Goal: Task Accomplishment & Management: Manage account settings

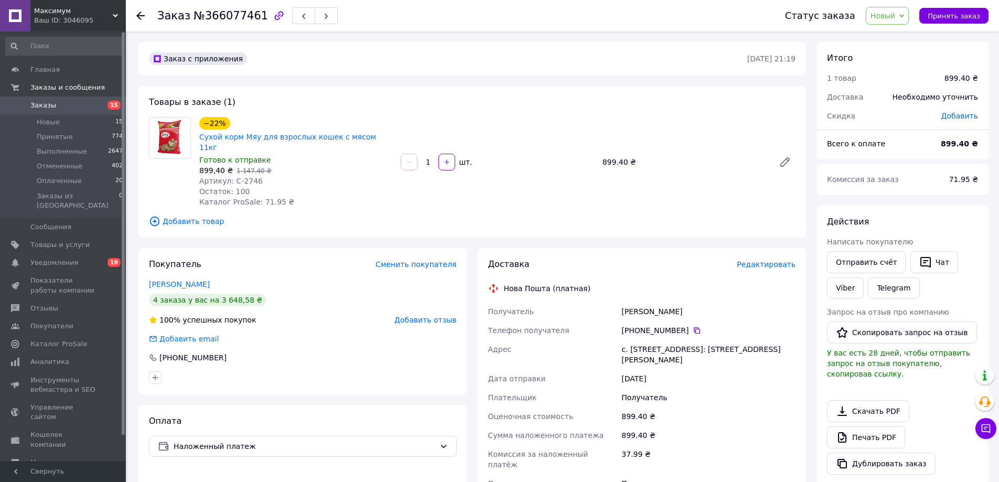
drag, startPoint x: 146, startPoint y: 274, endPoint x: 227, endPoint y: 264, distance: 80.9
click at [220, 270] on div "Покупатель Сменить покупателя Сергєєва Наталія 4 заказа у вас на 3 648,58 ₴ 100…" at bounding box center [302, 321] width 329 height 146
copy link "Сергєєва Наталія"
drag, startPoint x: 231, startPoint y: 169, endPoint x: 253, endPoint y: 170, distance: 22.6
click at [253, 177] on span "Артикул: С-2746" at bounding box center [230, 181] width 63 height 8
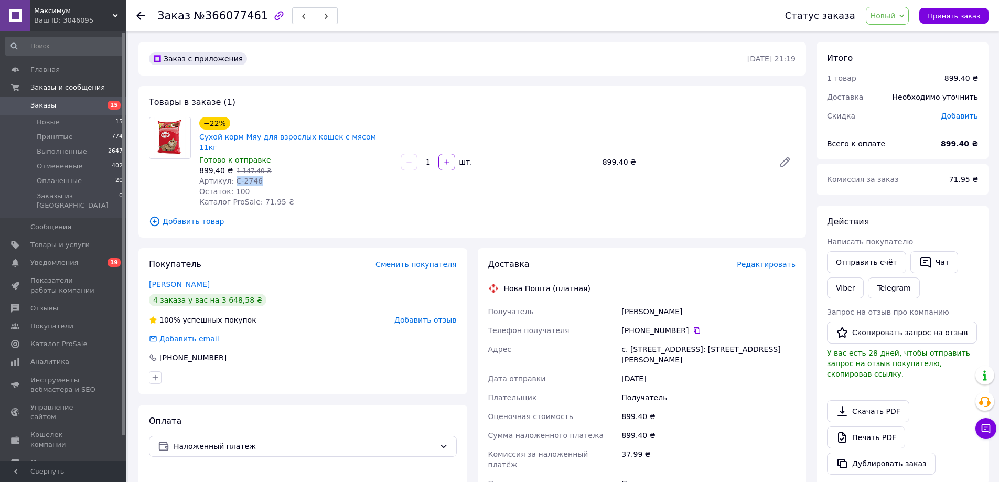
copy span "С-2746"
click at [935, 260] on button "Чат" at bounding box center [934, 262] width 48 height 22
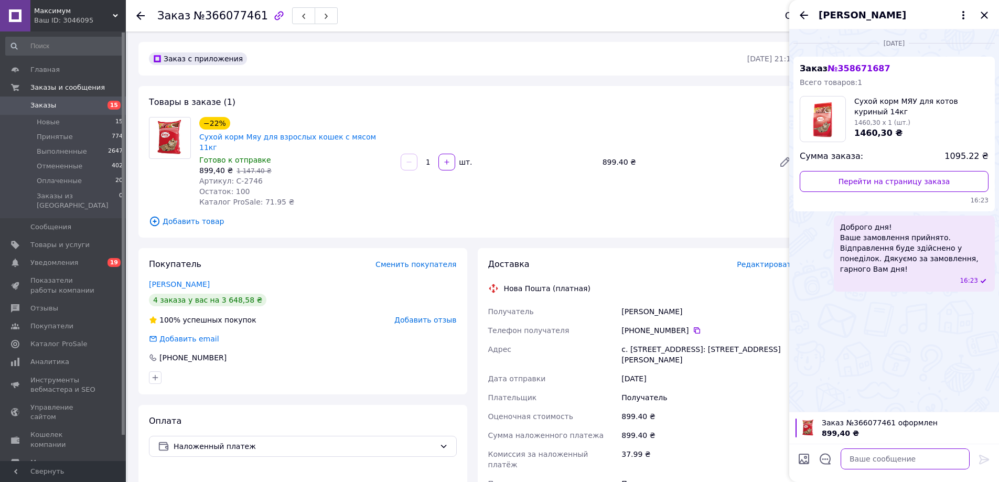
click at [858, 460] on textarea at bounding box center [905, 458] width 129 height 21
paste textarea "Доброго дня! Ваше замовлення прийнято. Відправлення відбудеться у вівторок. Дяк…"
type textarea "Доброго дня! Ваше замовлення прийнято. Відправлення відбудеться у вівторок. Дяк…"
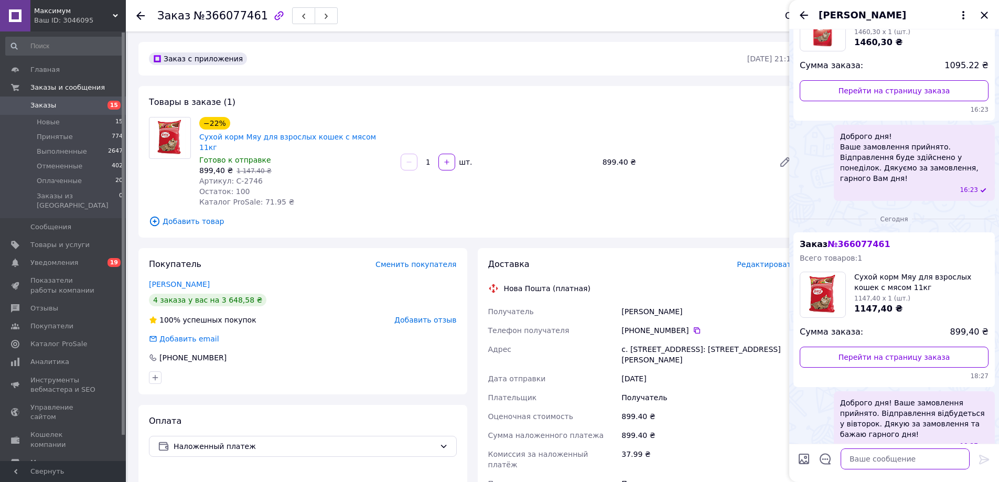
scroll to position [98, 0]
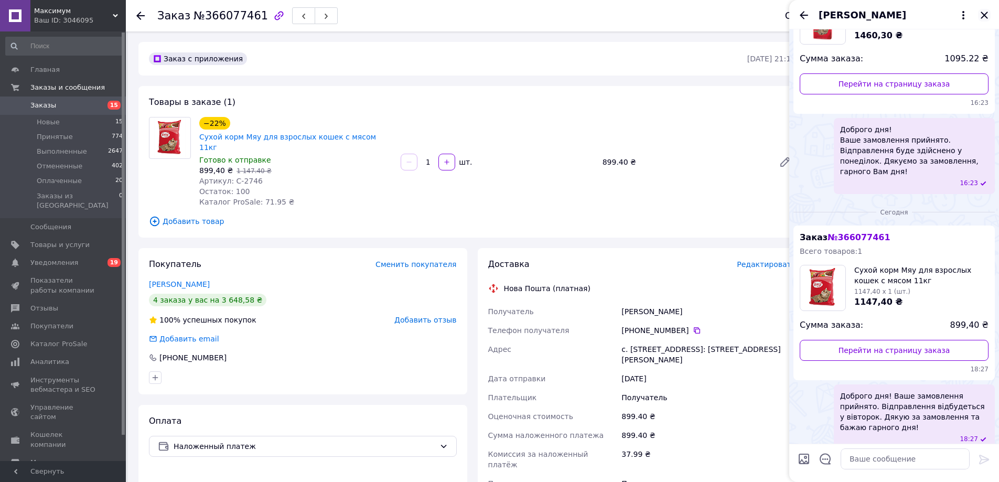
click at [984, 19] on icon "Закрыть" at bounding box center [984, 15] width 13 height 13
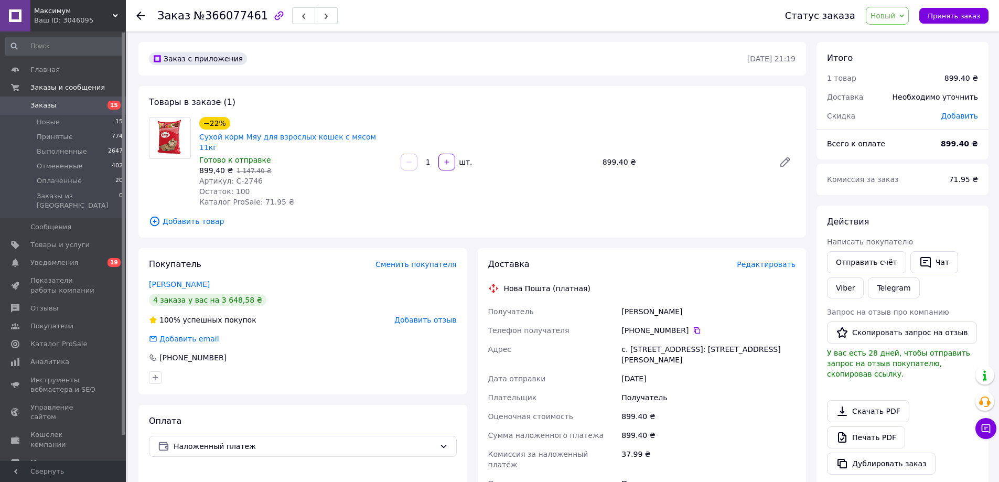
click at [896, 16] on span "Новый" at bounding box center [883, 16] width 25 height 8
click at [887, 29] on li "Принят" at bounding box center [894, 37] width 56 height 16
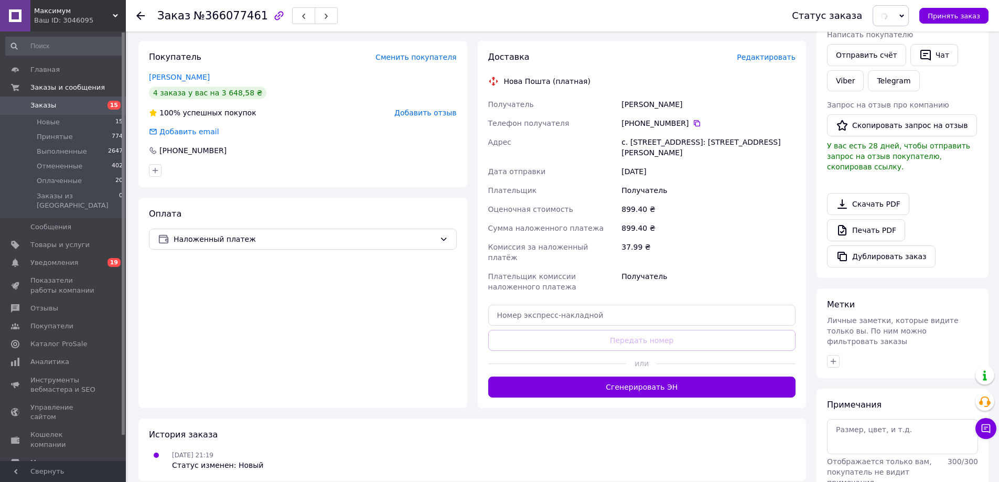
scroll to position [210, 0]
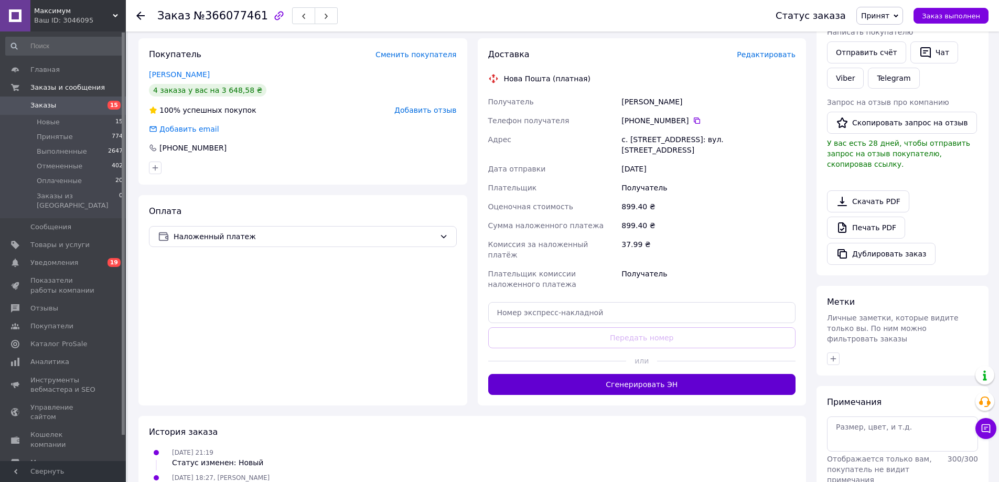
click at [630, 374] on button "Сгенерировать ЭН" at bounding box center [642, 384] width 308 height 21
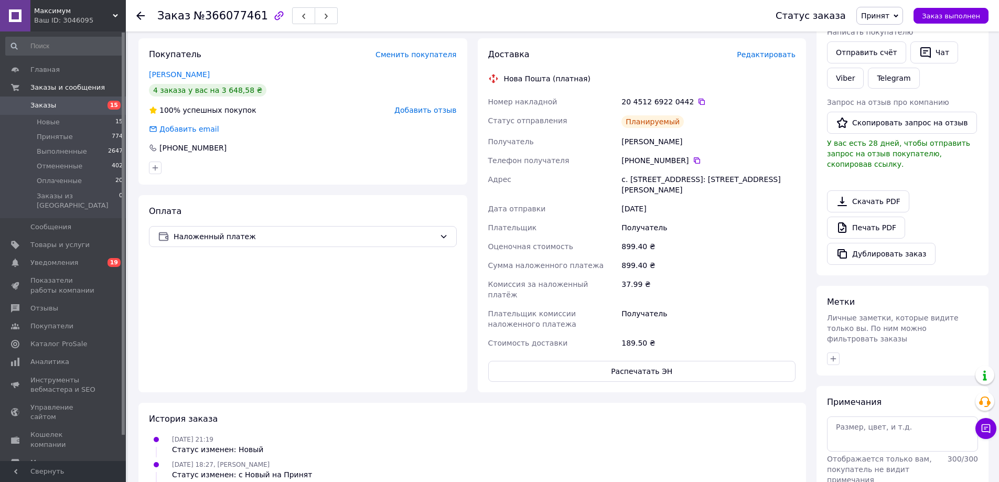
drag, startPoint x: 691, startPoint y: 93, endPoint x: 721, endPoint y: 130, distance: 47.4
click at [697, 98] on icon at bounding box center [701, 102] width 8 height 8
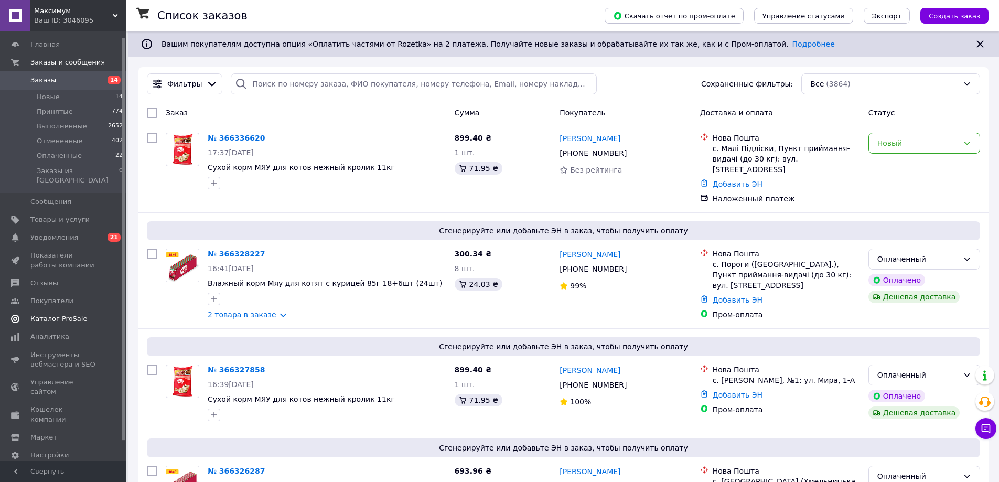
scroll to position [27, 0]
click at [52, 448] on span "Настройки" at bounding box center [49, 452] width 38 height 9
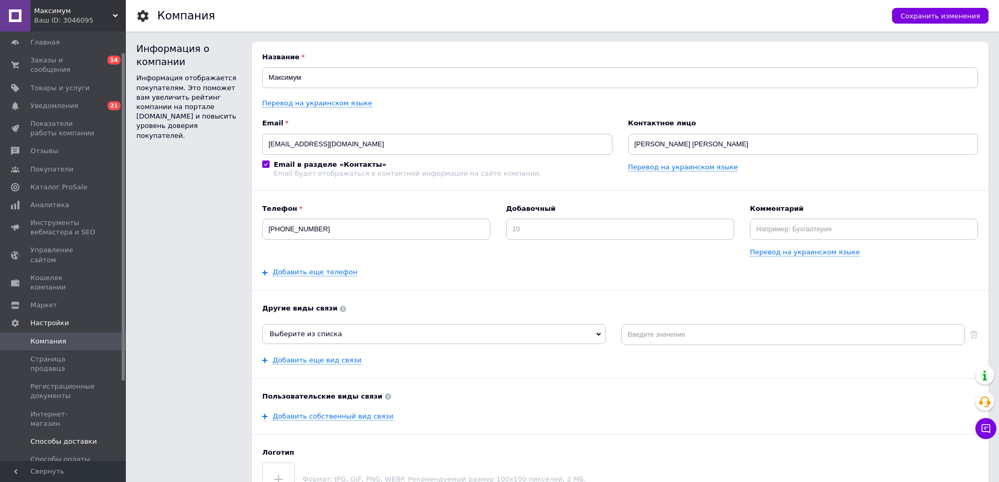
click at [73, 437] on span "Способы доставки" at bounding box center [63, 441] width 67 height 9
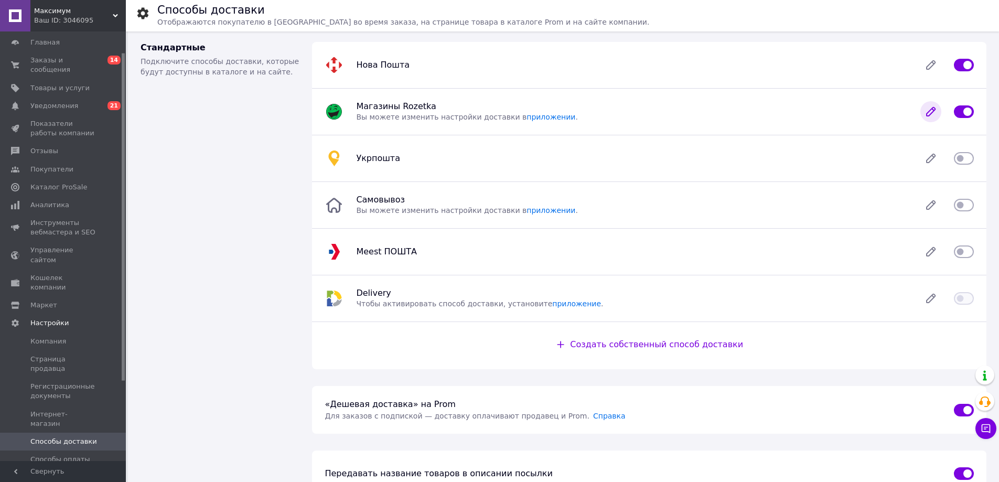
click at [928, 113] on icon at bounding box center [931, 112] width 8 height 8
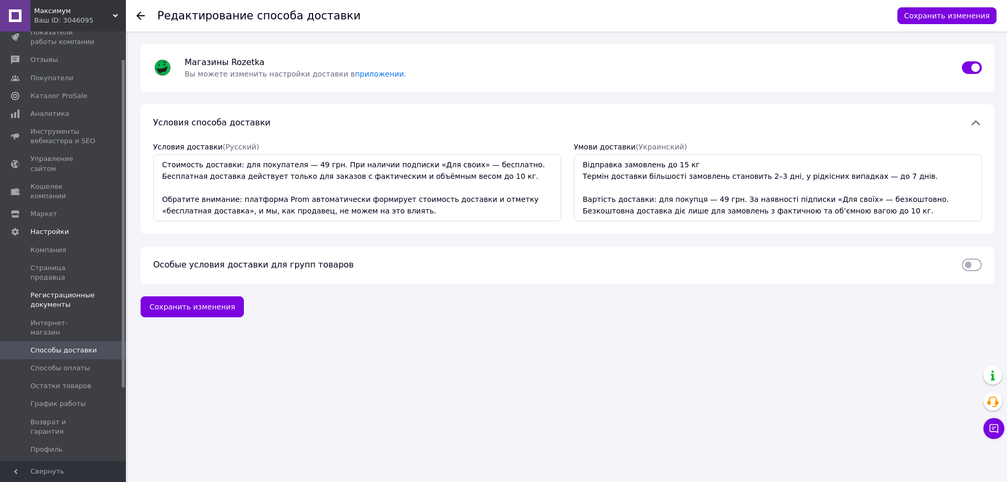
scroll to position [132, 0]
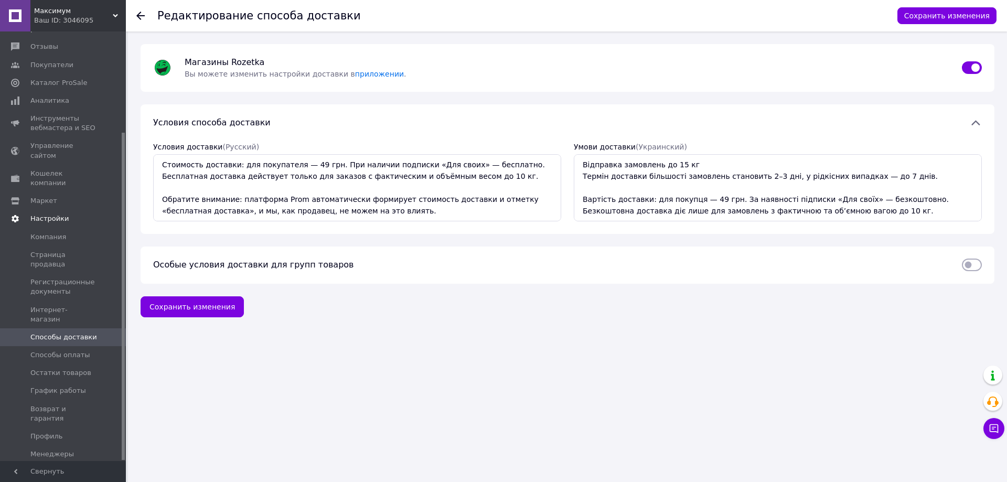
click at [50, 214] on span "Настройки" at bounding box center [49, 218] width 38 height 9
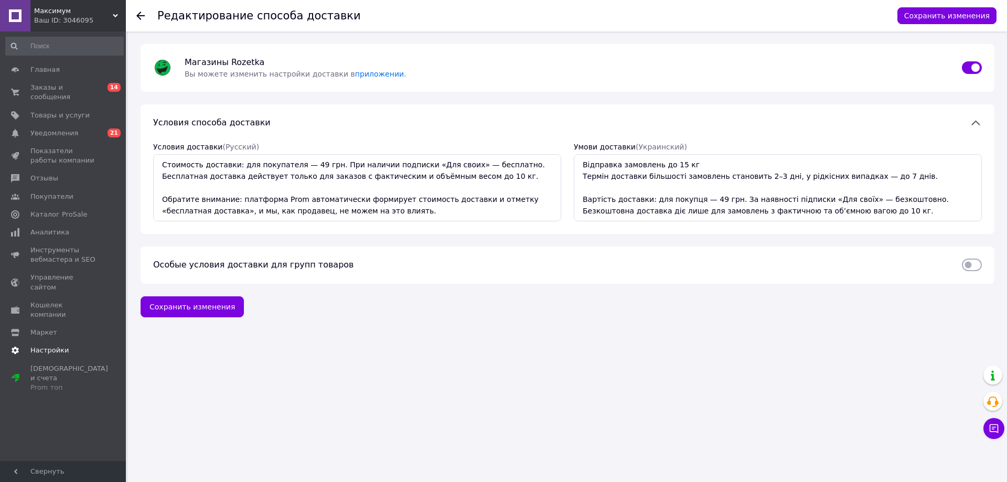
click at [50, 192] on span "Покупатели" at bounding box center [51, 196] width 43 height 9
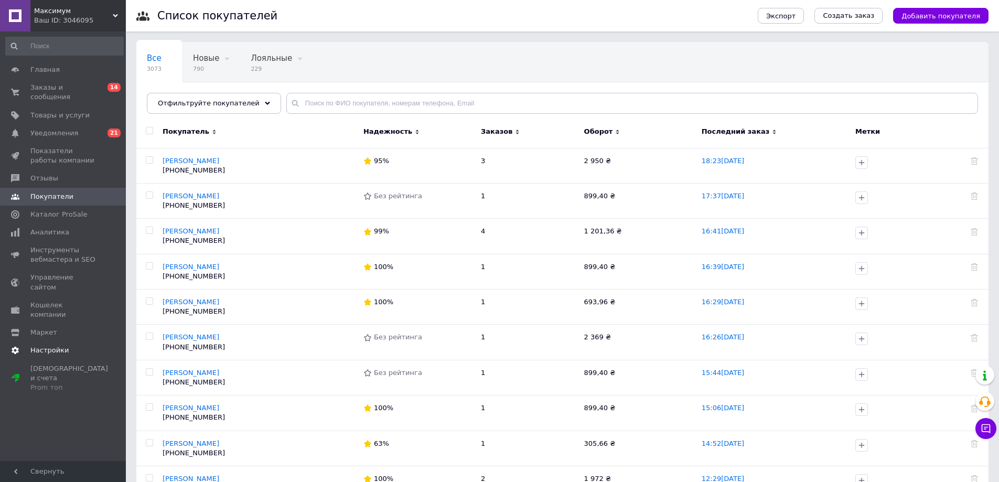
click at [45, 346] on span "Настройки" at bounding box center [49, 350] width 38 height 9
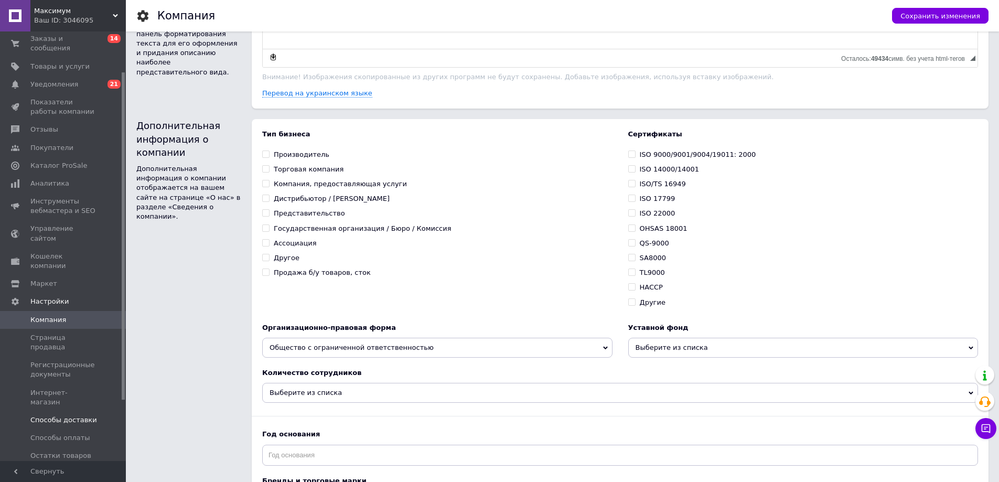
scroll to position [52, 0]
click at [60, 357] on span "Регистрационные документы" at bounding box center [63, 366] width 67 height 19
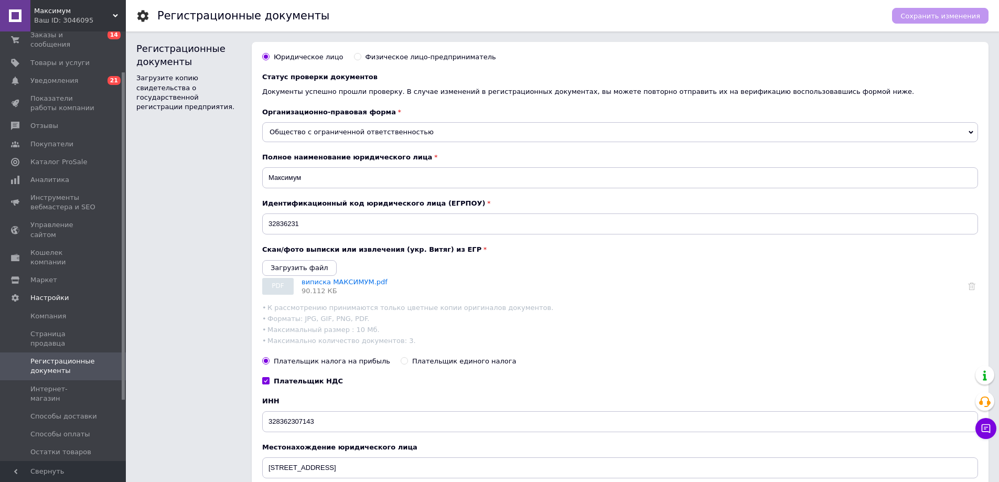
click at [354, 56] on input "Физическое лицо-предприниматель" at bounding box center [357, 56] width 7 height 7
radio input "true"
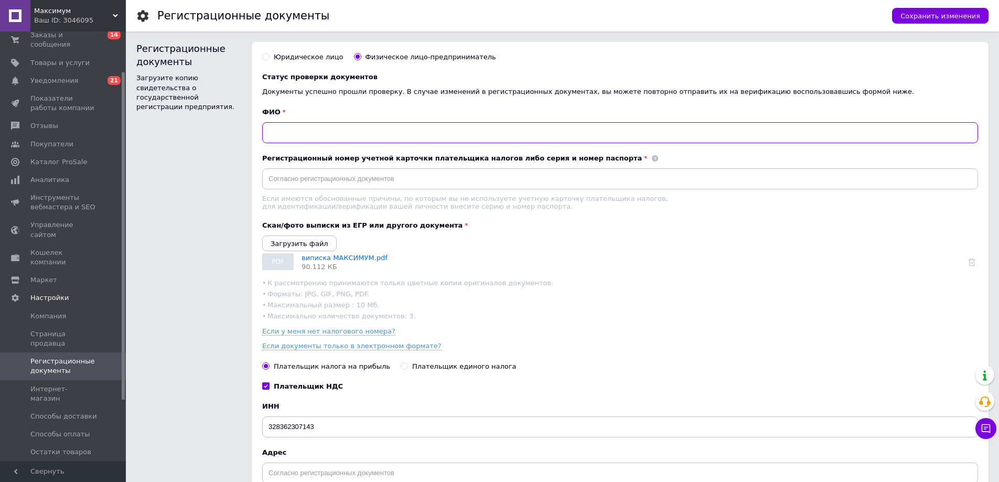
click at [304, 137] on input "text" at bounding box center [620, 132] width 716 height 21
click at [345, 130] on input "Крайниковець Дмитро Ыванович" at bounding box center [620, 132] width 716 height 21
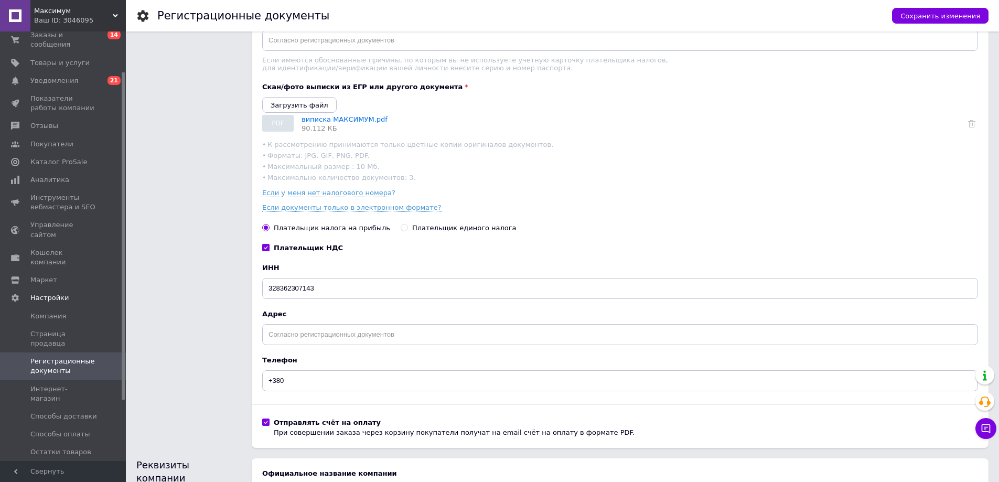
scroll to position [157, 0]
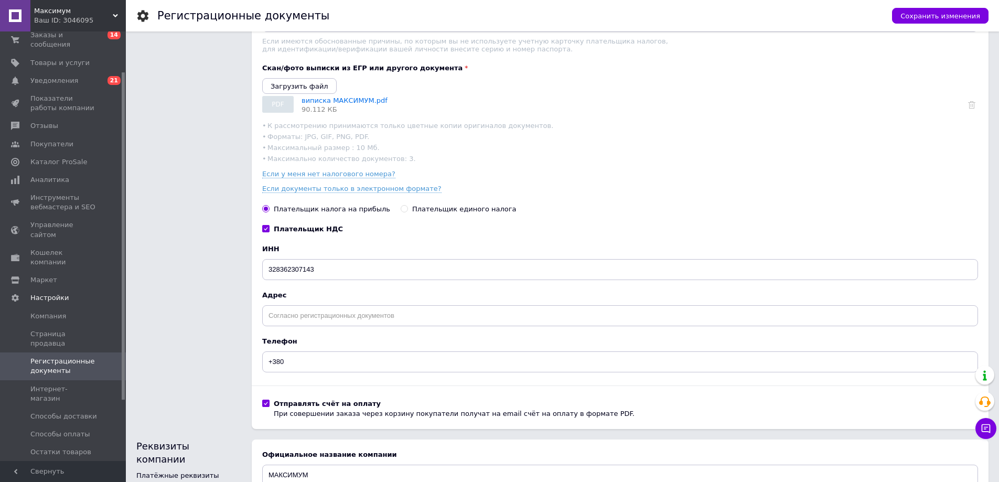
type input "Крайниковець Дмитро Іванович"
click at [401, 212] on input "Плательщик единого налога" at bounding box center [404, 208] width 7 height 7
radio input "true"
click at [264, 232] on input "Плательщик НДС" at bounding box center [265, 228] width 7 height 7
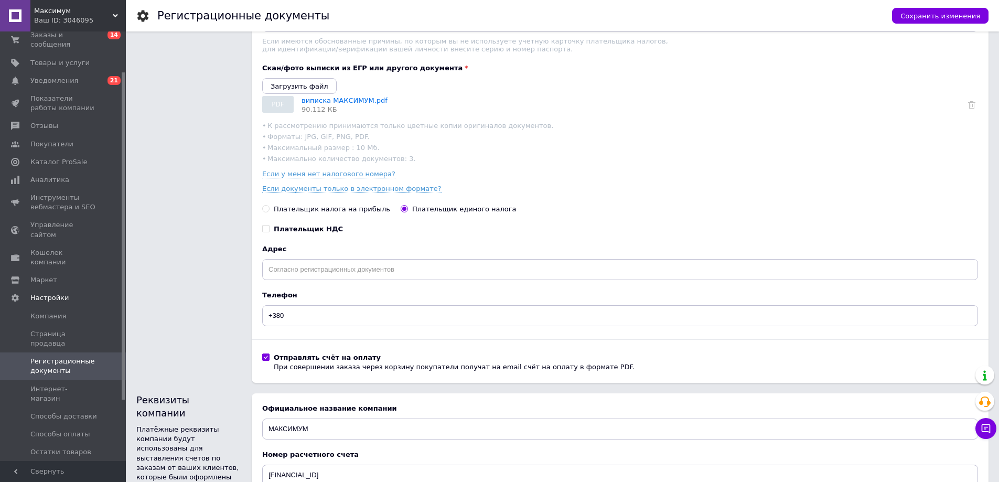
click at [269, 232] on span at bounding box center [265, 228] width 7 height 7
click at [269, 232] on input "Плательщик НДС" at bounding box center [265, 228] width 7 height 7
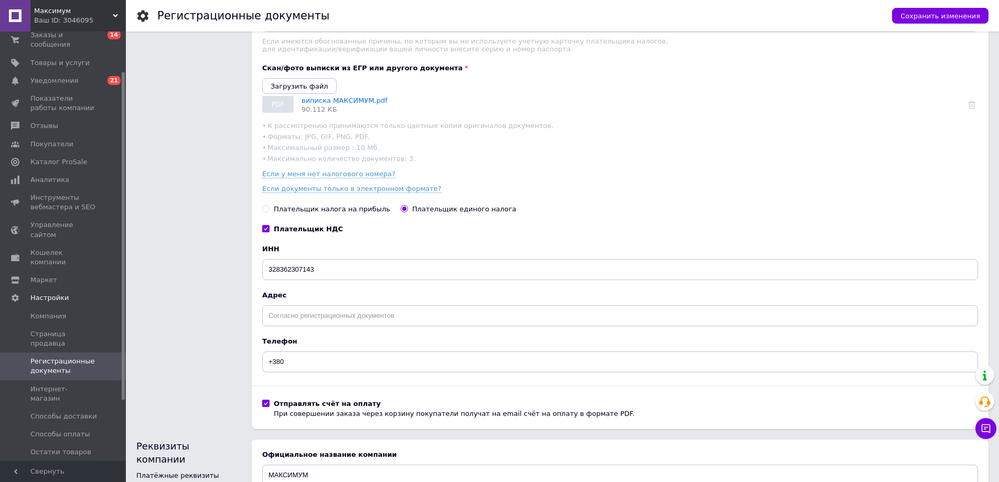
click at [266, 232] on input "Плательщик НДС" at bounding box center [265, 228] width 7 height 7
checkbox input "false"
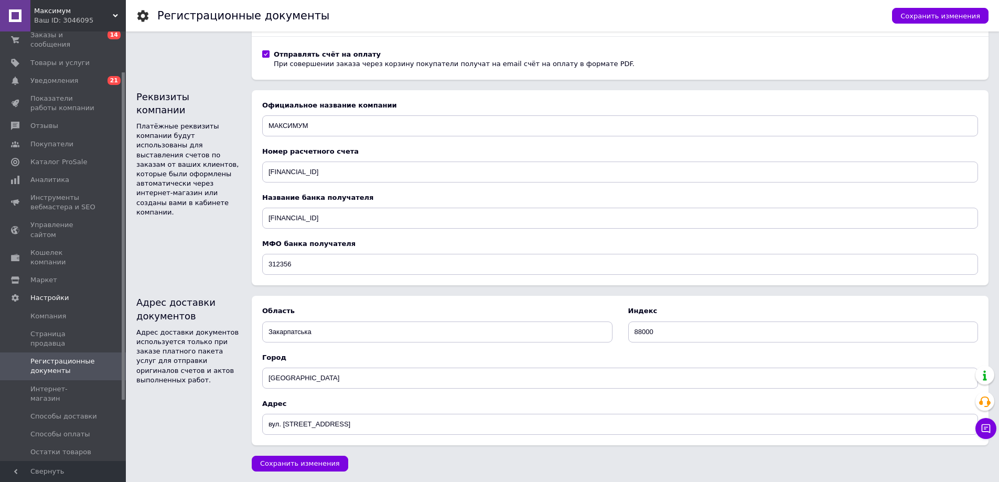
scroll to position [467, 0]
drag, startPoint x: 336, startPoint y: 418, endPoint x: 218, endPoint y: 409, distance: 118.4
click at [218, 409] on div "Адрес доставки документов Адрес доставки документов используется только при зак…" at bounding box center [562, 370] width 852 height 149
drag, startPoint x: 311, startPoint y: 376, endPoint x: 239, endPoint y: 370, distance: 72.6
click at [239, 370] on div "Адрес доставки документов Адрес доставки документов используется только при зак…" at bounding box center [562, 370] width 852 height 149
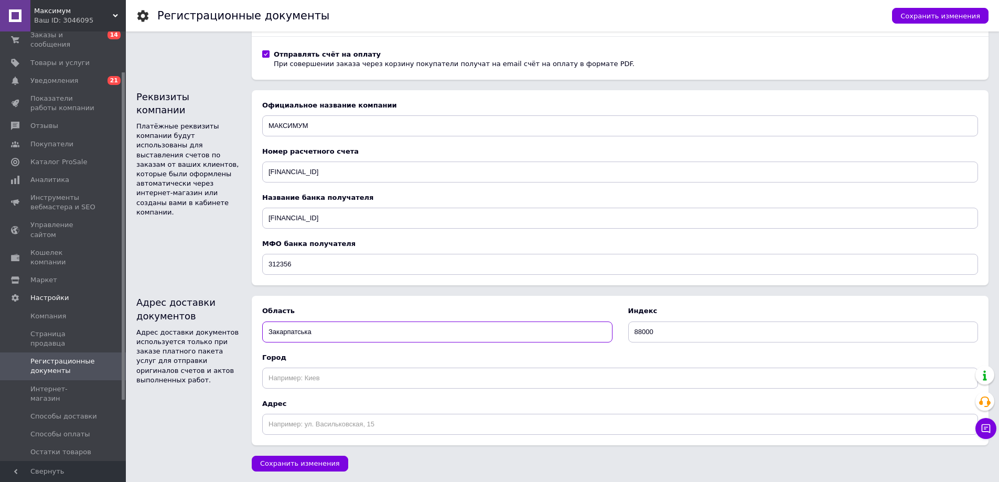
drag, startPoint x: 335, startPoint y: 331, endPoint x: 231, endPoint y: 321, distance: 104.8
click at [231, 321] on div "Адрес доставки документов Адрес доставки документов используется только при зак…" at bounding box center [562, 370] width 852 height 149
drag, startPoint x: 678, startPoint y: 333, endPoint x: 598, endPoint y: 330, distance: 79.3
click at [601, 330] on div "Область Индекс 88000" at bounding box center [620, 324] width 716 height 36
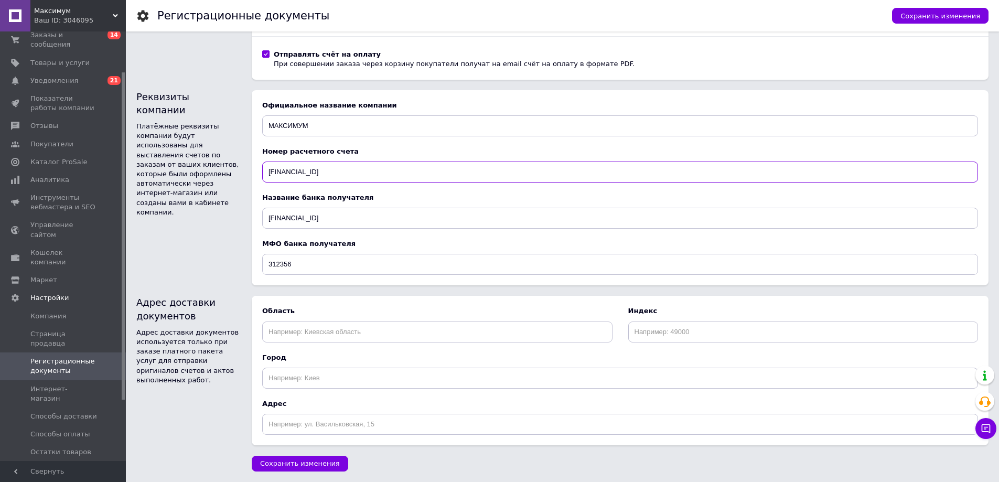
drag, startPoint x: 413, startPoint y: 169, endPoint x: 242, endPoint y: 172, distance: 170.5
click at [242, 172] on div "Реквизиты компании Платёжные реквизиты компании будут использованы для выставле…" at bounding box center [562, 188] width 852 height 196
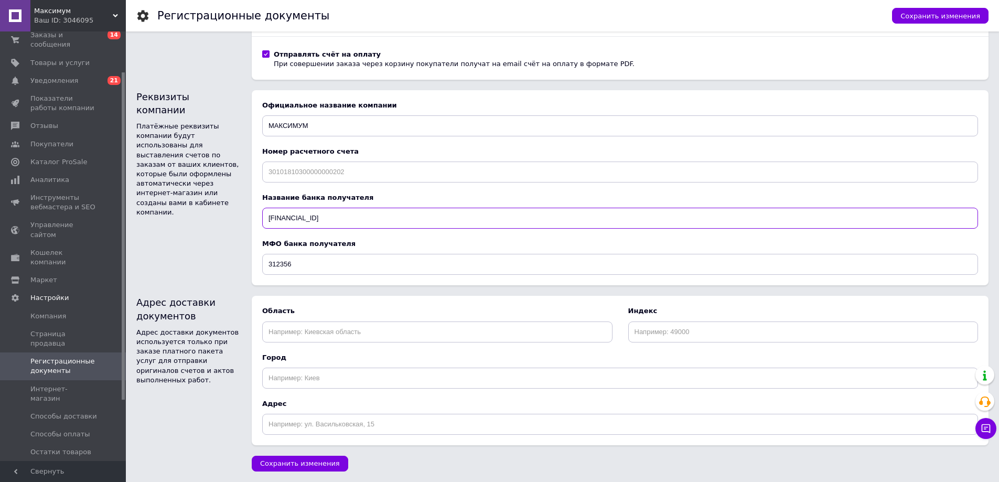
drag, startPoint x: 329, startPoint y: 217, endPoint x: 191, endPoint y: 223, distance: 138.1
click at [199, 226] on div "Реквизиты компании Платёжные реквизиты компании будут использованы для выставле…" at bounding box center [562, 188] width 852 height 196
drag, startPoint x: 295, startPoint y: 261, endPoint x: 234, endPoint y: 254, distance: 61.3
click at [234, 254] on div "Реквизиты компании Платёжные реквизиты компании будут использованы для выставле…" at bounding box center [562, 188] width 852 height 196
drag, startPoint x: 279, startPoint y: 135, endPoint x: 207, endPoint y: 126, distance: 72.3
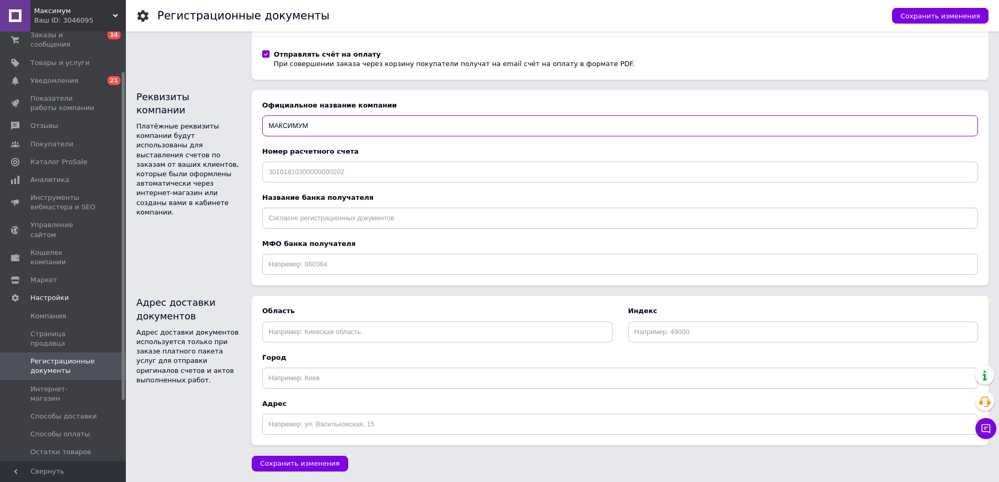
click at [207, 126] on div "Реквизиты компании Платёжные реквизиты компании будут использованы для выставле…" at bounding box center [562, 188] width 852 height 196
click at [285, 462] on span "Сохранить изменения" at bounding box center [300, 463] width 80 height 8
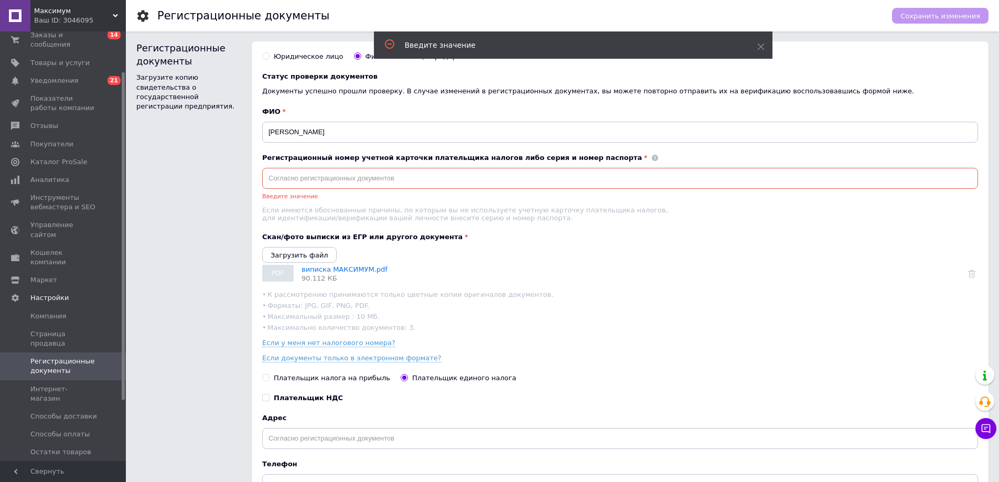
scroll to position [0, 0]
click at [304, 180] on input "text" at bounding box center [620, 178] width 716 height 21
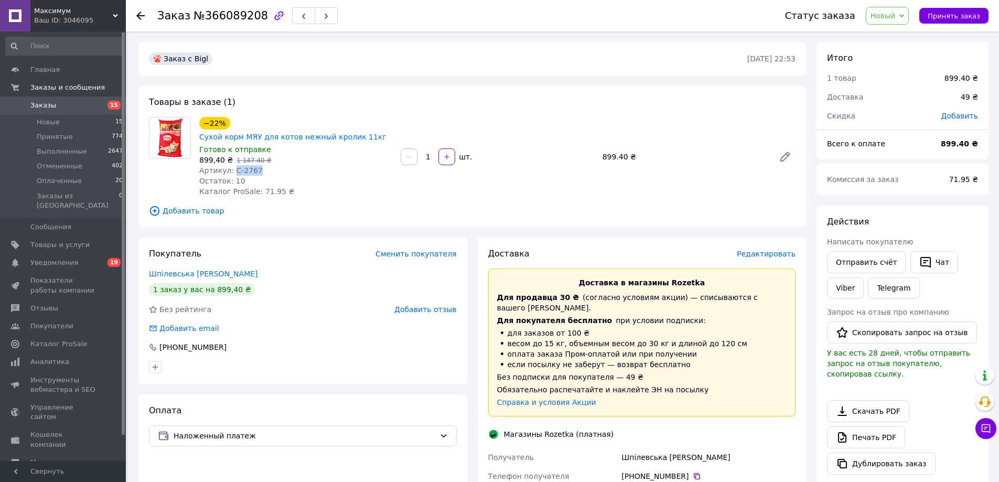
drag, startPoint x: 230, startPoint y: 155, endPoint x: 524, endPoint y: 149, distance: 294.3
click at [260, 165] on div "Артикул: С-2767" at bounding box center [295, 170] width 193 height 10
copy span "С-2767"
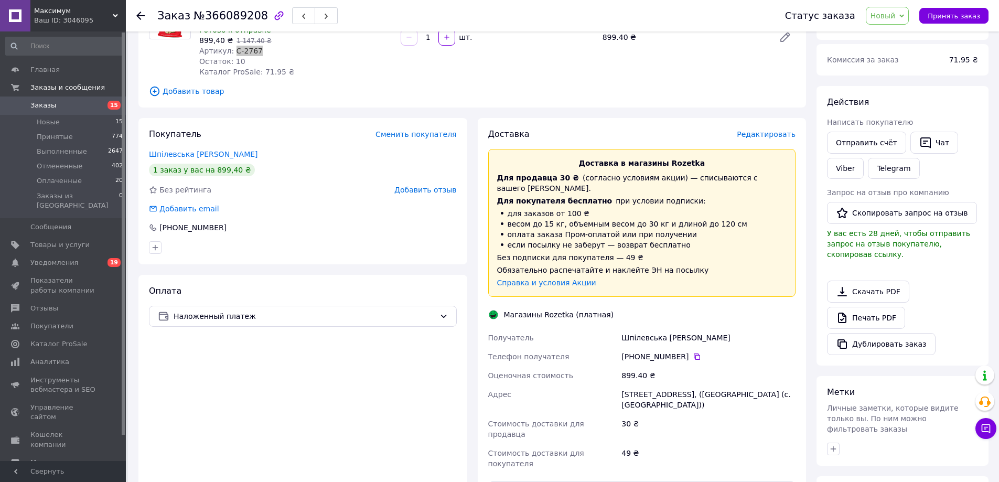
scroll to position [157, 0]
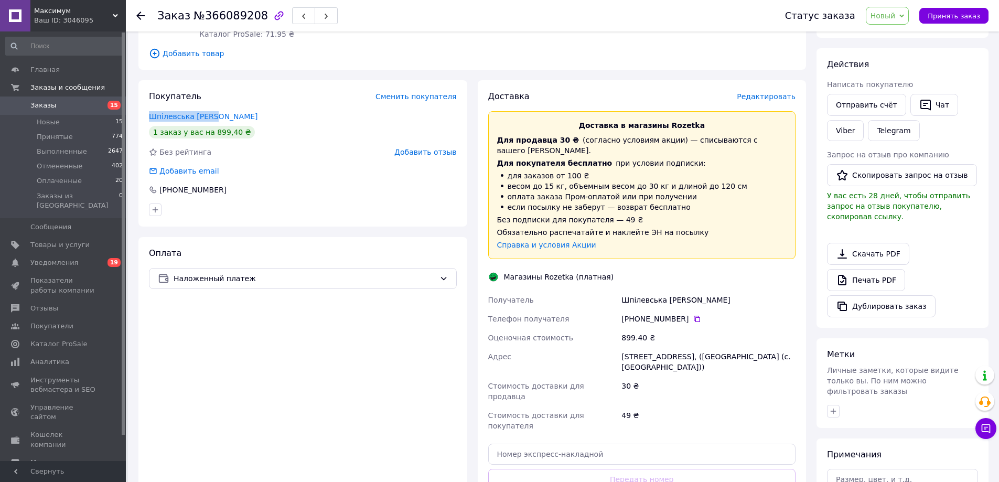
drag, startPoint x: 195, startPoint y: 101, endPoint x: 146, endPoint y: 101, distance: 48.8
click at [146, 101] on div "Покупатель Сменить покупателя Шпілевська Ірина 1 заказ у вас на 899,40 ₴ Без ре…" at bounding box center [302, 153] width 329 height 146
copy link "Шпілевська Ірина"
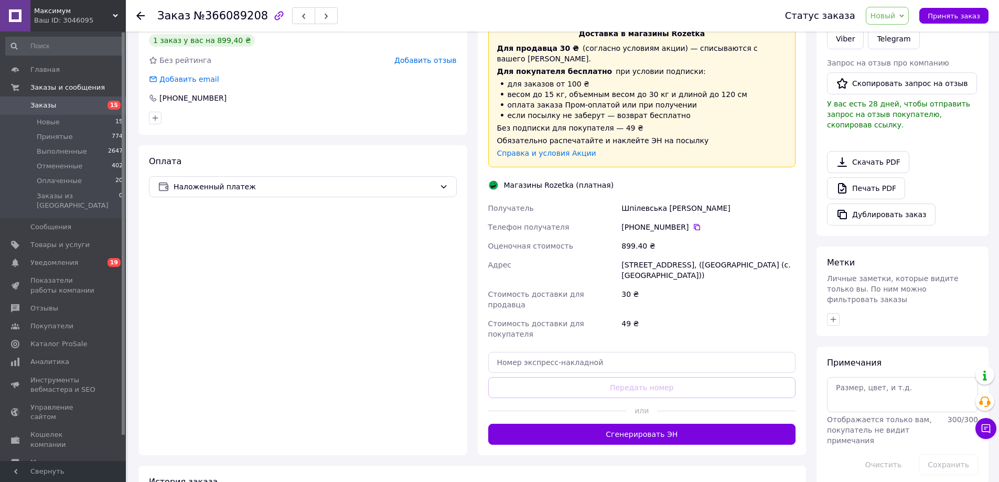
scroll to position [262, 0]
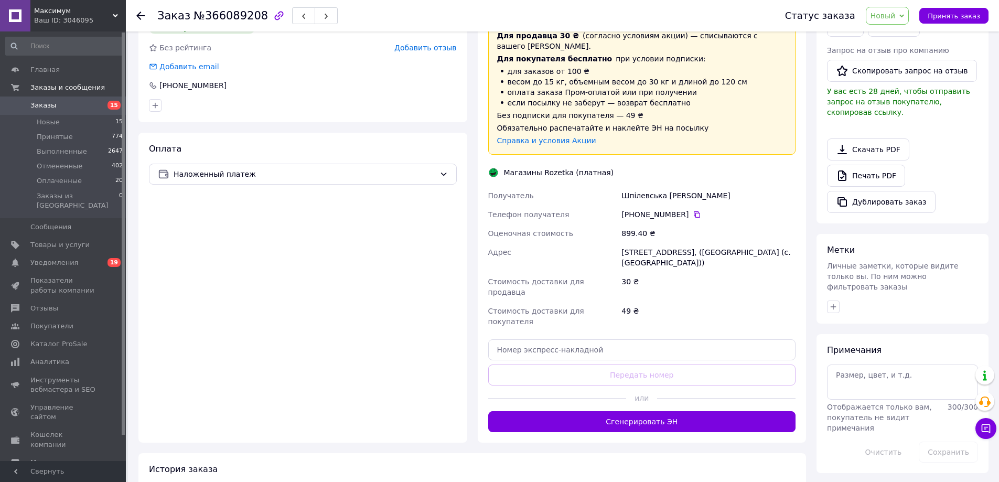
click at [661, 243] on div "Винница, Немировское шоссе, 94Е, (ЖК Семейный комфорт (с. Винницкие Хутора))" at bounding box center [708, 257] width 178 height 29
drag, startPoint x: 661, startPoint y: 239, endPoint x: 693, endPoint y: 234, distance: 32.8
click at [661, 243] on div "Винница, Немировское шоссе, 94Е, (ЖК Семейный комфорт (с. Винницкие Хутора))" at bounding box center [708, 257] width 178 height 29
copy div "Винница, Немировское шоссе, 94Е, (ЖК Семейный комфорт (с. Винницкие Хутора))"
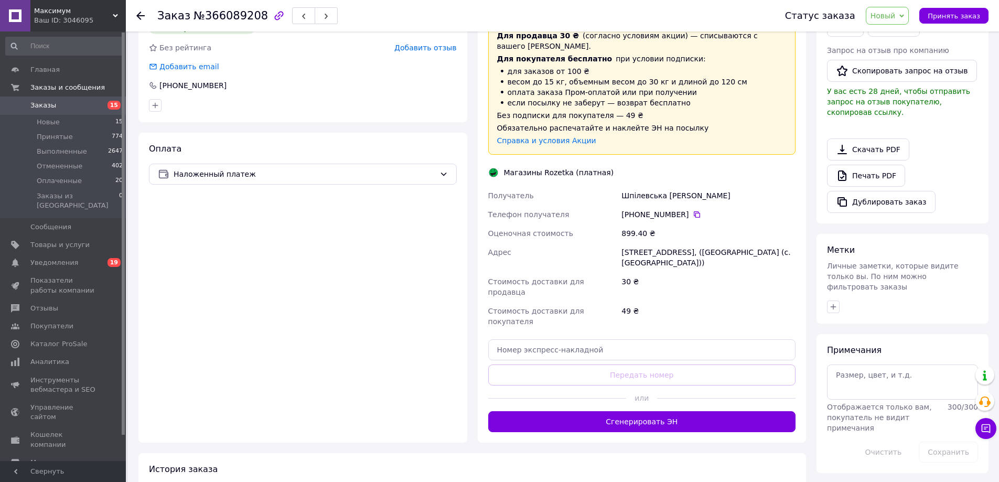
drag, startPoint x: 691, startPoint y: 191, endPoint x: 862, endPoint y: 87, distance: 200.1
click at [693, 210] on icon at bounding box center [697, 214] width 8 height 8
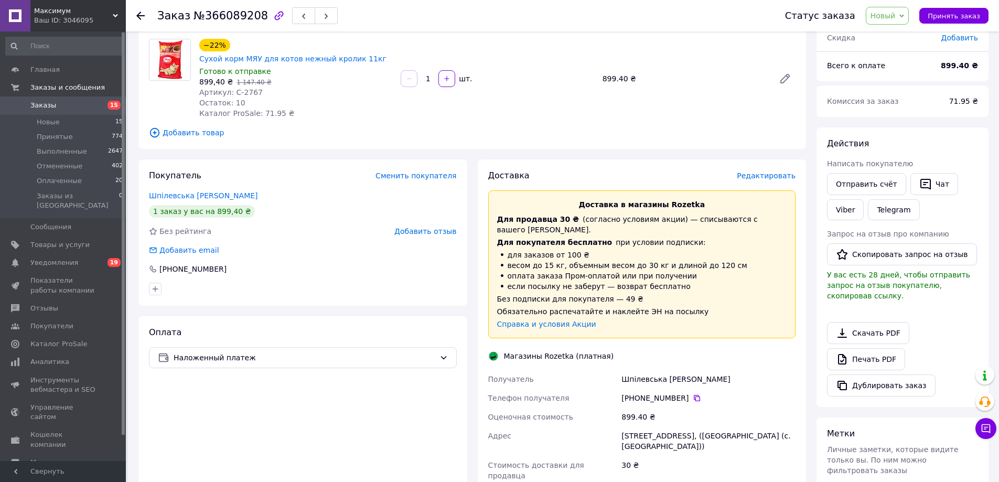
scroll to position [209, 0]
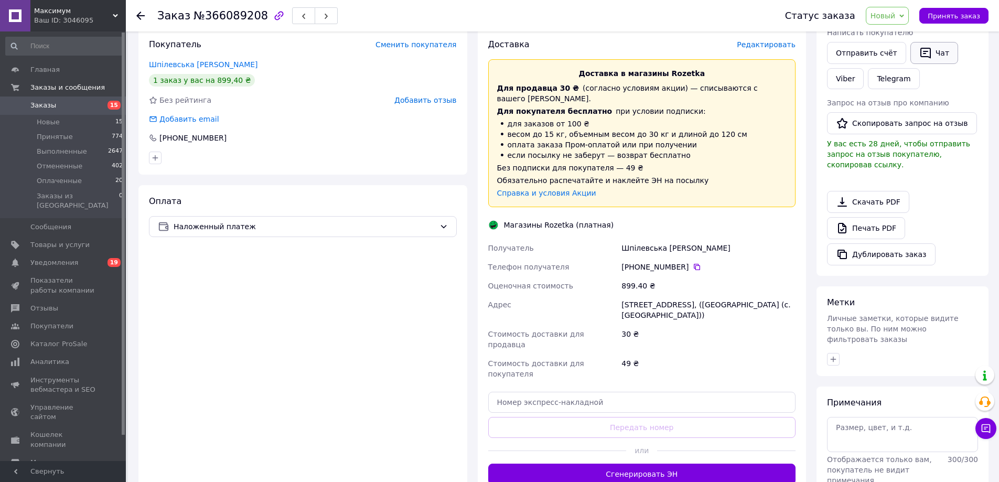
click at [927, 55] on button "Чат" at bounding box center [934, 53] width 48 height 22
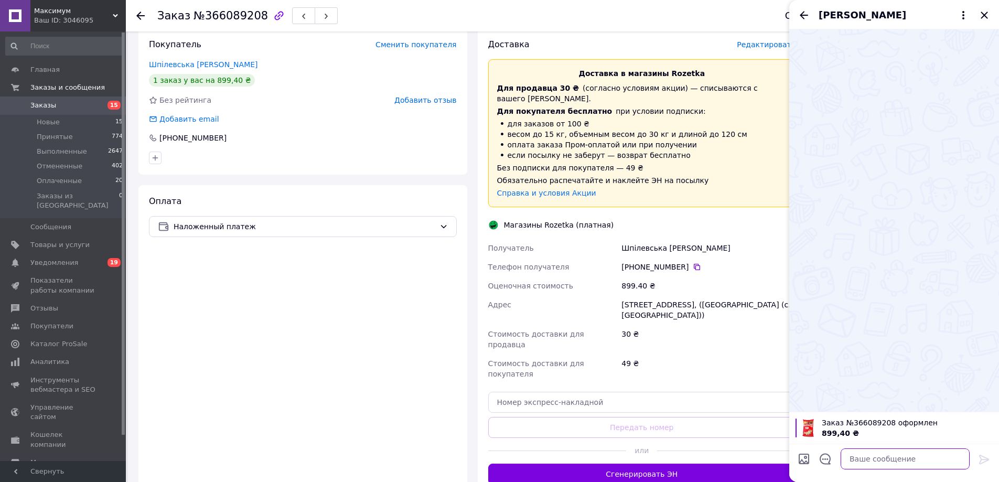
click at [866, 458] on textarea at bounding box center [905, 458] width 129 height 21
paste textarea "Доброго дня! Ваше замовлення прийнято. Відправлення відбудеться у вівторок. Дяк…"
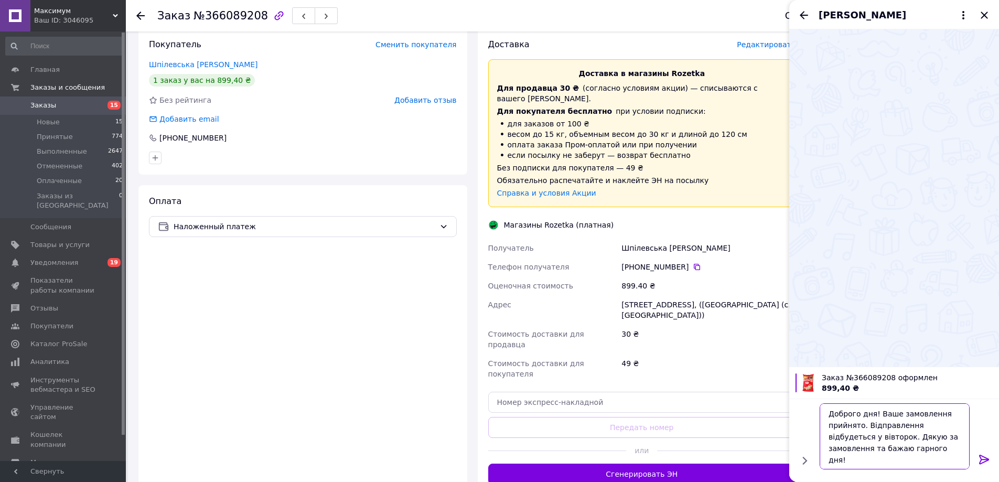
type textarea "Доброго дня! Ваше замовлення прийнято. Відправлення відбудеться у вівторок. Дяк…"
click at [984, 456] on icon at bounding box center [984, 459] width 10 height 9
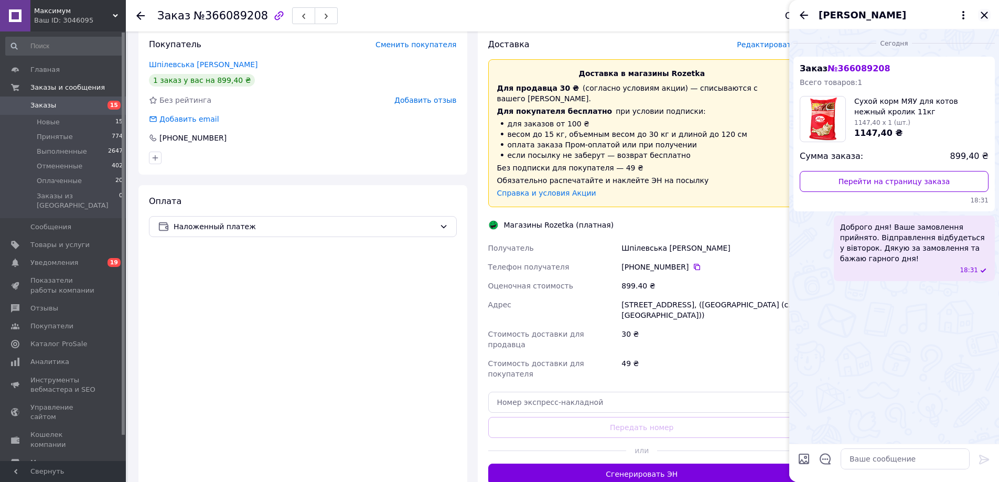
click at [990, 18] on icon "Закрыть" at bounding box center [984, 15] width 13 height 13
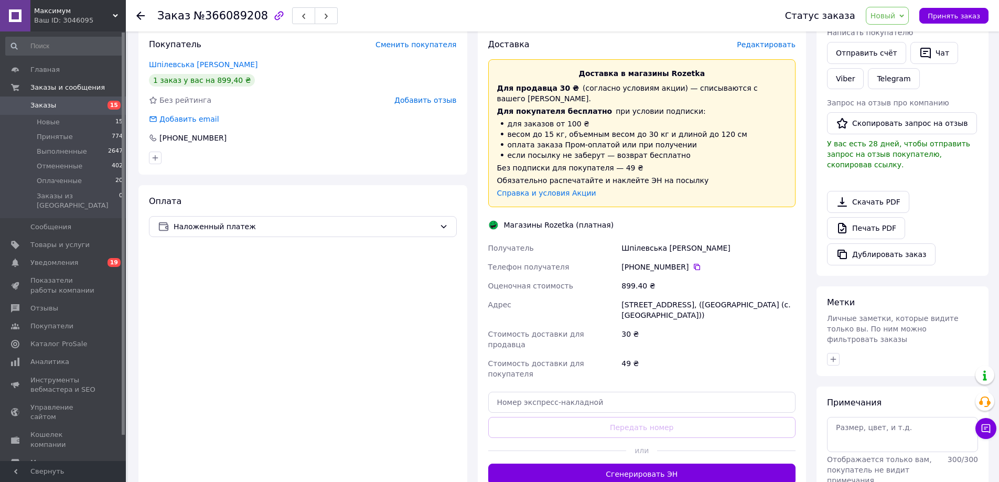
click at [904, 13] on span "Новый" at bounding box center [888, 16] width 44 height 18
click at [892, 37] on li "Принят" at bounding box center [894, 37] width 56 height 16
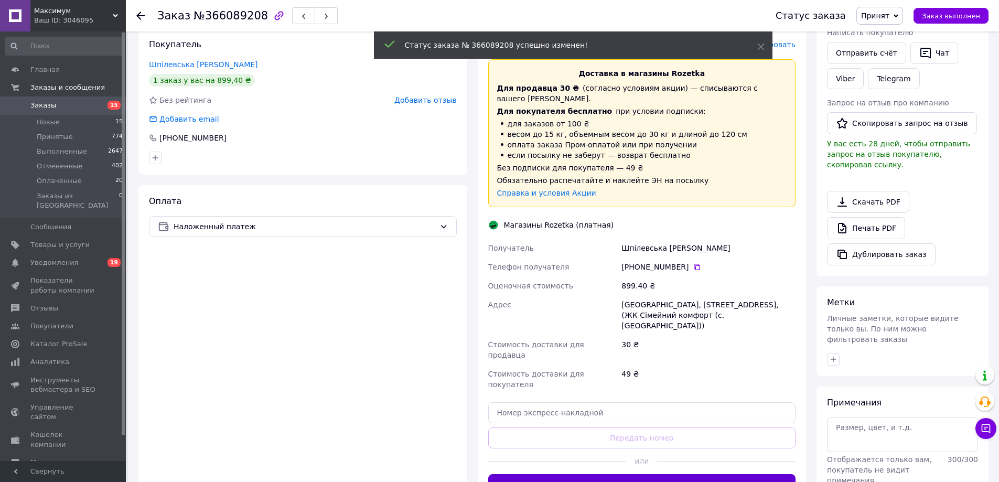
click at [638, 474] on button "Сгенерировать ЭН" at bounding box center [642, 484] width 308 height 21
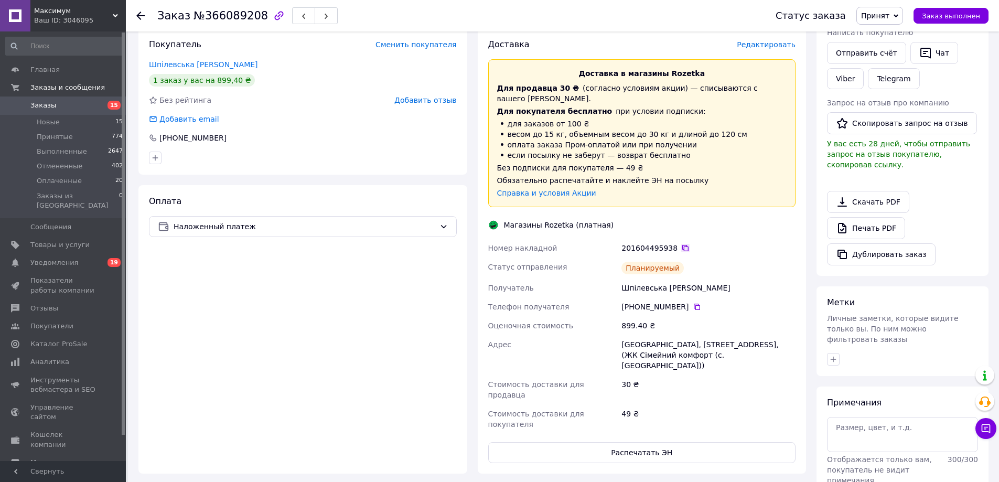
click at [681, 244] on icon at bounding box center [685, 248] width 8 height 8
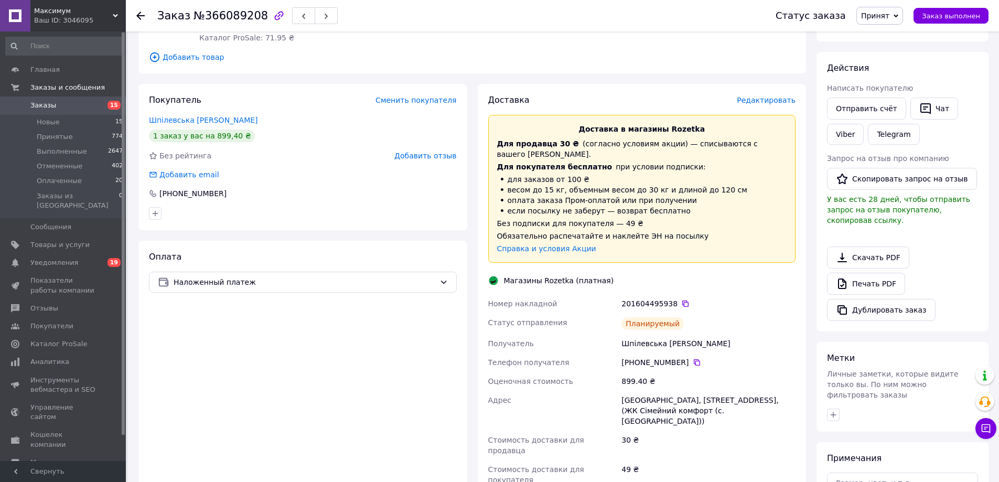
scroll to position [0, 0]
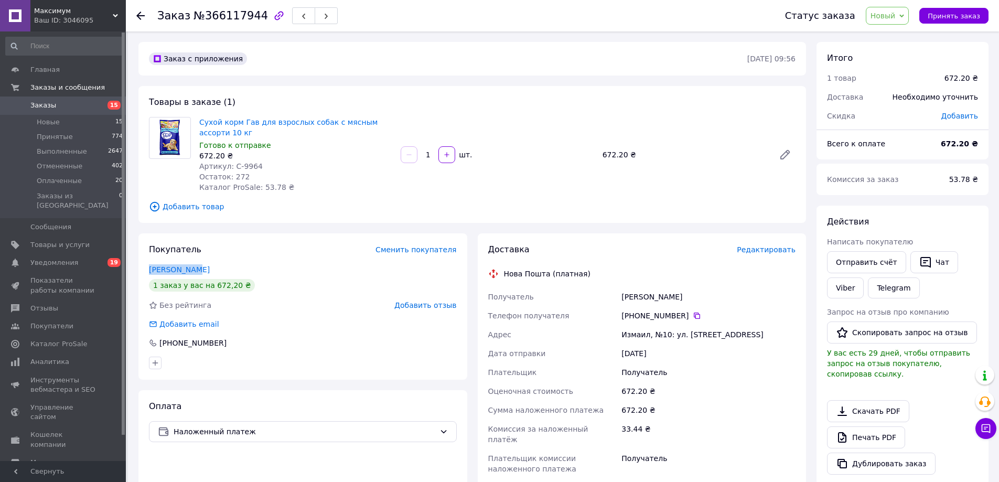
drag, startPoint x: 145, startPoint y: 265, endPoint x: 268, endPoint y: 253, distance: 123.3
click at [199, 263] on div "Покупатель Сменить покупателя Бабак Ірина 1 заказ у вас на 672,20 ₴ Без рейтинг…" at bounding box center [302, 306] width 329 height 146
copy link "Бабак Ірина"
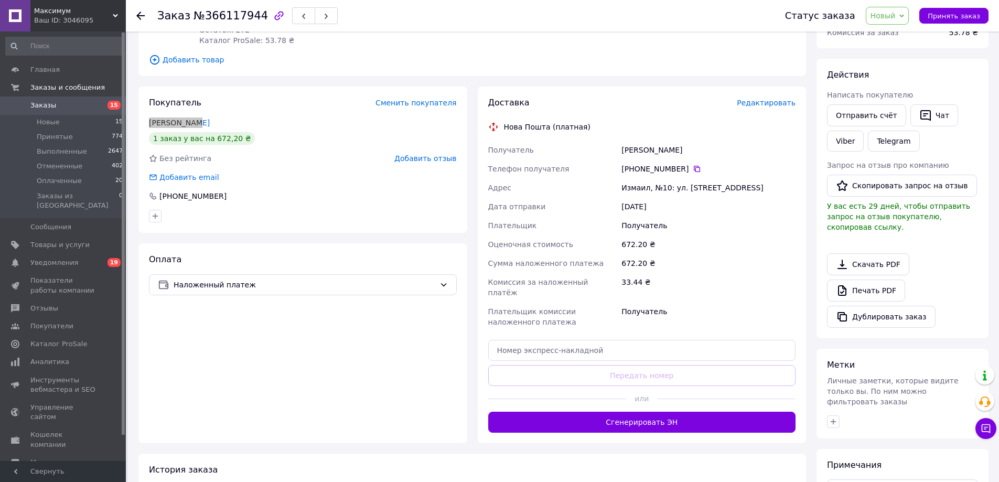
scroll to position [157, 0]
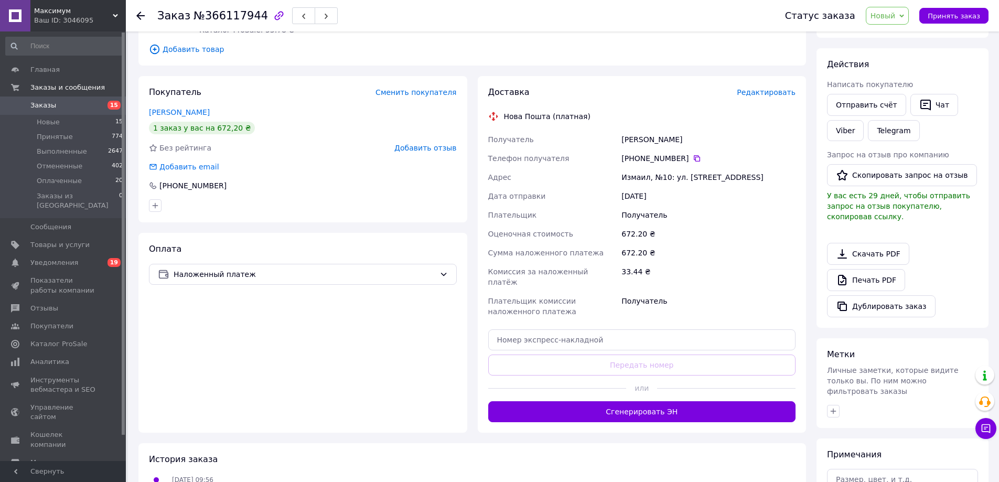
click at [663, 172] on div "Измаил, №10: ул. Придунайская, 90" at bounding box center [708, 177] width 178 height 19
copy div "Измаил, №10: ул. Придунайская, 90"
click at [693, 154] on icon at bounding box center [697, 158] width 8 height 8
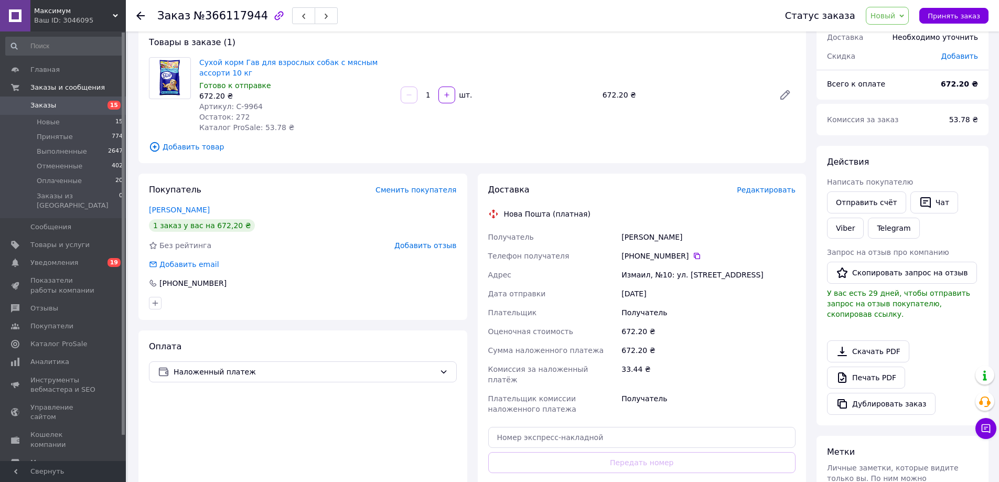
scroll to position [52, 0]
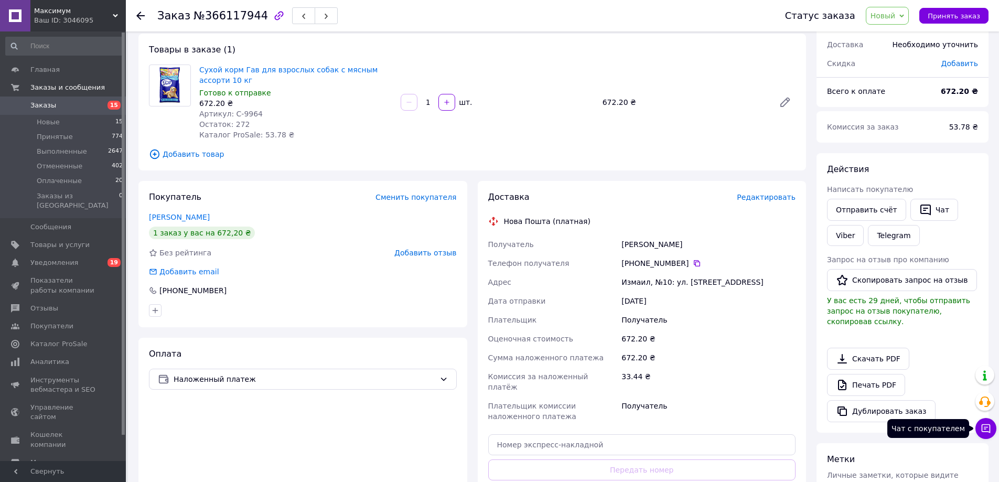
drag, startPoint x: 991, startPoint y: 426, endPoint x: 966, endPoint y: 409, distance: 29.8
click at [990, 426] on icon at bounding box center [986, 428] width 10 height 10
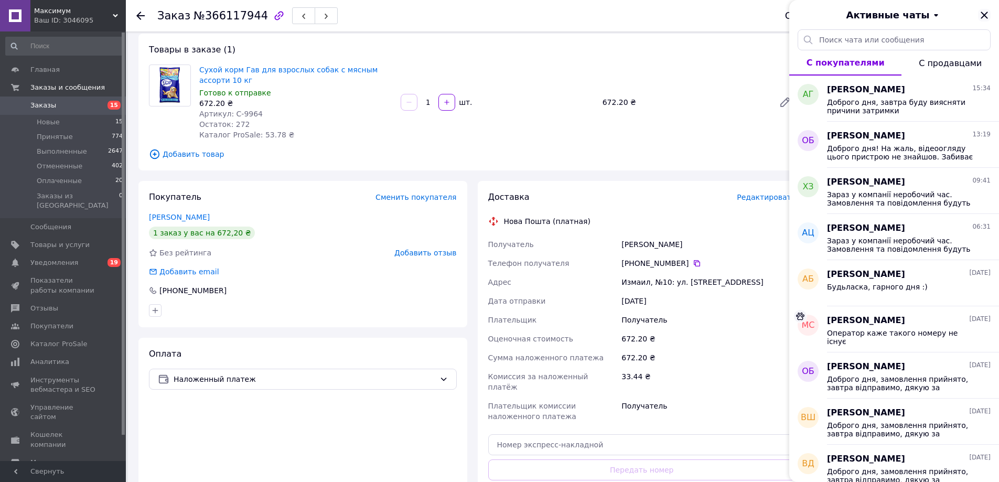
click at [981, 16] on icon "Закрыть" at bounding box center [984, 15] width 13 height 13
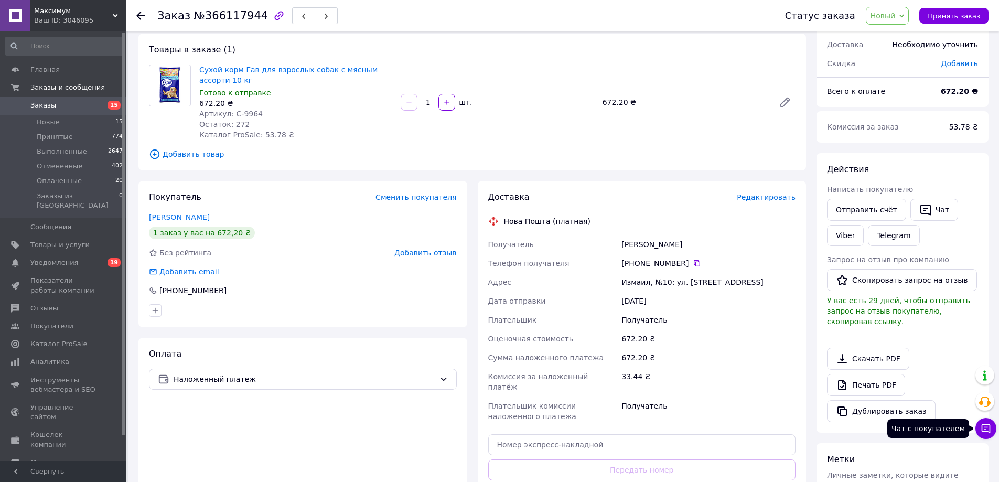
click at [987, 427] on icon at bounding box center [986, 428] width 9 height 9
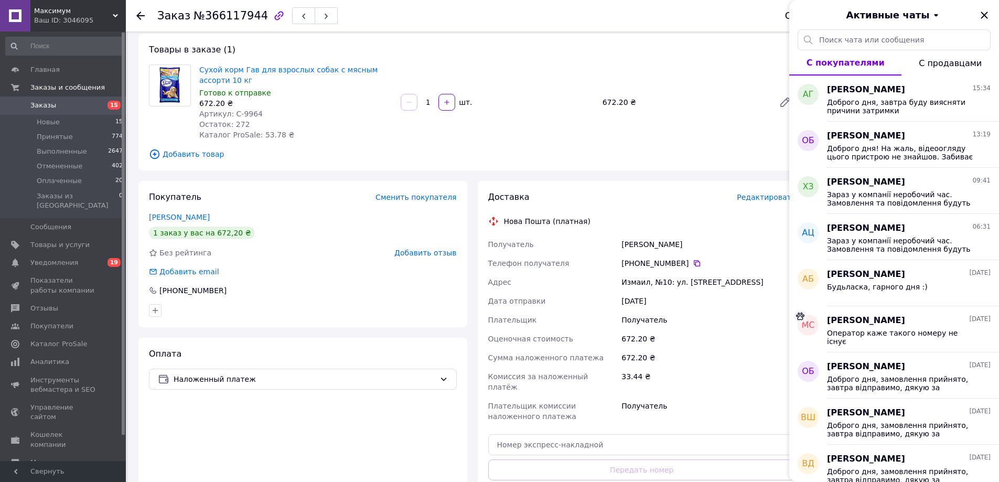
click at [984, 8] on div "Активные чаты" at bounding box center [894, 14] width 210 height 29
click at [980, 12] on icon "Закрыть" at bounding box center [984, 15] width 13 height 13
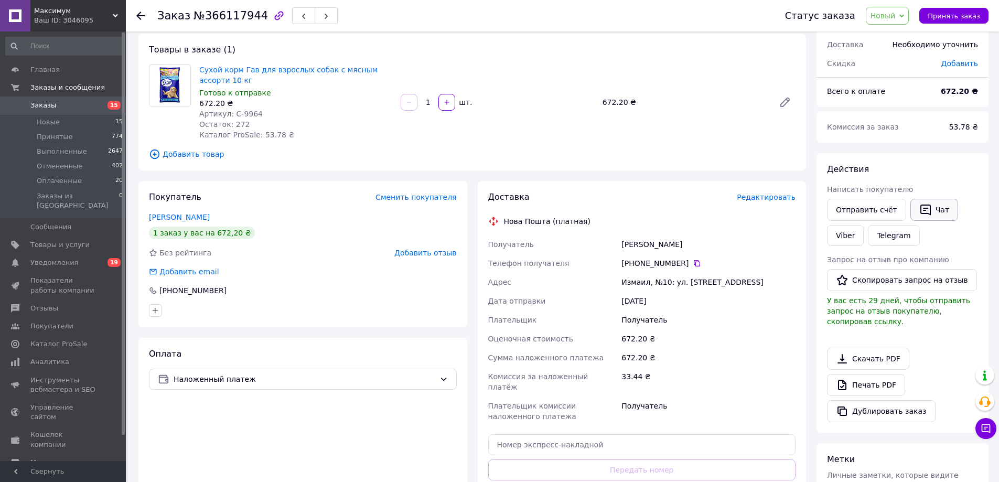
click at [933, 214] on button "Чат" at bounding box center [934, 210] width 48 height 22
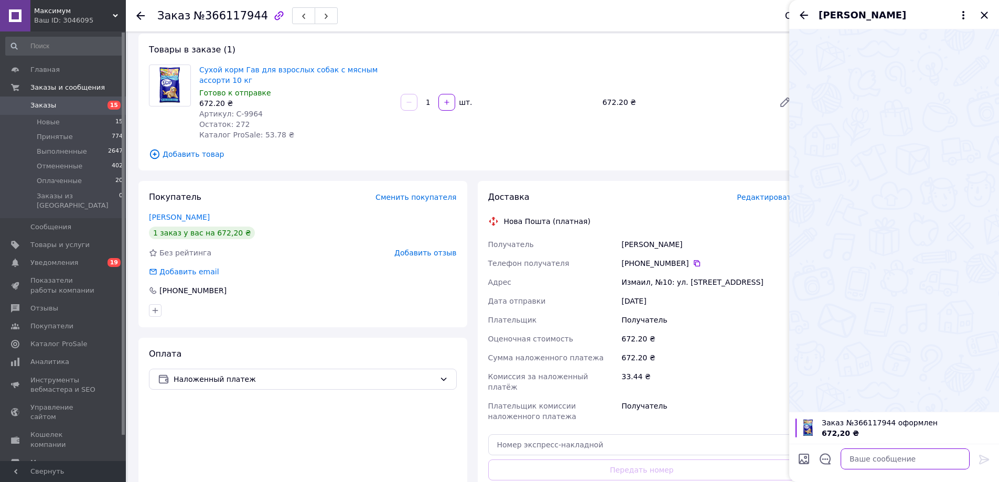
click at [910, 464] on textarea at bounding box center [905, 458] width 129 height 21
paste textarea "Доброго дня! Ваше замовлення прийнято. Відправлення відбудеться у вівторок. Дяк…"
type textarea "Доброго дня! Ваше замовлення прийнято. Відправлення відбудеться у вівторок. Дяк…"
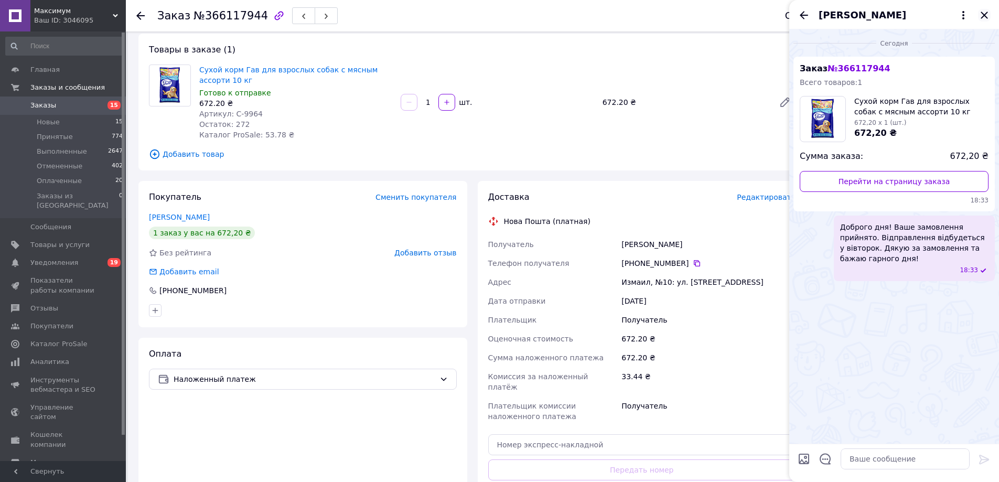
click at [985, 12] on icon "Закрыть" at bounding box center [984, 15] width 13 height 13
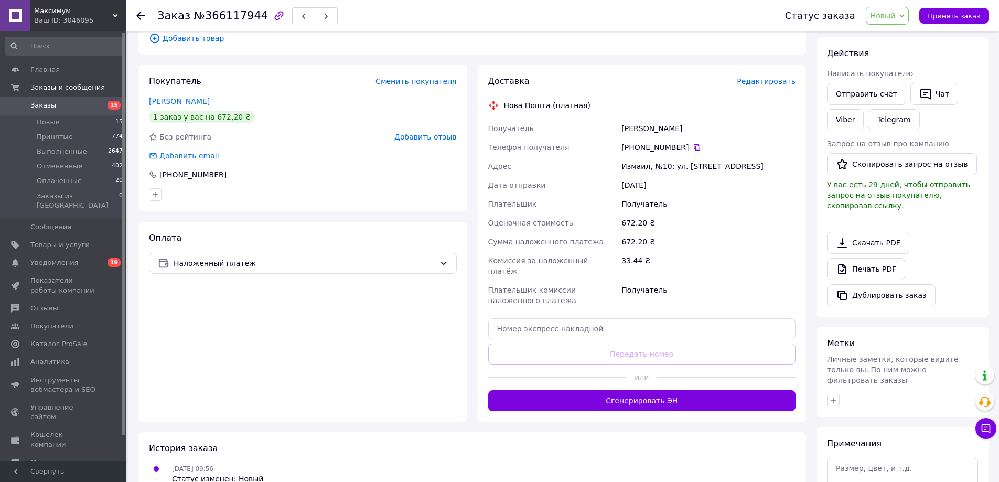
scroll to position [210, 0]
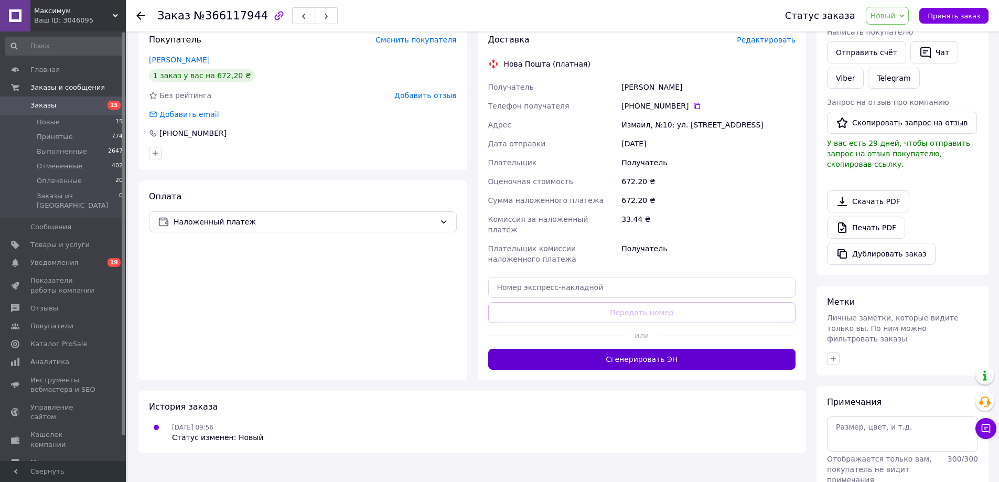
click at [609, 349] on button "Сгенерировать ЭН" at bounding box center [642, 359] width 308 height 21
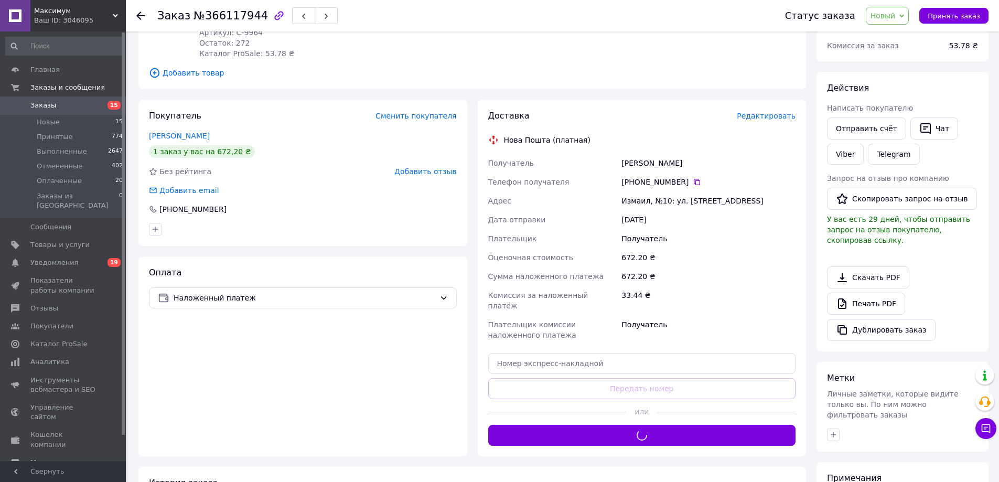
scroll to position [105, 0]
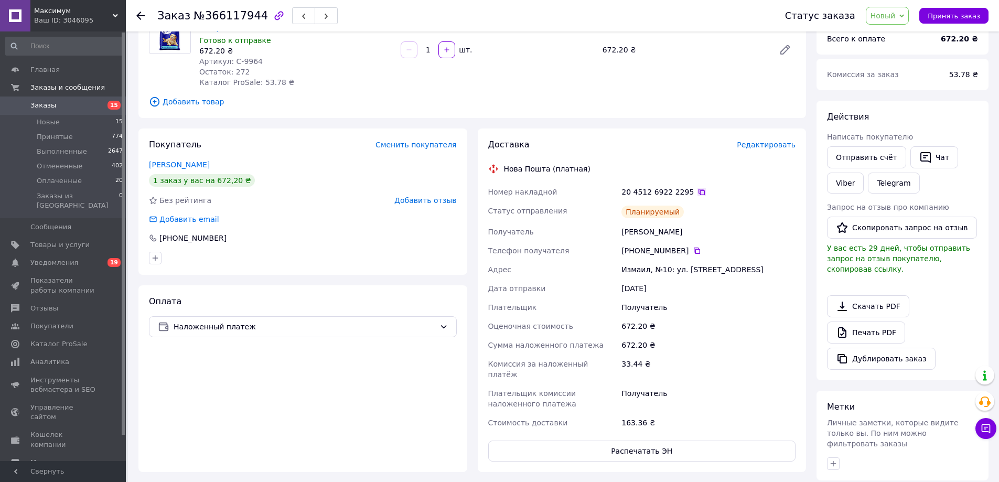
click at [699, 189] on icon at bounding box center [702, 192] width 6 height 6
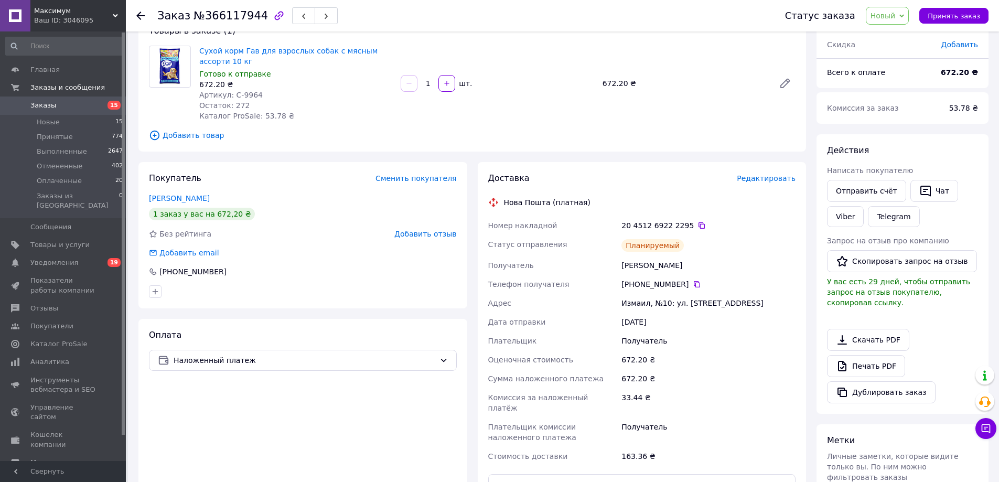
scroll to position [0, 0]
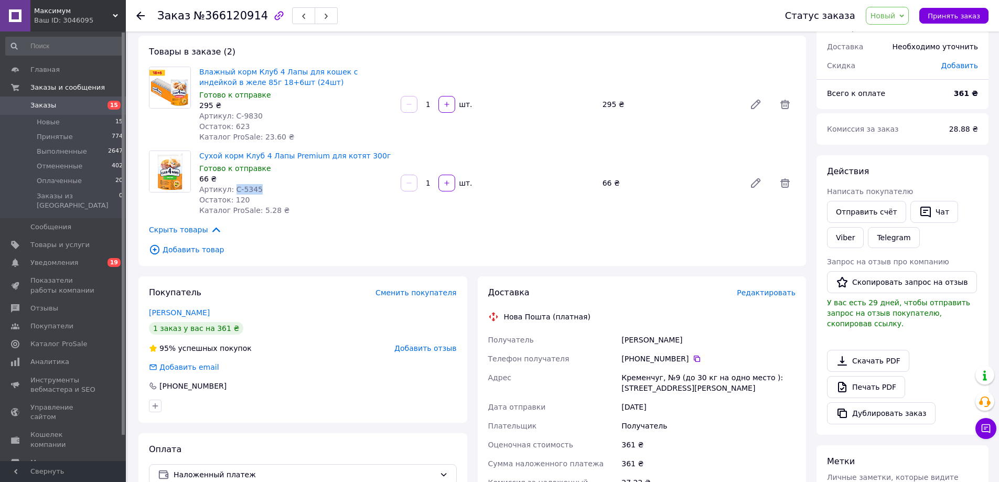
scroll to position [52, 0]
click at [387, 226] on div "Скрыть товары" at bounding box center [472, 228] width 647 height 12
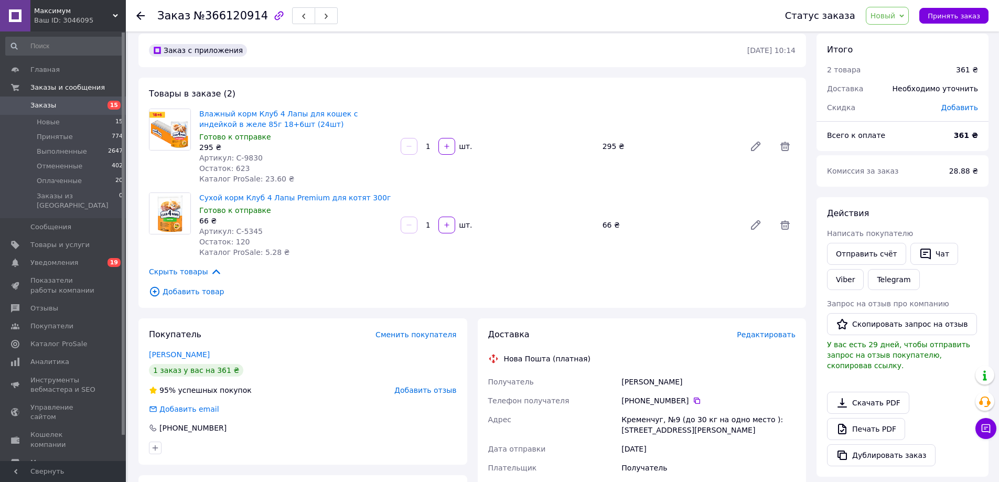
scroll to position [0, 0]
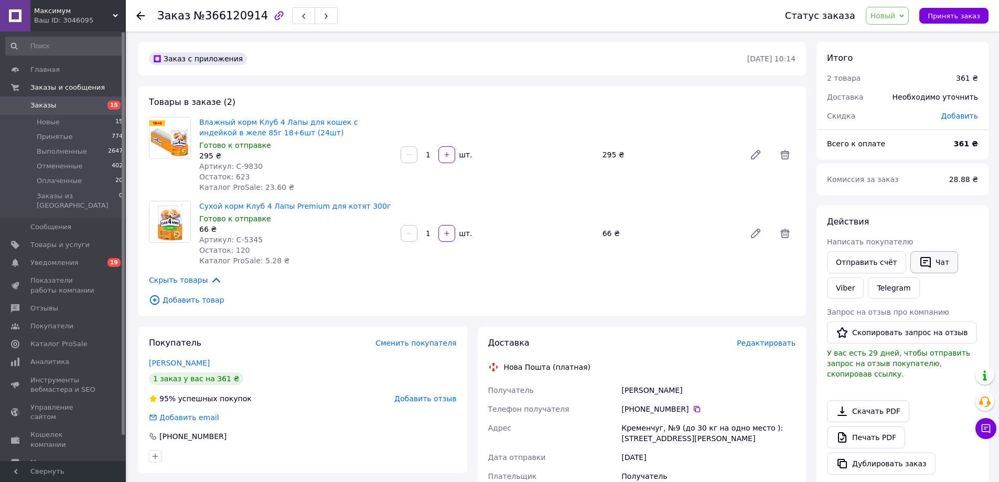
click at [919, 259] on icon "button" at bounding box center [925, 262] width 13 height 13
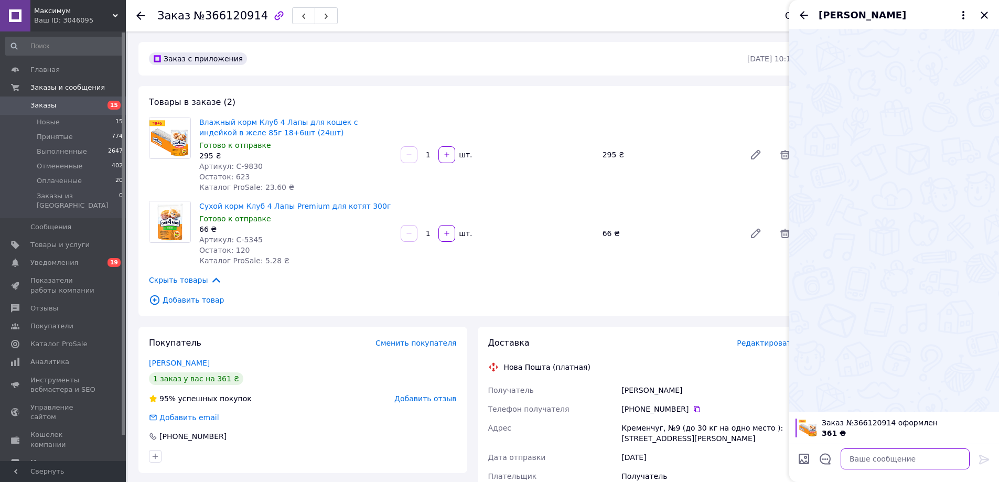
click at [891, 465] on textarea at bounding box center [905, 458] width 129 height 21
paste textarea "Доброго дня! Ваше замовлення прийнято. Відправлення відбудеться у вівторок. Дяк…"
type textarea "Доброго дня! Ваше замовлення прийнято. Відправлення відбудеться у вівторок. Дяк…"
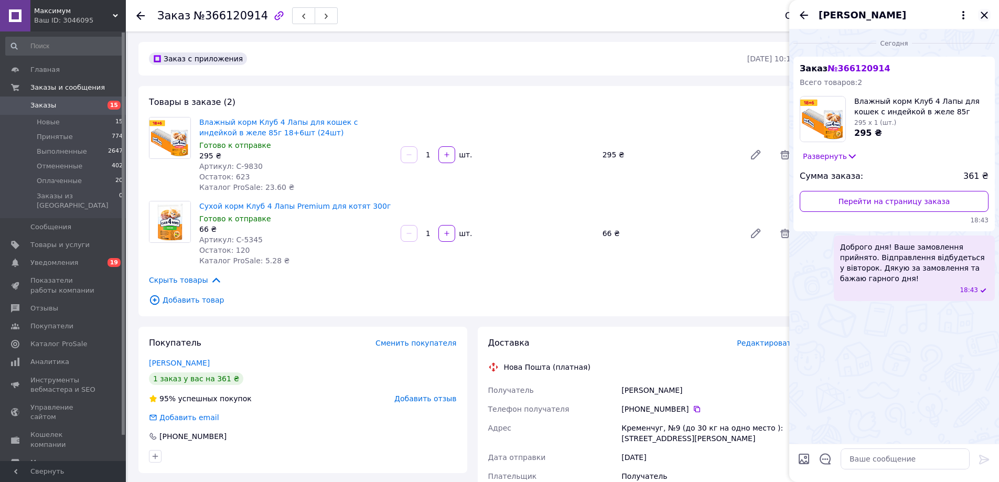
click at [987, 15] on icon "Закрыть" at bounding box center [984, 15] width 13 height 13
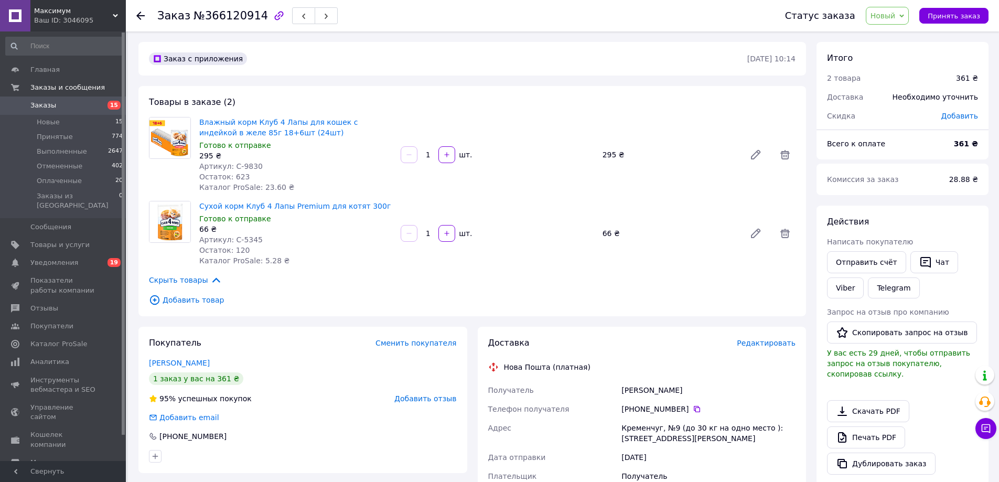
click at [904, 16] on span "Новый" at bounding box center [888, 16] width 44 height 18
click at [890, 39] on li "Принят" at bounding box center [894, 37] width 56 height 16
drag, startPoint x: 237, startPoint y: 165, endPoint x: 257, endPoint y: 164, distance: 20.0
click at [257, 164] on div "Артикул: С-9830" at bounding box center [295, 166] width 193 height 10
copy span "С-9830"
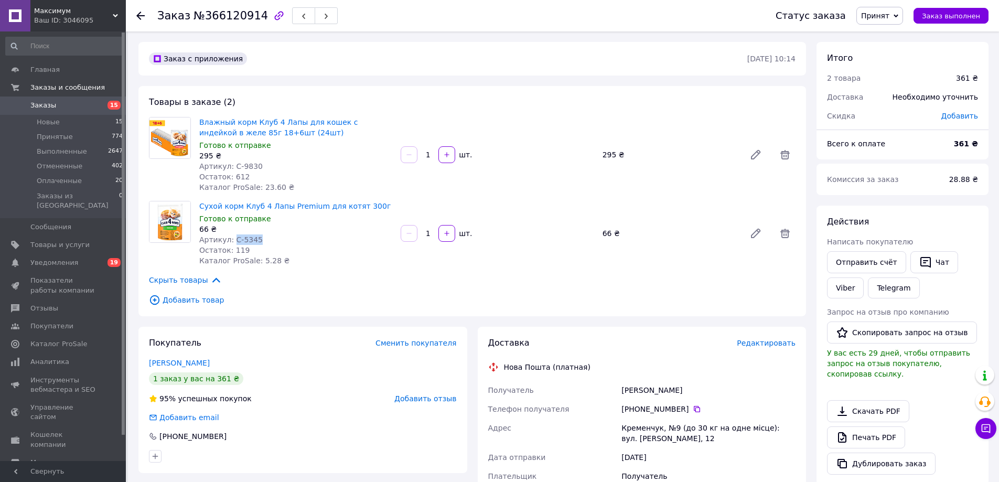
drag, startPoint x: 231, startPoint y: 240, endPoint x: 318, endPoint y: 235, distance: 87.7
click at [260, 240] on div "Артикул: С-5345" at bounding box center [295, 239] width 193 height 10
copy span "С-5345"
drag, startPoint x: 144, startPoint y: 360, endPoint x: 231, endPoint y: 356, distance: 87.2
click at [231, 356] on div "Покупатель Сменить покупателя Мельникова Галина 1 заказ у вас на 361 ₴ 95% успе…" at bounding box center [302, 400] width 329 height 146
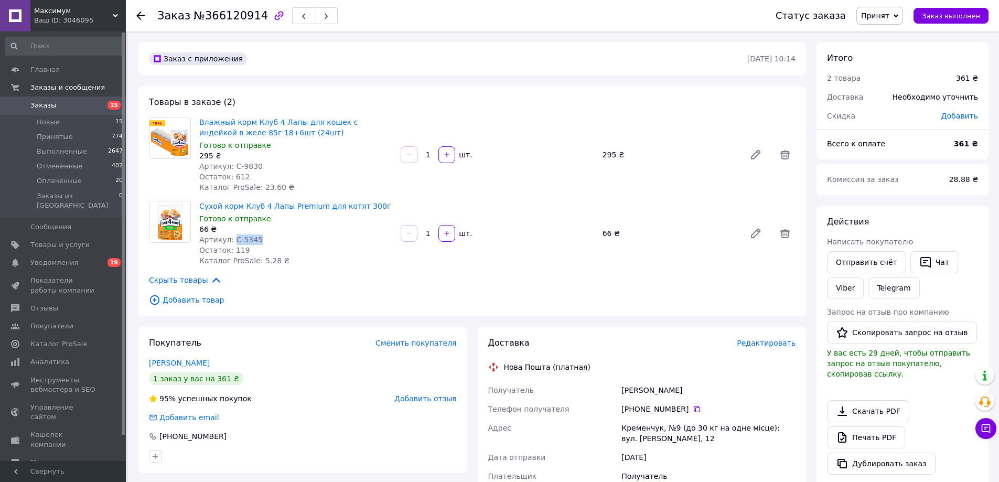
copy link "Мельникова Галина"
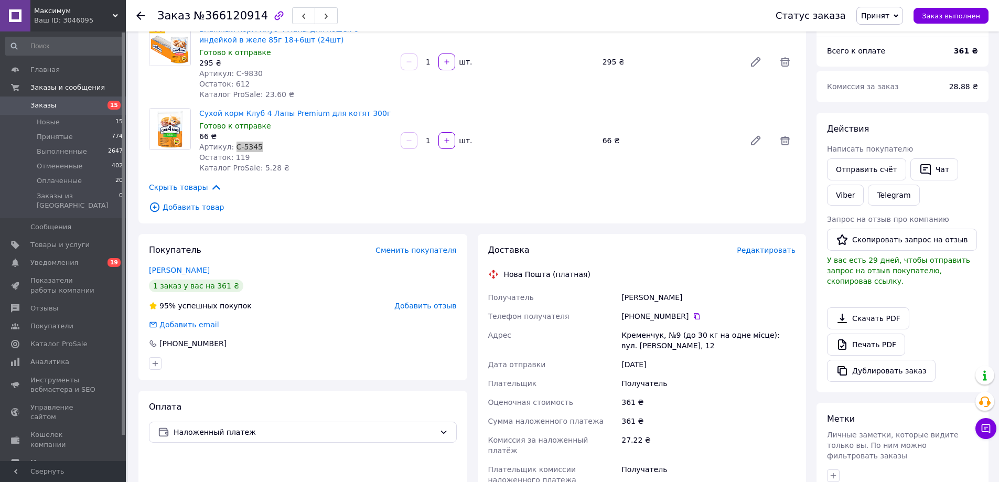
scroll to position [105, 0]
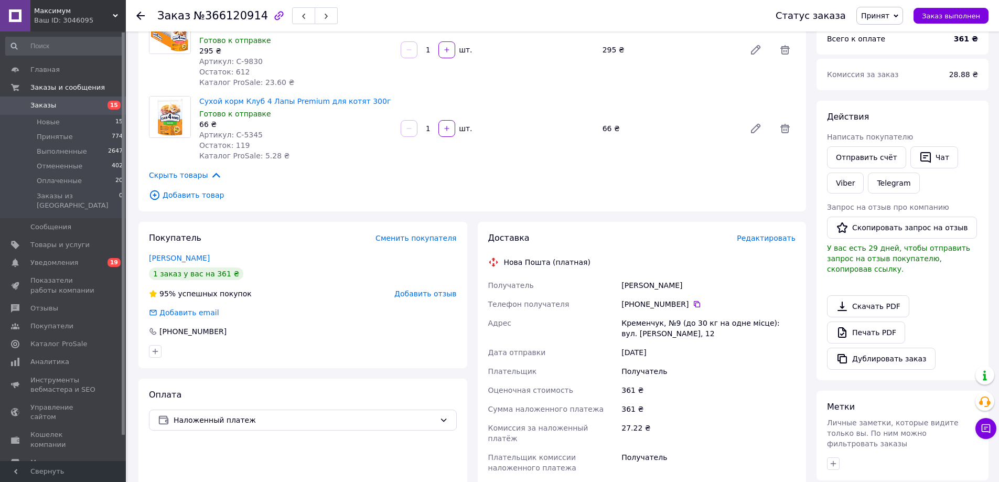
click at [660, 334] on div "Кременчук, №9 (до 30 кг на одне місце): вул. Тараса Бульби, 12" at bounding box center [708, 328] width 178 height 29
copy div "Кременчук, №9 (до 30 кг на одне місце): вул. Тараса Бульби, 12"
drag, startPoint x: 688, startPoint y: 302, endPoint x: 712, endPoint y: 281, distance: 31.9
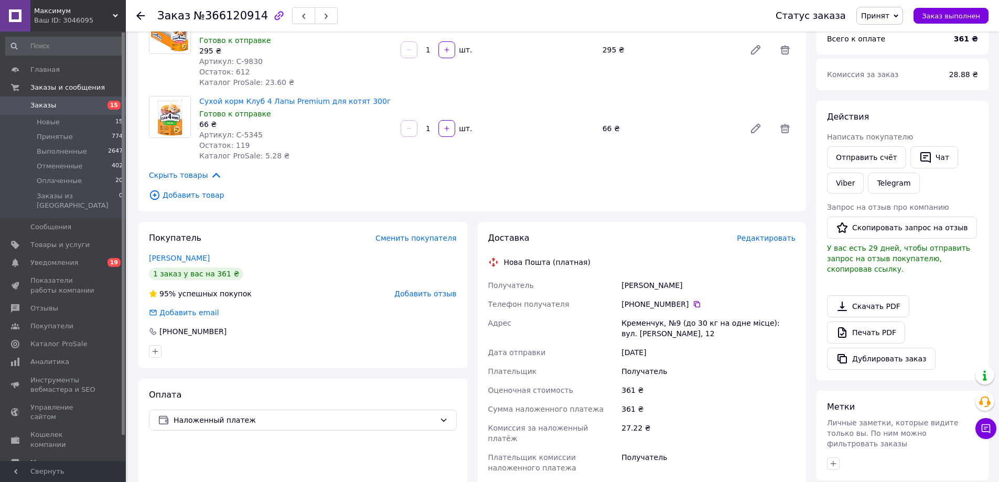
click at [693, 302] on icon at bounding box center [697, 304] width 8 height 8
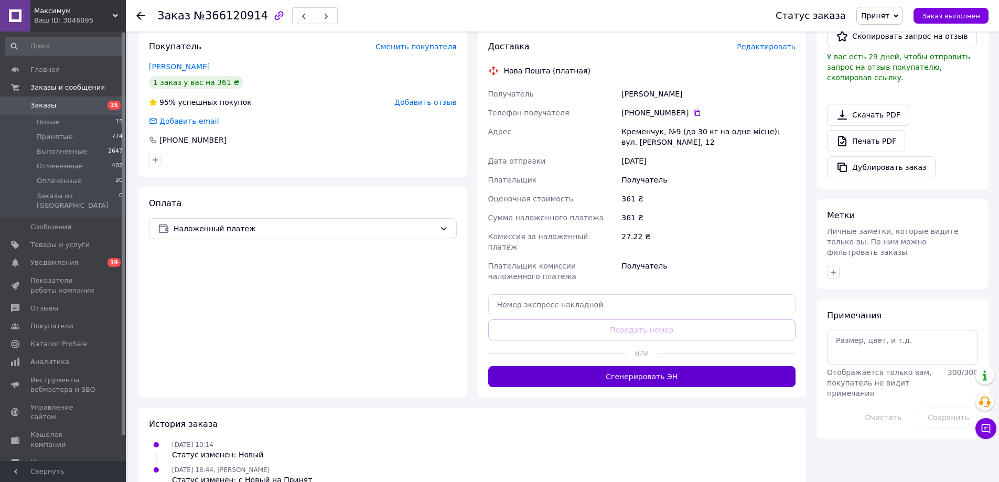
scroll to position [310, 0]
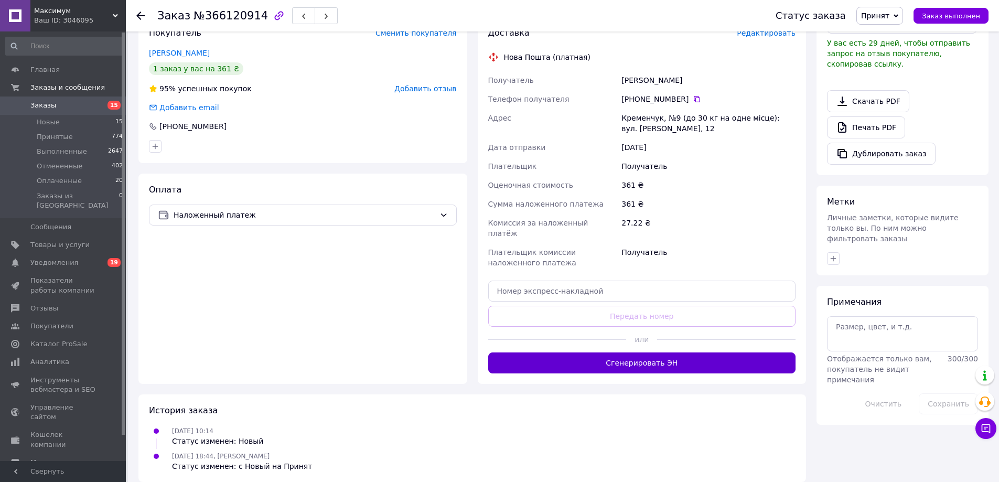
click at [630, 355] on button "Сгенерировать ЭН" at bounding box center [642, 362] width 308 height 21
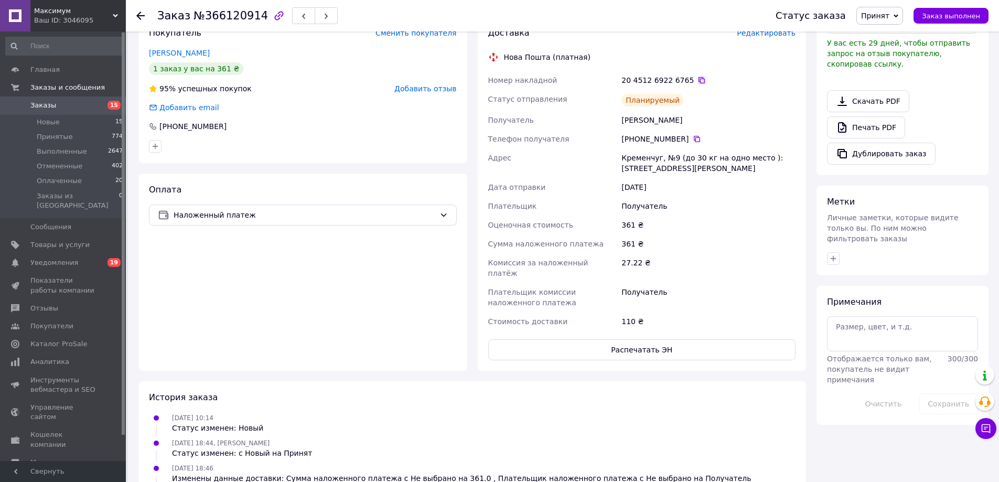
click at [699, 83] on icon at bounding box center [702, 80] width 6 height 6
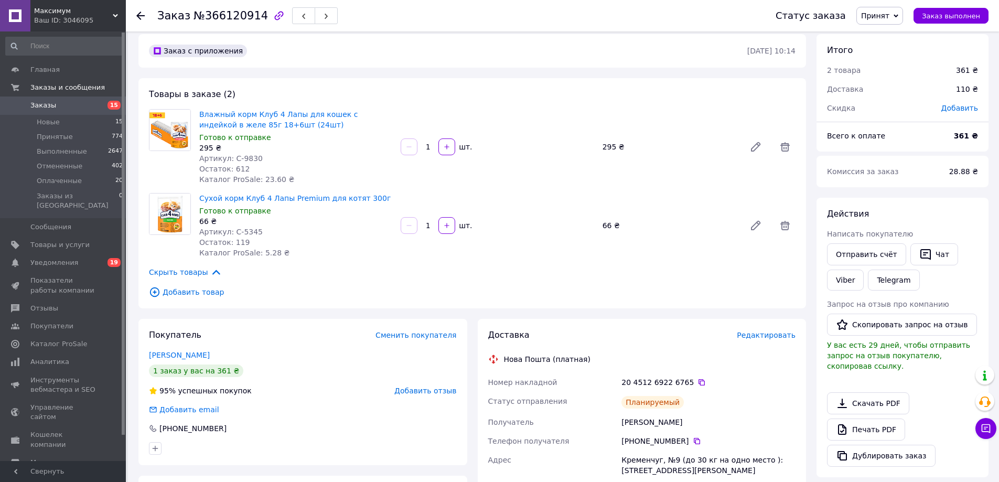
scroll to position [0, 0]
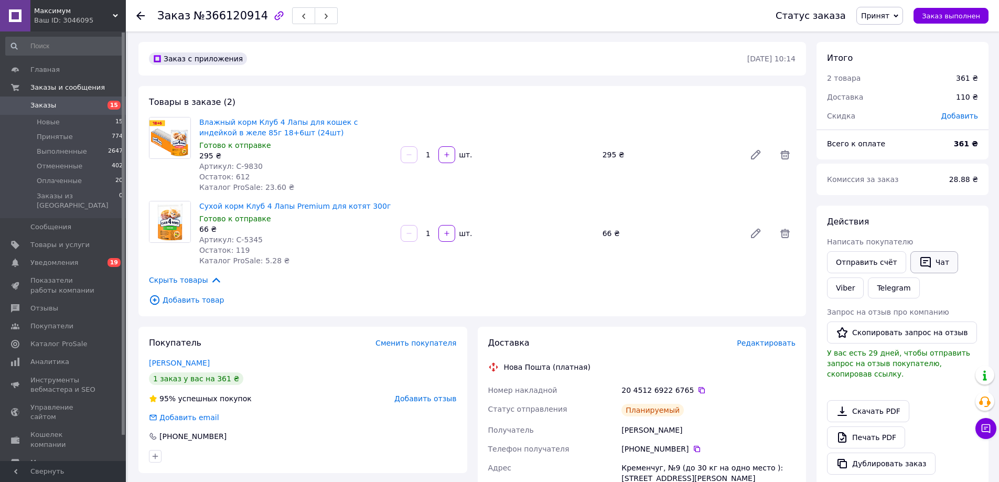
click at [919, 264] on icon "button" at bounding box center [925, 262] width 13 height 13
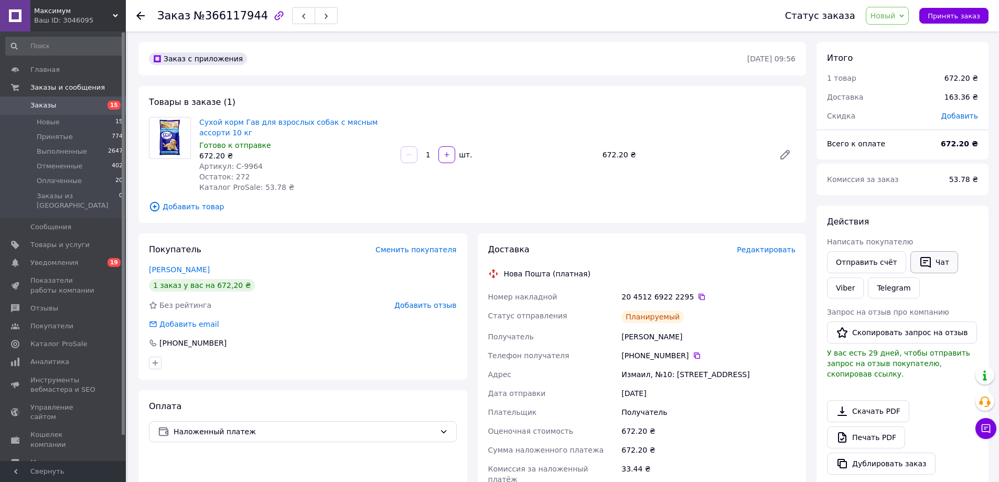
click at [927, 263] on button "Чат" at bounding box center [934, 262] width 48 height 22
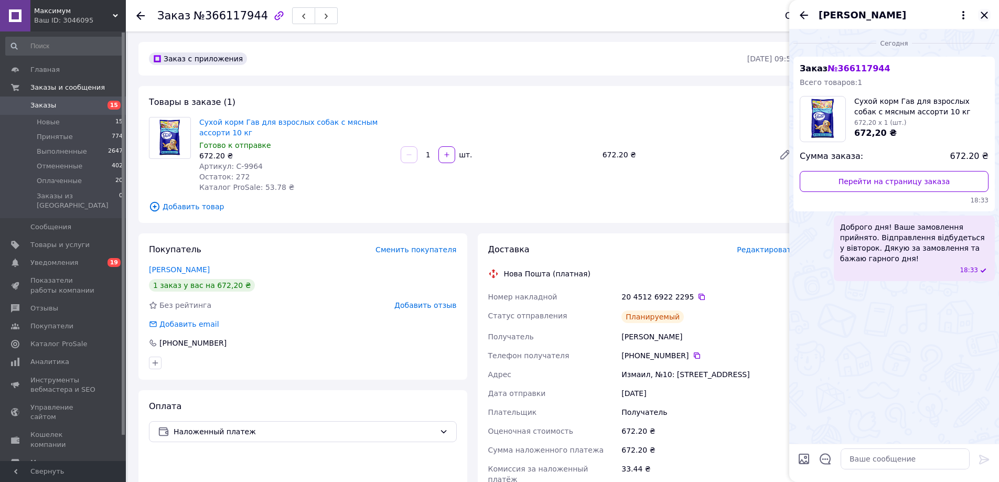
click at [988, 15] on icon "Закрыть" at bounding box center [984, 15] width 13 height 13
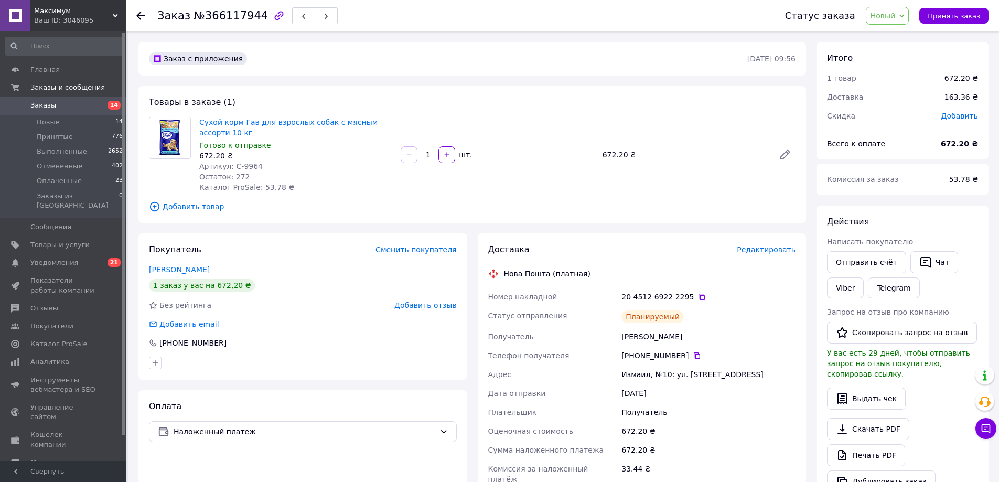
click at [897, 21] on span "Новый" at bounding box center [888, 16] width 44 height 18
click at [897, 38] on li "Принят" at bounding box center [894, 37] width 56 height 16
drag, startPoint x: 232, startPoint y: 165, endPoint x: 665, endPoint y: 124, distance: 434.6
click at [269, 160] on div "Сухой корм Гав для взрослых собак с мясным ассорти 10 кг Готово к отправке 672.…" at bounding box center [295, 155] width 201 height 80
copy div "672.20 ₴ Артикул:"
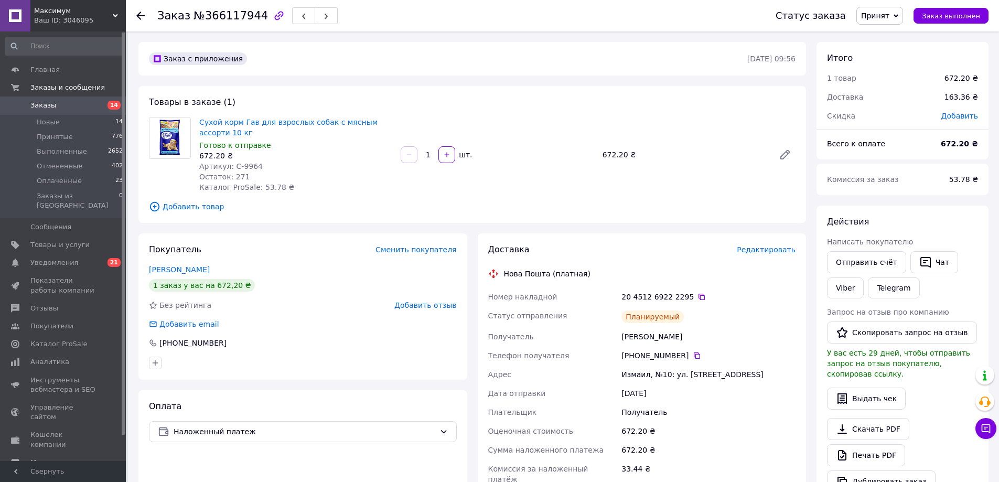
click at [306, 275] on div "Покупатель Сменить покупателя [PERSON_NAME] 1 заказ у вас на 672,20 ₴ Без рейти…" at bounding box center [302, 306] width 329 height 146
drag, startPoint x: 232, startPoint y: 165, endPoint x: 259, endPoint y: 163, distance: 26.4
click at [259, 163] on div "Артикул: С-9964" at bounding box center [295, 166] width 193 height 10
copy span "С-9964"
click at [84, 102] on span "Заказы" at bounding box center [63, 105] width 67 height 9
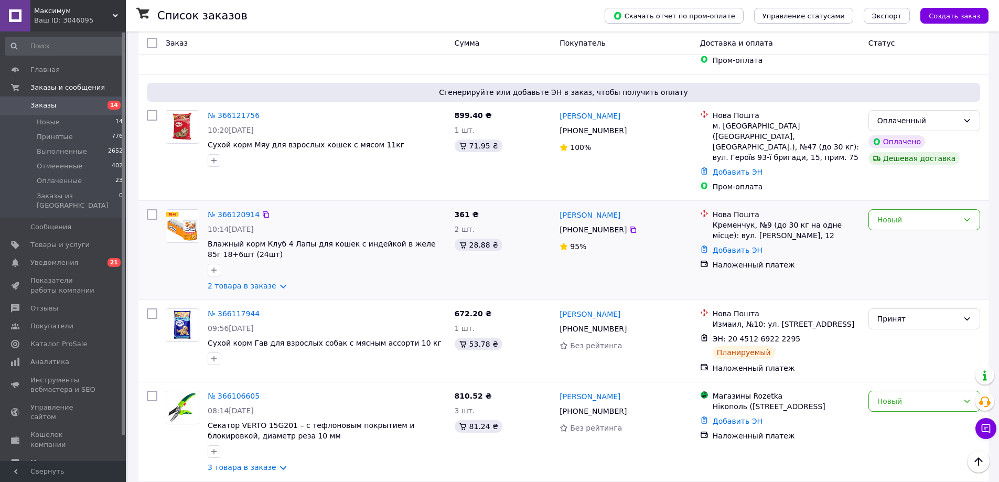
scroll to position [3671, 0]
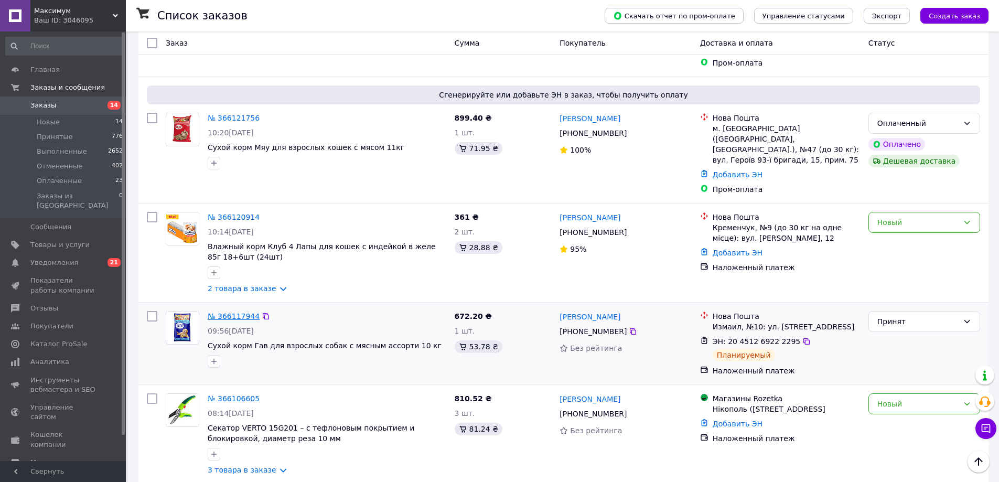
click at [238, 312] on link "№ 366117944" at bounding box center [234, 316] width 52 height 8
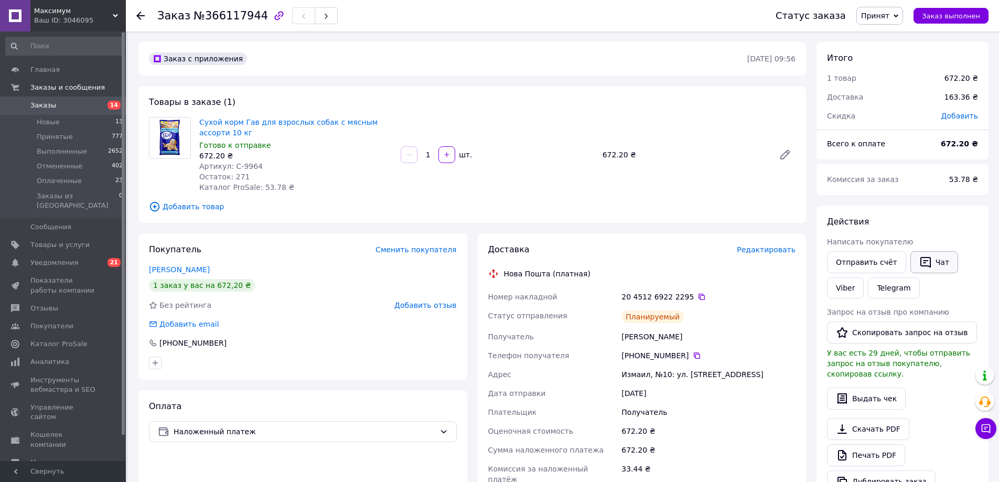
click at [919, 259] on icon "button" at bounding box center [925, 262] width 13 height 13
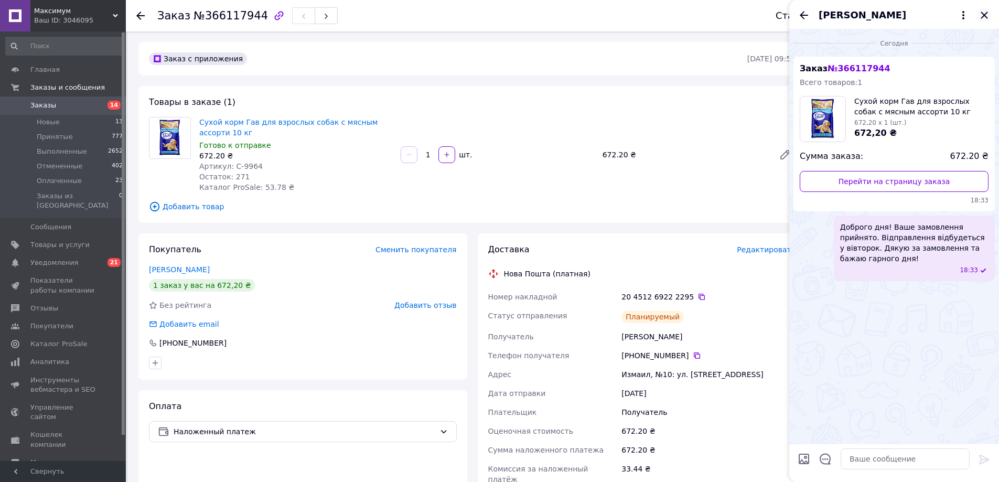
click at [982, 18] on icon "Закрыть" at bounding box center [984, 15] width 7 height 7
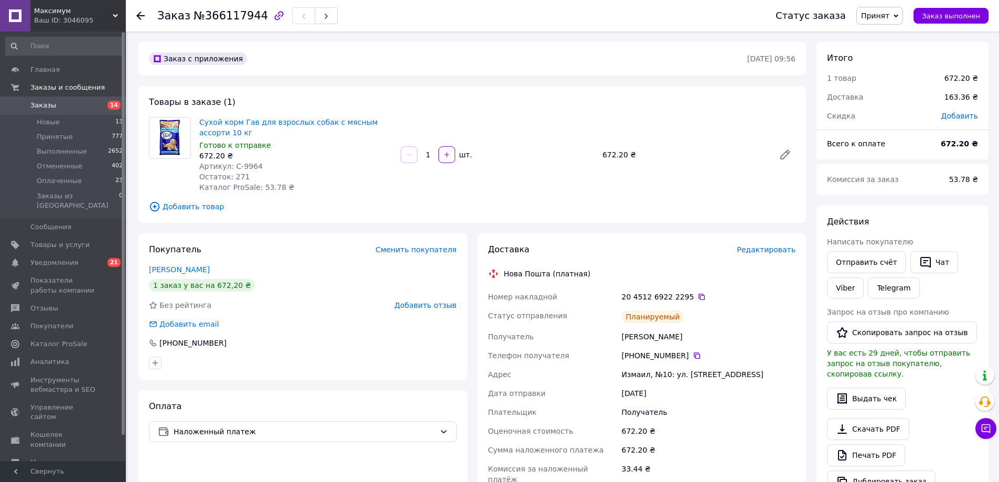
click at [51, 105] on span "Заказы" at bounding box center [43, 105] width 26 height 9
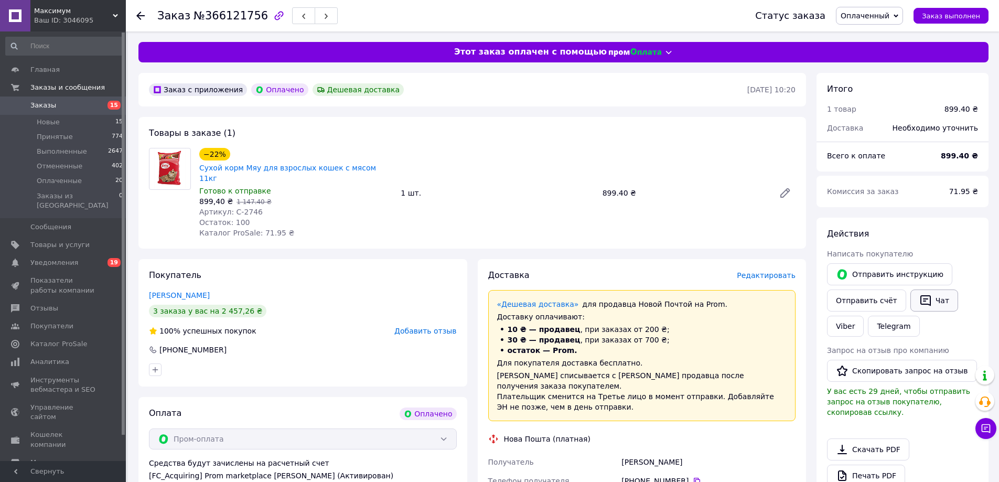
click at [927, 302] on button "Чат" at bounding box center [934, 300] width 48 height 22
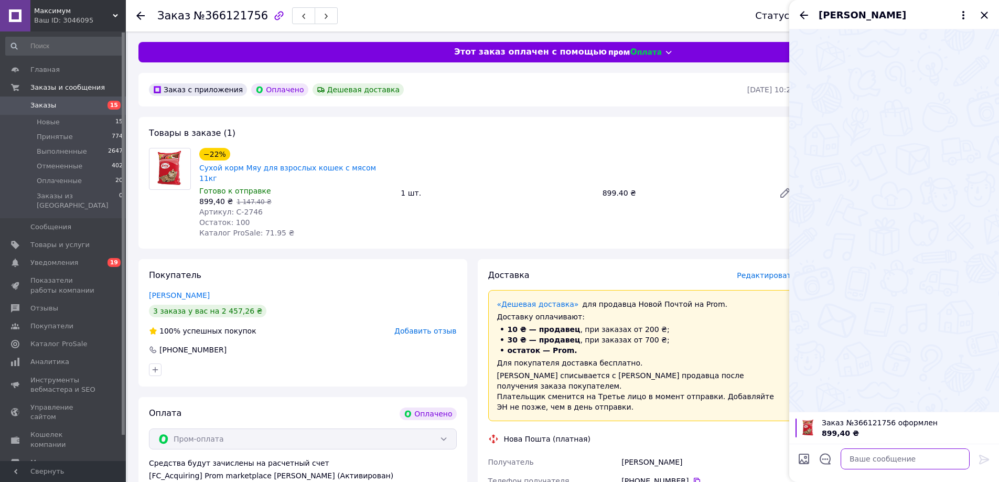
click at [897, 462] on textarea at bounding box center [905, 458] width 129 height 21
paste textarea "Доброго дня! Ваше замовлення прийнято. Відправлення відбудеться у вівторок. Дяк…"
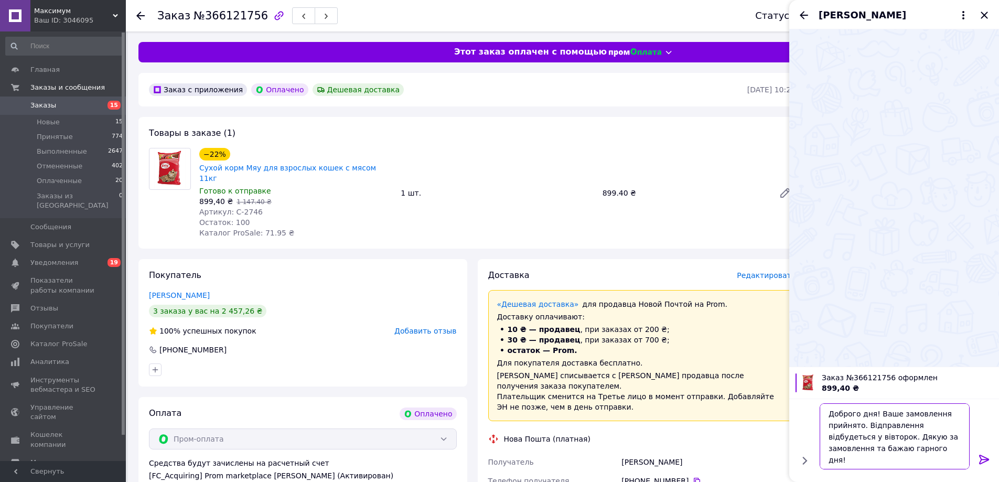
type textarea "Доброго дня! Ваше замовлення прийнято. Відправлення відбудеться у вівторок. Дяк…"
click at [985, 460] on icon at bounding box center [984, 459] width 13 height 13
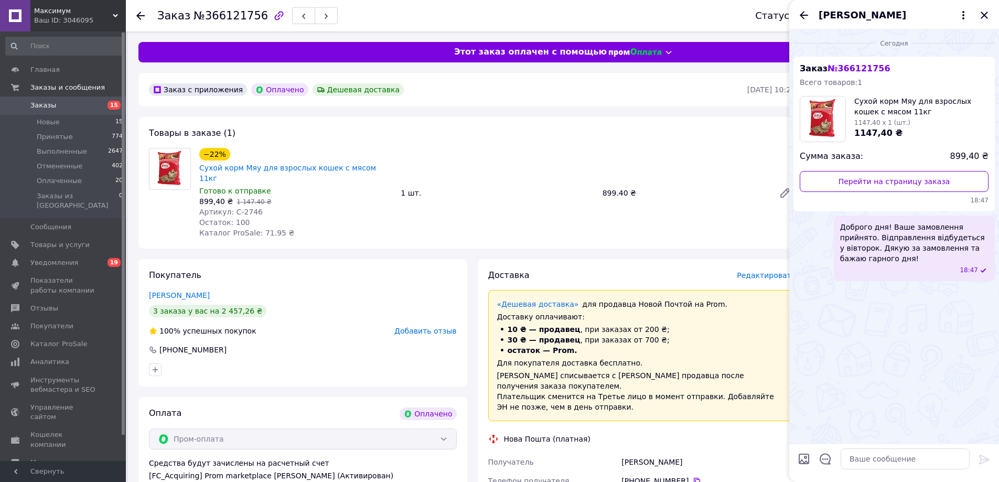
click at [985, 12] on icon "Закрыть" at bounding box center [984, 15] width 13 height 13
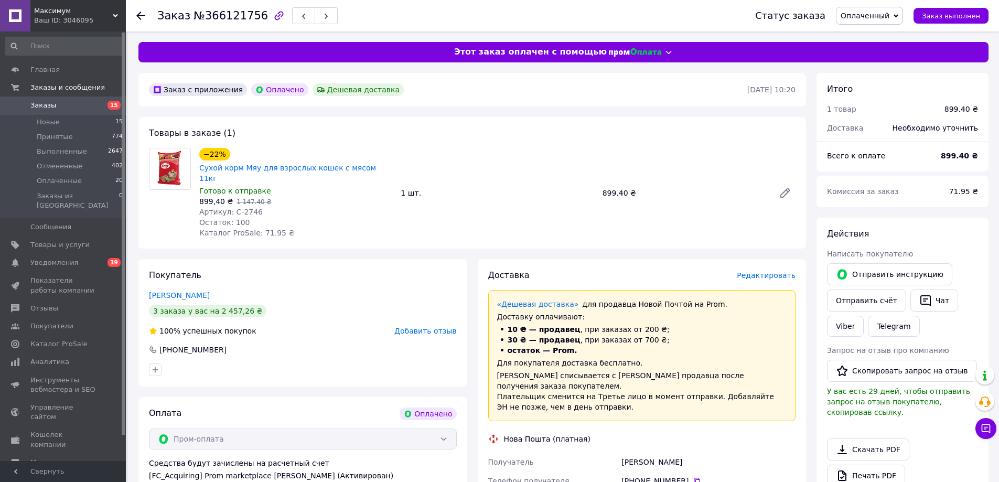
drag, startPoint x: 208, startPoint y: 281, endPoint x: 144, endPoint y: 279, distance: 64.0
click at [144, 279] on div "Покупатель [PERSON_NAME] 3 заказа у вас на 2 457,26 ₴ 100% успешных покупок Доб…" at bounding box center [302, 322] width 329 height 127
copy link "[PERSON_NAME]"
drag, startPoint x: 237, startPoint y: 201, endPoint x: 445, endPoint y: 184, distance: 208.9
click at [259, 207] on div "Артикул: С-2746" at bounding box center [295, 212] width 193 height 10
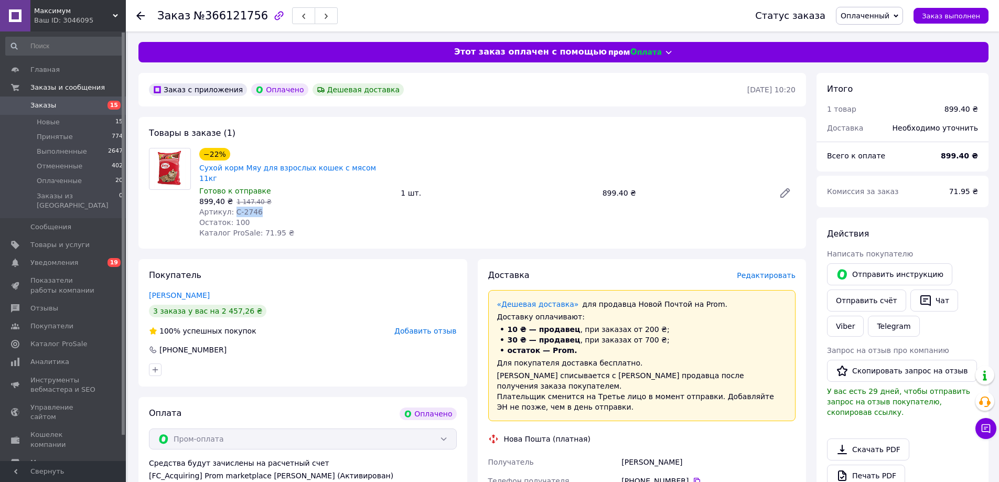
copy span "С-2746"
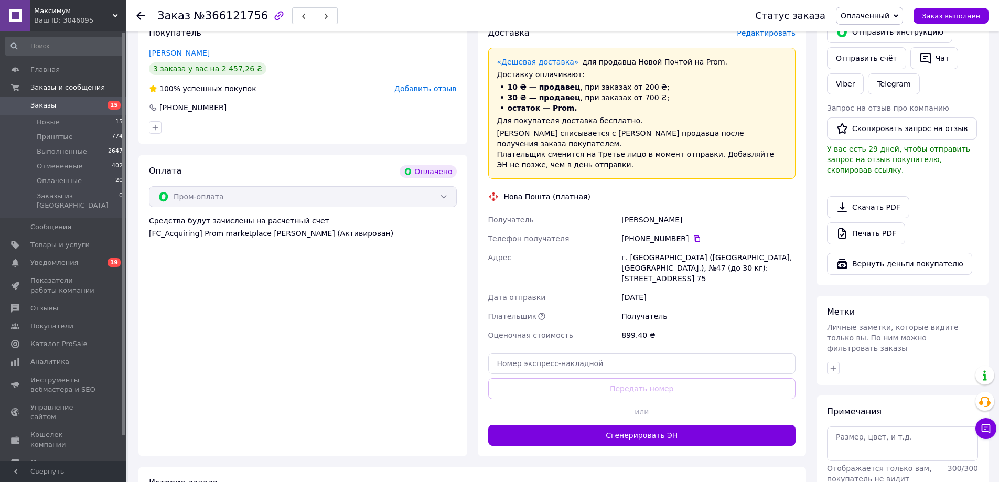
scroll to position [262, 0]
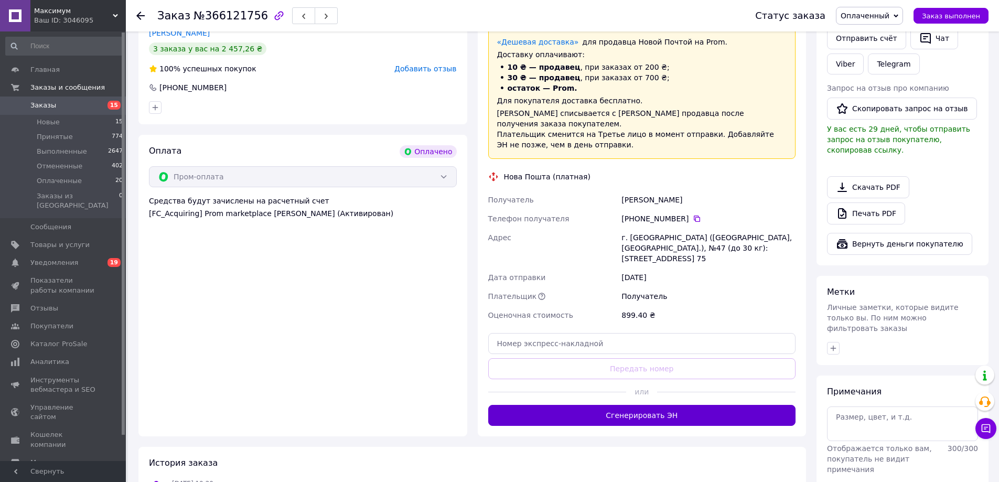
click at [686, 405] on button "Сгенерировать ЭН" at bounding box center [642, 415] width 308 height 21
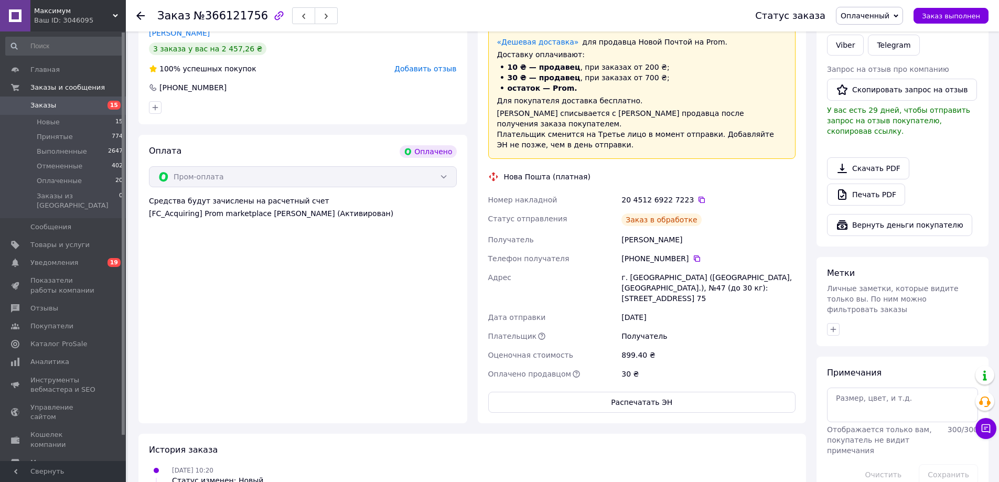
click at [889, 17] on span "Оплаченный" at bounding box center [865, 16] width 49 height 8
click at [878, 35] on li "Принят" at bounding box center [869, 37] width 66 height 16
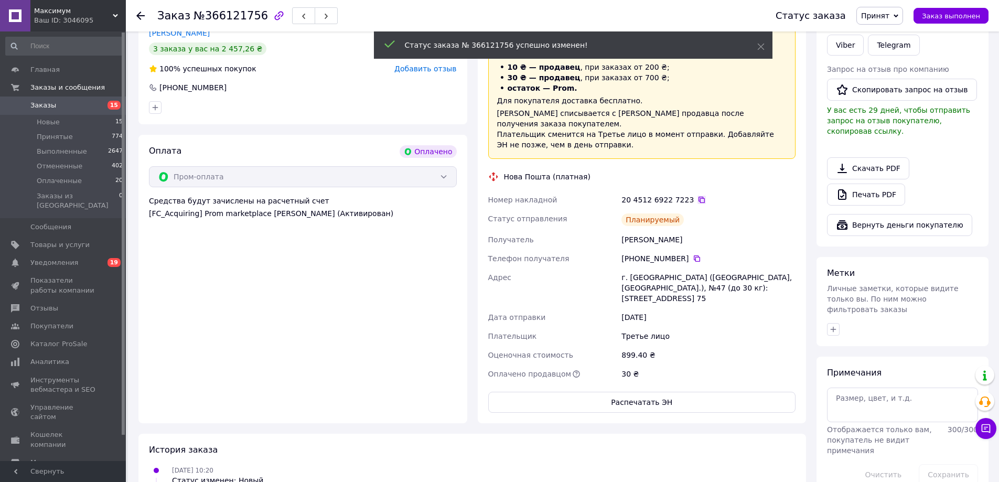
click at [697, 196] on icon at bounding box center [701, 200] width 8 height 8
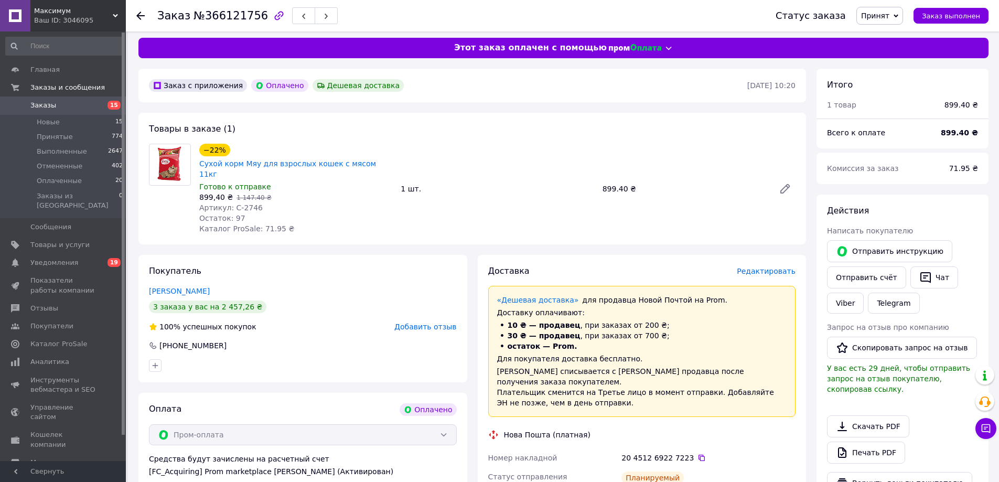
scroll to position [0, 0]
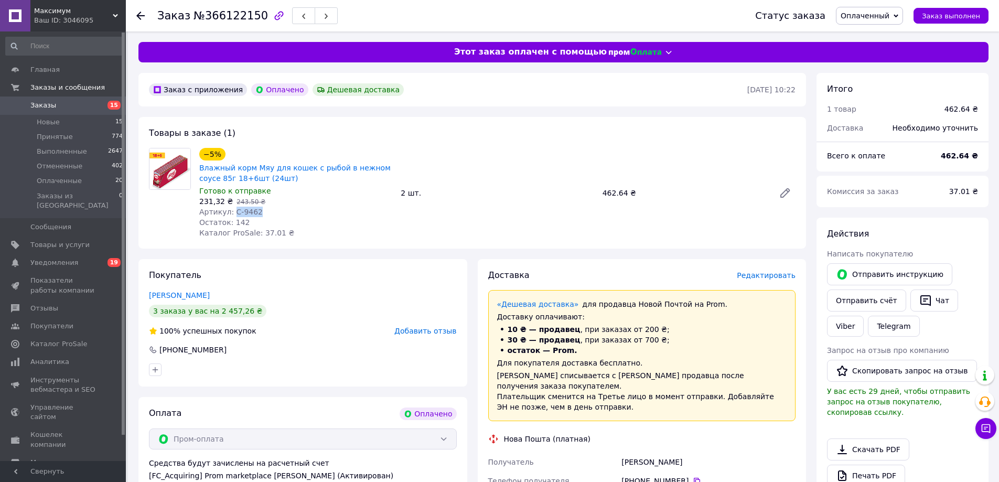
click at [883, 22] on span "Оплаченный" at bounding box center [869, 16] width 67 height 18
click at [869, 41] on li "Принят" at bounding box center [869, 37] width 66 height 16
drag, startPoint x: 231, startPoint y: 210, endPoint x: 261, endPoint y: 207, distance: 30.1
click at [261, 207] on div "Артикул: С-9462" at bounding box center [295, 212] width 193 height 10
copy span "С-9462"
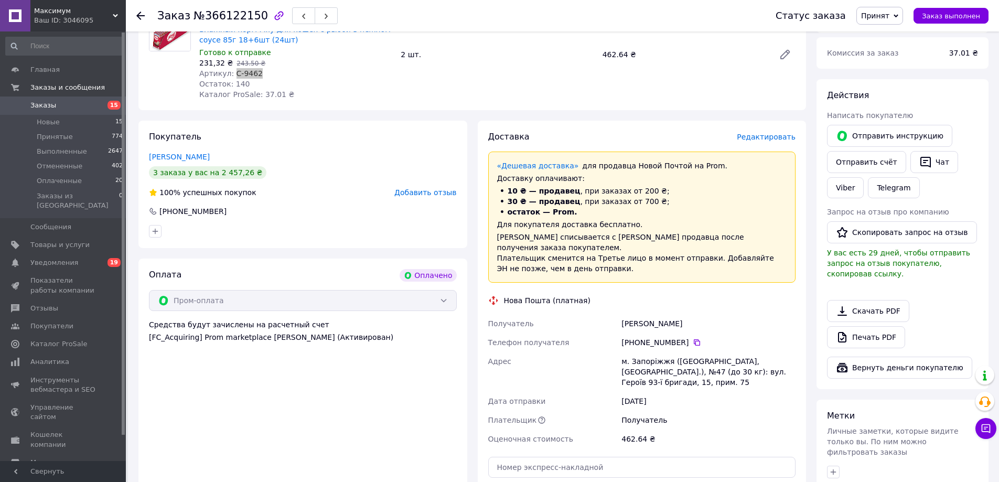
scroll to position [210, 0]
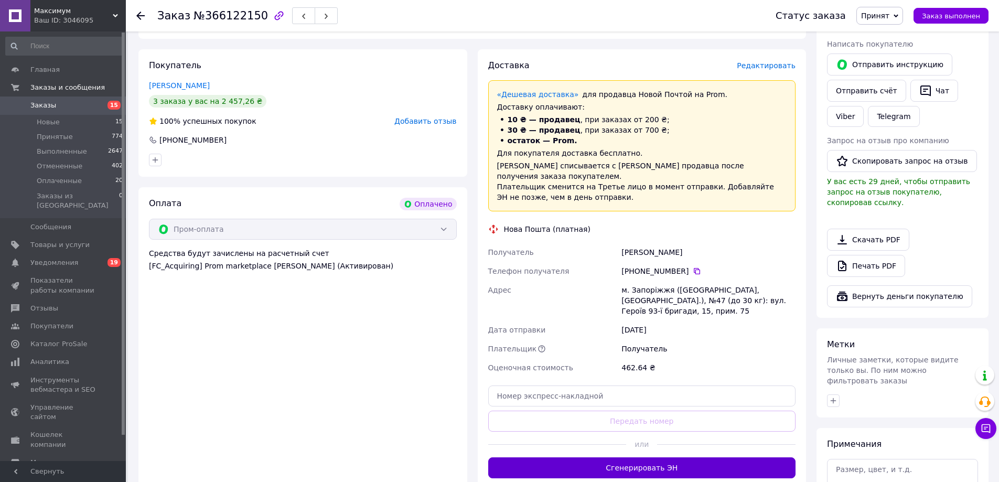
click at [592, 457] on button "Сгенерировать ЭН" at bounding box center [642, 467] width 308 height 21
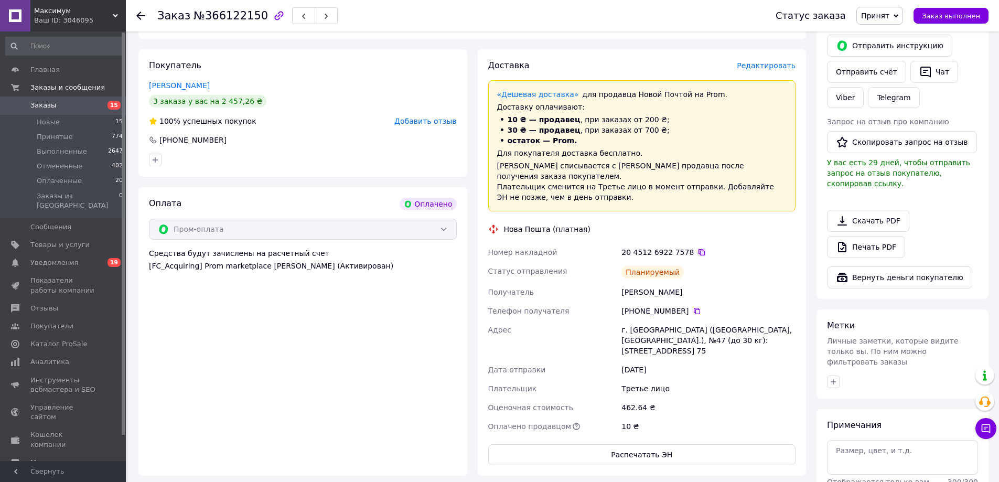
click at [697, 248] on icon at bounding box center [701, 252] width 8 height 8
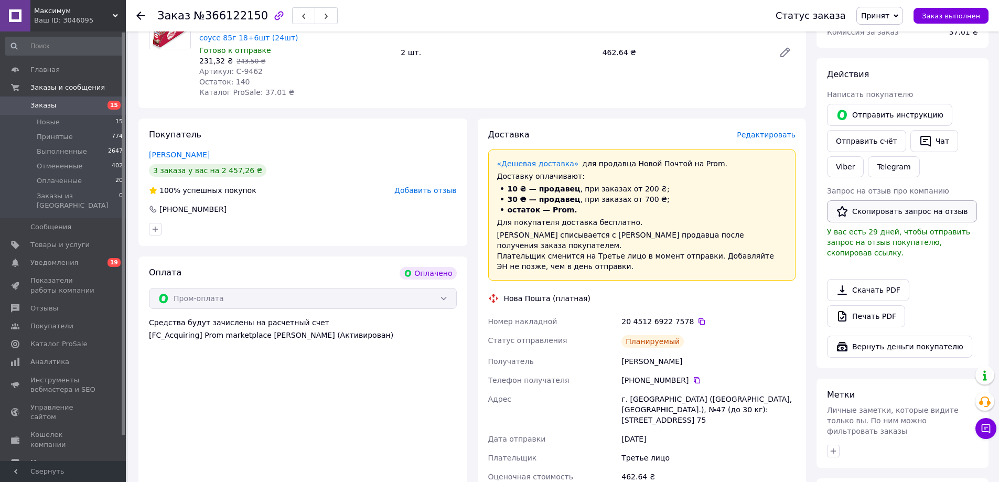
scroll to position [157, 0]
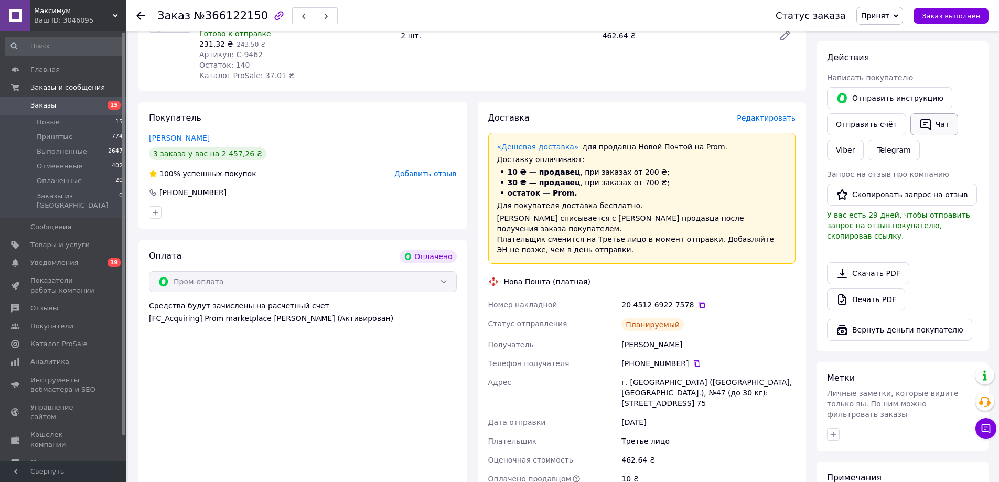
click at [932, 125] on button "Чат" at bounding box center [934, 124] width 48 height 22
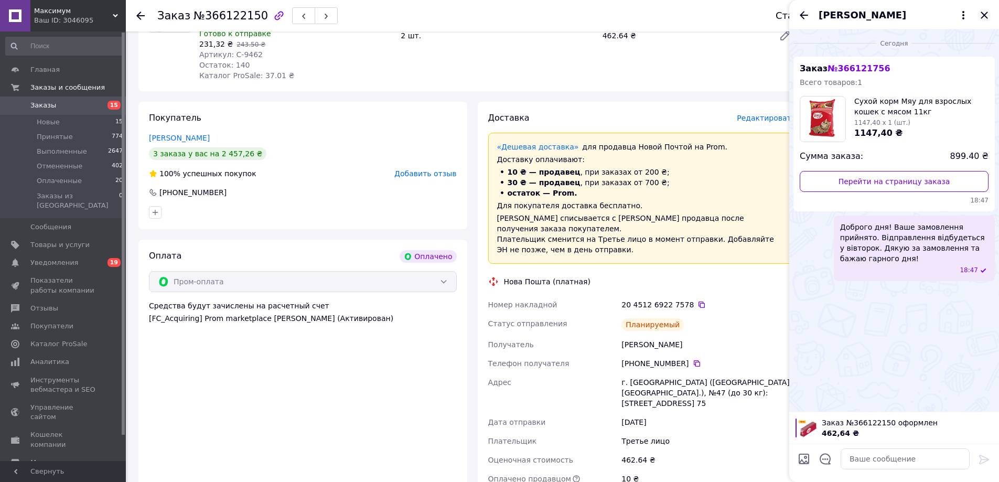
click at [984, 14] on icon "Закрыть" at bounding box center [984, 15] width 13 height 13
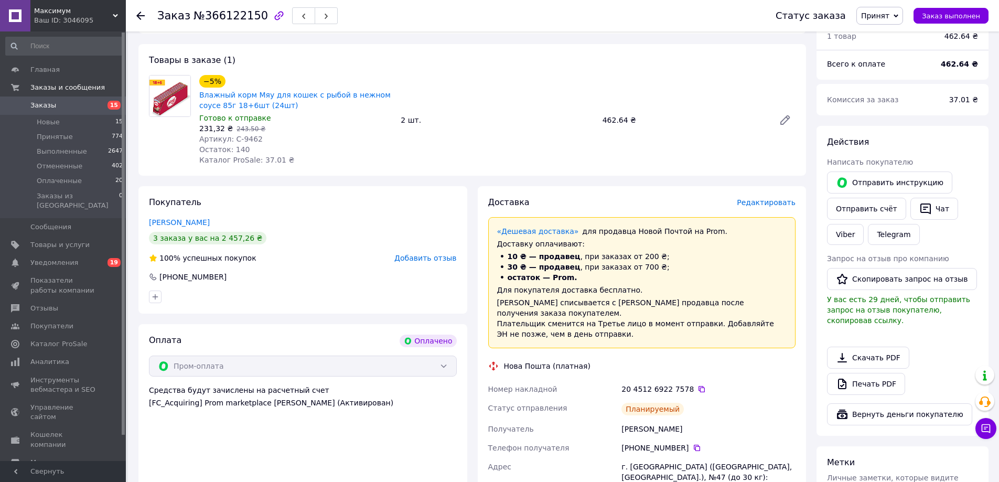
scroll to position [0, 0]
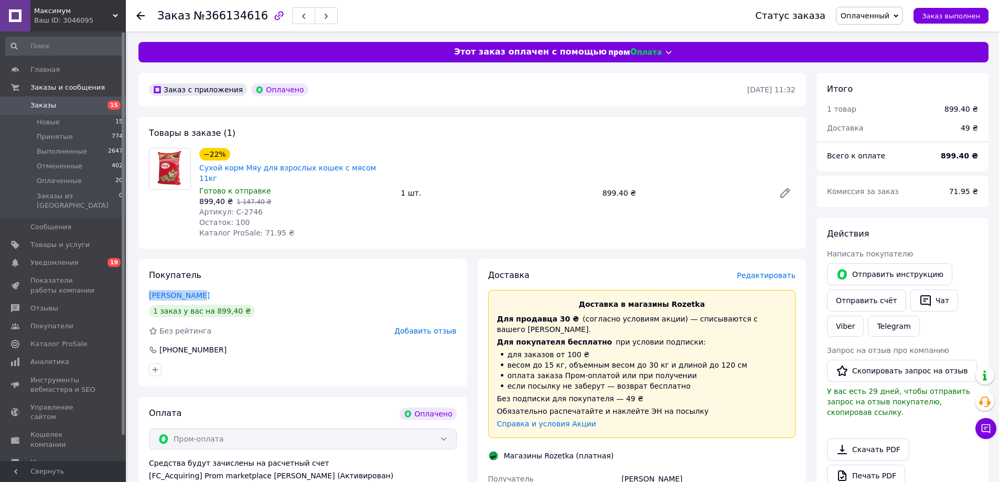
drag, startPoint x: 144, startPoint y: 280, endPoint x: 604, endPoint y: 224, distance: 462.8
click at [235, 280] on div "Покупатель [PERSON_NAME] 1 заказ у вас на 899,40 ₴ Без рейтинга Добавить отзыв …" at bounding box center [302, 322] width 329 height 127
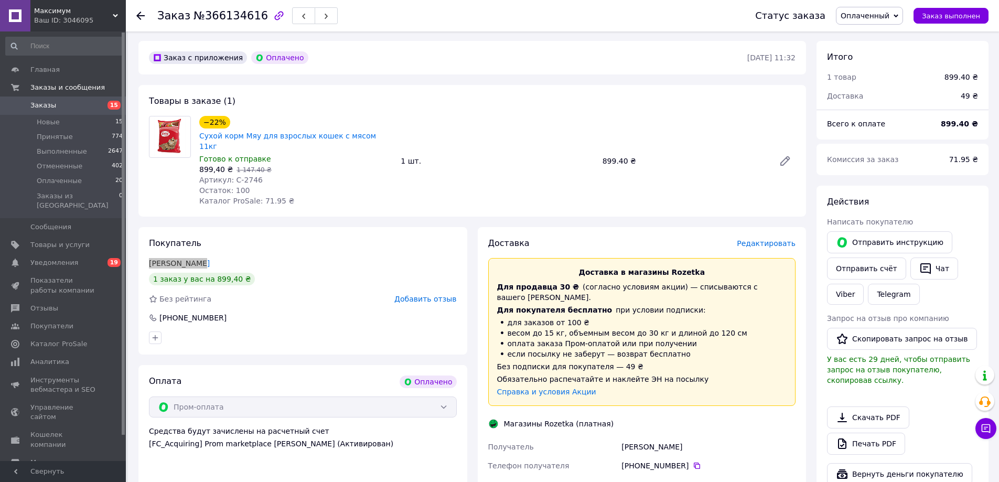
scroll to position [157, 0]
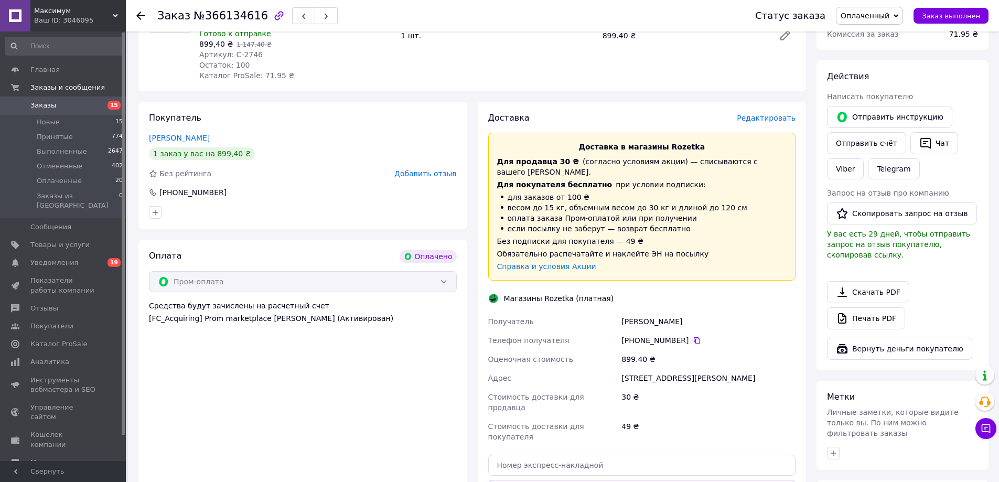
click at [652, 369] on div "[STREET_ADDRESS][PERSON_NAME]" at bounding box center [708, 378] width 178 height 19
copy div "[STREET_ADDRESS][PERSON_NAME]"
click at [693, 336] on icon at bounding box center [697, 340] width 8 height 8
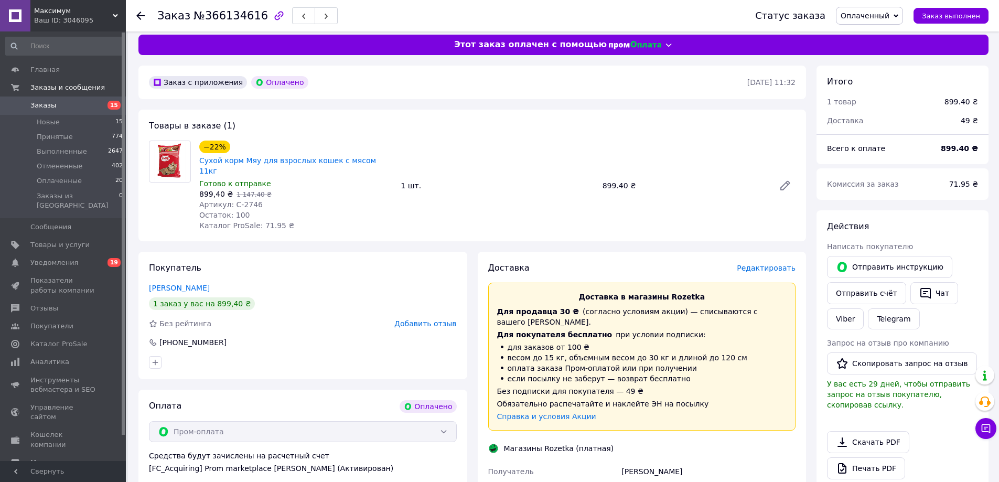
scroll to position [0, 0]
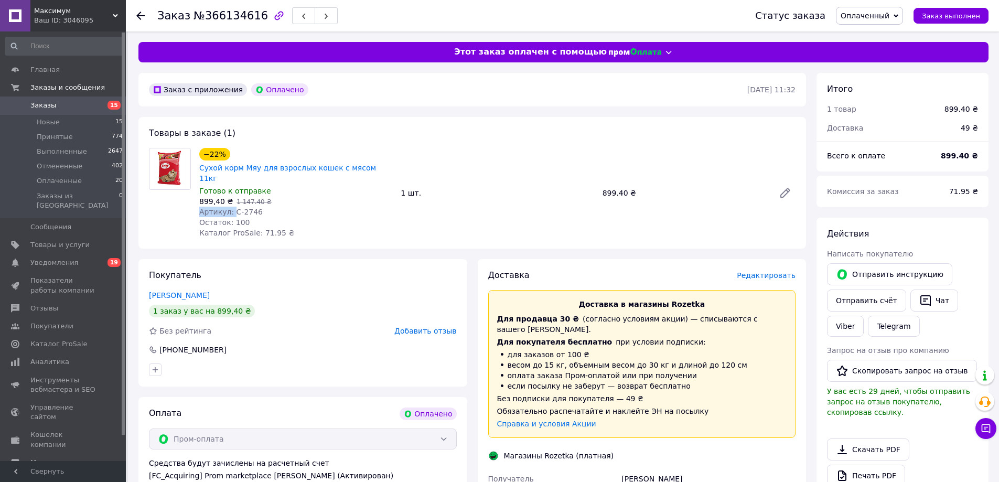
drag, startPoint x: 230, startPoint y: 203, endPoint x: 260, endPoint y: 195, distance: 30.5
click at [260, 195] on div "−22% Сухой корм Мяу для взрослых кошек с мясом 11кг Готово к отправке 899,40 ₴ …" at bounding box center [295, 193] width 201 height 94
click at [259, 196] on div "899,40 ₴   1 147.40 ₴" at bounding box center [295, 201] width 193 height 10
click at [231, 208] on span "Артикул: С-2746" at bounding box center [230, 212] width 63 height 8
click at [232, 208] on span "Артикул: С-2746" at bounding box center [230, 212] width 63 height 8
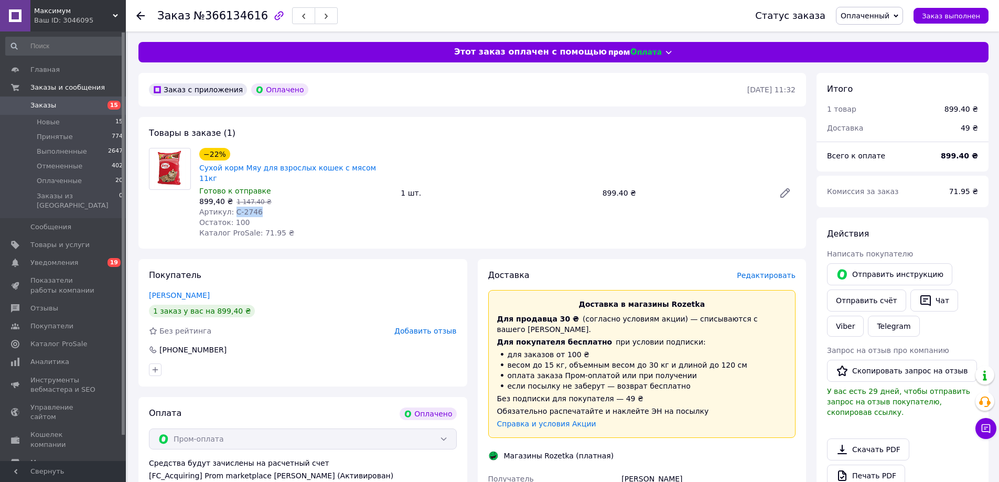
drag, startPoint x: 231, startPoint y: 201, endPoint x: 262, endPoint y: 200, distance: 31.5
click at [259, 207] on div "Артикул: С-2746" at bounding box center [295, 212] width 193 height 10
copy span "С-2746"
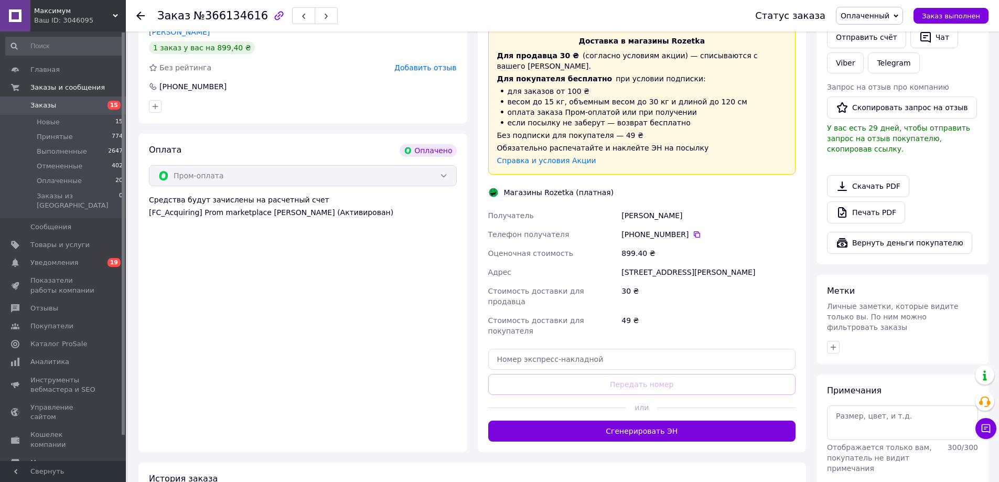
scroll to position [105, 0]
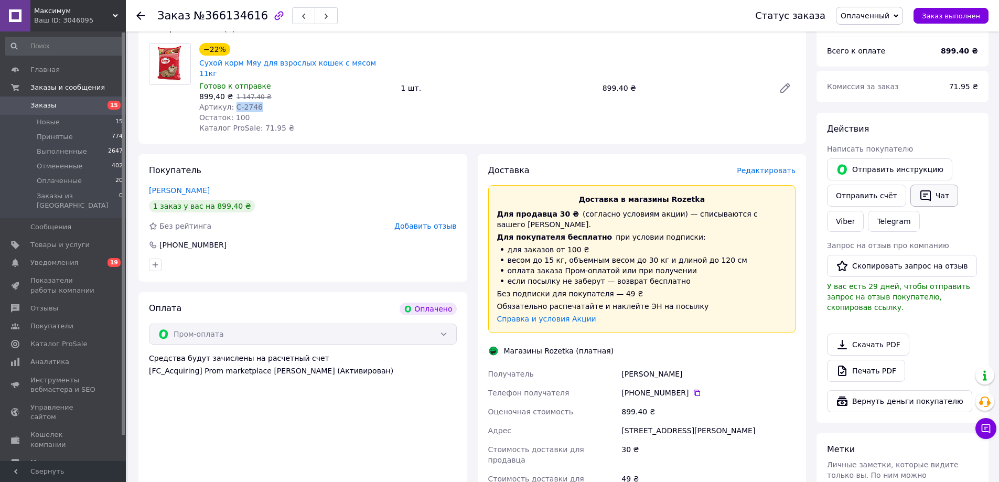
click at [926, 196] on button "Чат" at bounding box center [934, 196] width 48 height 22
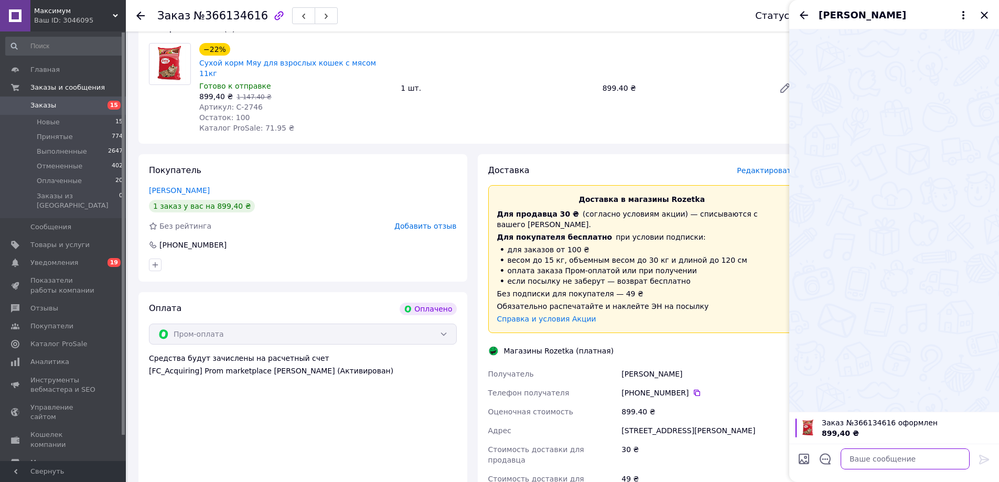
click at [895, 458] on textarea at bounding box center [905, 458] width 129 height 21
paste textarea "Доброго дня! Ваше замовлення прийнято. Відправлення відбудеться у вівторок. Дяк…"
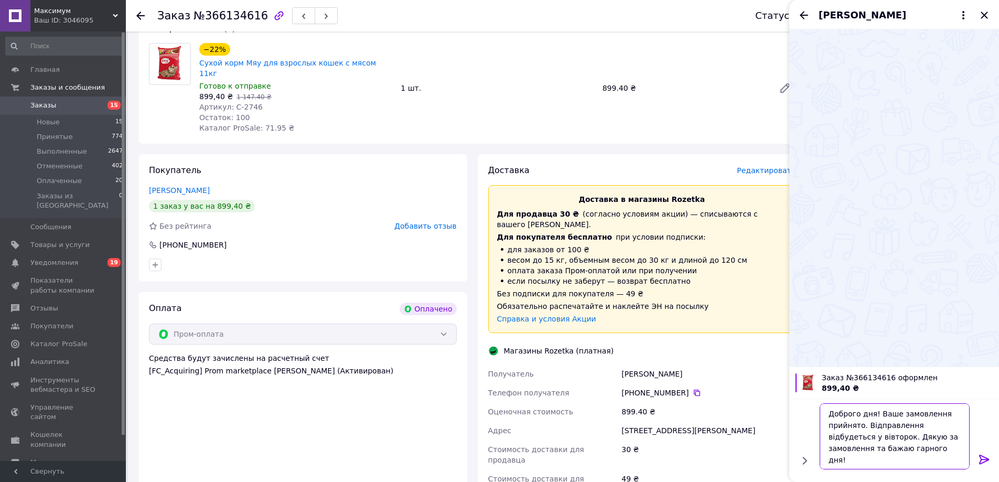
type textarea "Доброго дня! Ваше замовлення прийнято. Відправлення відбудеться у вівторок. Дяк…"
click at [980, 456] on icon at bounding box center [984, 459] width 10 height 9
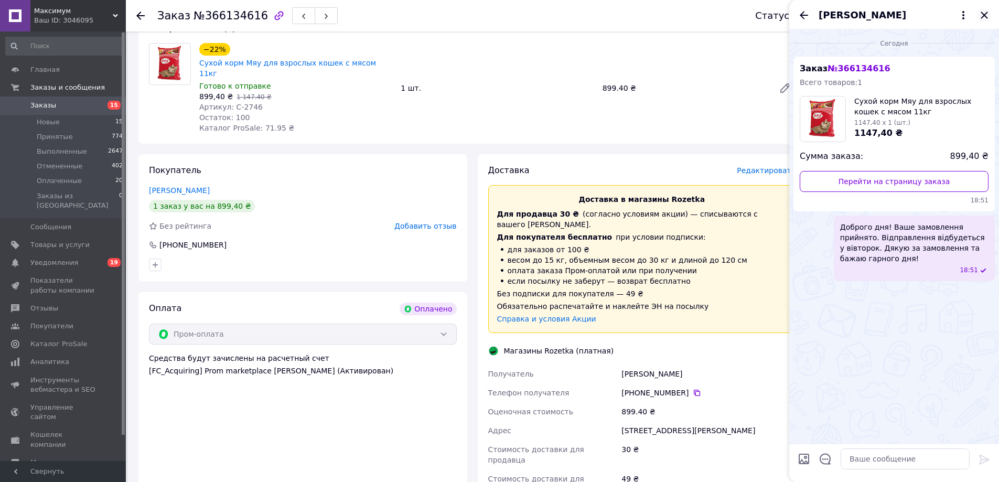
click at [986, 21] on icon "Закрыть" at bounding box center [984, 15] width 13 height 13
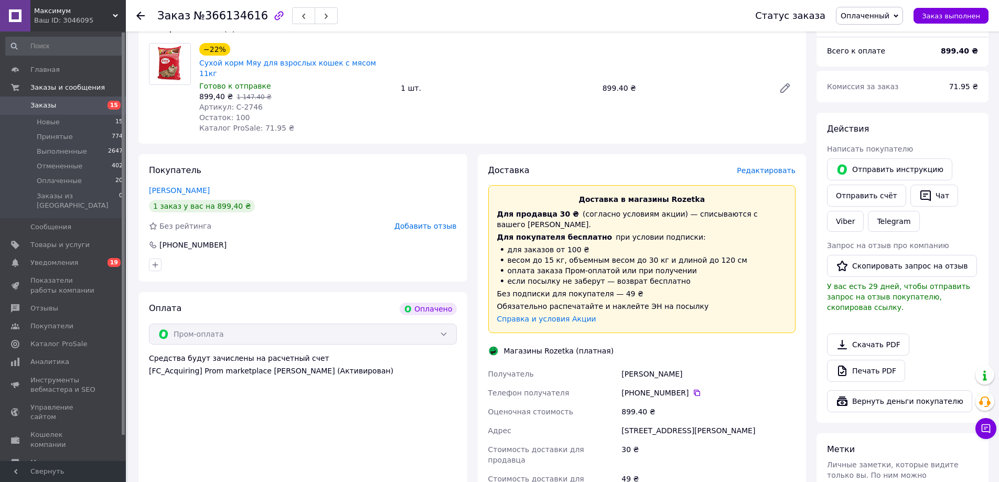
click at [886, 19] on span "Оплаченный" at bounding box center [865, 16] width 49 height 8
click at [871, 37] on li "Принят" at bounding box center [869, 37] width 66 height 16
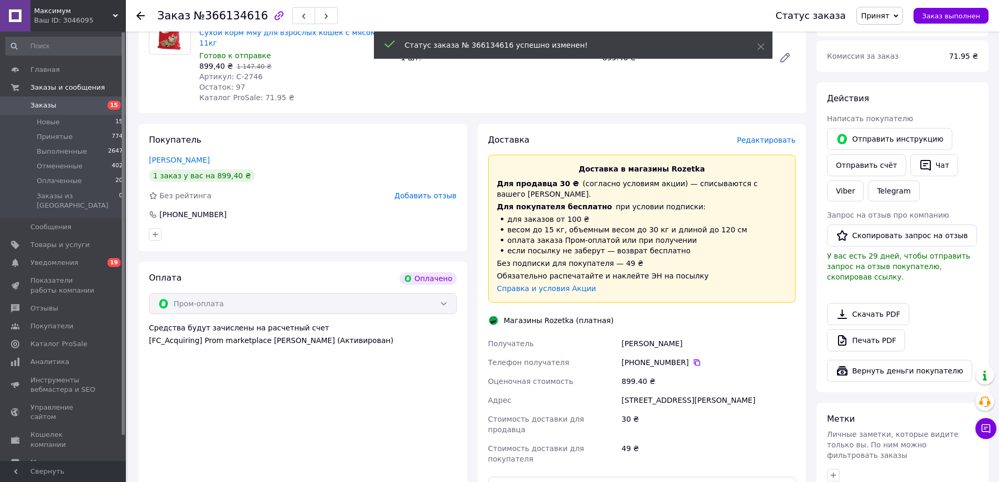
scroll to position [262, 0]
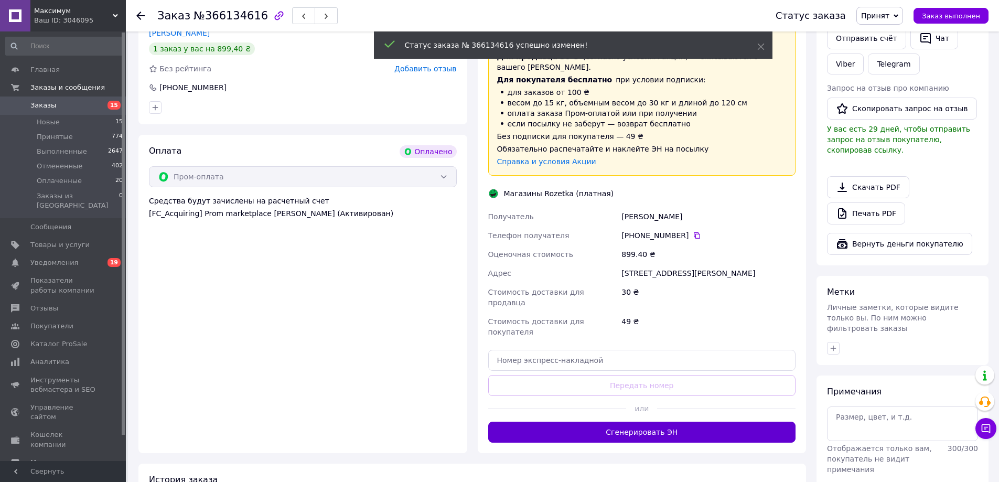
click at [637, 422] on button "Сгенерировать ЭН" at bounding box center [642, 432] width 308 height 21
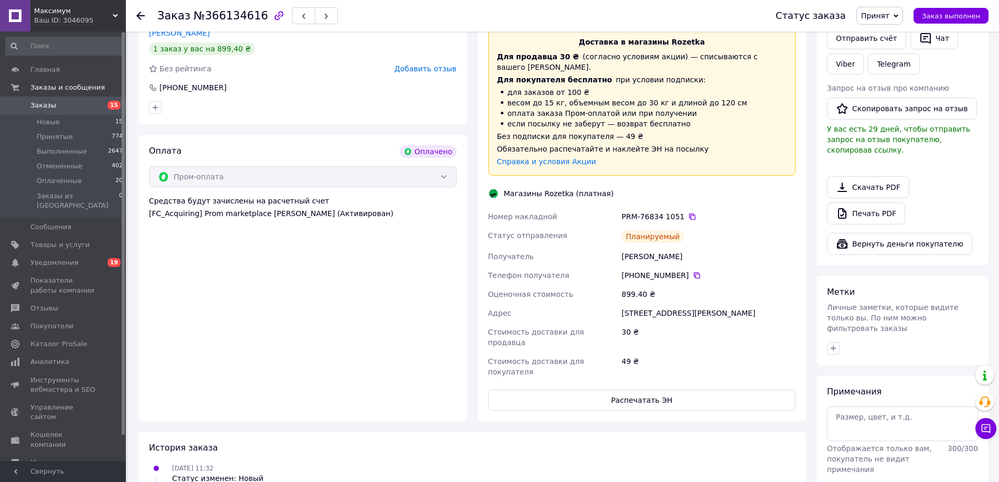
click at [682, 211] on div "PRM-76834 1051" at bounding box center [708, 216] width 174 height 10
click at [688, 212] on icon at bounding box center [692, 216] width 8 height 8
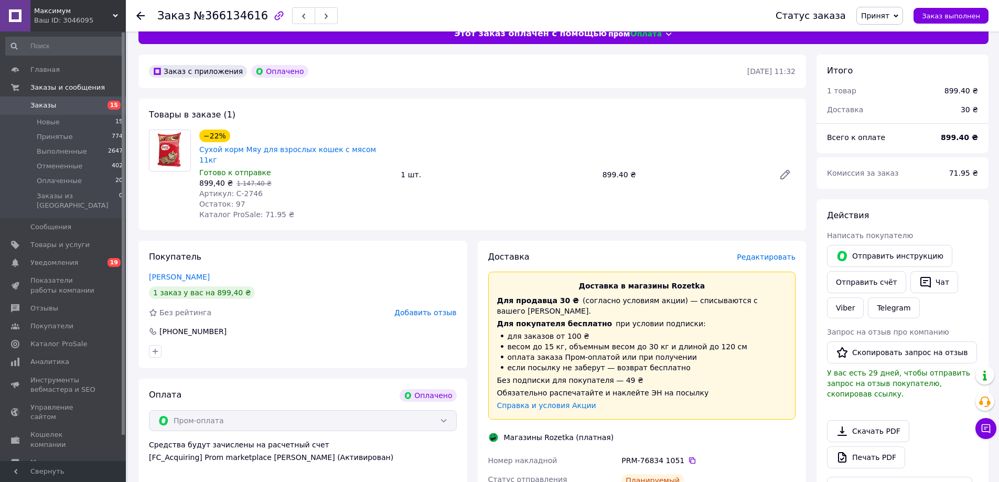
scroll to position [0, 0]
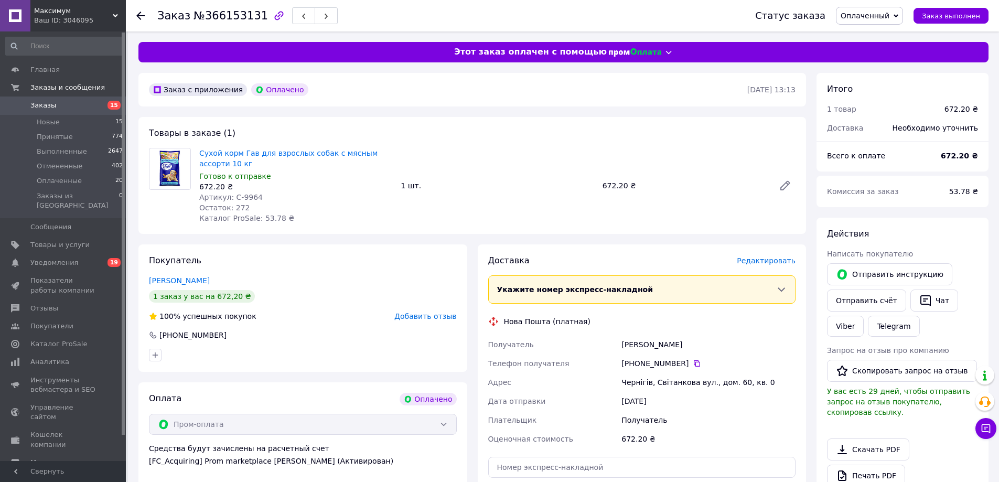
drag, startPoint x: 147, startPoint y: 281, endPoint x: 234, endPoint y: 272, distance: 87.5
click at [232, 274] on div "Покупатель [PERSON_NAME] 1 заказ у вас на 672,20 ₴ 100% успешных покупок Добави…" at bounding box center [302, 307] width 329 height 127
copy link "Римаренко Юлія"
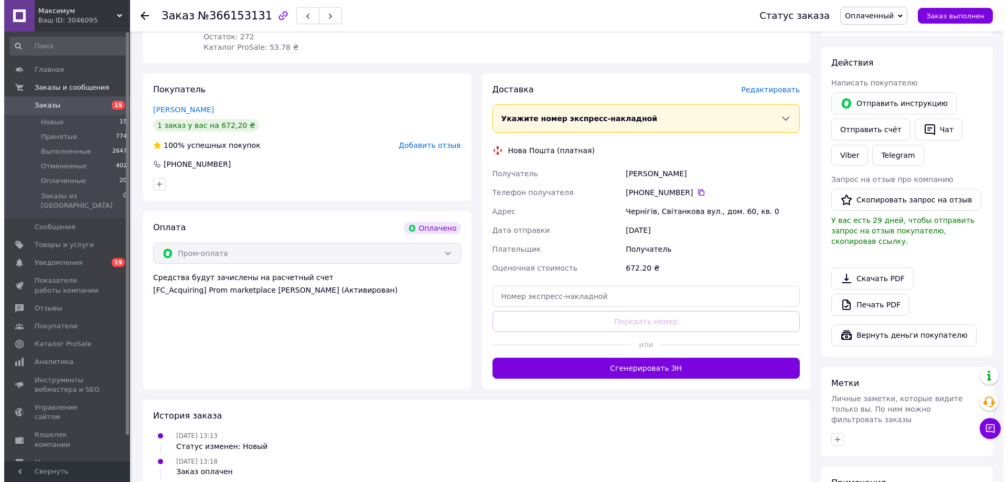
scroll to position [210, 0]
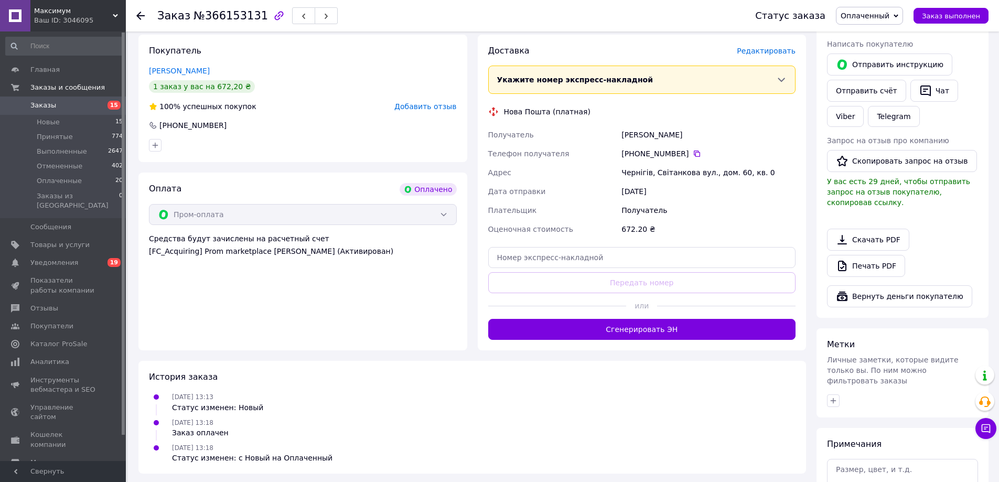
click at [673, 172] on div "Чернігів, Світанкова вул., дом. 60, кв. 0" at bounding box center [708, 172] width 178 height 19
copy div "Чернігів, Світанкова вул., дом. 60, кв. 0"
drag, startPoint x: 690, startPoint y: 156, endPoint x: 896, endPoint y: 139, distance: 207.3
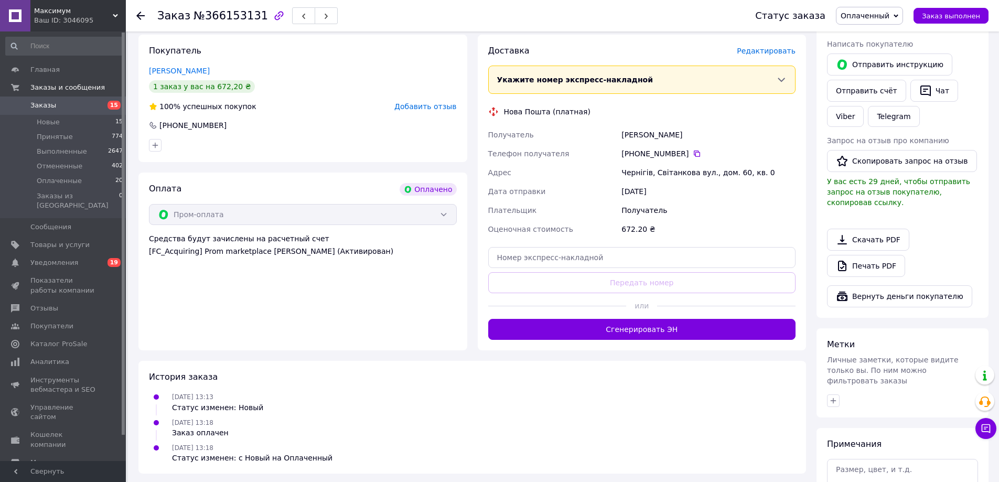
click at [693, 156] on icon at bounding box center [697, 153] width 8 height 8
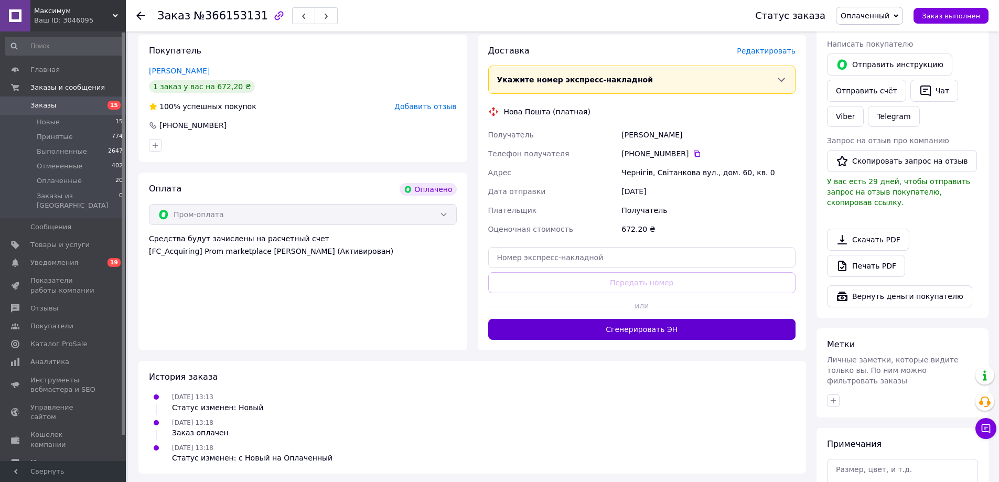
click at [672, 328] on button "Сгенерировать ЭН" at bounding box center [642, 329] width 308 height 21
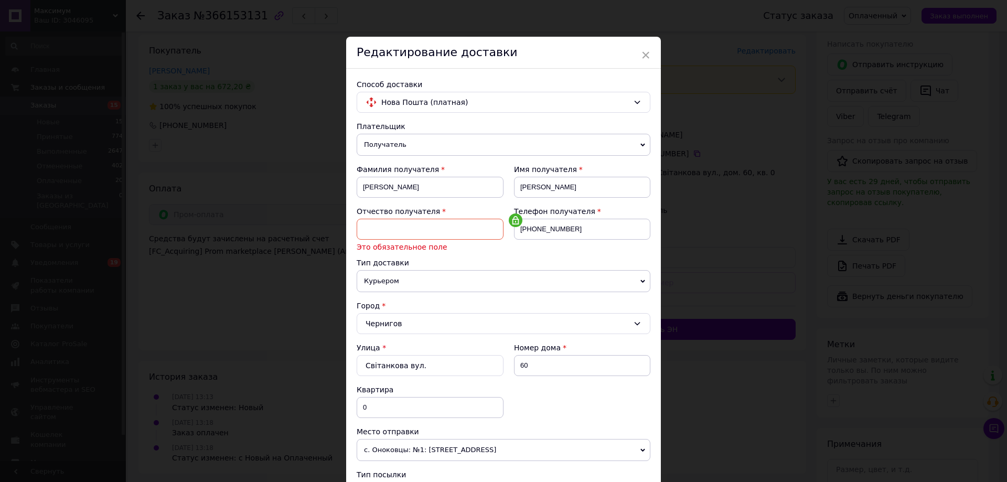
click at [421, 227] on input at bounding box center [430, 229] width 147 height 21
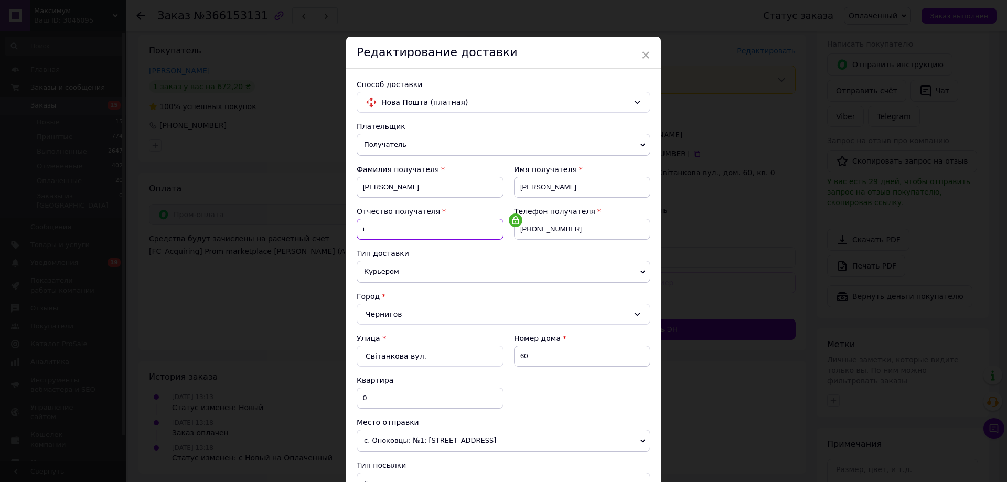
type input "і"
click at [563, 397] on div "Улица * Світанкова вул. Номер дома 60 Квартира 0" at bounding box center [504, 375] width 294 height 84
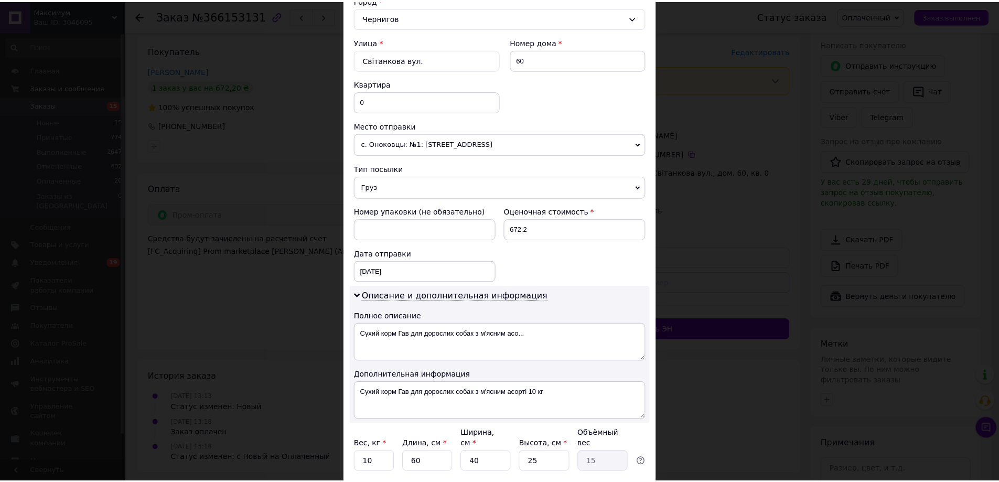
scroll to position [374, 0]
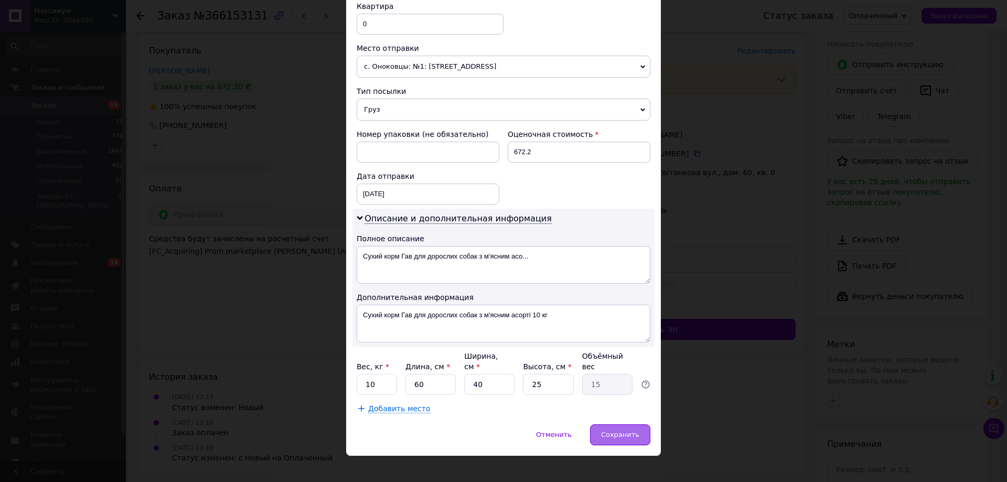
click at [611, 431] on span "Сохранить" at bounding box center [620, 435] width 38 height 8
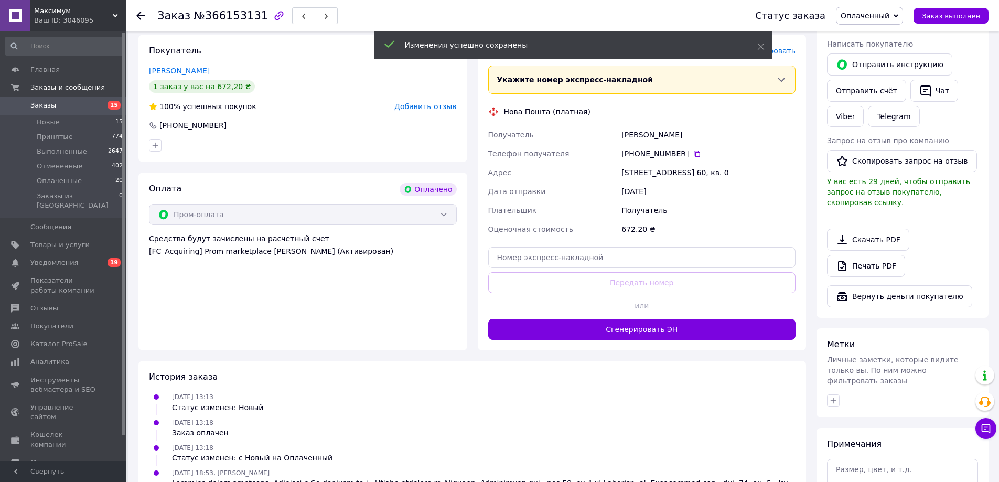
click at [889, 18] on span "Оплаченный" at bounding box center [865, 16] width 49 height 8
click at [878, 35] on li "Принят" at bounding box center [869, 37] width 66 height 16
click at [928, 91] on button "Чат" at bounding box center [934, 91] width 48 height 22
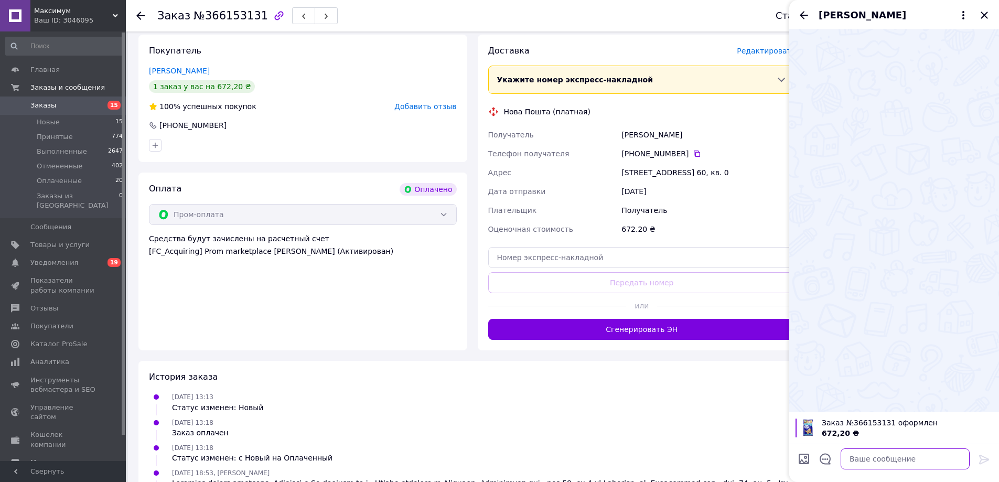
click at [858, 460] on textarea at bounding box center [905, 458] width 129 height 21
paste textarea "Доброго дня! Ваше замовлення прийнято. Відправлення відбудеться у вівторок. Дяк…"
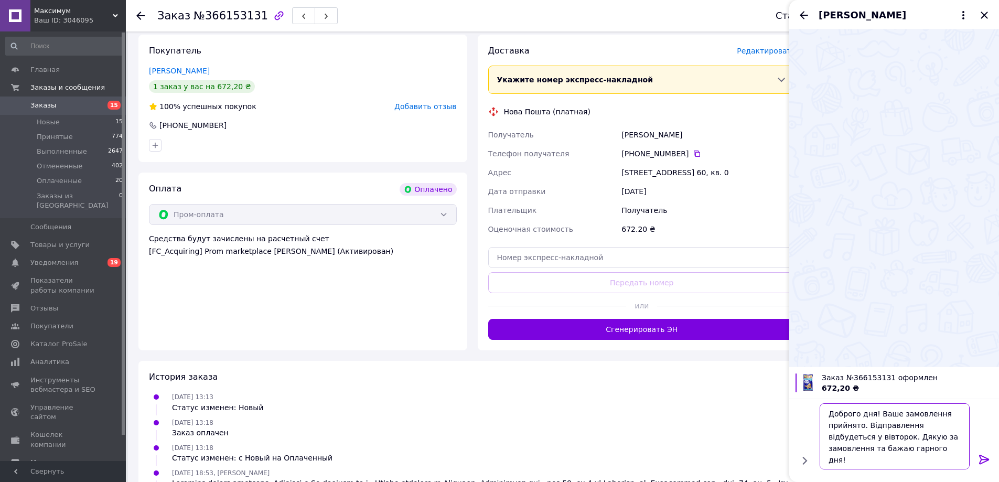
type textarea "Доброго дня! Ваше замовлення прийнято. Відправлення відбудеться у вівторок. Дяк…"
click at [981, 460] on icon at bounding box center [984, 459] width 10 height 9
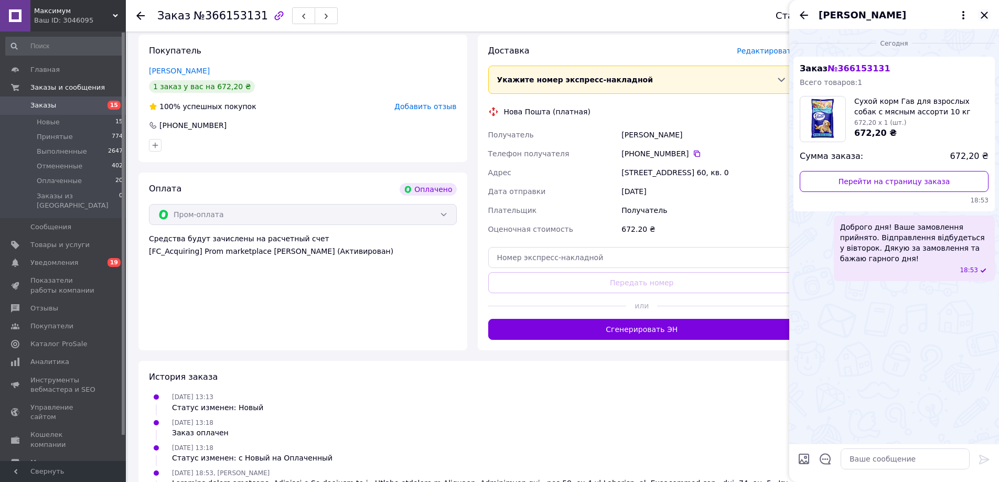
click at [988, 15] on icon "Закрыть" at bounding box center [984, 15] width 13 height 13
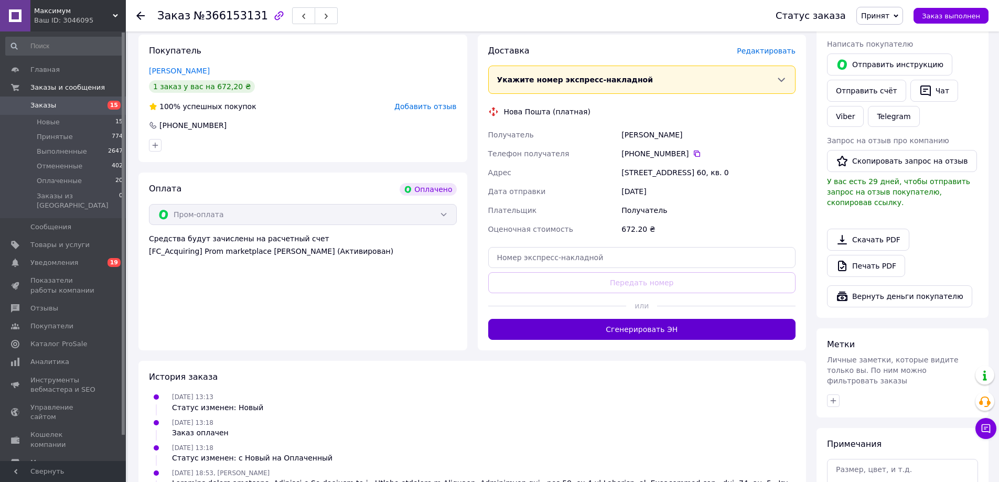
click at [650, 328] on button "Сгенерировать ЭН" at bounding box center [642, 329] width 308 height 21
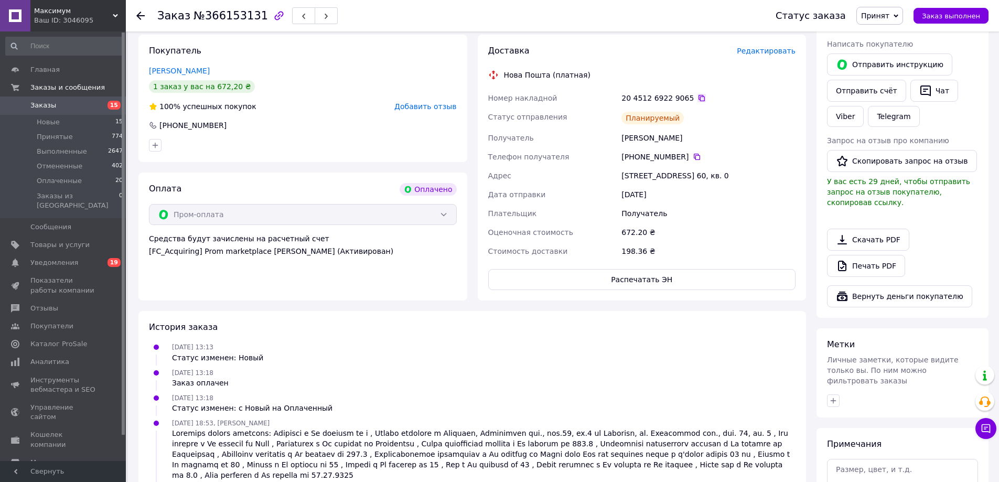
click at [699, 97] on icon at bounding box center [702, 98] width 6 height 6
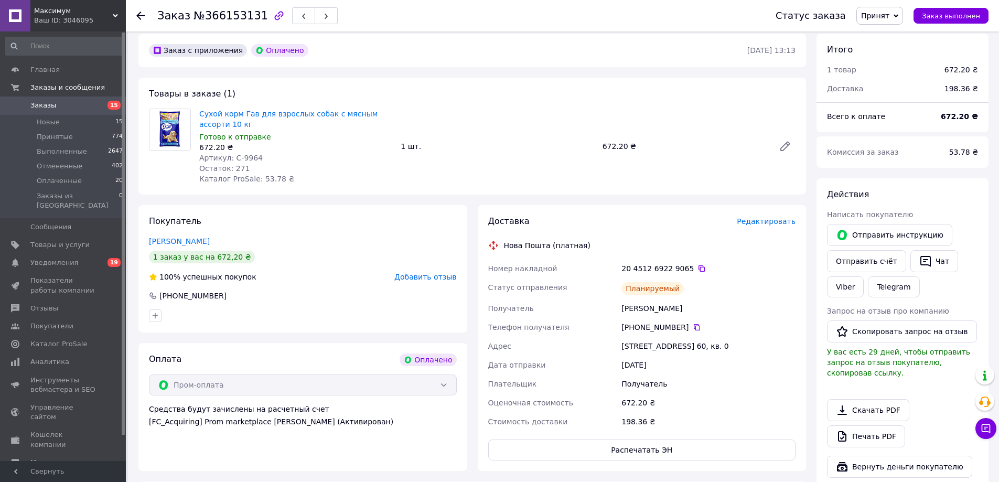
scroll to position [0, 0]
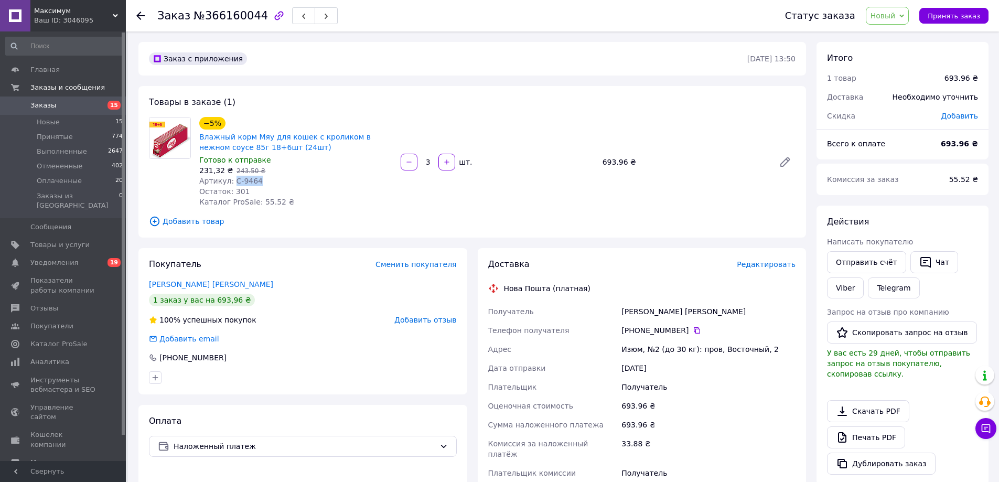
drag, startPoint x: 231, startPoint y: 180, endPoint x: 261, endPoint y: 181, distance: 30.4
click at [261, 181] on div "Артикул: С-9464" at bounding box center [295, 181] width 193 height 10
copy span "С-9464"
drag, startPoint x: 145, startPoint y: 283, endPoint x: 461, endPoint y: 216, distance: 323.2
click at [258, 283] on div "Покупатель Сменить покупателя Бучацький Олександр 1 заказ у вас на 693,96 ₴ 100…" at bounding box center [302, 321] width 329 height 146
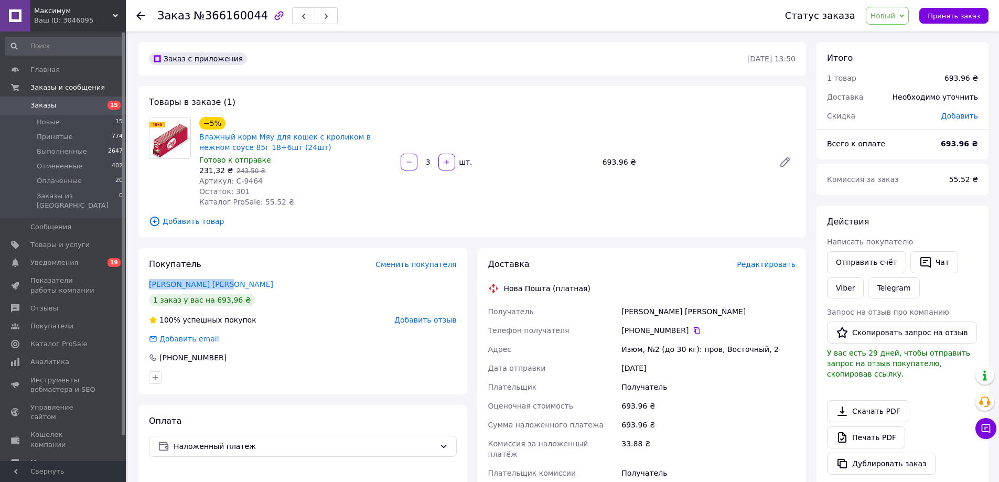
copy link "Бучацький Олександр"
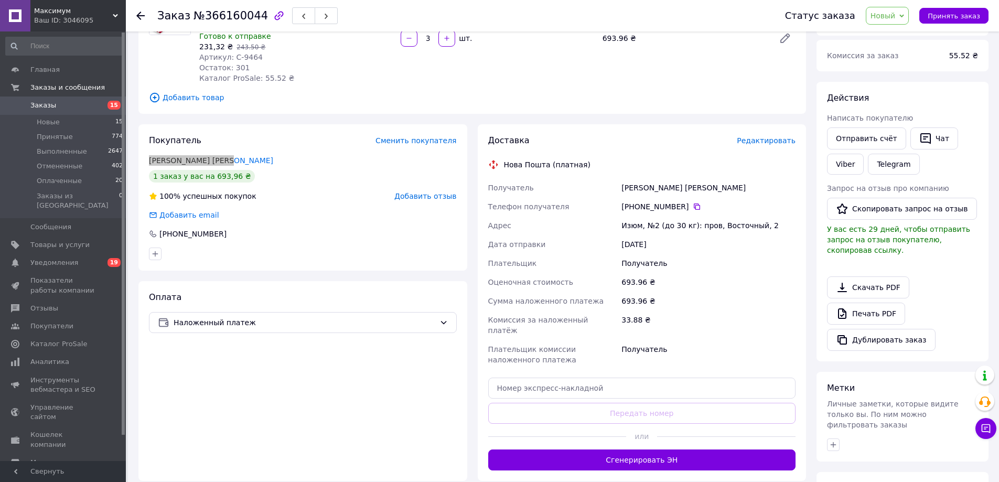
scroll to position [157, 0]
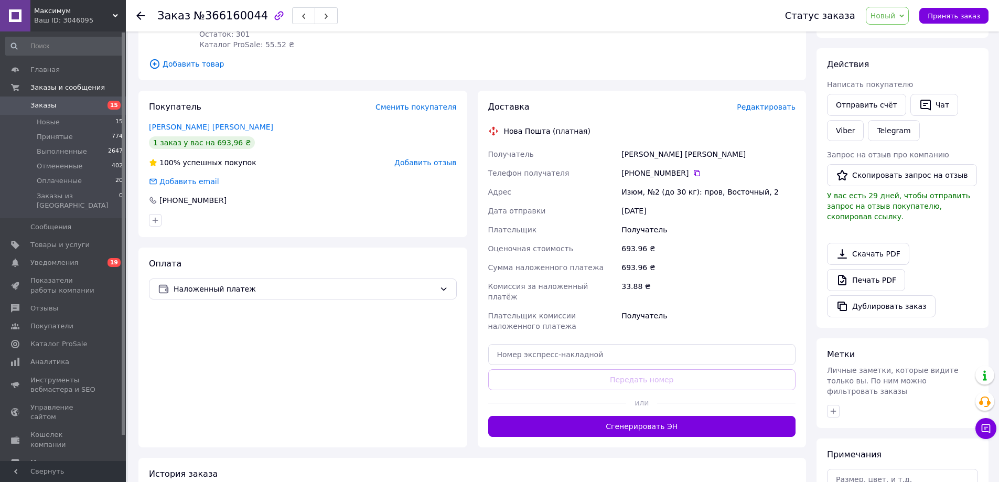
click at [735, 194] on div "Изюм, №2 (до 30 кг): пров, Восточный, 2" at bounding box center [708, 192] width 178 height 19
copy div "Изюм, №2 (до 30 кг): пров, Восточный, 2"
click at [693, 168] on div "+380 98 083 00 64" at bounding box center [708, 173] width 174 height 10
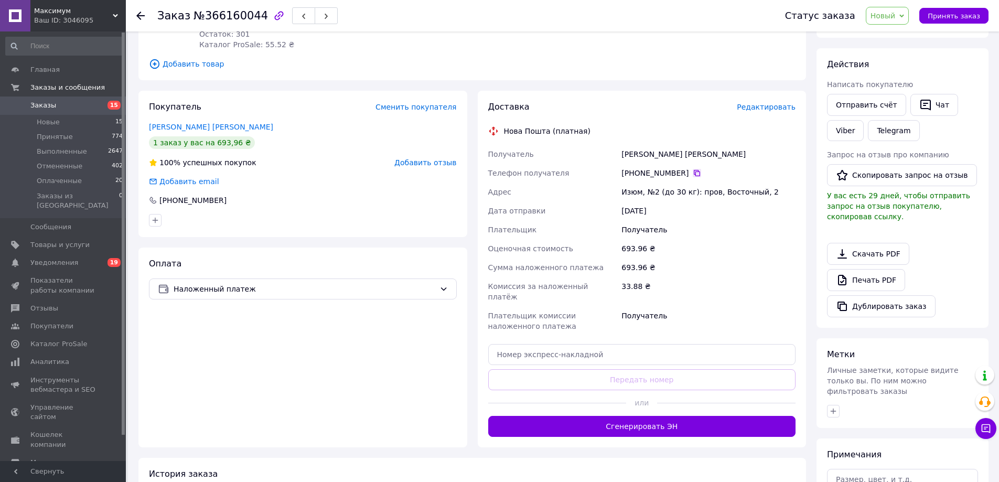
click at [693, 171] on icon at bounding box center [697, 173] width 8 height 8
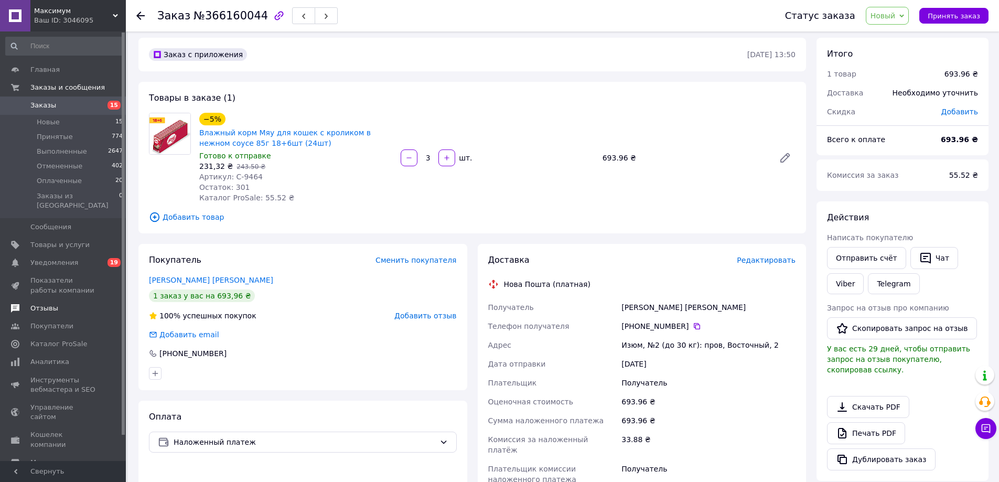
scroll to position [0, 0]
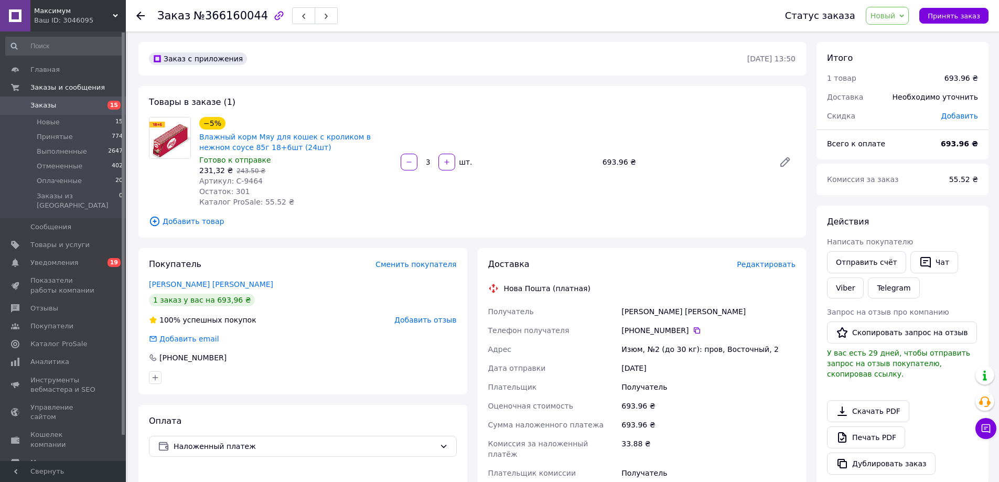
drag, startPoint x: 906, startPoint y: 13, endPoint x: 900, endPoint y: 22, distance: 10.8
click at [906, 13] on span "Новый" at bounding box center [888, 16] width 44 height 18
click at [897, 38] on li "Принят" at bounding box center [894, 37] width 56 height 16
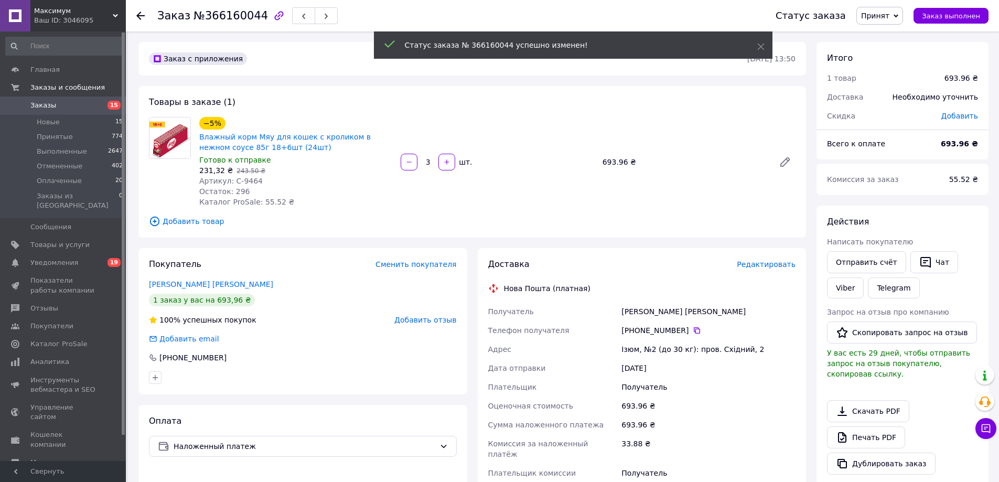
click at [931, 249] on div "Чат" at bounding box center [934, 262] width 52 height 26
click at [920, 263] on icon "button" at bounding box center [925, 262] width 10 height 11
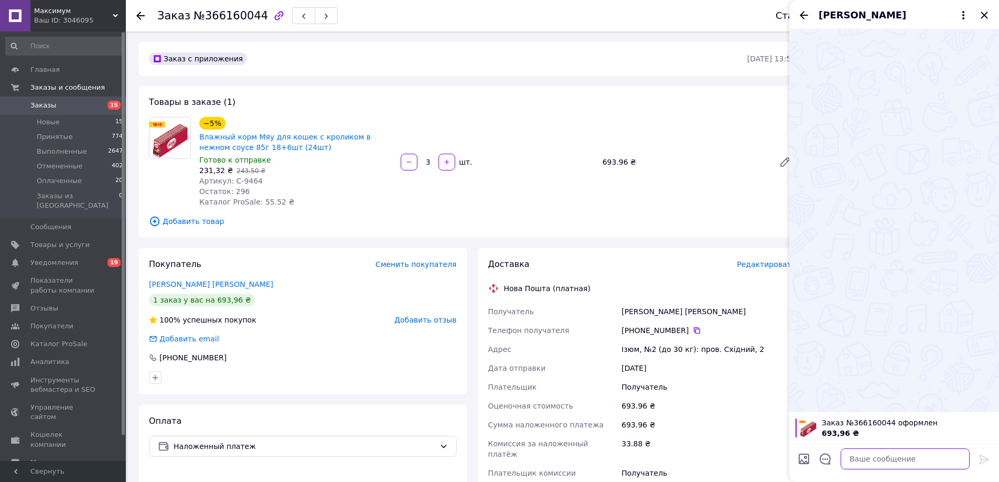
click at [872, 464] on textarea at bounding box center [905, 458] width 129 height 21
paste textarea "Доброго дня! Ваше замовлення прийнято. Відправлення відбудеться у вівторок. Дяк…"
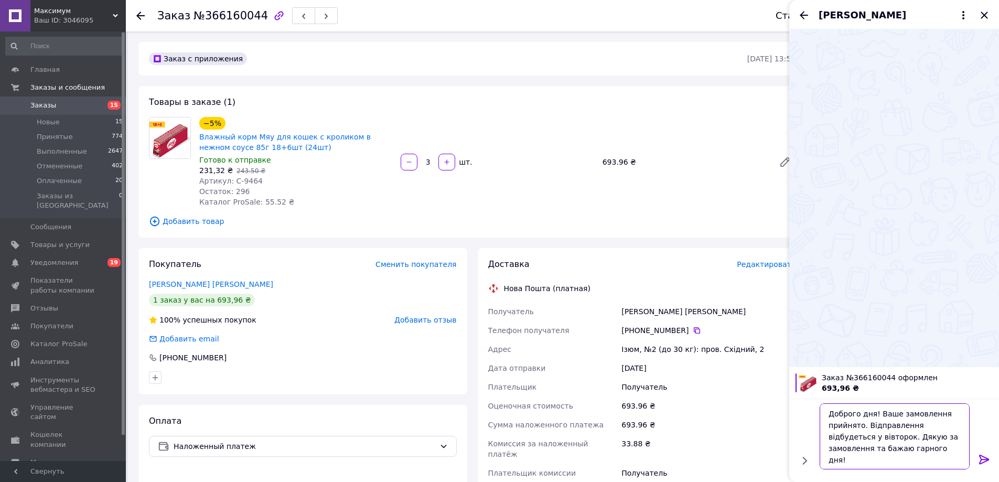
type textarea "Доброго дня! Ваше замовлення прийнято. Відправлення відбудеться у вівторок. Дяк…"
click at [981, 459] on icon at bounding box center [984, 459] width 10 height 9
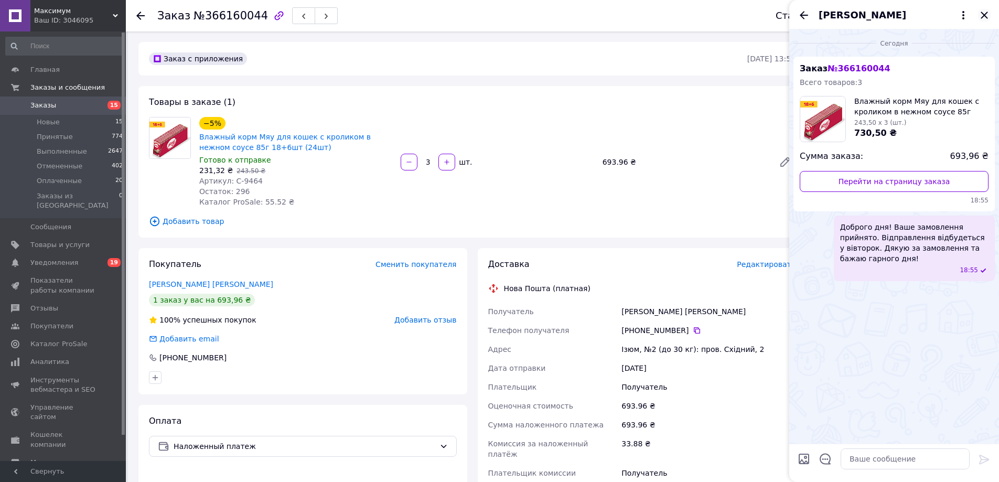
click at [985, 15] on icon "Закрыть" at bounding box center [984, 15] width 7 height 7
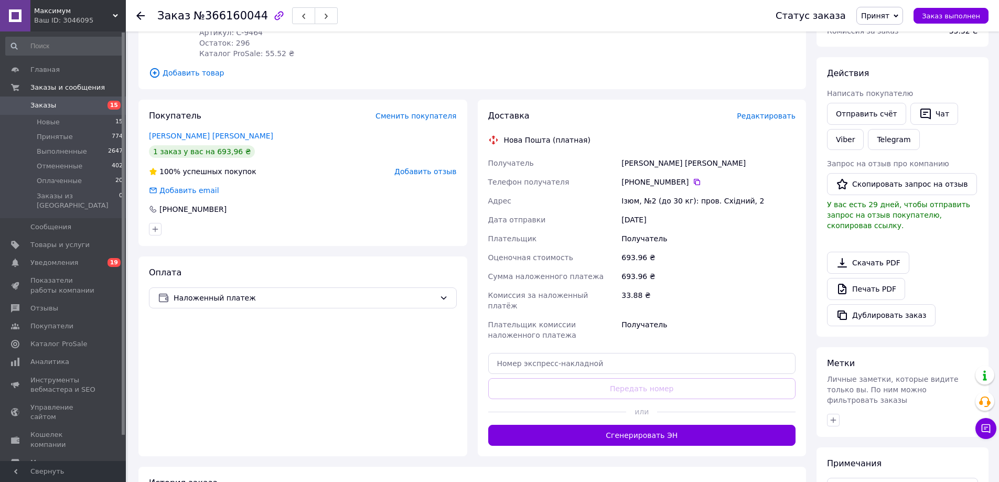
scroll to position [157, 0]
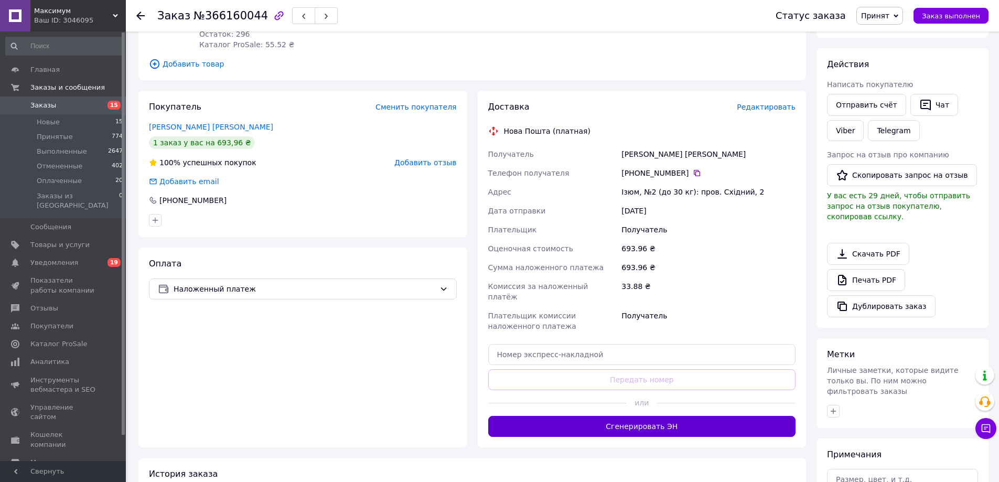
click at [674, 418] on button "Сгенерировать ЭН" at bounding box center [642, 426] width 308 height 21
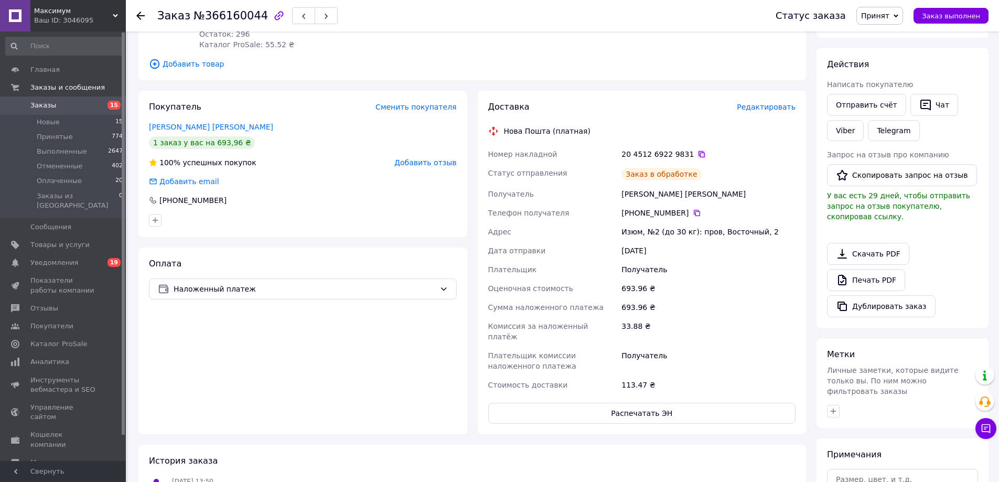
click at [697, 154] on icon at bounding box center [701, 154] width 8 height 8
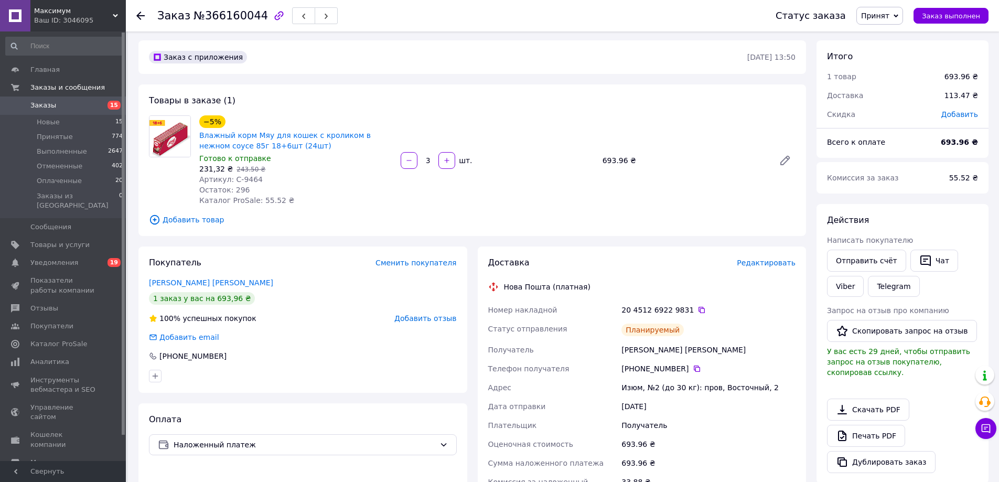
scroll to position [0, 0]
click at [936, 267] on button "Чат" at bounding box center [934, 262] width 48 height 22
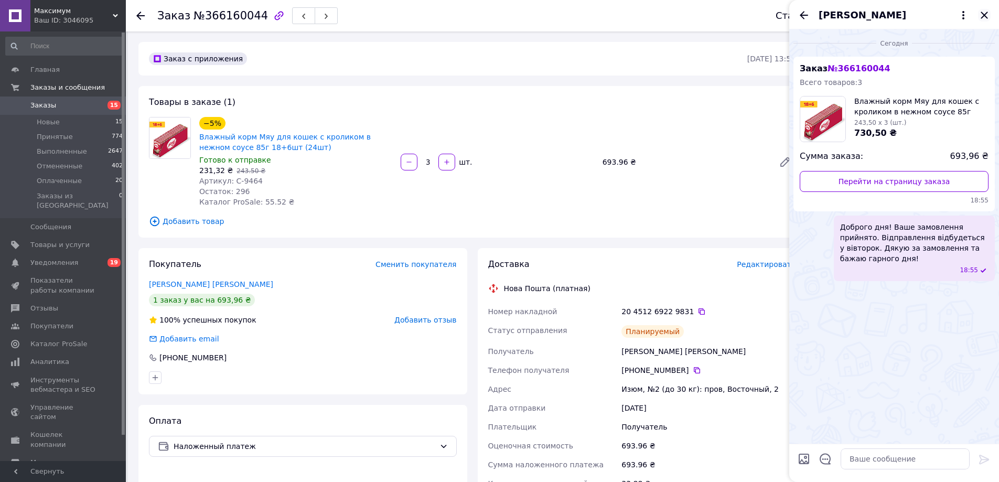
click at [979, 18] on icon "Закрыть" at bounding box center [984, 15] width 13 height 13
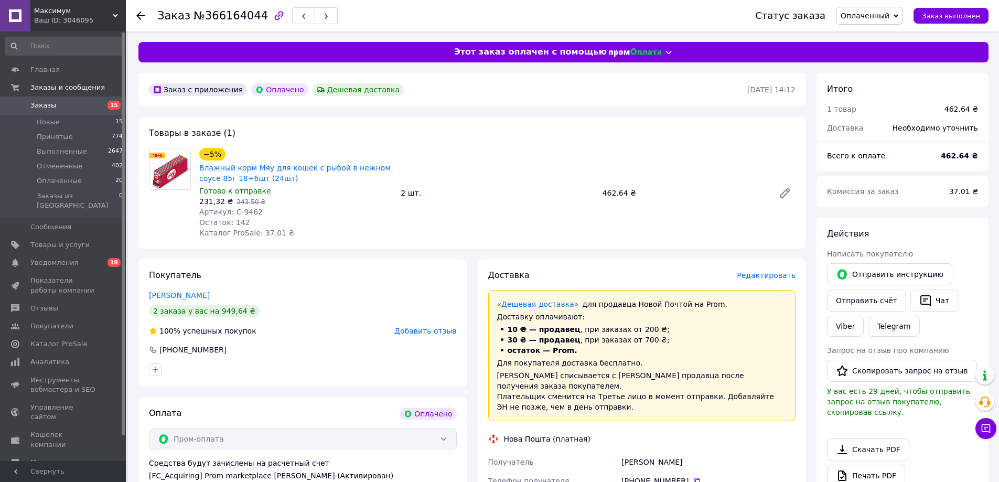
drag, startPoint x: 178, startPoint y: 291, endPoint x: 766, endPoint y: 95, distance: 620.1
click at [257, 291] on div "Покупатель [PERSON_NAME] 2 заказа у вас на 949,64 ₴ 100% успешных покупок Добав…" at bounding box center [302, 322] width 329 height 127
click at [874, 12] on span "Оплаченный" at bounding box center [865, 16] width 49 height 8
click at [875, 29] on li "Принят" at bounding box center [869, 37] width 66 height 16
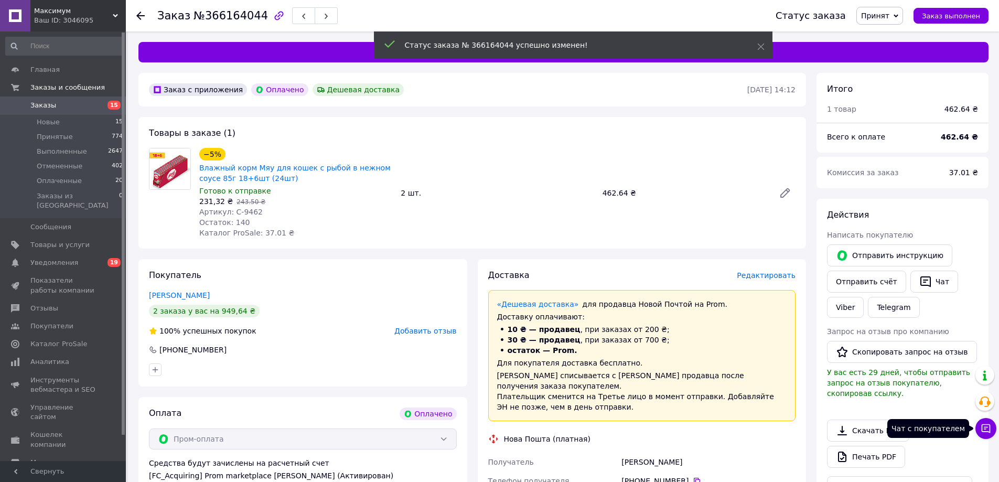
click at [985, 430] on icon at bounding box center [986, 428] width 10 height 10
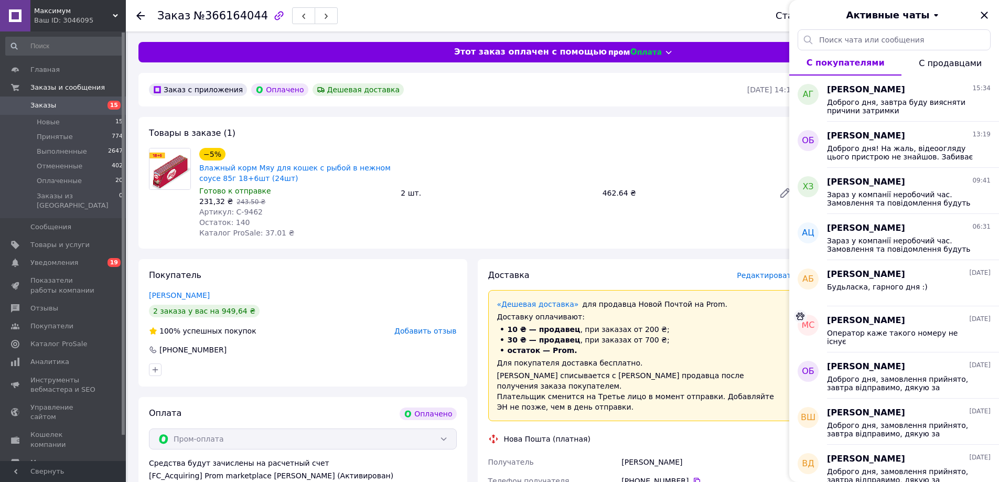
drag, startPoint x: 985, startPoint y: 16, endPoint x: 970, endPoint y: 75, distance: 61.2
click at [985, 16] on icon "Закрыть" at bounding box center [984, 15] width 7 height 7
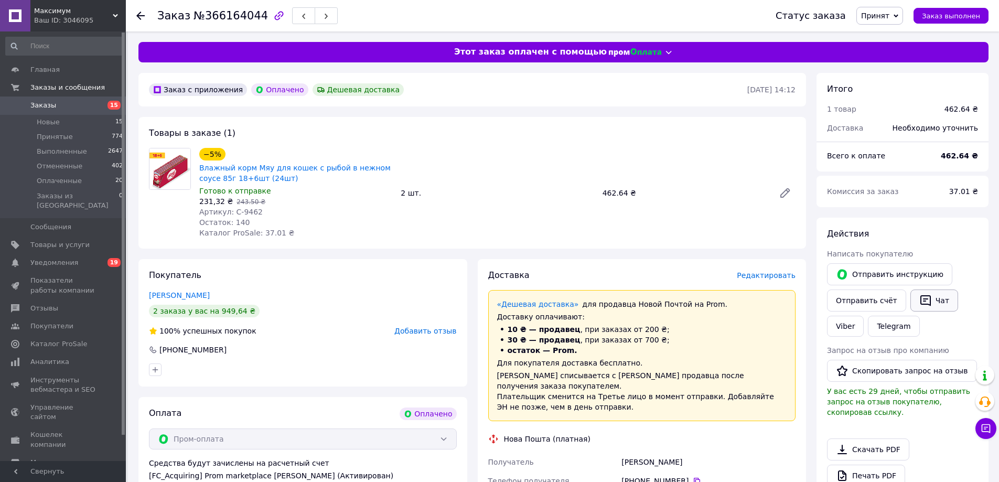
click at [923, 304] on icon "button" at bounding box center [925, 300] width 10 height 11
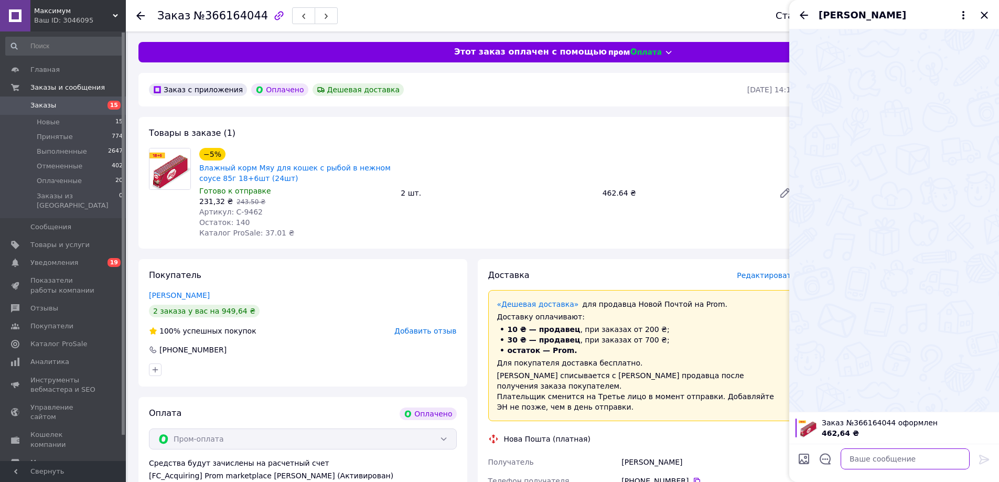
click at [875, 466] on textarea at bounding box center [905, 458] width 129 height 21
paste textarea "[PERSON_NAME]"
type textarea "[PERSON_NAME]"
paste textarea "Доброго дня! Ваше замовлення прийнято. Відправлення відбудеться у вівторок. Дяк…"
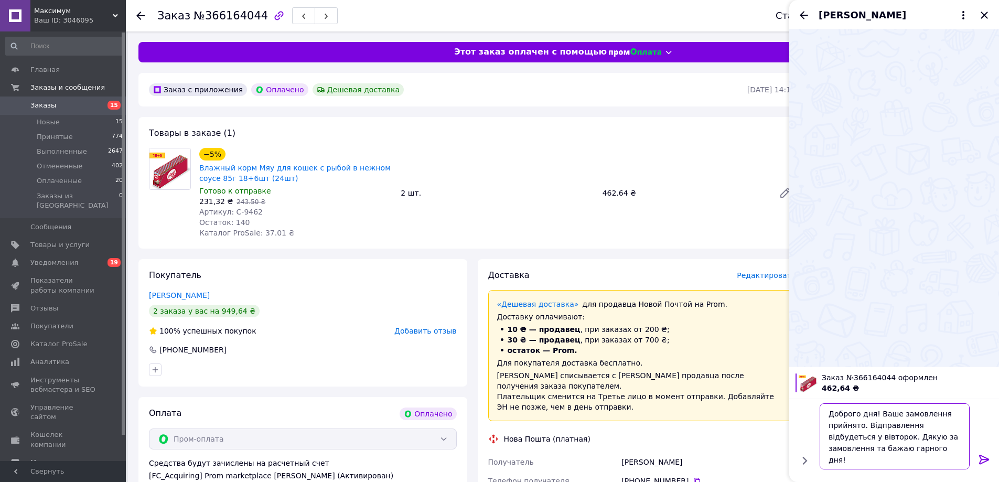
type textarea "Доброго дня! Ваше замовлення прийнято. Відправлення відбудеться у вівторок. Дяк…"
click at [982, 459] on icon at bounding box center [984, 459] width 10 height 9
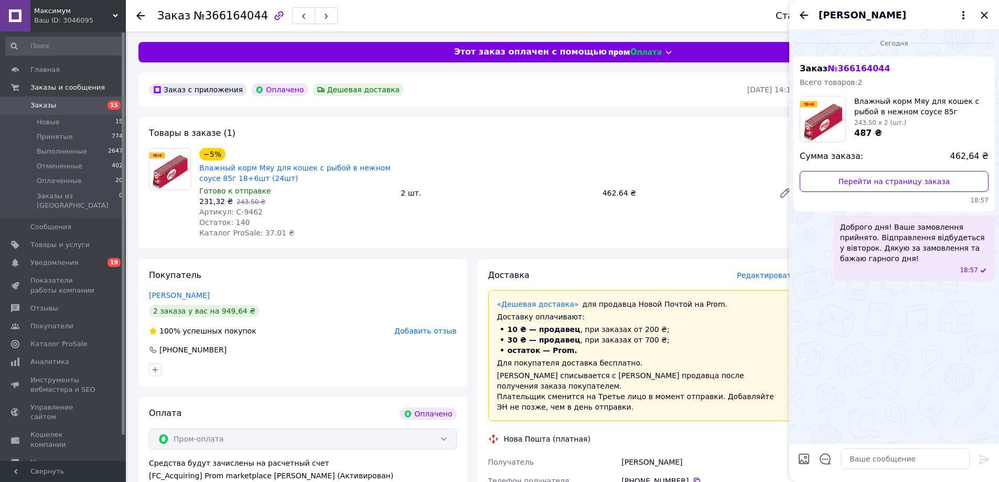
click at [991, 13] on div "[PERSON_NAME]" at bounding box center [894, 14] width 210 height 29
click at [988, 16] on icon "Закрыть" at bounding box center [984, 15] width 13 height 13
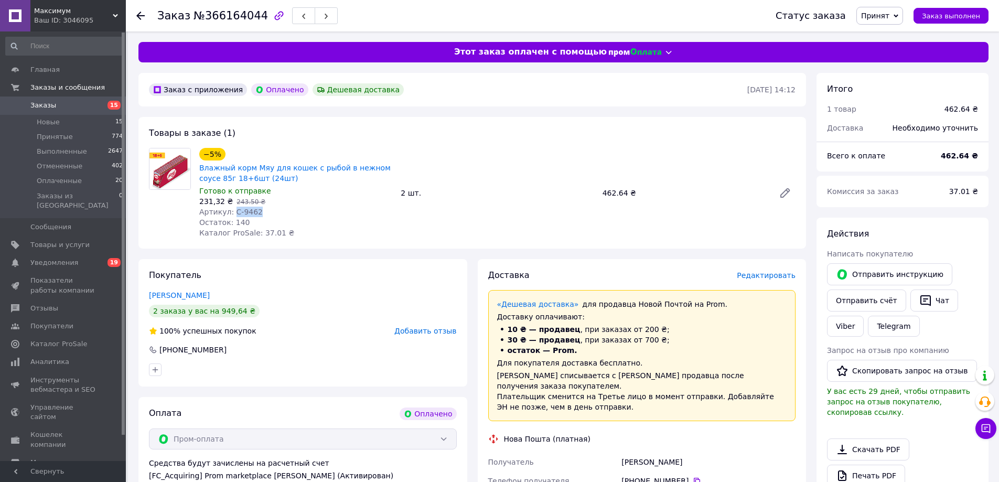
drag, startPoint x: 230, startPoint y: 211, endPoint x: 894, endPoint y: 139, distance: 667.8
click at [277, 210] on div "Артикул: С-9462" at bounding box center [295, 212] width 193 height 10
copy span "С-9462"
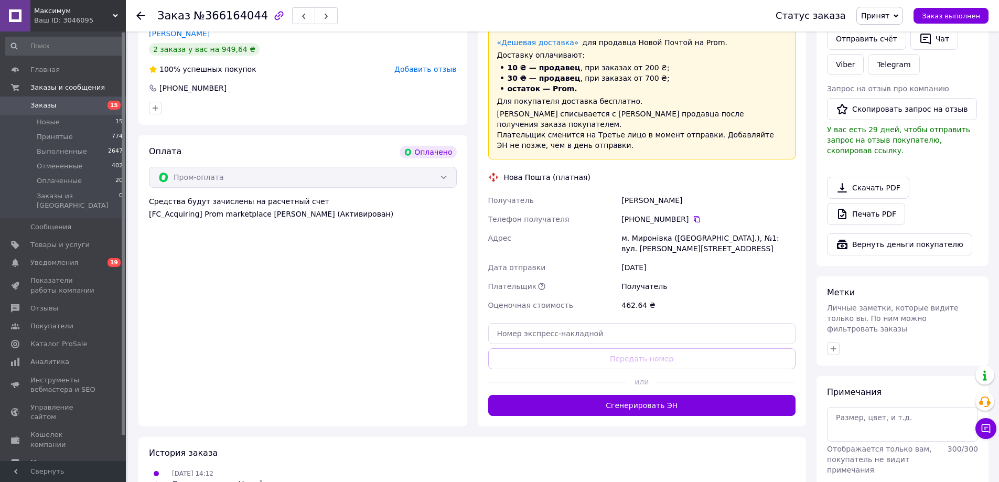
scroll to position [262, 0]
click at [643, 394] on button "Сгенерировать ЭН" at bounding box center [642, 404] width 308 height 21
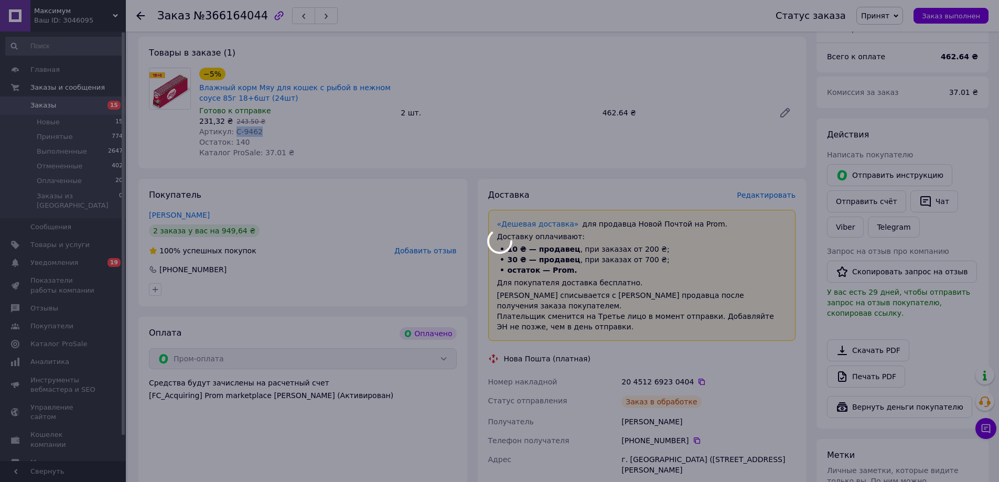
scroll to position [105, 0]
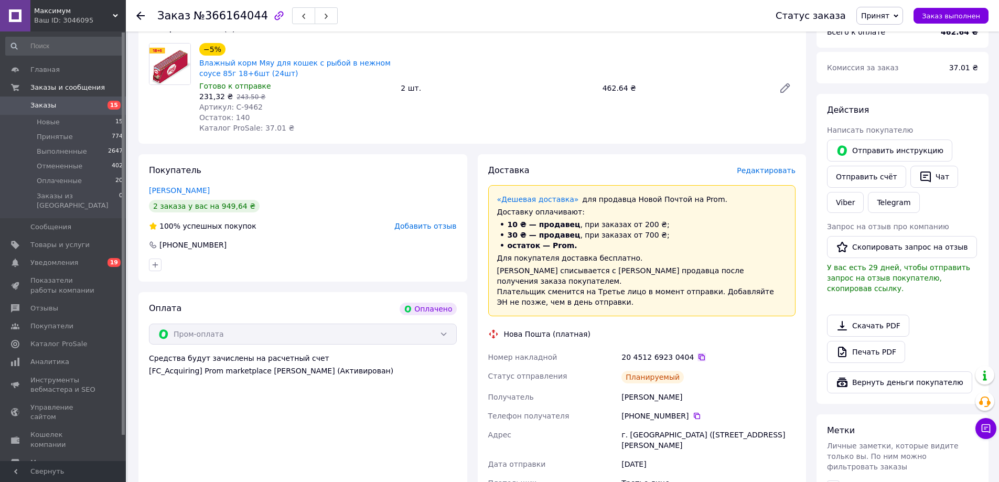
click at [697, 353] on icon at bounding box center [701, 357] width 8 height 8
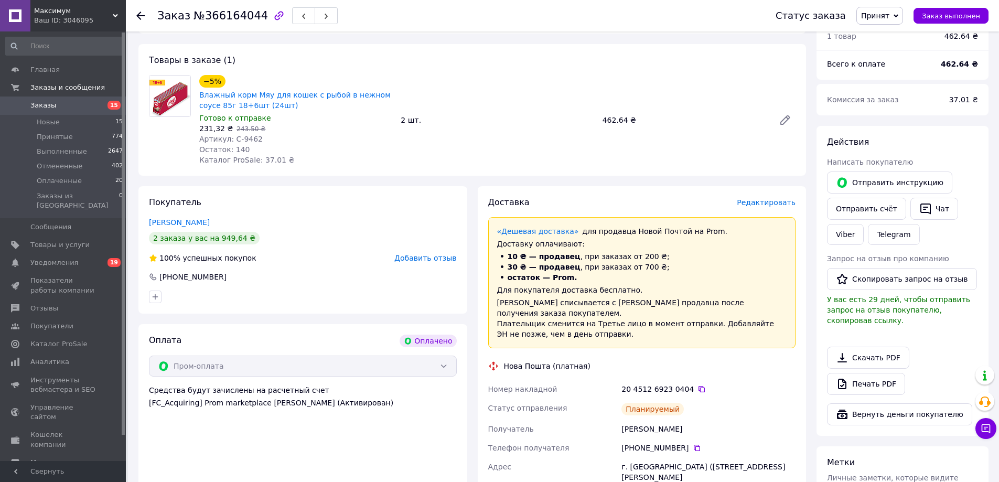
scroll to position [0, 0]
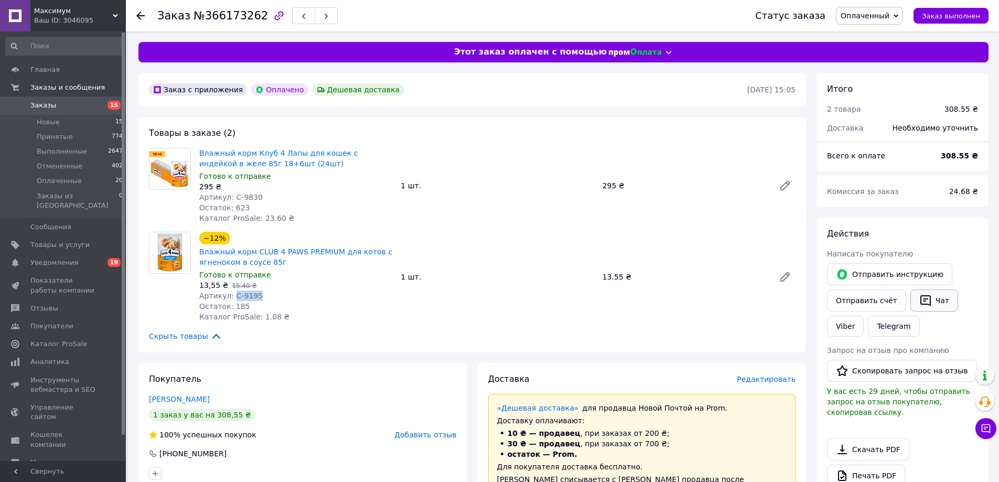
click at [920, 299] on icon "button" at bounding box center [925, 300] width 13 height 13
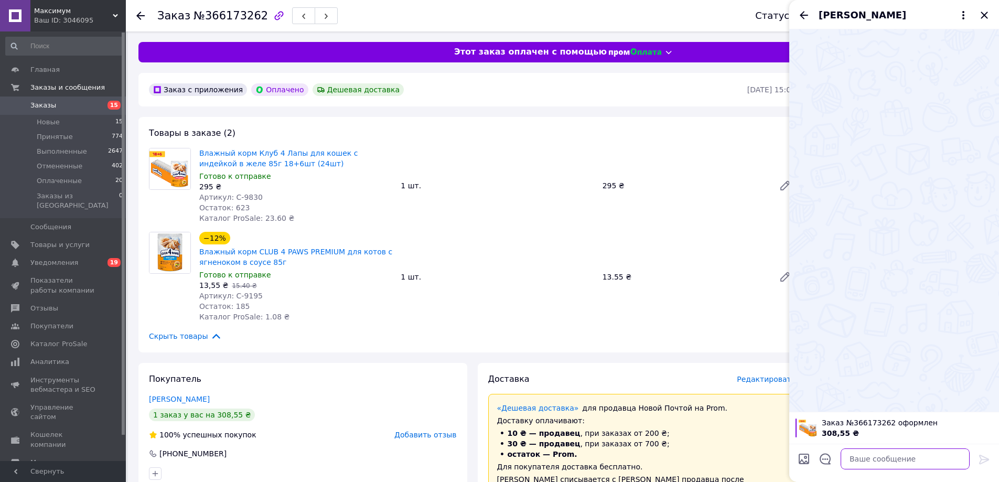
click at [877, 455] on textarea at bounding box center [905, 458] width 129 height 21
paste textarea "20451269230404"
type textarea "20451269230404"
drag, startPoint x: 884, startPoint y: 455, endPoint x: 777, endPoint y: 436, distance: 108.7
click at [777, 436] on body "Максимум Ваш ID: 3046095 Сайт Максимум Кабинет покупателя Проверить состояние с…" at bounding box center [499, 468] width 999 height 936
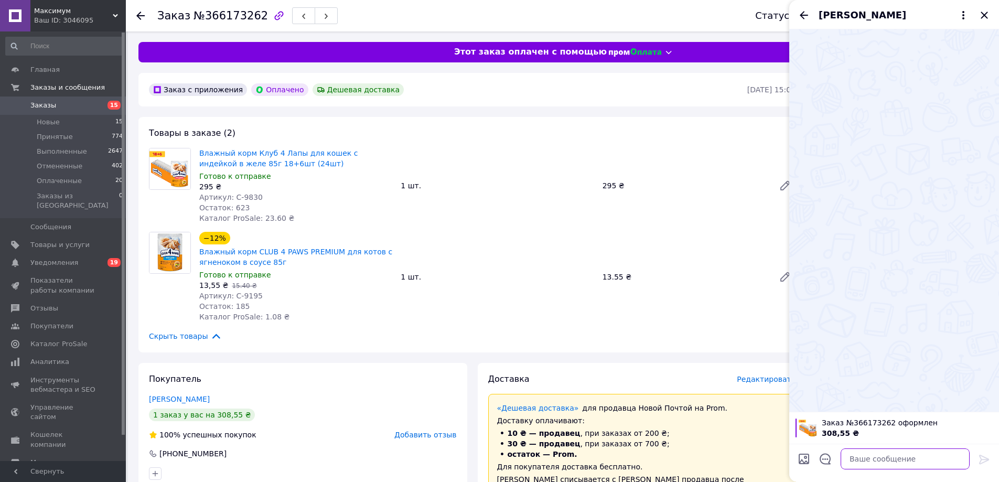
paste textarea "Доброго дня! Ваше замовлення прийнято. Відправлення відбудеться у вівторок. Дяк…"
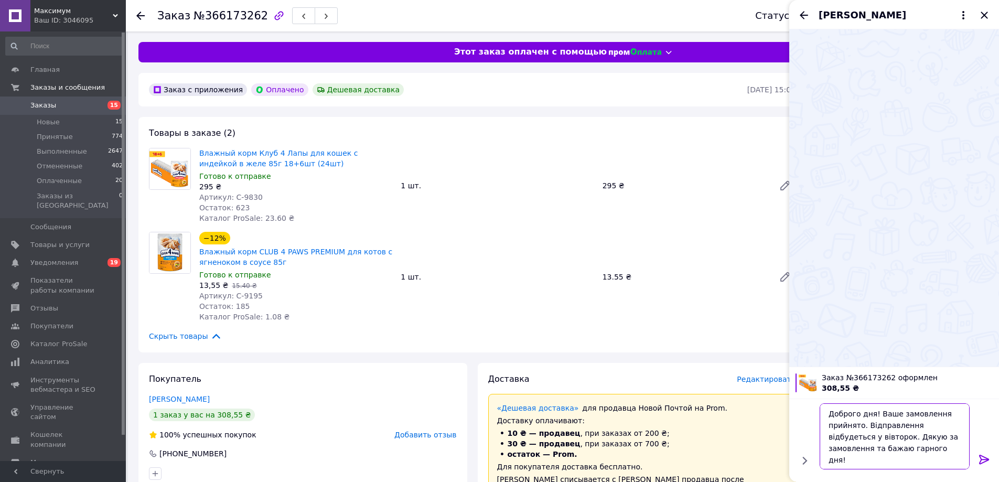
type textarea "Доброго дня! Ваше замовлення прийнято. Відправлення відбудеться у вівторок. Дяк…"
click at [985, 457] on icon at bounding box center [984, 459] width 13 height 13
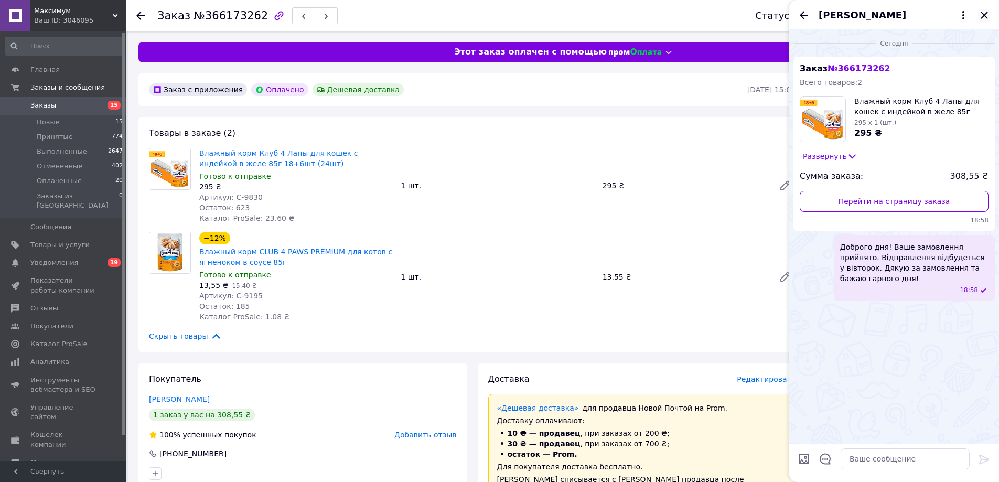
click at [985, 14] on icon "Закрыть" at bounding box center [984, 15] width 7 height 7
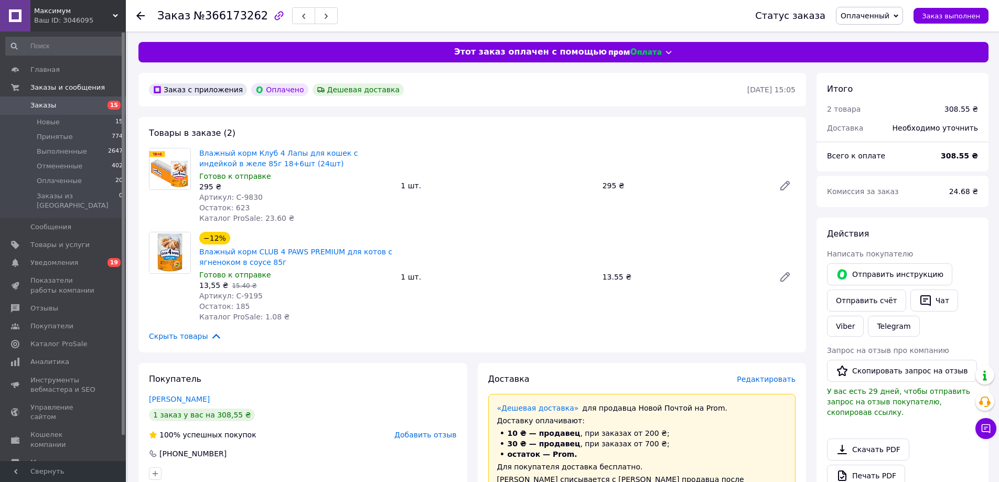
click at [886, 20] on span "Оплаченный" at bounding box center [869, 16] width 67 height 18
click at [868, 36] on li "Принят" at bounding box center [869, 37] width 66 height 16
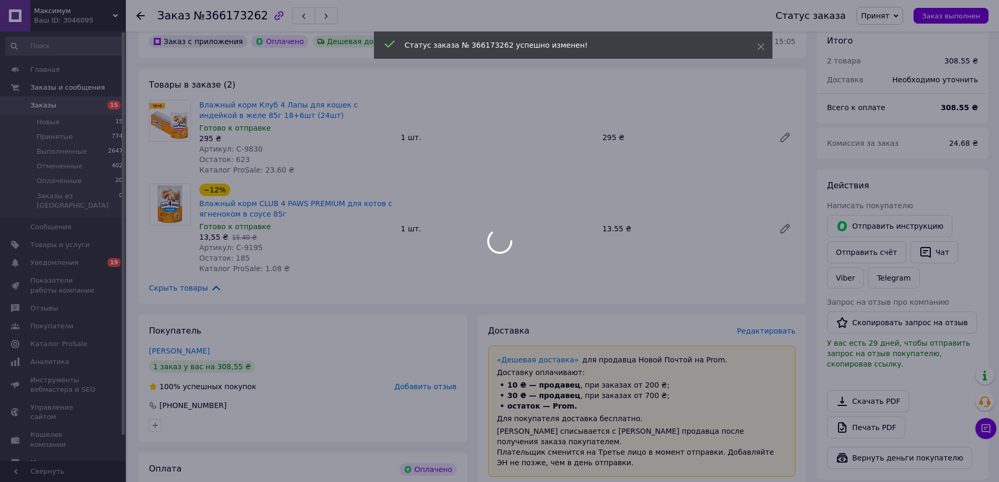
scroll to position [52, 0]
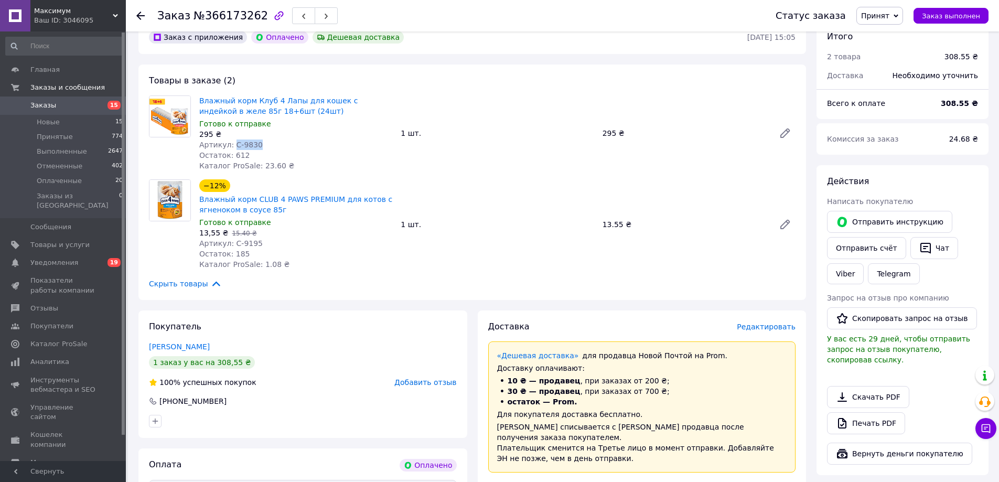
drag, startPoint x: 235, startPoint y: 142, endPoint x: 530, endPoint y: 133, distance: 294.9
click at [266, 141] on div "Артикул: С-9830" at bounding box center [295, 144] width 193 height 10
copy span "С-9830"
drag, startPoint x: 230, startPoint y: 244, endPoint x: 264, endPoint y: 239, distance: 34.5
click at [264, 239] on div "Артикул: С-9195" at bounding box center [295, 243] width 193 height 10
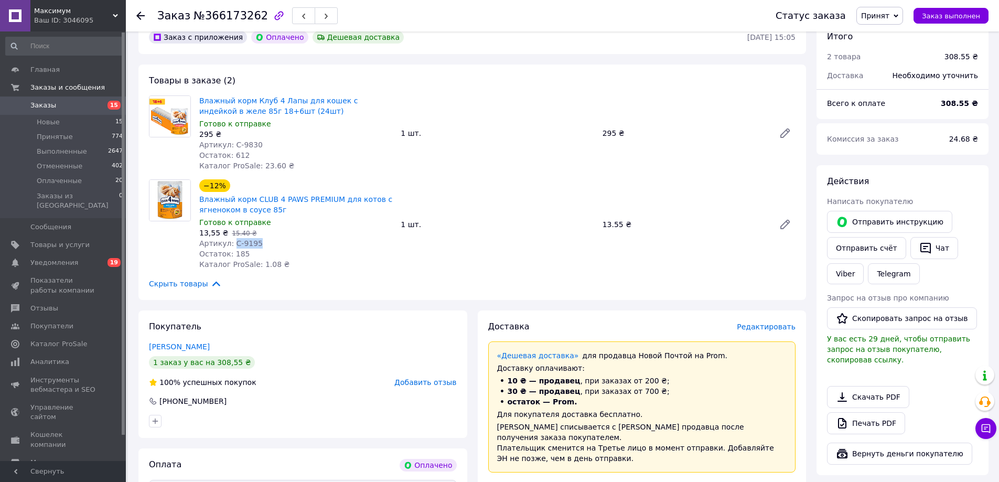
copy span "С-9195"
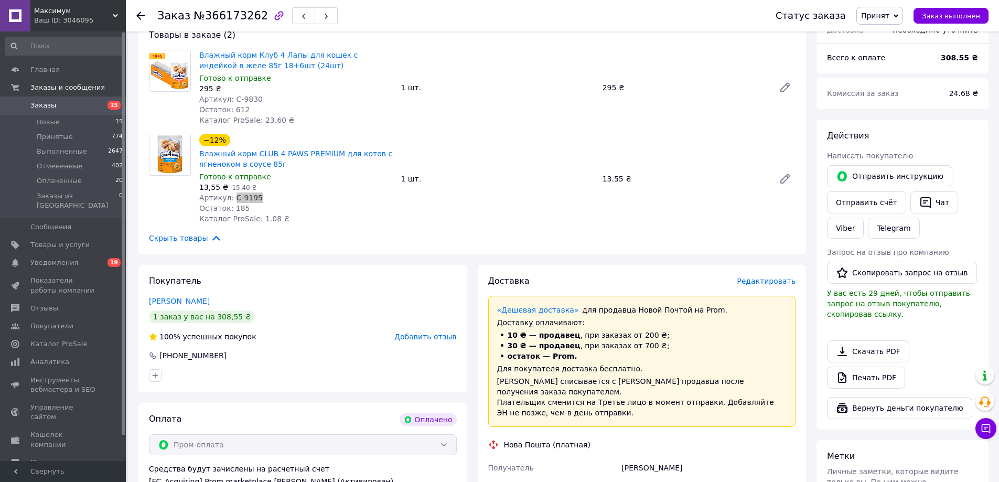
scroll to position [105, 0]
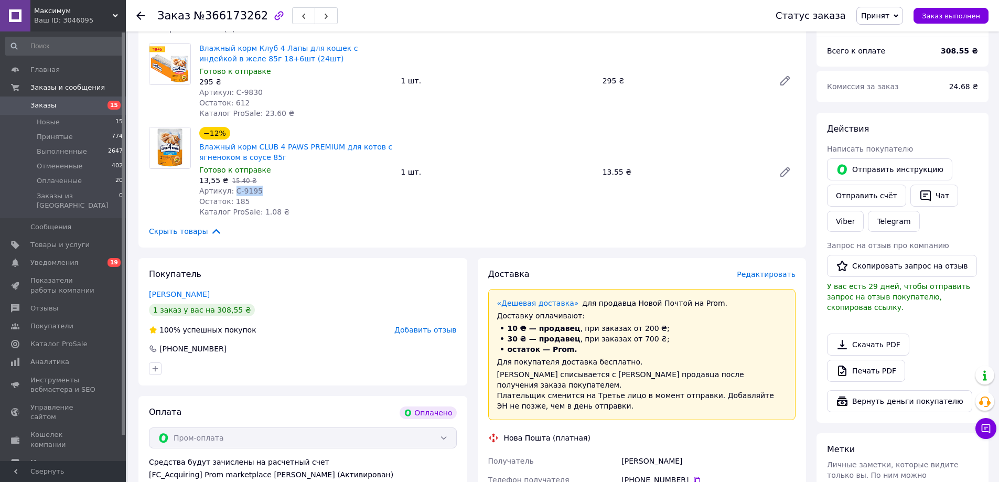
drag, startPoint x: 143, startPoint y: 288, endPoint x: 212, endPoint y: 286, distance: 69.3
click at [212, 286] on div "Покупатель Юзькова Татьяна 1 заказ у вас на 308,55 ₴ 100% успешных покупок Доба…" at bounding box center [302, 321] width 329 height 127
copy link "Юзькова Татьяна"
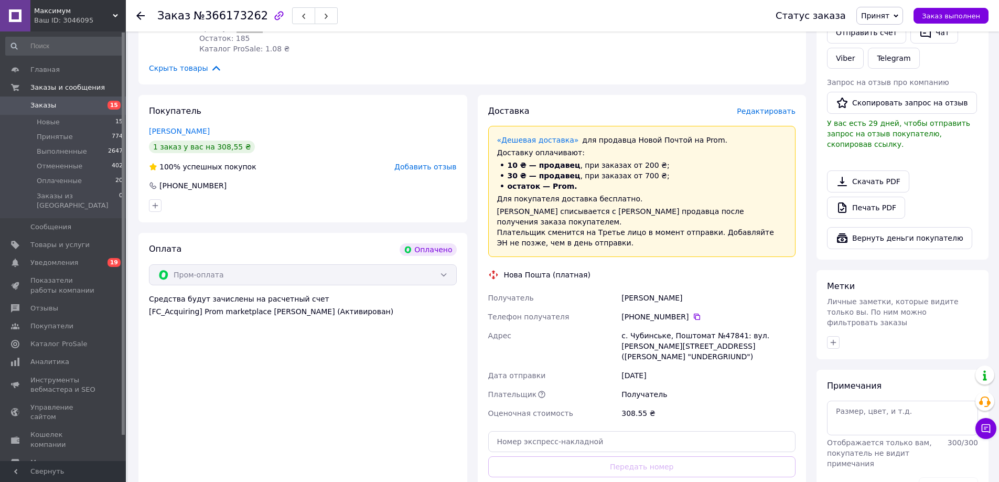
scroll to position [315, 0]
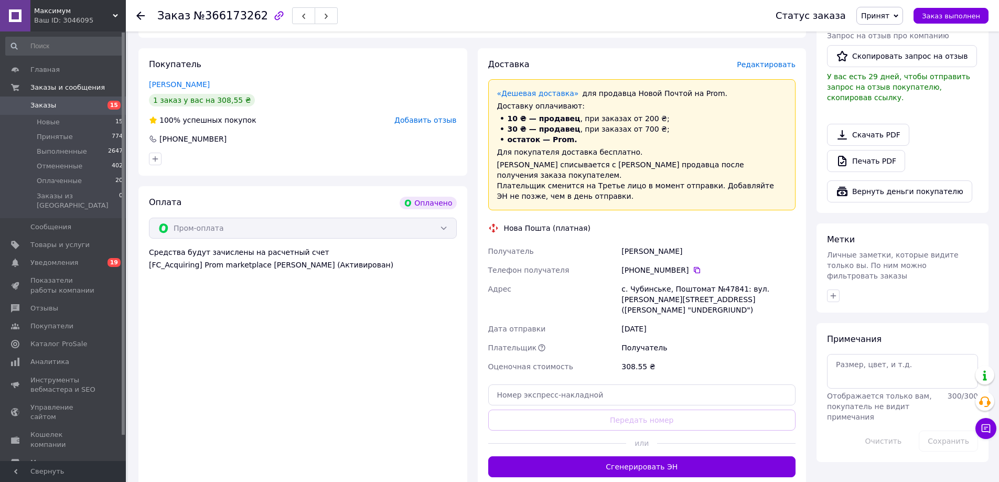
click at [660, 284] on div "с. Чубинське, Поштомат №47841: вул. Яблунева, 6а (Біля Кафе-Бар "UNDERGRIUND")" at bounding box center [708, 300] width 178 height 40
copy div "с. Чубинське, Поштомат №47841: вул. Яблунева, 6а (Біля Кафе-Бар "UNDERGRIUND")"
click at [693, 266] on icon at bounding box center [697, 270] width 8 height 8
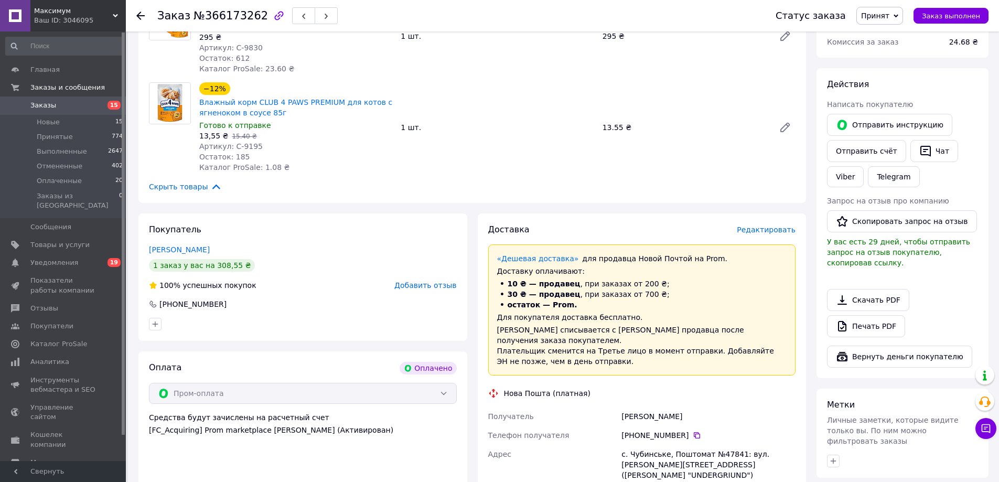
scroll to position [105, 0]
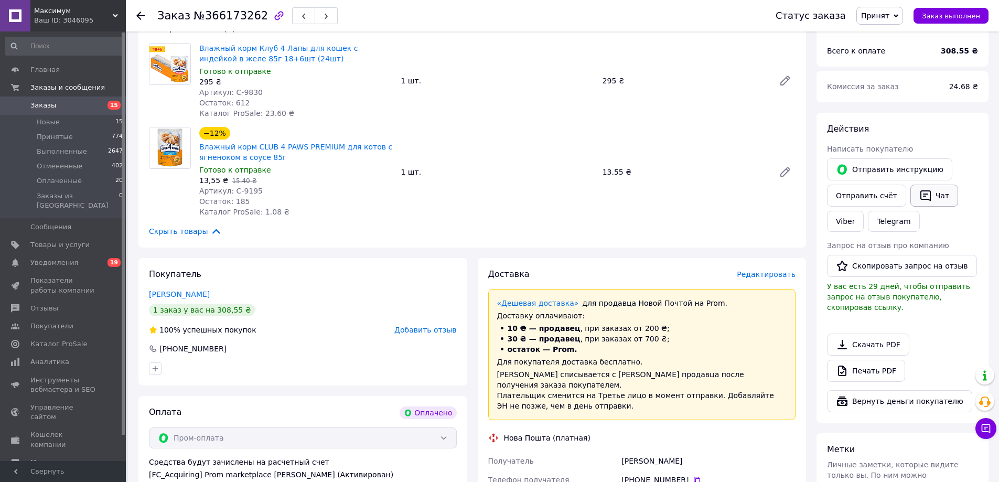
click at [924, 194] on button "Чат" at bounding box center [934, 196] width 48 height 22
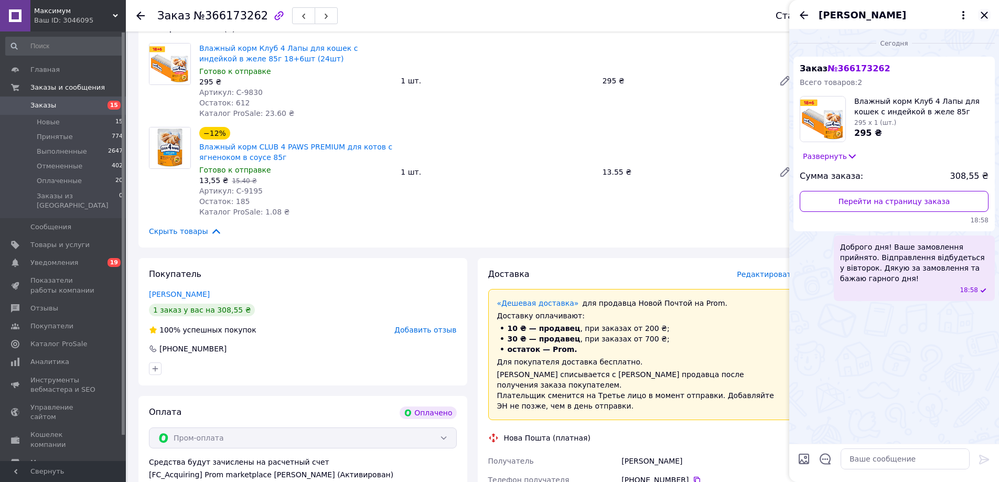
click at [980, 14] on icon "Закрыть" at bounding box center [984, 15] width 13 height 13
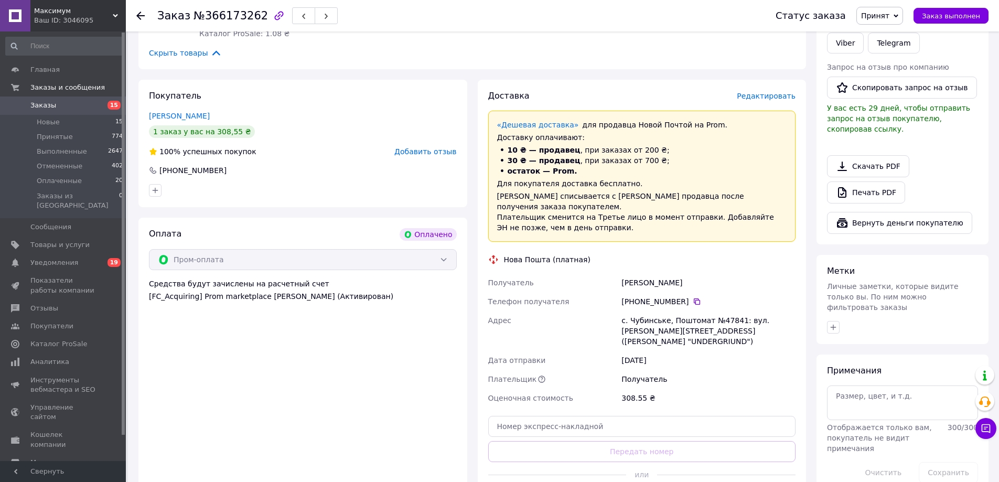
scroll to position [315, 0]
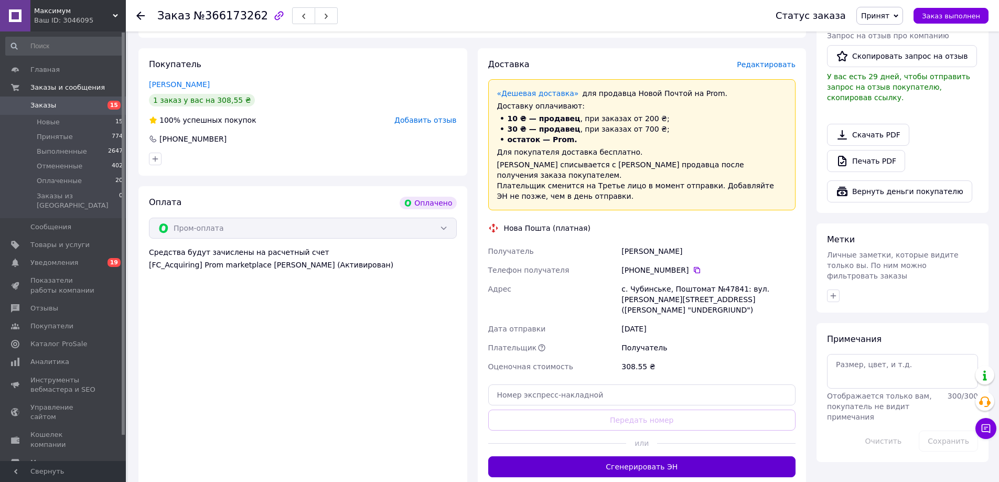
click at [620, 456] on button "Сгенерировать ЭН" at bounding box center [642, 466] width 308 height 21
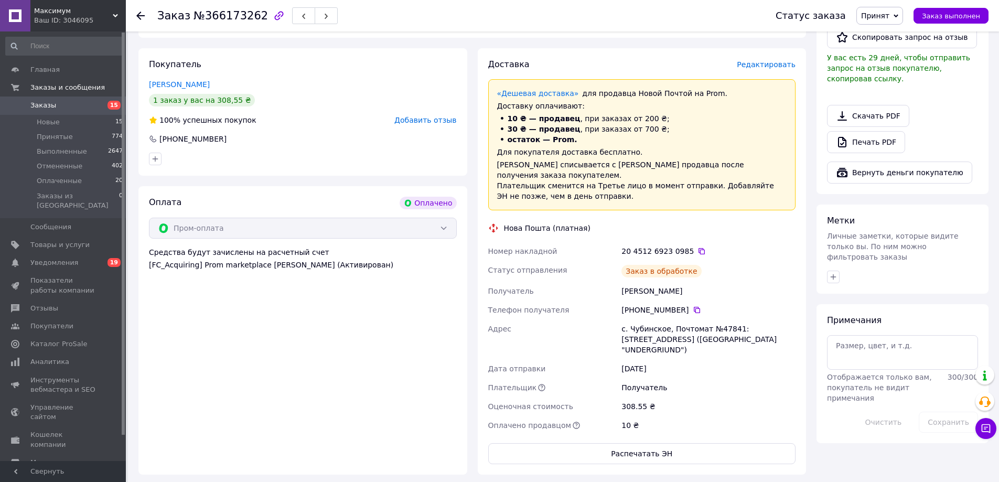
click at [699, 248] on icon at bounding box center [702, 251] width 6 height 6
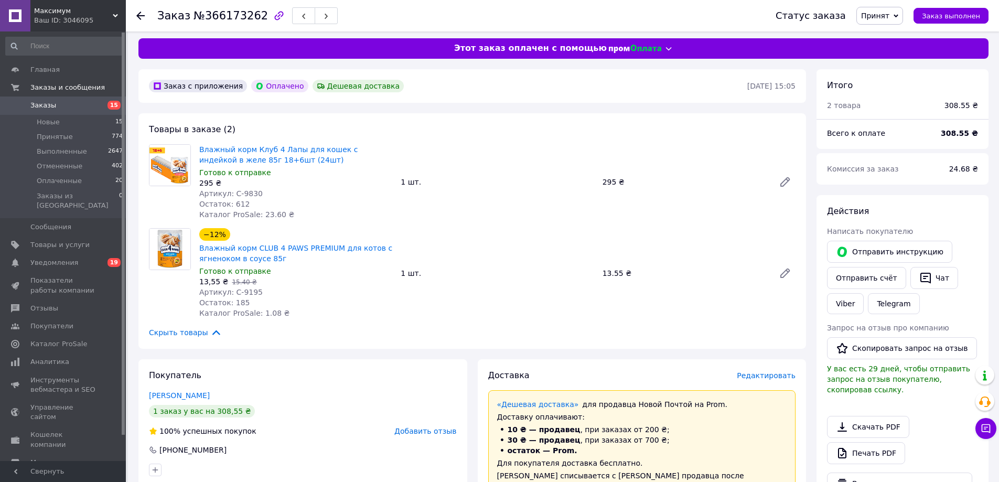
scroll to position [0, 0]
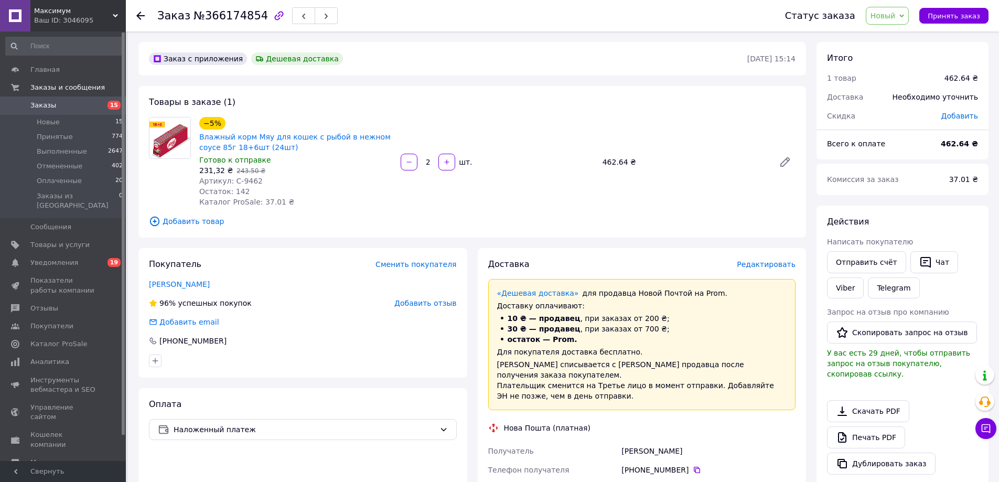
click at [896, 15] on span "Новый" at bounding box center [883, 16] width 25 height 8
click at [896, 32] on li "Принят" at bounding box center [894, 37] width 56 height 16
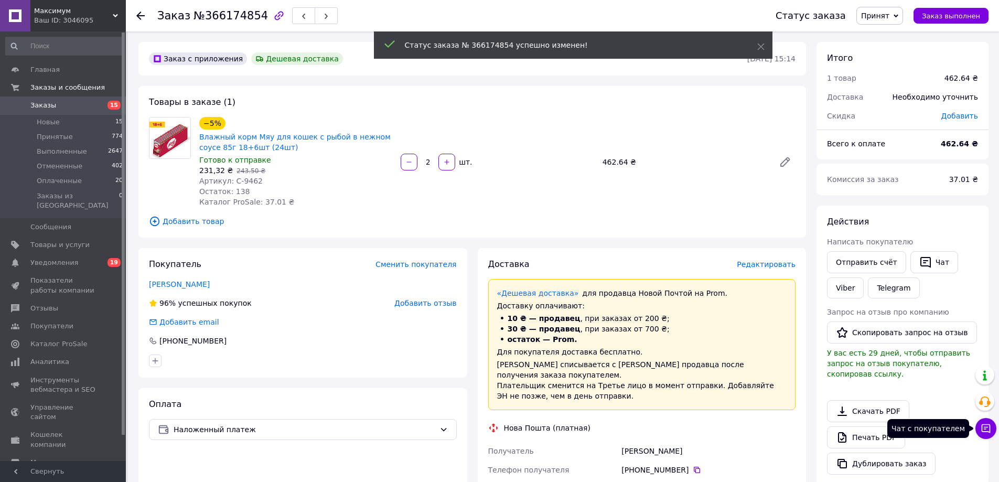
click at [983, 427] on icon at bounding box center [986, 428] width 10 height 10
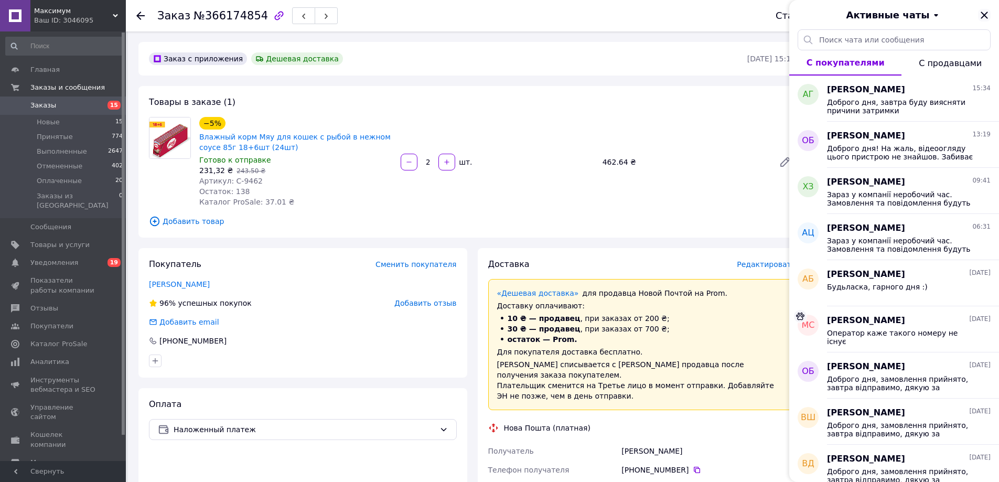
click at [990, 18] on icon "Закрыть" at bounding box center [984, 15] width 13 height 13
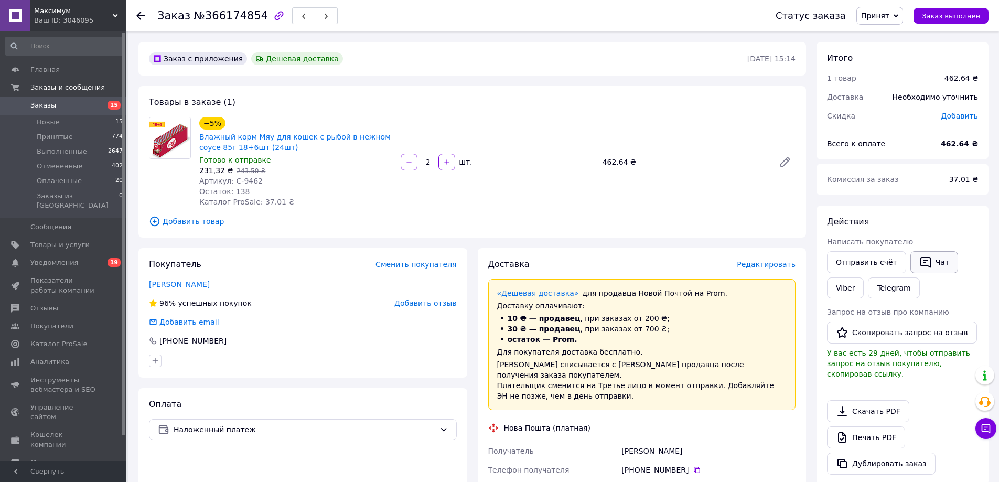
click at [935, 261] on button "Чат" at bounding box center [934, 262] width 48 height 22
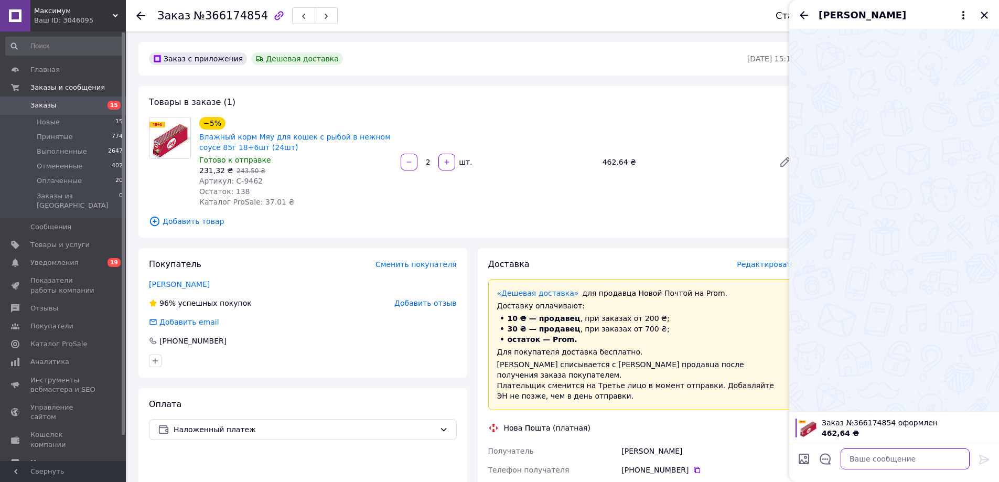
click at [908, 460] on textarea at bounding box center [905, 458] width 129 height 21
paste textarea "Доброго дня! Ваше замовлення прийнято. Відправлення відбудеться у вівторок. Дяк…"
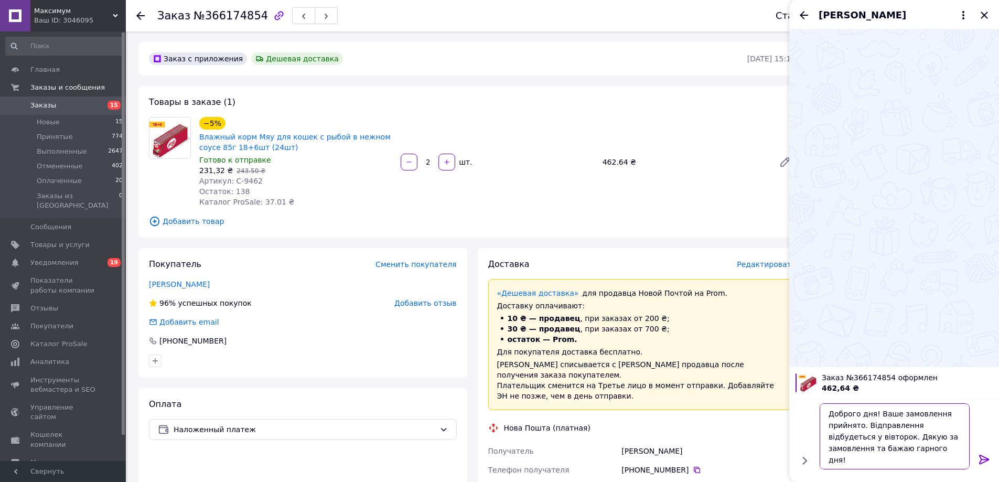
type textarea "Доброго дня! Ваше замовлення прийнято. Відправлення відбудеться у вівторок. Дяк…"
click at [981, 462] on icon at bounding box center [984, 459] width 13 height 13
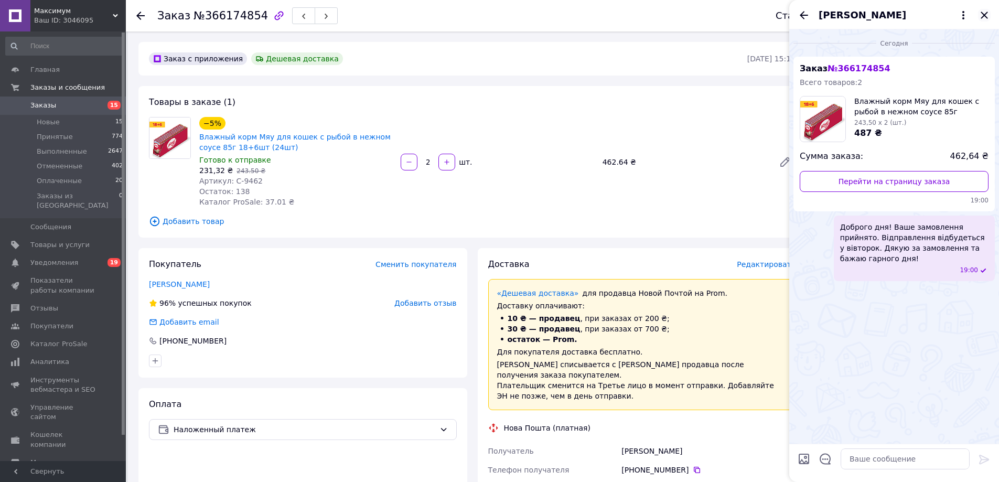
click at [987, 15] on icon "Закрыть" at bounding box center [984, 15] width 13 height 13
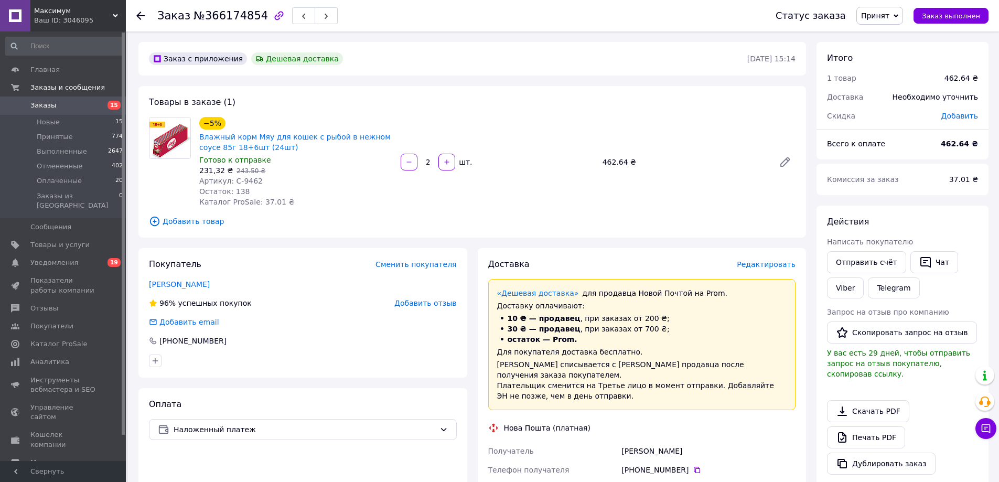
drag, startPoint x: 147, startPoint y: 283, endPoint x: 213, endPoint y: 287, distance: 65.7
click at [212, 287] on div "Покупатель Сменить покупателя Микитенко Олена 96% успешных покупок Добавить отз…" at bounding box center [302, 313] width 329 height 130
copy link "Микитенко Олена"
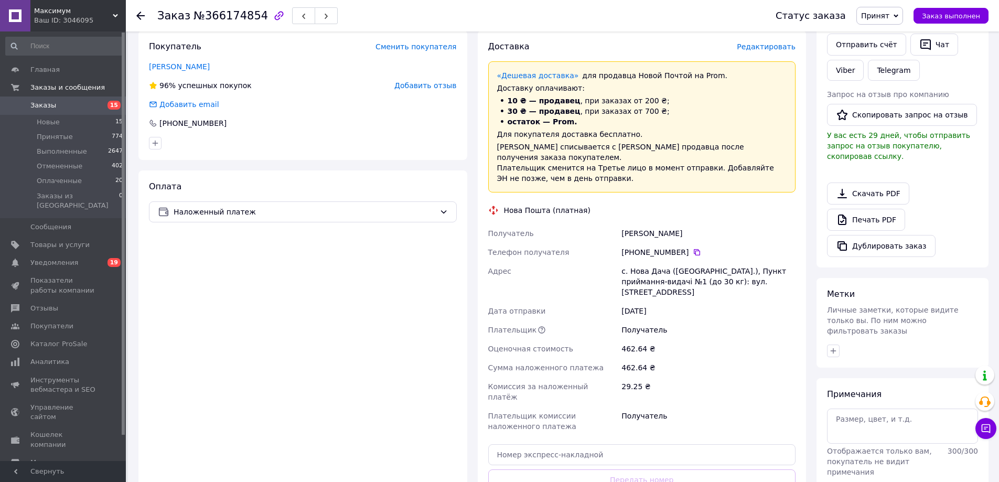
scroll to position [262, 0]
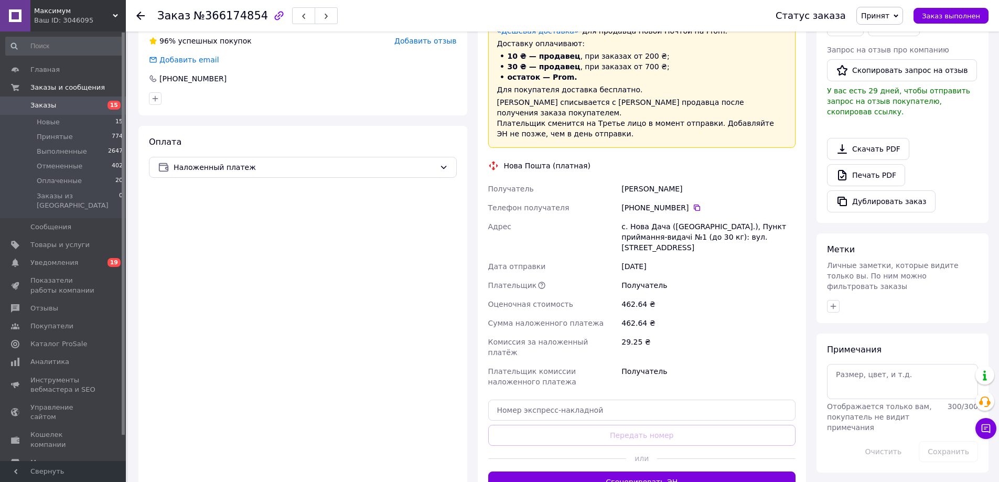
click at [694, 224] on div "с. Нова Дача (Дніпропетровська обл.), Пункт приймання-видачі №1 (до 30 кг): вул…" at bounding box center [708, 237] width 178 height 40
drag, startPoint x: 694, startPoint y: 224, endPoint x: 822, endPoint y: 203, distance: 129.7
click at [694, 224] on div "с. Нова Дача (Дніпропетровська обл.), Пункт приймання-видачі №1 (до 30 кг): вул…" at bounding box center [708, 237] width 178 height 40
copy div "с. Нова Дача (Дніпропетровська обл.), Пункт приймання-видачі №1 (до 30 кг): вул…"
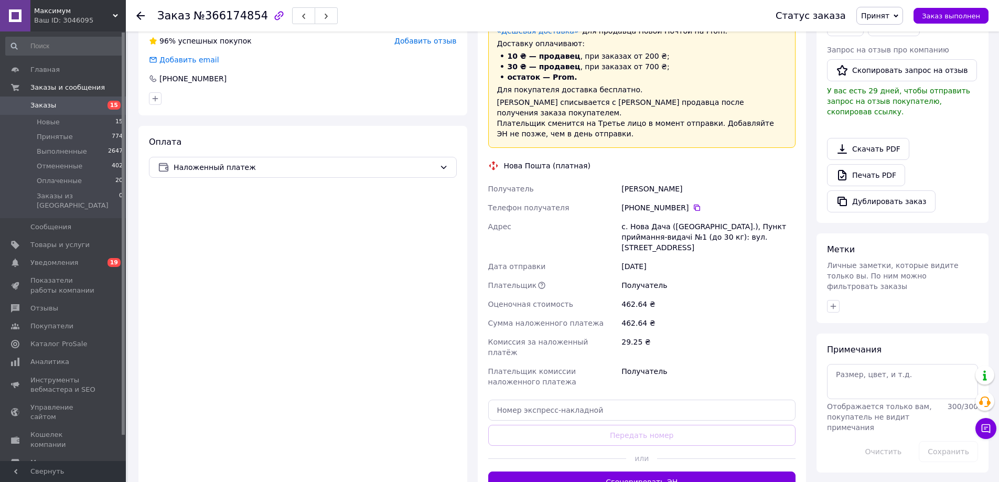
drag, startPoint x: 691, startPoint y: 193, endPoint x: 759, endPoint y: 174, distance: 70.7
click at [693, 203] on icon at bounding box center [697, 207] width 8 height 8
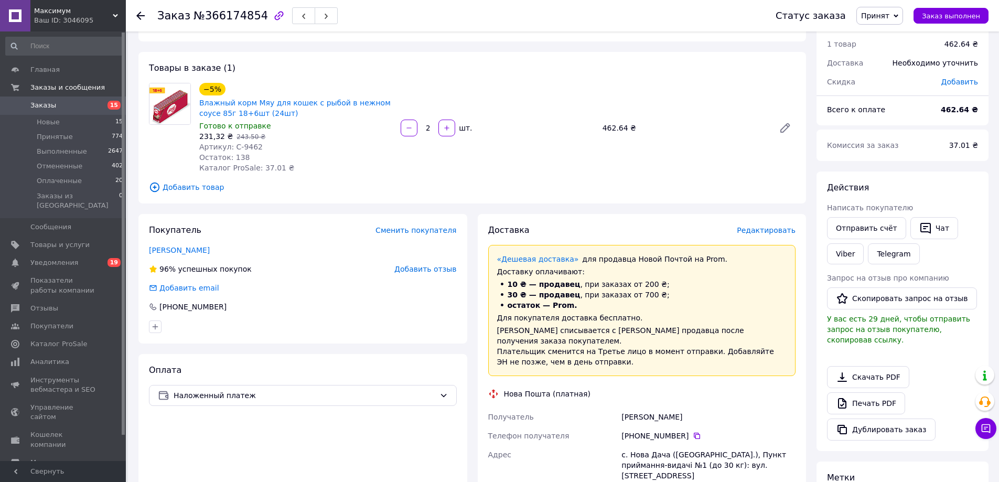
scroll to position [0, 0]
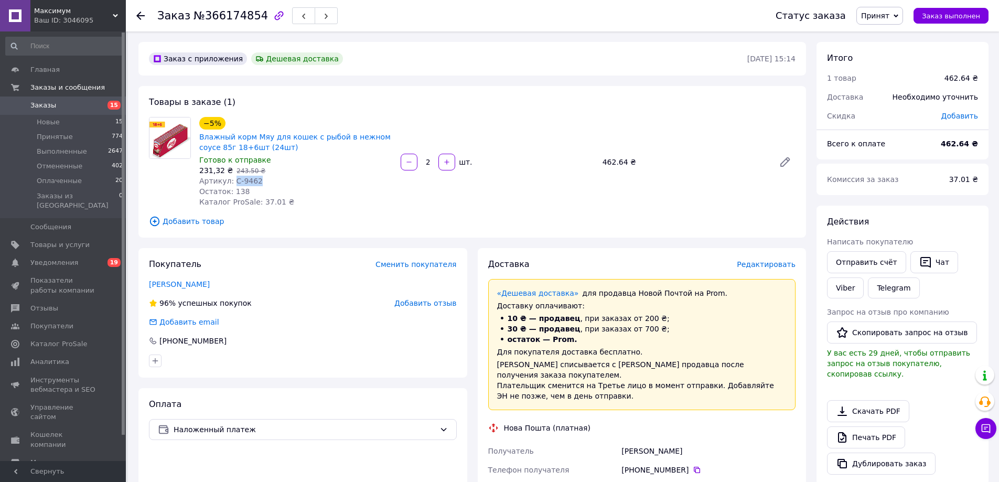
drag, startPoint x: 231, startPoint y: 183, endPoint x: 641, endPoint y: 145, distance: 412.3
click at [265, 179] on div "Артикул: С-9462" at bounding box center [295, 181] width 193 height 10
copy span "С-9462"
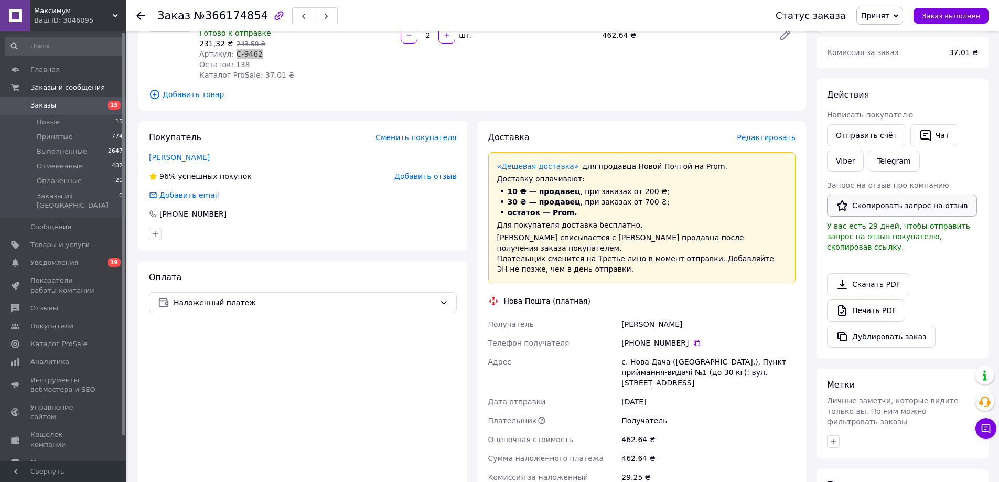
scroll to position [125, 0]
click at [933, 140] on button "Чат" at bounding box center [934, 137] width 48 height 22
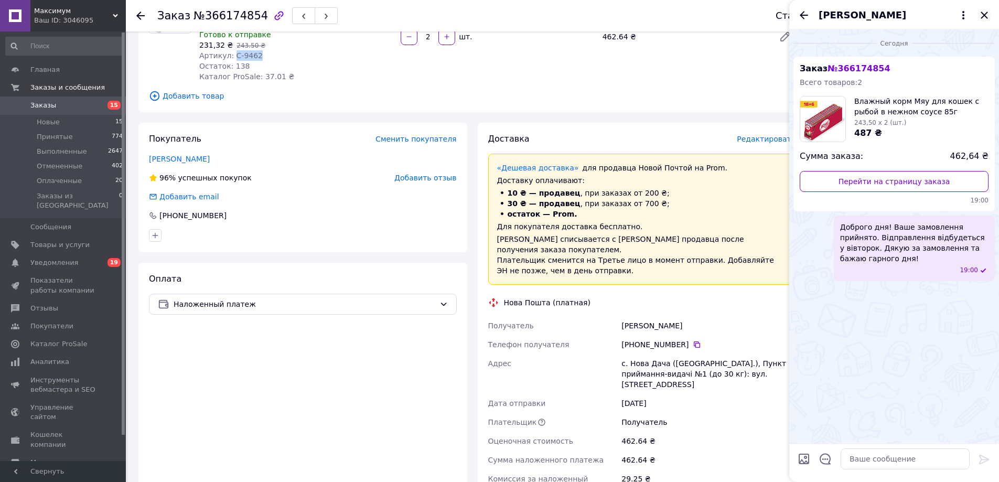
click at [983, 10] on icon "Закрыть" at bounding box center [984, 15] width 13 height 13
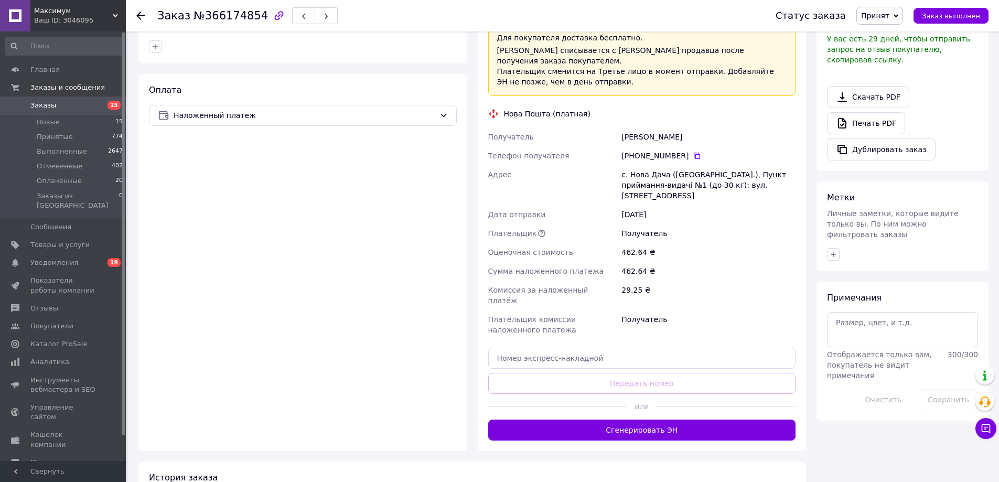
scroll to position [335, 0]
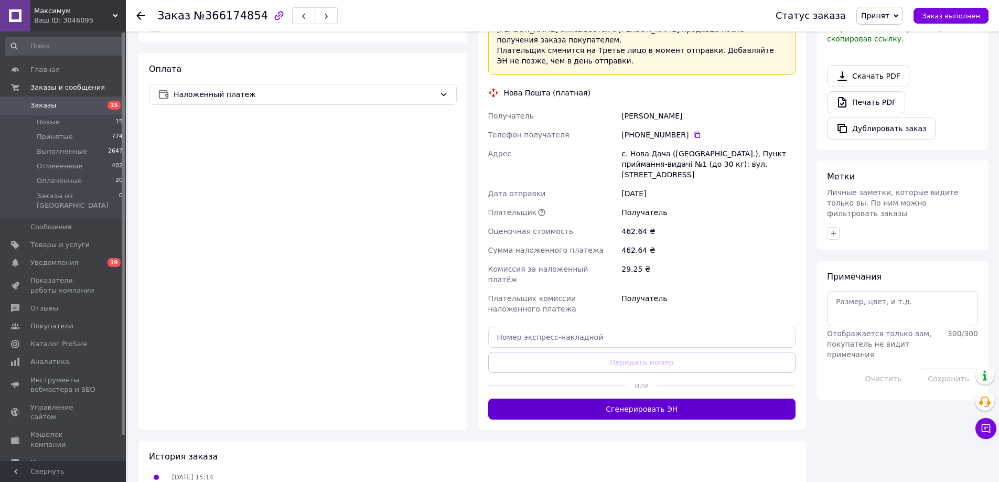
click at [643, 399] on button "Сгенерировать ЭН" at bounding box center [642, 409] width 308 height 21
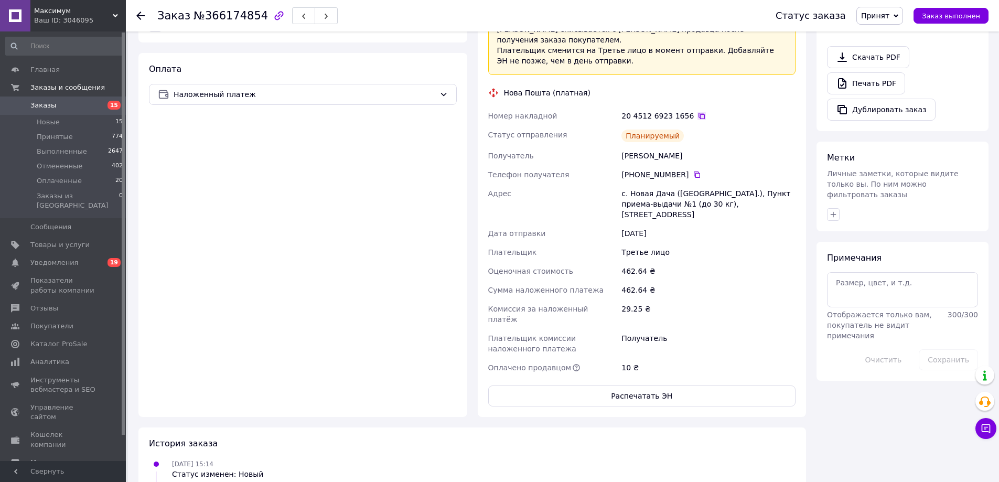
click at [697, 112] on icon at bounding box center [701, 116] width 8 height 8
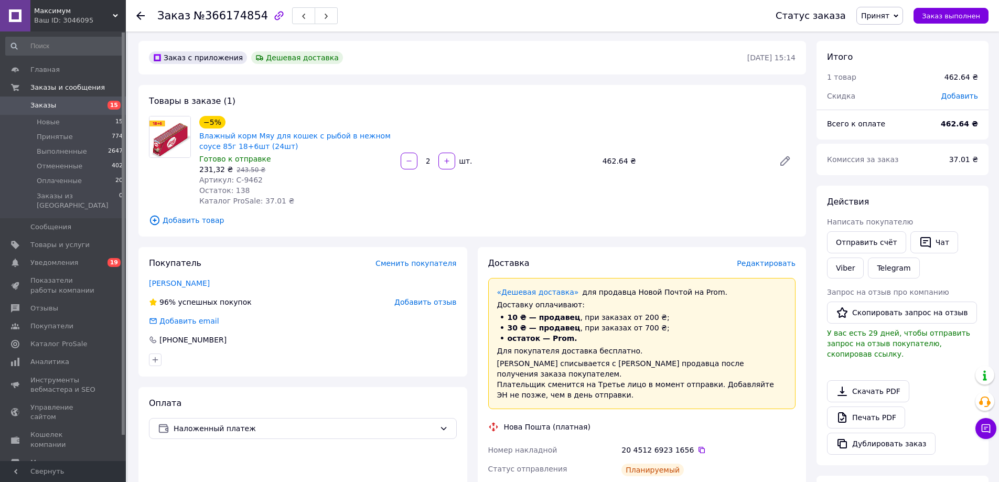
scroll to position [0, 0]
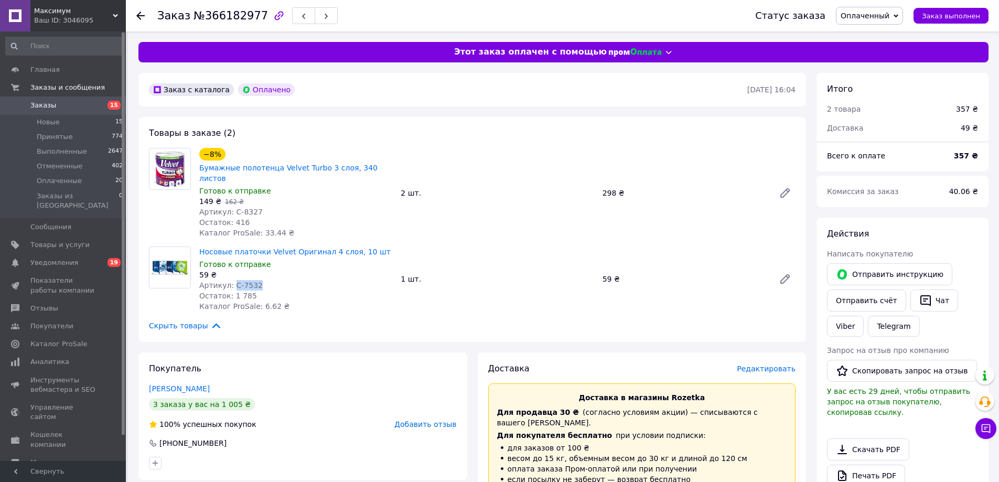
drag, startPoint x: 248, startPoint y: 376, endPoint x: 142, endPoint y: 370, distance: 106.6
click at [142, 370] on div "Покупатель [PERSON_NAME] 3 заказа у вас на 1 005 ₴ 100% успешных покупок Добави…" at bounding box center [302, 415] width 329 height 127
copy link "[PERSON_NAME]"
drag, startPoint x: 231, startPoint y: 202, endPoint x: 256, endPoint y: 200, distance: 25.8
click at [256, 207] on div "Артикул: С-8327" at bounding box center [295, 212] width 193 height 10
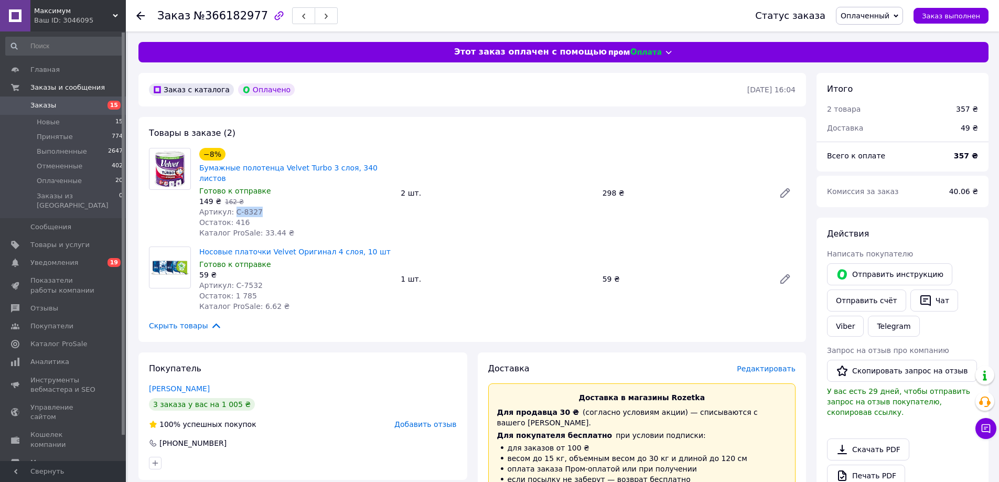
copy span "С-8327"
drag, startPoint x: 232, startPoint y: 276, endPoint x: 267, endPoint y: 270, distance: 36.1
click at [267, 280] on div "Артикул: С-7532" at bounding box center [295, 285] width 193 height 10
copy span "С-7532"
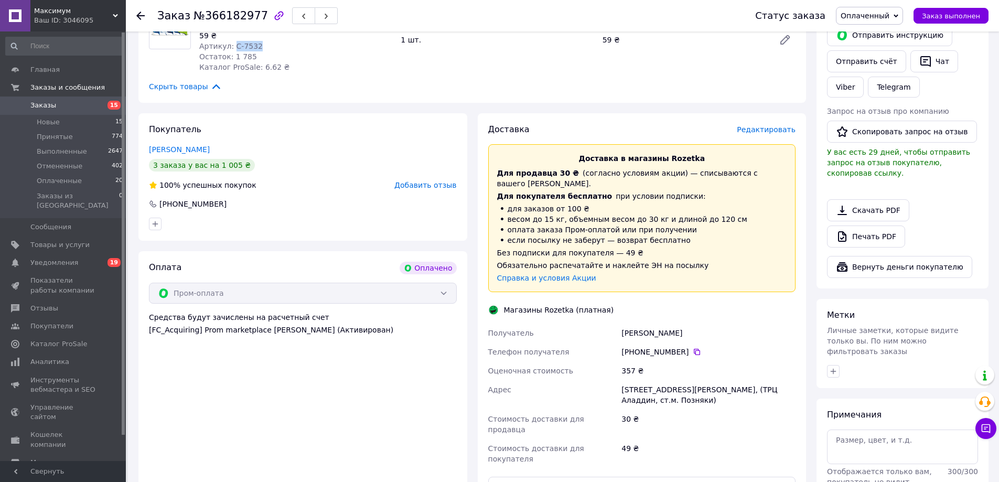
scroll to position [157, 0]
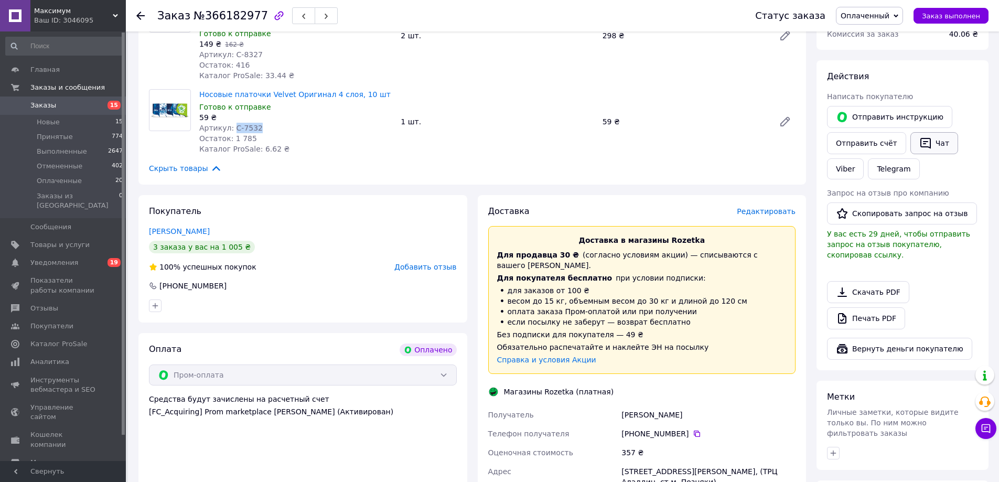
click at [927, 144] on button "Чат" at bounding box center [934, 143] width 48 height 22
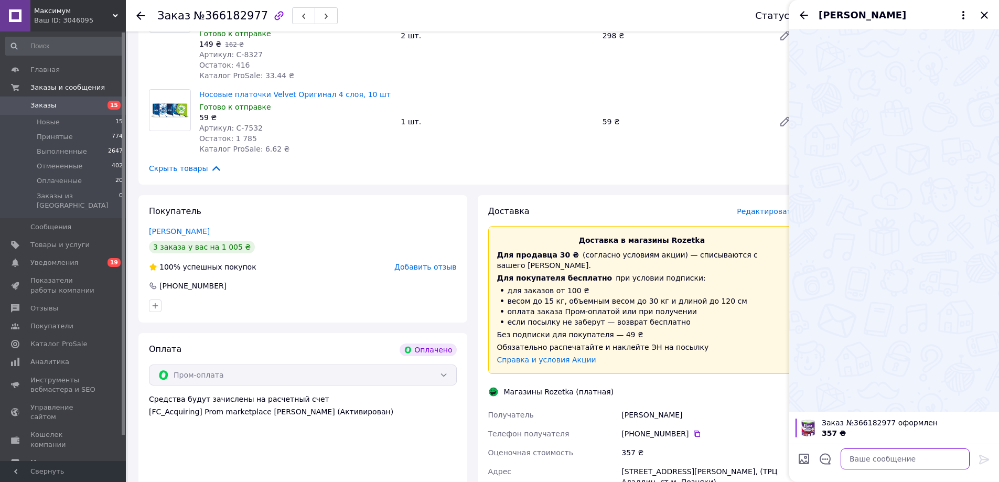
click at [860, 457] on textarea at bounding box center [905, 458] width 129 height 21
paste textarea "Доброго дня! Ваше замовлення прийнято. Відправлення відбудеться у вівторок. Дяк…"
type textarea "Доброго дня! Ваше замовлення прийнято. Відправлення відбудеться у вівторок. Дяк…"
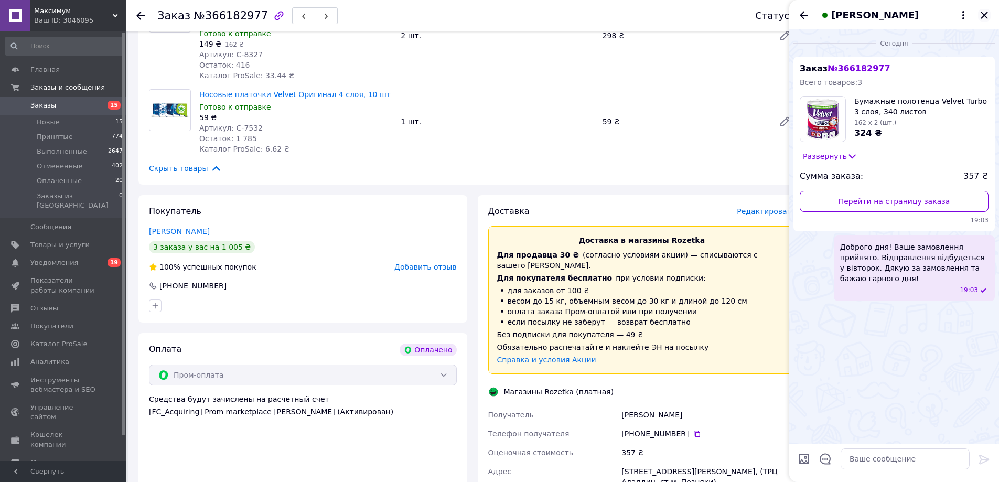
click at [987, 15] on icon "Закрыть" at bounding box center [984, 15] width 13 height 13
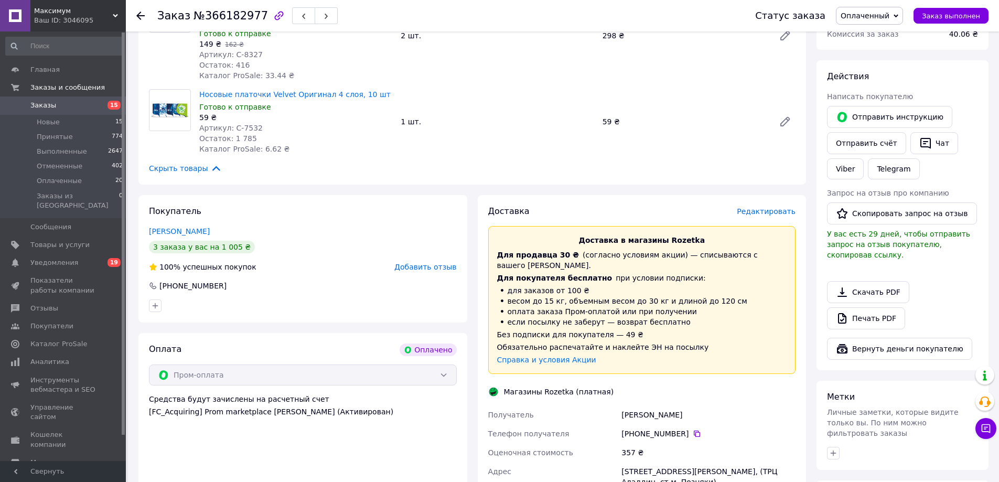
click at [889, 13] on span "Оплаченный" at bounding box center [865, 16] width 49 height 8
click at [870, 30] on li "Принят" at bounding box center [869, 37] width 66 height 16
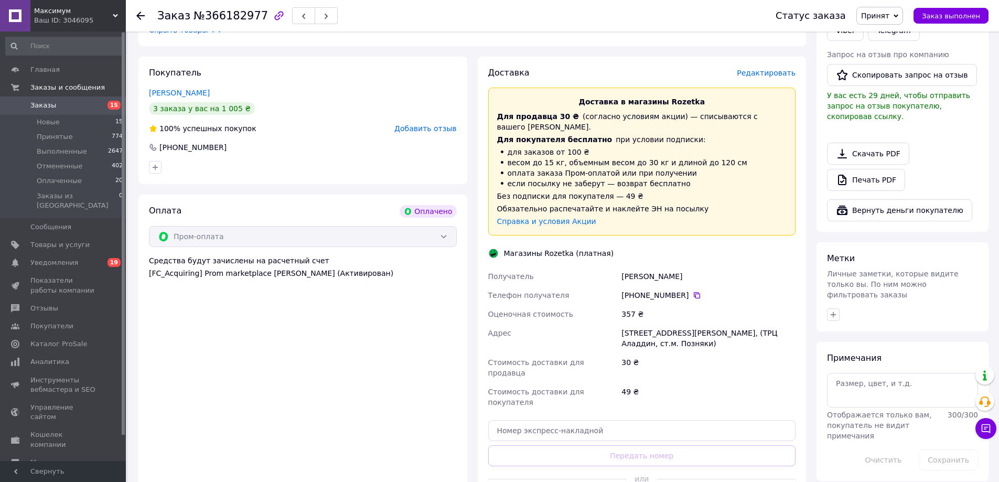
scroll to position [315, 0]
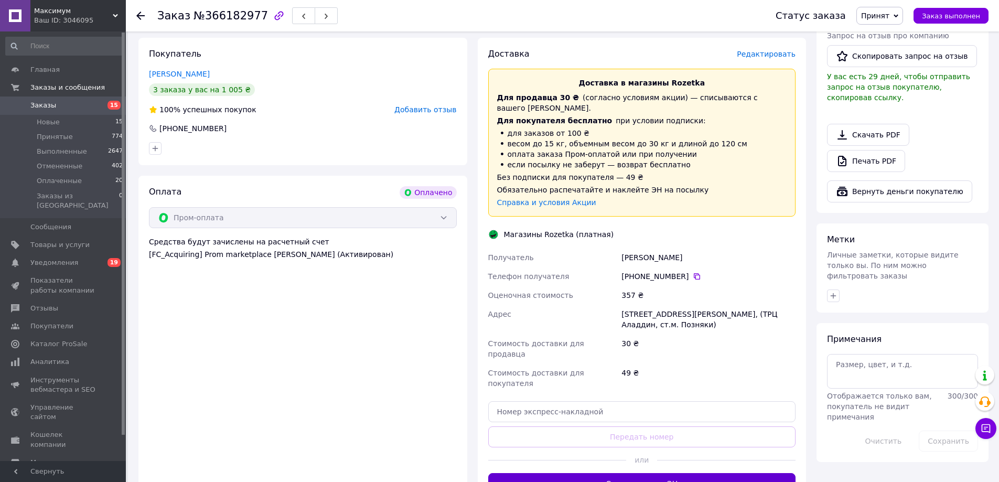
click at [569, 473] on button "Сгенерировать ЭН" at bounding box center [642, 483] width 308 height 21
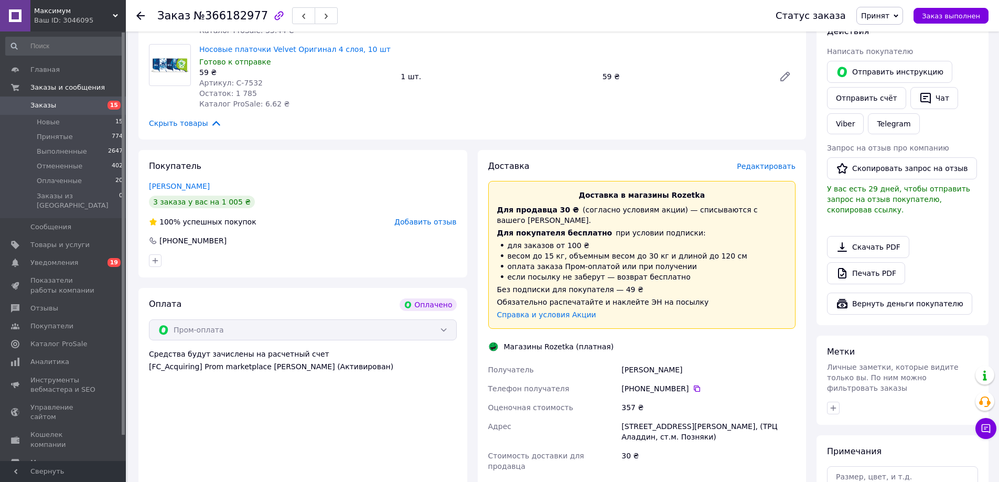
scroll to position [210, 0]
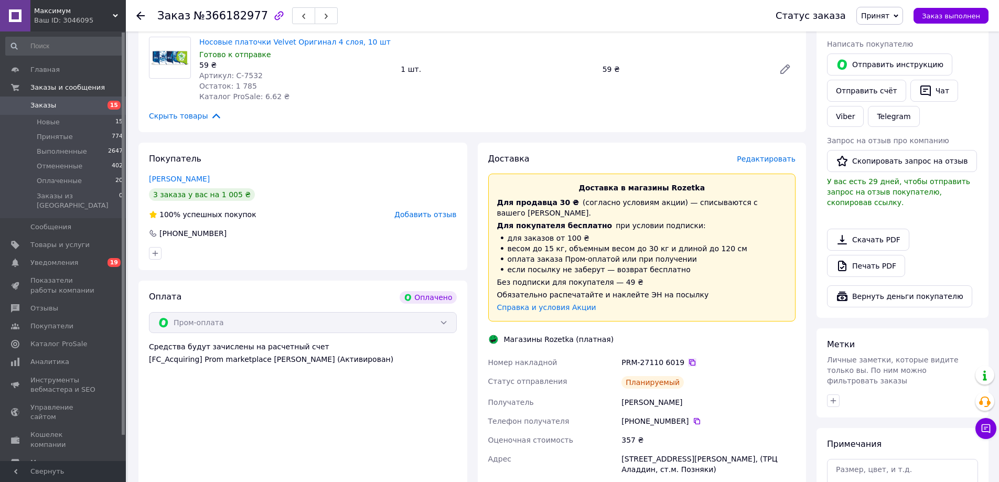
click at [689, 359] on icon at bounding box center [692, 362] width 6 height 6
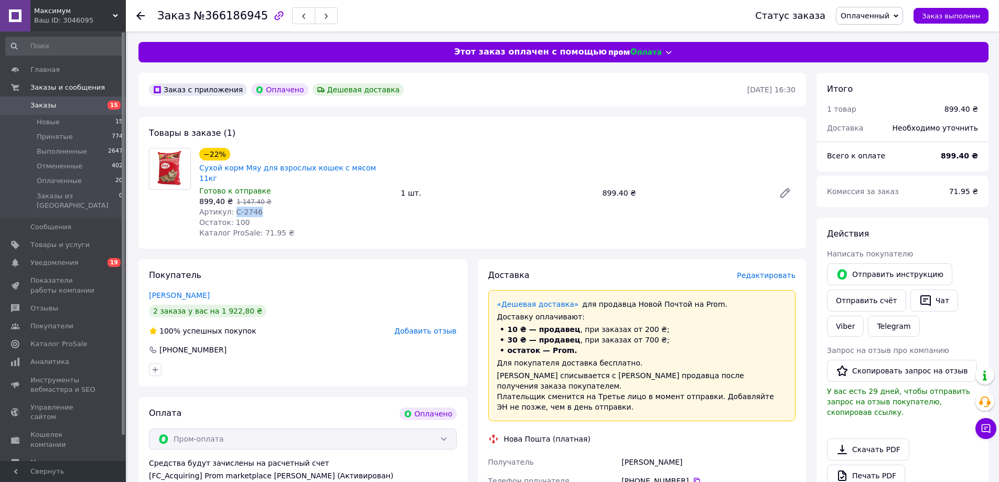
drag, startPoint x: 231, startPoint y: 199, endPoint x: 257, endPoint y: 205, distance: 26.2
click at [257, 207] on div "Артикул: С-2746" at bounding box center [295, 212] width 193 height 10
copy span "С-2746"
drag, startPoint x: 145, startPoint y: 281, endPoint x: 423, endPoint y: 204, distance: 288.4
click at [224, 283] on div "Покупатель [PERSON_NAME] 2 заказа у вас на 1 922,80 ₴ 100% успешных покупок Доб…" at bounding box center [302, 322] width 329 height 127
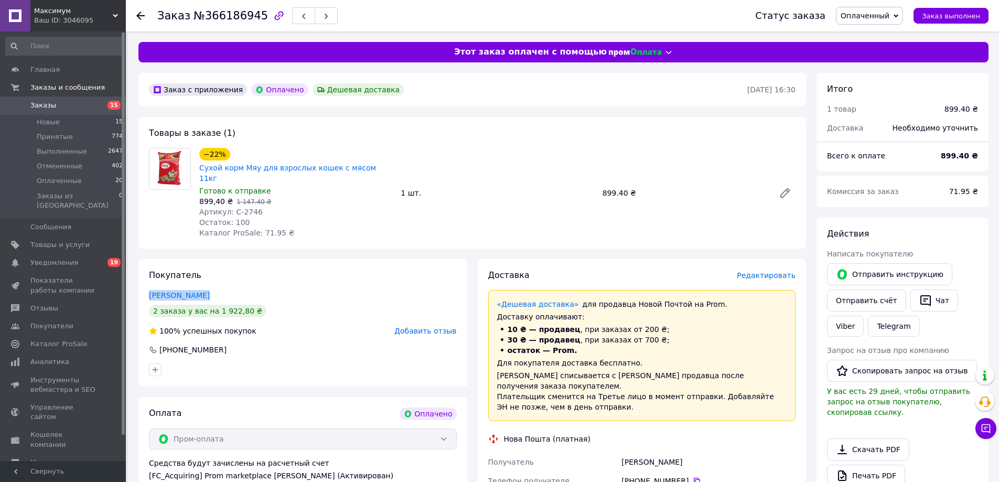
copy link "[PERSON_NAME]"
click at [925, 299] on button "Чат" at bounding box center [934, 300] width 48 height 22
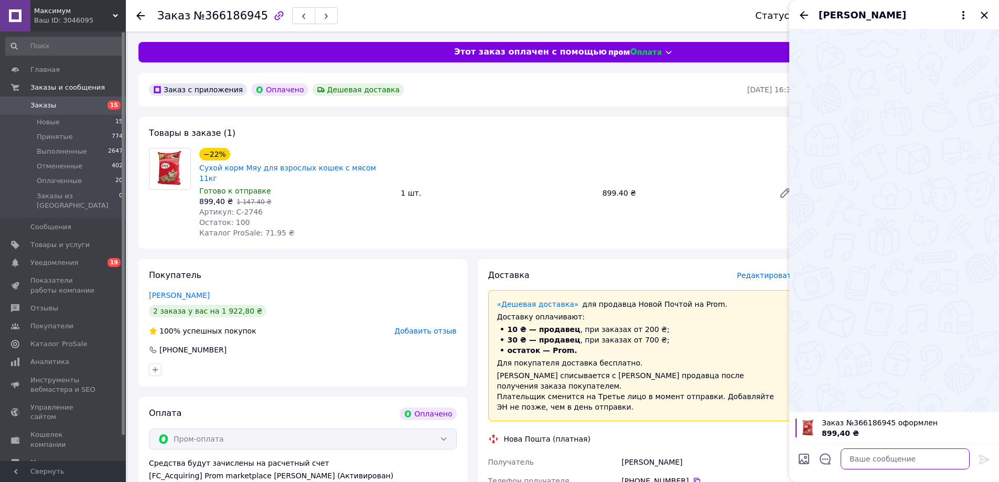
click at [874, 463] on textarea at bounding box center [905, 458] width 129 height 21
paste textarea "Доброго дня! Ваше замовлення прийнято. Відправлення відбудеться у вівторок. Дяк…"
type textarea "Доброго дня! Ваше замовлення прийнято. Відправлення відбудеться у вівторок. Дяк…"
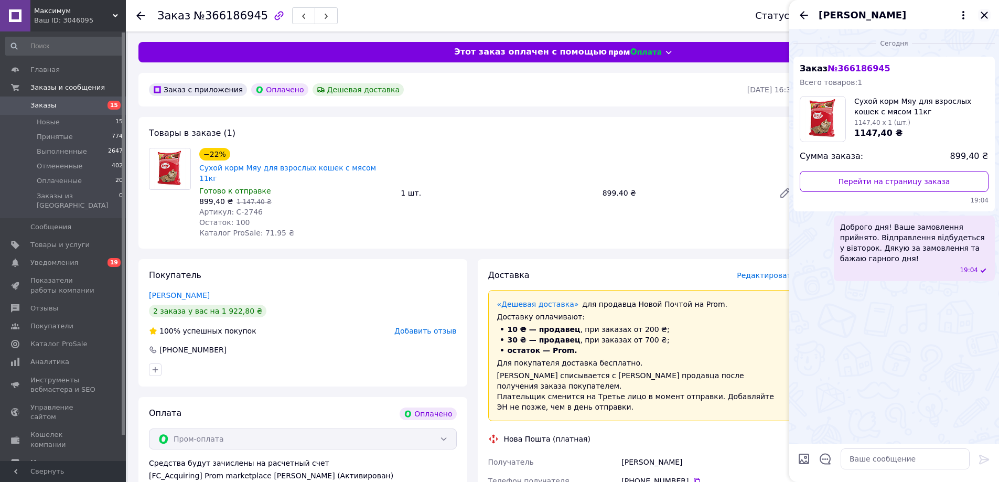
click at [984, 18] on icon "Закрыть" at bounding box center [984, 15] width 13 height 13
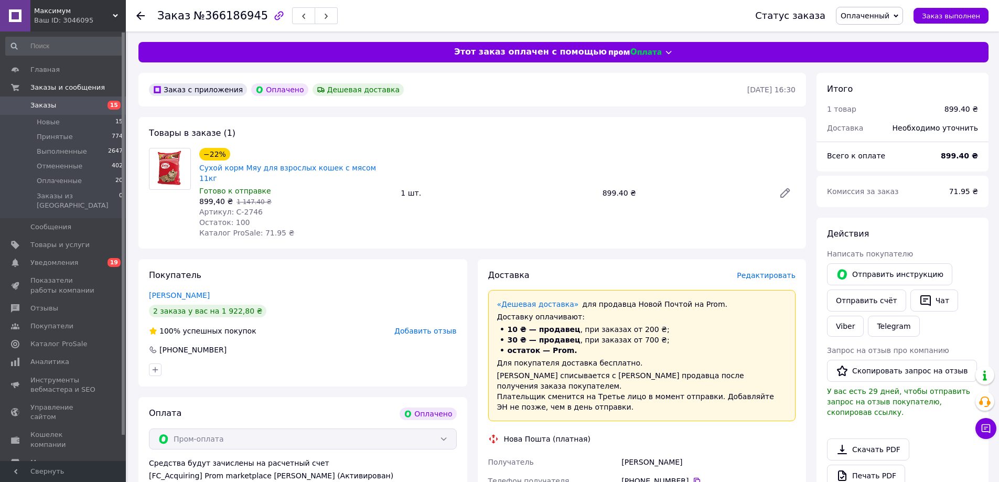
click at [889, 18] on span "Оплаченный" at bounding box center [865, 16] width 49 height 8
click at [886, 34] on li "Принят" at bounding box center [869, 37] width 66 height 16
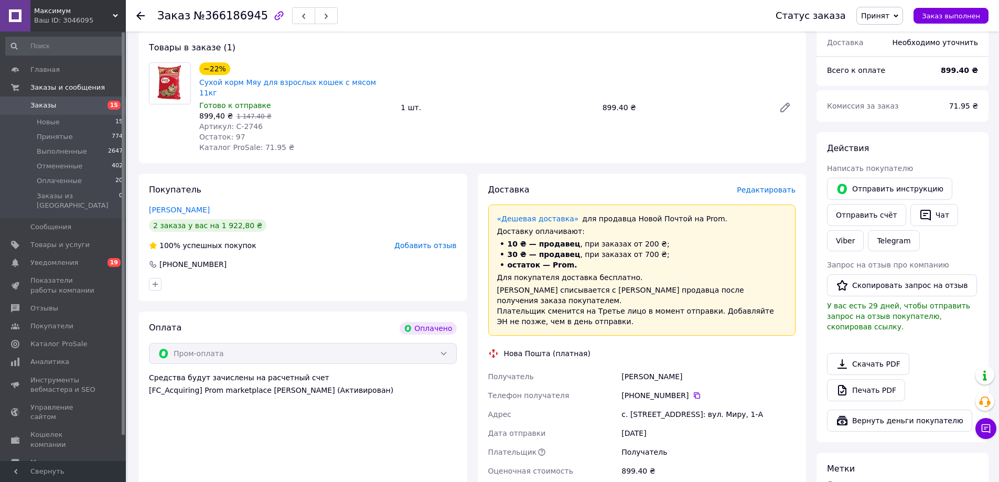
scroll to position [262, 0]
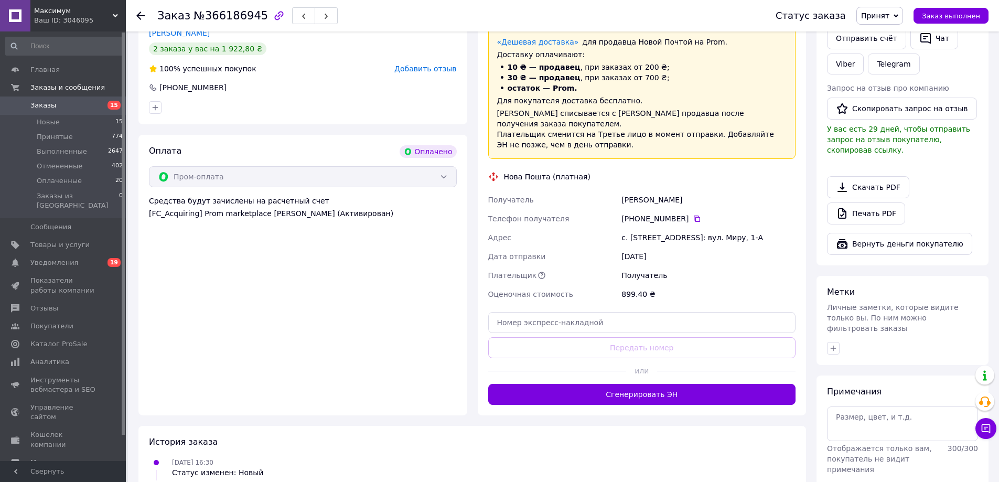
click at [611, 384] on button "Сгенерировать ЭН" at bounding box center [642, 394] width 308 height 21
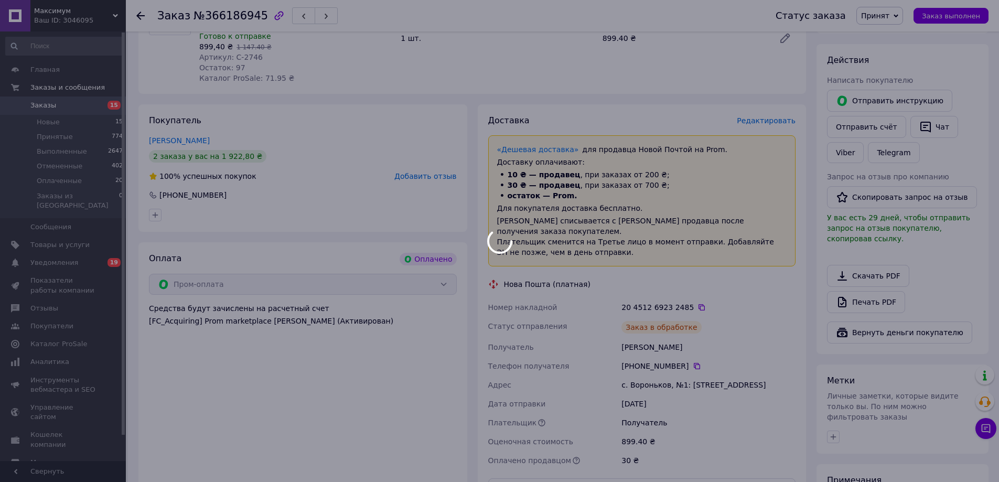
scroll to position [157, 0]
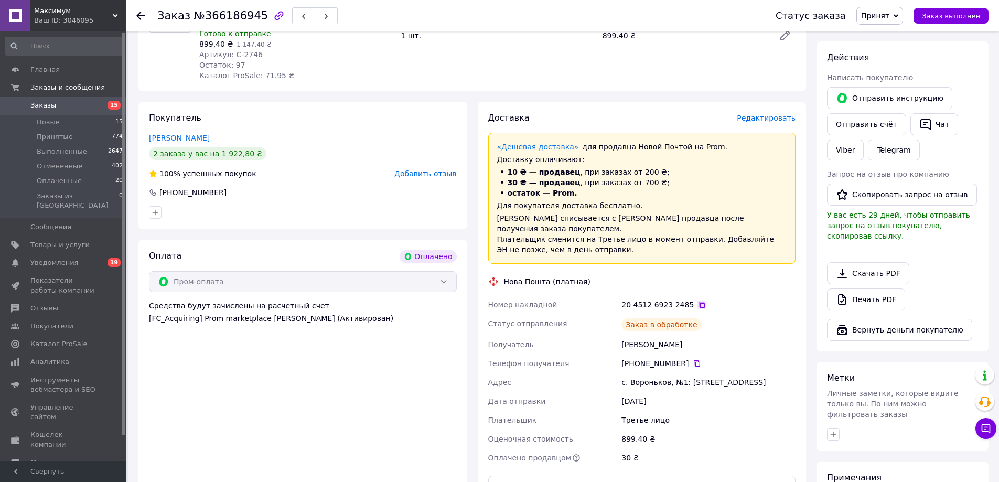
click at [699, 302] on icon at bounding box center [702, 305] width 6 height 6
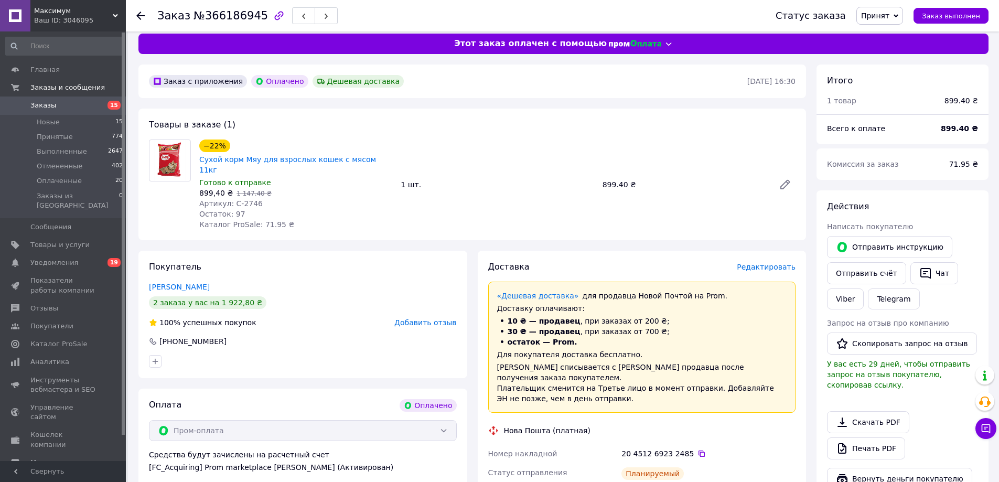
scroll to position [0, 0]
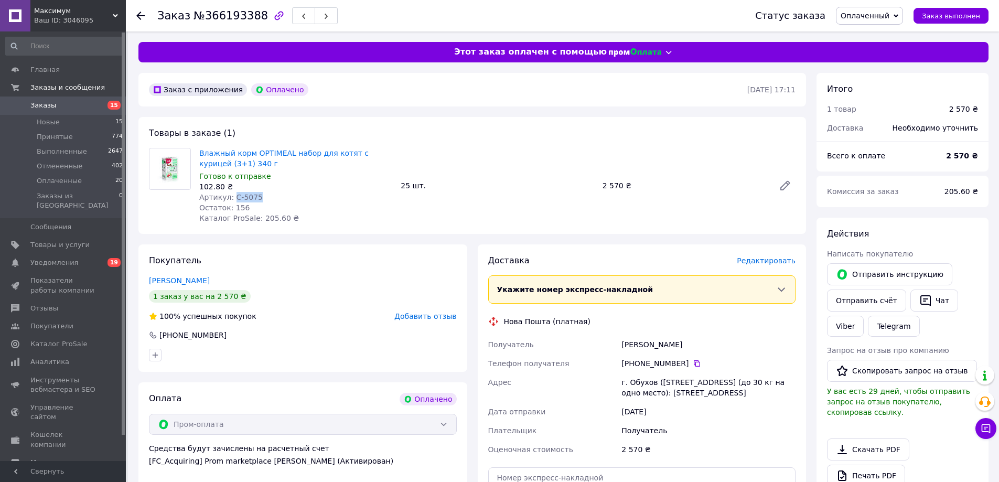
click at [871, 12] on span "Оплаченный" at bounding box center [865, 16] width 49 height 8
click at [878, 31] on li "Принят" at bounding box center [869, 37] width 66 height 16
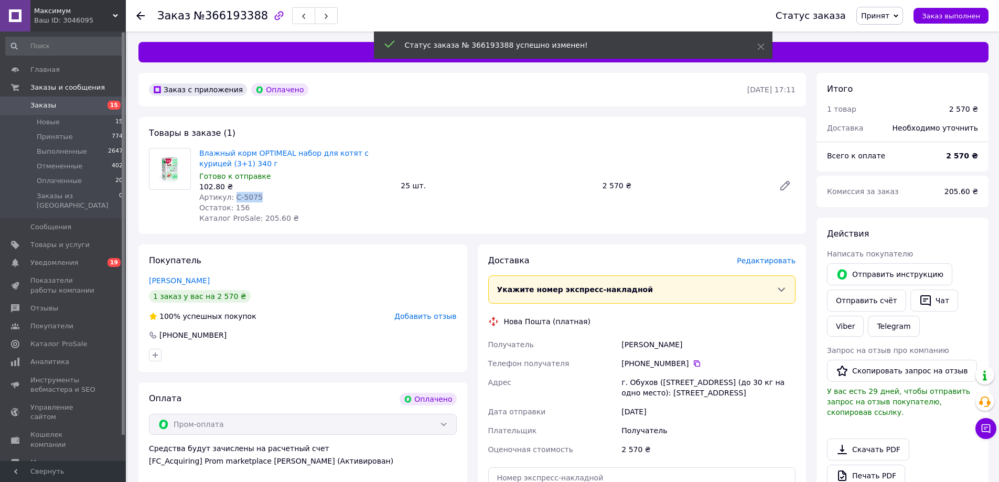
drag, startPoint x: 232, startPoint y: 197, endPoint x: 266, endPoint y: 196, distance: 33.6
click at [263, 197] on div "Артикул: С-5075" at bounding box center [295, 197] width 193 height 10
copy span "С-5075"
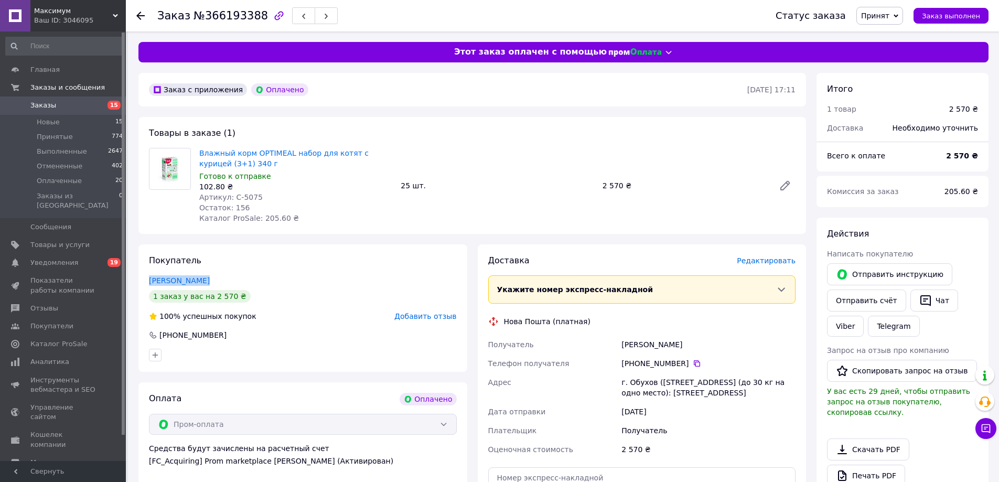
drag, startPoint x: 148, startPoint y: 275, endPoint x: 618, endPoint y: 189, distance: 477.6
click at [211, 277] on div "Покупатель [PERSON_NAME] 1 заказ у вас на 2 570 ₴ 100% успешных покупок Добавит…" at bounding box center [302, 307] width 329 height 127
copy link "[PERSON_NAME]"
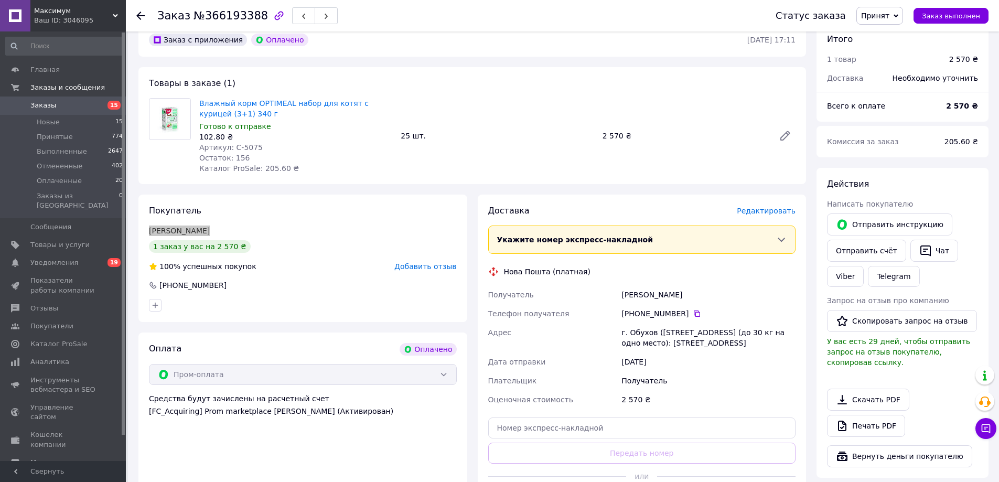
scroll to position [52, 0]
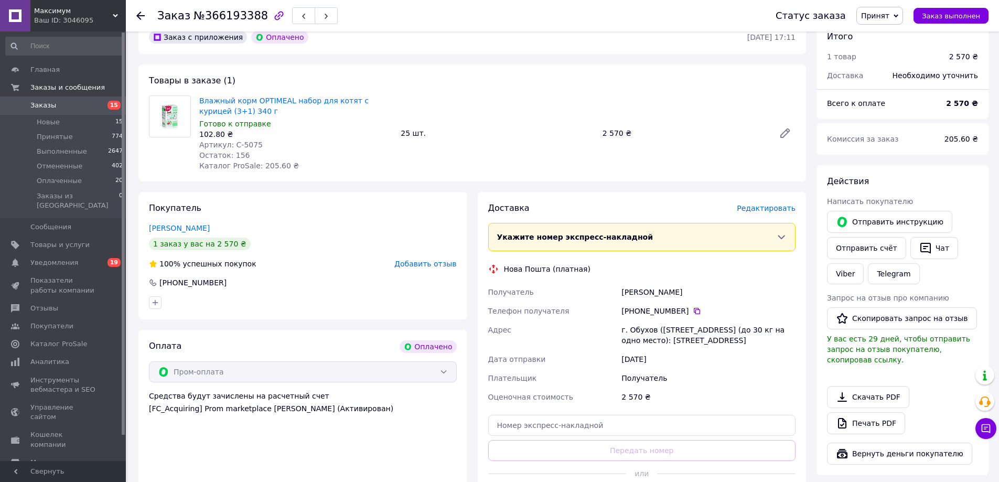
click at [666, 334] on div "г. Обухов ([STREET_ADDRESS] (до 30 кг на одно место): [STREET_ADDRESS]" at bounding box center [708, 334] width 178 height 29
drag, startPoint x: 666, startPoint y: 334, endPoint x: 851, endPoint y: 271, distance: 196.0
click at [666, 334] on div "г. Обухов ([STREET_ADDRESS] (до 30 кг на одно место): [STREET_ADDRESS]" at bounding box center [708, 334] width 178 height 29
copy div "г. Обухов ([STREET_ADDRESS] (до 30 кг на одно место): [STREET_ADDRESS]"
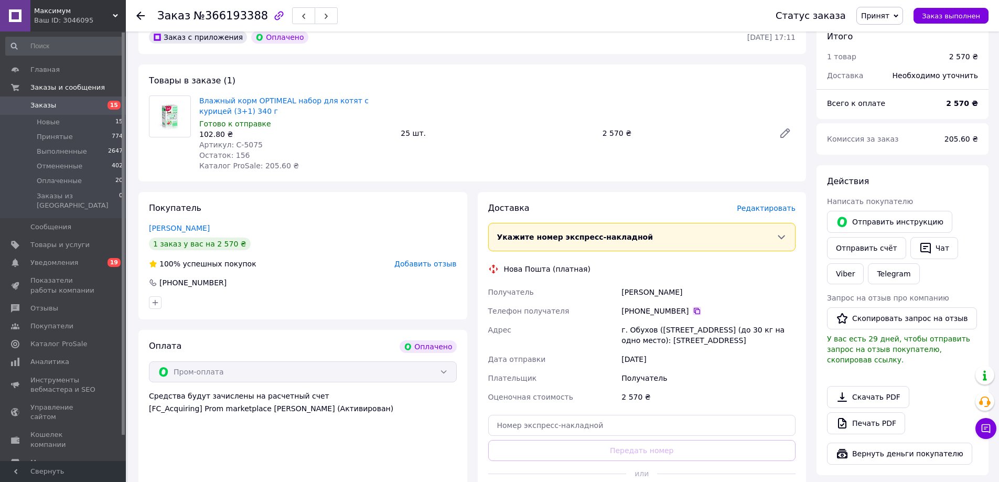
click at [693, 310] on icon at bounding box center [697, 311] width 8 height 8
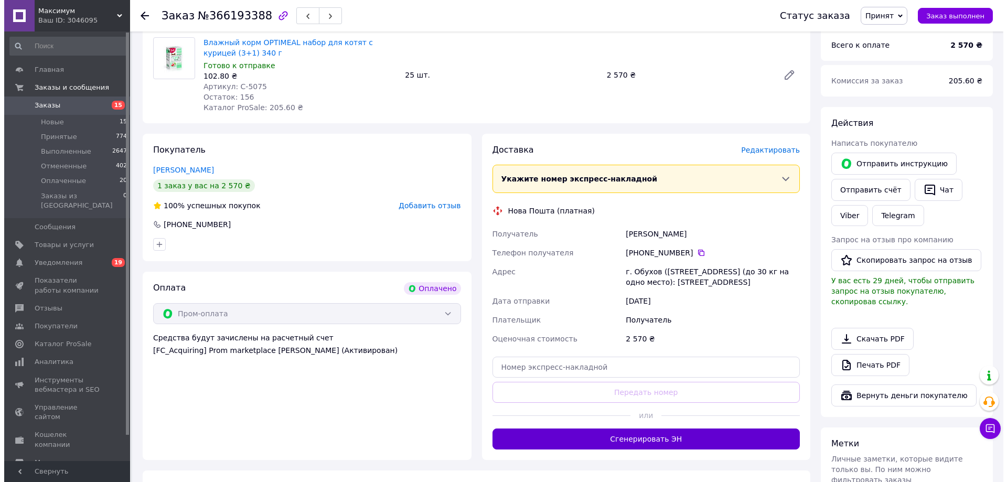
scroll to position [157, 0]
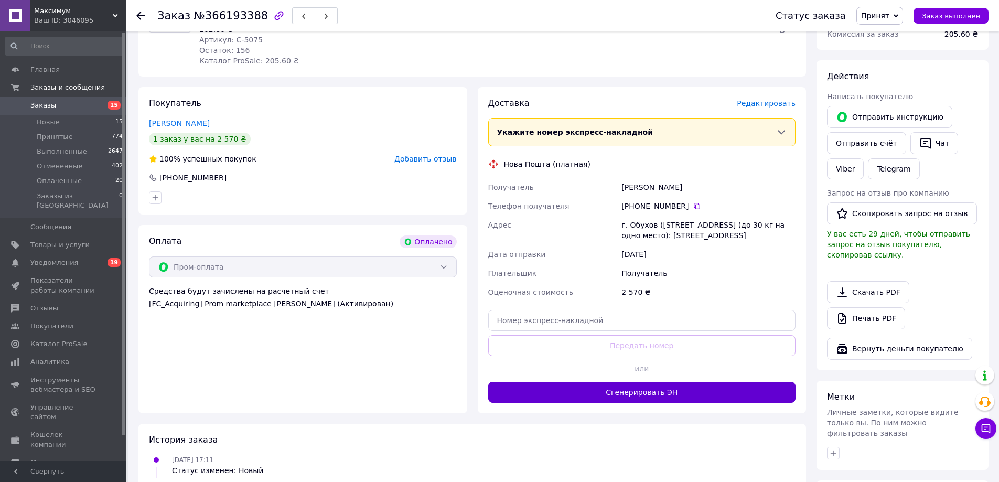
click at [674, 396] on button "Сгенерировать ЭН" at bounding box center [642, 392] width 308 height 21
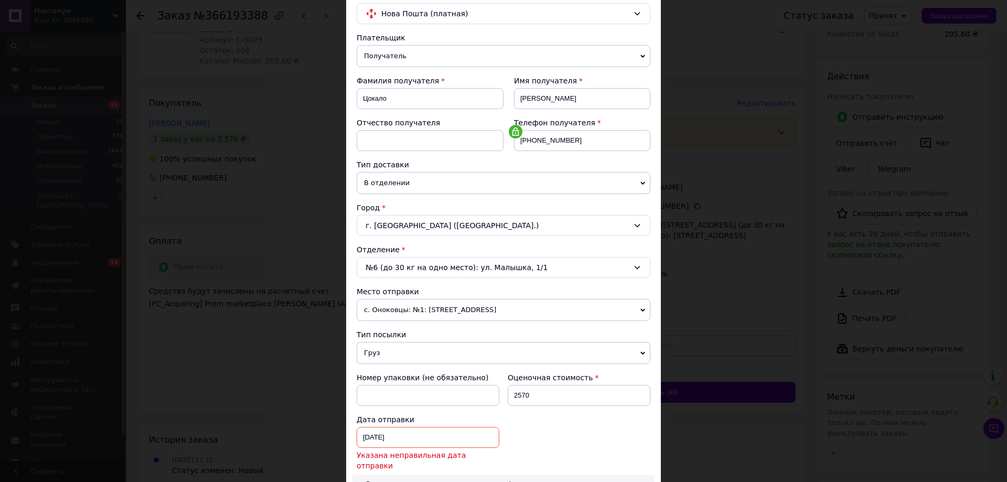
scroll to position [105, 0]
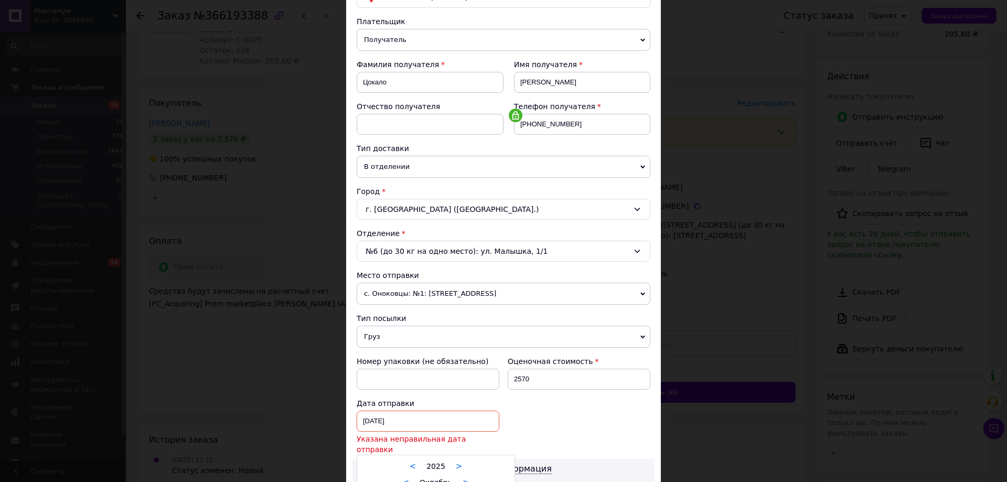
click at [447, 417] on div "11.10.2025 < 2025 > < Октябрь > Пн Вт Ср Чт Пт Сб Вс 29 30 1 2 3 4 5 6 7 8 9 10…" at bounding box center [428, 421] width 143 height 21
click at [564, 409] on div at bounding box center [503, 241] width 1007 height 482
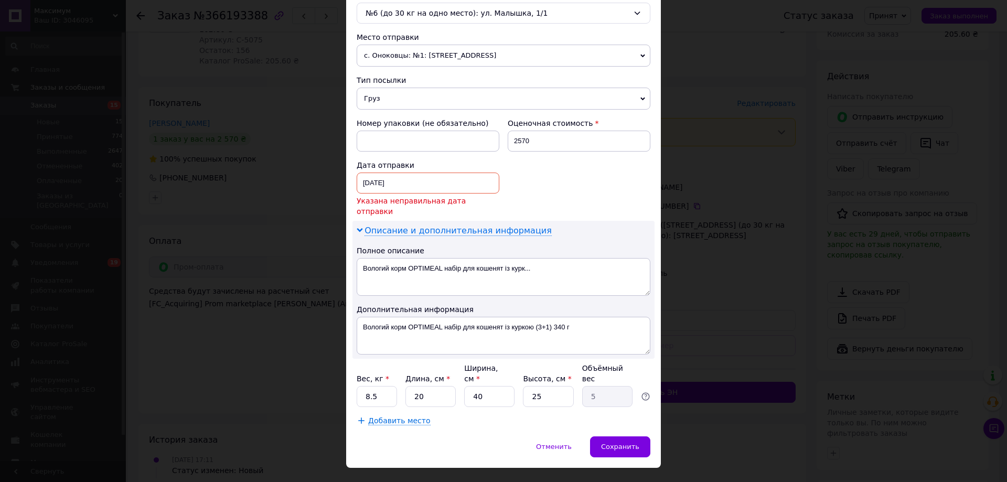
scroll to position [345, 0]
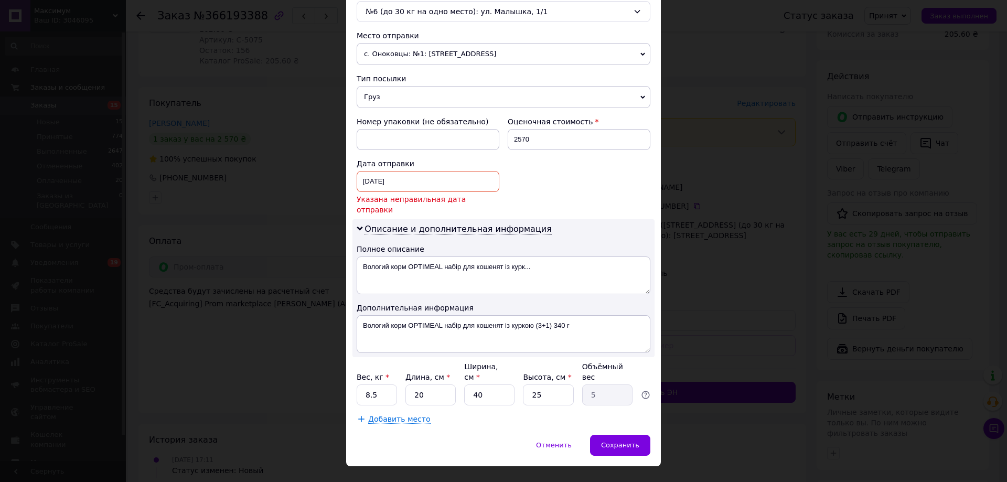
click at [433, 177] on div "11.10.2025 < 2025 > < Октябрь > Пн Вт Ср Чт Пт Сб Вс 29 30 1 2 3 4 5 6 7 8 9 10…" at bounding box center [428, 181] width 143 height 21
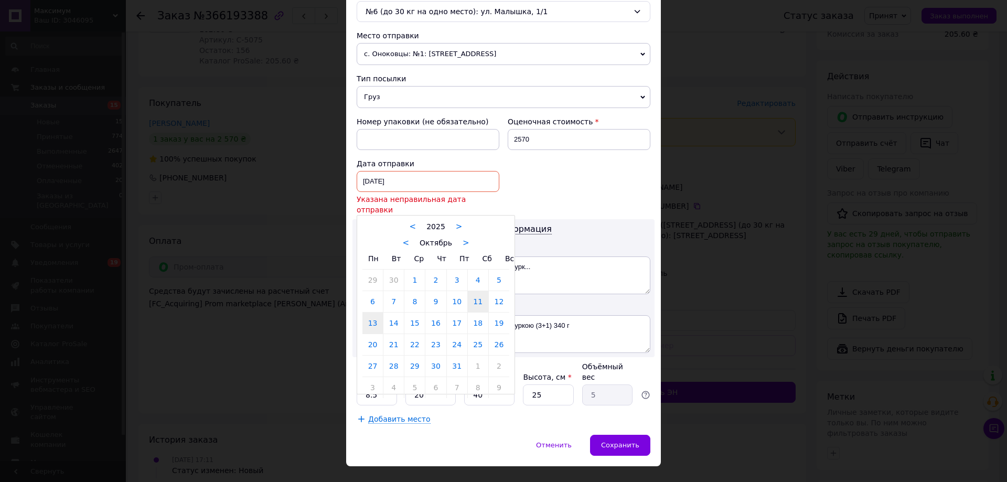
click at [373, 313] on link "13" at bounding box center [372, 323] width 20 height 21
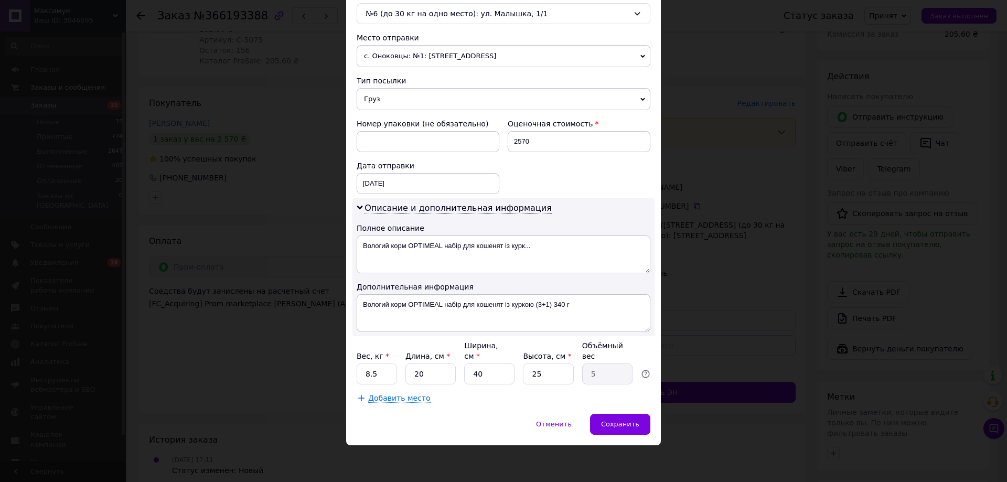
type input "13.10.2025"
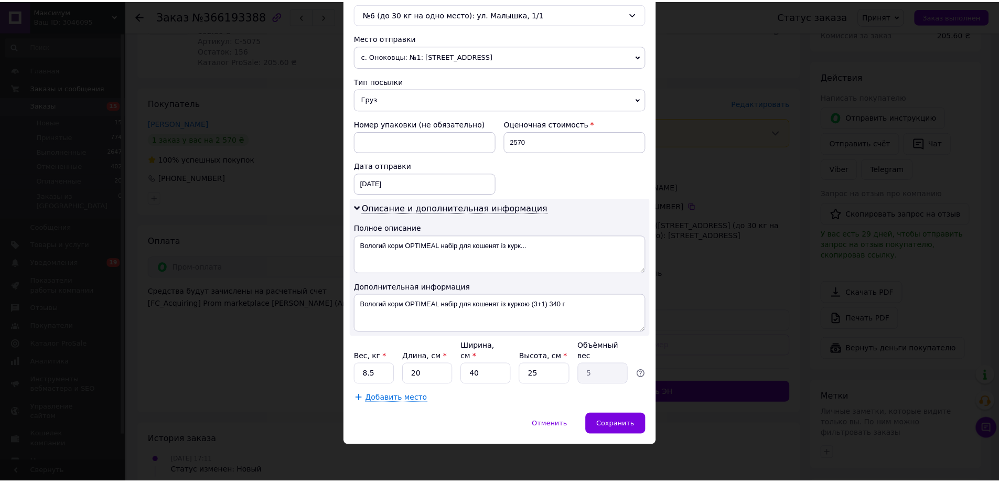
scroll to position [332, 0]
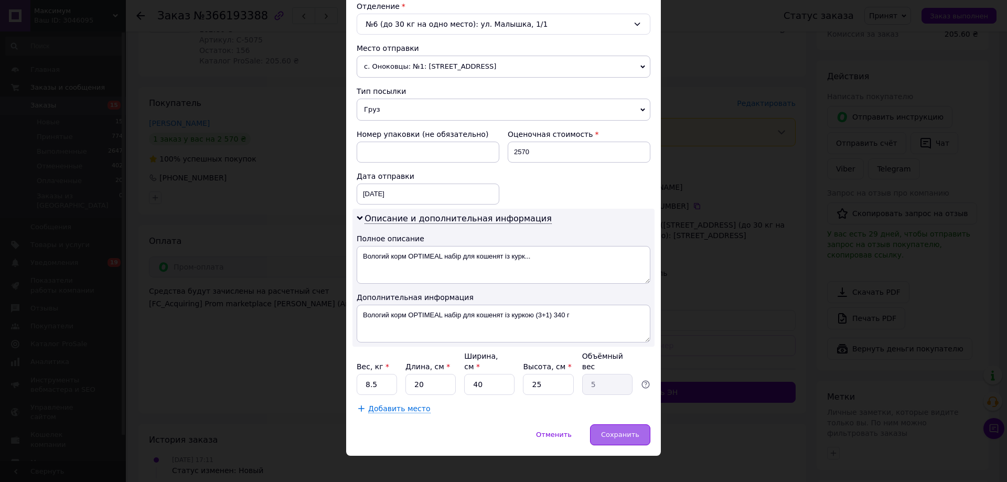
click at [616, 429] on div "Сохранить" at bounding box center [620, 434] width 60 height 21
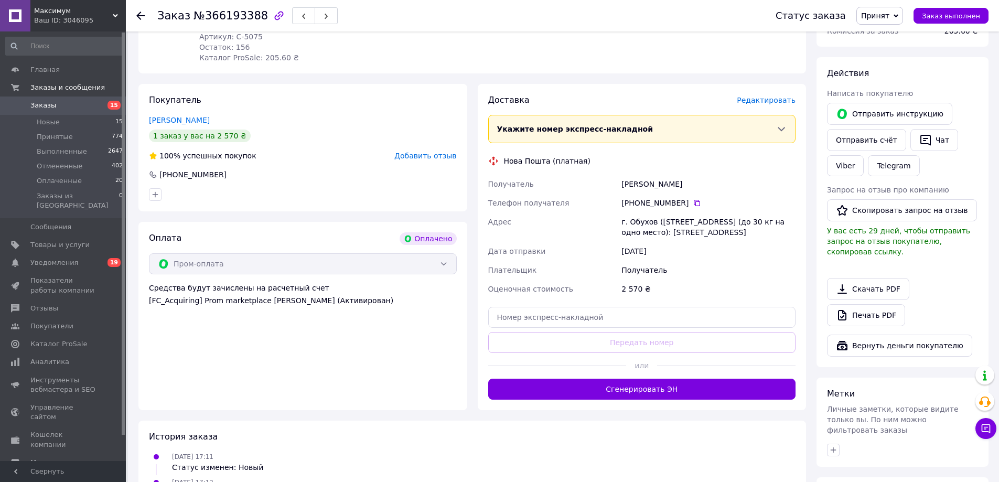
scroll to position [210, 0]
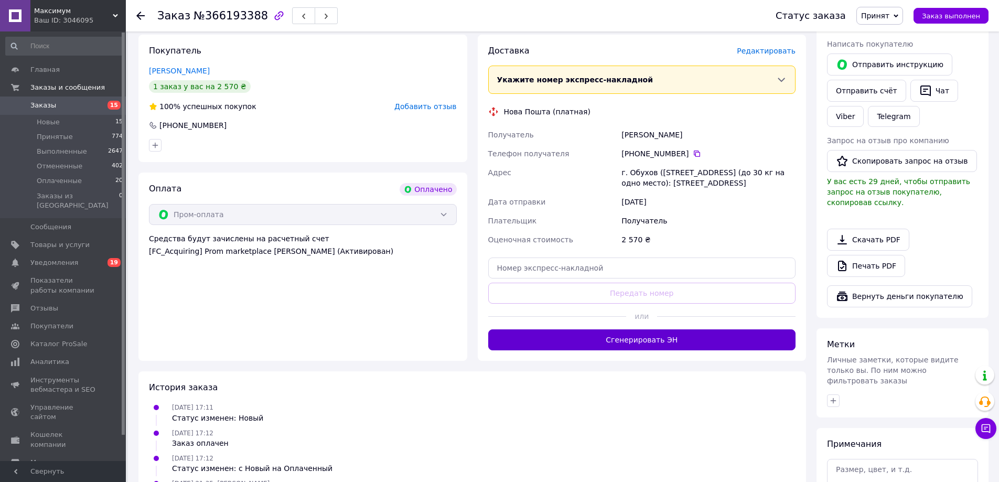
click at [749, 342] on button "Сгенерировать ЭН" at bounding box center [642, 339] width 308 height 21
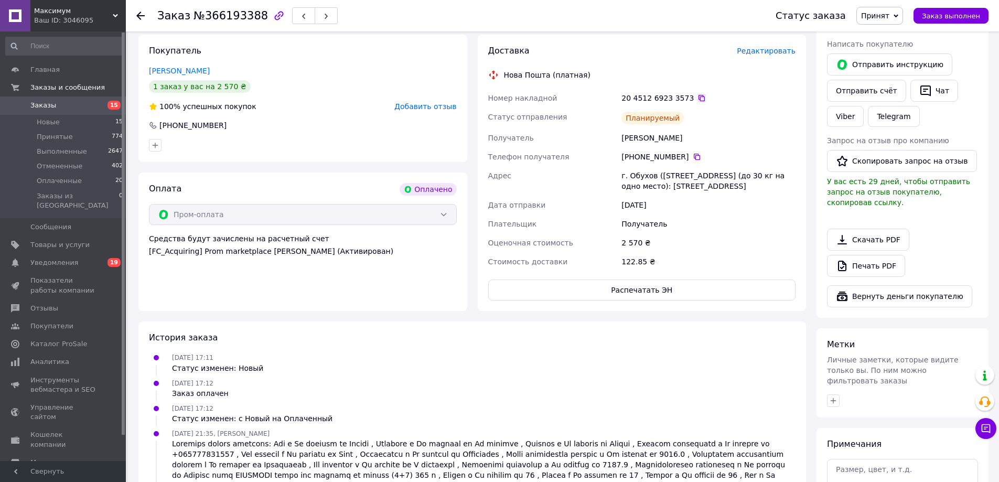
click at [697, 101] on icon at bounding box center [701, 98] width 8 height 8
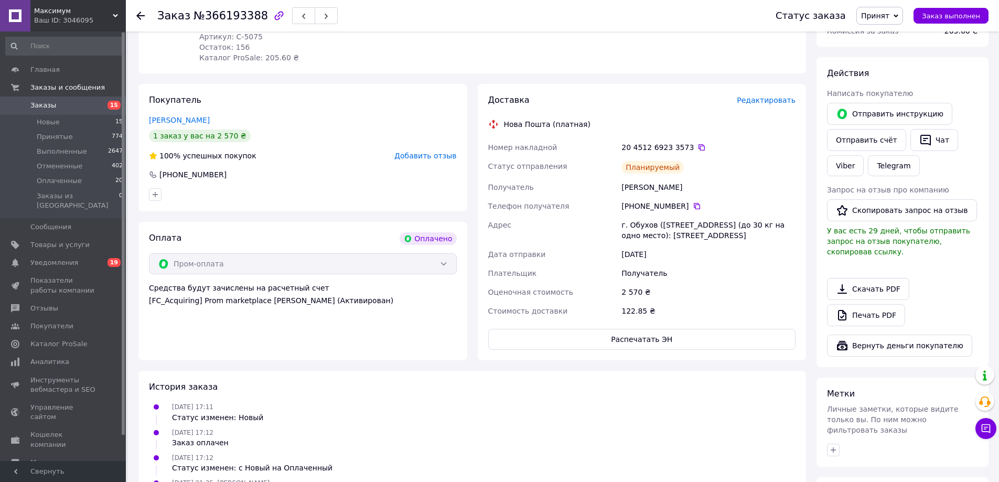
scroll to position [0, 0]
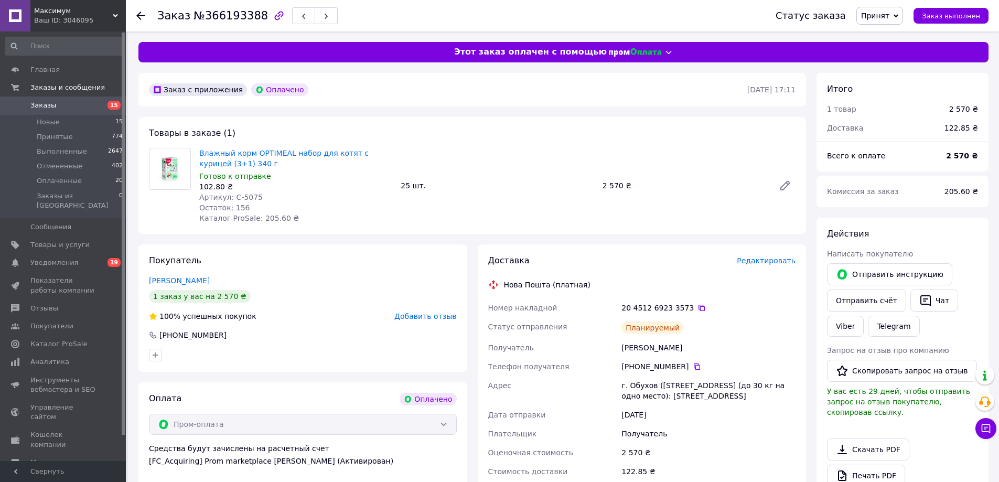
drag, startPoint x: 937, startPoint y: 301, endPoint x: 840, endPoint y: 245, distance: 112.5
click at [937, 301] on button "Чат" at bounding box center [934, 300] width 48 height 22
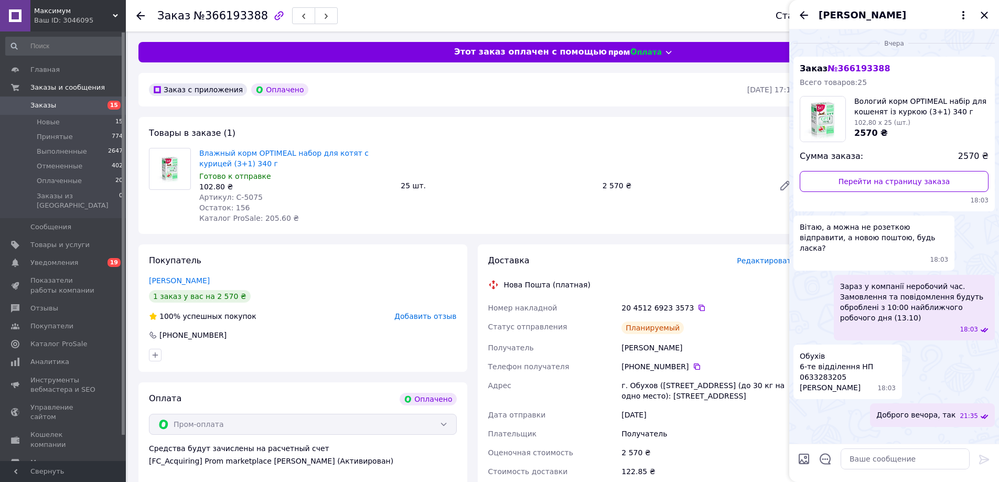
scroll to position [216, 0]
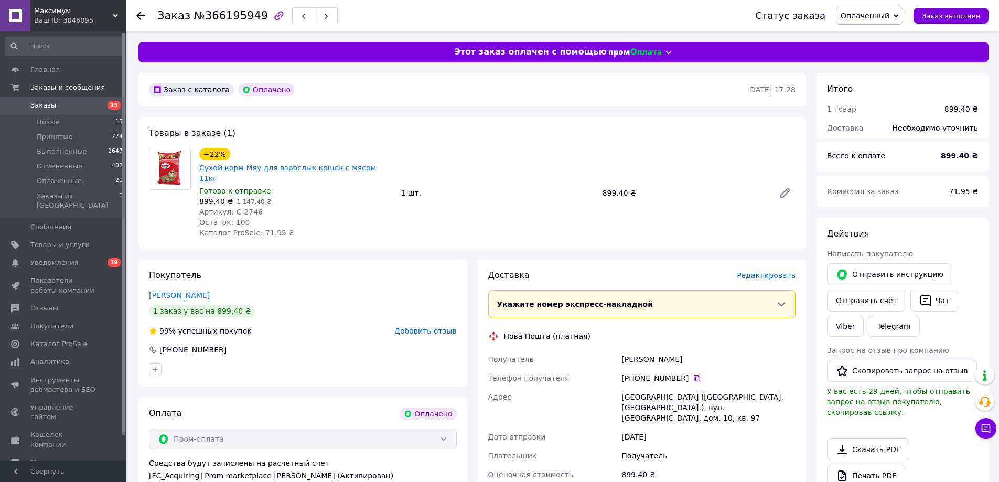
drag, startPoint x: 143, startPoint y: 283, endPoint x: 262, endPoint y: 269, distance: 120.4
click at [228, 280] on div "Покупатель [PERSON_NAME] 1 заказ у вас на 899,40 ₴ 99% успешных покупок Добавит…" at bounding box center [302, 322] width 329 height 127
click at [217, 290] on div "Карпенко Таисия" at bounding box center [303, 295] width 308 height 10
drag, startPoint x: 213, startPoint y: 286, endPoint x: 215, endPoint y: 264, distance: 22.1
click at [146, 282] on div "Покупатель Карпенко Таисия 1 заказ у вас на 899,40 ₴ 99% успешных покупок Добав…" at bounding box center [302, 322] width 329 height 127
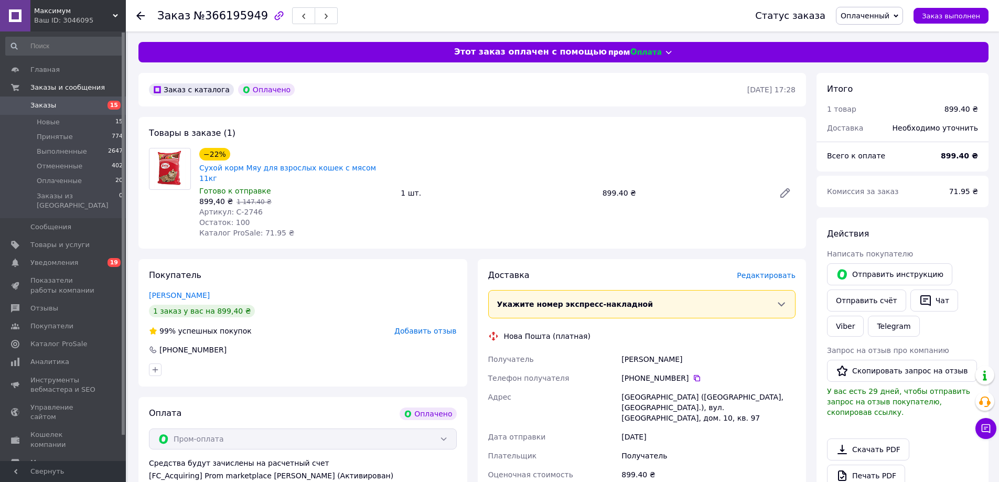
copy link "Карпенко Таисия"
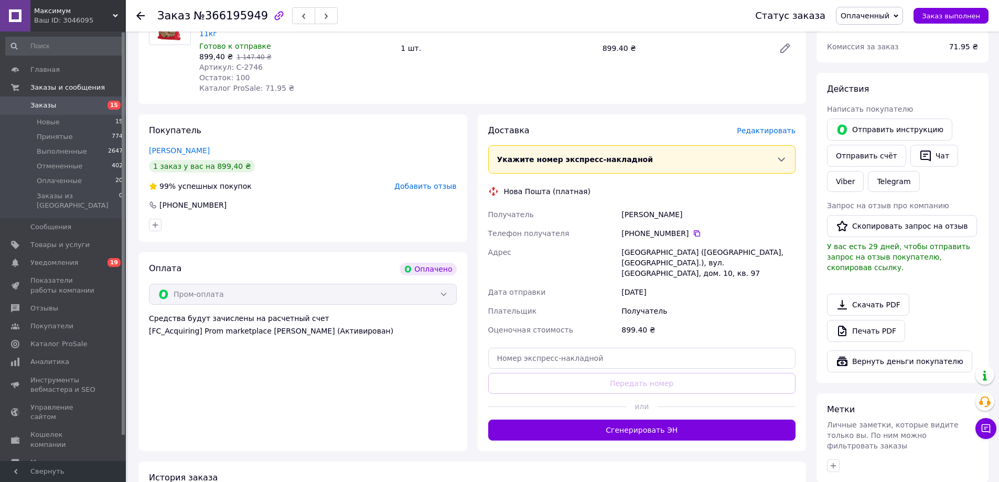
scroll to position [157, 0]
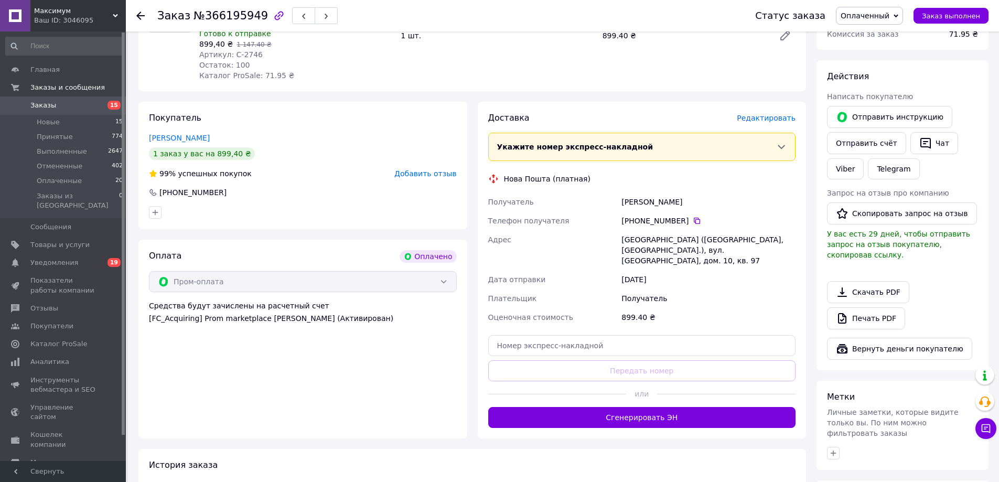
click at [650, 240] on div "Запорожье (Запорожская обл., Запорожский р-н.), вул. Воронезька, дом. 10, кв. 97" at bounding box center [708, 250] width 178 height 40
copy div "Запорожье (Запорожская обл., Запорожский р-н.), вул. Воронезька, дом. 10, кв. 97"
drag, startPoint x: 691, startPoint y: 211, endPoint x: 838, endPoint y: 179, distance: 150.4
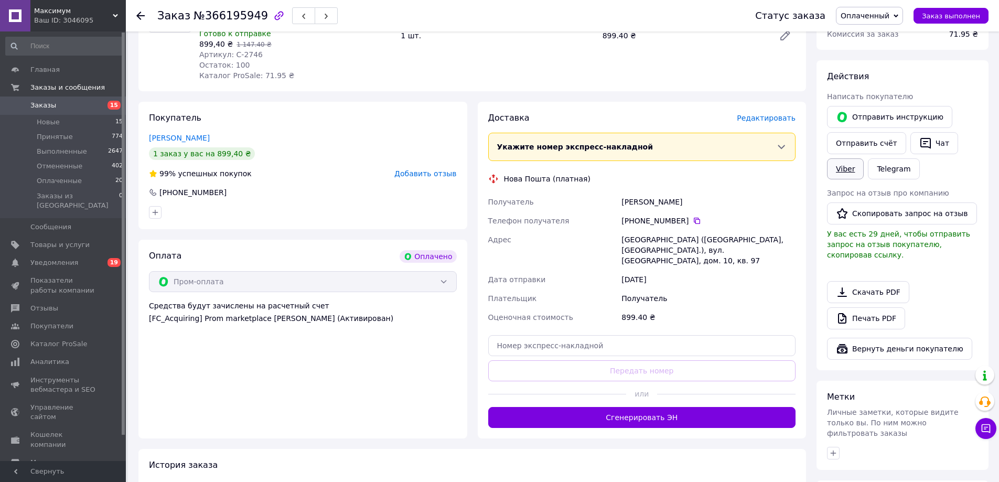
click at [693, 217] on icon at bounding box center [697, 221] width 8 height 8
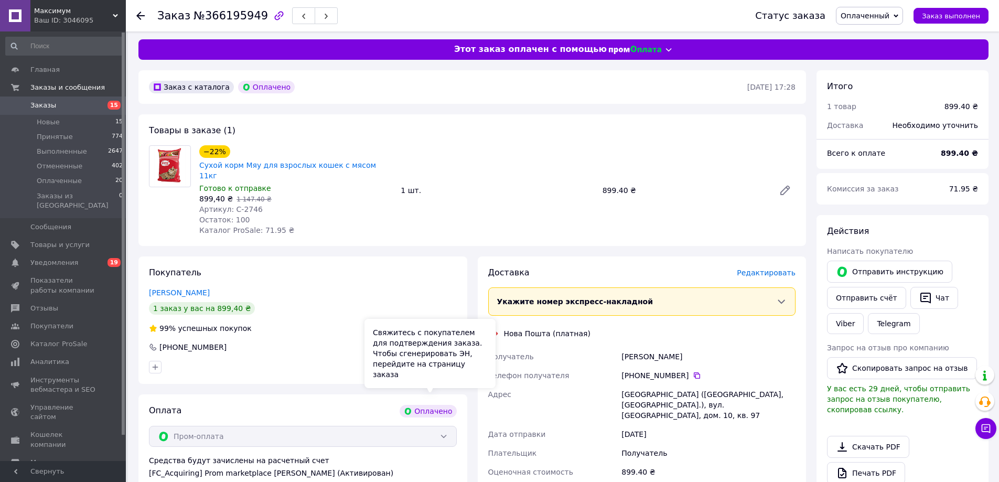
scroll to position [0, 0]
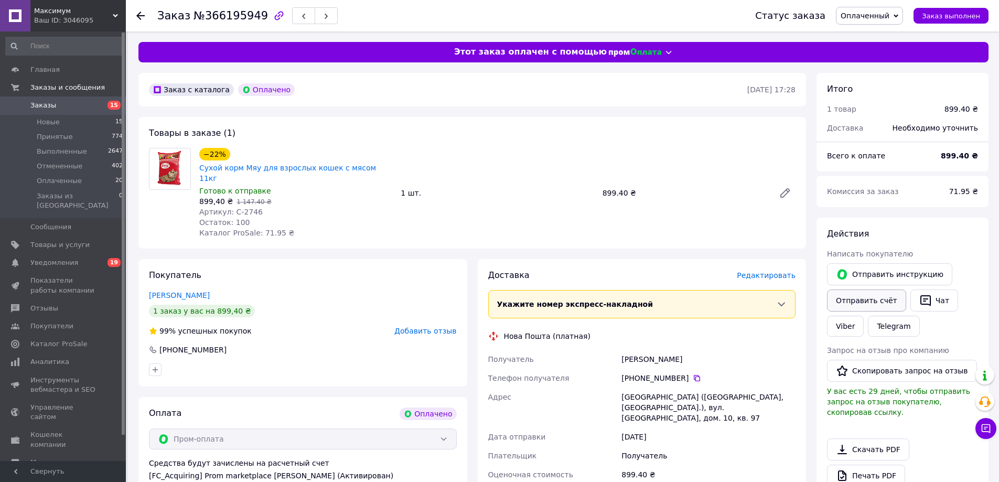
click at [938, 298] on button "Чат" at bounding box center [934, 300] width 48 height 22
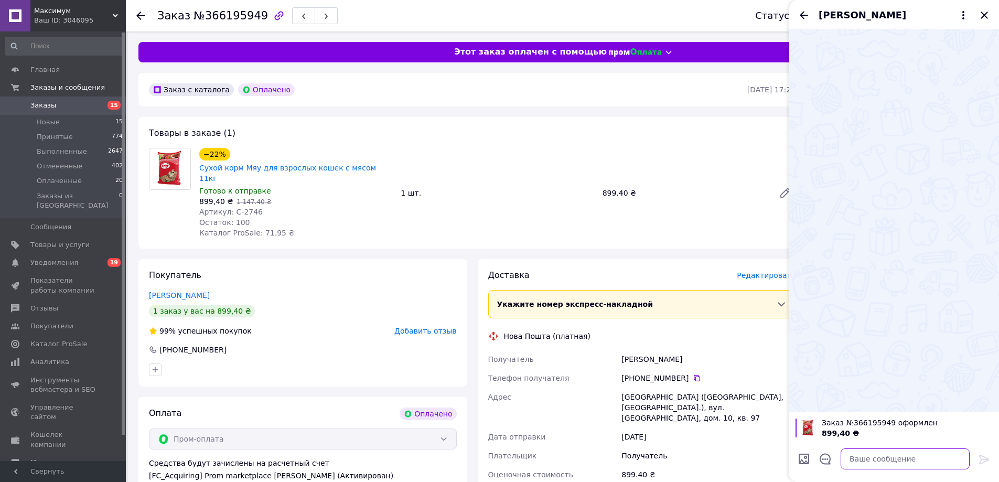
click at [861, 451] on textarea at bounding box center [905, 458] width 129 height 21
paste textarea "Доброго дня! Ваше замовлення прийнято. Відправлення відбудеться у вівторок. Дяк…"
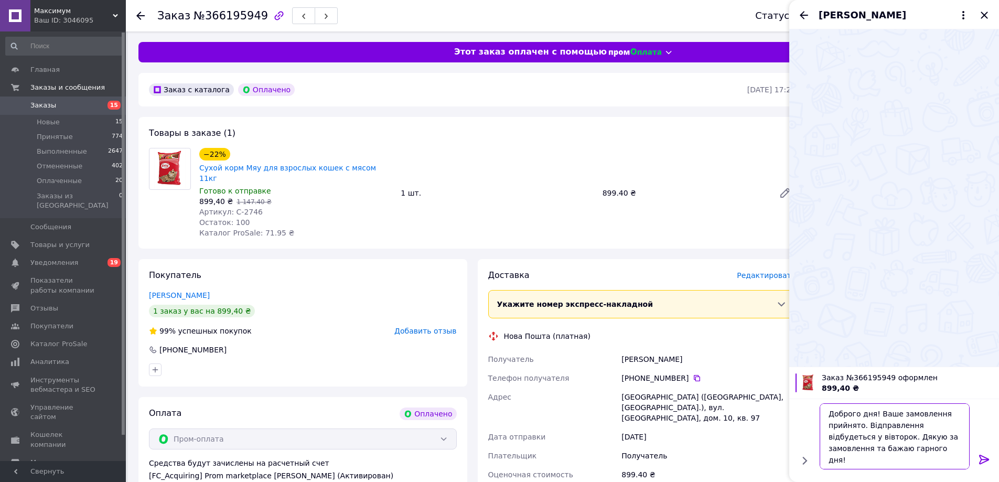
type textarea "Доброго дня! Ваше замовлення прийнято. Відправлення відбудеться у вівторок. Дяк…"
click at [983, 463] on icon at bounding box center [984, 459] width 13 height 13
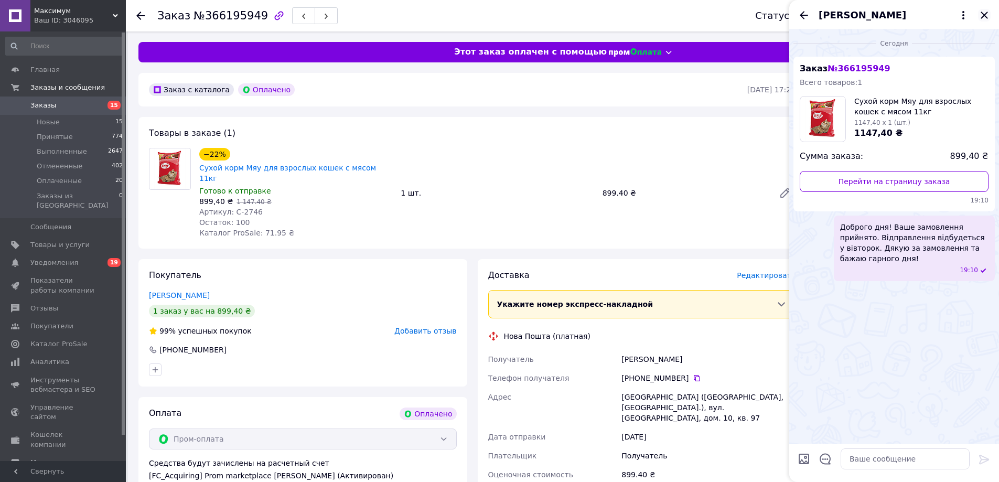
click at [980, 16] on icon "Закрыть" at bounding box center [984, 15] width 13 height 13
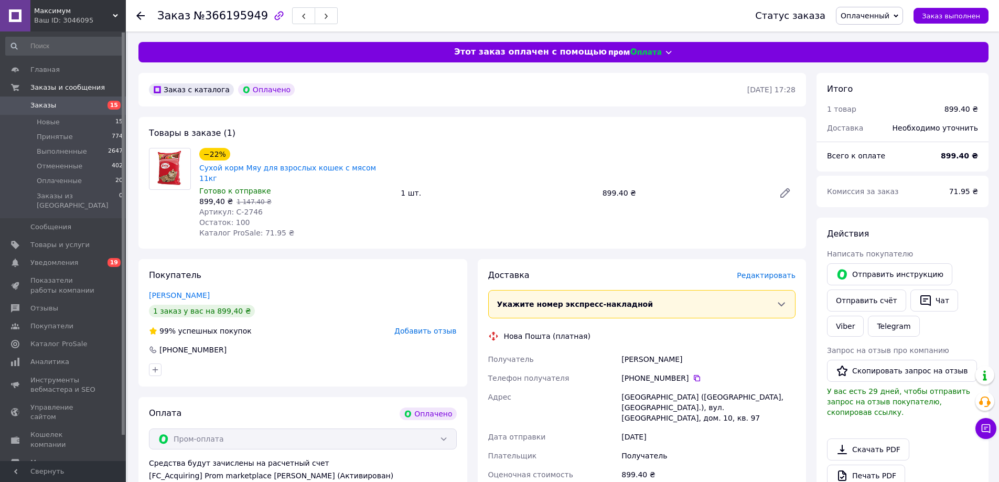
click at [878, 10] on span "Оплаченный" at bounding box center [869, 16] width 67 height 18
click at [882, 34] on li "Принят" at bounding box center [869, 37] width 66 height 16
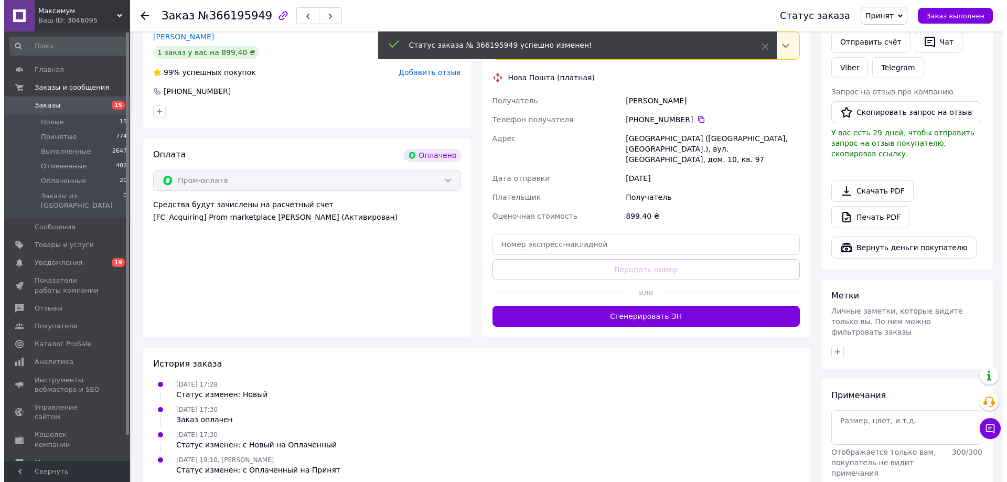
scroll to position [284, 0]
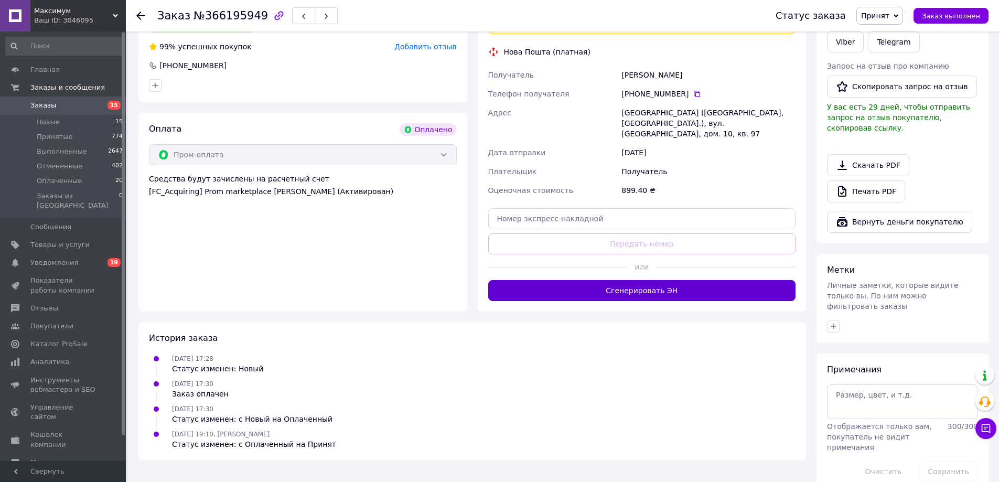
click at [659, 280] on button "Сгенерировать ЭН" at bounding box center [642, 290] width 308 height 21
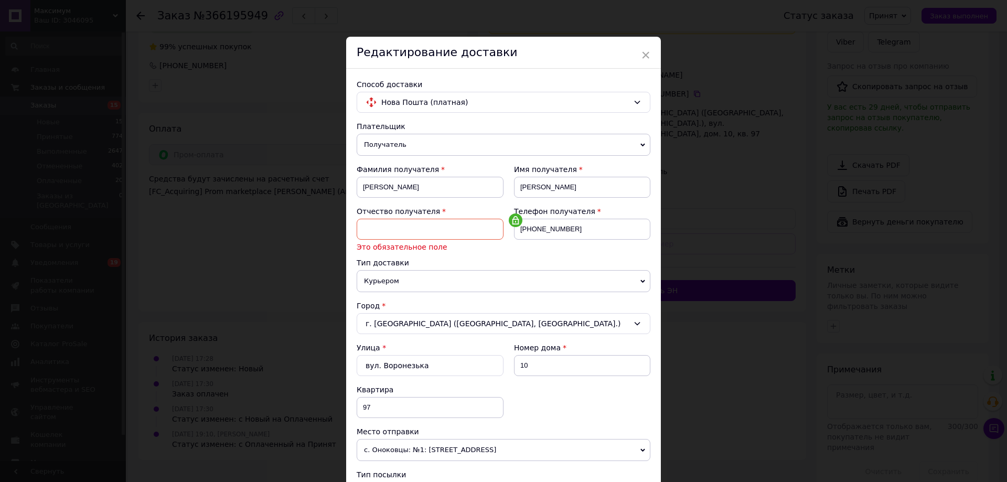
click at [420, 228] on input at bounding box center [430, 229] width 147 height 21
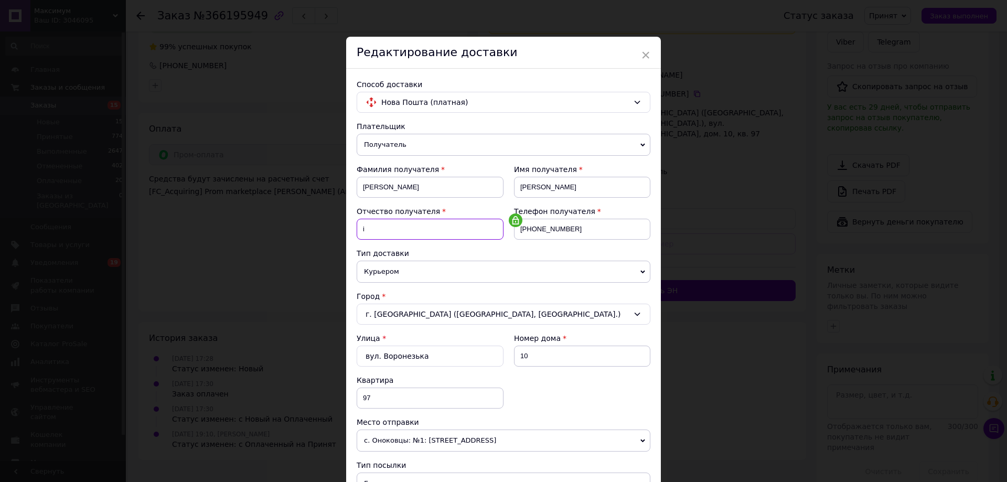
type input "і"
click at [563, 248] on div "Телефон получателя +380679127613" at bounding box center [576, 227] width 147 height 42
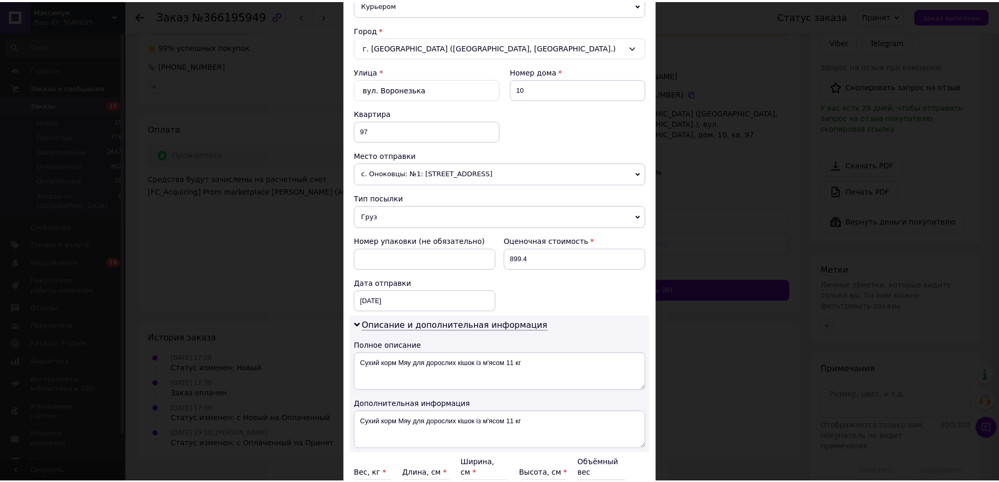
scroll to position [374, 0]
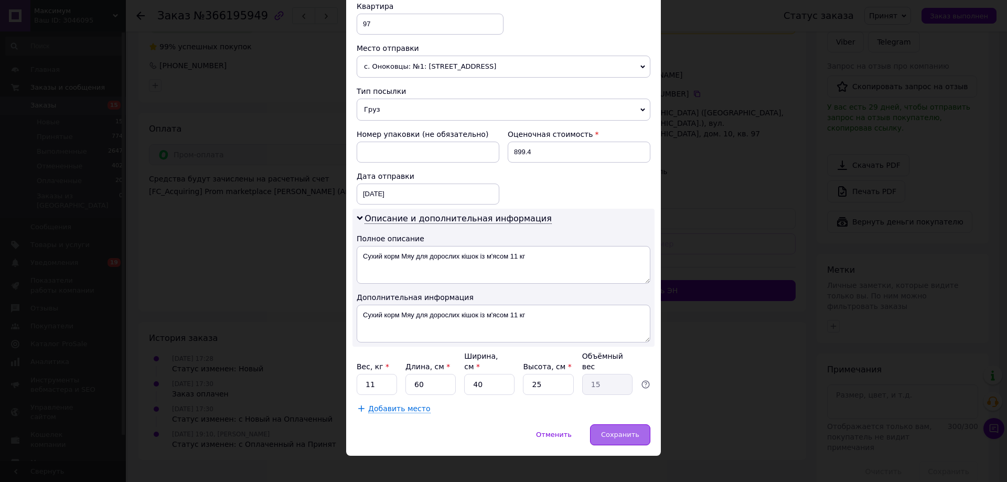
click at [607, 431] on span "Сохранить" at bounding box center [620, 435] width 38 height 8
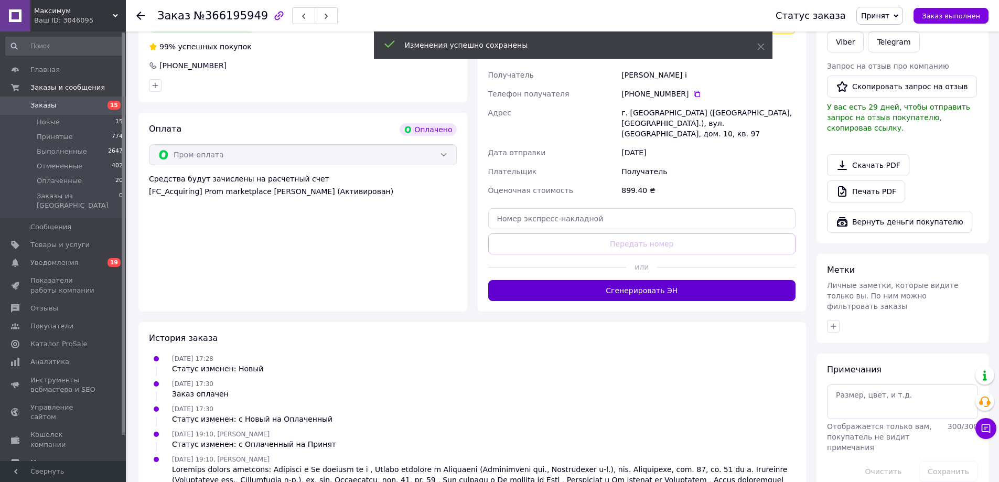
click at [643, 280] on button "Сгенерировать ЭН" at bounding box center [642, 290] width 308 height 21
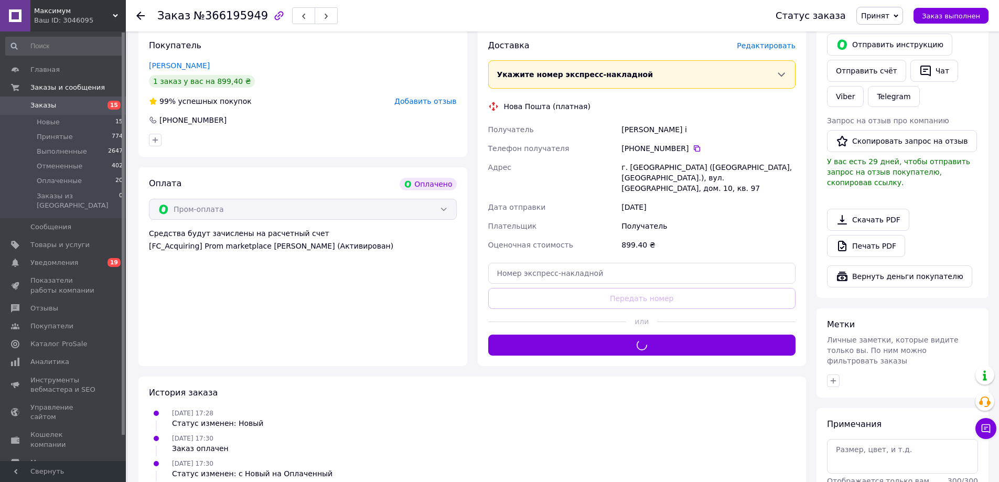
scroll to position [232, 0]
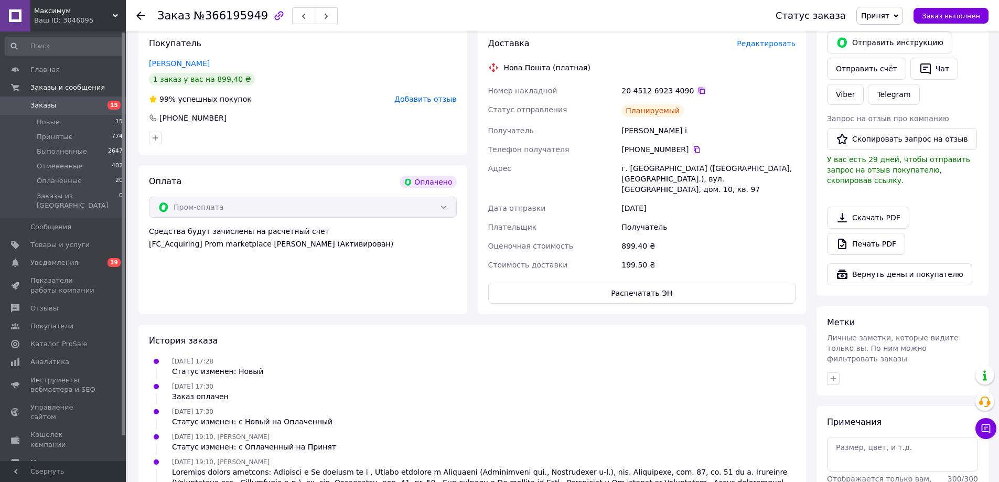
click at [699, 88] on icon at bounding box center [702, 91] width 6 height 6
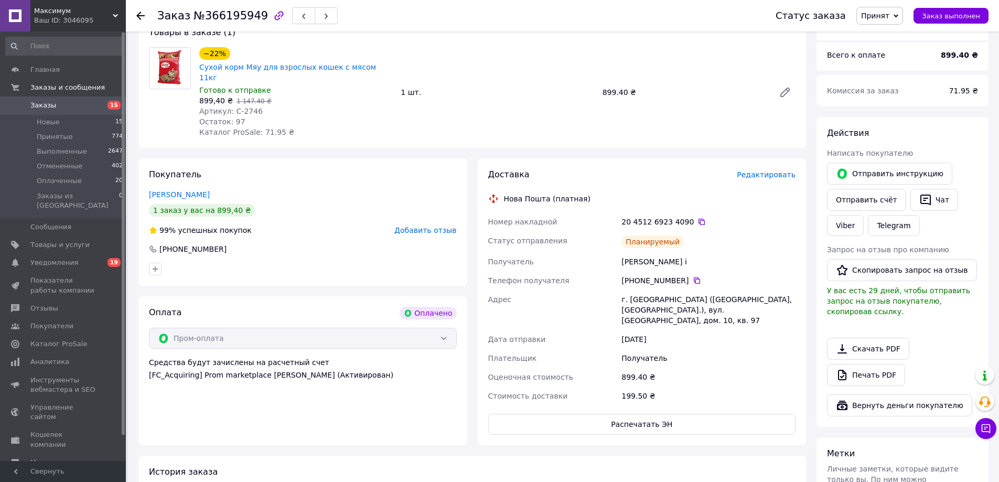
scroll to position [22, 0]
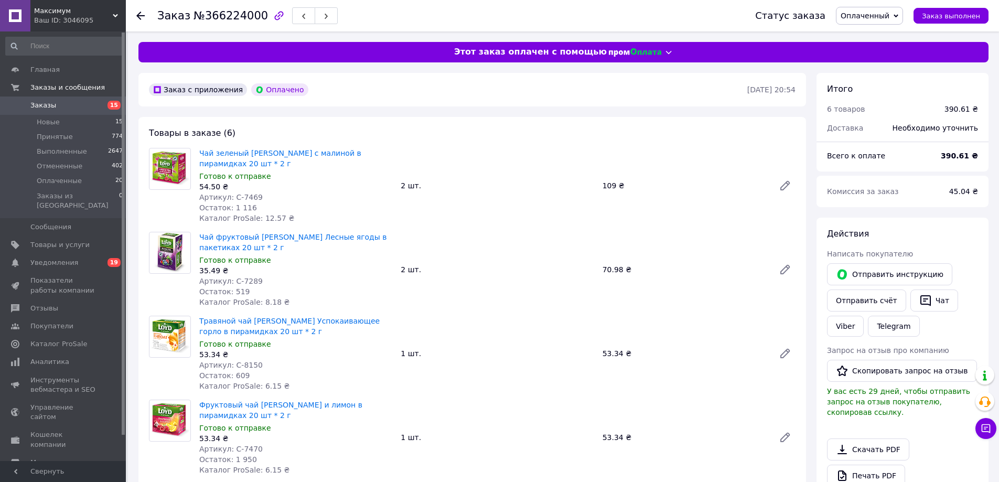
click at [229, 193] on span "Артикул: С-7469" at bounding box center [230, 197] width 63 height 8
drag, startPoint x: 232, startPoint y: 186, endPoint x: 337, endPoint y: 178, distance: 105.2
click at [282, 192] on div "Артикул: С-7469" at bounding box center [295, 197] width 193 height 10
copy span "С-7469"
drag, startPoint x: 231, startPoint y: 268, endPoint x: 329, endPoint y: 244, distance: 100.4
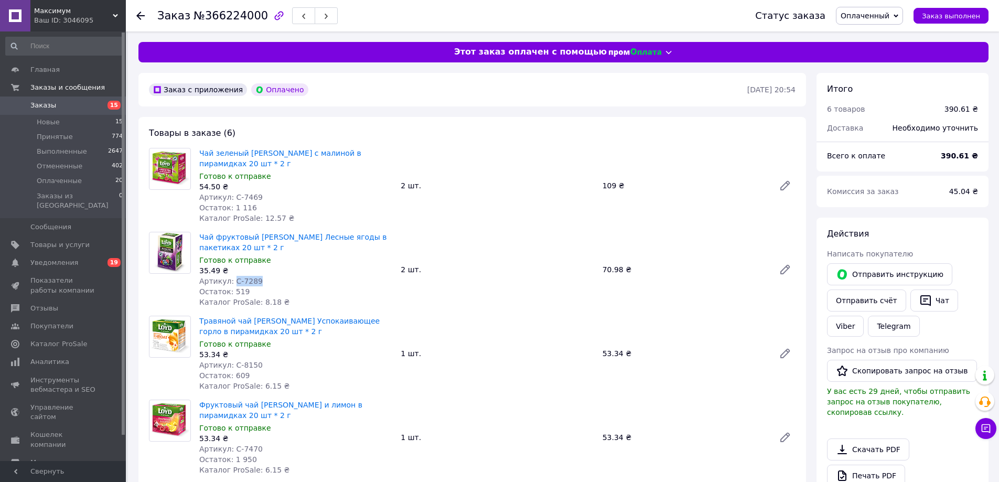
click at [259, 276] on div "Артикул: С-7289" at bounding box center [295, 281] width 193 height 10
copy span "С-7289"
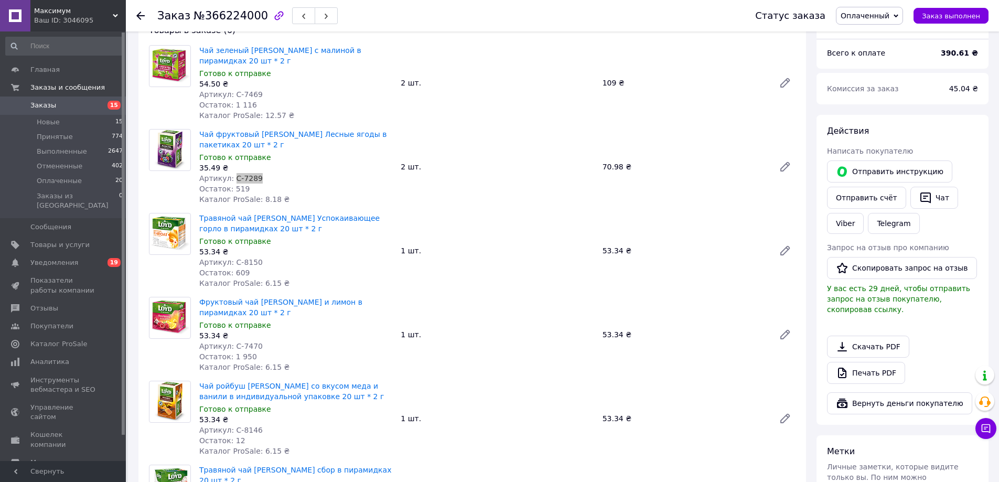
scroll to position [105, 0]
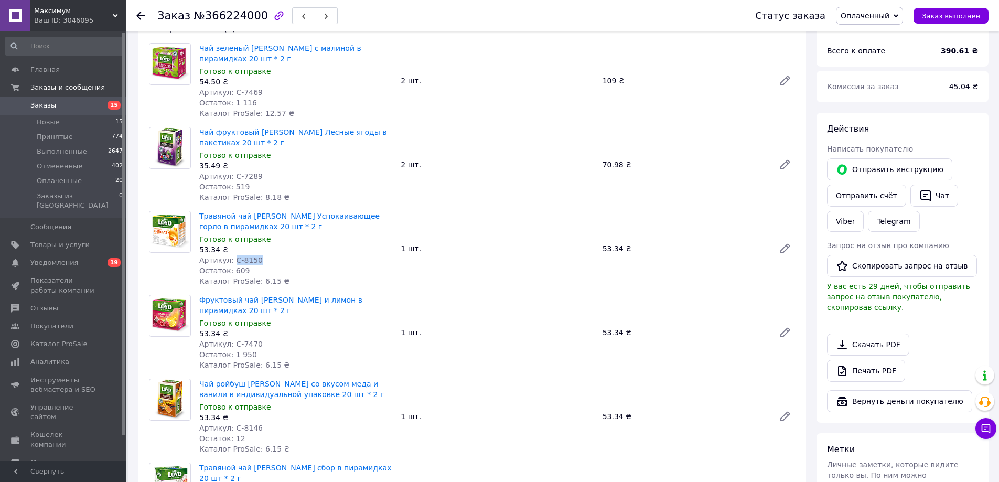
drag, startPoint x: 232, startPoint y: 247, endPoint x: 264, endPoint y: 248, distance: 32.5
click at [262, 255] on div "Артикул: С-8150" at bounding box center [295, 260] width 193 height 10
copy span "С-8150"
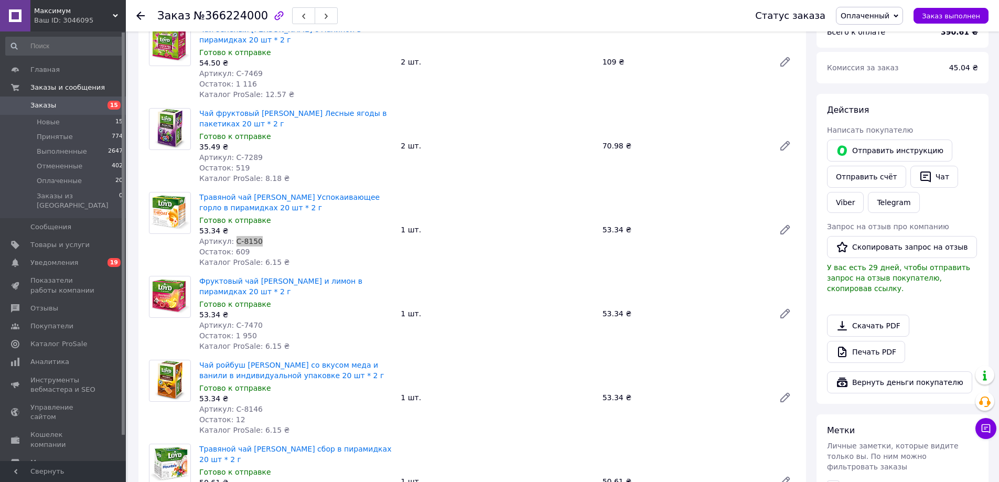
scroll to position [157, 0]
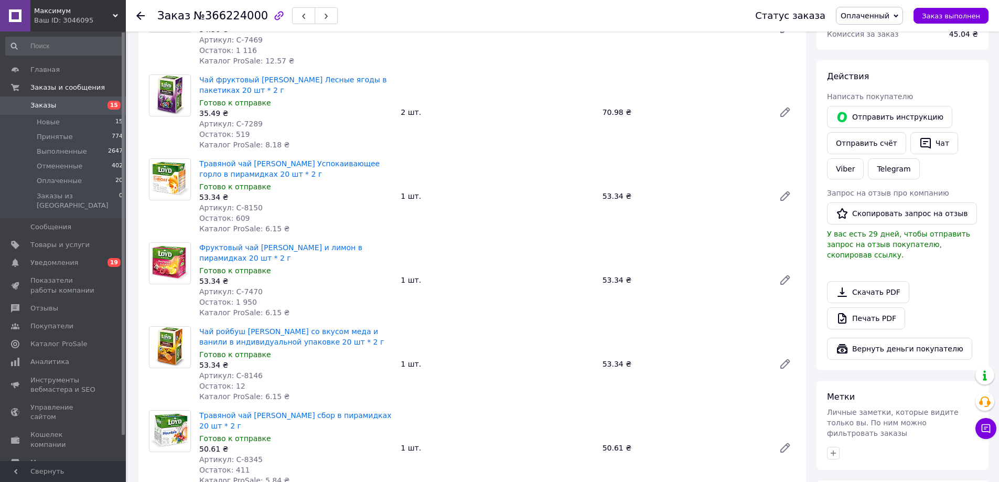
click at [233, 287] on span "Артикул: С-7470" at bounding box center [230, 291] width 63 height 8
drag, startPoint x: 231, startPoint y: 281, endPoint x: 251, endPoint y: 281, distance: 19.9
click at [250, 287] on span "Артикул: С-7470" at bounding box center [230, 291] width 63 height 8
click at [256, 286] on div "Артикул: С-7470" at bounding box center [295, 291] width 193 height 10
drag, startPoint x: 255, startPoint y: 280, endPoint x: 231, endPoint y: 278, distance: 24.2
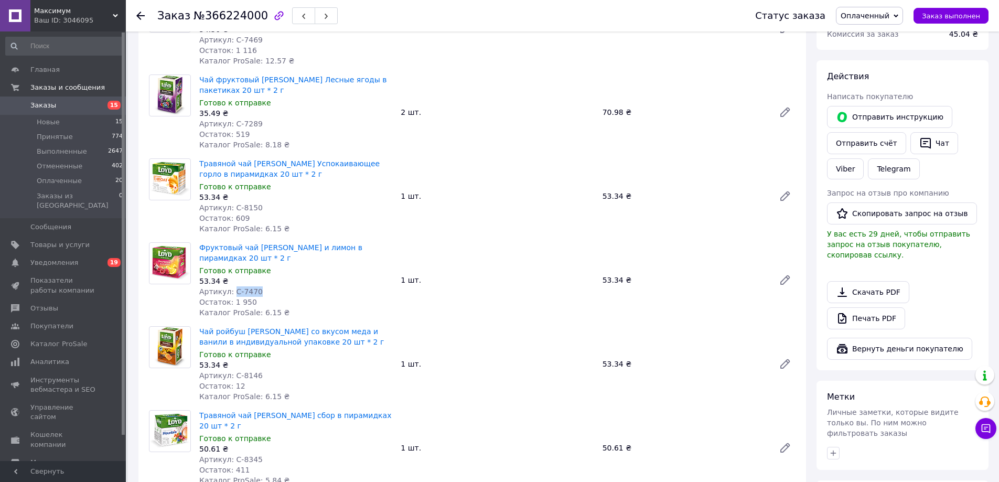
click at [231, 286] on div "Артикул: С-7470" at bounding box center [295, 291] width 193 height 10
copy span "С-7470"
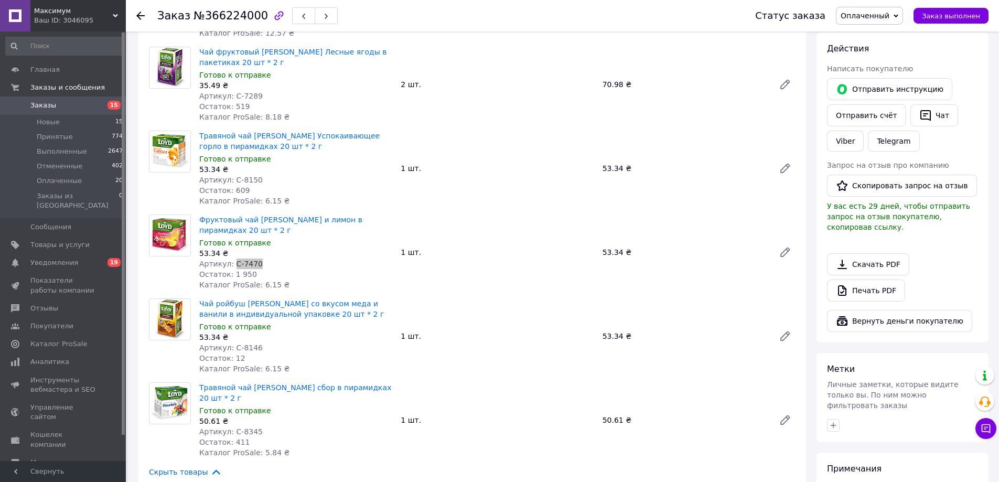
scroll to position [262, 0]
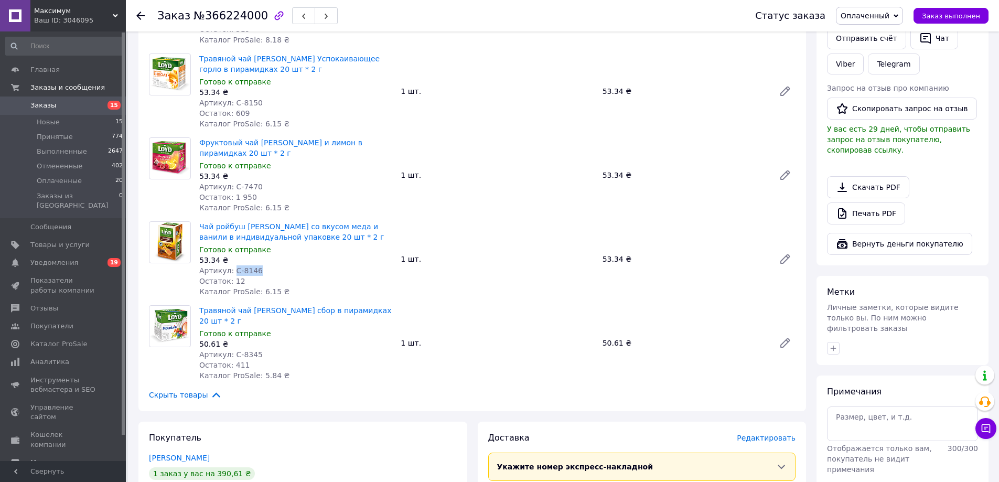
drag, startPoint x: 231, startPoint y: 256, endPoint x: 256, endPoint y: 259, distance: 25.3
click at [256, 265] on div "Артикул: С-8146" at bounding box center [295, 270] width 193 height 10
copy span "С-8146"
drag, startPoint x: 232, startPoint y: 343, endPoint x: 256, endPoint y: 341, distance: 24.2
click at [256, 349] on div "Артикул: С-8345" at bounding box center [295, 354] width 193 height 10
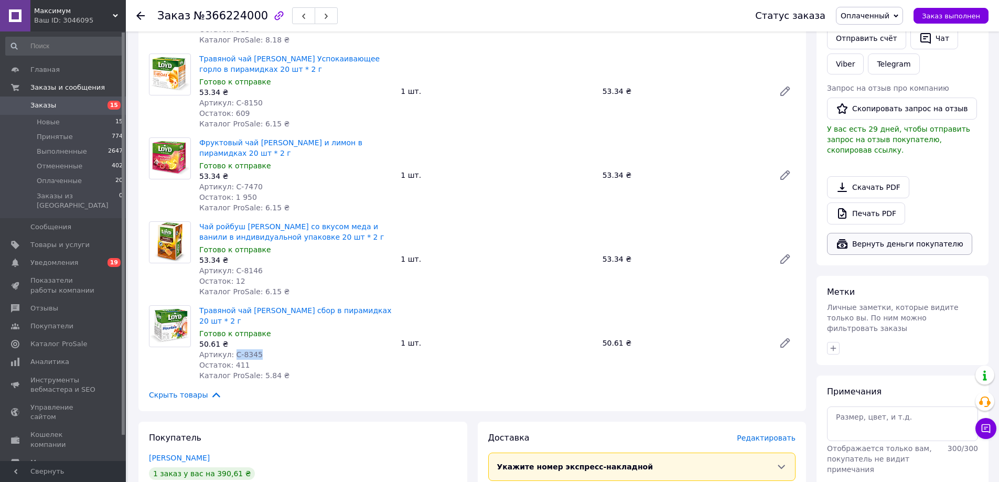
copy span "С-8345"
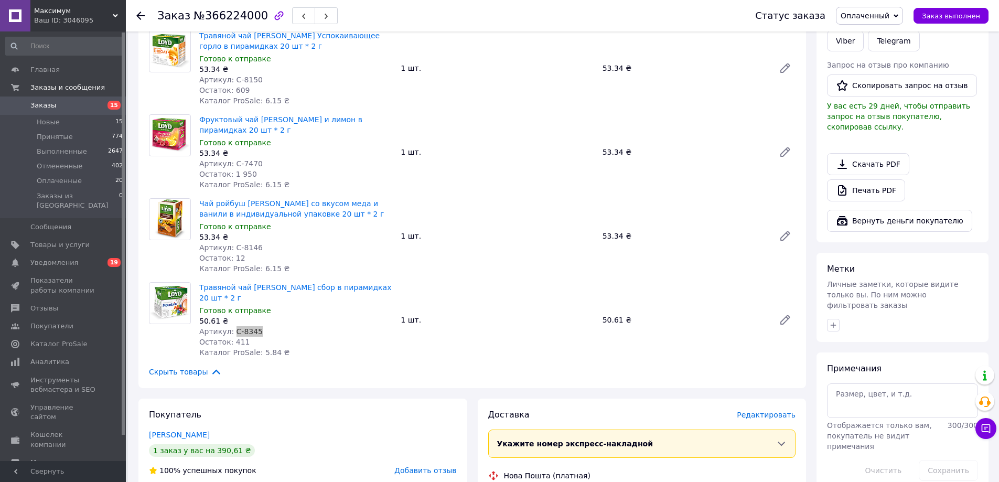
scroll to position [420, 0]
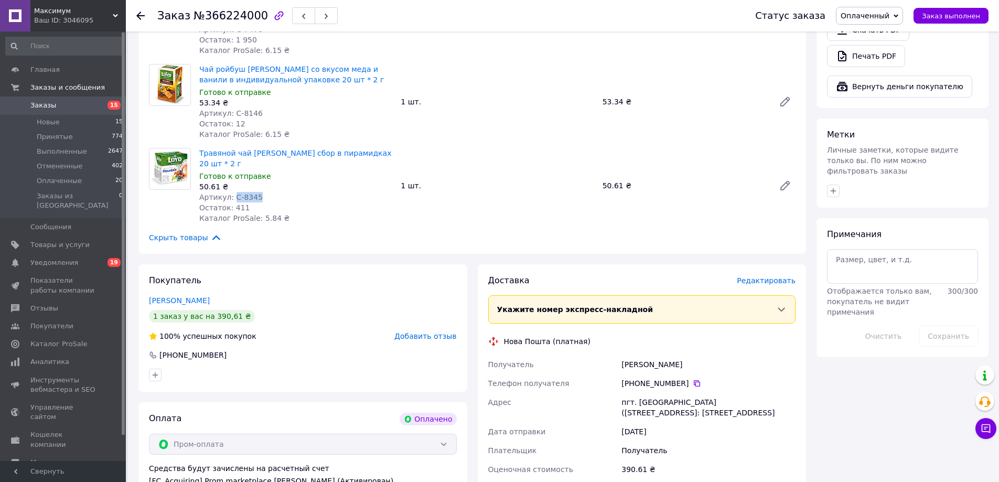
drag, startPoint x: 147, startPoint y: 284, endPoint x: 292, endPoint y: 264, distance: 146.6
click at [232, 282] on div "Покупатель Орищенко Владислав 1 заказ у вас на 390,61 ₴ 100% успешных покупок Д…" at bounding box center [302, 327] width 329 height 127
copy link "Орищенко Владислав"
click at [414, 350] on div "[PHONE_NUMBER]" at bounding box center [303, 355] width 310 height 10
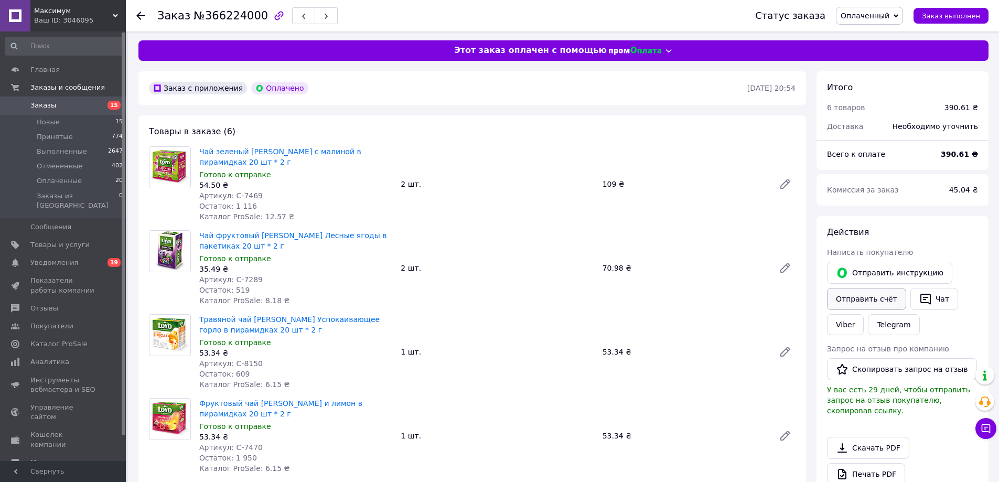
scroll to position [0, 0]
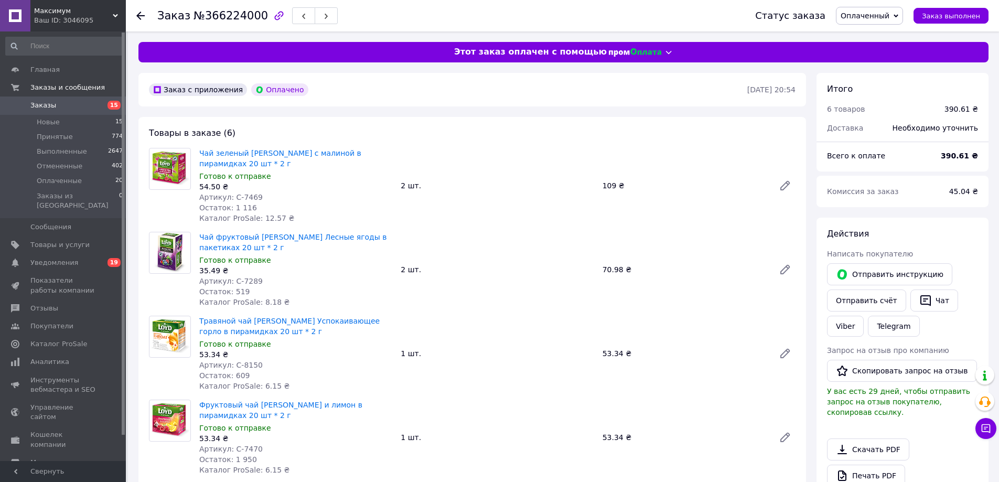
drag, startPoint x: 919, startPoint y: 301, endPoint x: 630, endPoint y: 264, distance: 290.8
click at [919, 301] on icon "button" at bounding box center [925, 300] width 13 height 13
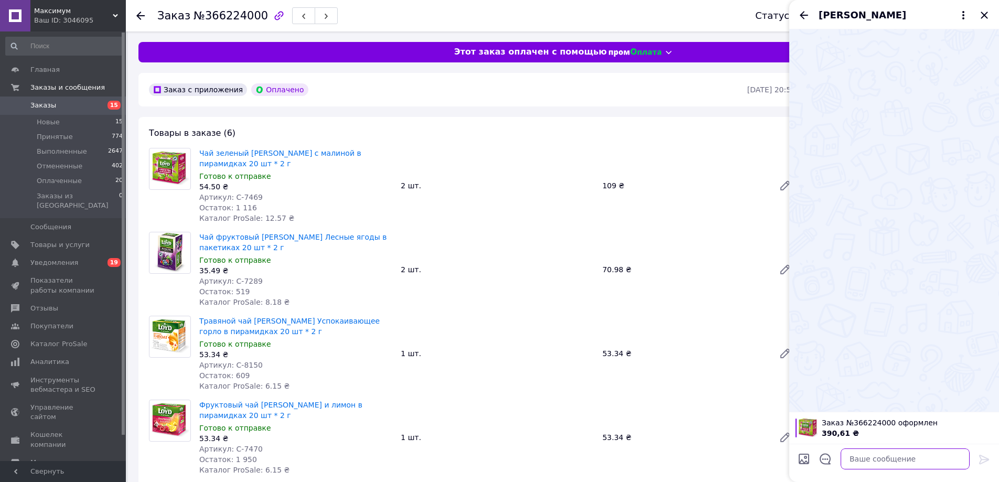
click at [861, 453] on textarea at bounding box center [905, 458] width 129 height 21
paste textarea "Доброго дня! Ваше замовлення прийнято. Відправлення відбудеться у вівторок. Дяк…"
type textarea "Доброго дня! Ваше замовлення прийнято. Відправлення відбудеться у вівторок. Дяк…"
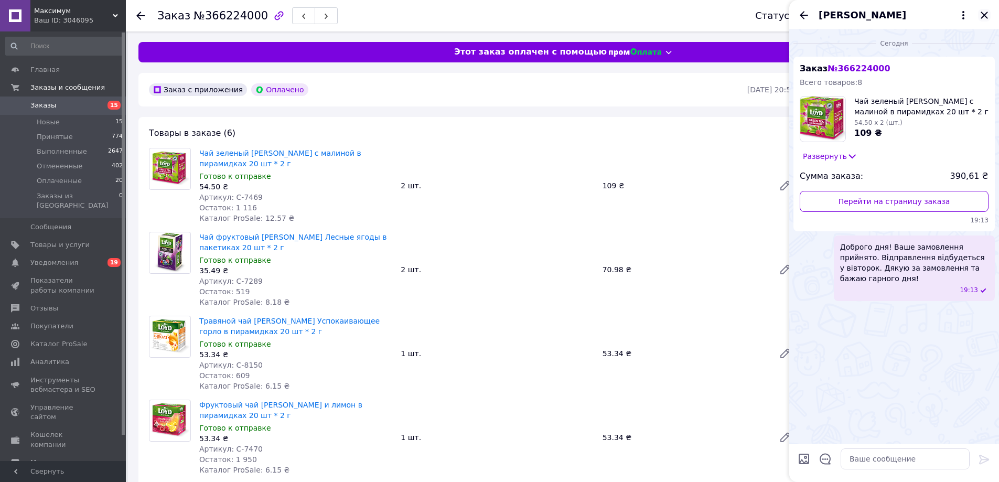
click at [986, 14] on icon "Закрыть" at bounding box center [984, 15] width 13 height 13
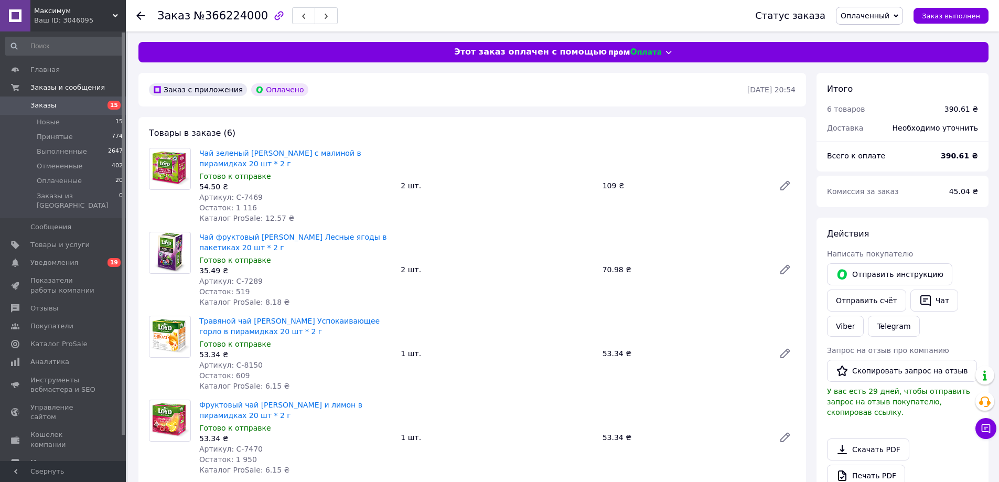
click at [894, 20] on span "Оплаченный" at bounding box center [869, 16] width 67 height 18
click at [890, 35] on li "Принят" at bounding box center [869, 37] width 66 height 16
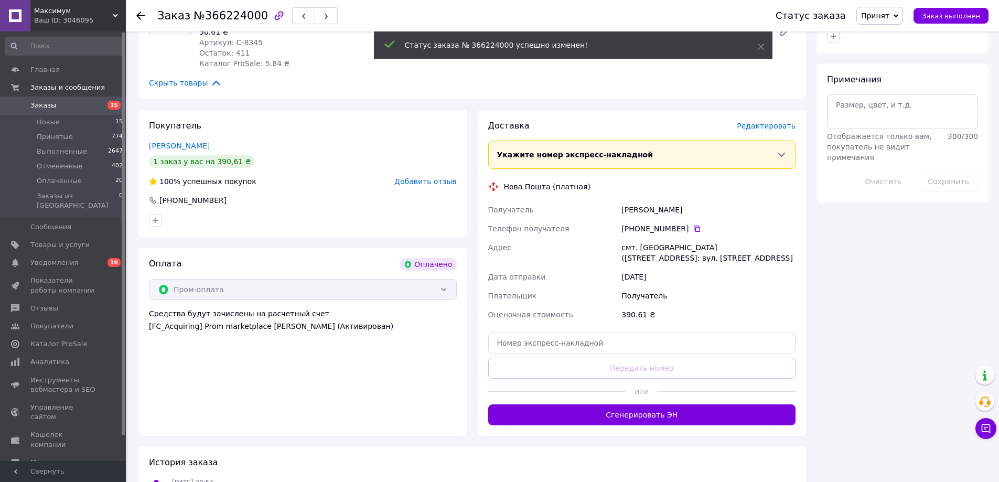
scroll to position [577, 0]
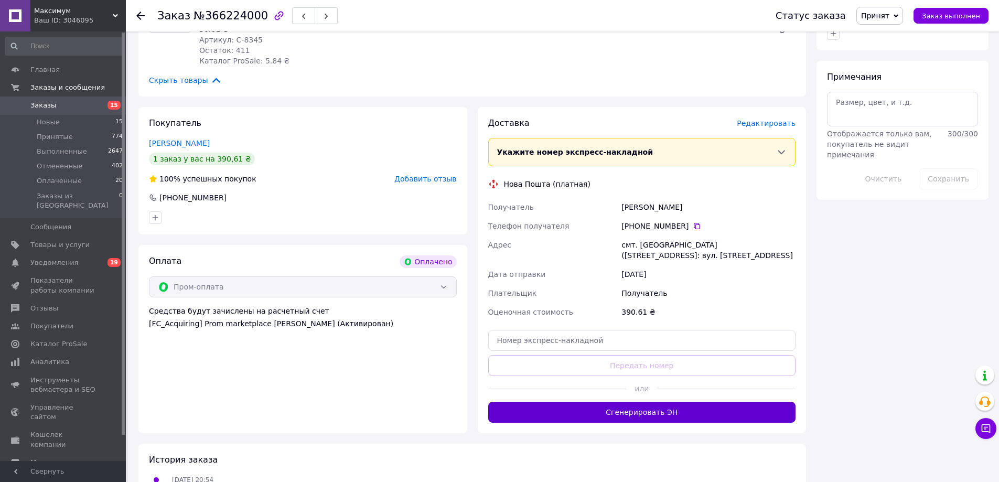
click at [711, 402] on button "Сгенерировать ЭН" at bounding box center [642, 412] width 308 height 21
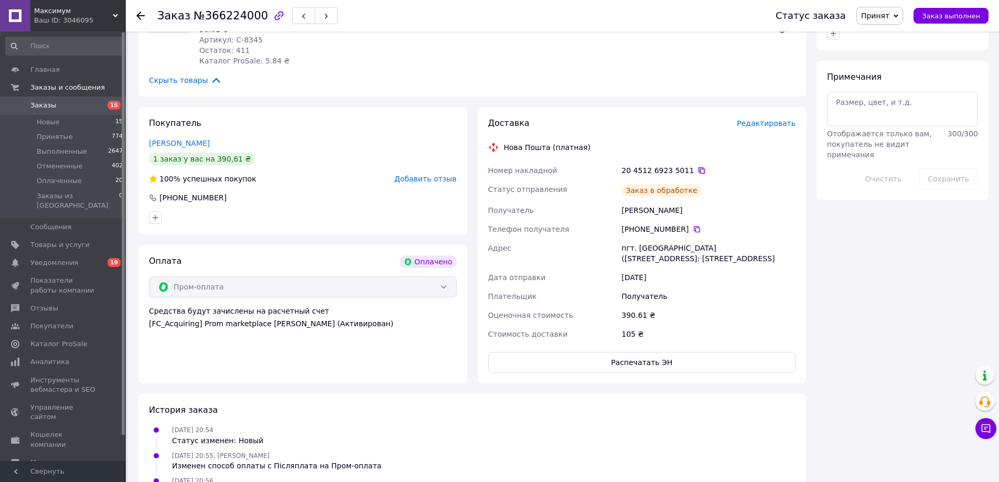
click at [697, 166] on icon at bounding box center [701, 170] width 8 height 8
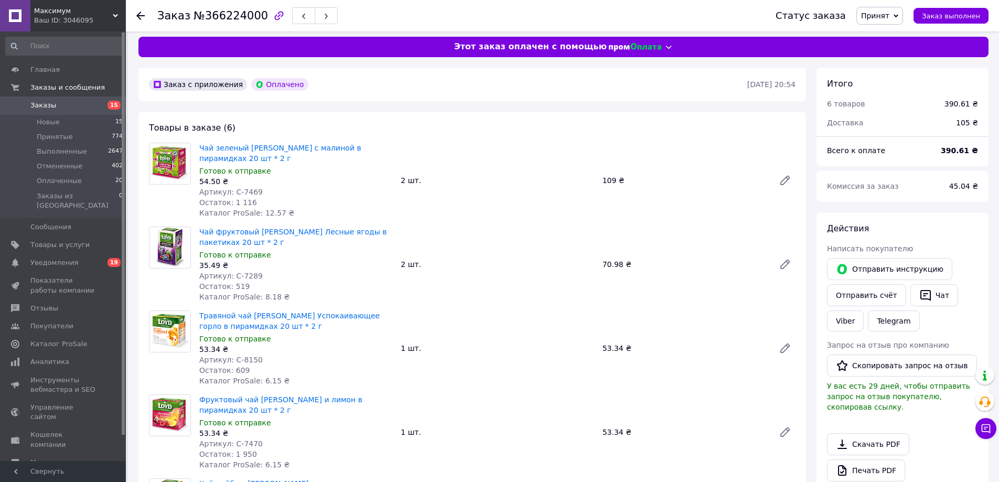
scroll to position [0, 0]
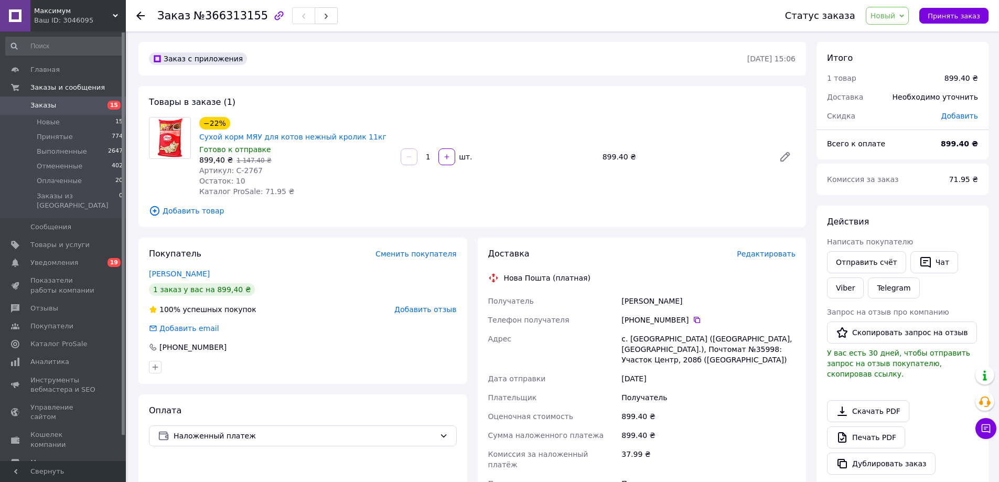
click at [887, 17] on span "Новый" at bounding box center [883, 16] width 25 height 8
click at [893, 35] on li "Принят" at bounding box center [894, 37] width 56 height 16
click at [940, 261] on button "Чат" at bounding box center [934, 262] width 48 height 22
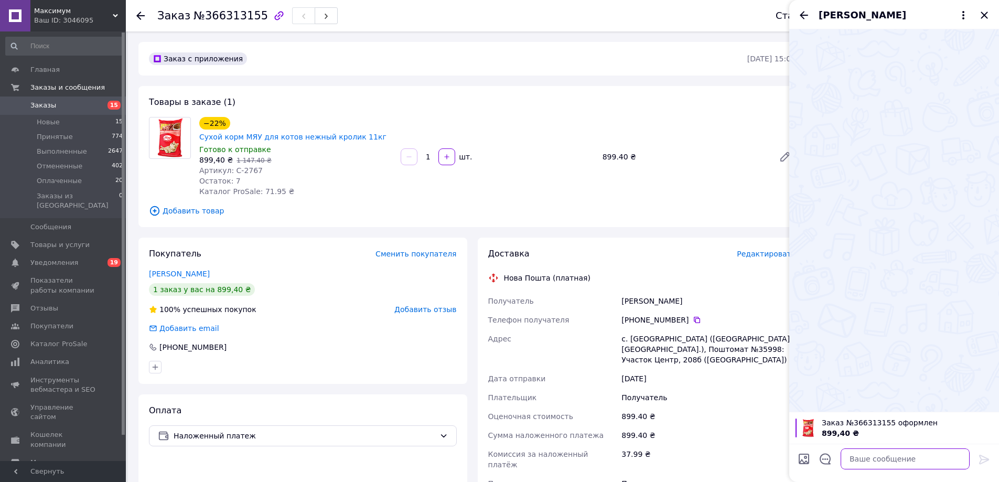
click at [885, 460] on textarea at bounding box center [905, 458] width 129 height 21
paste textarea "Доброго дня! Ваше замовлення прийнято. Відправлення відбудеться у вівторок. Дяк…"
type textarea "Доброго дня! Ваше замовлення прийнято. Відправлення відбудеться у вівторок. Дяк…"
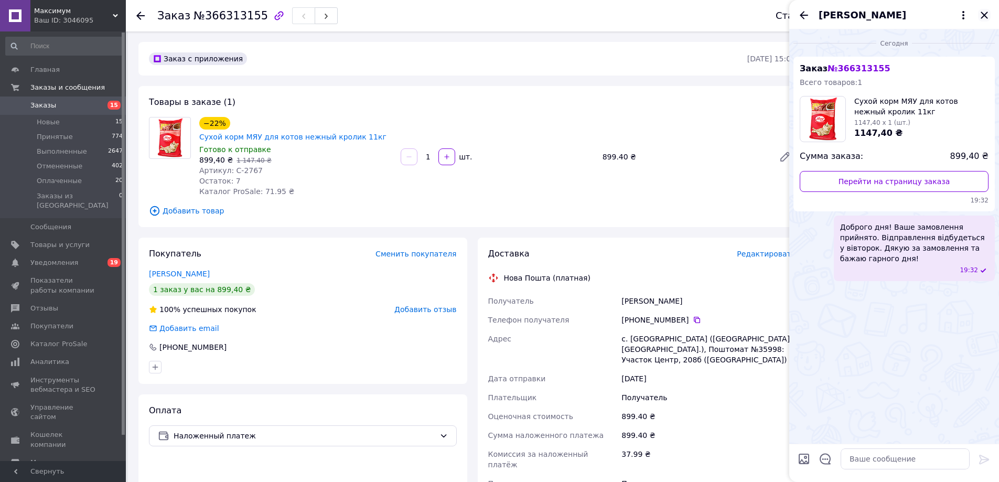
click at [979, 19] on icon "Закрыть" at bounding box center [984, 15] width 13 height 13
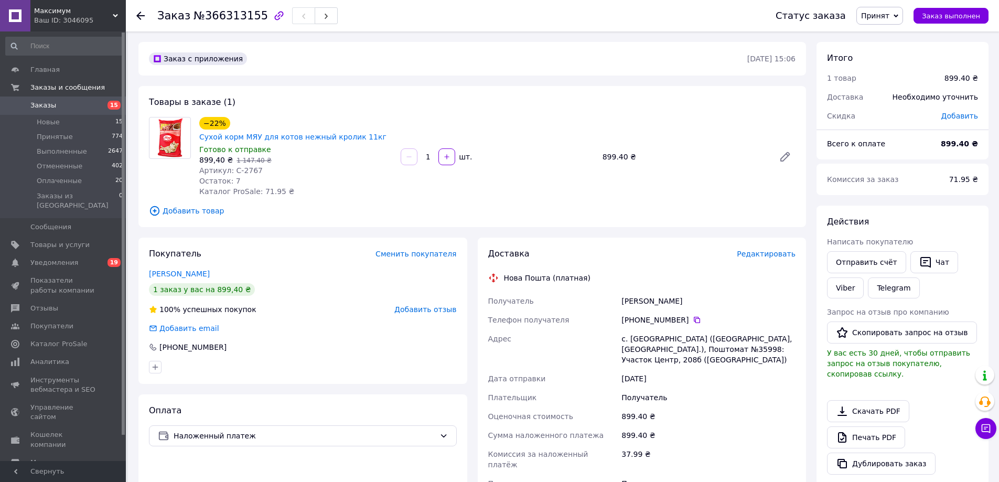
drag, startPoint x: 144, startPoint y: 259, endPoint x: 256, endPoint y: 263, distance: 112.3
click at [256, 263] on div "Покупатель Сменить покупателя [PERSON_NAME] 1 заказ у вас на 899,40 ₴ 100% успе…" at bounding box center [302, 311] width 329 height 146
copy link "[PERSON_NAME]"
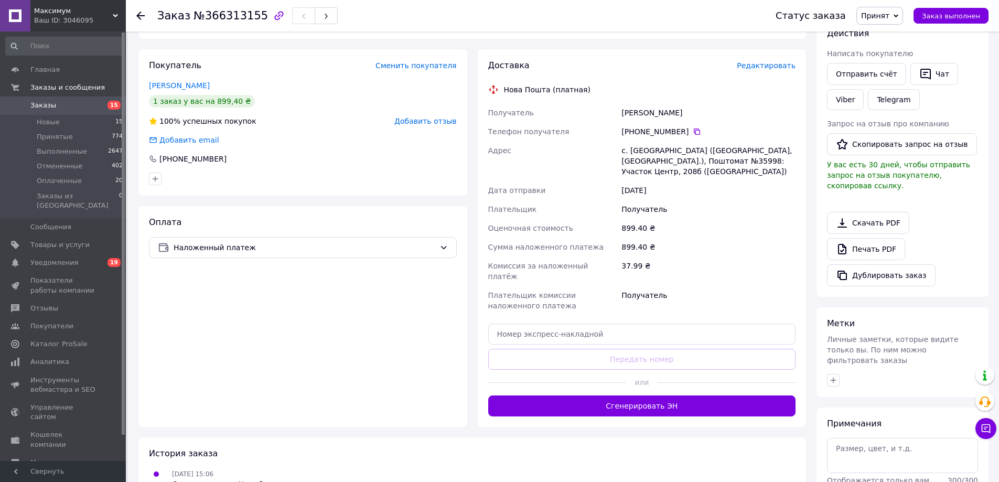
scroll to position [210, 0]
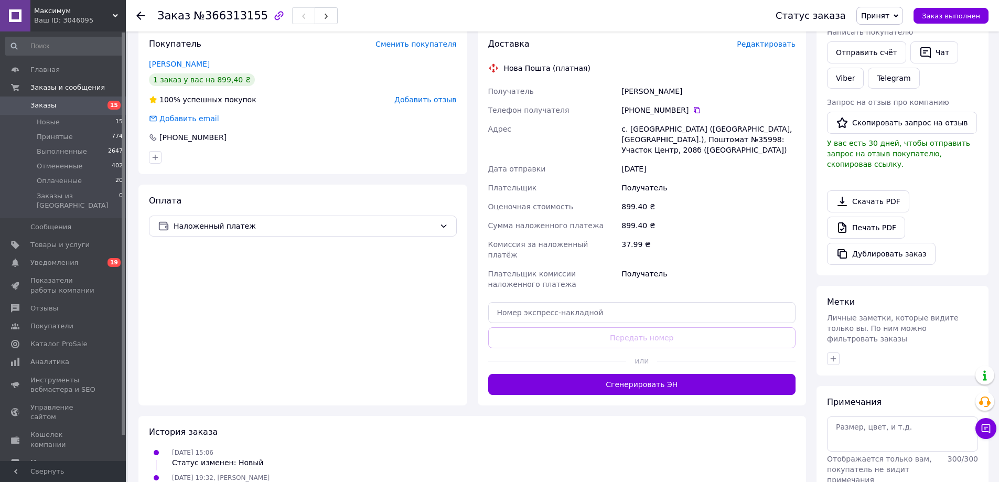
click at [689, 133] on div "с. [GEOGRAPHIC_DATA] ([GEOGRAPHIC_DATA], [GEOGRAPHIC_DATA].), Поштомат №35998: …" at bounding box center [708, 140] width 178 height 40
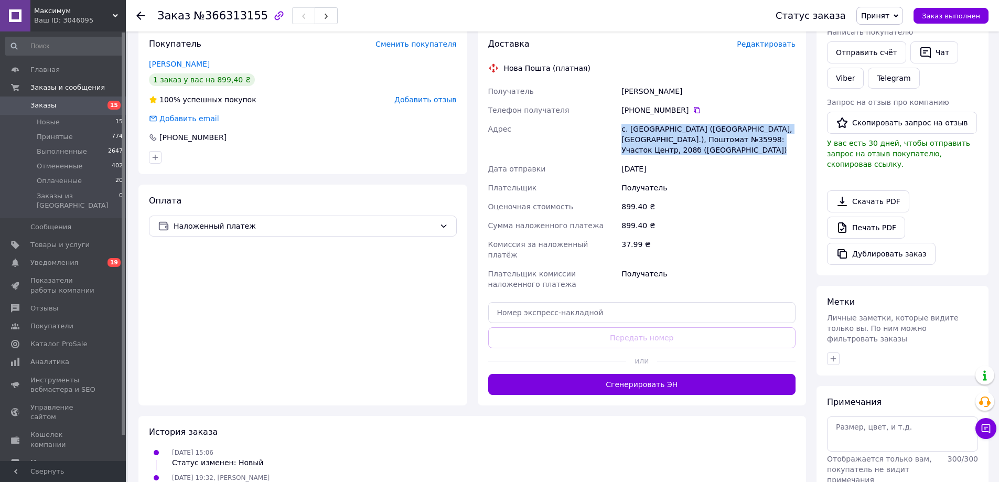
click at [689, 133] on div "с. [GEOGRAPHIC_DATA] ([GEOGRAPHIC_DATA], [GEOGRAPHIC_DATA].), Поштомат №35998: …" at bounding box center [708, 140] width 178 height 40
copy div "с. [GEOGRAPHIC_DATA] ([GEOGRAPHIC_DATA], [GEOGRAPHIC_DATA].), Поштомат №35998: …"
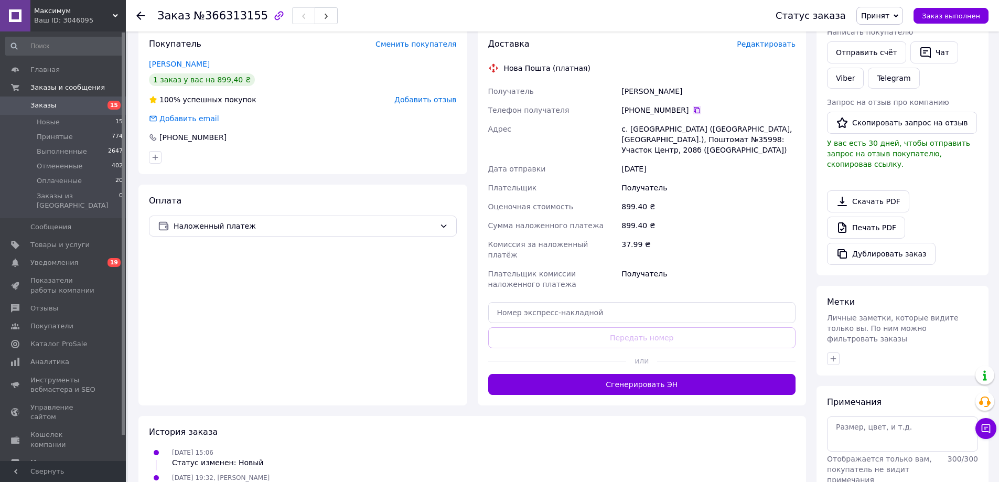
click at [693, 106] on icon at bounding box center [697, 110] width 8 height 8
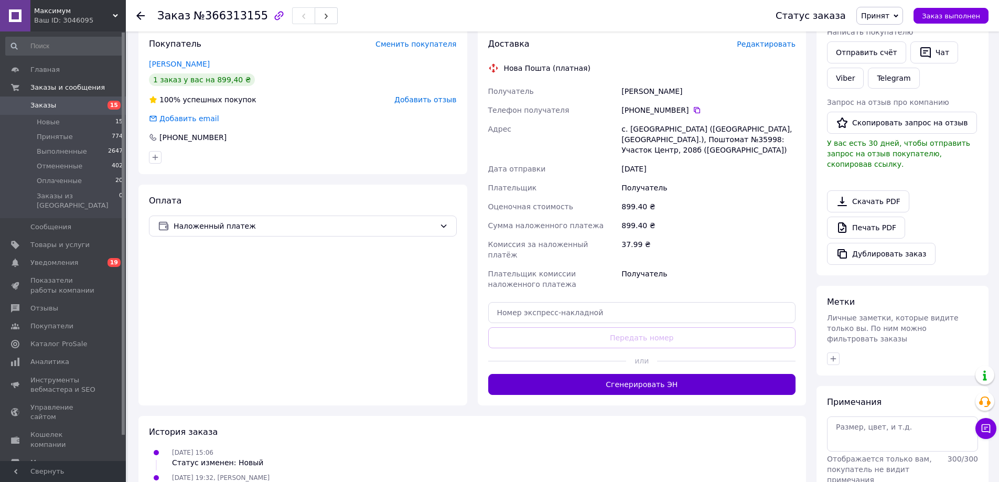
click at [592, 374] on button "Сгенерировать ЭН" at bounding box center [642, 384] width 308 height 21
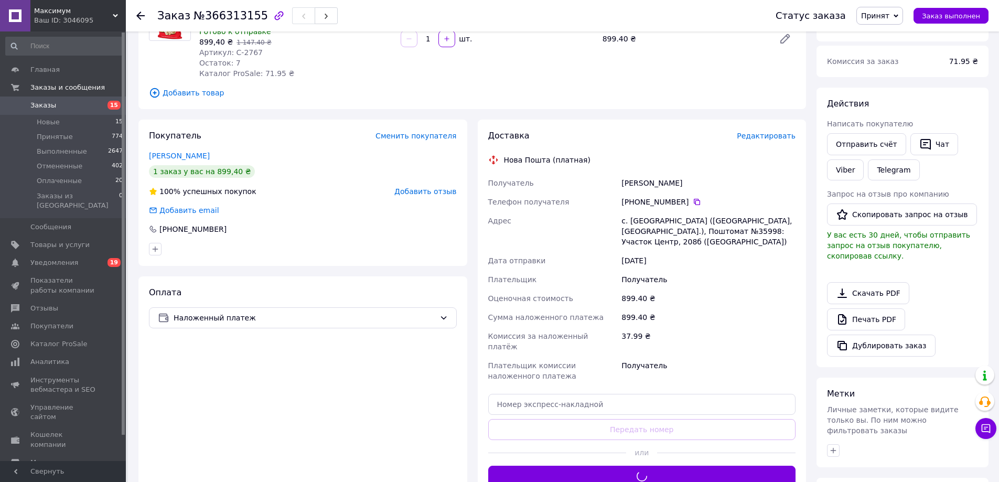
scroll to position [105, 0]
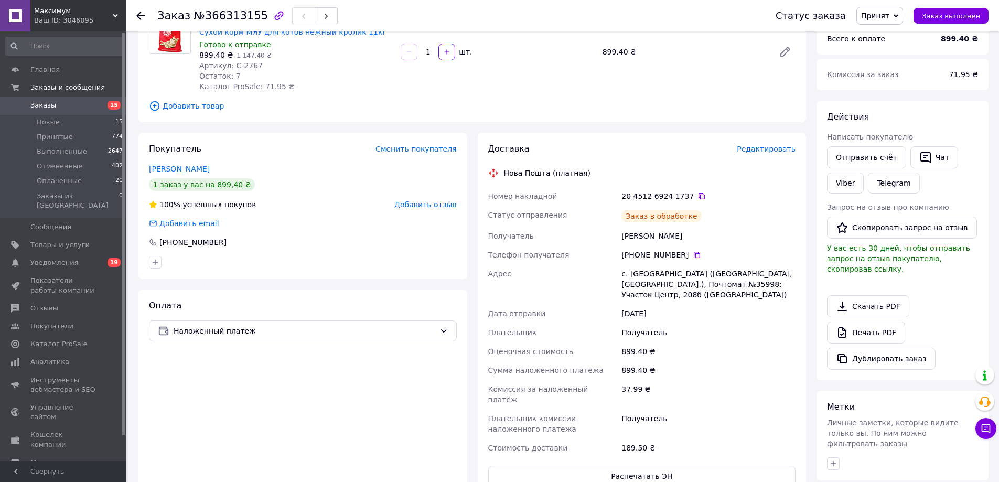
click at [697, 192] on icon at bounding box center [701, 196] width 8 height 8
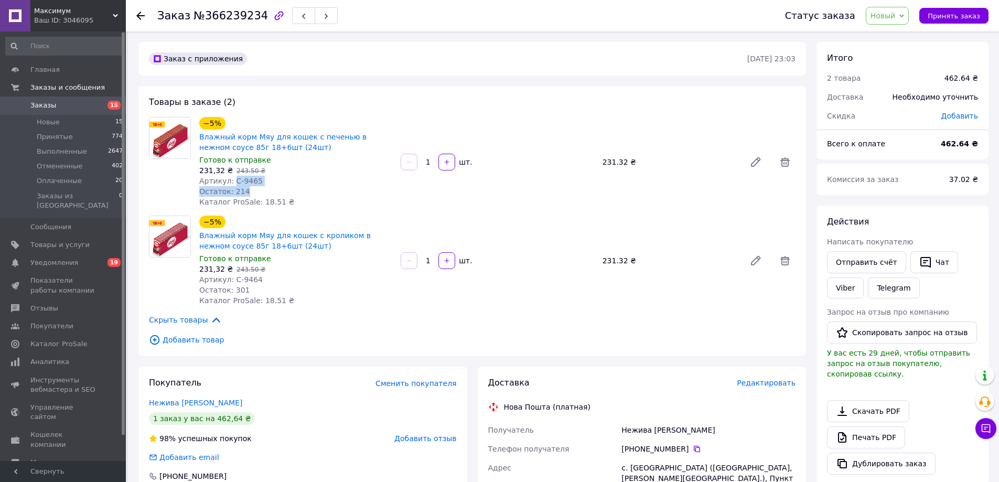
drag, startPoint x: 232, startPoint y: 180, endPoint x: 315, endPoint y: 188, distance: 83.8
click at [266, 189] on div "−5% Влажный корм Мяу для кошек с печенью в нежном соусе 85г 18+6шт (24шт) Готов…" at bounding box center [295, 162] width 201 height 94
drag, startPoint x: 263, startPoint y: 176, endPoint x: 255, endPoint y: 176, distance: 7.9
click at [263, 176] on div "Артикул: С-9465" at bounding box center [295, 181] width 193 height 10
drag, startPoint x: 232, startPoint y: 177, endPoint x: 265, endPoint y: 180, distance: 33.7
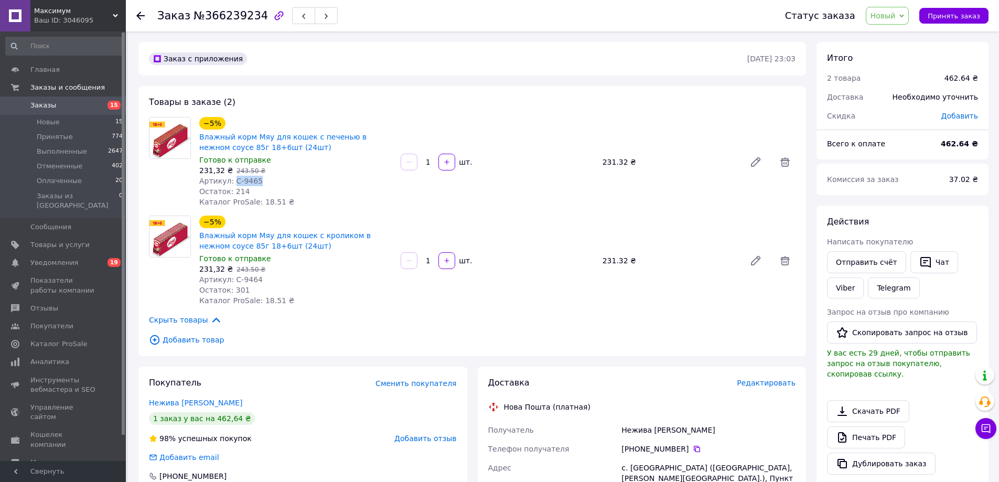
click at [255, 180] on div "Артикул: С-9465" at bounding box center [295, 181] width 193 height 10
copy span "С-9465"
drag, startPoint x: 232, startPoint y: 280, endPoint x: 256, endPoint y: 274, distance: 24.7
click at [253, 277] on span "Артикул: С-9464" at bounding box center [230, 279] width 63 height 8
copy span "С-9464"
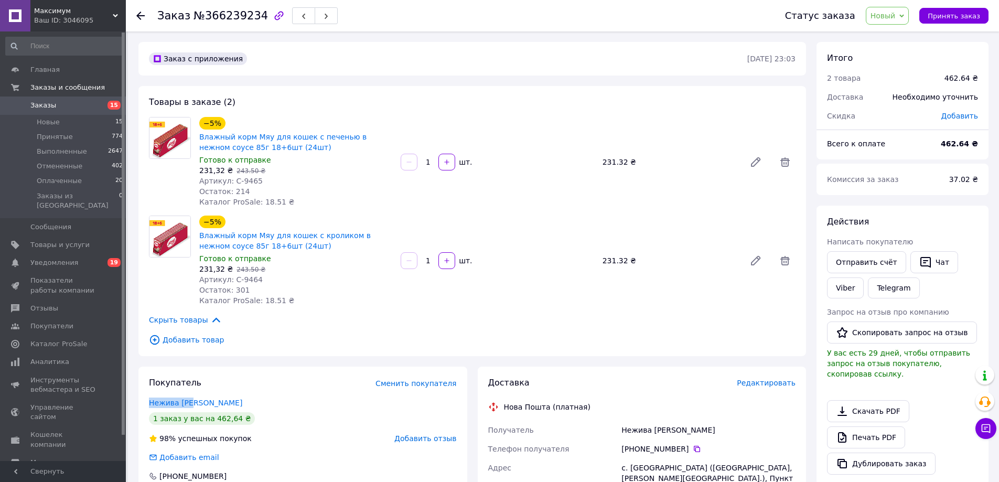
drag, startPoint x: 152, startPoint y: 401, endPoint x: 192, endPoint y: 399, distance: 41.0
click at [192, 399] on div "Покупатель Сменить покупателя Нежива Яна 1 заказ у вас на 462,64 ₴ 98% успешных…" at bounding box center [302, 440] width 329 height 146
copy link "Нежива Яна"
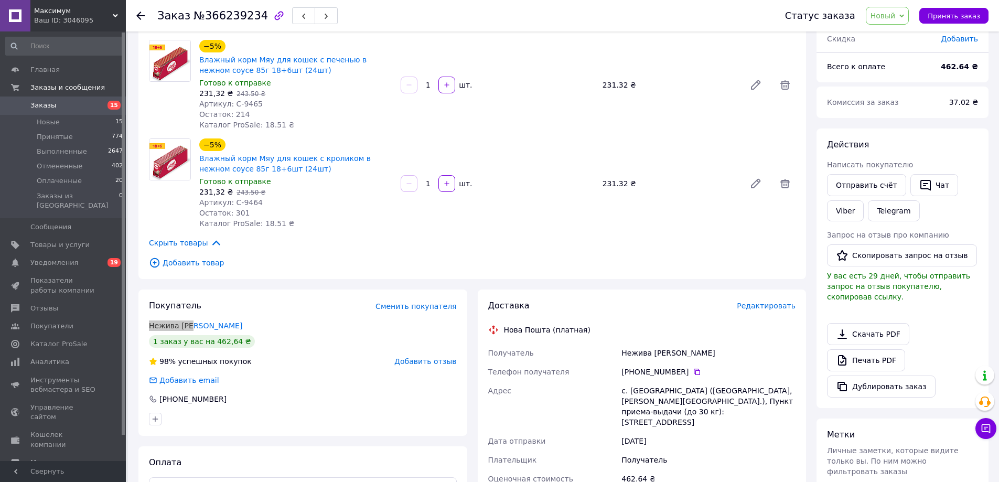
scroll to position [262, 0]
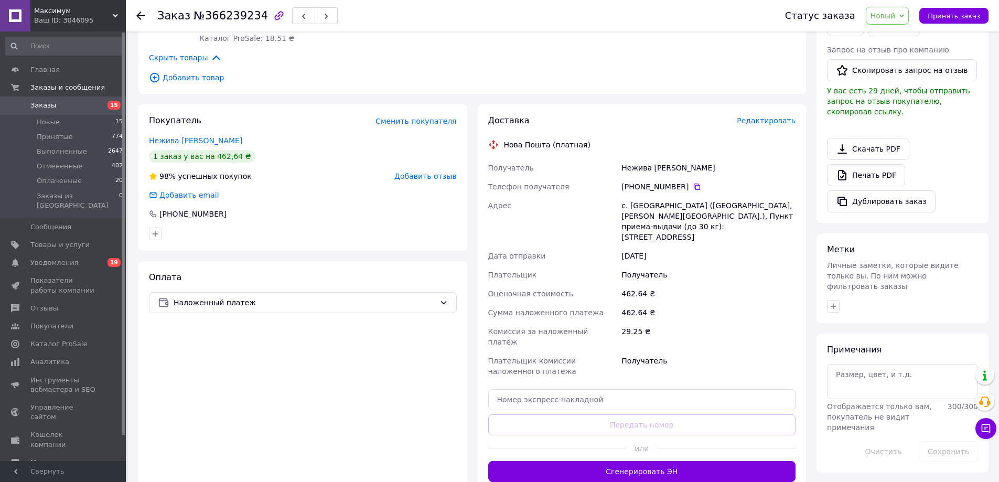
click at [660, 221] on div "с. Попово (Полтавская обл., Миргородский р-н.), Пункт приема-выдачи (до 30 кг):…" at bounding box center [708, 221] width 178 height 50
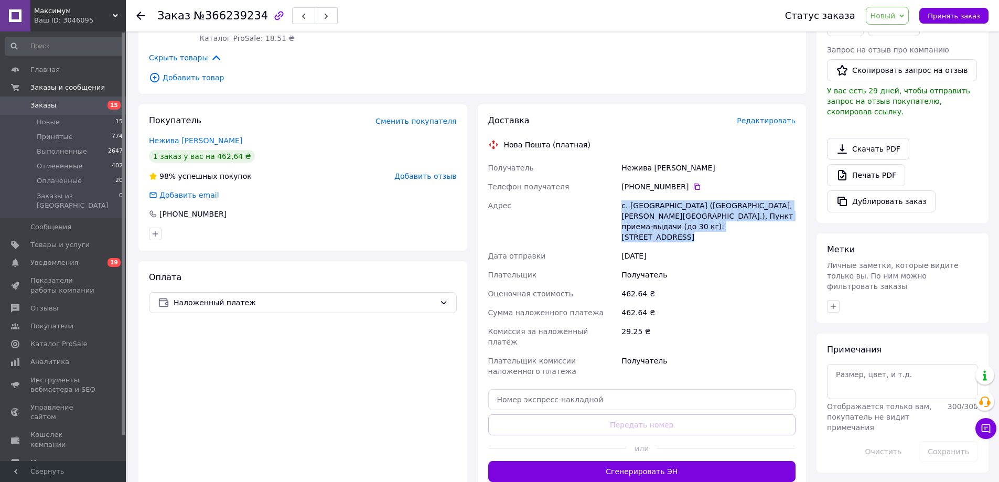
drag, startPoint x: 660, startPoint y: 221, endPoint x: 735, endPoint y: 200, distance: 78.4
click at [660, 221] on div "с. Попово (Полтавская обл., Миргородский р-н.), Пункт приема-выдачи (до 30 кг):…" at bounding box center [708, 221] width 178 height 50
copy div "с. Попово (Полтавская обл., Миргородский р-н.), Пункт приема-выдачи (до 30 кг):…"
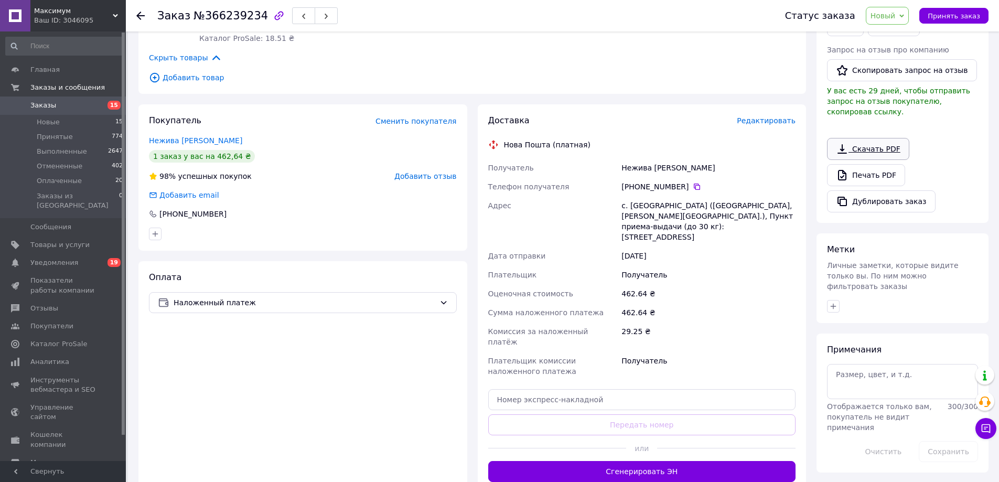
drag, startPoint x: 691, startPoint y: 186, endPoint x: 858, endPoint y: 127, distance: 177.8
click at [693, 186] on icon at bounding box center [697, 187] width 8 height 8
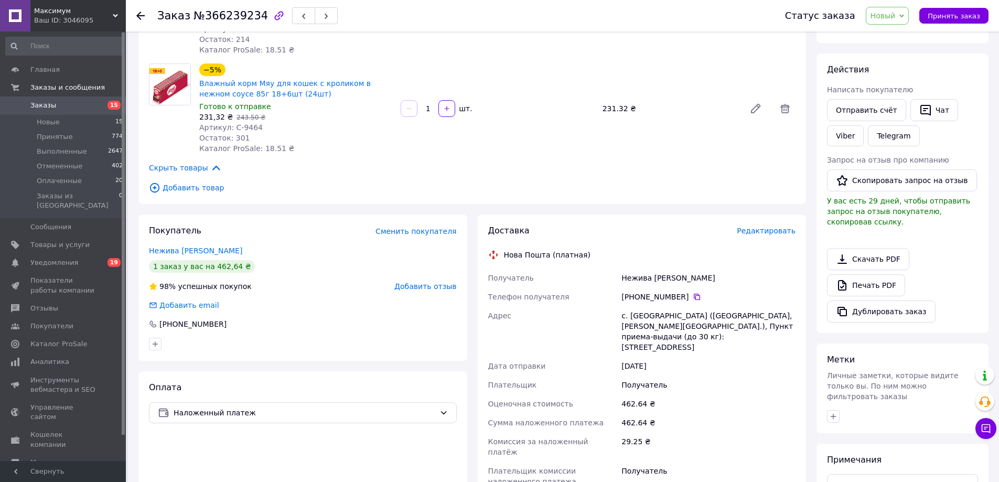
scroll to position [0, 0]
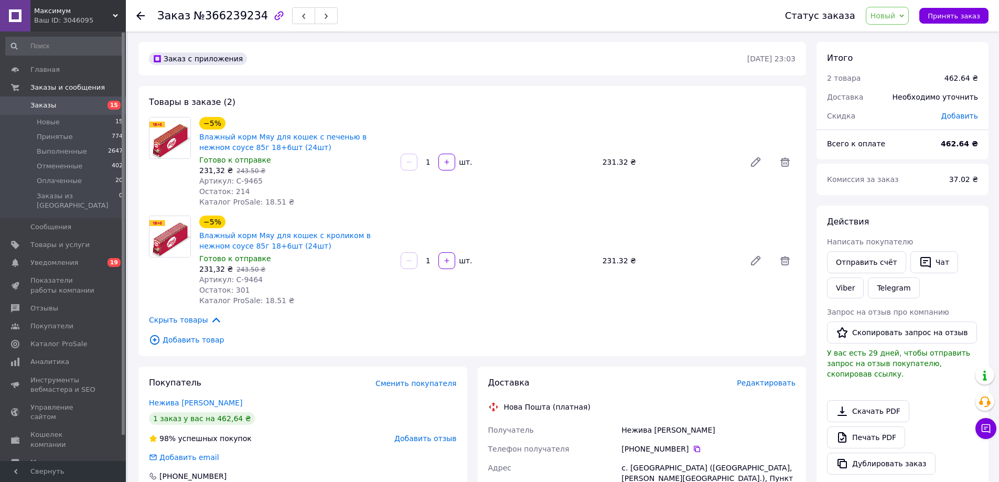
click at [921, 263] on icon "button" at bounding box center [925, 262] width 13 height 13
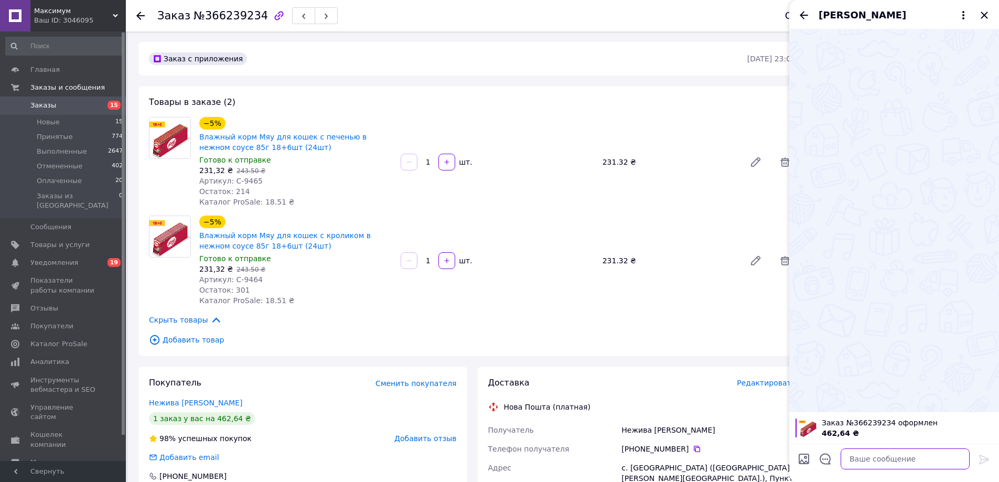
click at [857, 456] on textarea at bounding box center [905, 458] width 129 height 21
paste textarea "Доброго дня! Ваше замовлення прийнято. Відправлення відбудеться у вівторок. Дяк…"
type textarea "Доброго дня! Ваше замовлення прийнято. Відправлення відбудеться у вівторок. Дяк…"
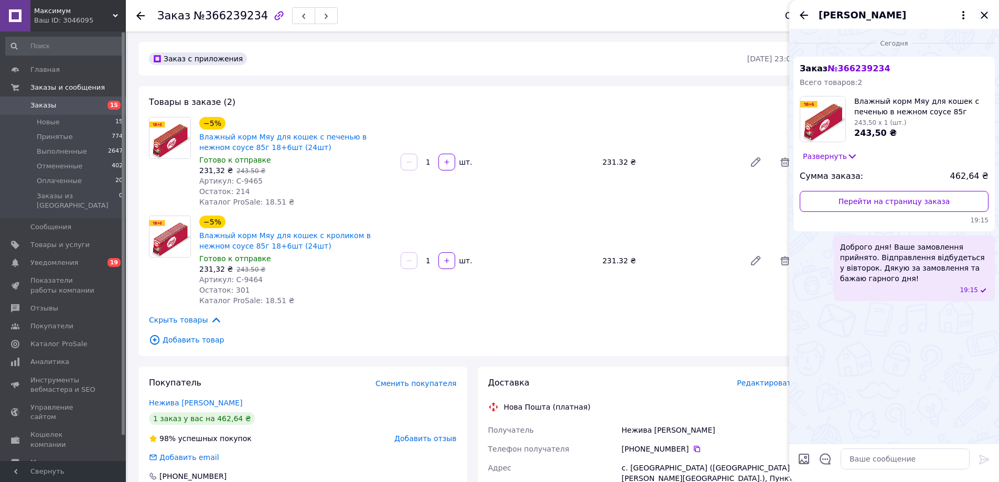
click at [984, 15] on icon "Закрыть" at bounding box center [984, 15] width 7 height 7
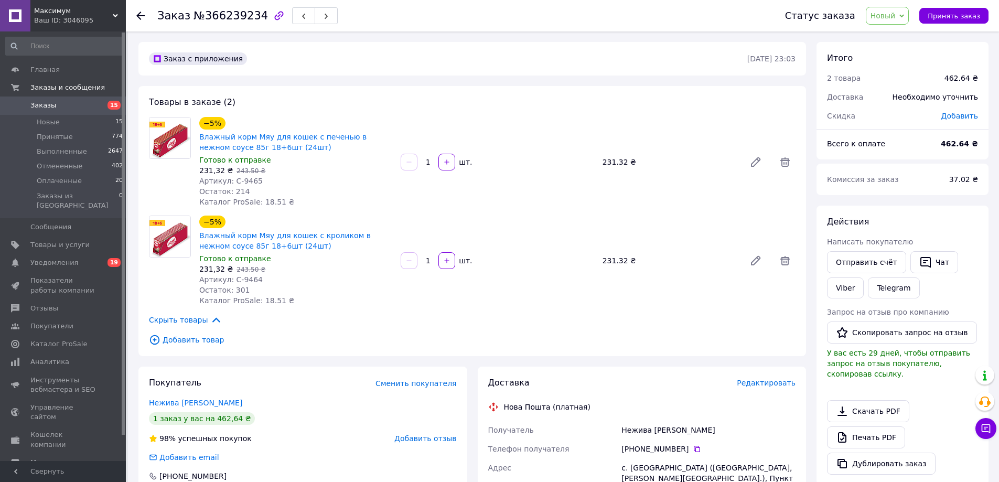
click at [896, 12] on span "Новый" at bounding box center [883, 16] width 25 height 8
click at [895, 30] on li "Принят" at bounding box center [894, 37] width 56 height 16
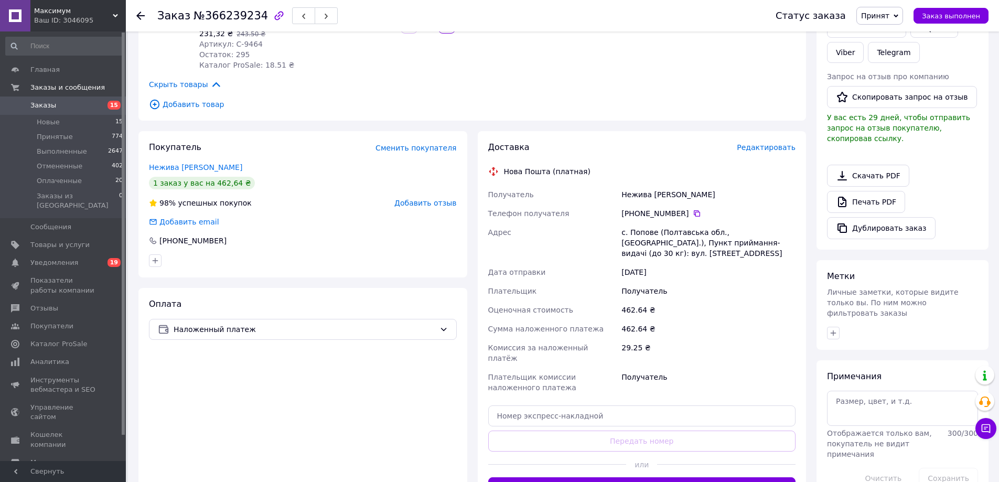
scroll to position [315, 0]
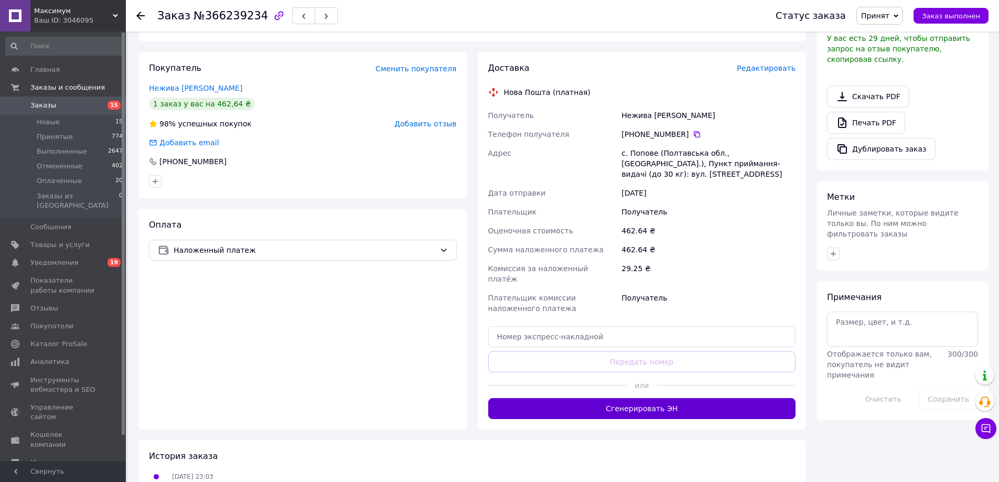
click at [672, 398] on button "Сгенерировать ЭН" at bounding box center [642, 408] width 308 height 21
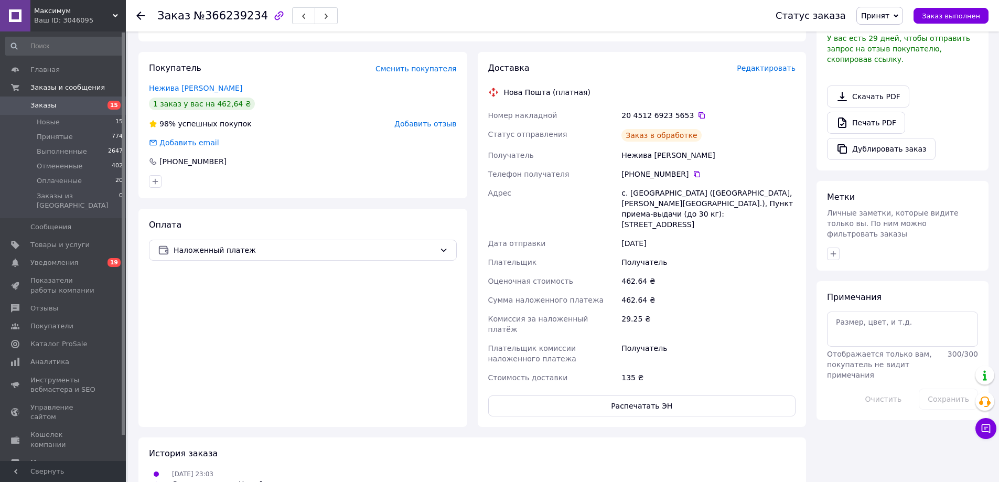
click at [697, 116] on icon at bounding box center [701, 115] width 8 height 8
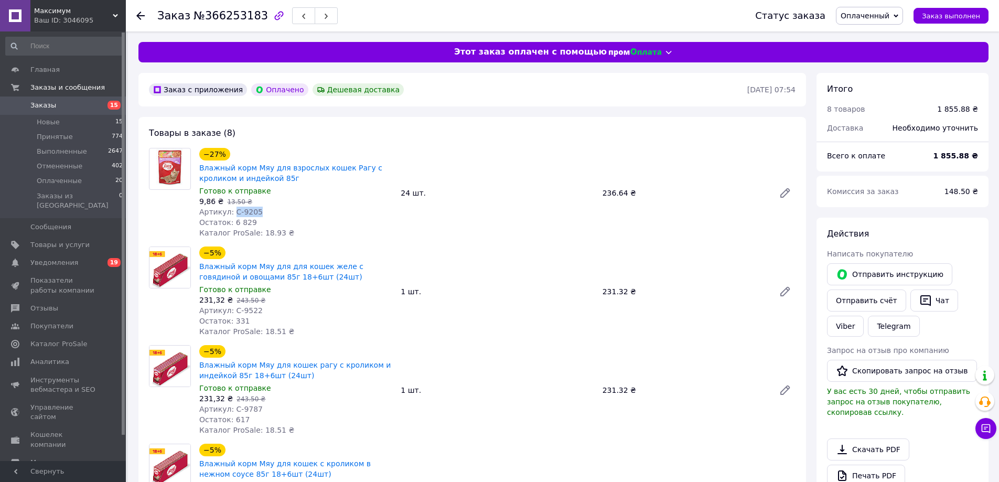
drag, startPoint x: 232, startPoint y: 213, endPoint x: 256, endPoint y: 211, distance: 24.7
click at [256, 211] on div "Артикул: С-9205" at bounding box center [295, 212] width 193 height 10
copy span "С-9205"
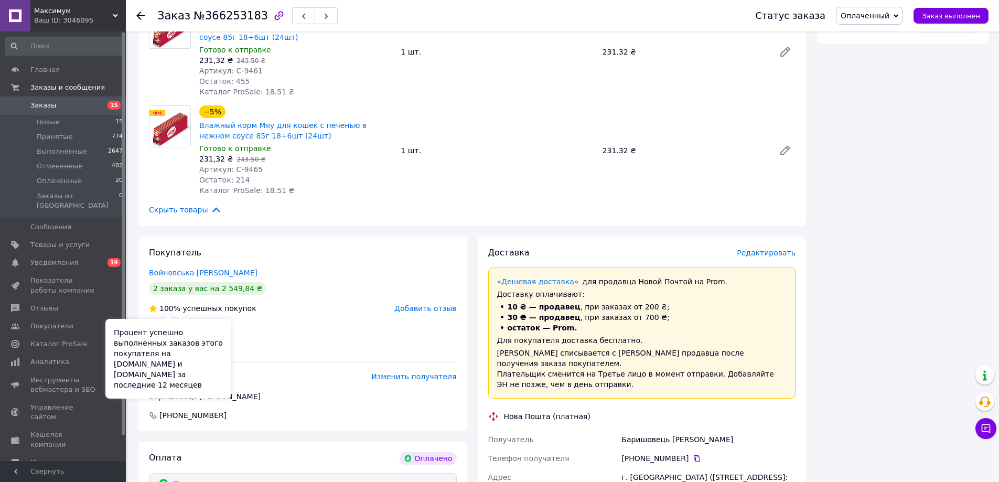
scroll to position [734, 0]
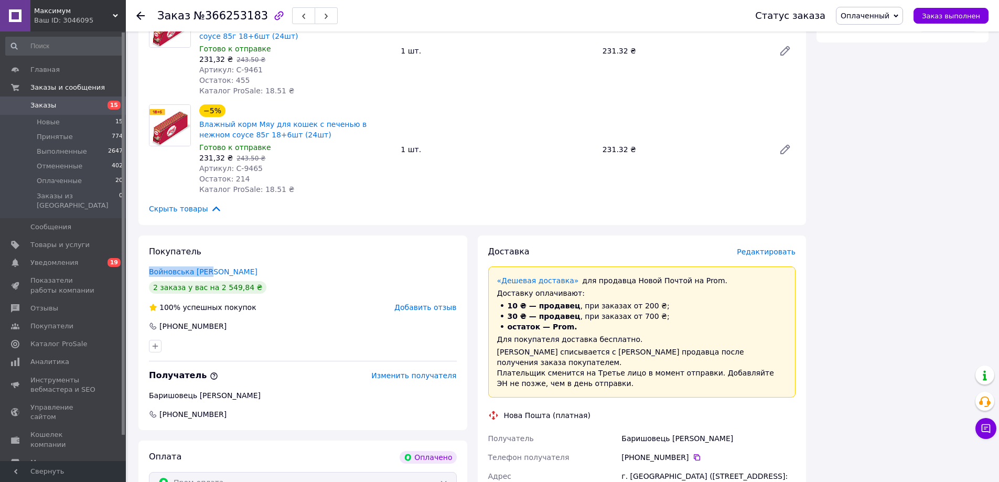
drag, startPoint x: 146, startPoint y: 268, endPoint x: 229, endPoint y: 253, distance: 84.7
click at [215, 258] on div "Покупатель [PERSON_NAME] [PERSON_NAME] 2 заказа у вас на 2 549,84 ₴ 100% успешн…" at bounding box center [302, 332] width 329 height 195
copy link "Войновська [PERSON_NAME]"
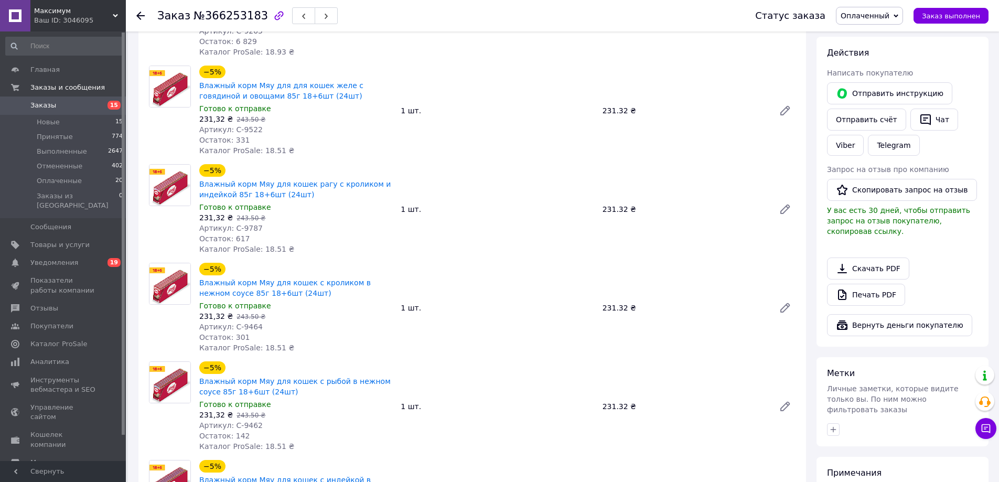
scroll to position [52, 0]
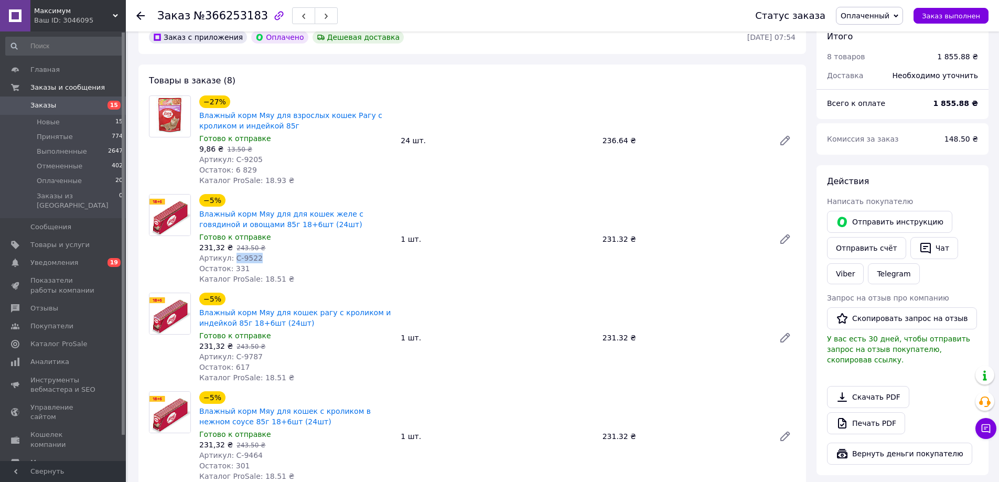
drag, startPoint x: 231, startPoint y: 255, endPoint x: 272, endPoint y: 250, distance: 41.2
click at [259, 253] on div "Артикул: С-9522" at bounding box center [295, 258] width 193 height 10
copy span "С-9522"
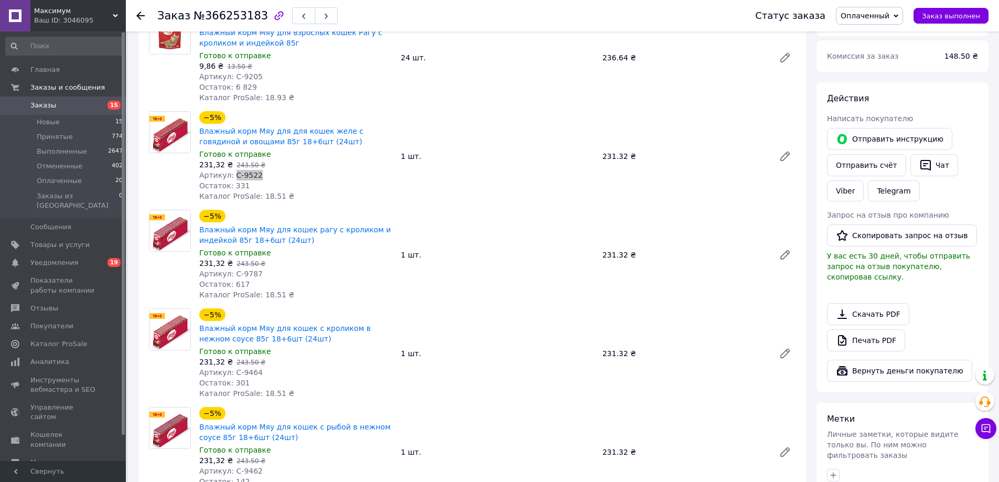
scroll to position [157, 0]
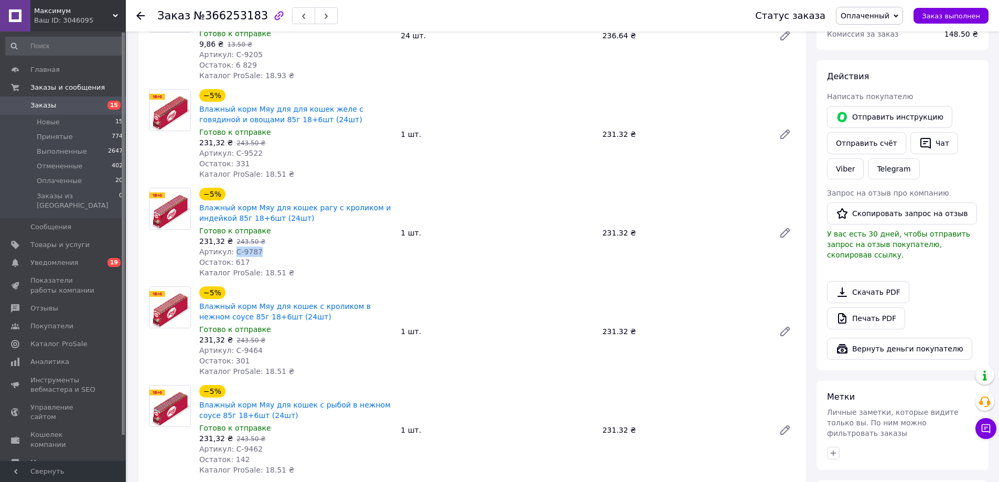
drag, startPoint x: 231, startPoint y: 252, endPoint x: 470, endPoint y: 225, distance: 240.7
click at [257, 252] on div "Артикул: С-9787" at bounding box center [295, 251] width 193 height 10
copy span "С-9787"
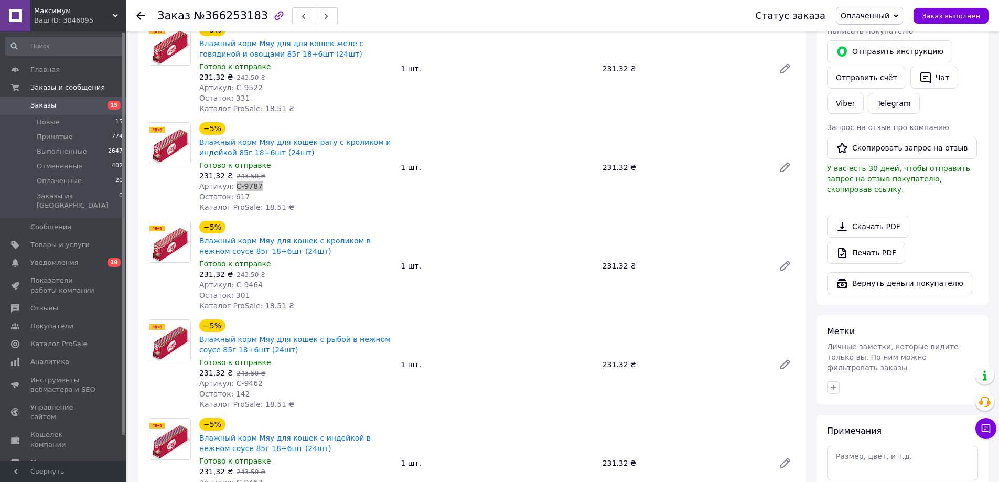
scroll to position [262, 0]
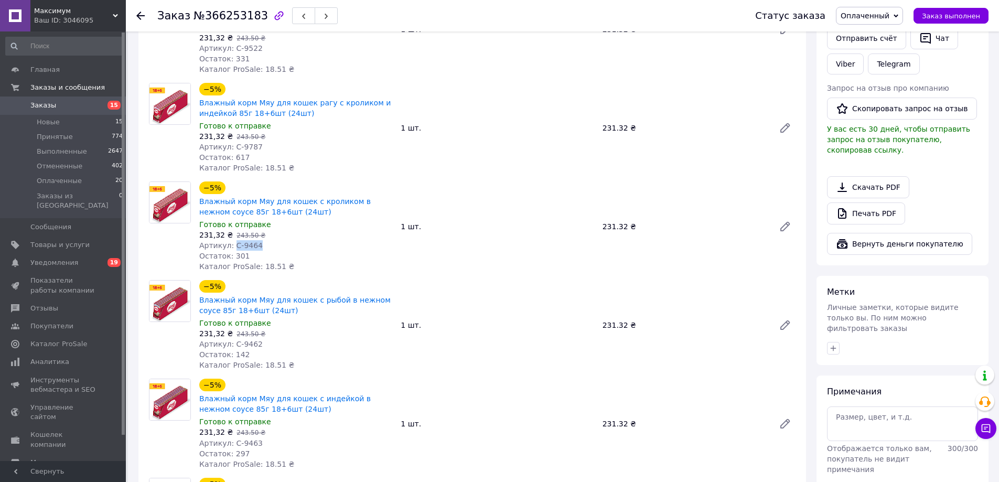
drag, startPoint x: 230, startPoint y: 244, endPoint x: 262, endPoint y: 245, distance: 32.0
click at [261, 245] on div "Артикул: С-9464" at bounding box center [295, 245] width 193 height 10
copy span "С-9464"
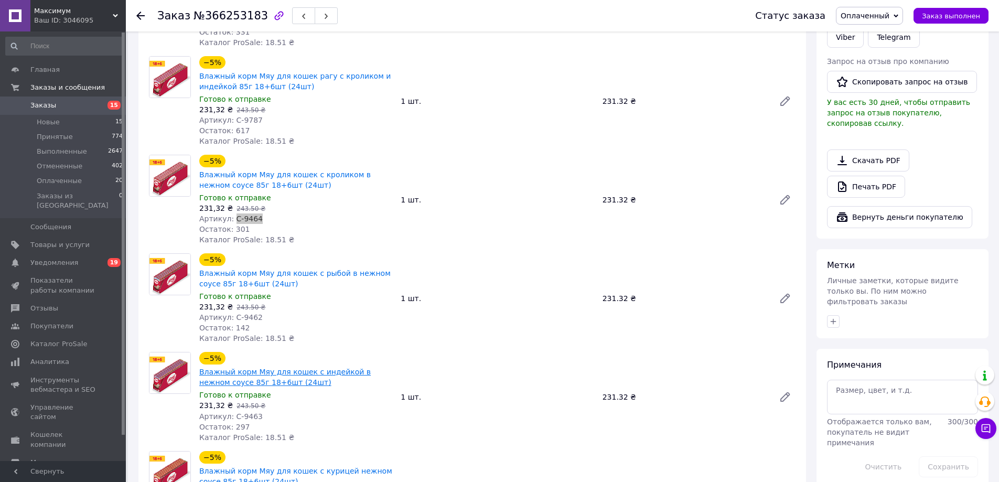
scroll to position [420, 0]
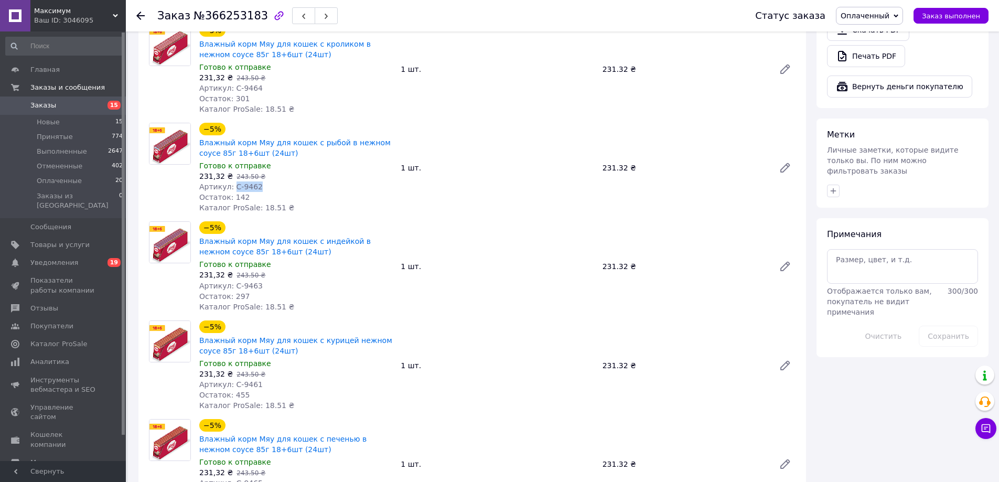
drag, startPoint x: 230, startPoint y: 187, endPoint x: 427, endPoint y: 165, distance: 197.9
click at [255, 187] on div "Артикул: С-9462" at bounding box center [295, 186] width 193 height 10
copy span "С-9462"
drag, startPoint x: 230, startPoint y: 287, endPoint x: 269, endPoint y: 281, distance: 39.8
click at [269, 281] on div "Артикул: С-9463" at bounding box center [295, 286] width 193 height 10
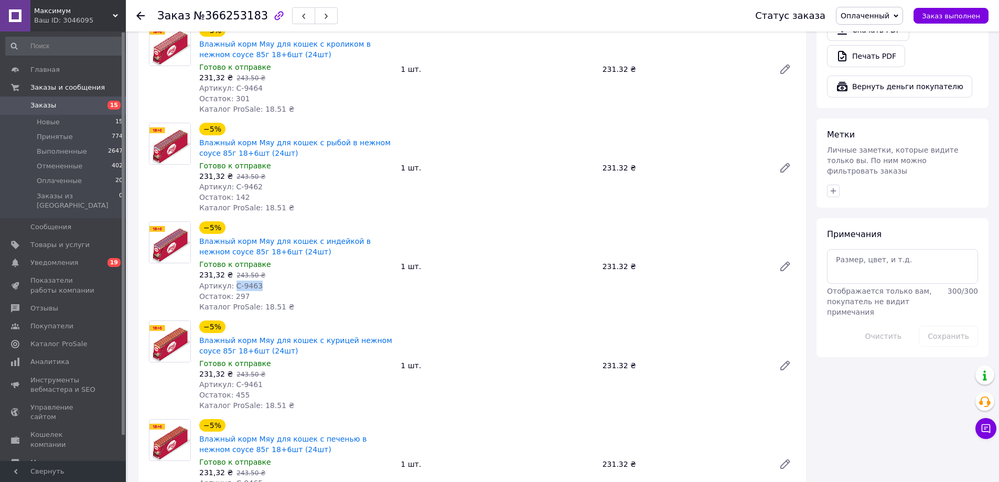
copy span "С-9463"
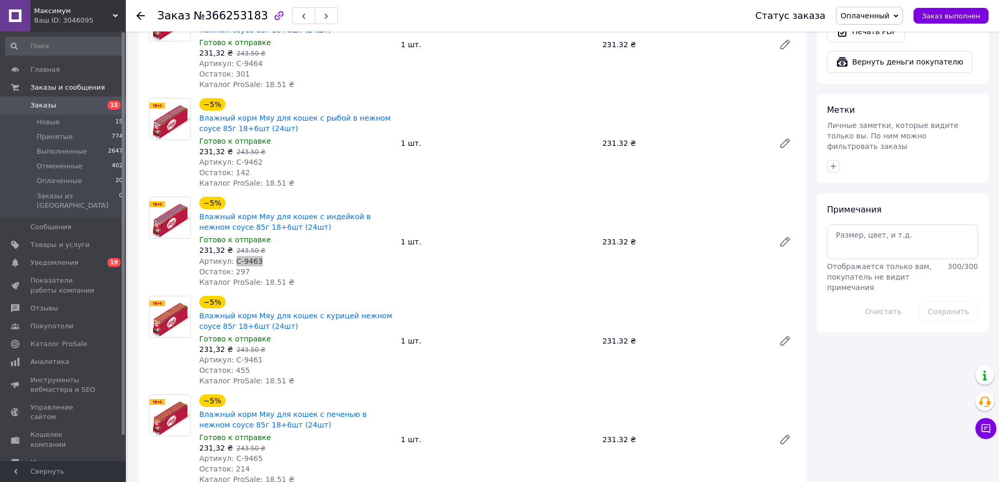
scroll to position [524, 0]
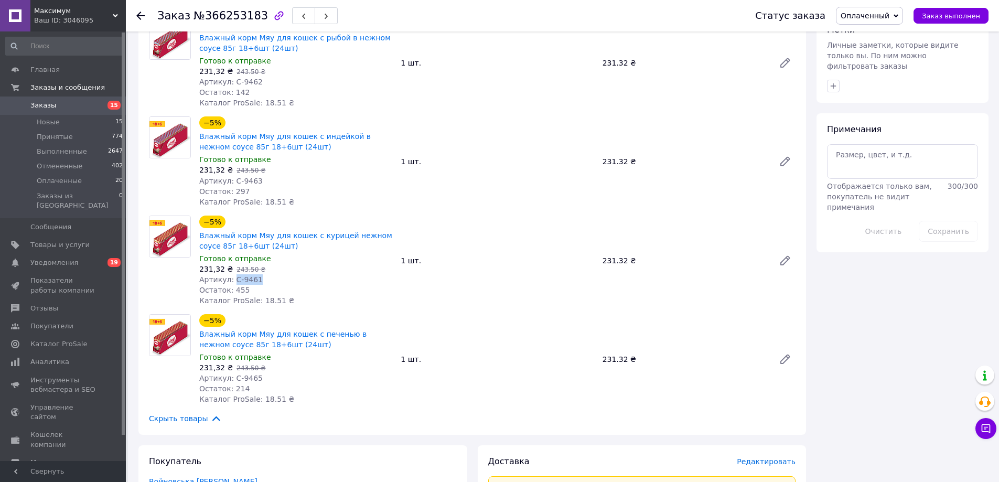
drag, startPoint x: 230, startPoint y: 281, endPoint x: 332, endPoint y: 274, distance: 101.9
click at [267, 281] on div "Артикул: С-9461" at bounding box center [295, 279] width 193 height 10
copy span "С-9461"
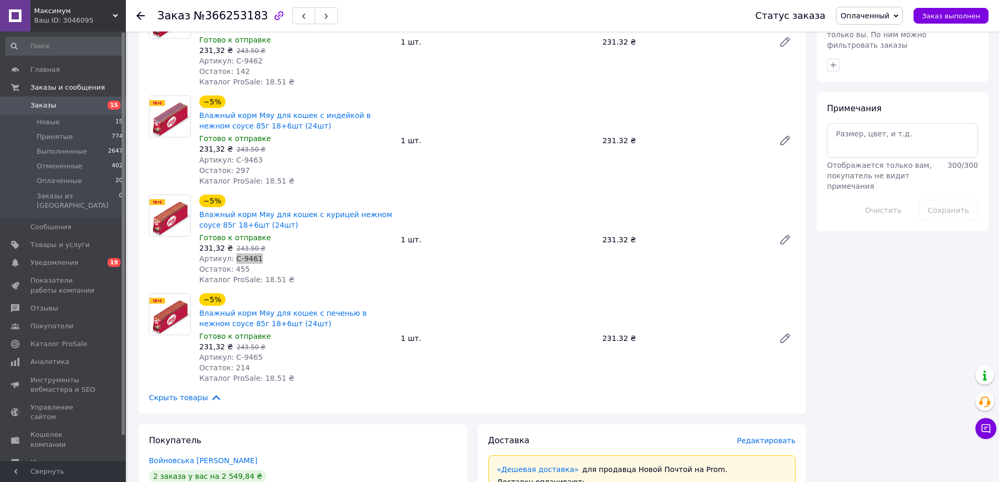
scroll to position [629, 0]
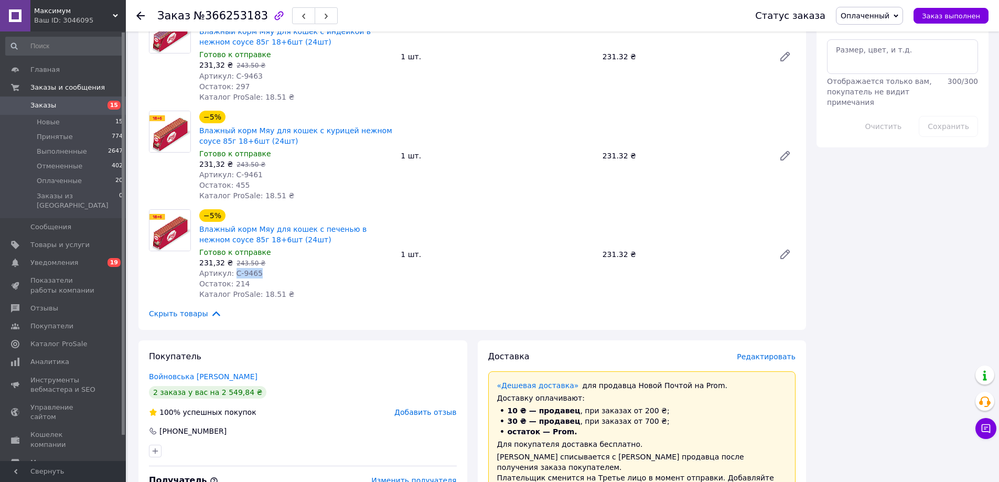
drag, startPoint x: 249, startPoint y: 271, endPoint x: 327, endPoint y: 256, distance: 79.0
click at [272, 270] on div "Артикул: С-9465" at bounding box center [295, 273] width 193 height 10
copy span "С-9465"
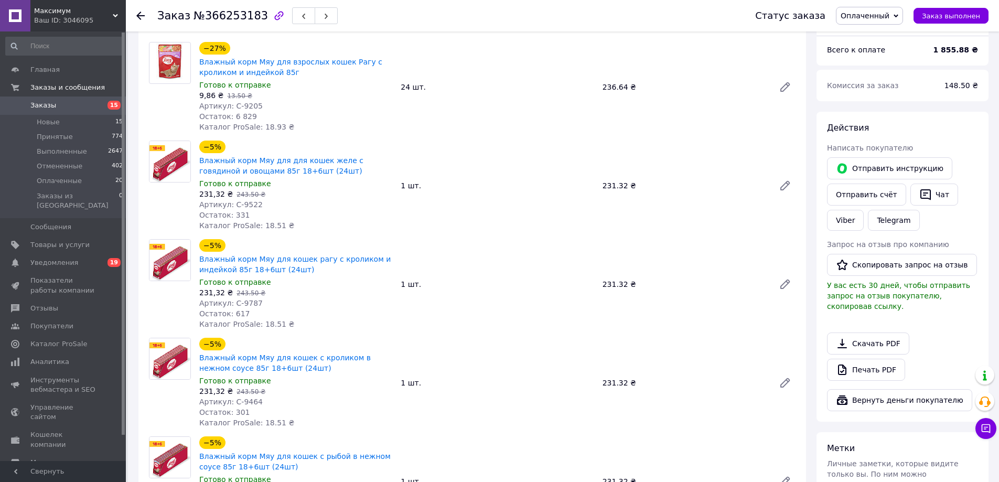
scroll to position [105, 0]
click at [886, 17] on span "Оплаченный" at bounding box center [865, 16] width 49 height 8
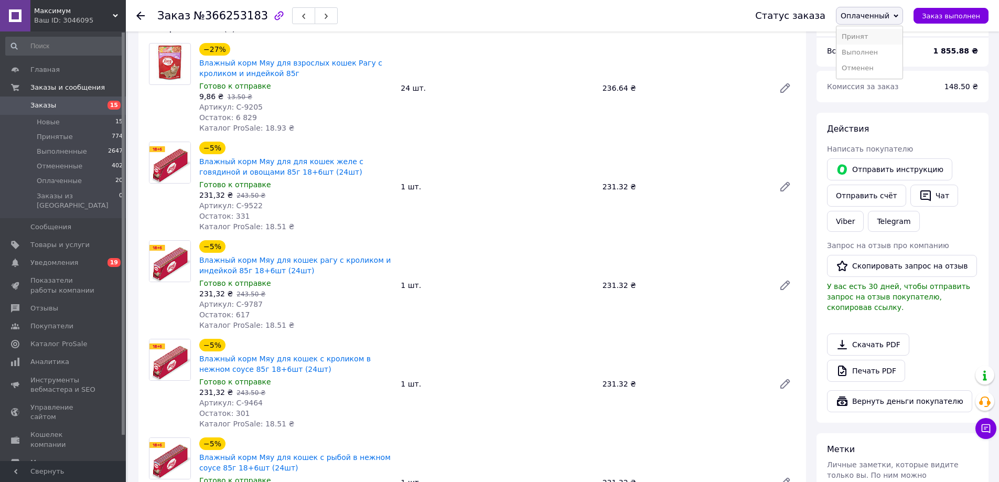
click at [864, 35] on li "Принят" at bounding box center [869, 37] width 66 height 16
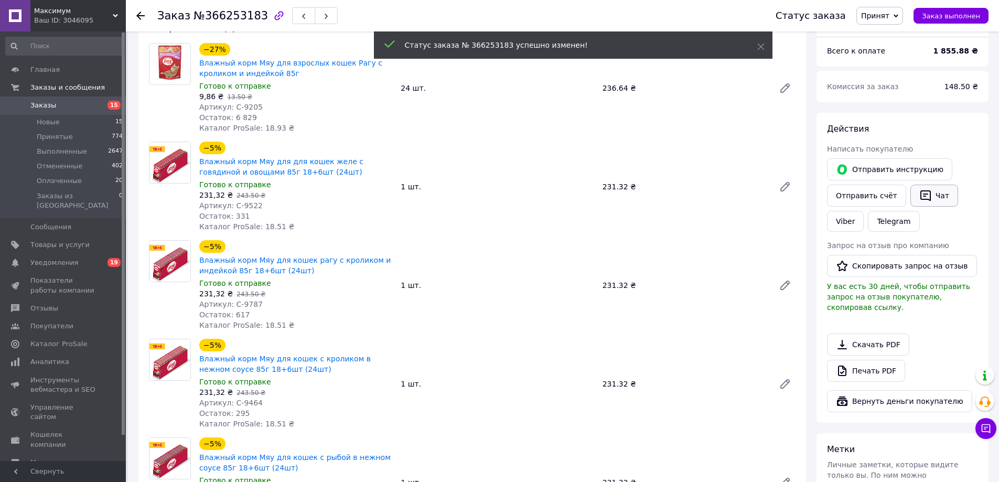
click at [932, 197] on button "Чат" at bounding box center [934, 196] width 48 height 22
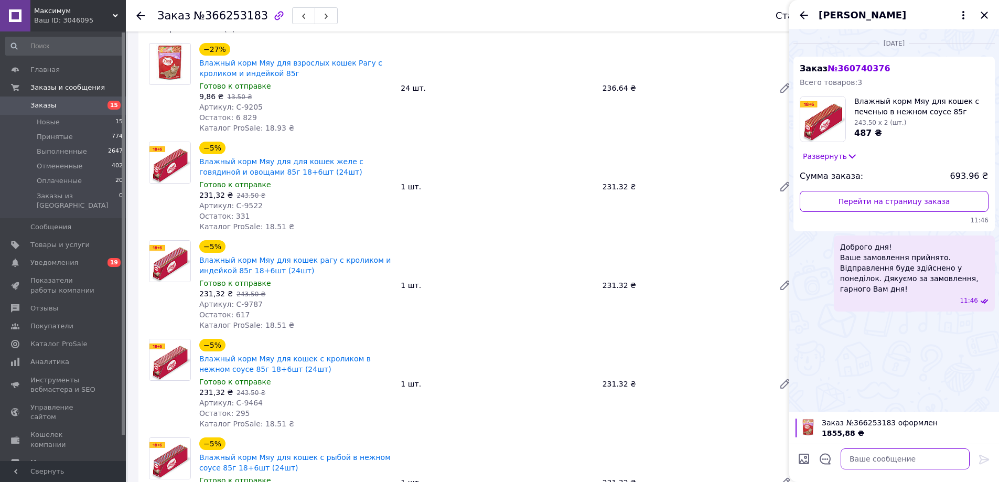
click at [870, 459] on textarea at bounding box center [905, 458] width 129 height 21
paste textarea "Доброго дня! Ваше замовлення прийнято. Відправлення відбудеться у вівторок. Дяк…"
type textarea "Доброго дня! Ваше замовлення прийнято. Відправлення відбудеться у вівторок. Дяк…"
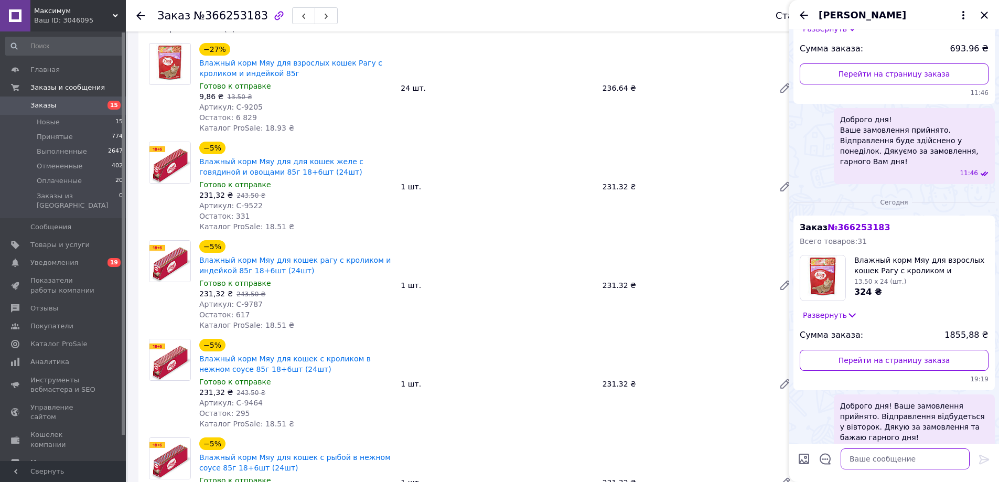
scroll to position [137, 0]
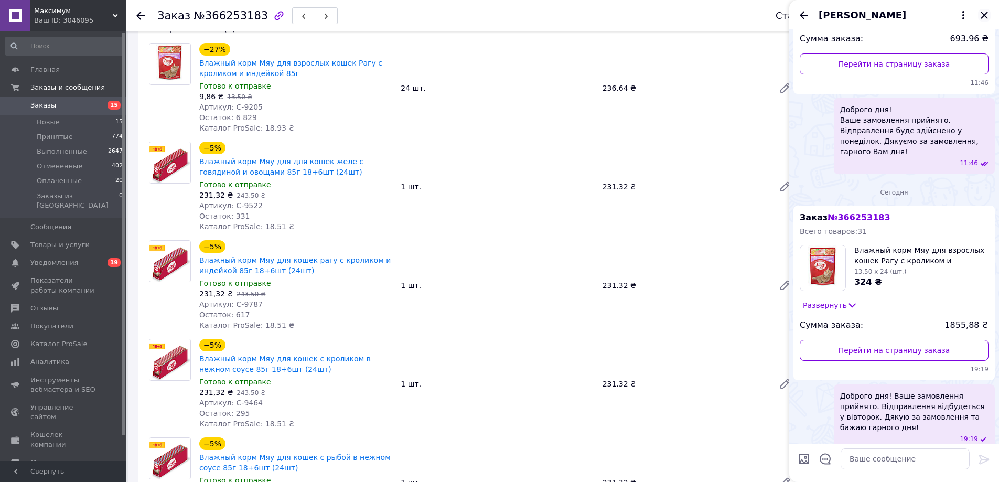
click at [983, 14] on icon "Закрыть" at bounding box center [984, 15] width 7 height 7
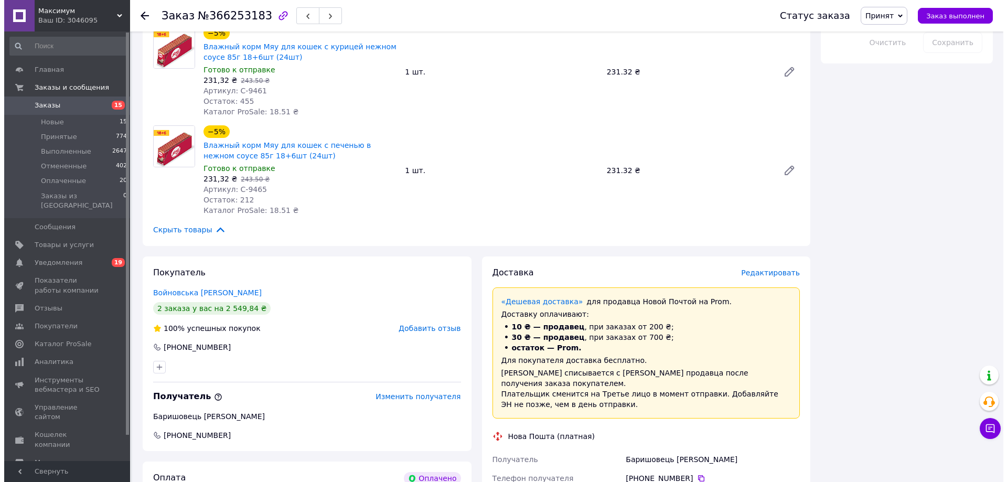
scroll to position [892, 0]
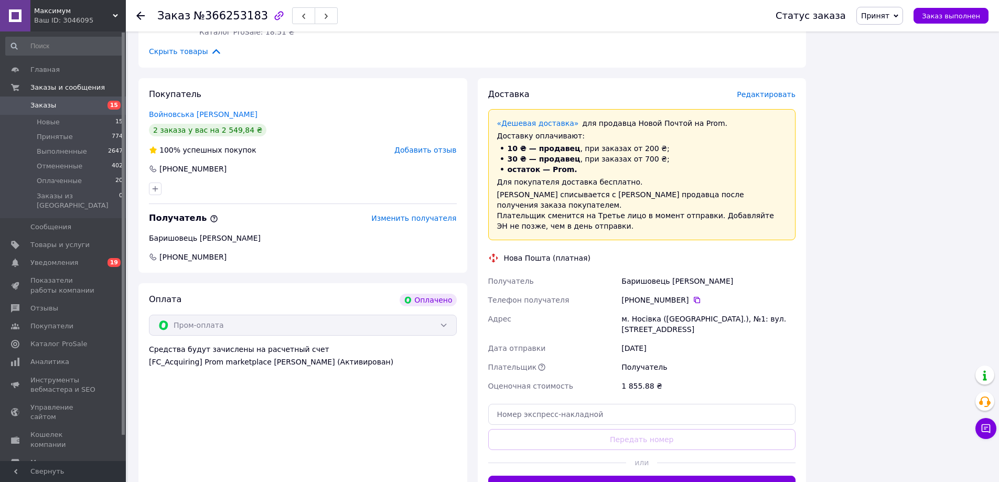
click at [772, 96] on span "Редактировать" at bounding box center [766, 94] width 59 height 8
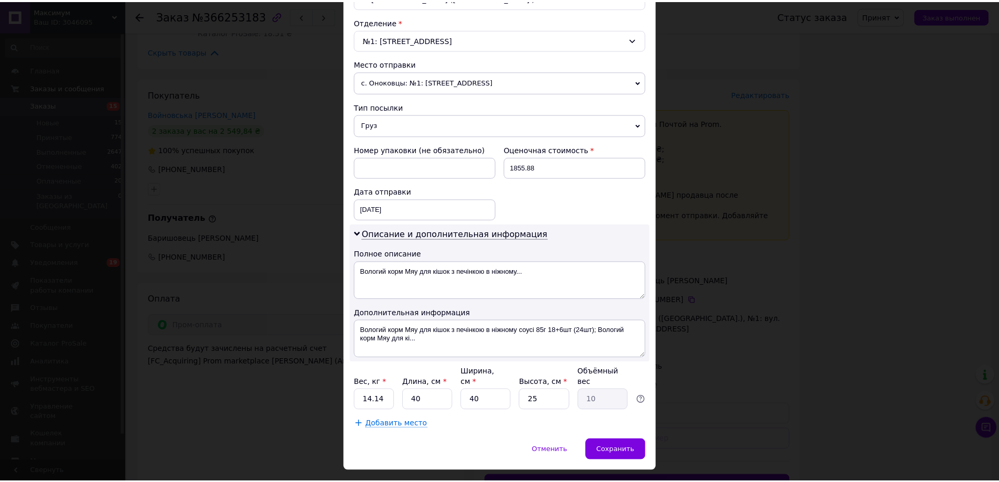
scroll to position [332, 0]
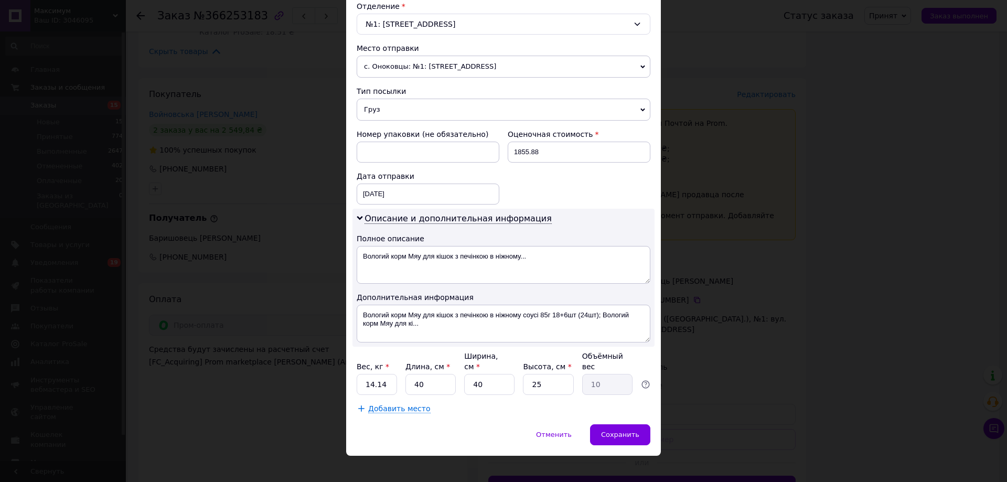
click at [382, 404] on span "Добавить место" at bounding box center [399, 408] width 62 height 9
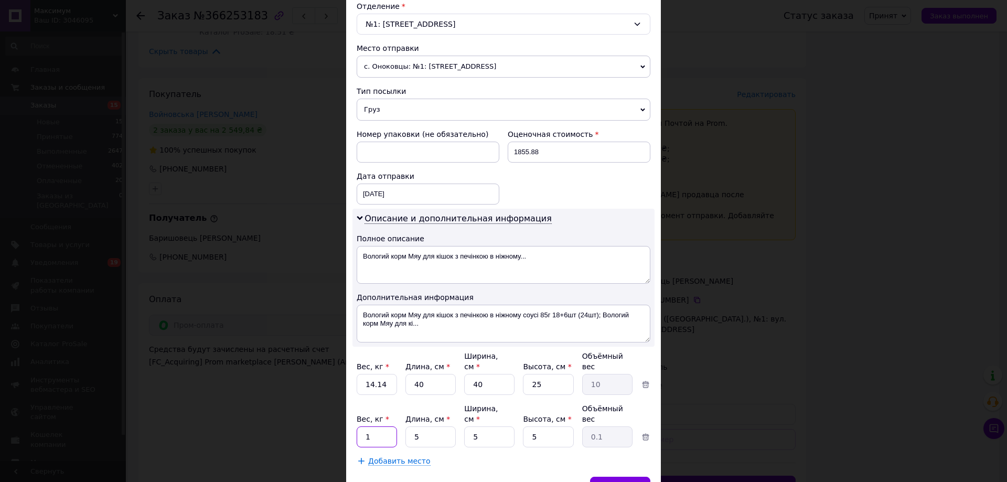
click at [378, 426] on input "1" at bounding box center [377, 436] width 40 height 21
click at [365, 426] on input "1" at bounding box center [377, 436] width 40 height 21
click at [375, 426] on input "1" at bounding box center [377, 436] width 40 height 21
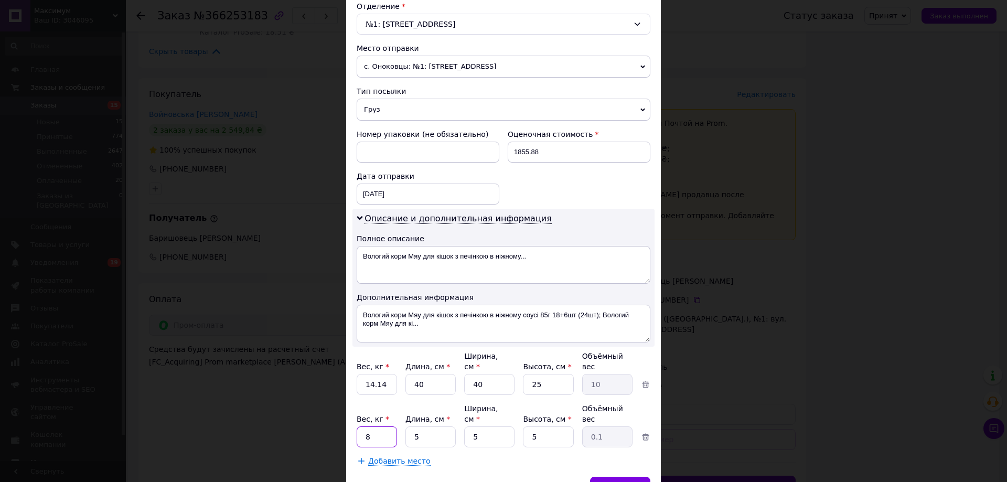
type input "8"
click at [445, 456] on div "Добавить место" at bounding box center [504, 461] width 294 height 10
click at [375, 376] on input "14.14" at bounding box center [377, 384] width 40 height 21
type input "8"
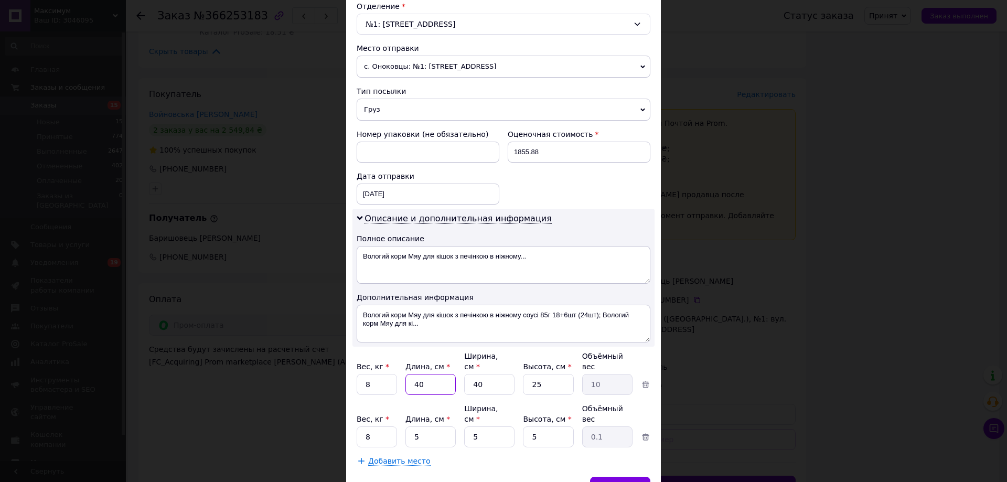
click at [434, 374] on input "40" at bounding box center [430, 384] width 50 height 21
click at [433, 426] on input "5" at bounding box center [430, 436] width 50 height 21
type input "40"
type input "0.25"
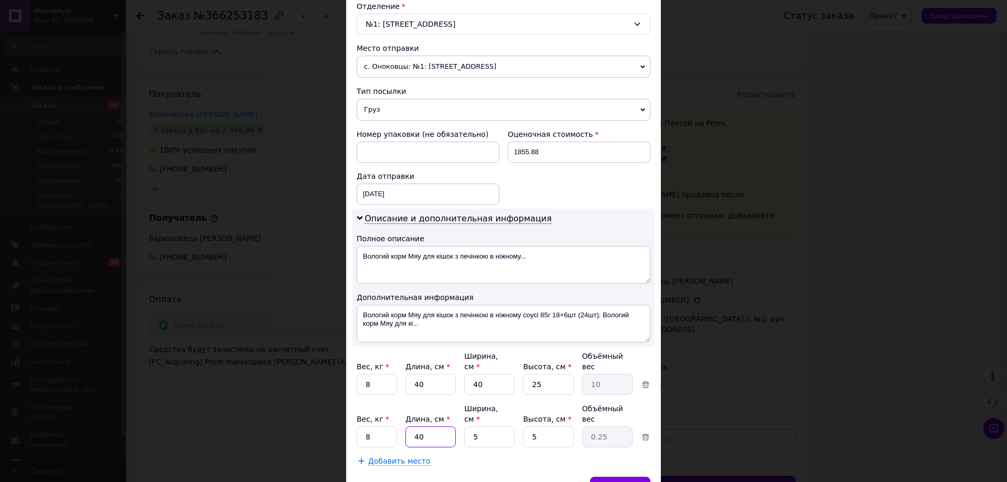
type input "40"
click at [493, 374] on input "40" at bounding box center [489, 384] width 50 height 21
type input "2"
type input "0.5"
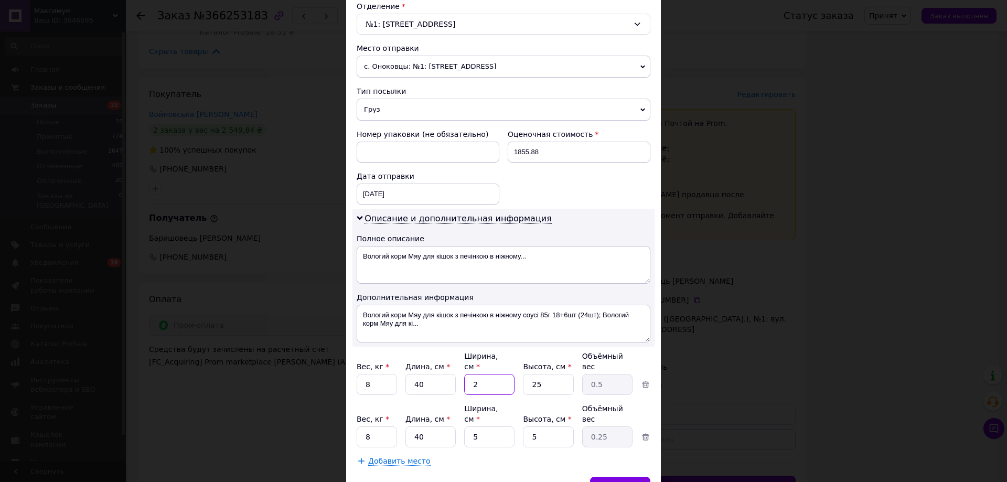
type input "20"
type input "5"
type input "20"
click at [535, 375] on input "25" at bounding box center [548, 384] width 50 height 21
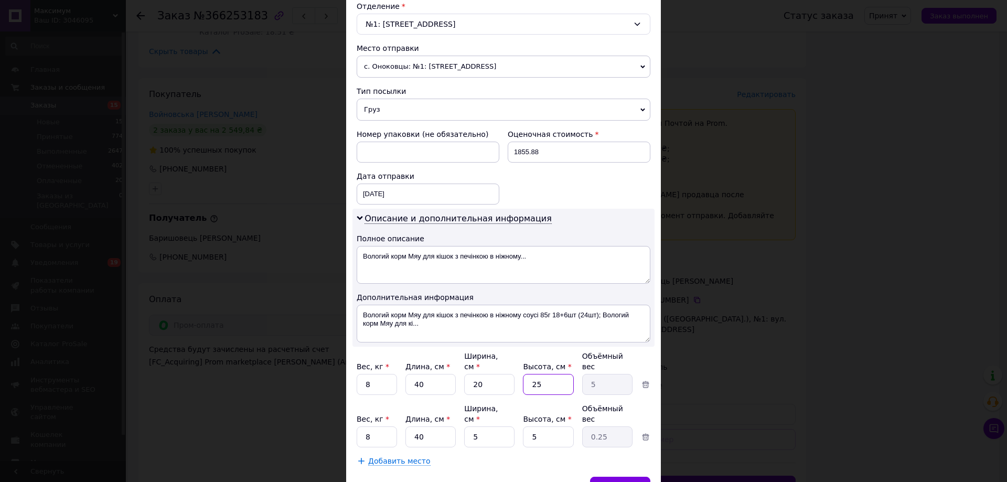
type input "2"
type input "0.4"
type input "20"
type input "4"
type input "20"
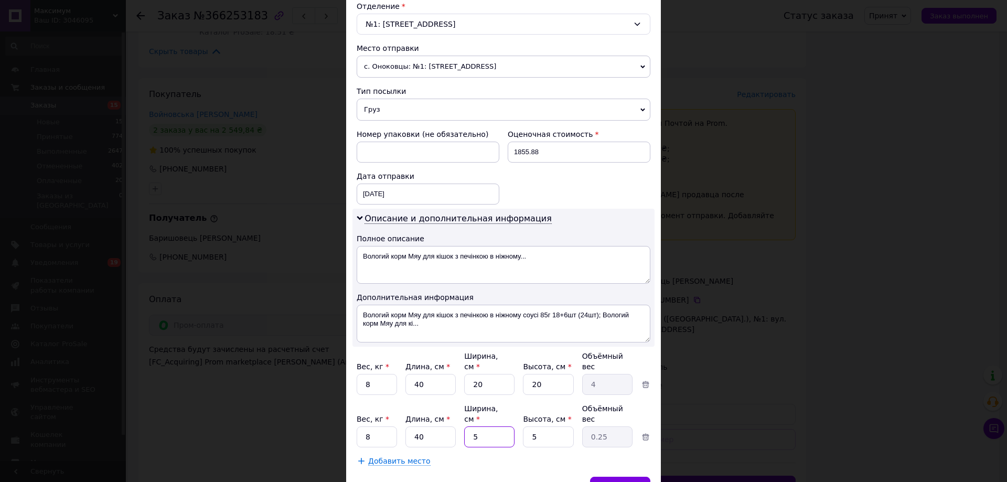
click at [484, 426] on input "5" at bounding box center [489, 436] width 50 height 21
type input "2"
type input "0.1"
type input "20"
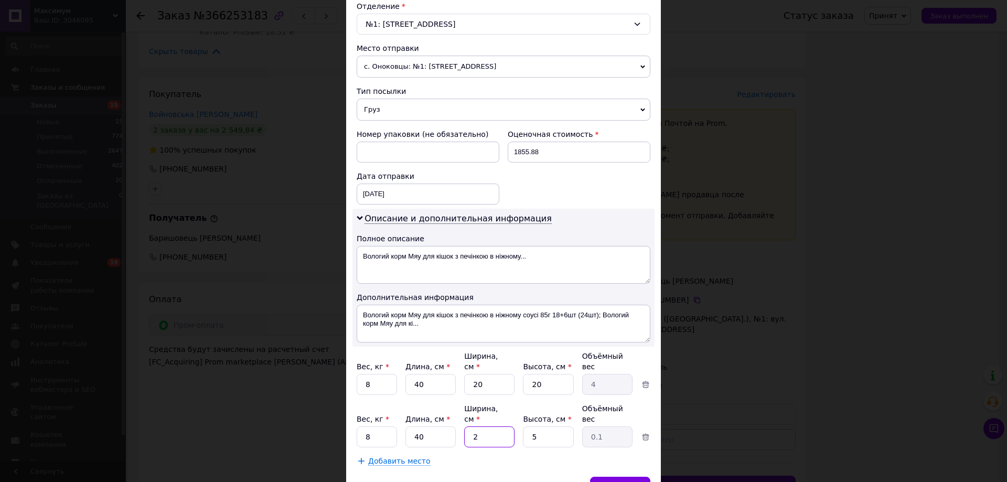
type input "1"
type input "20"
click at [544, 426] on input "5" at bounding box center [548, 436] width 50 height 21
type input "2"
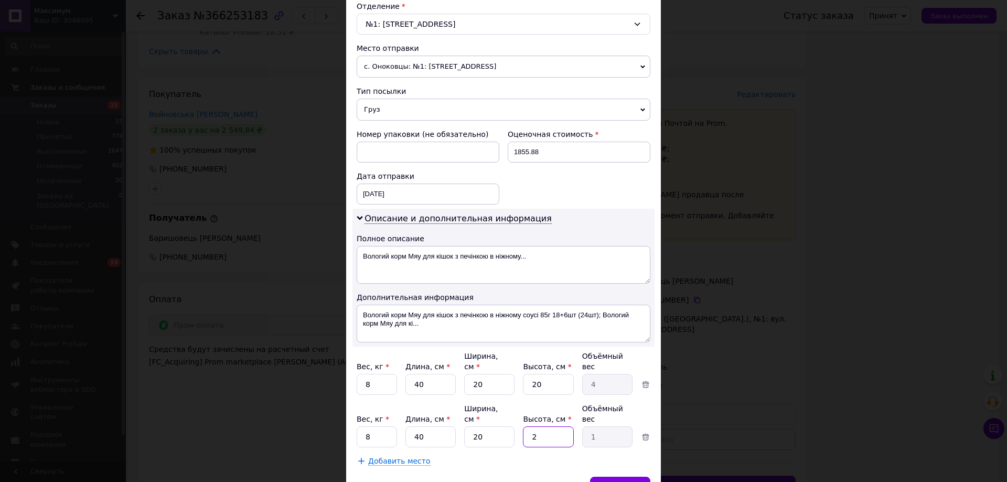
type input "0.4"
type input "20"
type input "4"
type input "20"
click at [509, 448] on div "Способ доставки Нова Пошта (платная) Плательщик Получатель Отправитель Фамилия …" at bounding box center [503, 107] width 315 height 740
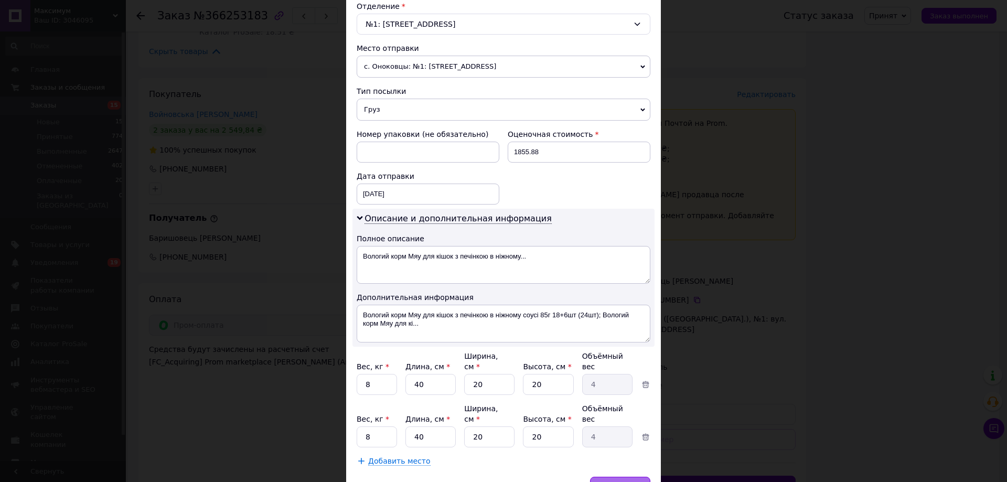
click at [613, 481] on span "Сохранить" at bounding box center [620, 487] width 38 height 8
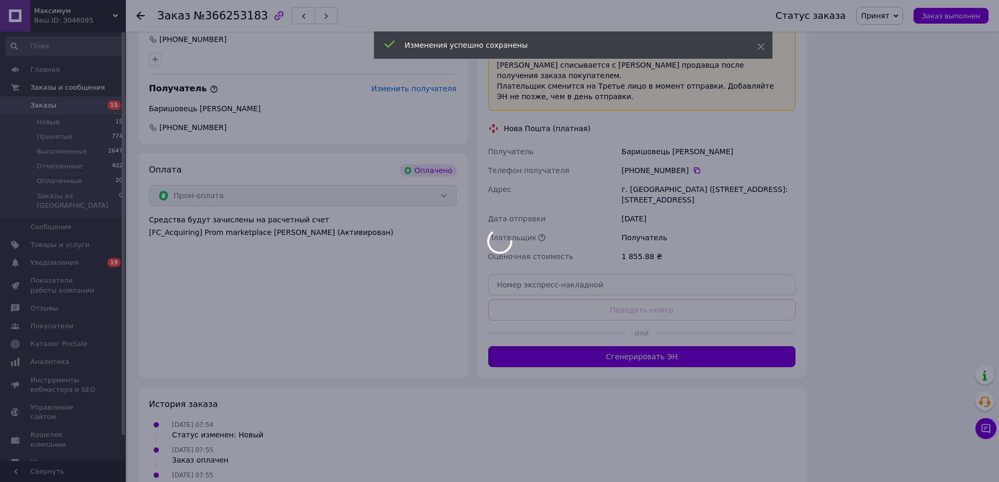
scroll to position [1039, 0]
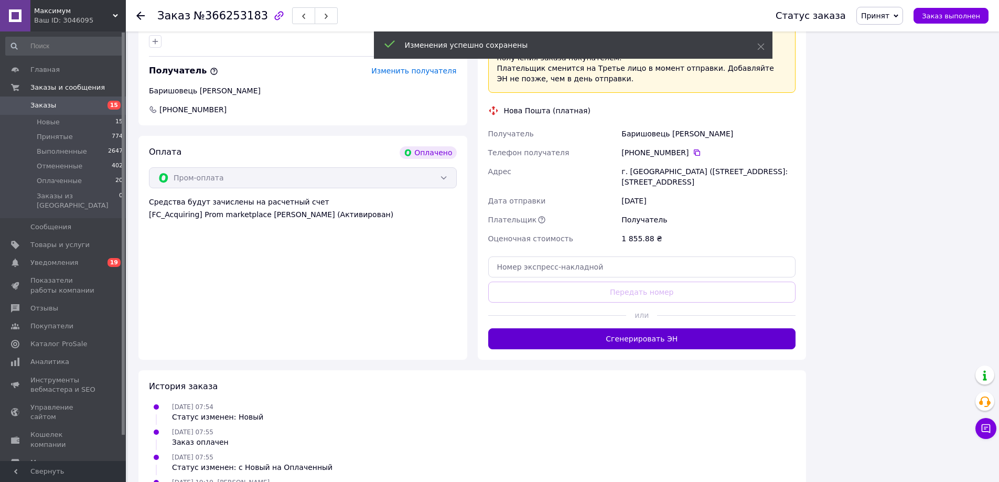
click at [658, 328] on button "Сгенерировать ЭН" at bounding box center [642, 338] width 308 height 21
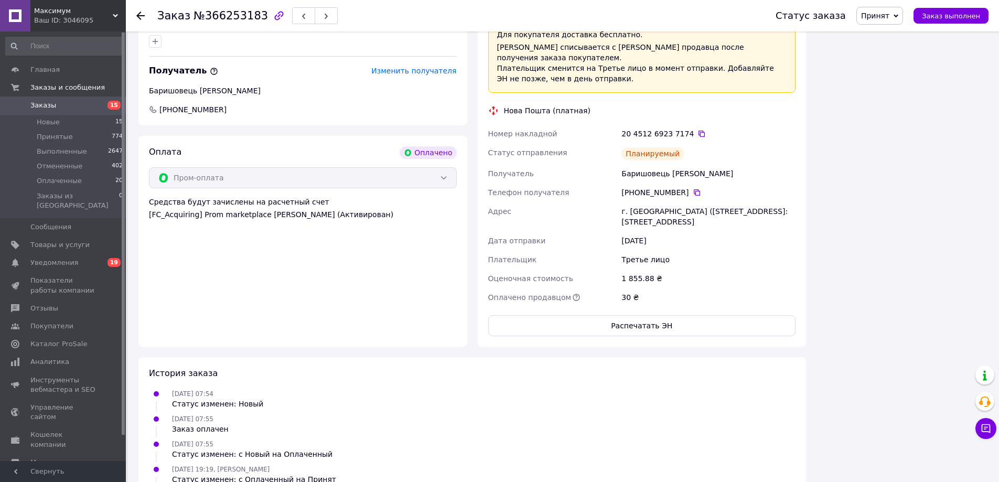
drag, startPoint x: 689, startPoint y: 123, endPoint x: 812, endPoint y: 268, distance: 190.5
click at [697, 130] on icon at bounding box center [701, 134] width 8 height 8
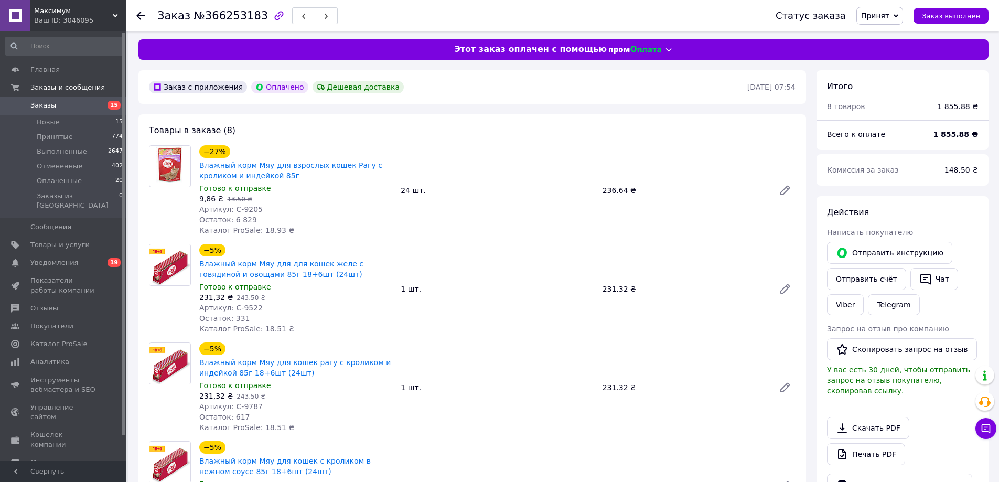
scroll to position [0, 0]
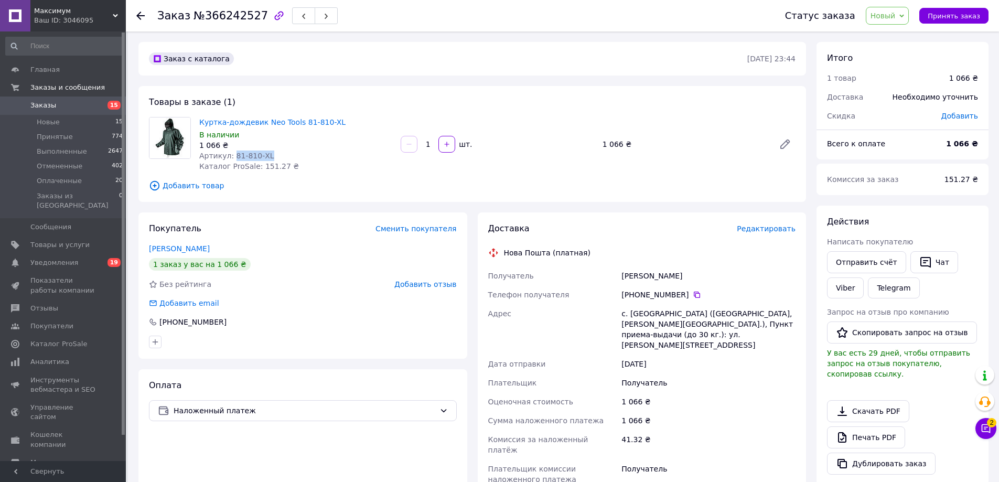
drag, startPoint x: 231, startPoint y: 156, endPoint x: 284, endPoint y: 150, distance: 53.3
click at [281, 151] on div "Артикул: 81-810-XL" at bounding box center [295, 156] width 193 height 10
copy span "81-810-XL"
drag, startPoint x: 252, startPoint y: 15, endPoint x: 201, endPoint y: 14, distance: 50.9
click at [201, 14] on span "№366242527" at bounding box center [231, 15] width 74 height 13
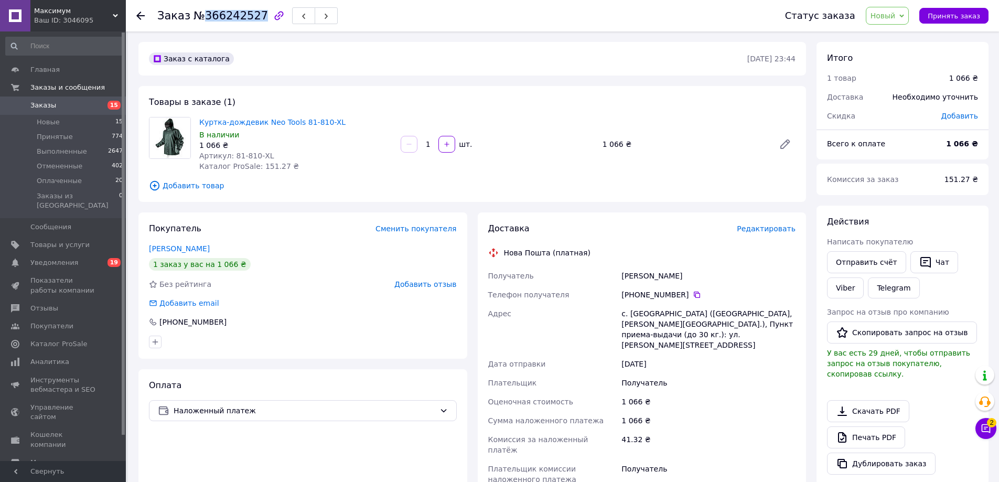
copy span "366242527"
drag, startPoint x: 143, startPoint y: 246, endPoint x: 299, endPoint y: 235, distance: 157.2
click at [228, 243] on div "Покупатель Сменить покупателя [PERSON_NAME] 1 заказ у вас на 1 066 ₴ Без рейтин…" at bounding box center [302, 285] width 329 height 146
copy link "[PERSON_NAME]"
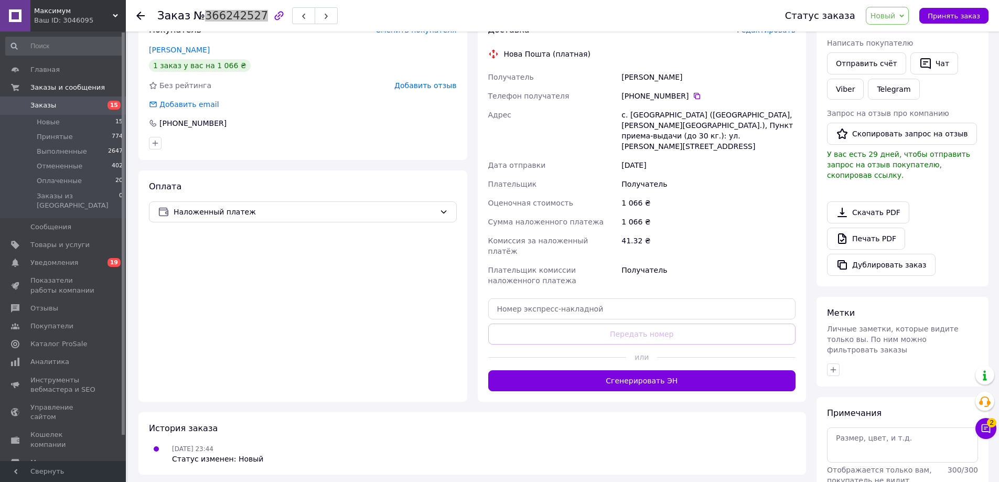
scroll to position [210, 0]
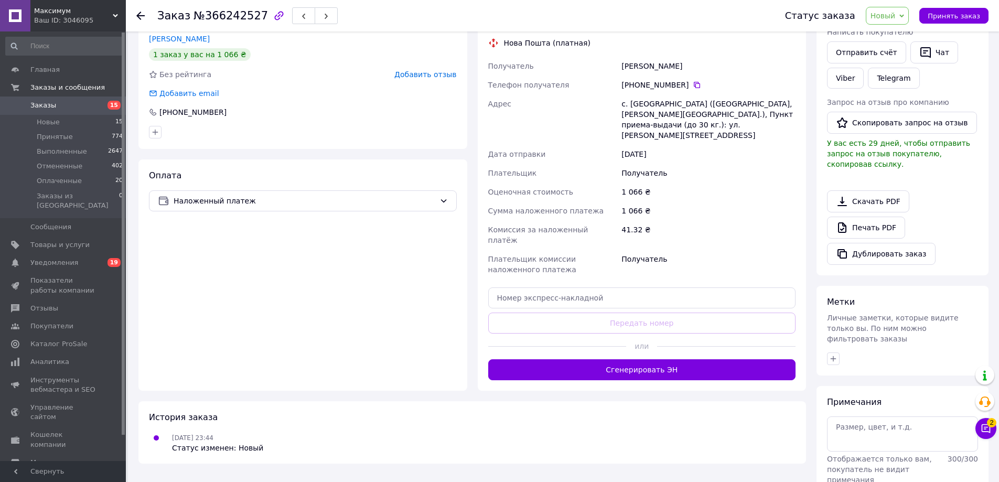
click at [714, 110] on div "с. [GEOGRAPHIC_DATA] ([GEOGRAPHIC_DATA], [PERSON_NAME][GEOGRAPHIC_DATA].), Пунк…" at bounding box center [708, 119] width 178 height 50
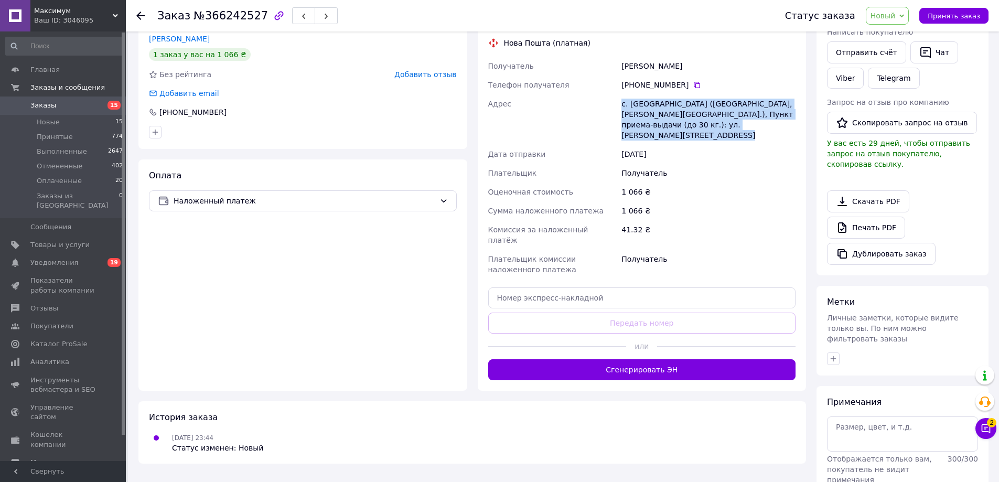
click at [714, 110] on div "с. [GEOGRAPHIC_DATA] ([GEOGRAPHIC_DATA], [PERSON_NAME][GEOGRAPHIC_DATA].), Пунк…" at bounding box center [708, 119] width 178 height 50
copy div "с. [GEOGRAPHIC_DATA] ([GEOGRAPHIC_DATA], [PERSON_NAME][GEOGRAPHIC_DATA].), Пунк…"
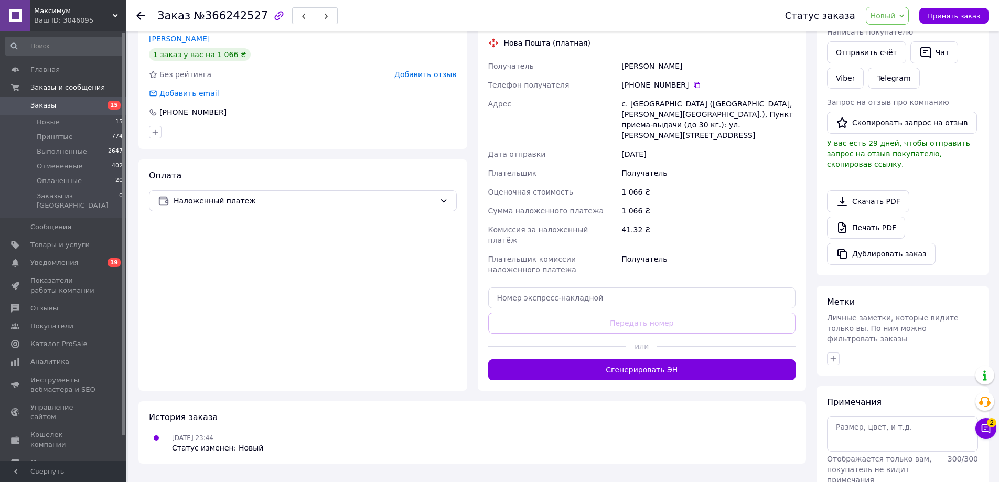
drag, startPoint x: 691, startPoint y: 84, endPoint x: 701, endPoint y: 88, distance: 10.4
click at [693, 84] on icon at bounding box center [697, 85] width 8 height 8
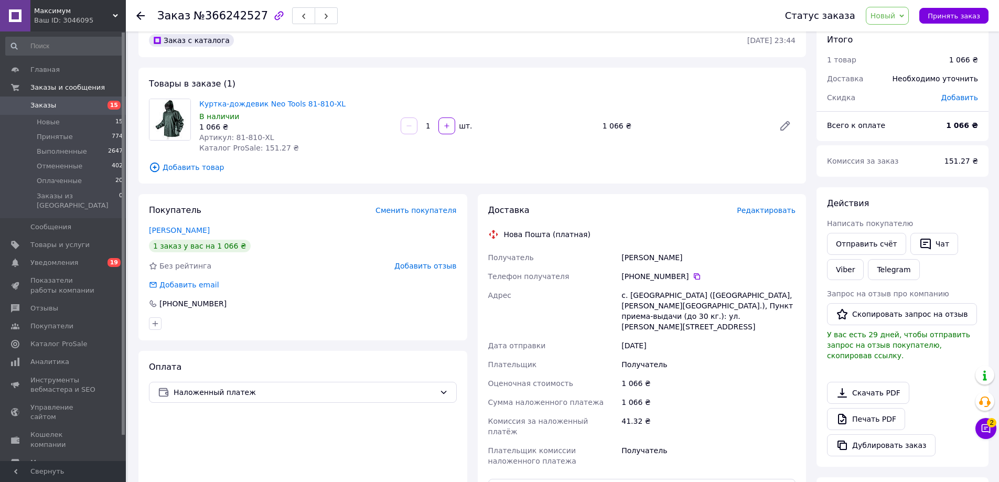
scroll to position [0, 0]
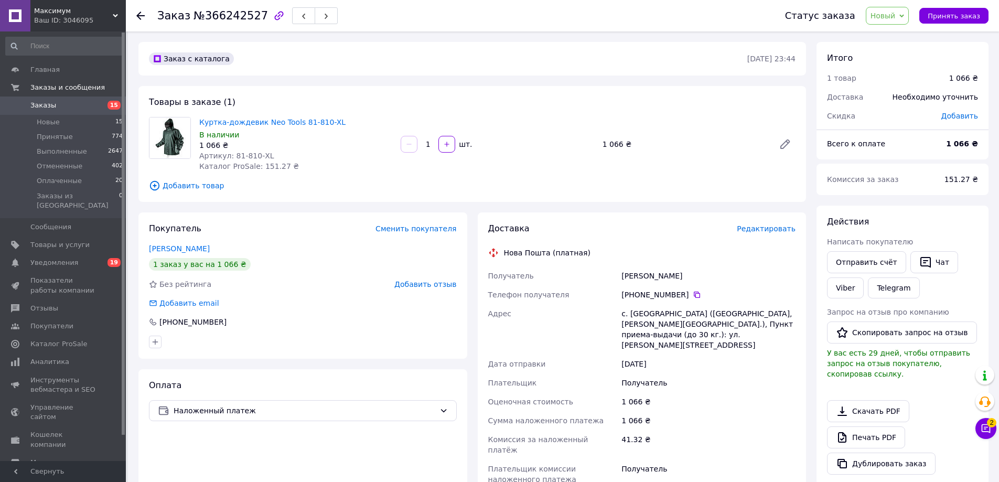
drag, startPoint x: 893, startPoint y: 13, endPoint x: 895, endPoint y: 28, distance: 15.4
click at [893, 13] on span "Новый" at bounding box center [883, 16] width 25 height 8
click at [898, 34] on li "Принят" at bounding box center [894, 37] width 56 height 16
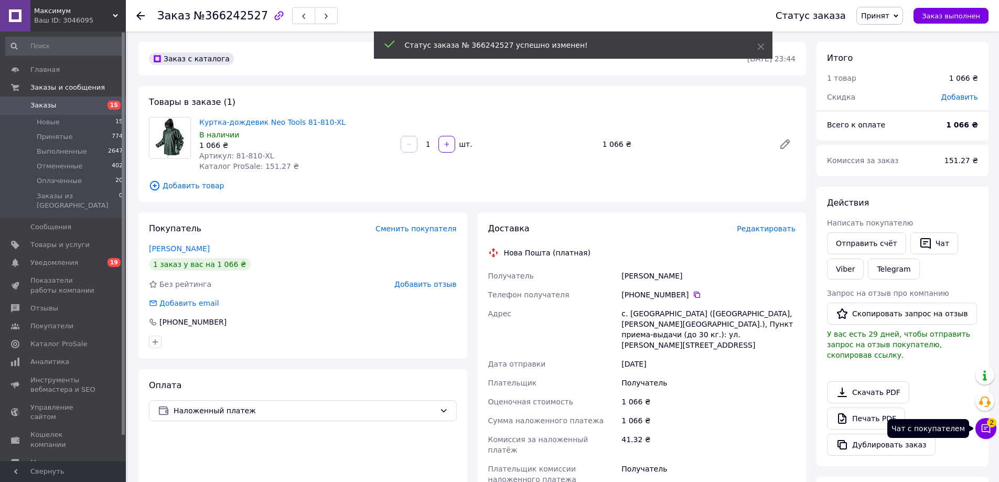
click at [983, 427] on icon at bounding box center [986, 428] width 10 height 10
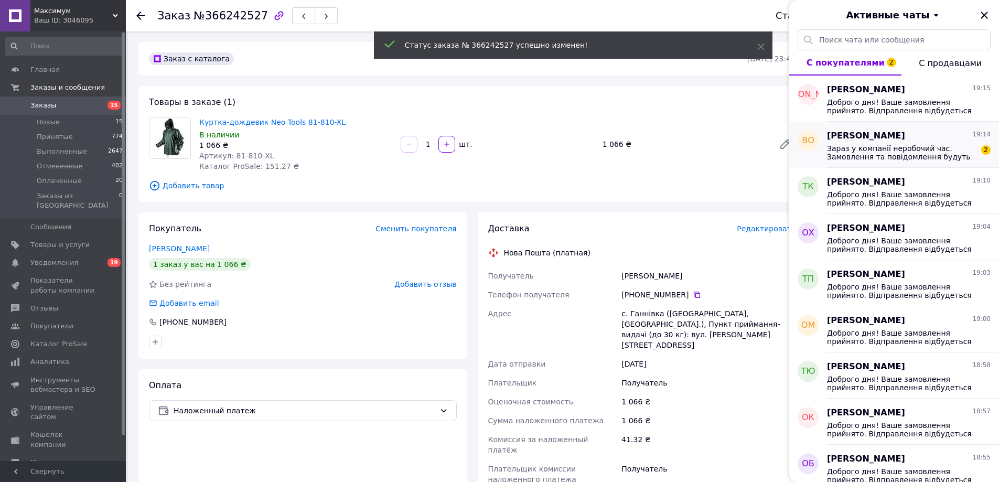
click at [902, 156] on span "Зараз у компанії неробочий час. Замовлення та повідомлення будуть оброблені з 1…" at bounding box center [901, 152] width 149 height 17
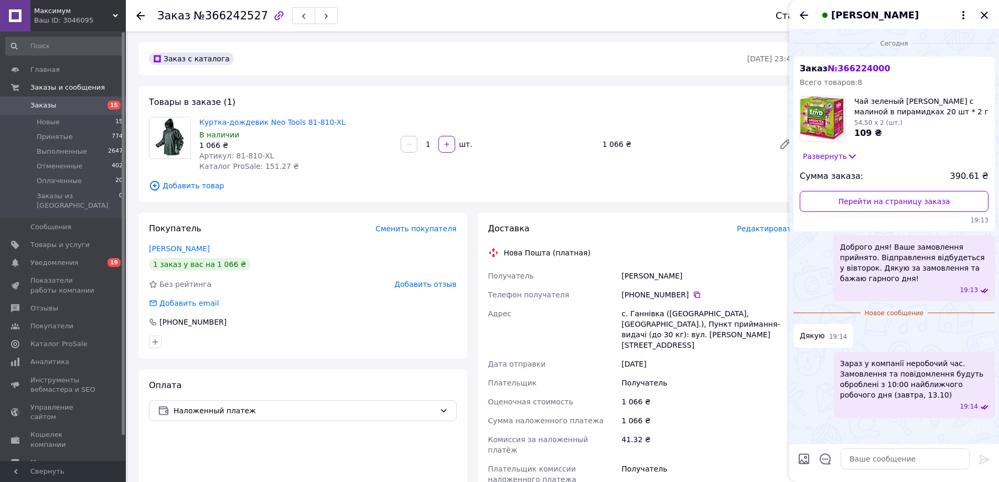
click at [984, 12] on icon "Закрыть" at bounding box center [984, 15] width 13 height 13
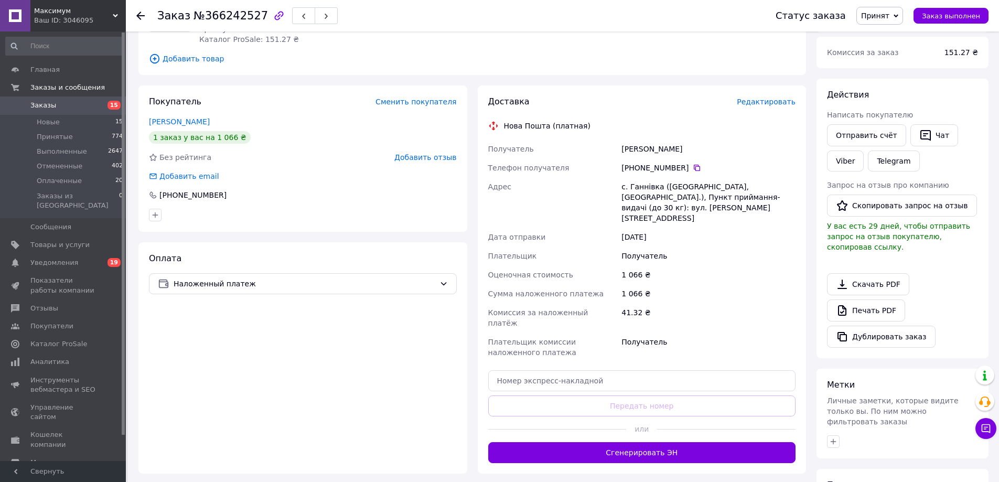
scroll to position [157, 0]
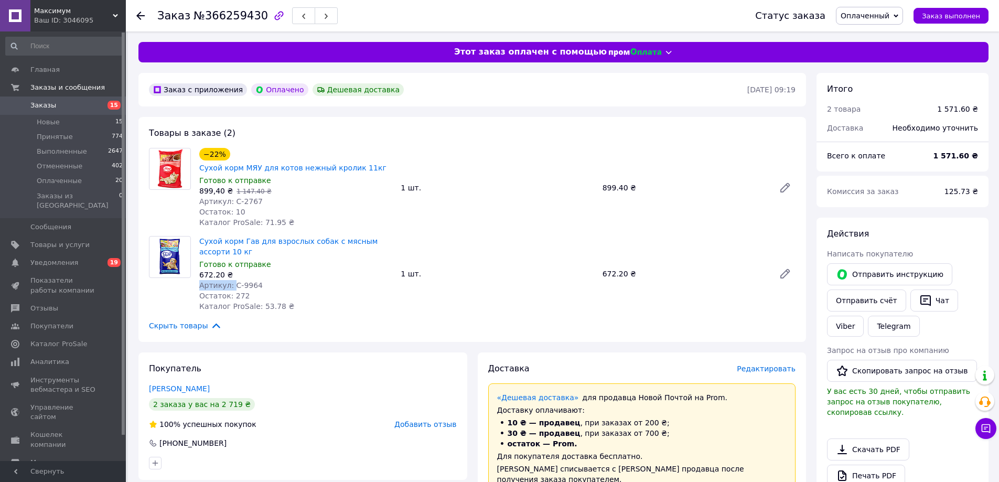
drag, startPoint x: 177, startPoint y: 368, endPoint x: 149, endPoint y: 370, distance: 27.8
click at [149, 370] on div "Покупатель Горбач Анастасія 2 заказа у вас на 2 719 ₴ 100% успешных покупок Доб…" at bounding box center [302, 415] width 329 height 127
copy link "Горбач Анастасія"
drag, startPoint x: 230, startPoint y: 185, endPoint x: 275, endPoint y: 185, distance: 44.6
click at [263, 196] on div "Артикул: С-2767" at bounding box center [295, 201] width 193 height 10
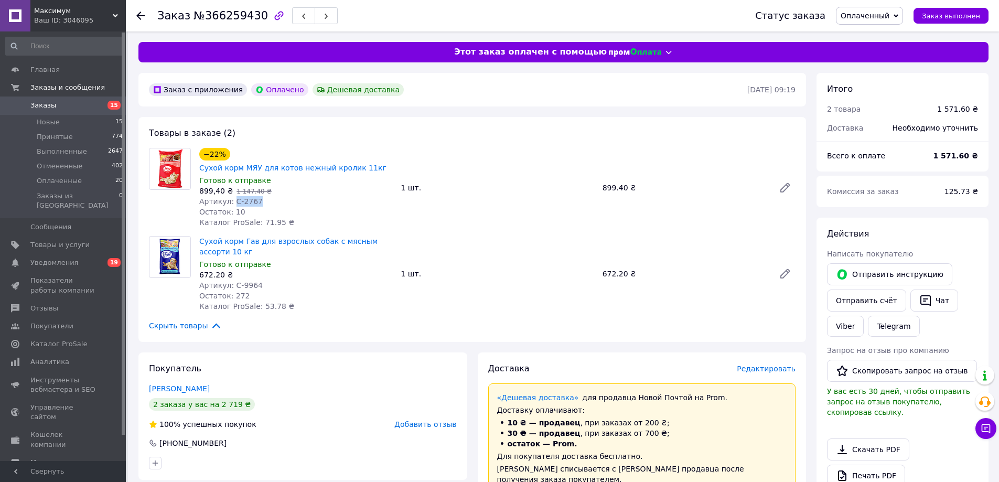
copy span "С-2767"
drag, startPoint x: 229, startPoint y: 272, endPoint x: 246, endPoint y: 272, distance: 17.8
click at [238, 281] on span "Артикул: С-9964" at bounding box center [230, 285] width 63 height 8
click at [252, 281] on span "Артикул: С-9964" at bounding box center [230, 285] width 63 height 8
click at [254, 280] on div "Артикул: С-9964" at bounding box center [295, 285] width 193 height 10
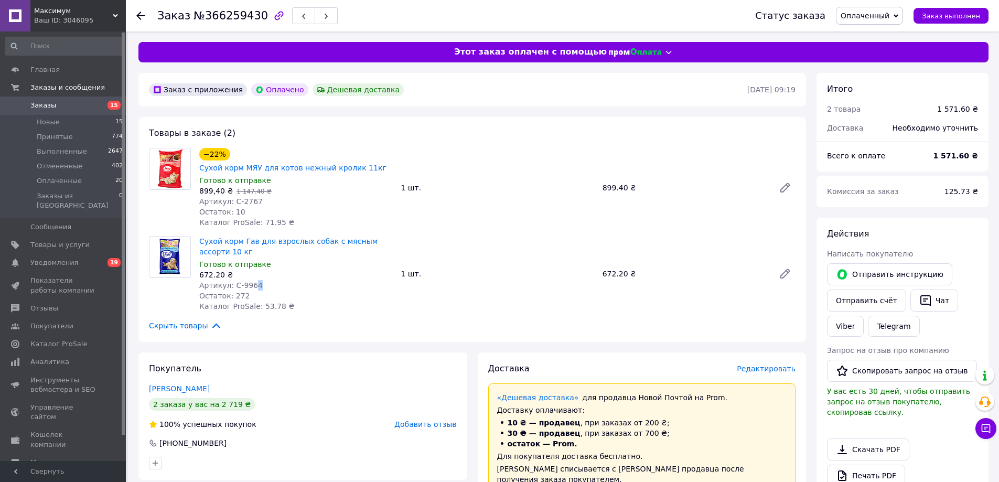
click at [256, 280] on div "Артикул: С-9964" at bounding box center [295, 285] width 193 height 10
click at [229, 281] on span "Артикул: С-9964" at bounding box center [230, 285] width 63 height 8
drag, startPoint x: 231, startPoint y: 271, endPoint x: 256, endPoint y: 271, distance: 25.7
click at [256, 280] on div "Артикул: С-9964" at bounding box center [295, 285] width 193 height 10
copy span "С-9964"
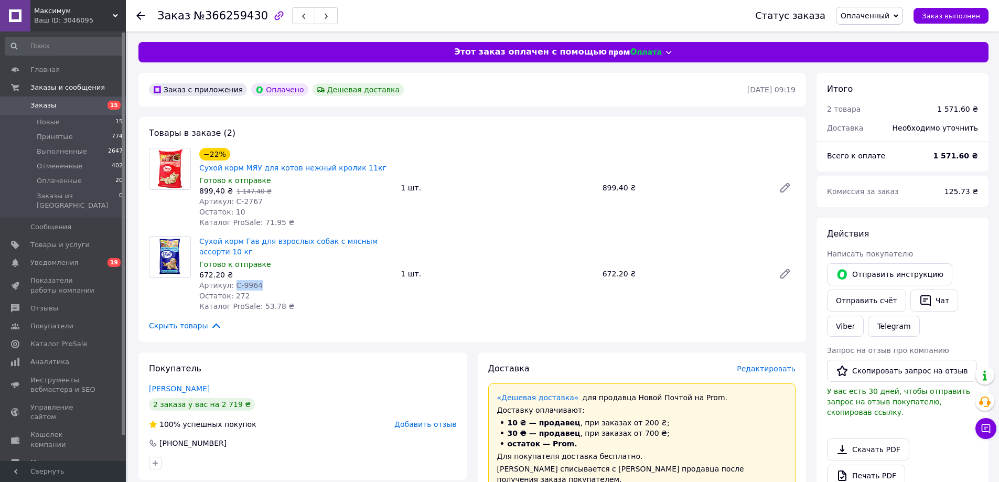
click at [889, 17] on span "Оплаченный" at bounding box center [865, 16] width 49 height 8
click at [884, 33] on li "Принят" at bounding box center [869, 37] width 66 height 16
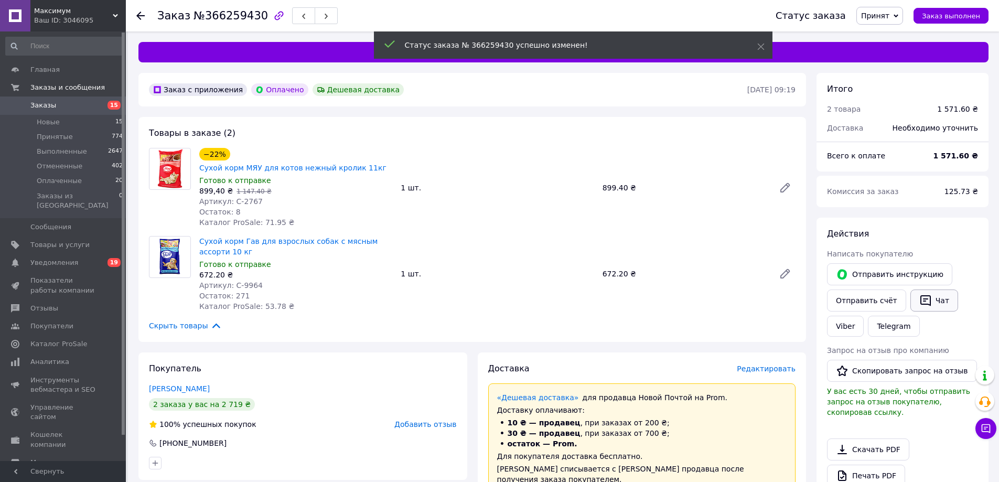
click at [928, 299] on button "Чат" at bounding box center [934, 300] width 48 height 22
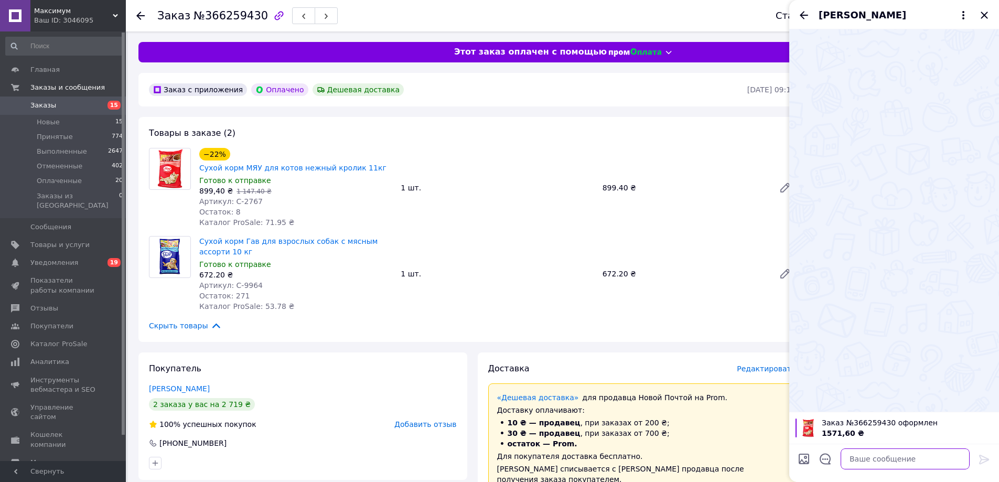
click at [894, 459] on textarea at bounding box center [905, 458] width 129 height 21
paste textarea "Доброго дня! Ваше замовлення прийнято. Відправлення відбудеться у вівторок. Дяк…"
type textarea "Доброго дня! Ваше замовлення прийнято. Відправлення відбудеться у вівторок. Дяк…"
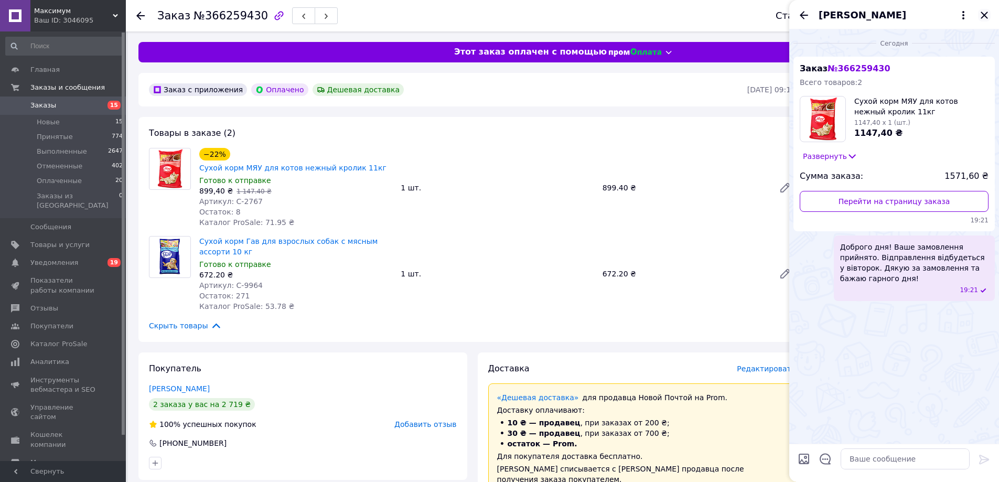
click at [986, 11] on icon "Закрыть" at bounding box center [984, 15] width 13 height 13
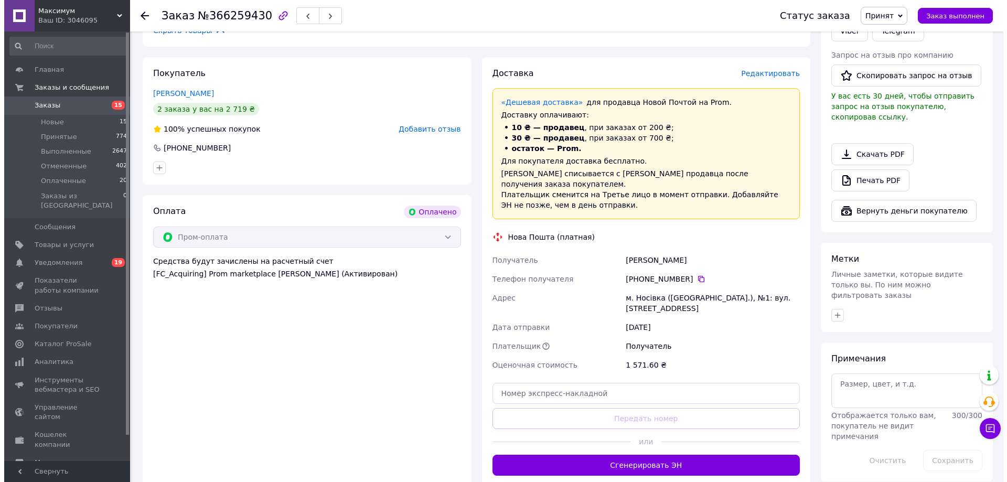
scroll to position [252, 0]
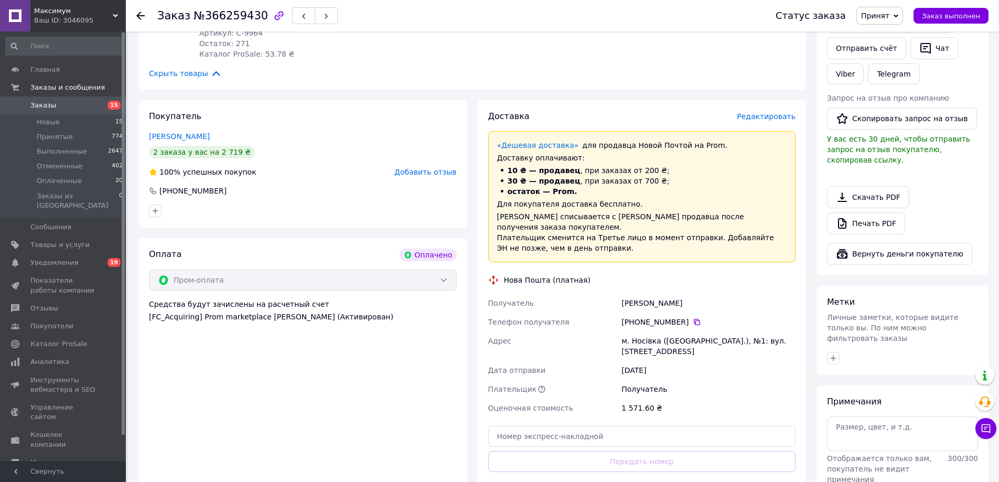
click at [776, 112] on span "Редактировать" at bounding box center [766, 116] width 59 height 8
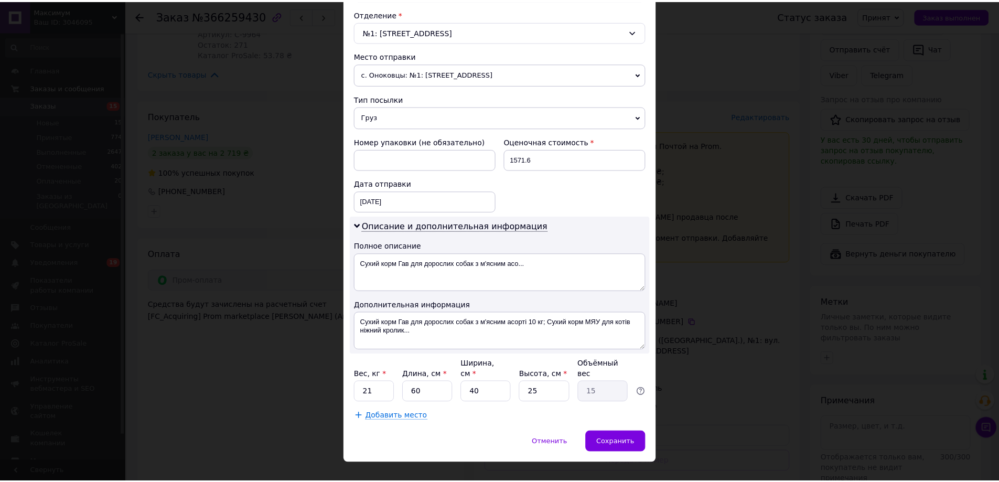
scroll to position [332, 0]
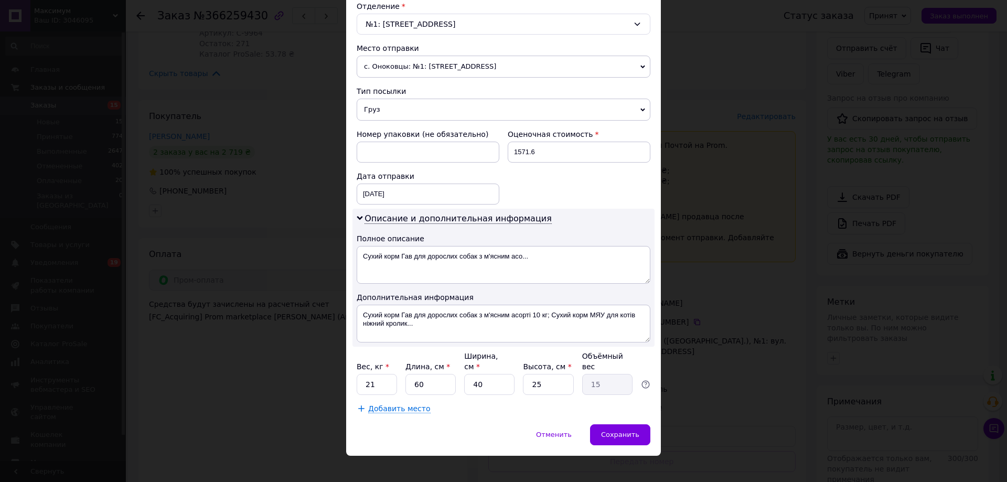
click at [383, 404] on span "Добавить место" at bounding box center [399, 408] width 62 height 9
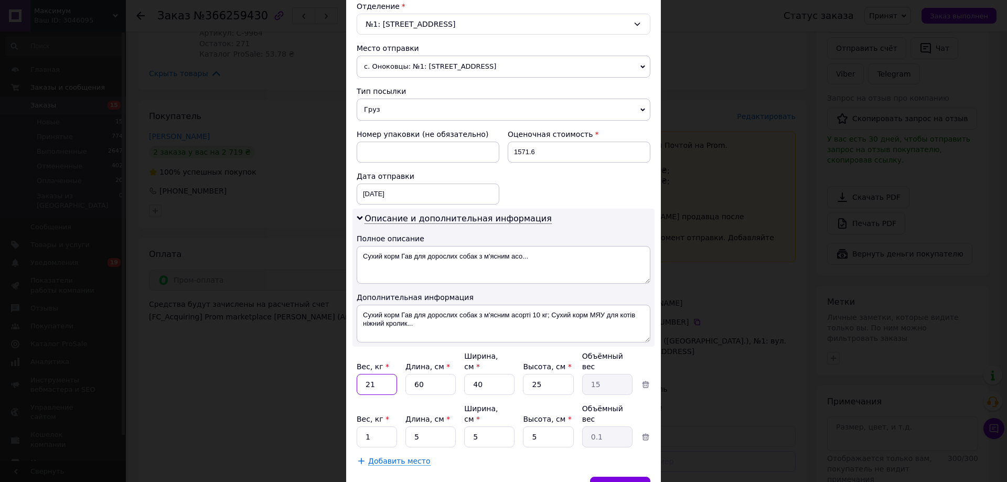
click at [371, 378] on input "21" at bounding box center [377, 384] width 40 height 21
type input "11"
click at [346, 420] on div "Способ доставки Нова Пошта (платная) Плательщик Получатель Отправитель Фамилия …" at bounding box center [503, 107] width 315 height 740
click at [370, 426] on input "1" at bounding box center [377, 436] width 40 height 21
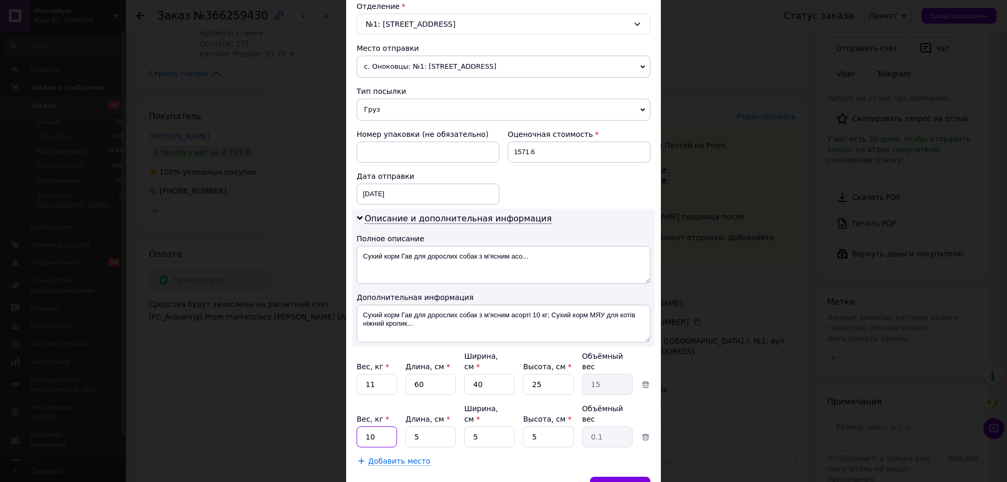
type input "10"
click at [438, 426] on input "5" at bounding box center [430, 436] width 50 height 21
type input "50"
type input "0.31"
type input "50"
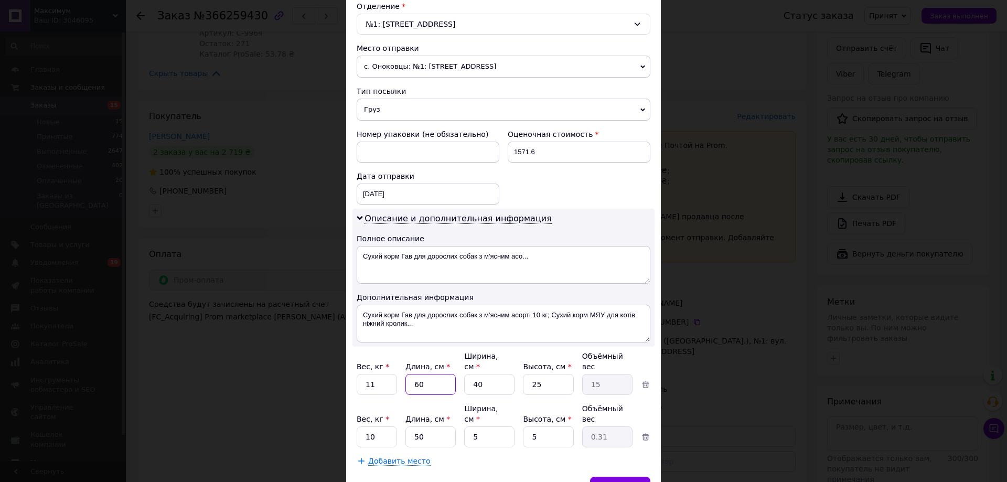
click at [433, 374] on input "60" at bounding box center [430, 384] width 50 height 21
type input "5"
type input "1.25"
type input "50"
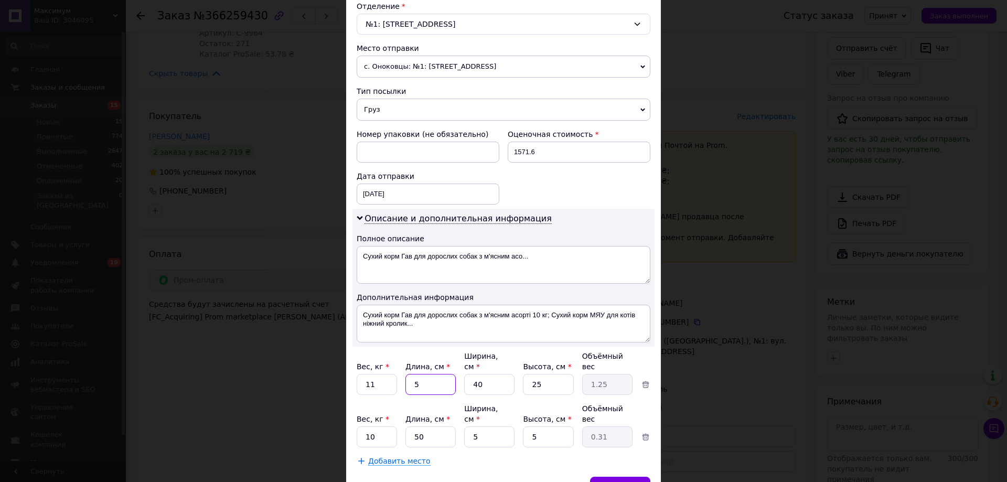
type input "12.5"
type input "50"
click at [493, 426] on input "5" at bounding box center [489, 436] width 50 height 21
type input "4"
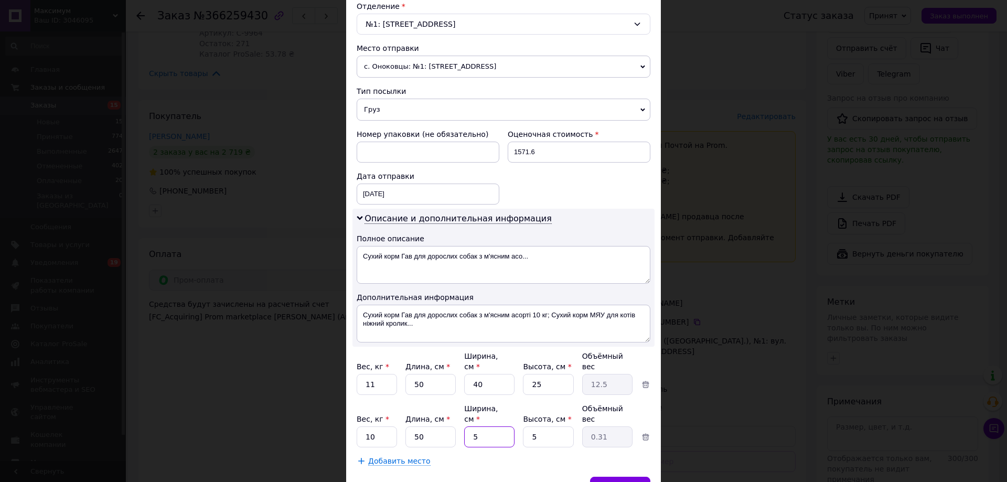
type input "0.25"
type input "40"
type input "2.5"
type input "40"
click at [552, 426] on input "5" at bounding box center [548, 436] width 50 height 21
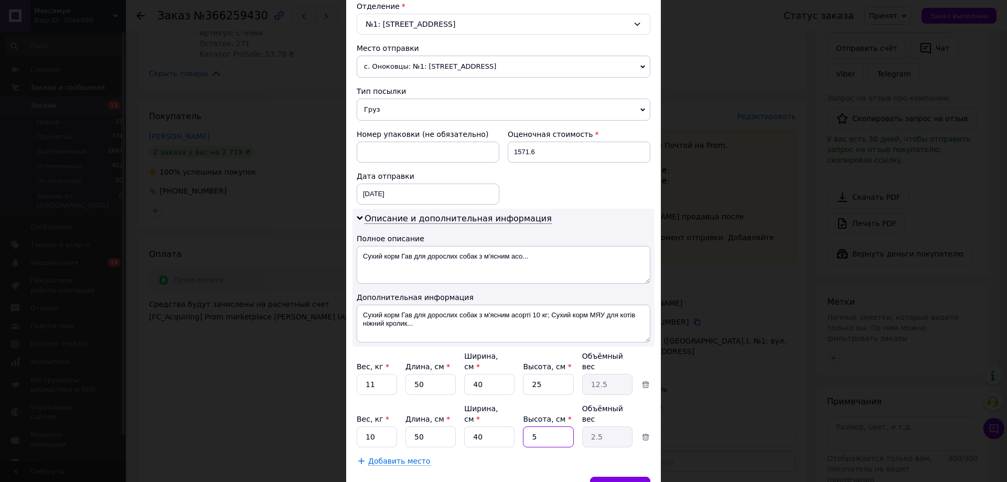
click at [552, 426] on input "5" at bounding box center [548, 436] width 50 height 21
type input "2"
type input "1"
type input "25"
type input "12.5"
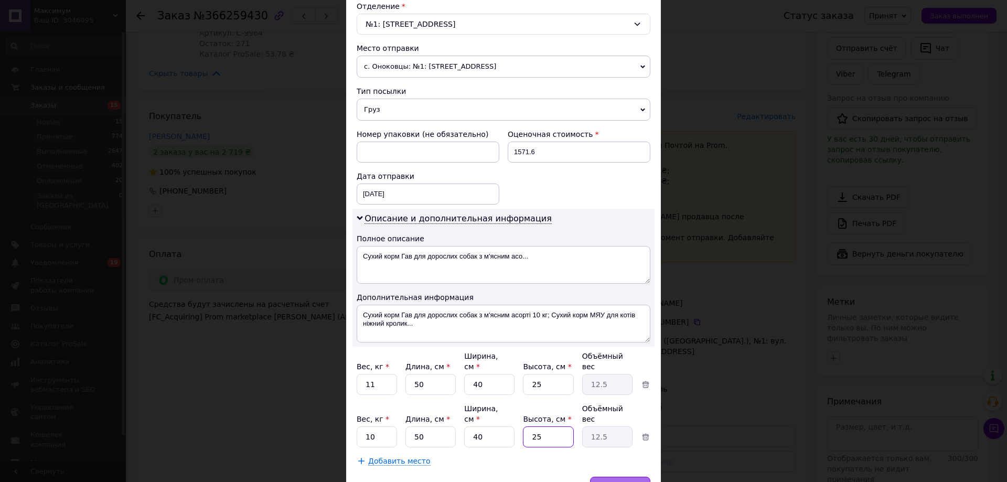
type input "25"
click at [610, 477] on div "Сохранить" at bounding box center [620, 487] width 60 height 21
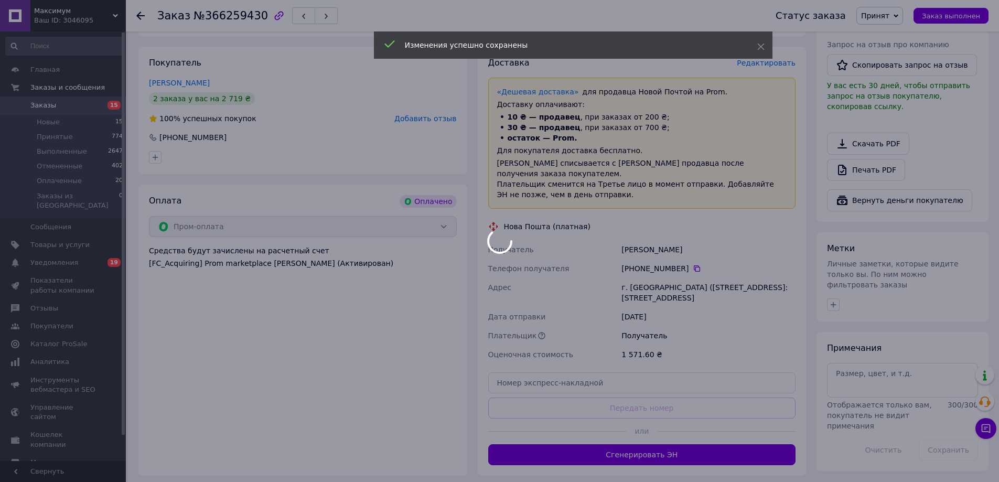
scroll to position [410, 0]
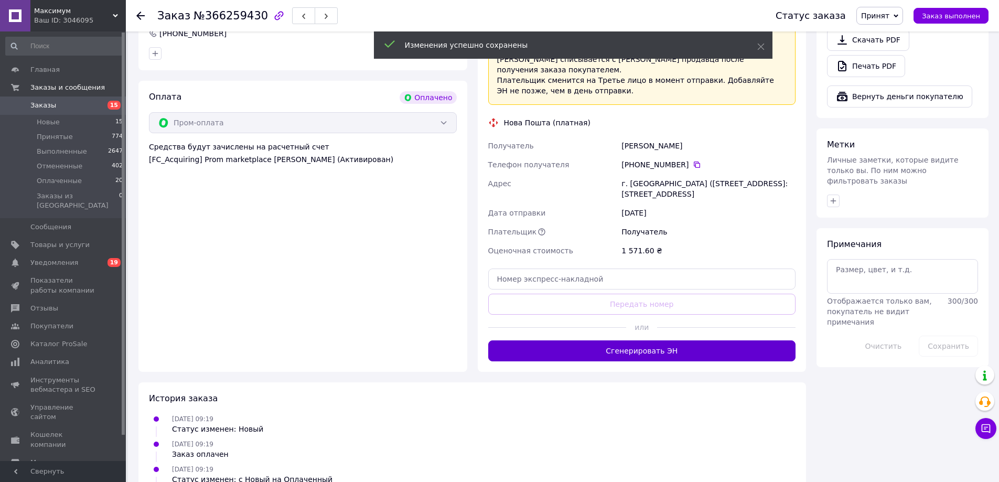
click at [648, 340] on button "Сгенерировать ЭН" at bounding box center [642, 350] width 308 height 21
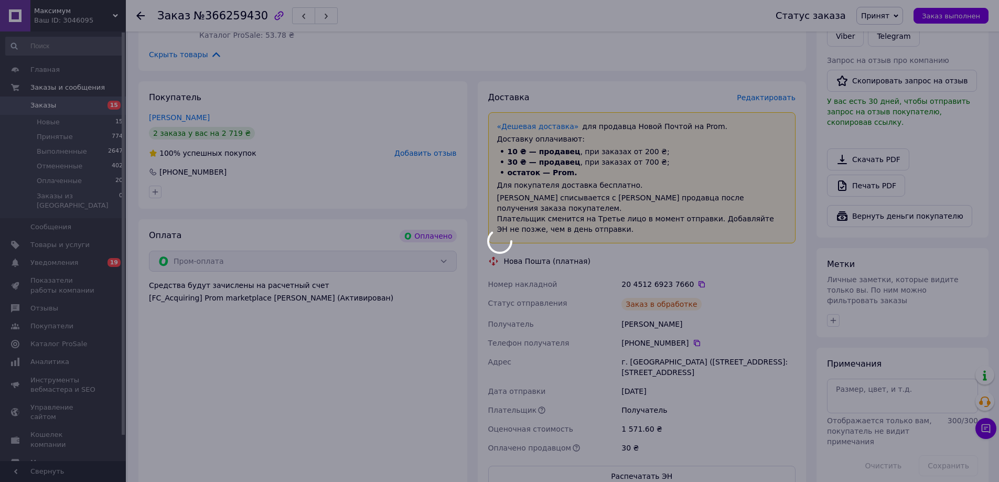
scroll to position [252, 0]
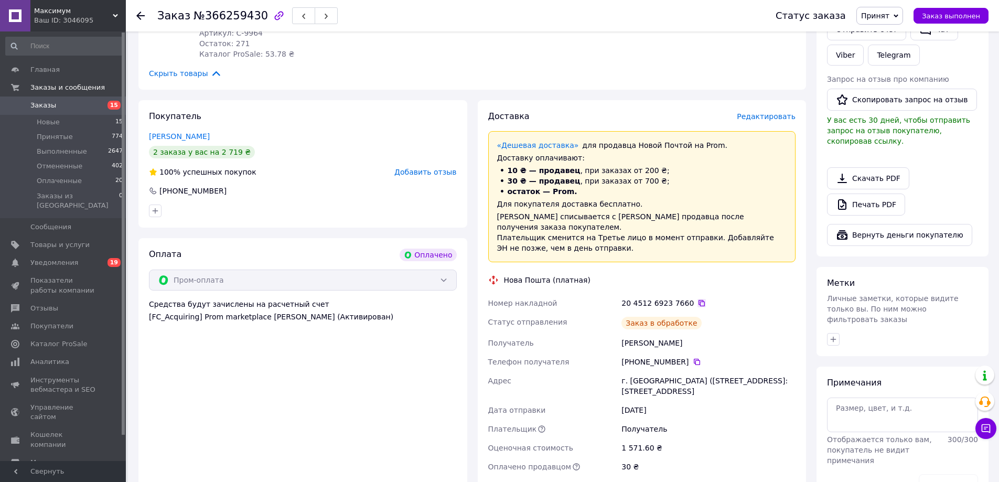
click at [699, 300] on icon at bounding box center [702, 303] width 6 height 6
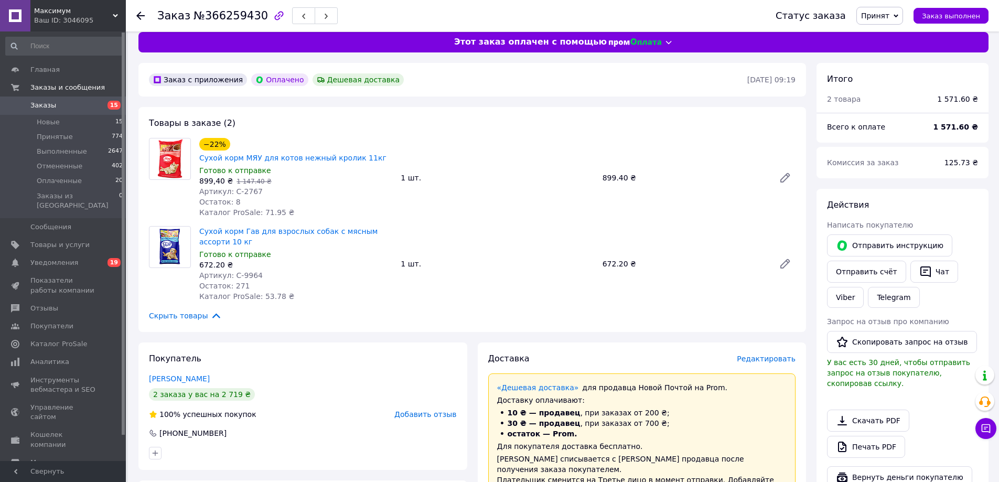
scroll to position [0, 0]
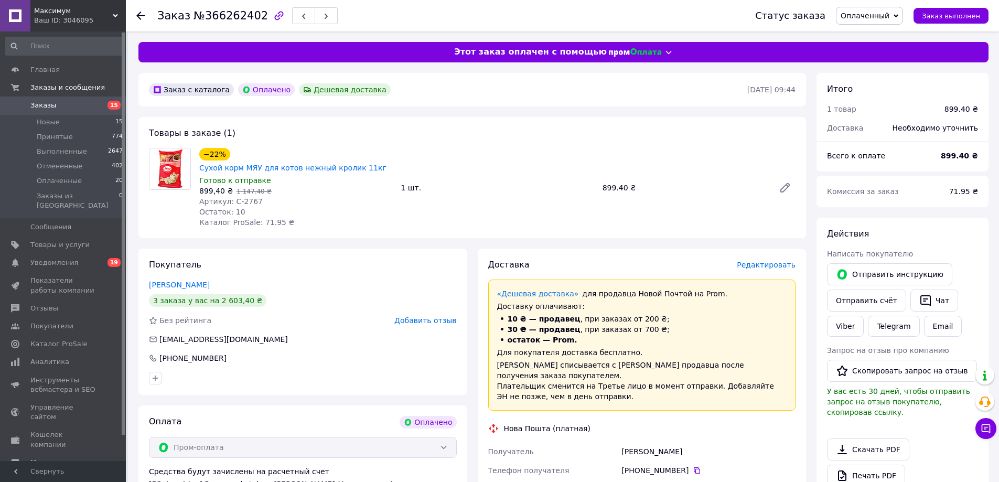
click at [878, 17] on span "Оплаченный" at bounding box center [865, 16] width 49 height 8
click at [874, 33] on li "Принят" at bounding box center [869, 37] width 66 height 16
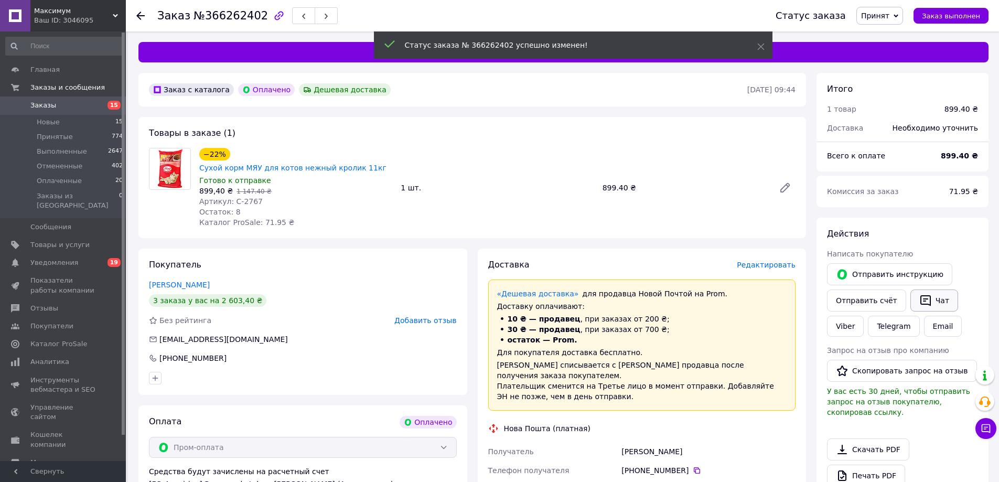
click at [926, 298] on button "Чат" at bounding box center [934, 300] width 48 height 22
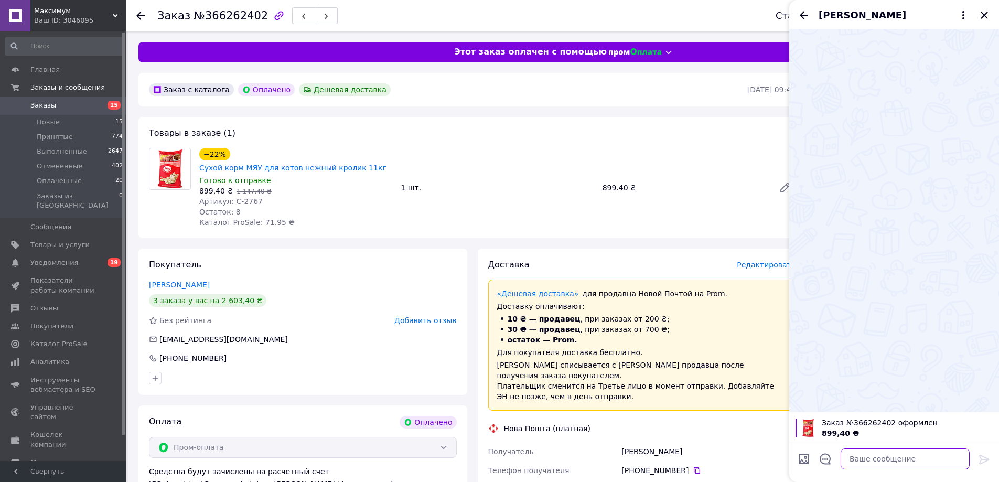
click at [875, 455] on textarea at bounding box center [905, 458] width 129 height 21
paste textarea "Доброго дня! Ваше замовлення прийнято. Відправлення відбудеться у вівторок. Дяк…"
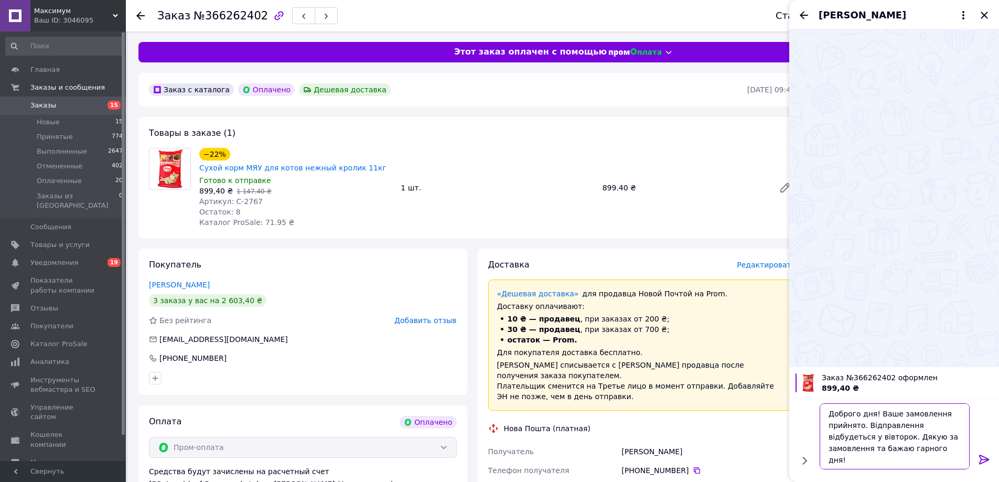
type textarea "Доброго дня! Ваше замовлення прийнято. Відправлення відбудеться у вівторок. Дяк…"
click at [983, 458] on icon at bounding box center [984, 459] width 13 height 13
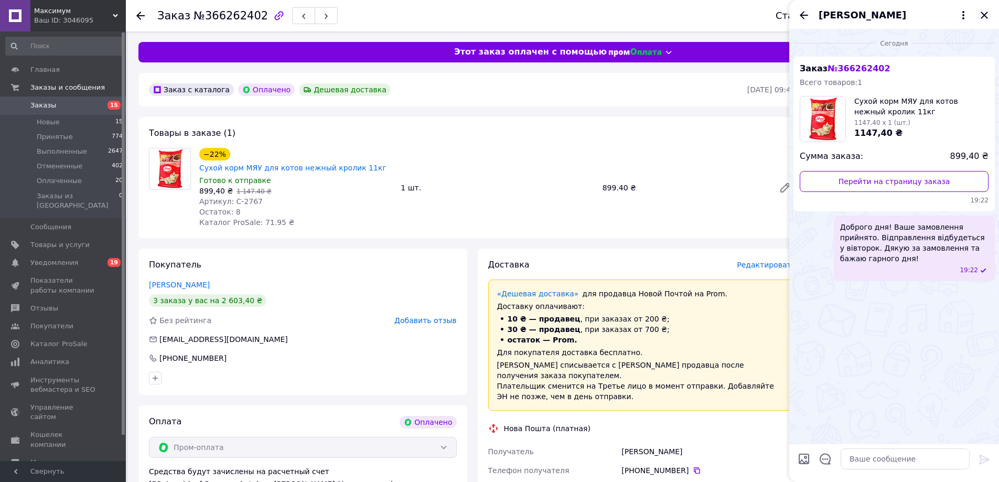
click at [984, 14] on icon "Закрыть" at bounding box center [984, 15] width 13 height 13
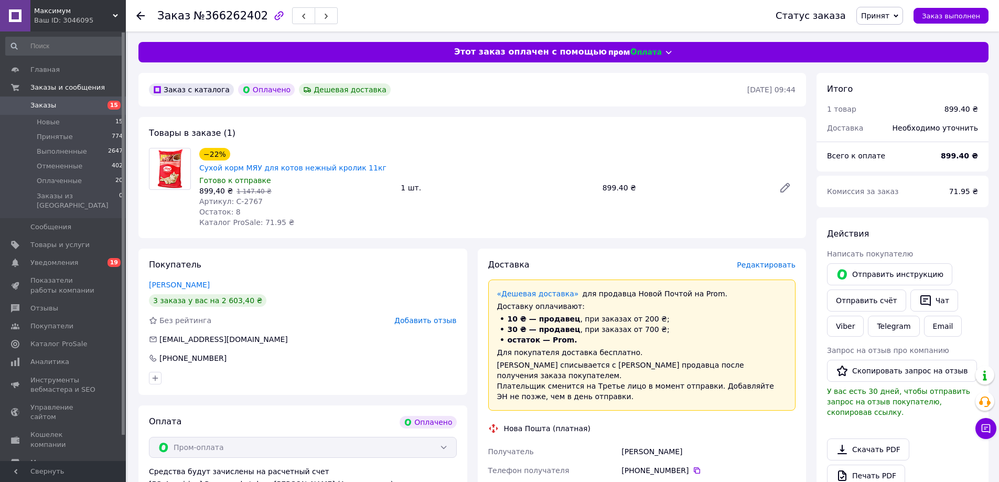
drag, startPoint x: 145, startPoint y: 267, endPoint x: 396, endPoint y: 239, distance: 252.9
click at [220, 263] on div "Покупатель [PERSON_NAME] 3 заказа у вас на 2 603,40 ₴ Без рейтинга Добавить отз…" at bounding box center [302, 322] width 329 height 146
copy link "Колесник Галина"
click at [214, 280] on div "Колесник Галина" at bounding box center [303, 285] width 308 height 10
drag, startPoint x: 197, startPoint y: 272, endPoint x: 141, endPoint y: 270, distance: 56.2
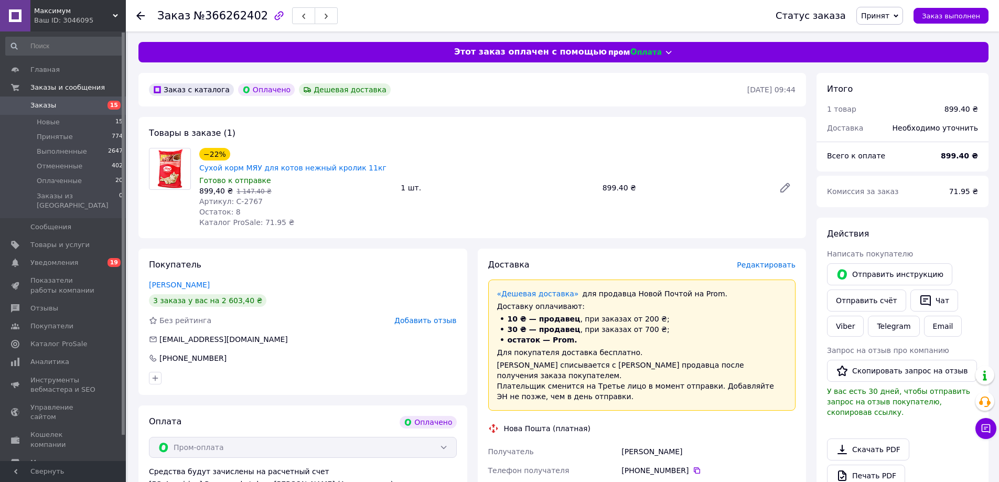
click at [141, 270] on div "Покупатель Колесник Галина 3 заказа у вас на 2 603,40 ₴ Без рейтинга Добавить о…" at bounding box center [302, 322] width 329 height 146
copy link "Колесник Галина"
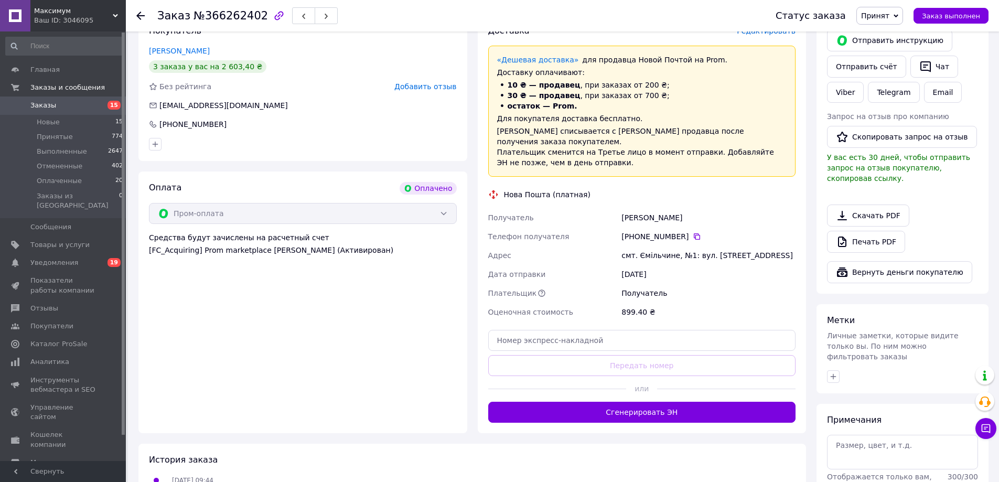
scroll to position [262, 0]
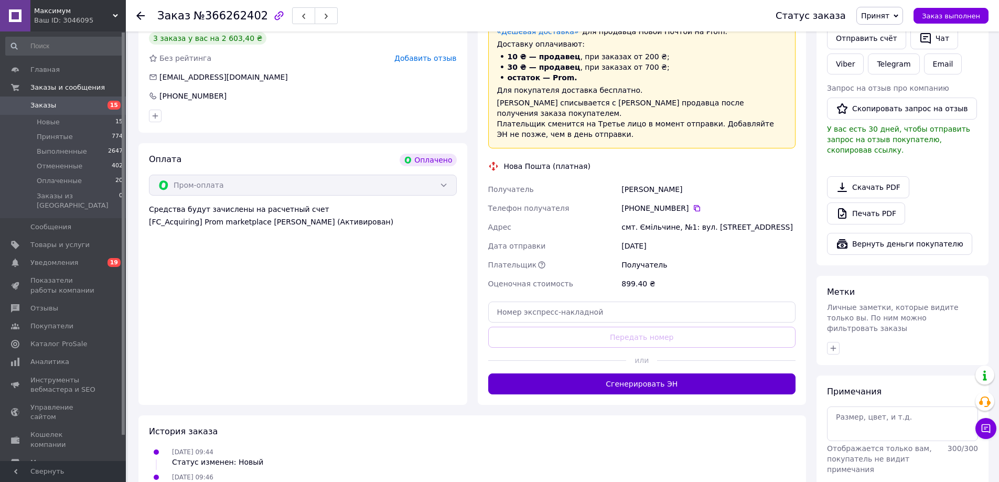
click at [643, 373] on button "Сгенерировать ЭН" at bounding box center [642, 383] width 308 height 21
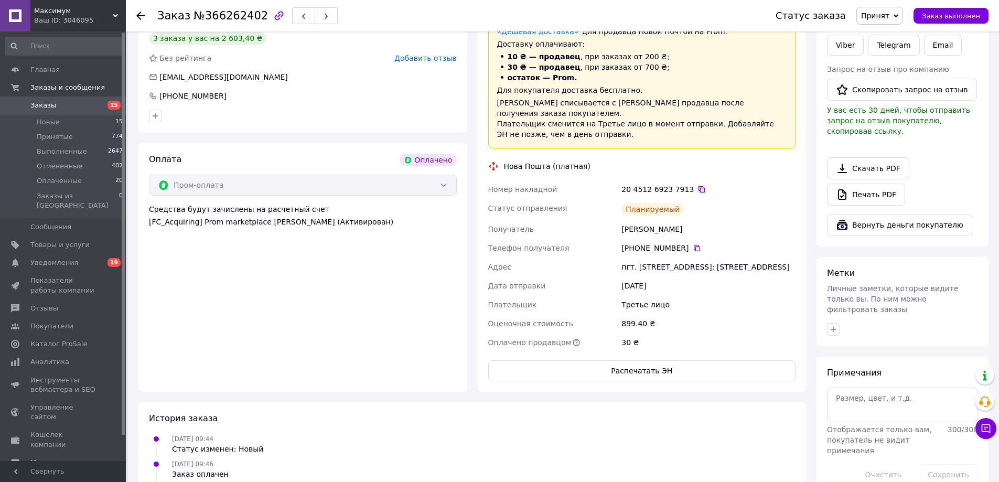
click at [697, 185] on icon at bounding box center [701, 189] width 8 height 8
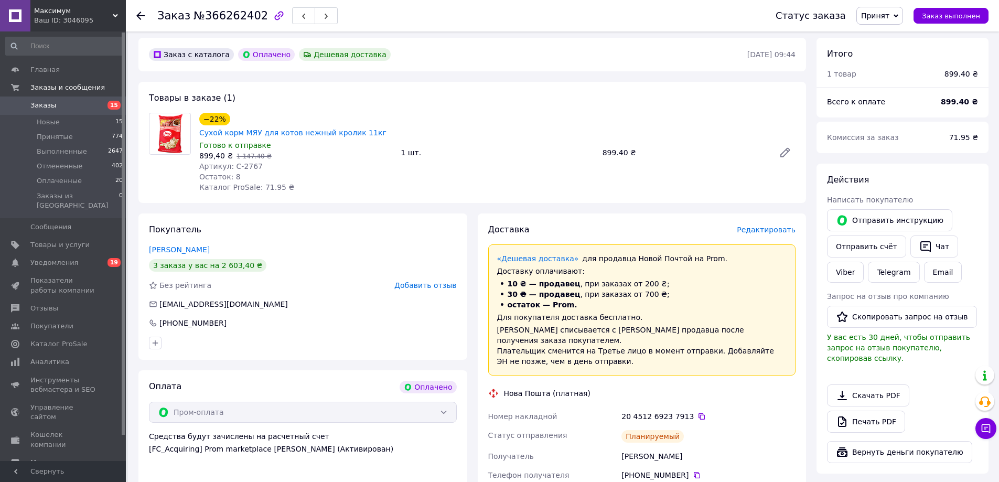
scroll to position [0, 0]
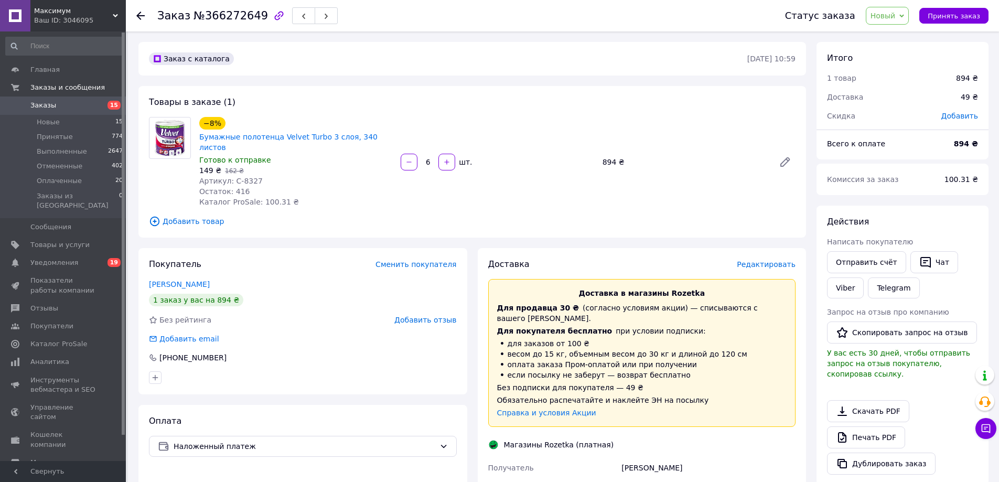
drag, startPoint x: 176, startPoint y: 268, endPoint x: 281, endPoint y: 255, distance: 105.6
click at [244, 268] on div "Покупатель Сменить покупателя Чуприна Наталія 1 заказ у вас на 894 ₴ Без рейтин…" at bounding box center [302, 321] width 329 height 146
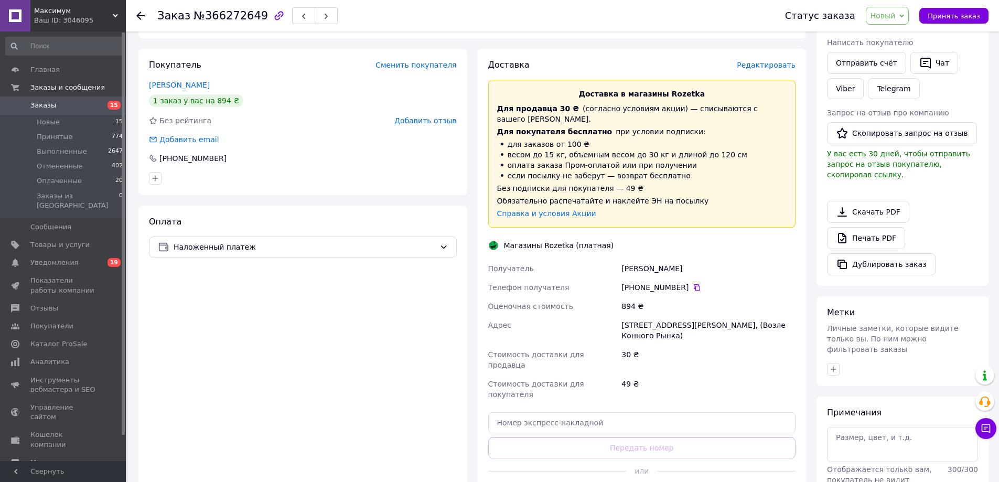
scroll to position [210, 0]
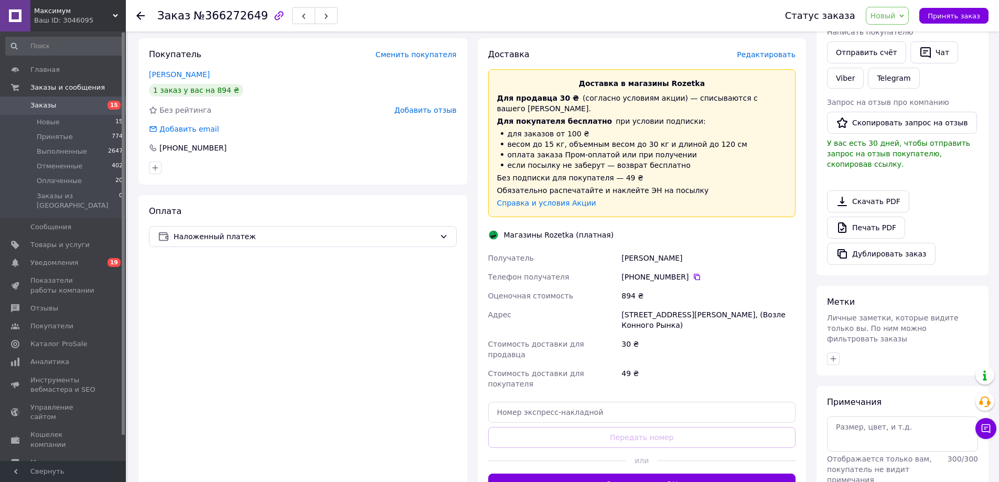
click at [651, 305] on div "Харьков, Богдана Хмельницкого ул, 32 А, (Возле Конного Рынка)" at bounding box center [708, 319] width 178 height 29
drag, startPoint x: 651, startPoint y: 294, endPoint x: 679, endPoint y: 287, distance: 29.3
click at [651, 305] on div "Харьков, Богдана Хмельницкого ул, 32 А, (Возле Конного Рынка)" at bounding box center [708, 319] width 178 height 29
copy div "Харьков, Богдана Хмельницкого ул, 32 А, (Возле Конного Рынка)"
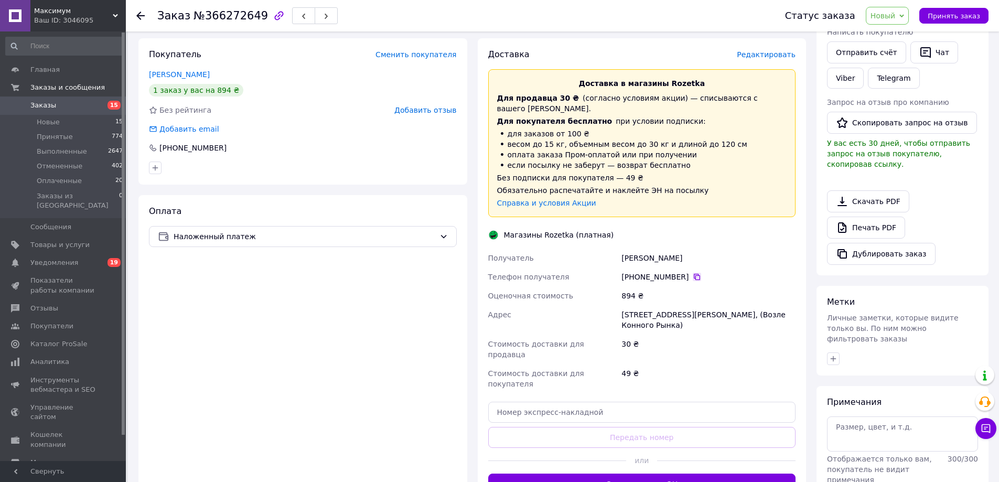
click at [693, 273] on icon at bounding box center [697, 277] width 8 height 8
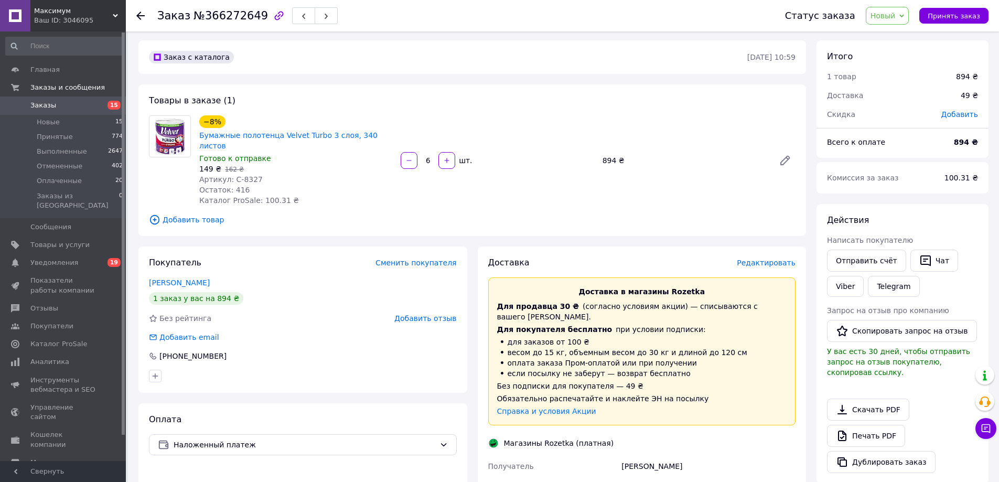
scroll to position [0, 0]
drag, startPoint x: 230, startPoint y: 169, endPoint x: 286, endPoint y: 174, distance: 56.3
click at [266, 176] on div "Артикул: С-8327" at bounding box center [295, 181] width 193 height 10
copy span "С-8327"
click at [896, 18] on span "Новый" at bounding box center [883, 16] width 25 height 8
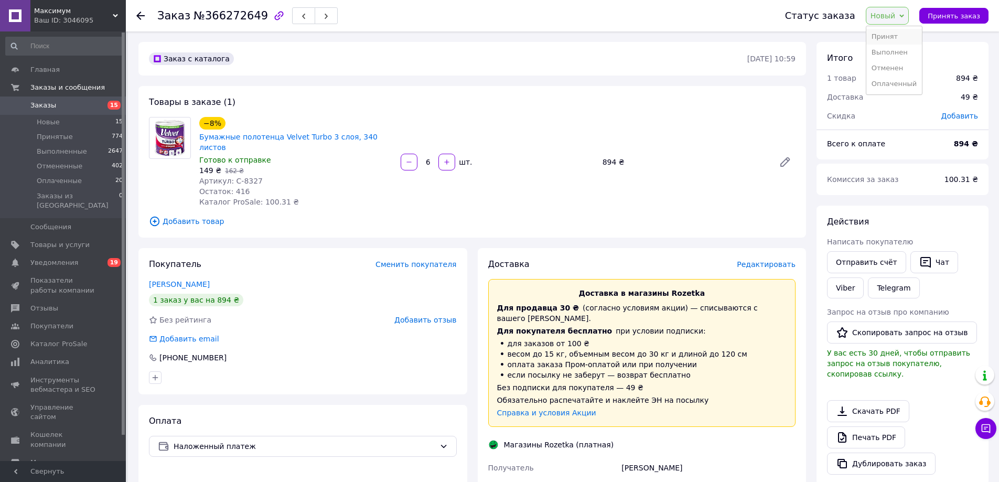
click at [894, 35] on li "Принят" at bounding box center [894, 37] width 56 height 16
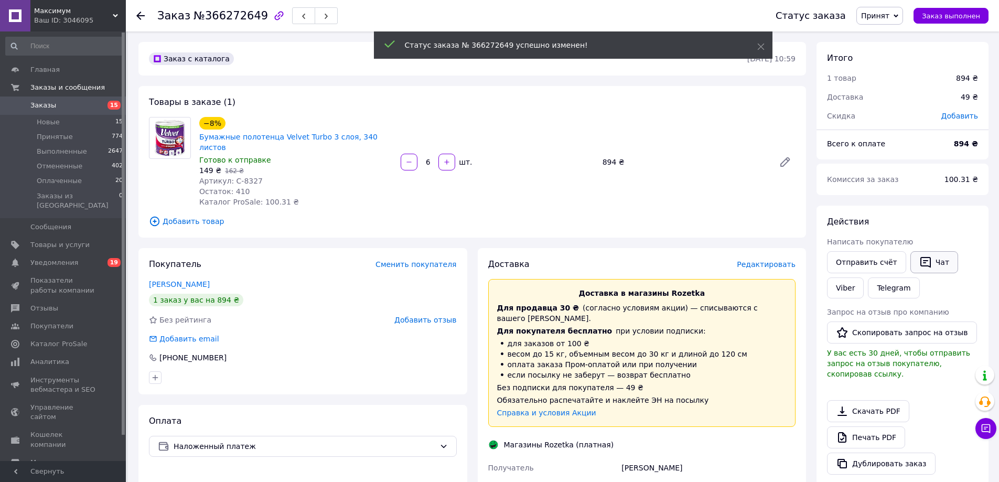
click at [930, 265] on button "Чат" at bounding box center [934, 262] width 48 height 22
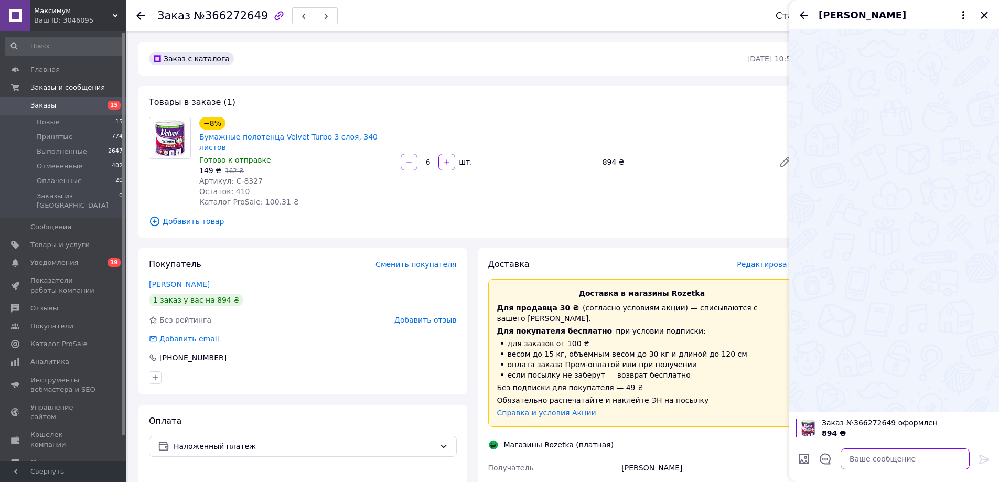
click at [920, 459] on textarea at bounding box center [905, 458] width 129 height 21
paste textarea "Доброго дня! Ваше замовлення прийнято. Відправлення відбудеться у вівторок. Дяк…"
type textarea "Доброго дня! Ваше замовлення прийнято. Відправлення відбудеться у вівторок. Дяк…"
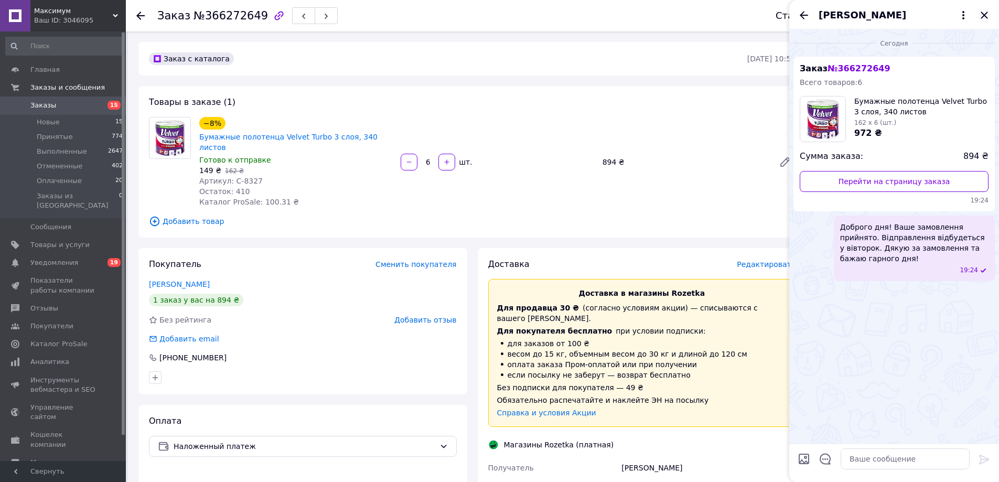
click at [987, 16] on icon "Закрыть" at bounding box center [984, 15] width 13 height 13
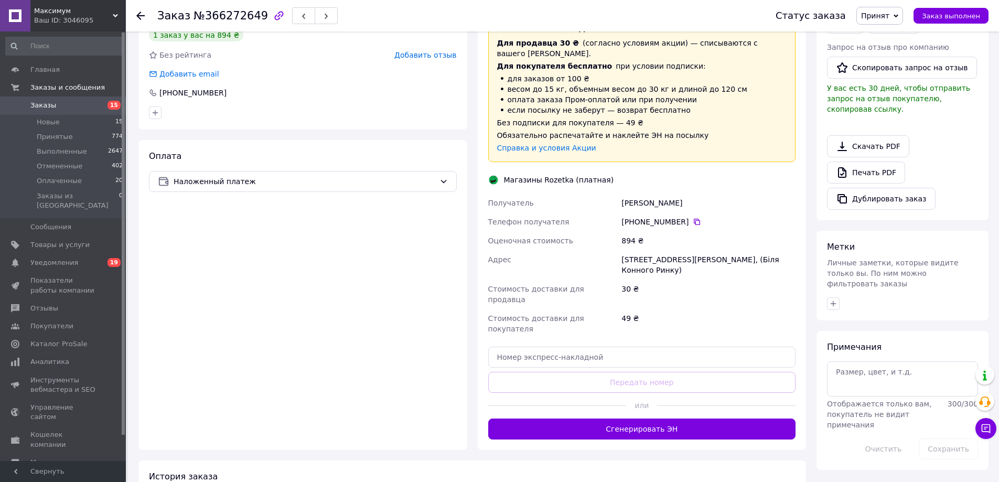
scroll to position [299, 0]
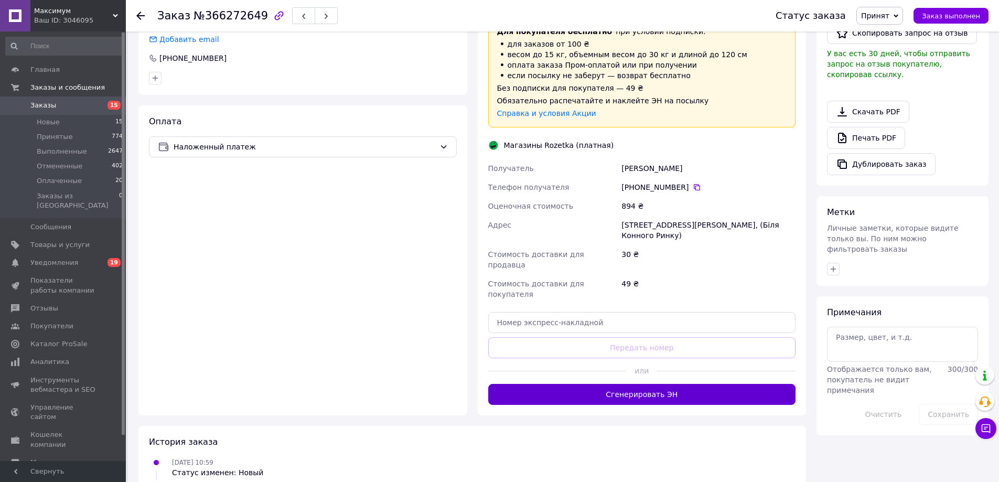
drag, startPoint x: 656, startPoint y: 356, endPoint x: 666, endPoint y: 358, distance: 10.3
click at [657, 384] on button "Сгенерировать ЭН" at bounding box center [642, 394] width 308 height 21
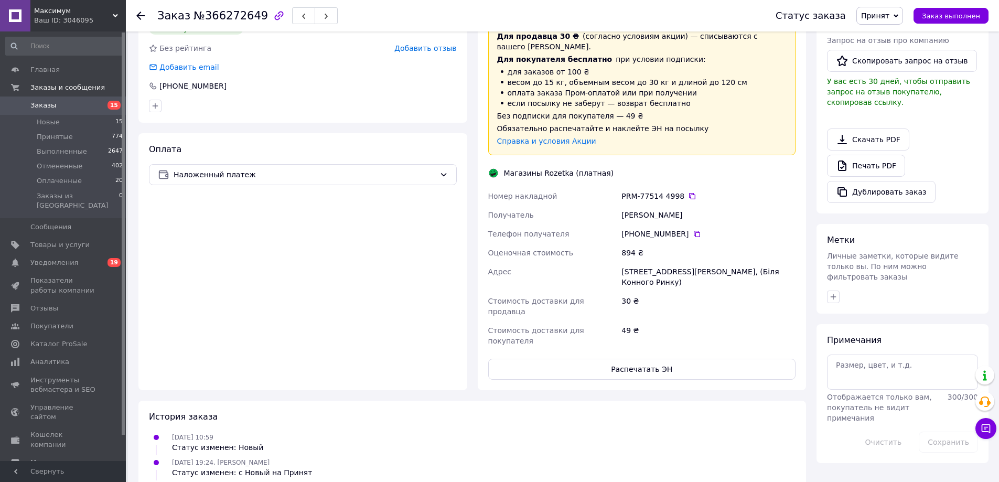
scroll to position [293, 0]
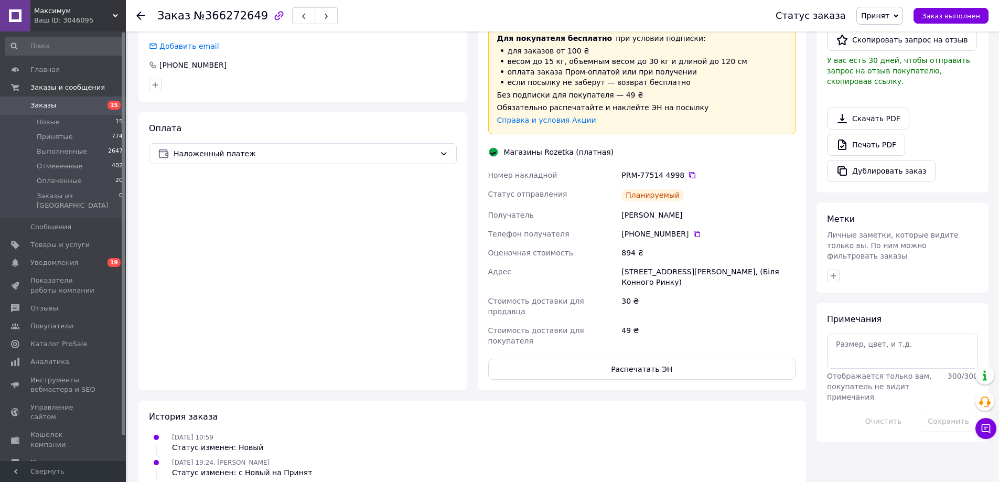
drag, startPoint x: 682, startPoint y: 153, endPoint x: 788, endPoint y: 245, distance: 140.5
click at [689, 172] on icon at bounding box center [692, 175] width 6 height 6
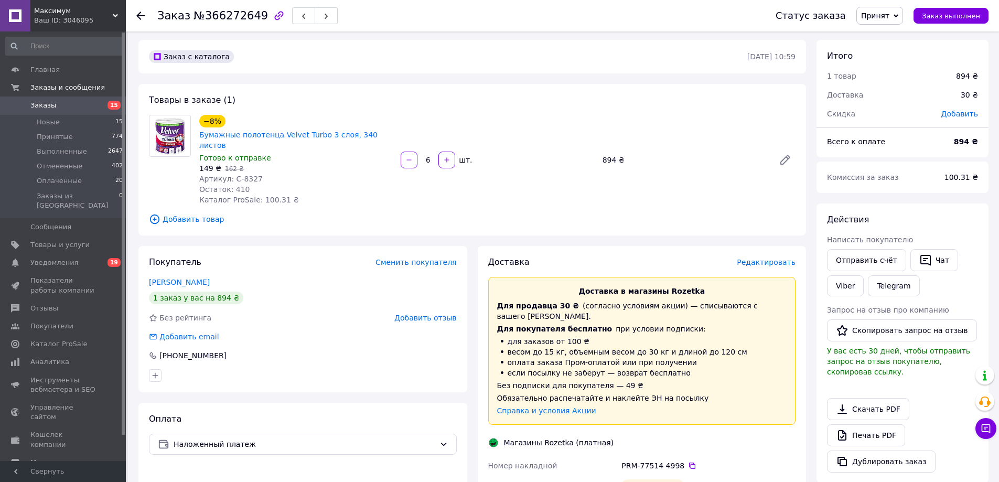
scroll to position [0, 0]
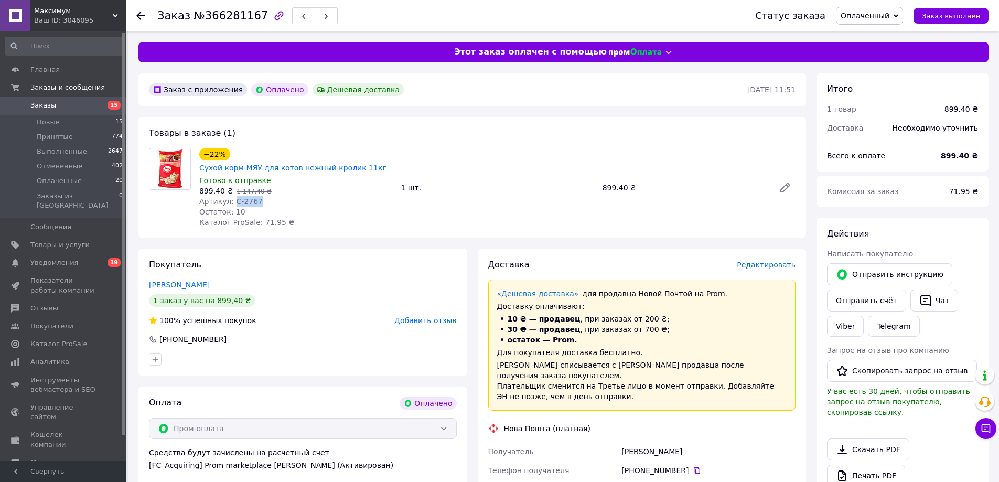
drag, startPoint x: 231, startPoint y: 190, endPoint x: 311, endPoint y: 179, distance: 80.5
click at [273, 196] on div "Артикул: С-2767" at bounding box center [295, 201] width 193 height 10
copy span "С-2767"
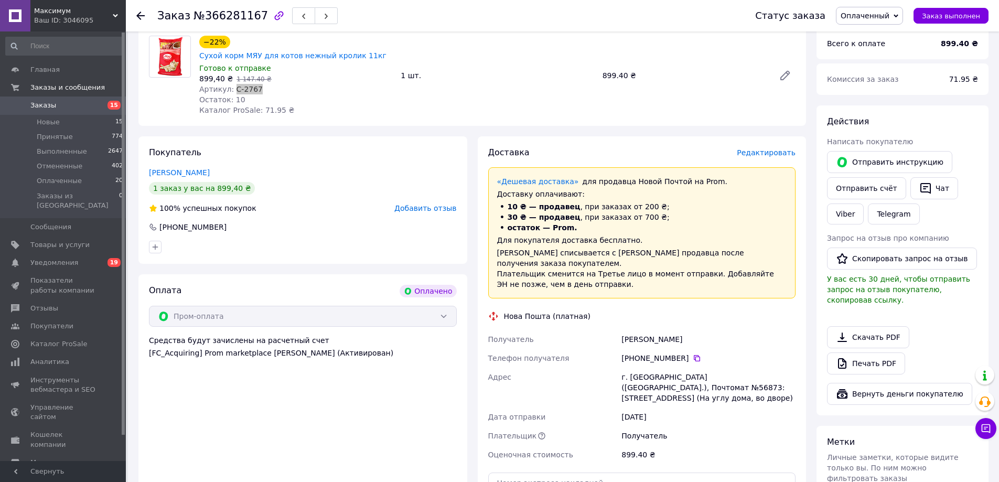
scroll to position [157, 0]
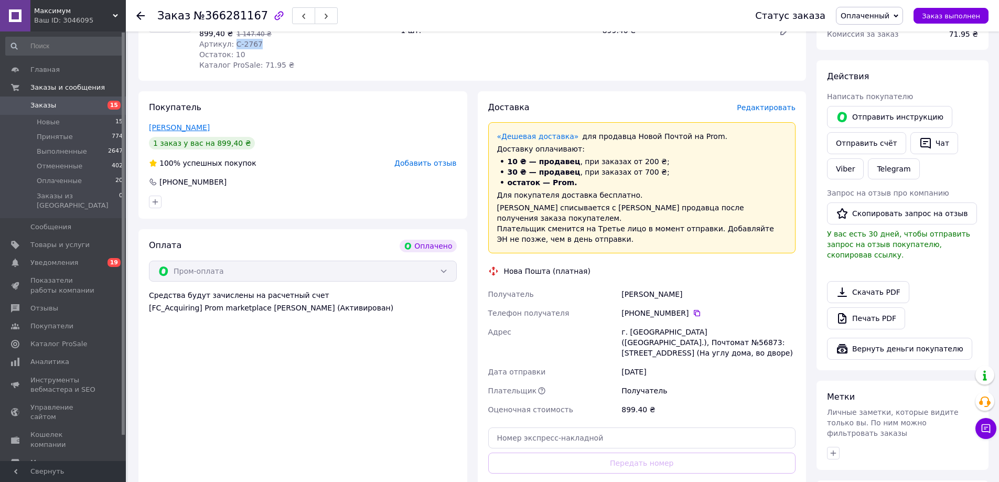
drag, startPoint x: 210, startPoint y: 116, endPoint x: 153, endPoint y: 112, distance: 57.4
click at [153, 122] on div "[PERSON_NAME]" at bounding box center [303, 127] width 308 height 10
click at [152, 123] on link "[PERSON_NAME]" at bounding box center [179, 127] width 61 height 8
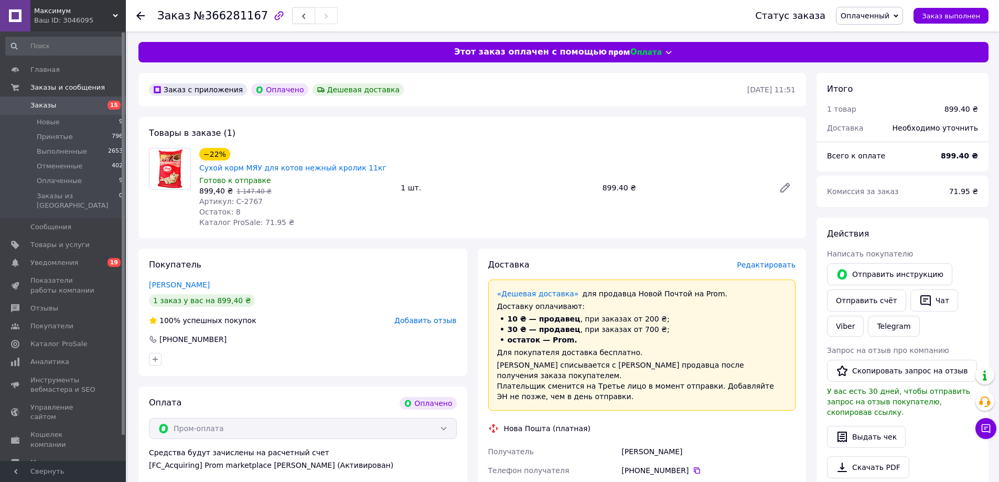
drag, startPoint x: 211, startPoint y: 269, endPoint x: 147, endPoint y: 270, distance: 64.0
click at [147, 270] on div "Покупатель [PERSON_NAME] 1 заказ у вас на 899,40 ₴ 100% успешных покупок Добави…" at bounding box center [302, 312] width 329 height 127
copy link "Ловцевич Віталій"
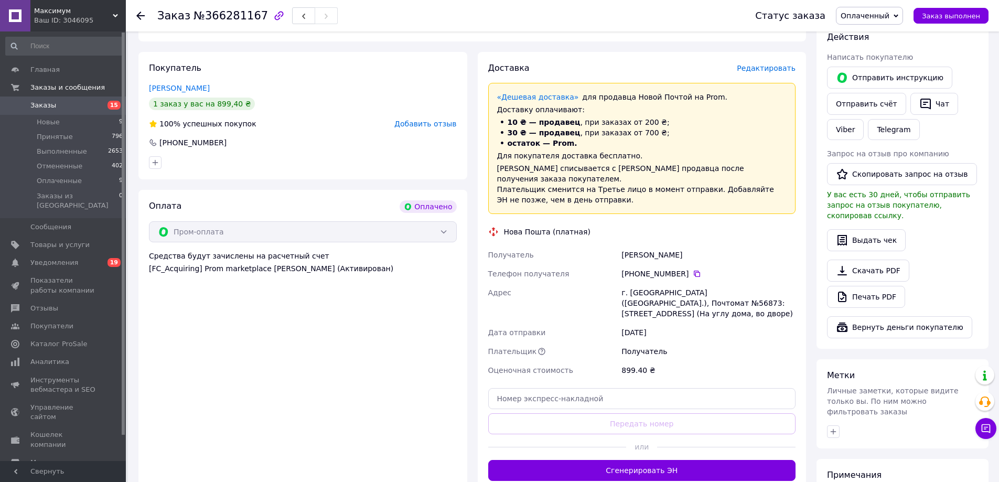
scroll to position [210, 0]
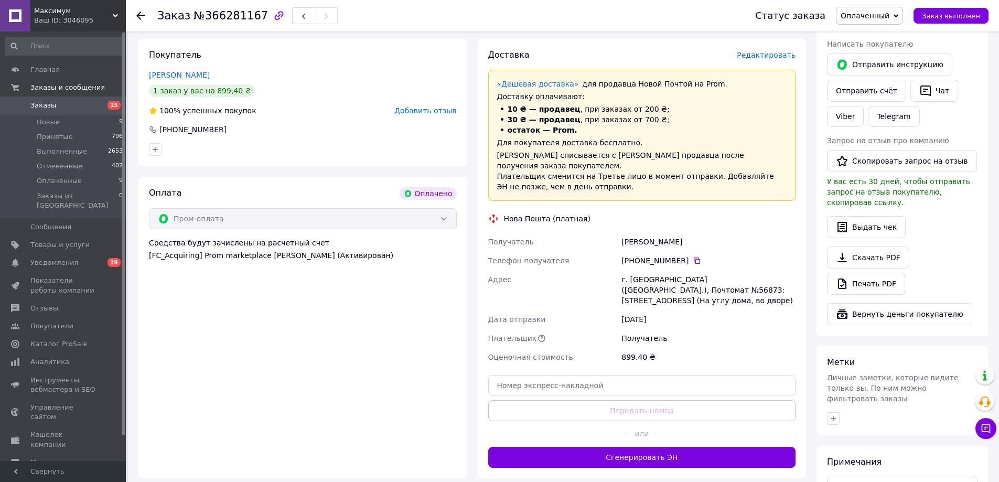
click at [657, 270] on div "г. Львов (Львовская обл.), Почтомат №56873: ул. Любинская, 103 (На углу дома, в…" at bounding box center [708, 290] width 178 height 40
copy div "г. Львов (Львовская обл.), Почтомат №56873: ул. Любинская, 103 (На углу дома, в…"
click at [693, 256] on icon at bounding box center [697, 260] width 8 height 8
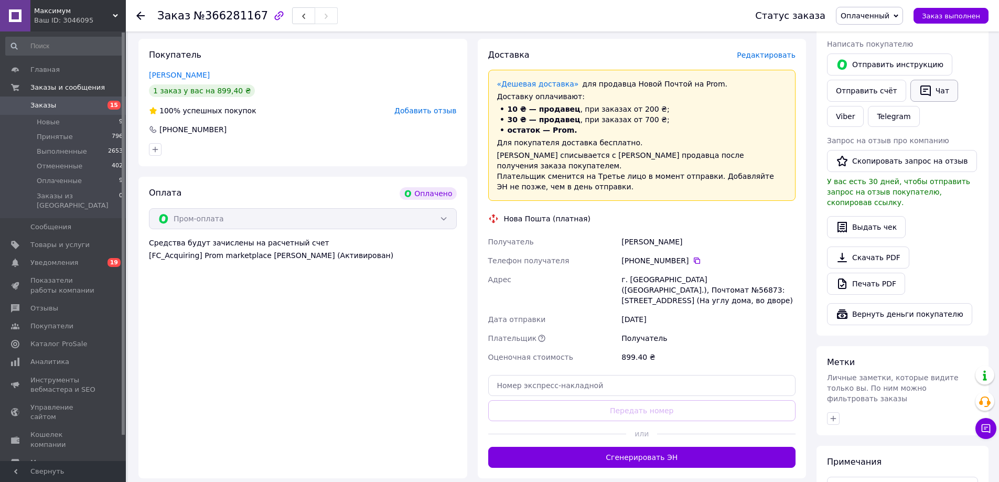
click at [931, 93] on button "Чат" at bounding box center [934, 91] width 48 height 22
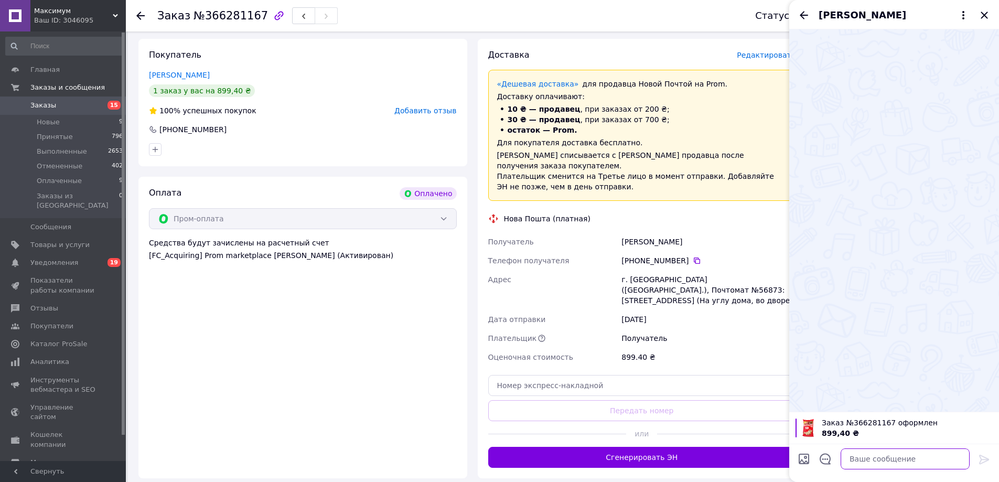
click at [893, 463] on textarea at bounding box center [905, 458] width 129 height 21
paste textarea "Доброго дня! Ваше замовлення прийнято. Відправлення відбудеться у вівторок. Дяк…"
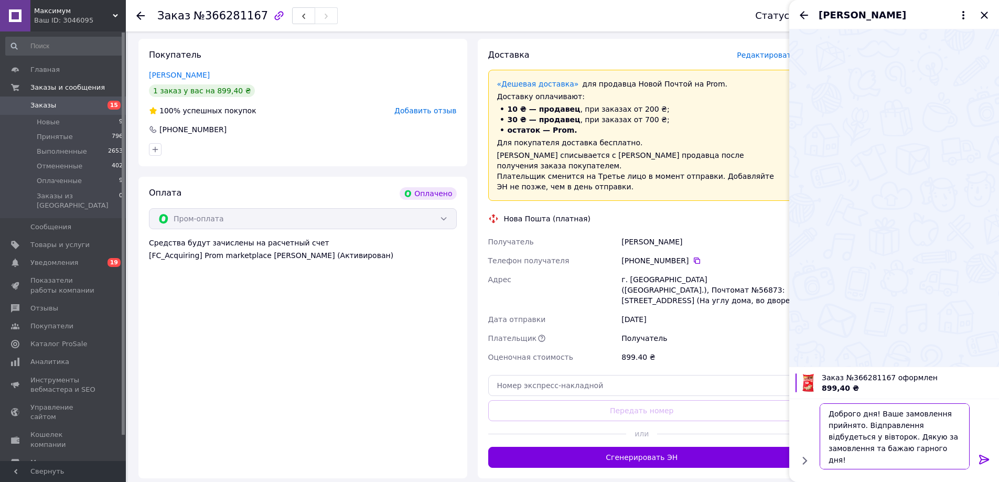
type textarea "Доброго дня! Ваше замовлення прийнято. Відправлення відбудеться у вівторок. Дяк…"
click at [983, 459] on icon at bounding box center [984, 459] width 10 height 9
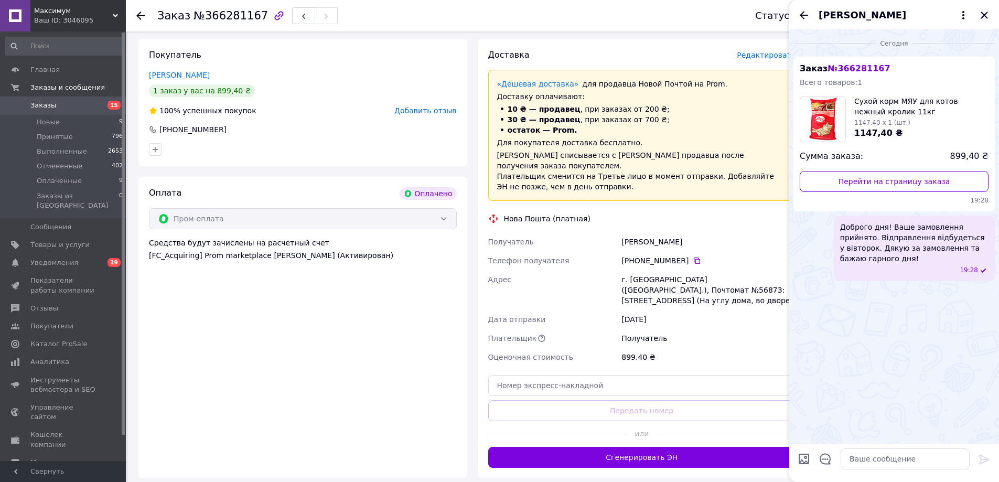
click at [986, 16] on icon "Закрыть" at bounding box center [984, 15] width 13 height 13
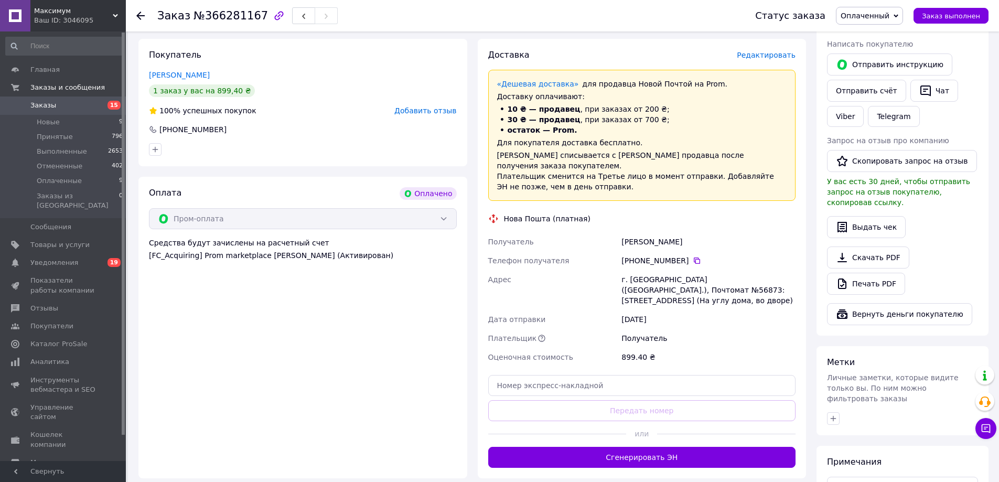
click at [889, 14] on span "Оплаченный" at bounding box center [865, 16] width 49 height 8
click at [882, 39] on li "Принят" at bounding box center [869, 37] width 66 height 16
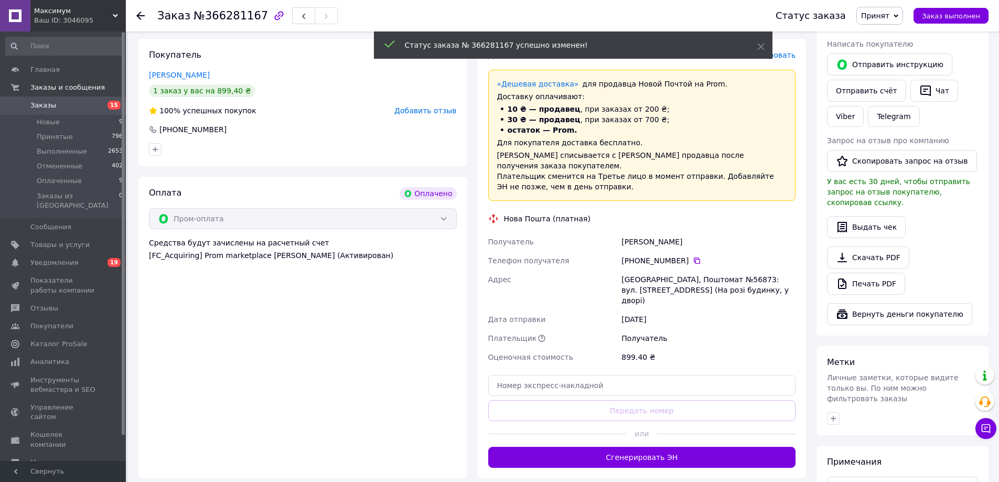
click at [662, 447] on button "Сгенерировать ЭН" at bounding box center [642, 457] width 308 height 21
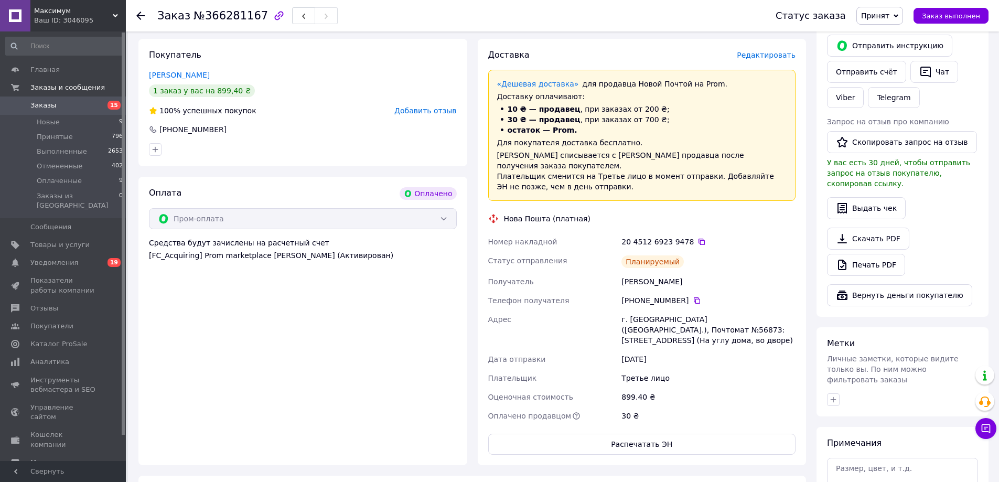
click at [697, 238] on icon at bounding box center [701, 242] width 8 height 8
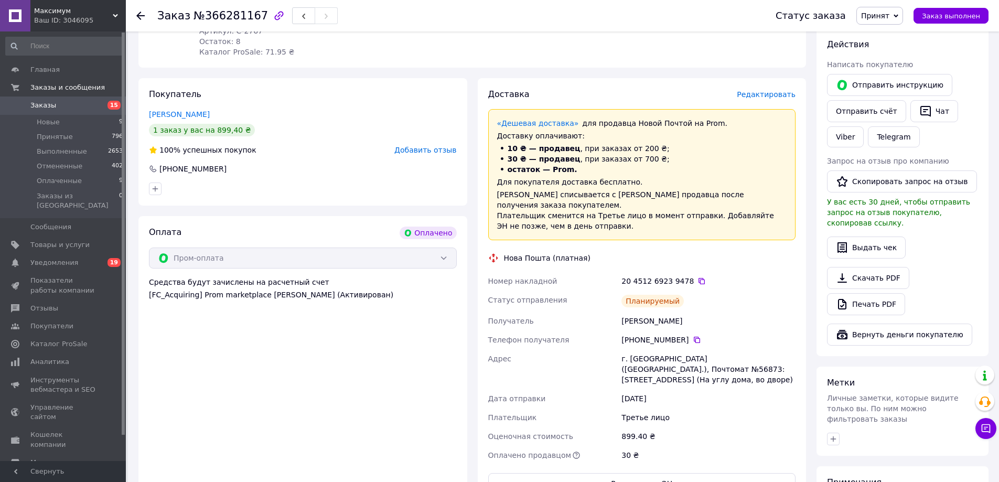
scroll to position [0, 0]
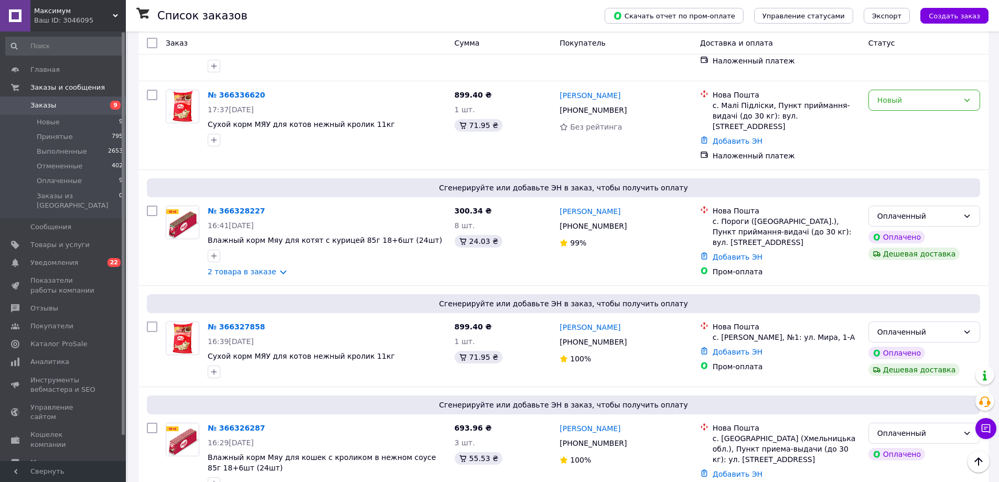
scroll to position [420, 0]
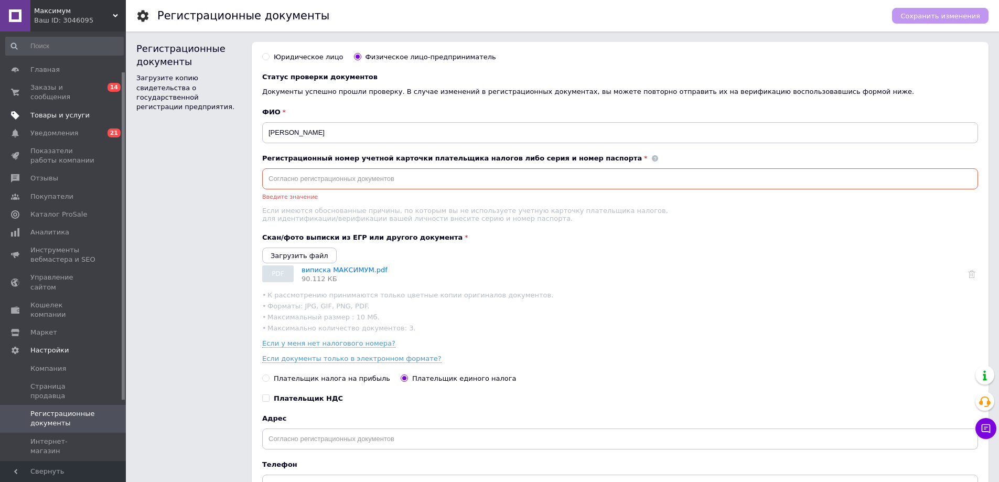
scroll to position [52, 0]
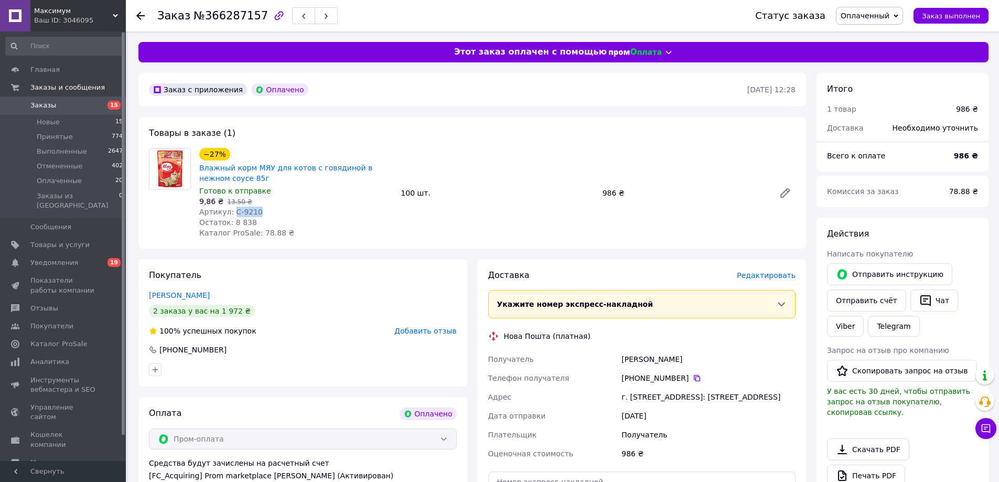
drag, startPoint x: 148, startPoint y: 293, endPoint x: 312, endPoint y: 265, distance: 166.0
click at [239, 290] on div "Покупатель Пислар Олександр 2 заказа у вас на 1 972 ₴ 100% успешных покупок Доб…" at bounding box center [302, 322] width 329 height 127
copy link "[PERSON_NAME]"
click at [919, 302] on icon "button" at bounding box center [925, 300] width 13 height 13
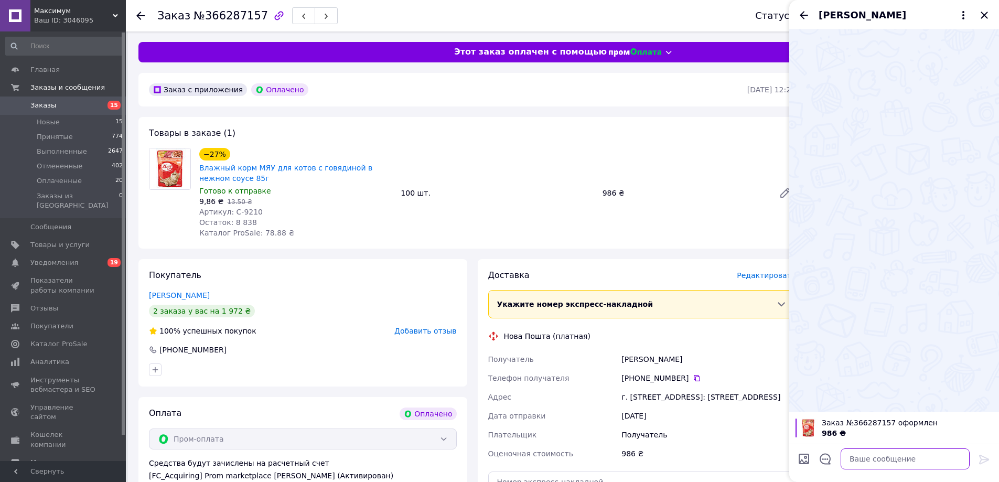
click at [862, 458] on textarea at bounding box center [905, 458] width 129 height 21
paste textarea "Доброго дня! Ваше замовлення прийнято. Відправлення відбудеться у вівторок. Дяк…"
type textarea "Доброго дня! Ваше замовлення прийнято. Відправлення відбудеться у вівторок. Дяк…"
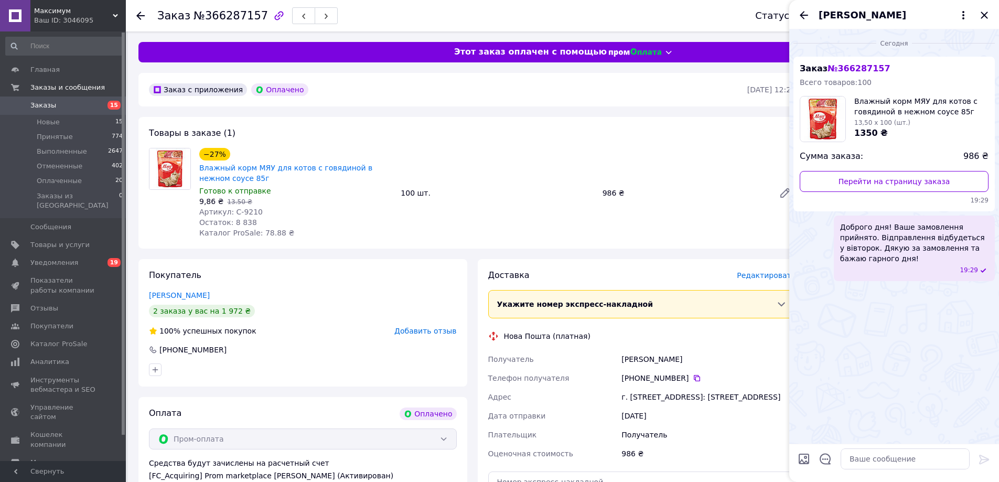
click at [984, 17] on icon "Закрыть" at bounding box center [984, 15] width 13 height 13
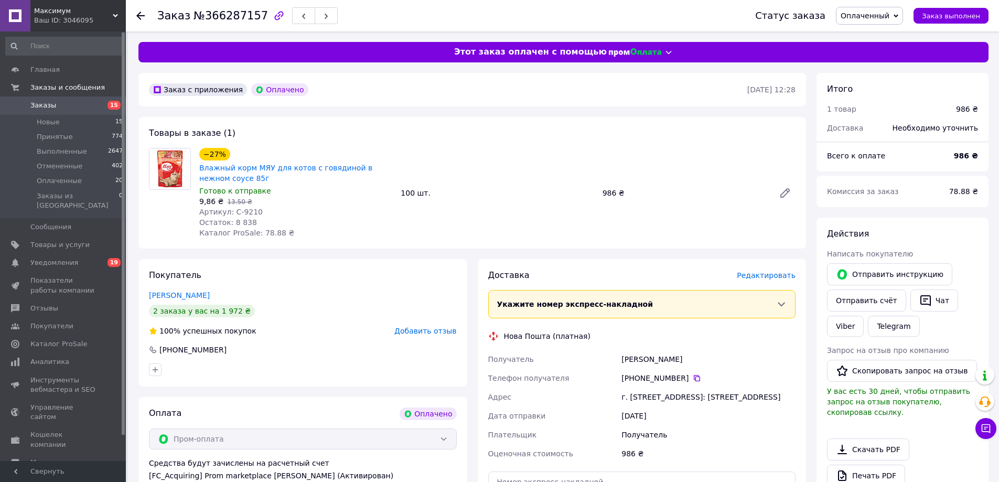
click at [872, 16] on span "Оплаченный" at bounding box center [865, 16] width 49 height 8
click at [874, 34] on li "Принят" at bounding box center [869, 37] width 66 height 16
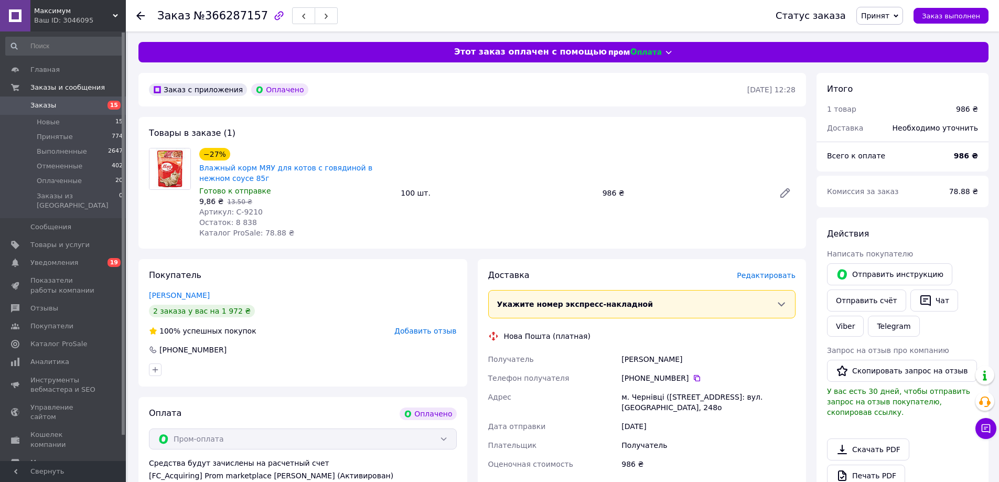
drag, startPoint x: 219, startPoint y: 295, endPoint x: 147, endPoint y: 295, distance: 71.8
click at [147, 295] on div "Покупатель Пислар Олександр 2 заказа у вас на 1 972 ₴ 100% успешных покупок Доб…" at bounding box center [302, 322] width 329 height 127
copy link "Пислар Олександр"
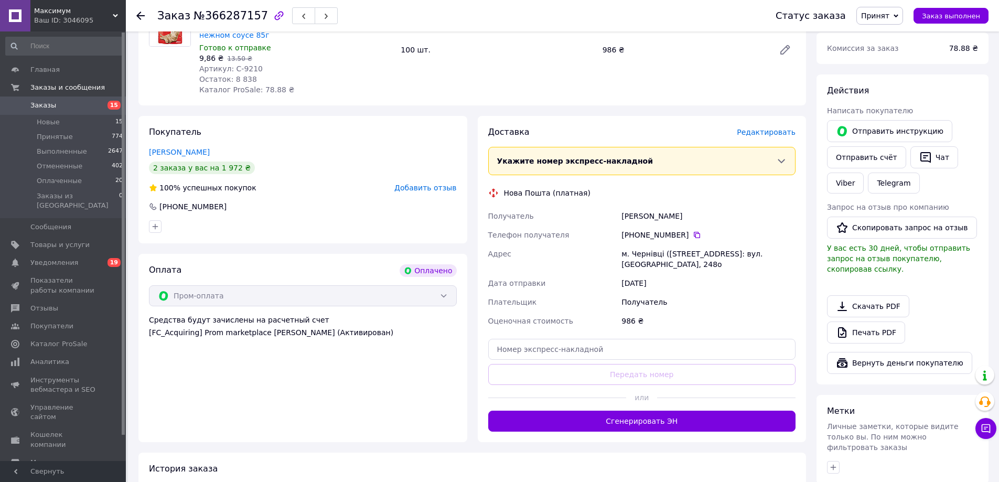
scroll to position [210, 0]
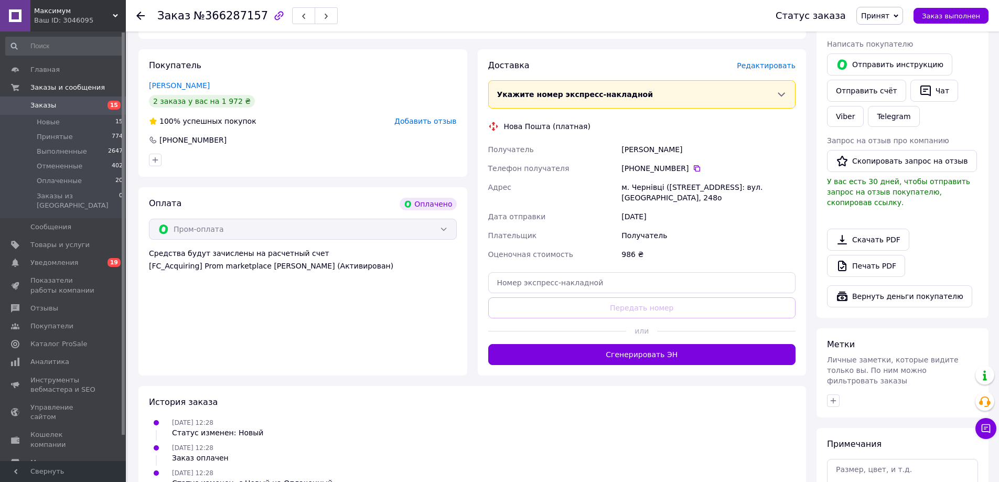
click at [690, 188] on div "м. Чернівці (Чернівецька обл.), №1: вул. Руська, 248о" at bounding box center [708, 192] width 178 height 29
drag, startPoint x: 690, startPoint y: 188, endPoint x: 788, endPoint y: 186, distance: 97.6
click at [690, 188] on div "м. Чернівці (Чернівецька обл.), №1: вул. Руська, 248о" at bounding box center [708, 192] width 178 height 29
copy div "м. Чернівці (Чернівецька обл.), №1: вул. Руська, 248о"
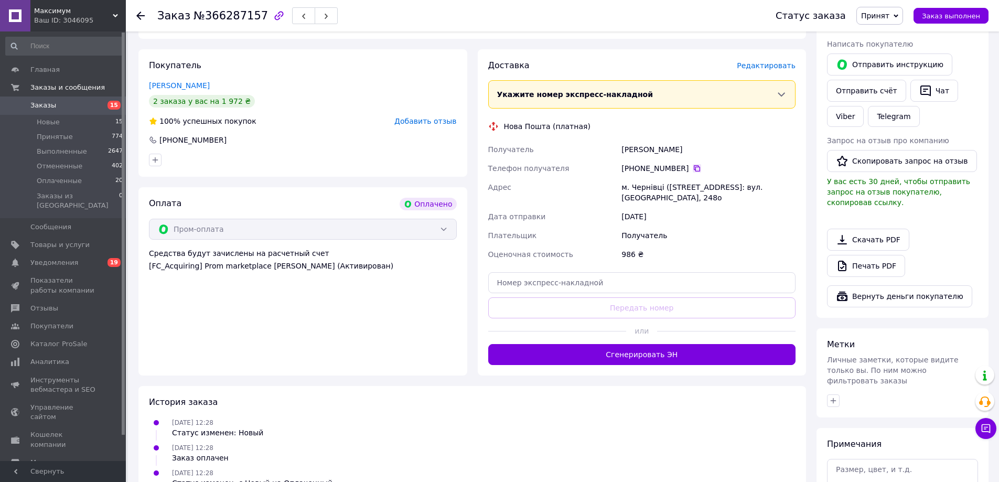
click at [694, 170] on icon at bounding box center [697, 168] width 6 height 6
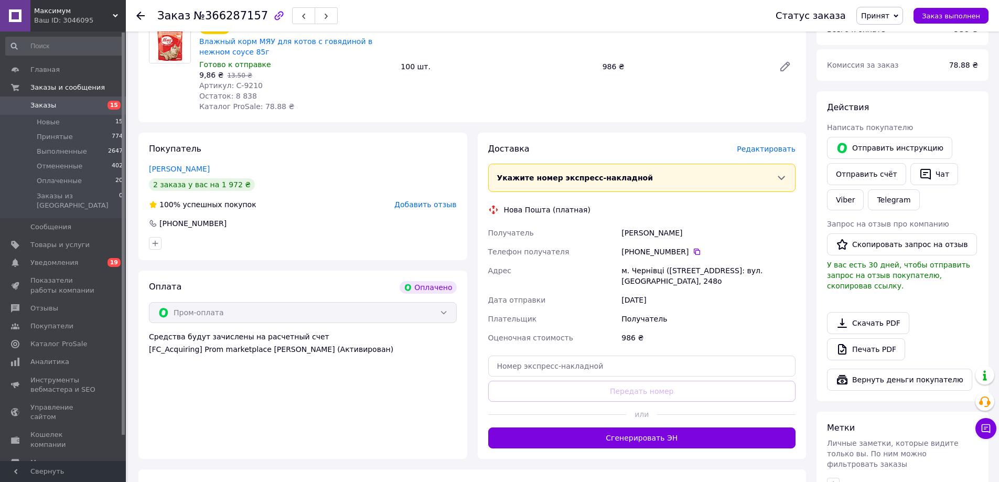
scroll to position [0, 0]
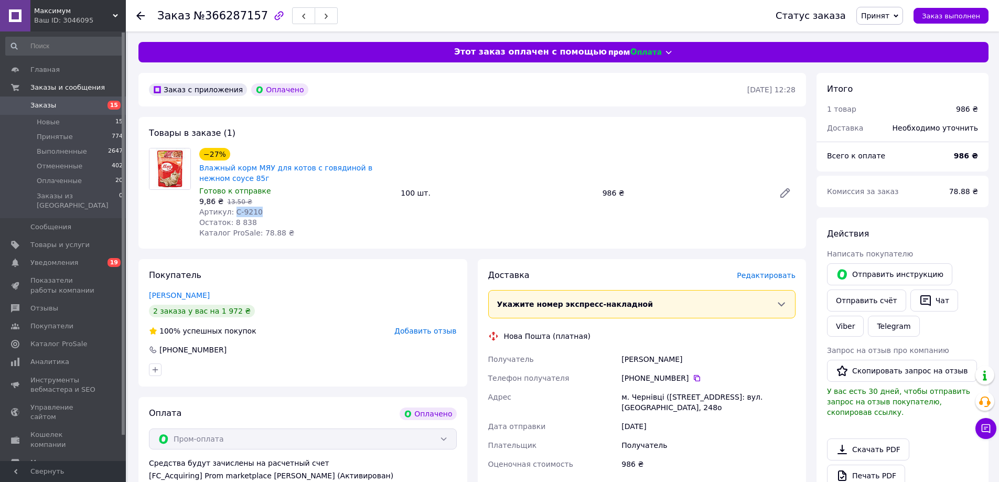
drag, startPoint x: 231, startPoint y: 214, endPoint x: 262, endPoint y: 209, distance: 30.9
click at [255, 212] on div "Артикул: С-9210" at bounding box center [295, 212] width 193 height 10
copy span "С-9210"
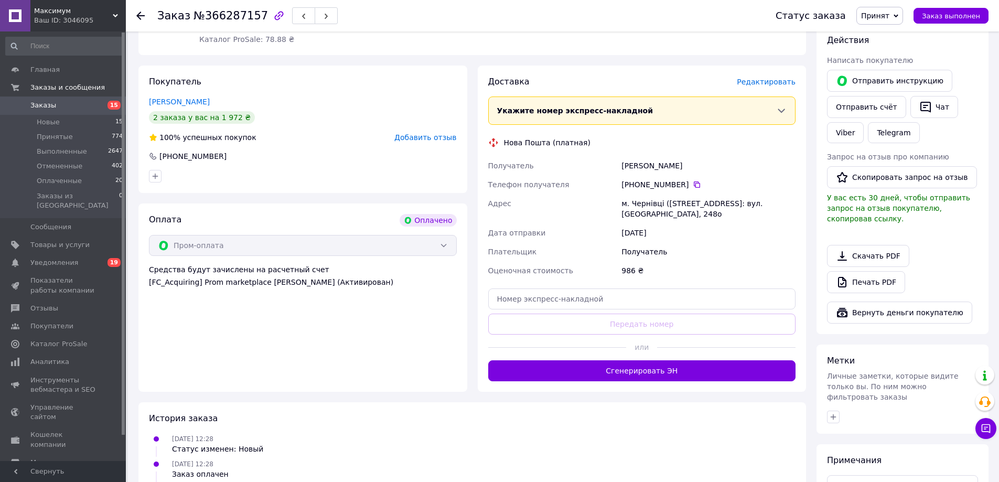
scroll to position [210, 0]
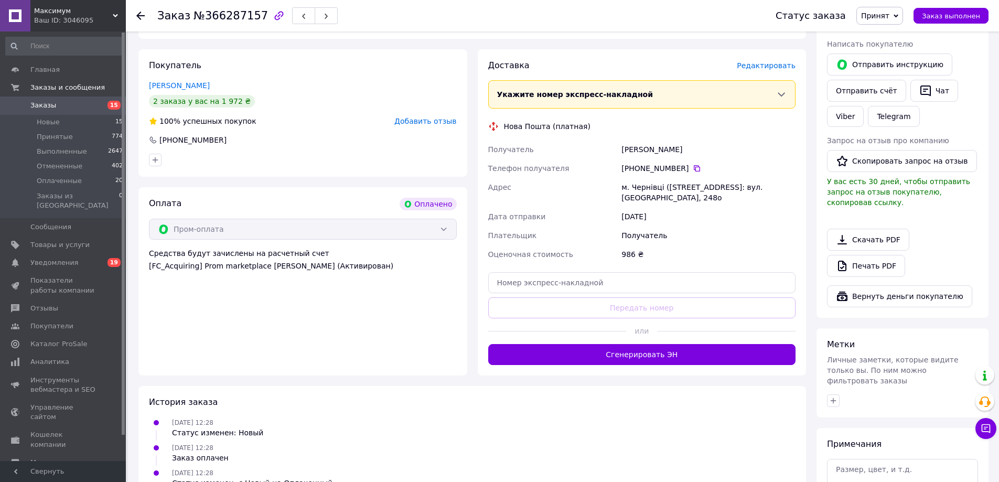
click at [677, 352] on button "Сгенерировать ЭН" at bounding box center [642, 354] width 308 height 21
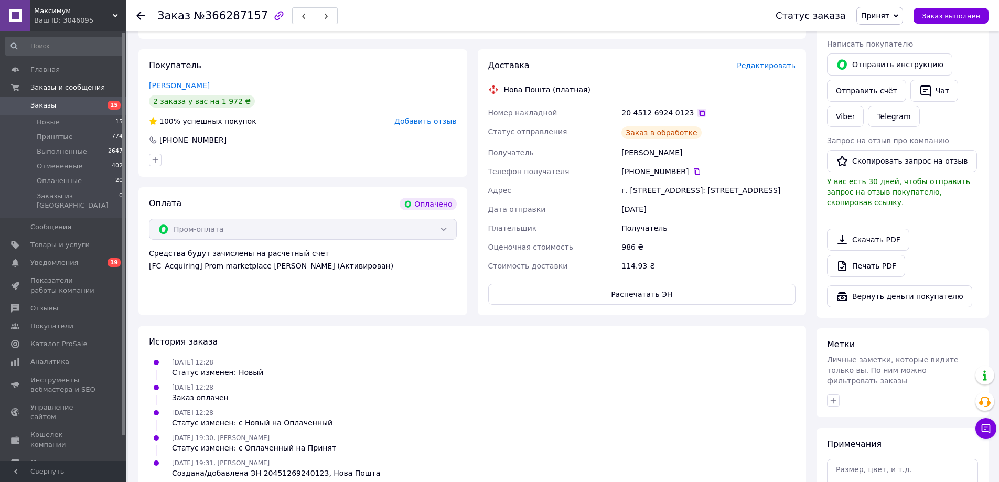
click at [697, 112] on icon at bounding box center [701, 113] width 8 height 8
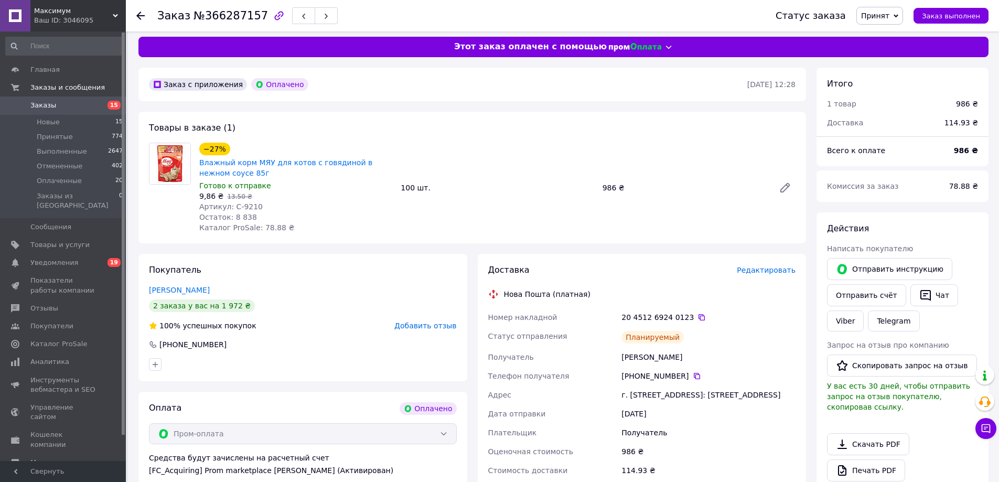
scroll to position [0, 0]
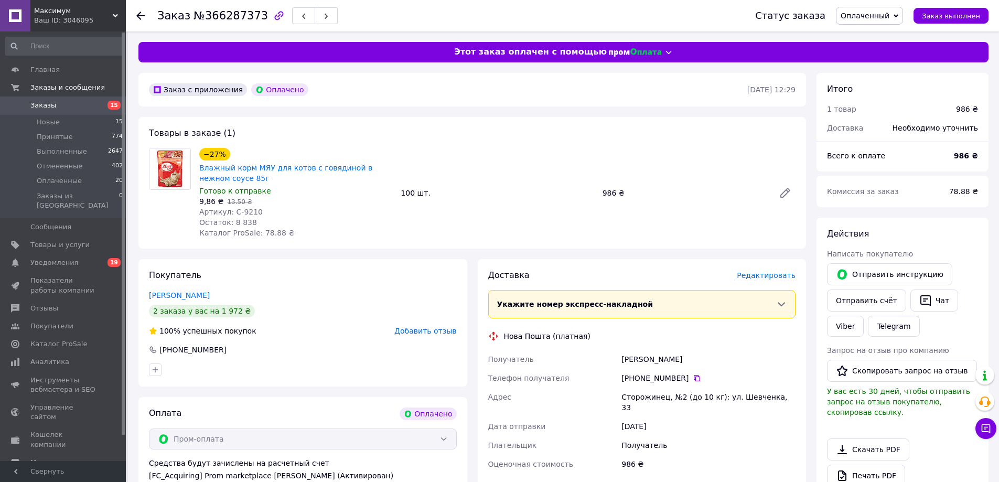
click at [875, 21] on span "Оплаченный" at bounding box center [869, 16] width 67 height 18
click at [873, 35] on li "Принят" at bounding box center [869, 37] width 66 height 16
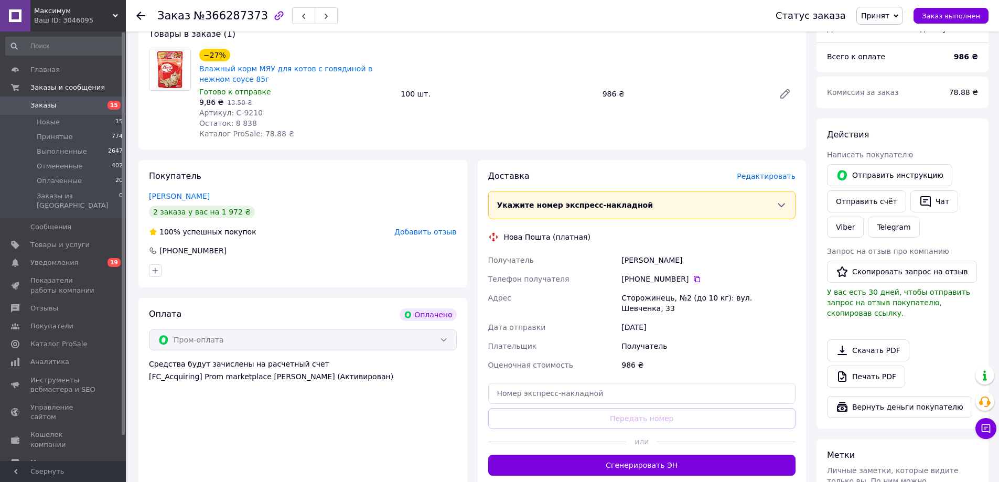
scroll to position [105, 0]
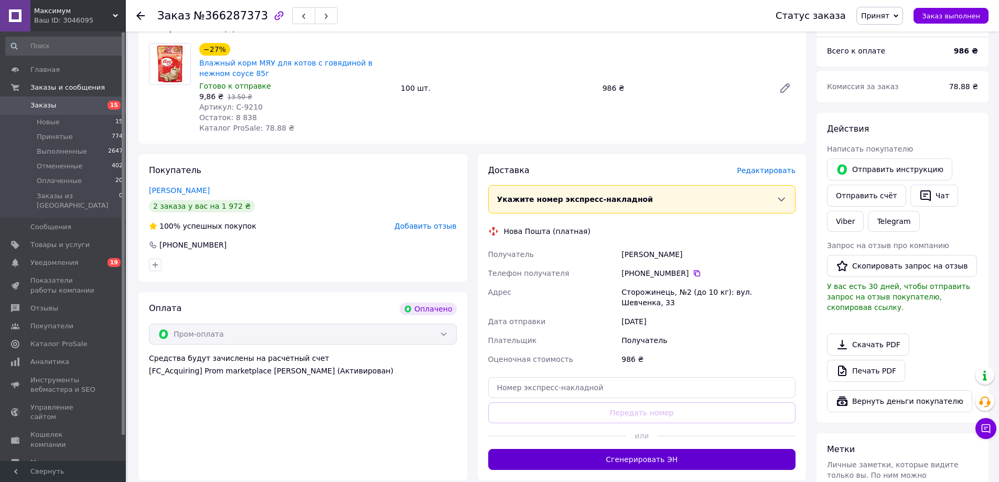
click at [627, 449] on button "Сгенерировать ЭН" at bounding box center [642, 459] width 308 height 21
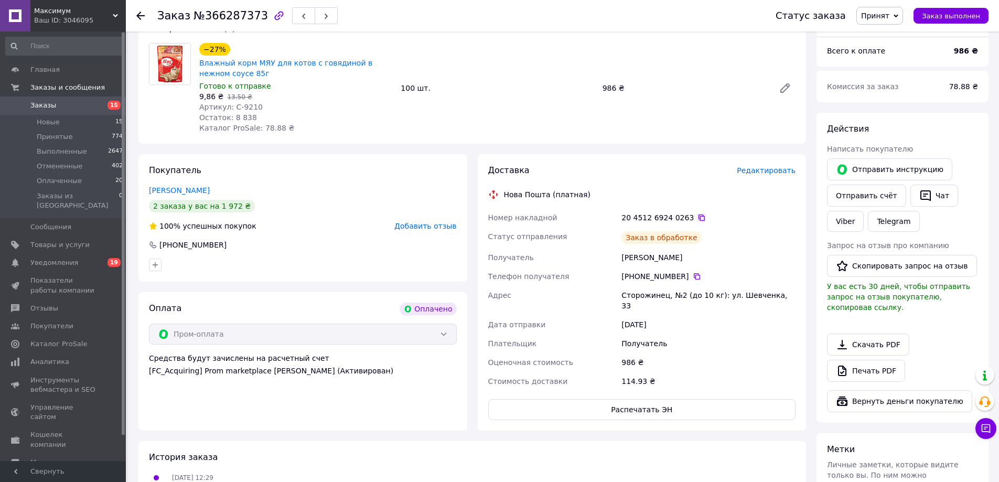
click at [697, 219] on icon at bounding box center [701, 217] width 8 height 8
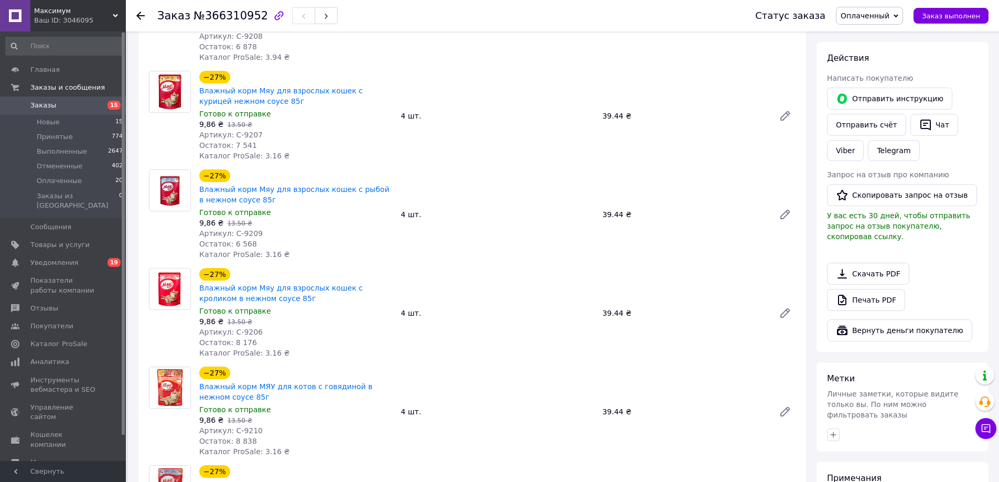
scroll to position [157, 0]
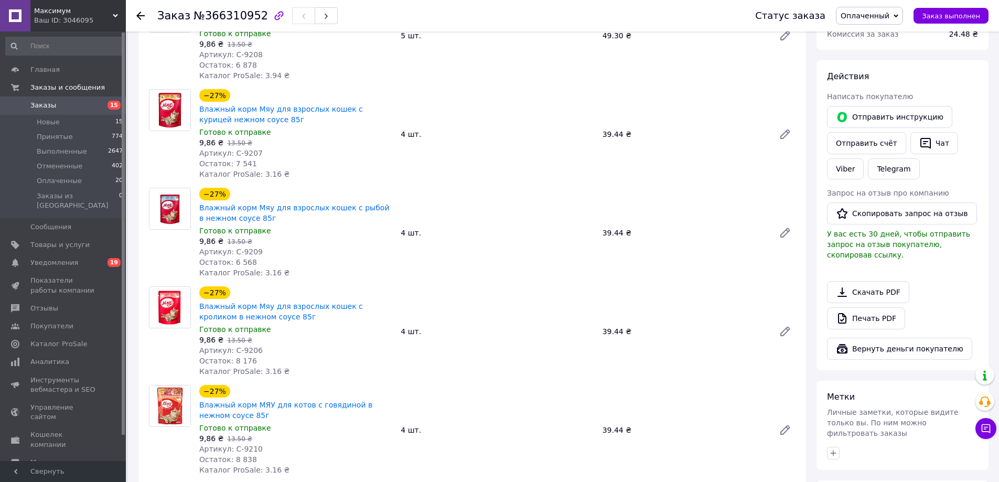
click at [889, 12] on span "Оплаченный" at bounding box center [865, 16] width 49 height 8
click at [868, 32] on li "Принят" at bounding box center [869, 37] width 66 height 16
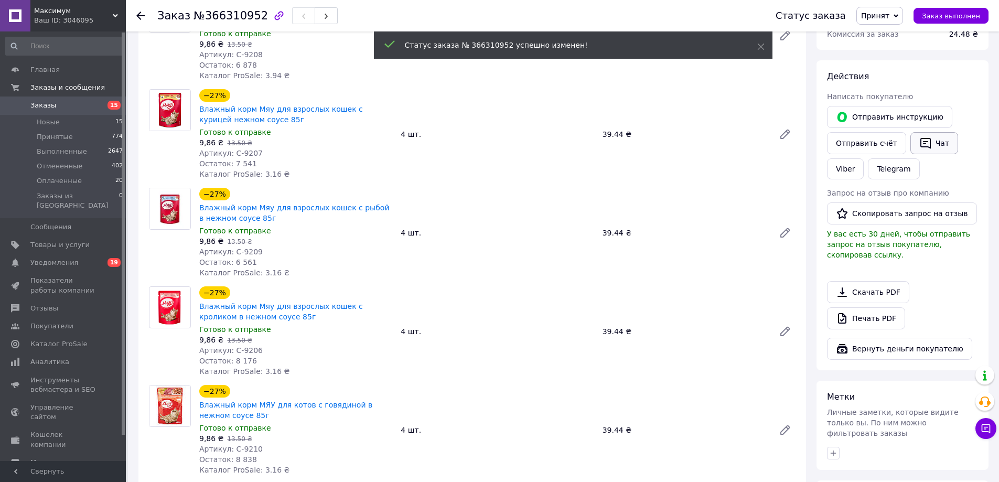
click at [931, 149] on button "Чат" at bounding box center [934, 143] width 48 height 22
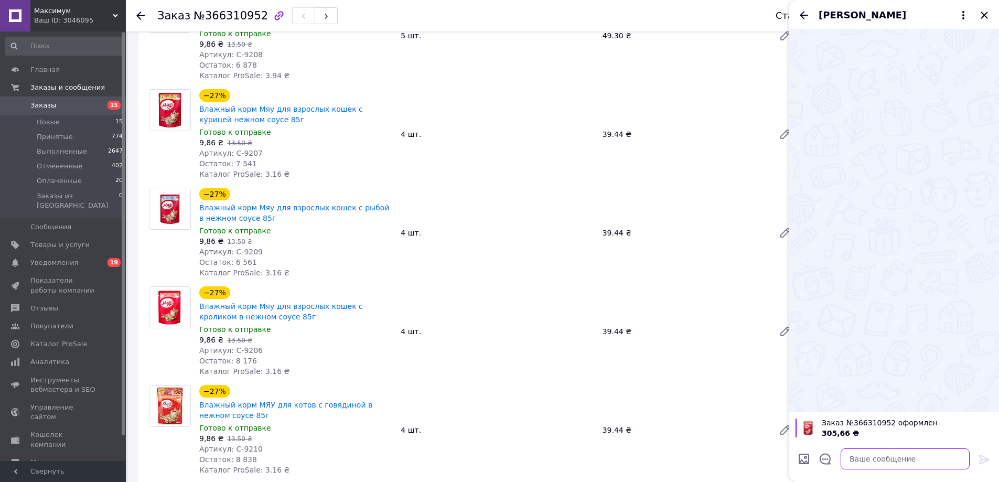
click at [900, 452] on textarea at bounding box center [905, 458] width 129 height 21
paste textarea "Доброго дня! Ваше замовлення прийнято. Відправлення відбудеться у вівторок. Дяк…"
type textarea "Доброго дня! Ваше замовлення прийнято. Відправлення відбудеться у вівторок. Дяк…"
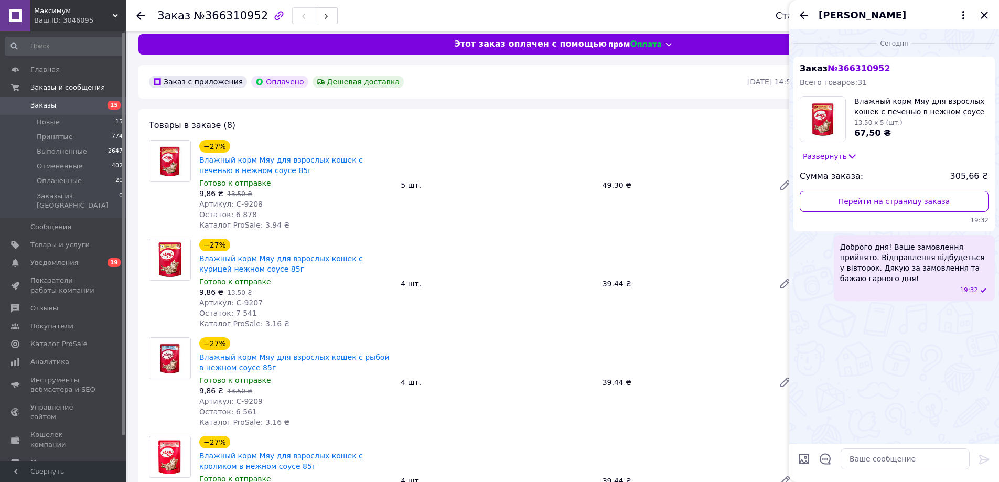
scroll to position [0, 0]
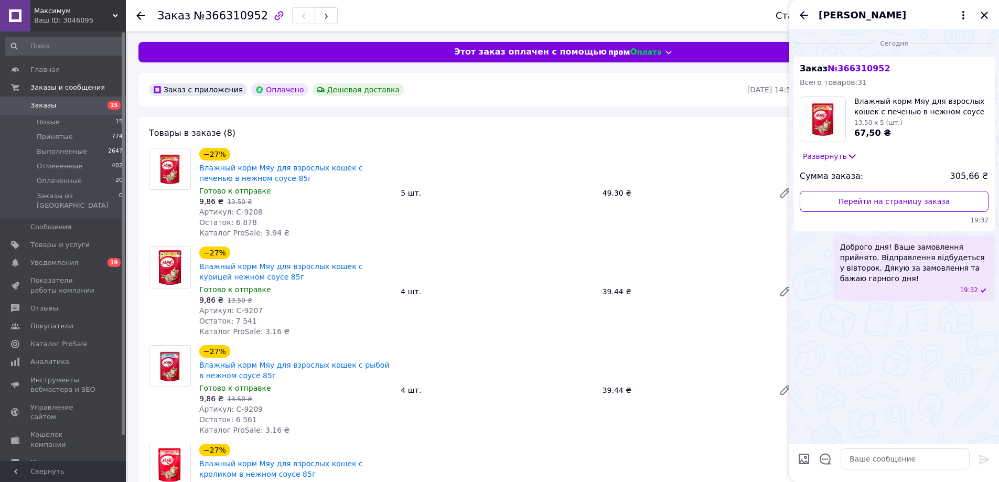
click at [982, 15] on icon "Закрыть" at bounding box center [984, 15] width 13 height 13
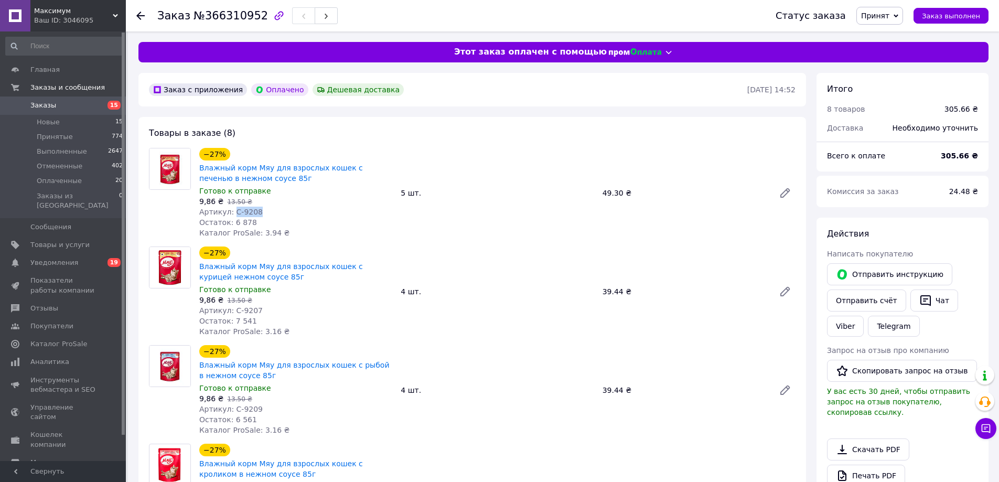
drag, startPoint x: 231, startPoint y: 211, endPoint x: 265, endPoint y: 207, distance: 34.9
click at [255, 207] on div "Артикул: С-9208" at bounding box center [295, 212] width 193 height 10
copy span "С-9208"
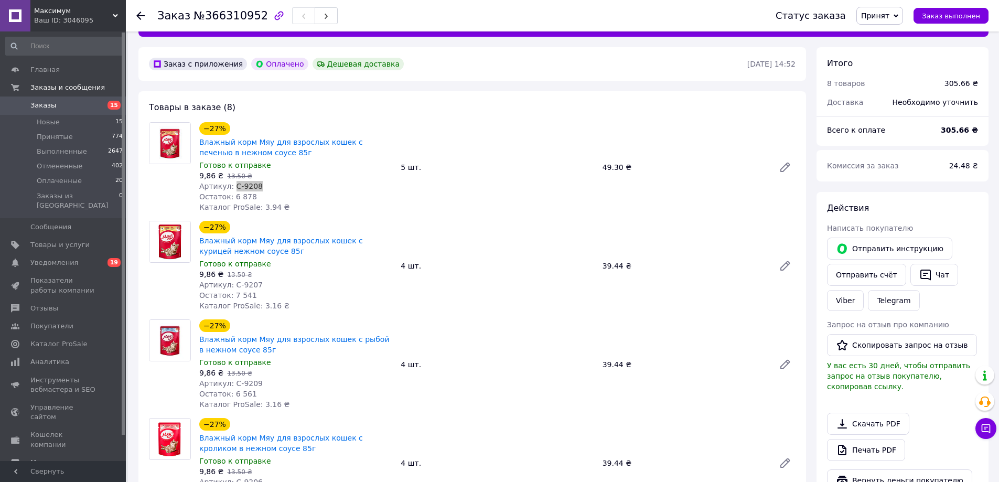
scroll to position [157, 0]
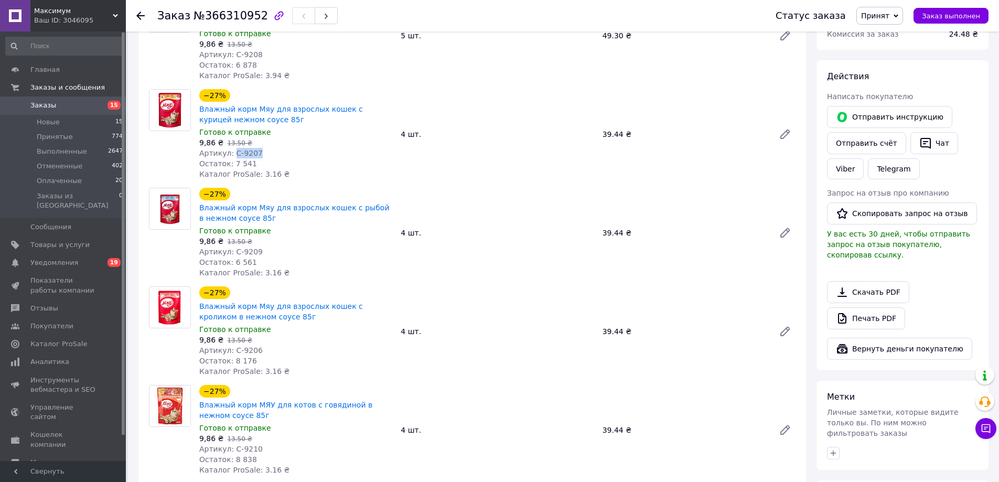
drag, startPoint x: 231, startPoint y: 153, endPoint x: 349, endPoint y: 154, distance: 118.5
click at [262, 152] on div "Артикул: С-9207" at bounding box center [295, 153] width 193 height 10
copy span "С-9207"
drag, startPoint x: 232, startPoint y: 248, endPoint x: 509, endPoint y: 235, distance: 276.7
click at [262, 249] on div "Артикул: С-9209" at bounding box center [295, 251] width 193 height 10
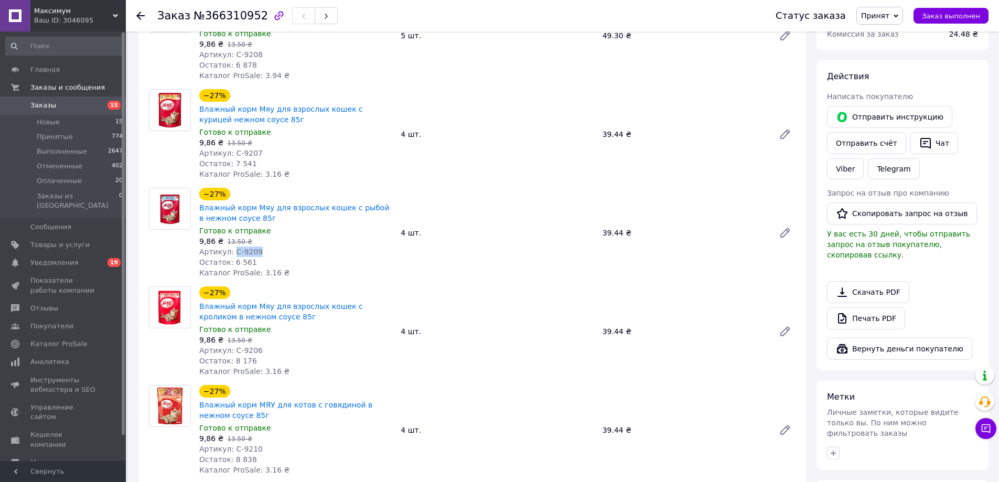
copy span "С-9209"
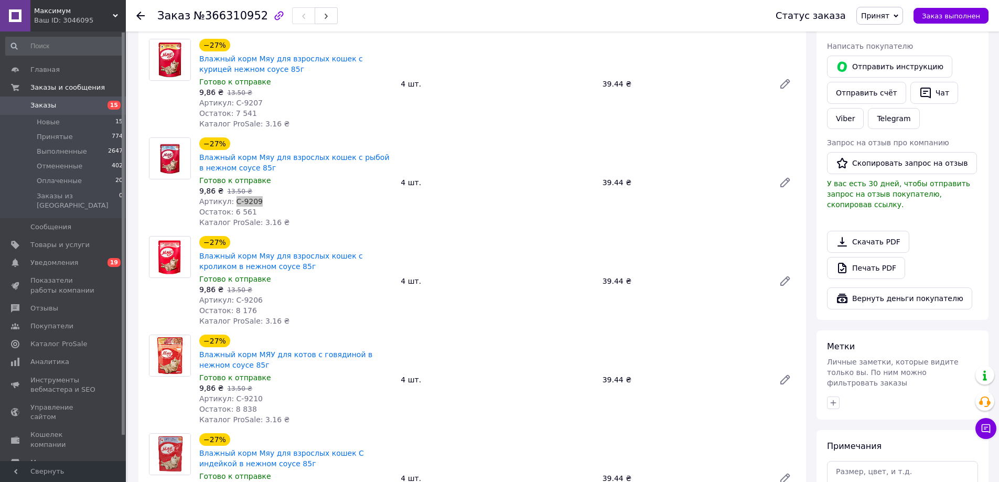
scroll to position [210, 0]
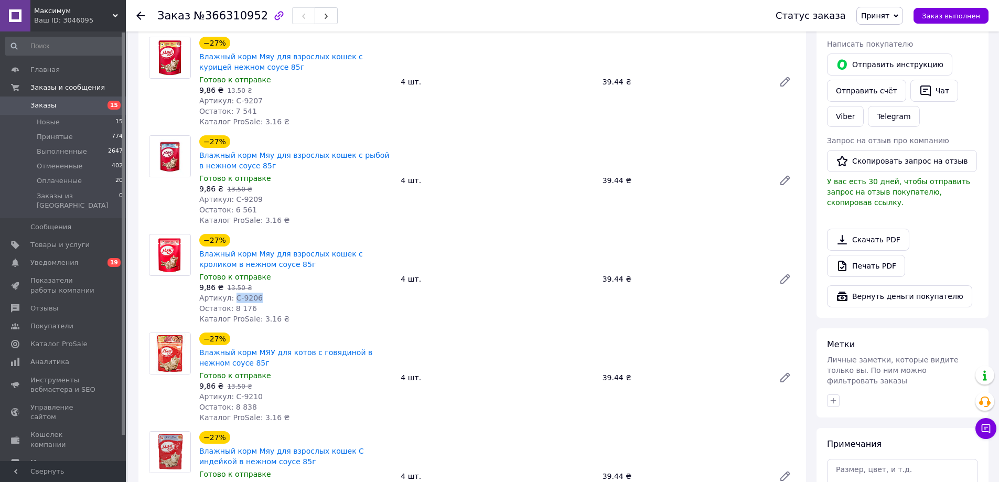
drag, startPoint x: 231, startPoint y: 301, endPoint x: 473, endPoint y: 266, distance: 244.3
click at [255, 297] on div "Артикул: С-9206" at bounding box center [295, 298] width 193 height 10
copy span "С-9206"
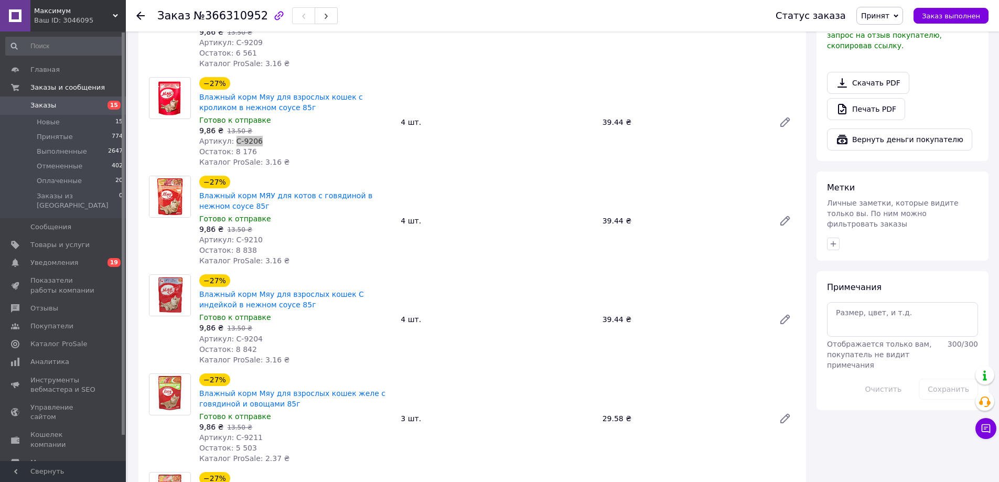
scroll to position [367, 0]
drag, startPoint x: 232, startPoint y: 239, endPoint x: 323, endPoint y: 239, distance: 90.2
click at [280, 240] on div "Артикул: С-9210" at bounding box center [295, 239] width 193 height 10
copy span "С-9210"
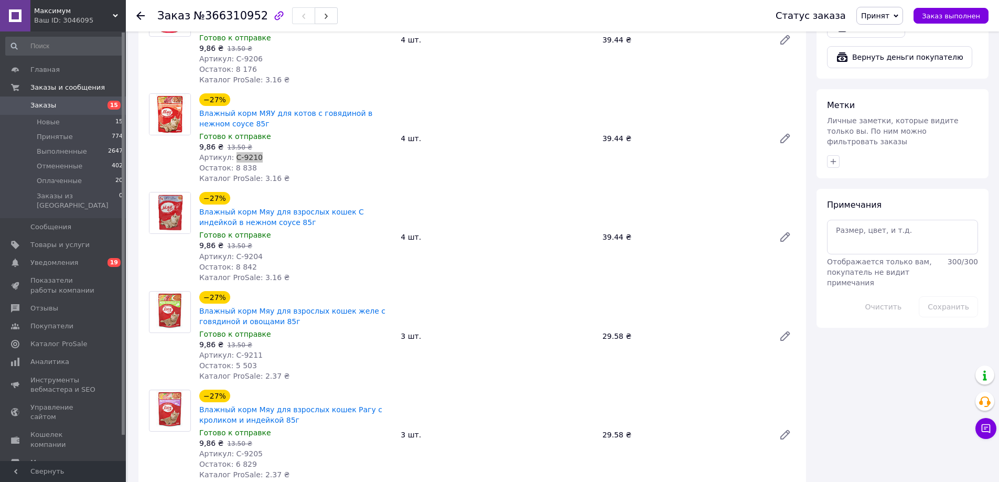
scroll to position [472, 0]
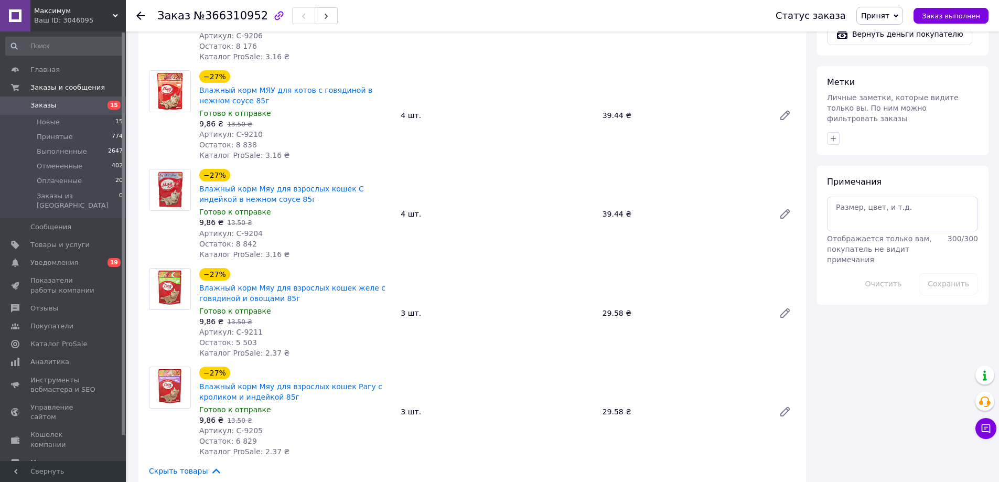
click at [233, 232] on span "Артикул: С-9204" at bounding box center [230, 233] width 63 height 8
drag, startPoint x: 231, startPoint y: 233, endPoint x: 691, endPoint y: 224, distance: 459.5
click at [273, 234] on div "Артикул: С-9204" at bounding box center [295, 233] width 193 height 10
copy span "С-9204"
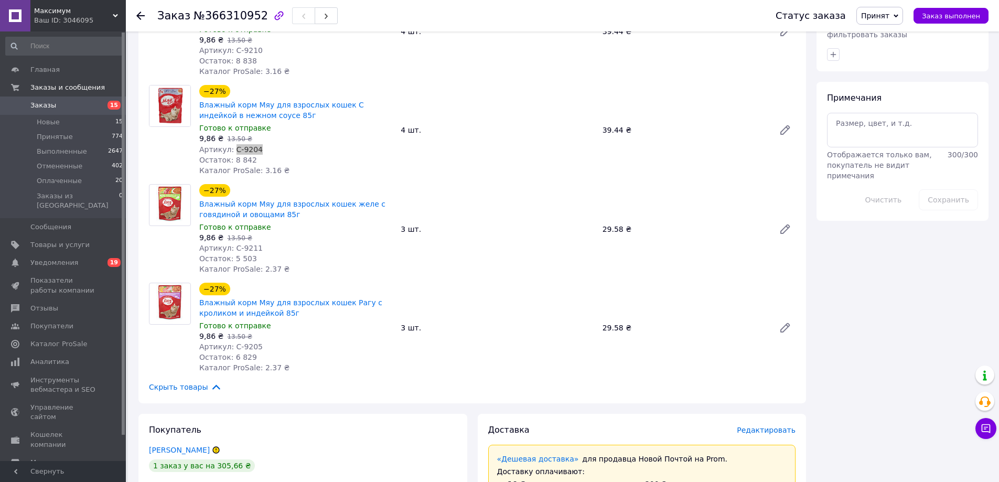
scroll to position [577, 0]
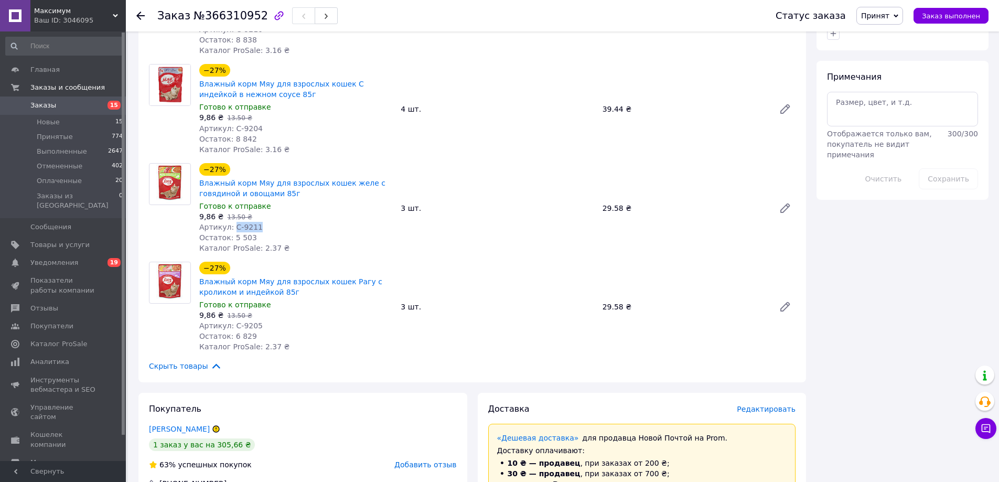
drag, startPoint x: 232, startPoint y: 228, endPoint x: 374, endPoint y: 224, distance: 142.2
click at [258, 224] on div "Артикул: С-9211" at bounding box center [295, 227] width 193 height 10
copy span "С-9211"
drag, startPoint x: 232, startPoint y: 326, endPoint x: 264, endPoint y: 321, distance: 32.4
click at [261, 323] on div "Артикул: С-9205" at bounding box center [295, 325] width 193 height 10
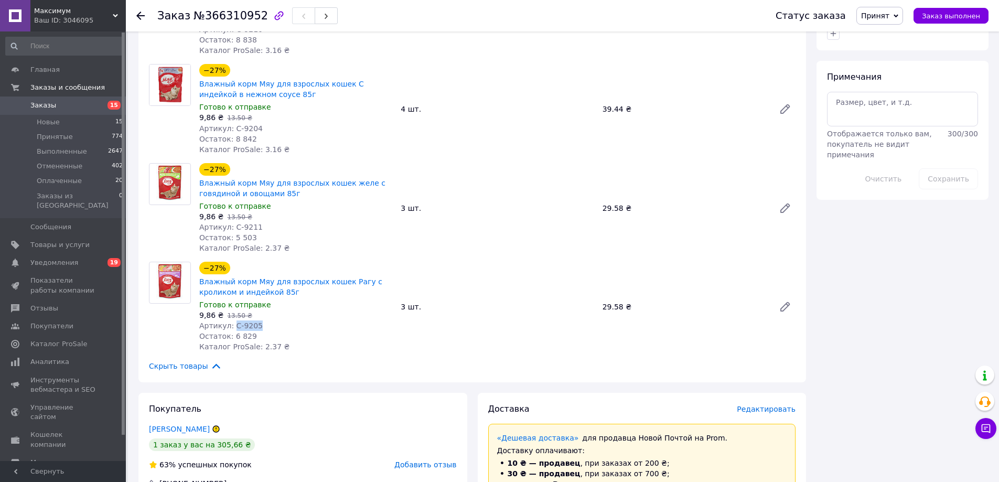
copy span "С-9205"
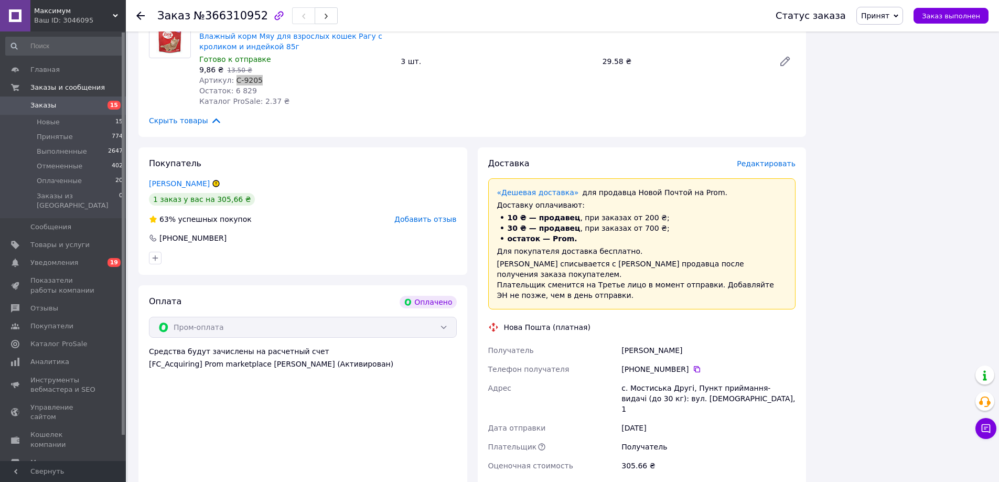
scroll to position [839, 0]
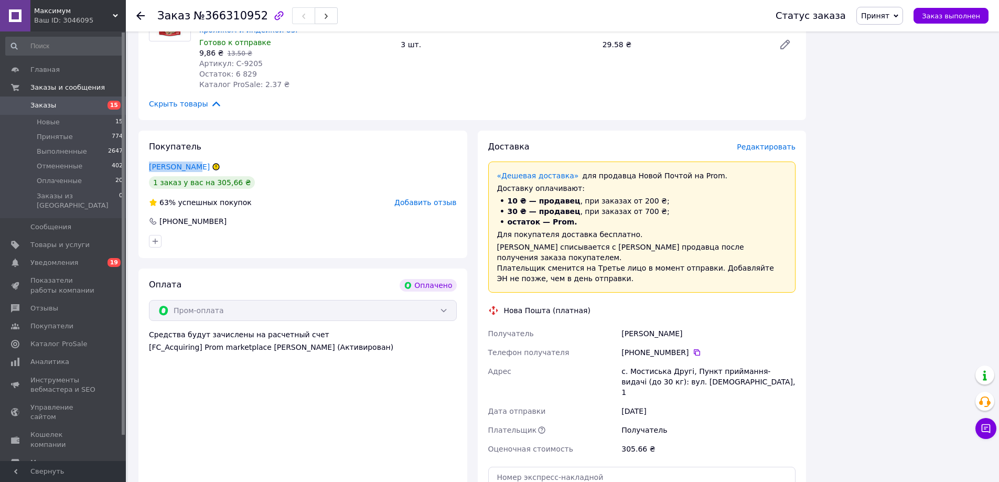
drag, startPoint x: 144, startPoint y: 166, endPoint x: 190, endPoint y: 171, distance: 46.4
click at [190, 171] on div "Покупатель Хижак Уляна 1 заказ у вас на 305,66 ₴ 63% успешных покупок Добавить …" at bounding box center [302, 194] width 329 height 127
copy link "Хижак Уляна"
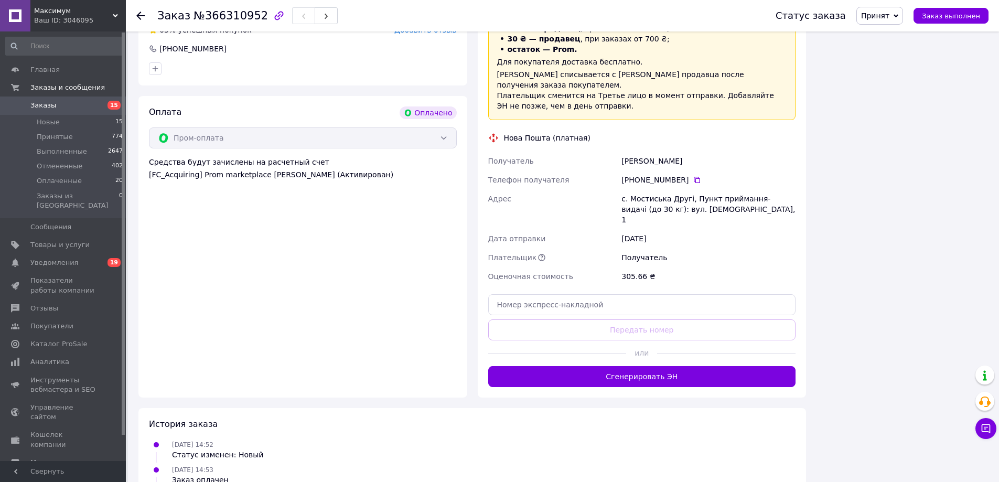
scroll to position [1064, 0]
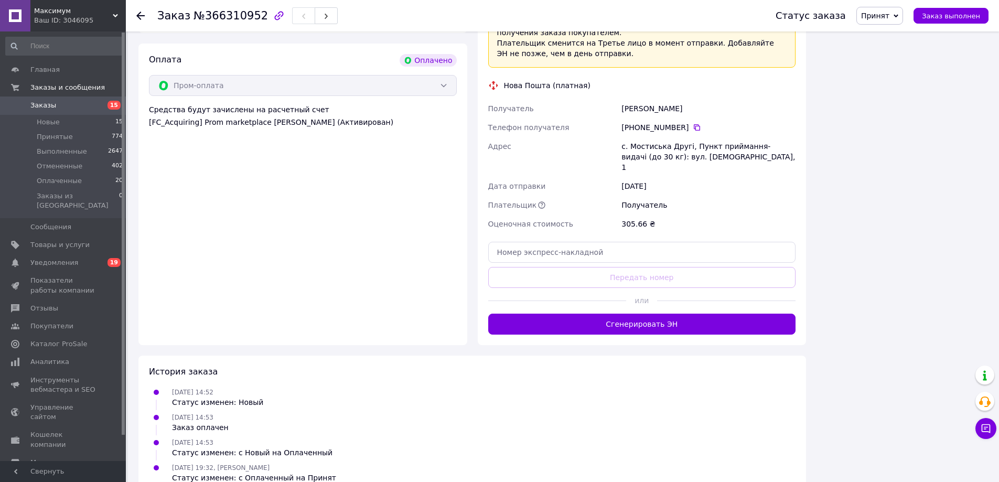
click at [672, 137] on div "с. Мостиська Другі, Пункт приймання-видачі (до 30 кг): вул. Машиністів, 1" at bounding box center [708, 157] width 178 height 40
click at [666, 137] on div "с. Мостиська Другі, Пункт приймання-видачі (до 30 кг): вул. Машиністів, 1" at bounding box center [708, 157] width 178 height 40
copy div "с. Мостиська Другі, Пункт приймання-видачі (до 30 кг): вул. Машиністів, 1"
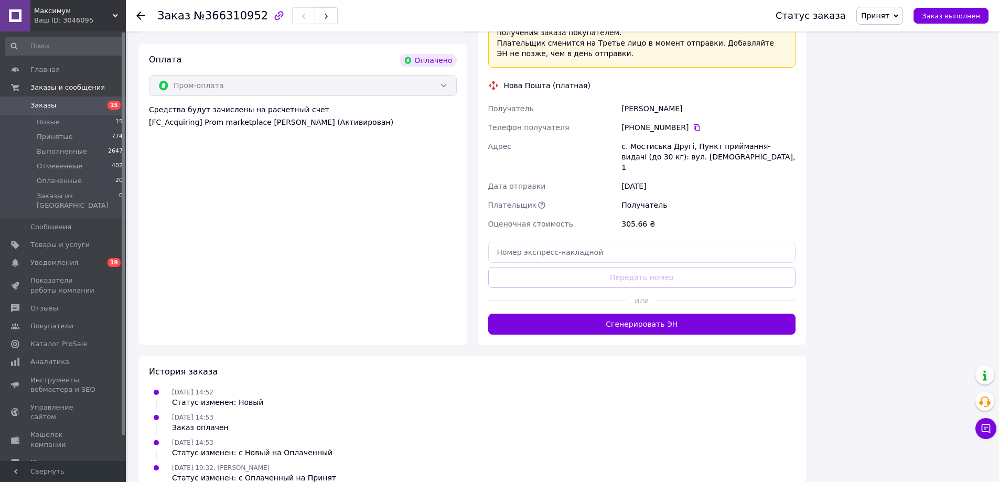
drag, startPoint x: 688, startPoint y: 112, endPoint x: 831, endPoint y: 91, distance: 144.3
click at [693, 123] on icon at bounding box center [697, 127] width 8 height 8
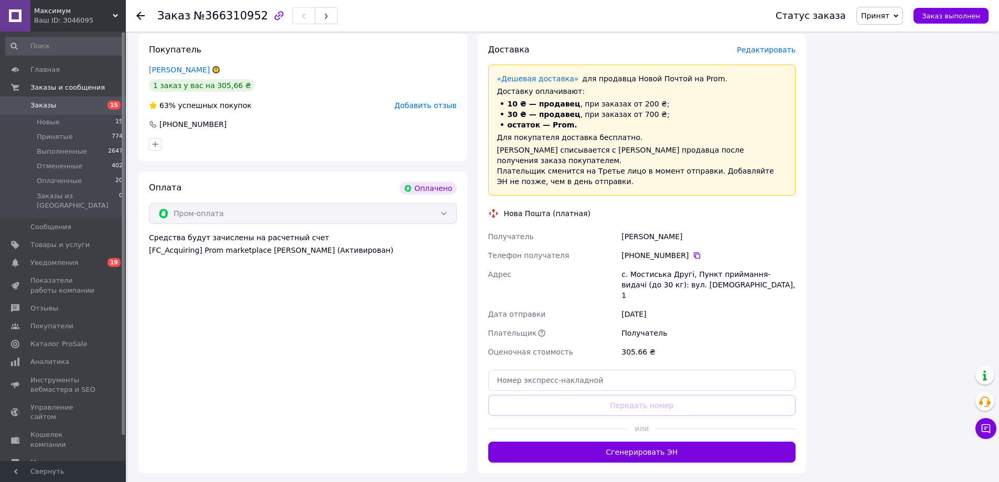
scroll to position [1012, 0]
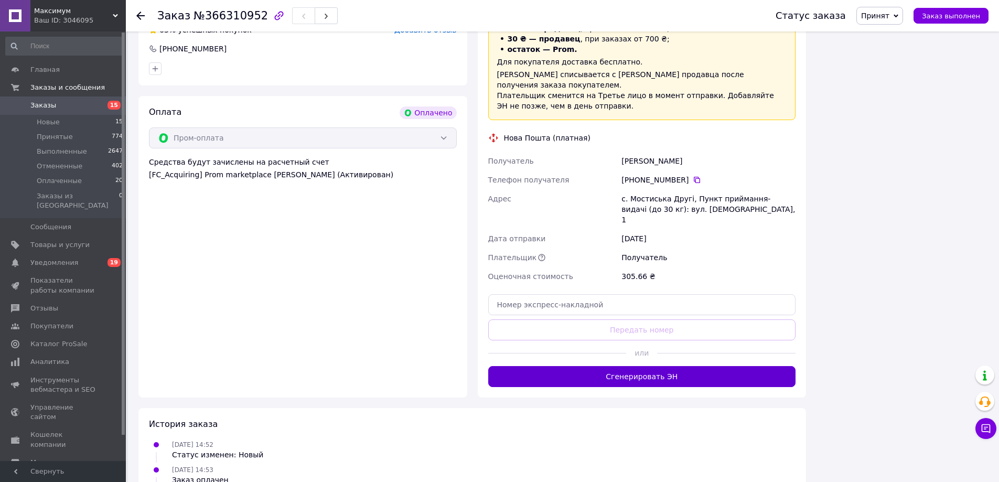
click at [624, 366] on button "Сгенерировать ЭН" at bounding box center [642, 376] width 308 height 21
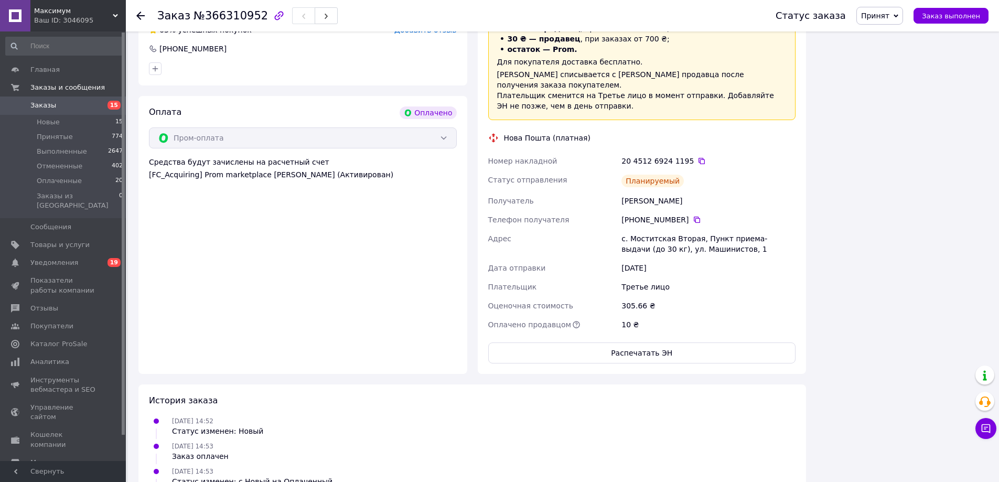
drag, startPoint x: 692, startPoint y: 152, endPoint x: 782, endPoint y: 242, distance: 126.8
click at [697, 157] on icon at bounding box center [701, 161] width 8 height 8
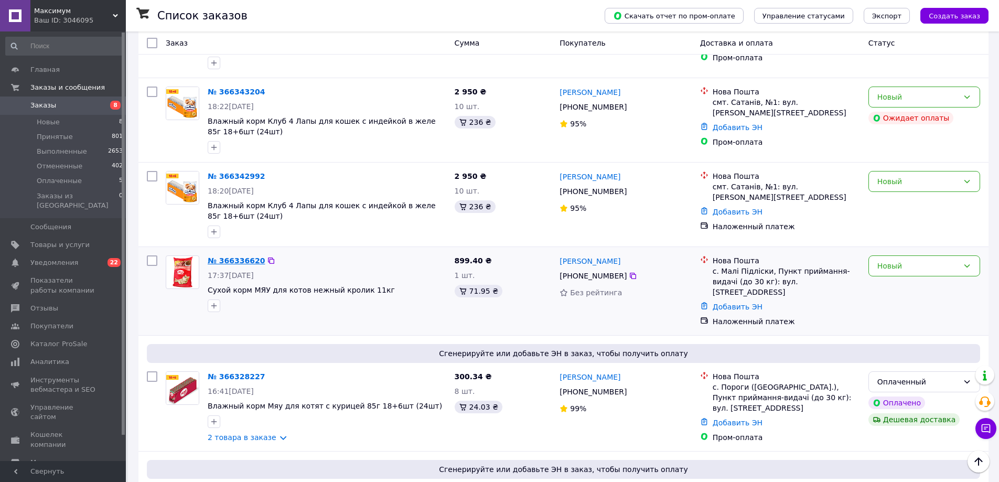
scroll to position [262, 0]
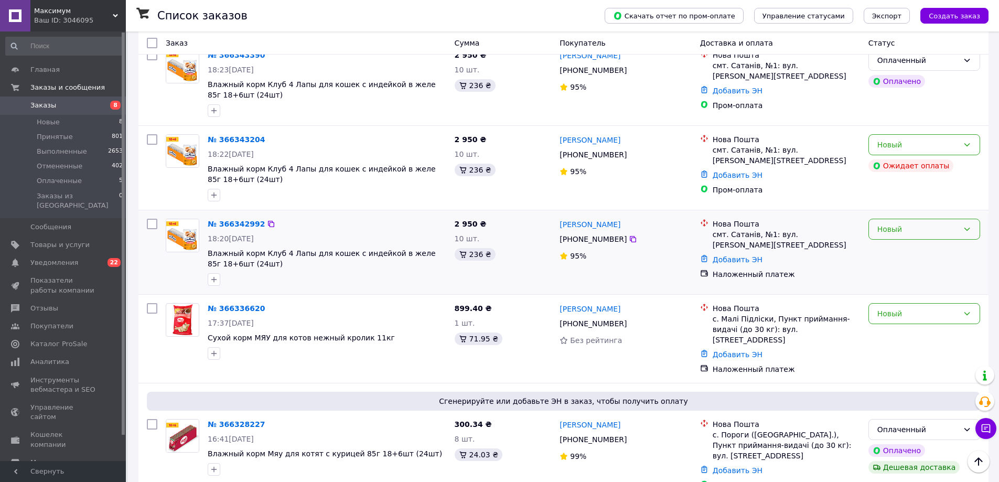
click at [887, 232] on div "Новый" at bounding box center [917, 229] width 81 height 12
click at [896, 290] on li "Отменен" at bounding box center [924, 290] width 111 height 19
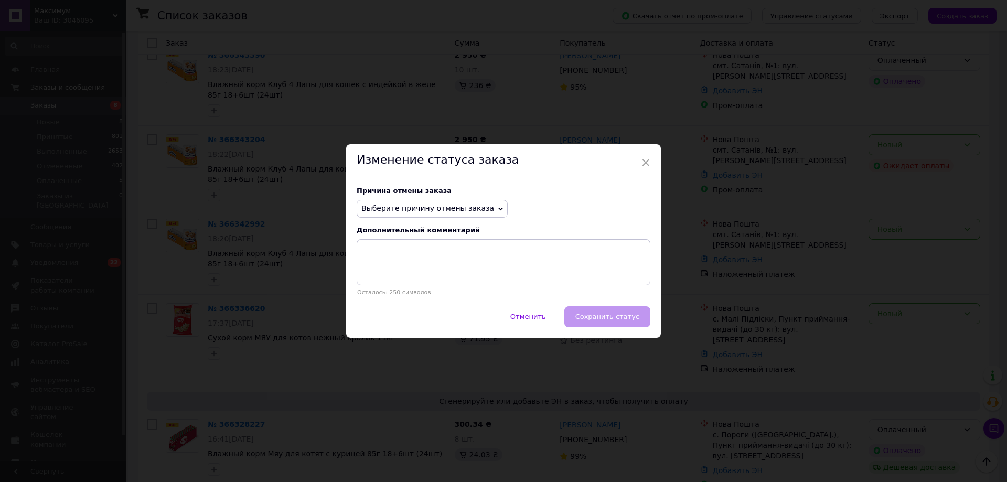
click at [449, 210] on span "Выберите причину отмены заказа" at bounding box center [427, 208] width 133 height 8
click at [404, 288] on li "Заказ-дубликат" at bounding box center [432, 288] width 150 height 15
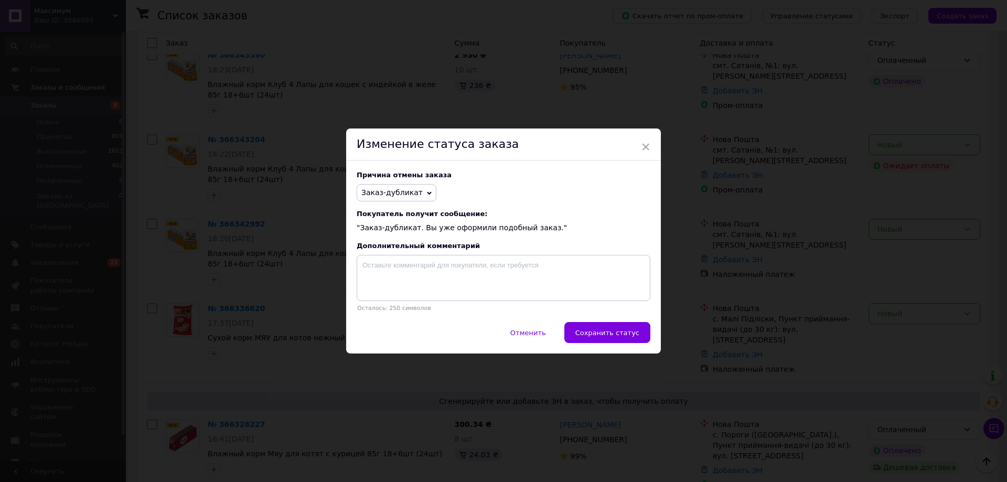
click at [606, 332] on span "Сохранить статус" at bounding box center [607, 333] width 64 height 8
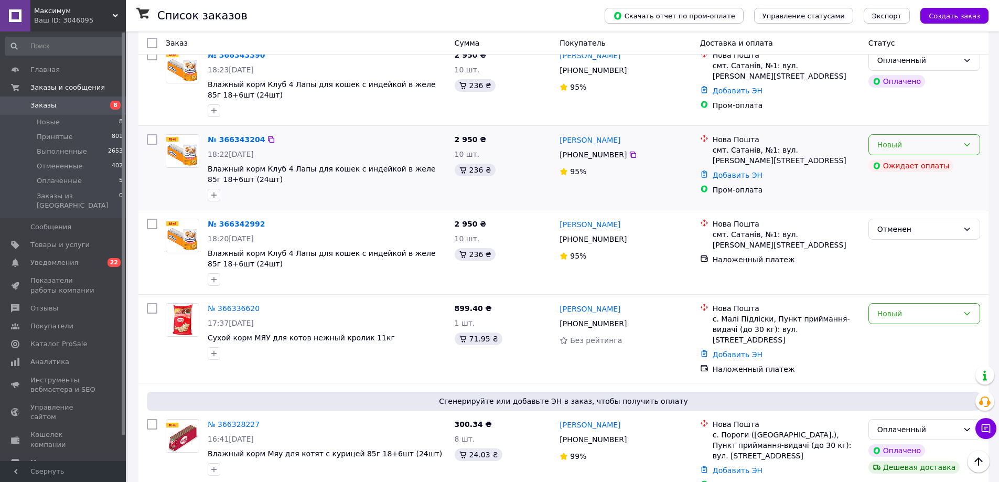
click at [956, 147] on div "Новый" at bounding box center [917, 145] width 81 height 12
click at [882, 211] on li "Отменен" at bounding box center [924, 205] width 111 height 19
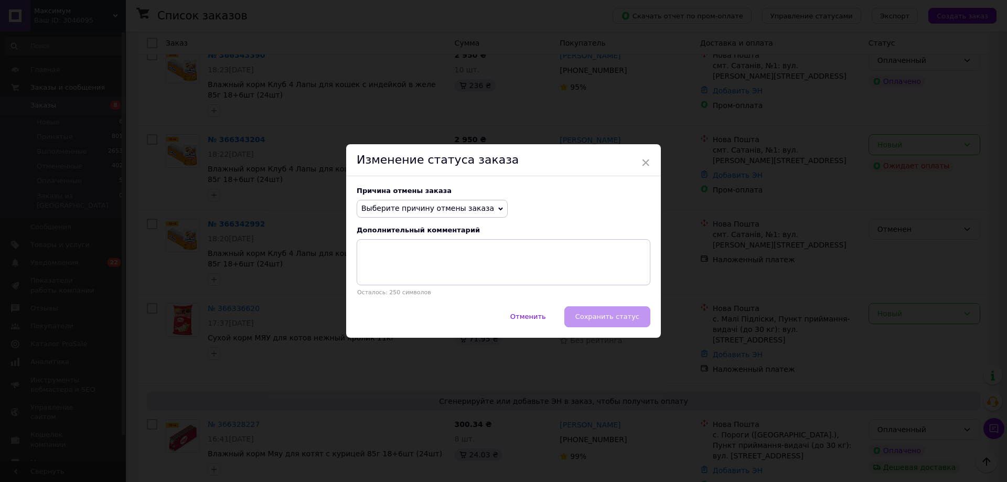
click at [433, 210] on span "Выберите причину отмены заказа" at bounding box center [427, 208] width 133 height 8
click at [398, 287] on li "Заказ-дубликат" at bounding box center [432, 288] width 150 height 15
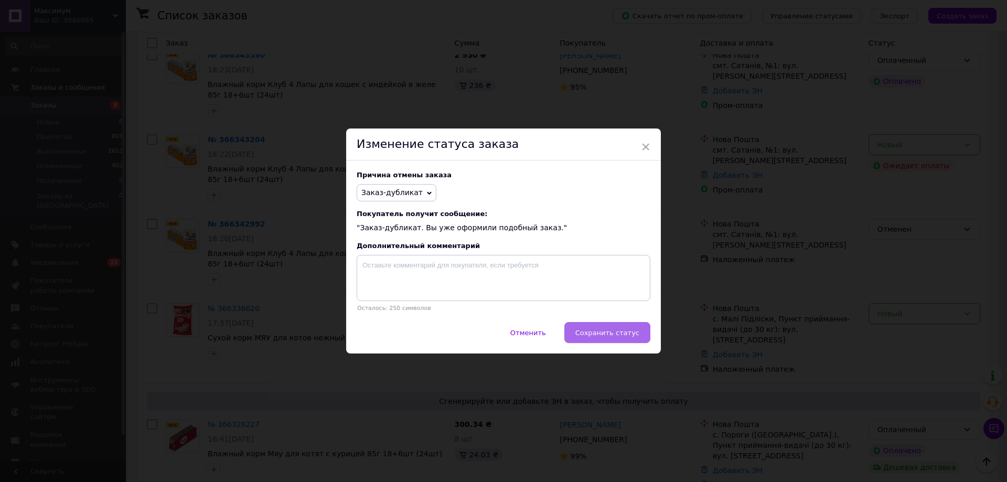
click at [598, 331] on span "Сохранить статус" at bounding box center [607, 333] width 64 height 8
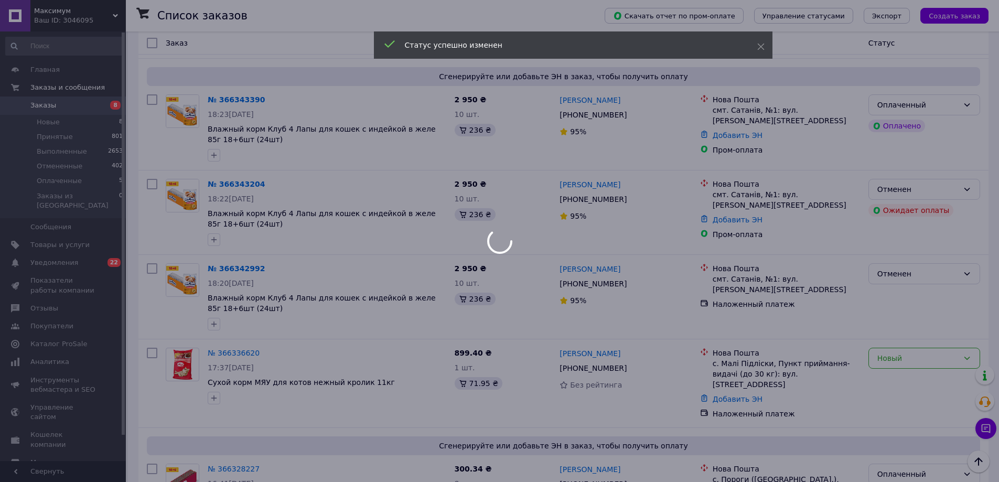
scroll to position [210, 0]
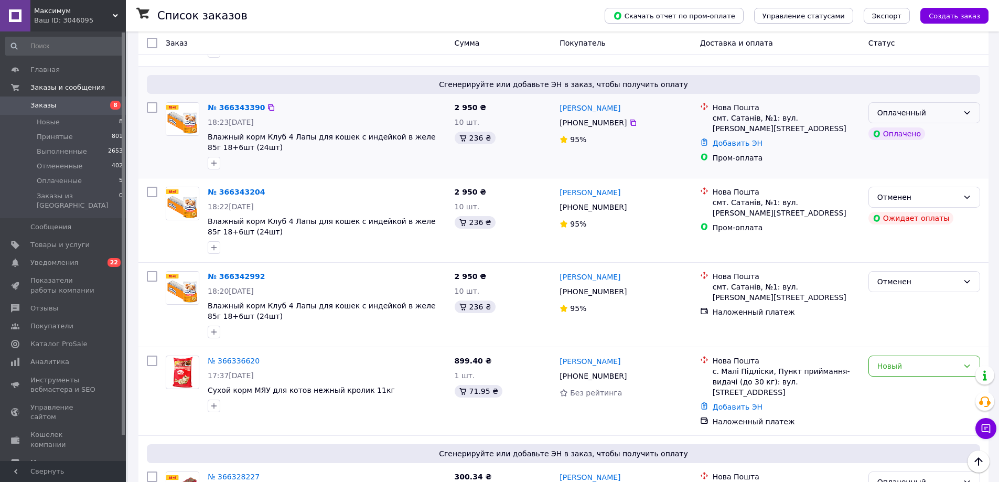
click at [933, 113] on div "Оплаченный" at bounding box center [917, 113] width 81 height 12
click at [916, 134] on li "Принят" at bounding box center [924, 135] width 111 height 19
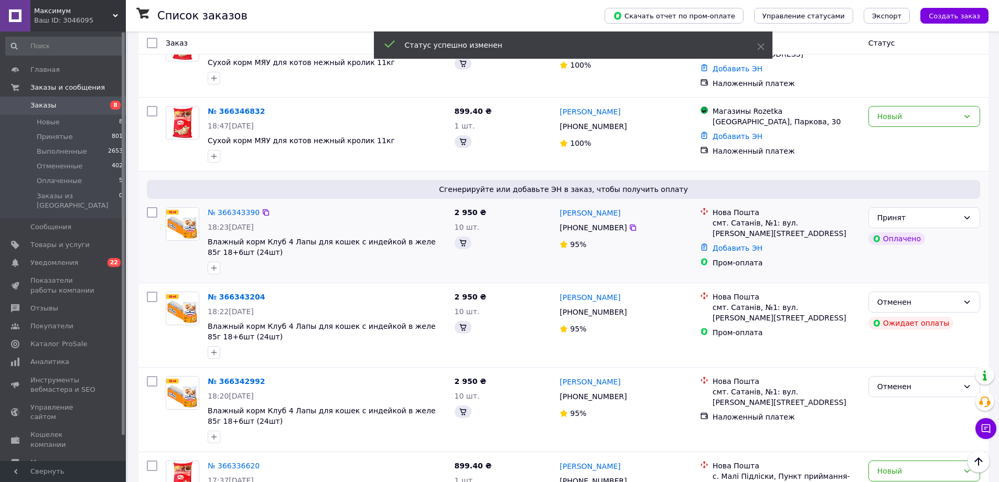
scroll to position [52, 0]
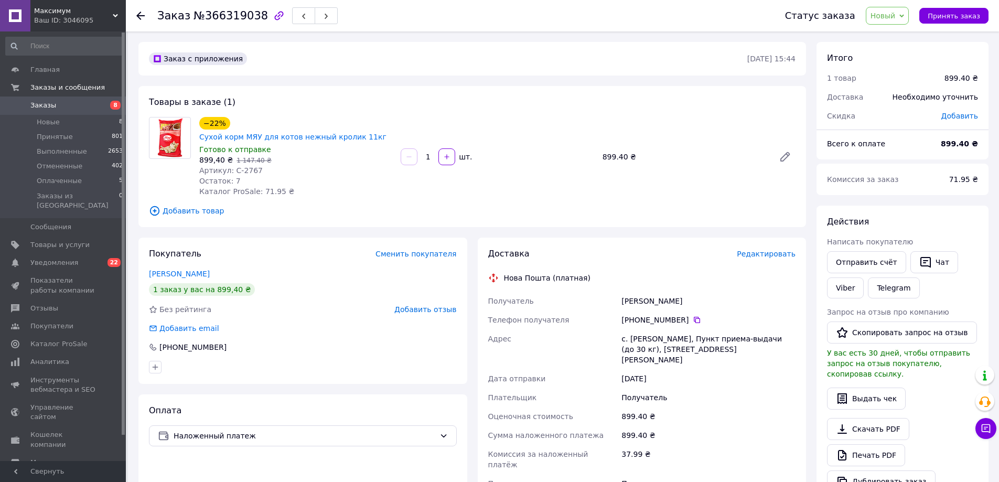
click at [887, 18] on span "Новый" at bounding box center [883, 16] width 25 height 8
click at [889, 41] on li "Принят" at bounding box center [894, 37] width 56 height 16
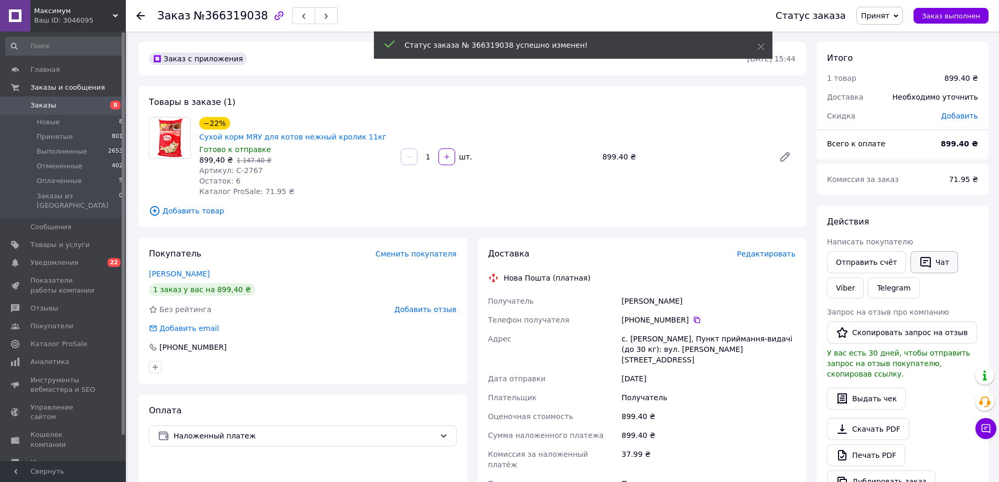
click at [931, 264] on button "Чат" at bounding box center [934, 262] width 48 height 22
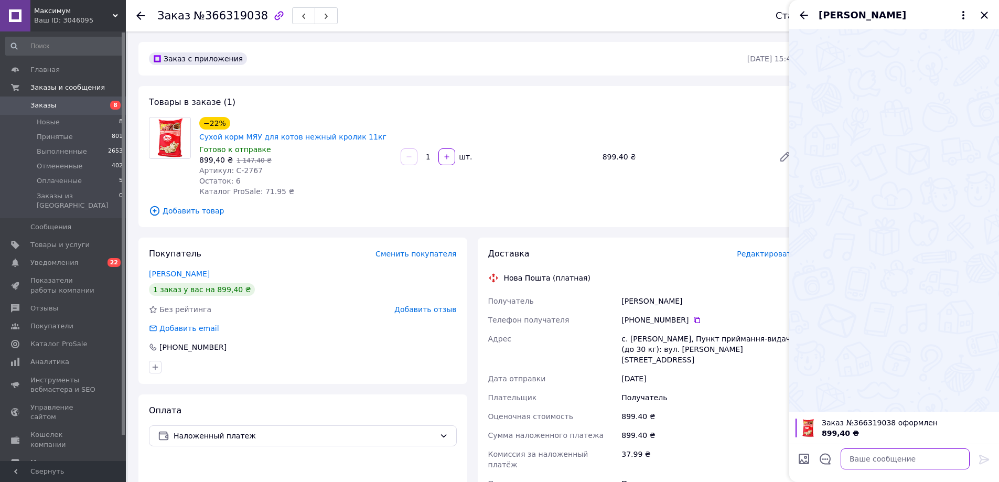
click at [916, 459] on textarea at bounding box center [905, 458] width 129 height 21
paste textarea "Доброго дня! Ваше замовлення прийнято. Відправлення відбудеться у вівторок. Дяк…"
type textarea "Доброго дня! Ваше замовлення прийнято. Відправлення відбудеться у вівторок. Дяк…"
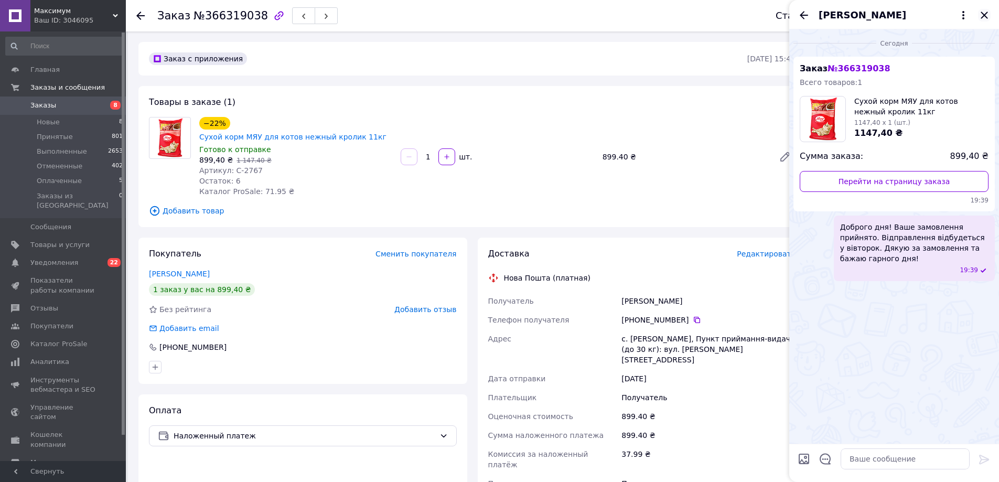
click at [984, 13] on icon "Закрыть" at bounding box center [984, 15] width 13 height 13
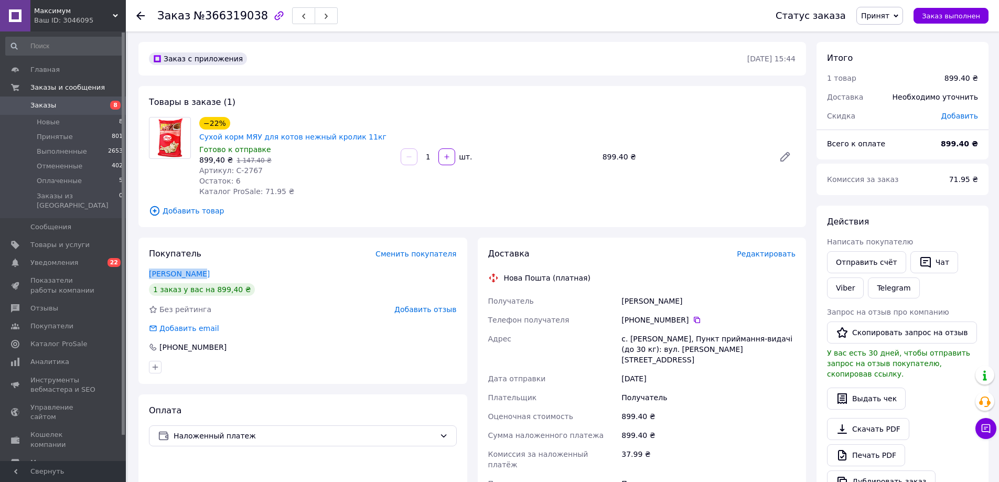
drag, startPoint x: 147, startPoint y: 262, endPoint x: 203, endPoint y: 258, distance: 55.7
click div "Покупатель Сменить покупателя Король Мария 1 заказ у вас на 899,40 ₴ Без рейтин…"
copy link "Король Мария"
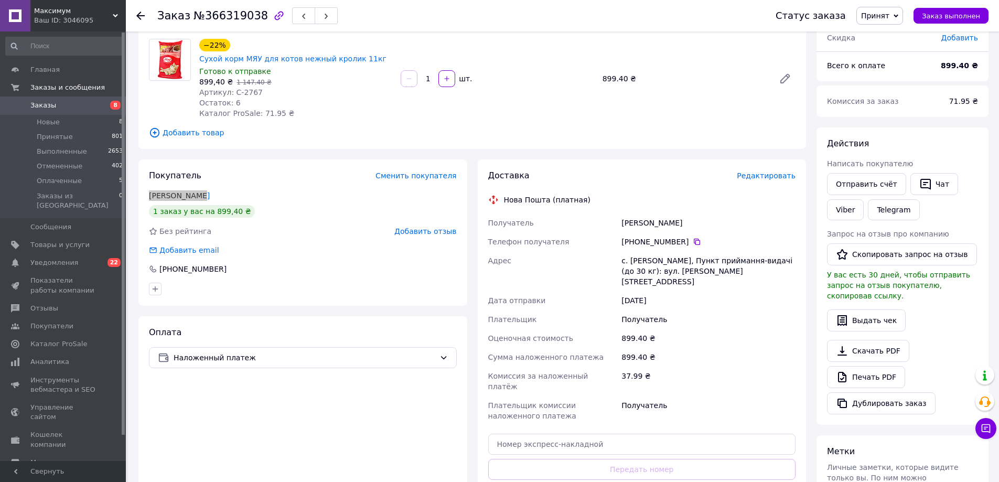
scroll to position [105, 0]
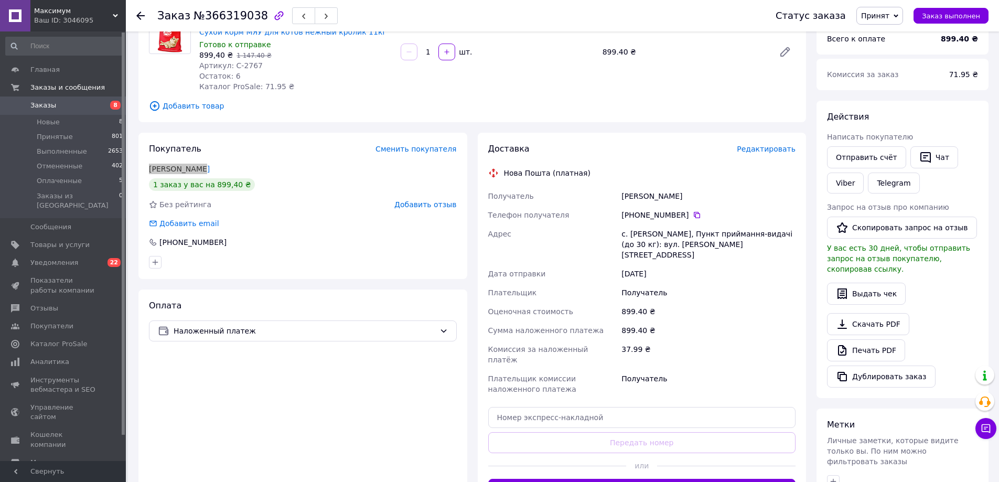
click div "с. Петро-Михайлівка, Пункт приймання-видачі (до 30 кг): вул. Матросова, 79А"
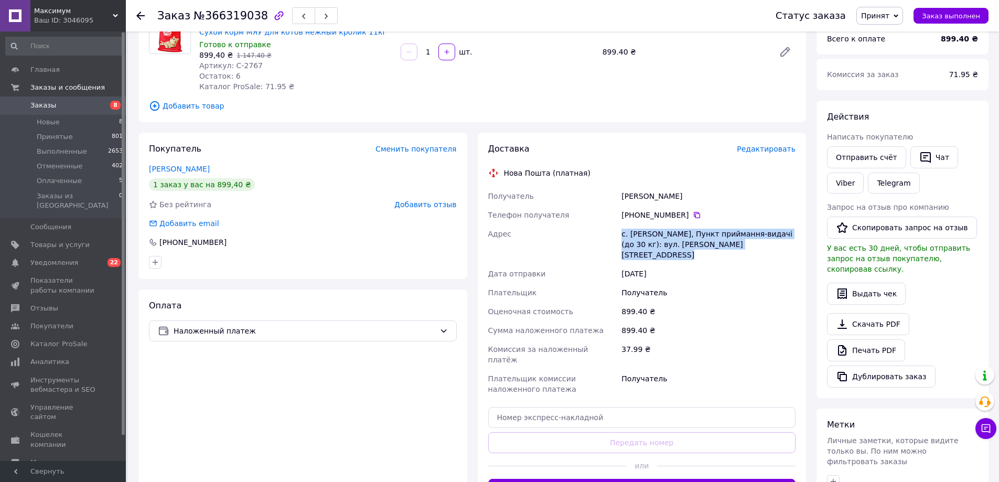
click div "с. Петро-Михайлівка, Пункт приймання-видачі (до 30 кг): вул. Матросова, 79А"
copy div "с. Петро-Михайлівка, Пункт приймання-видачі (до 30 кг): вул. Матросова, 79А"
click icon
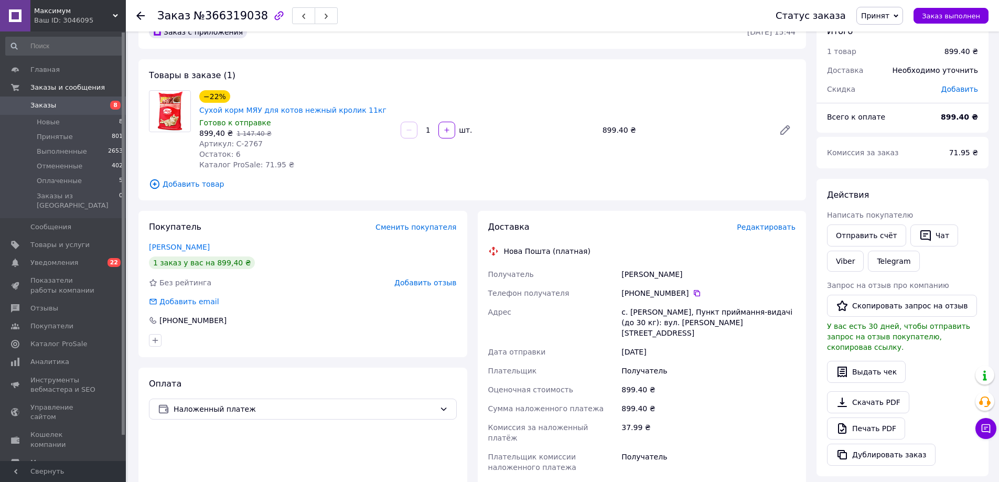
scroll to position [157, 0]
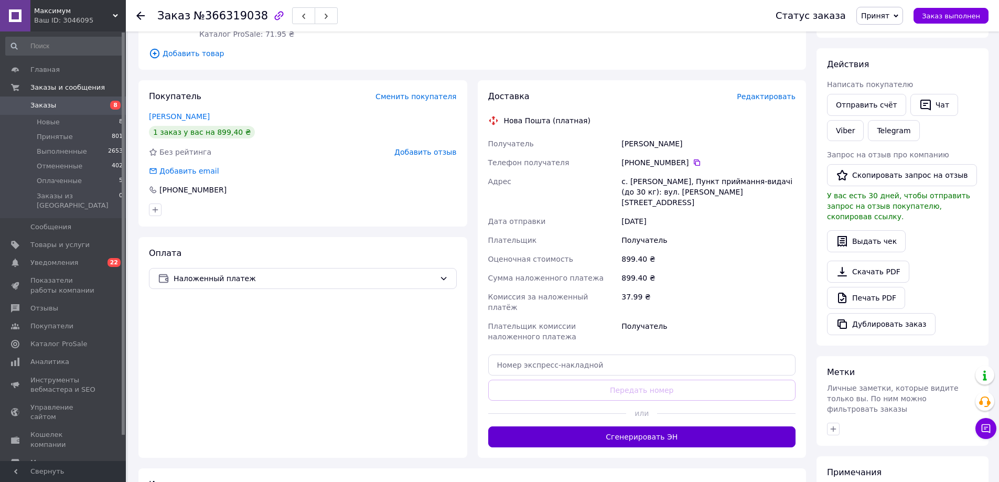
click button "Сгенерировать ЭН"
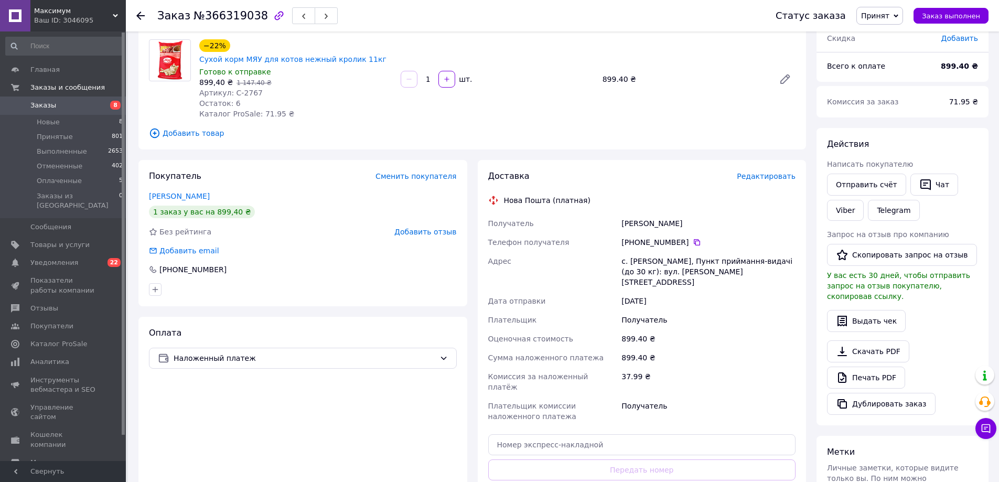
scroll to position [52, 0]
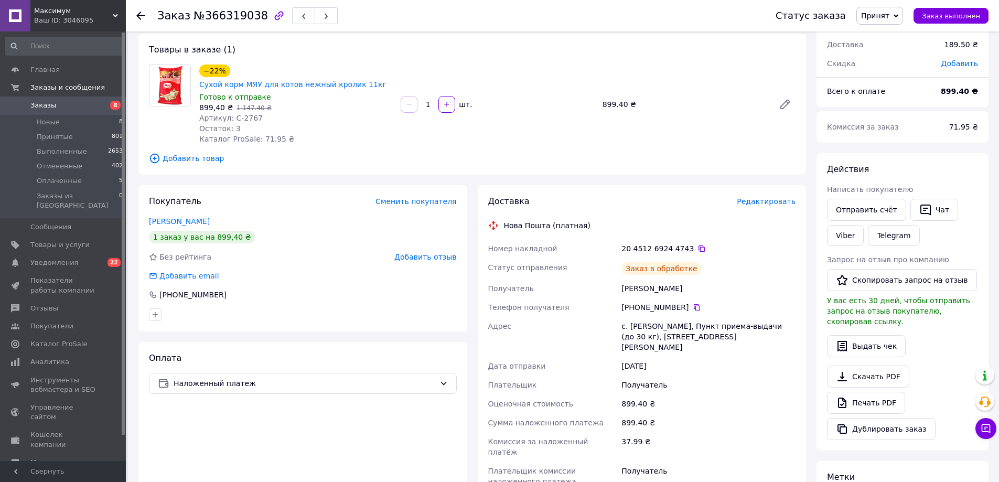
click icon
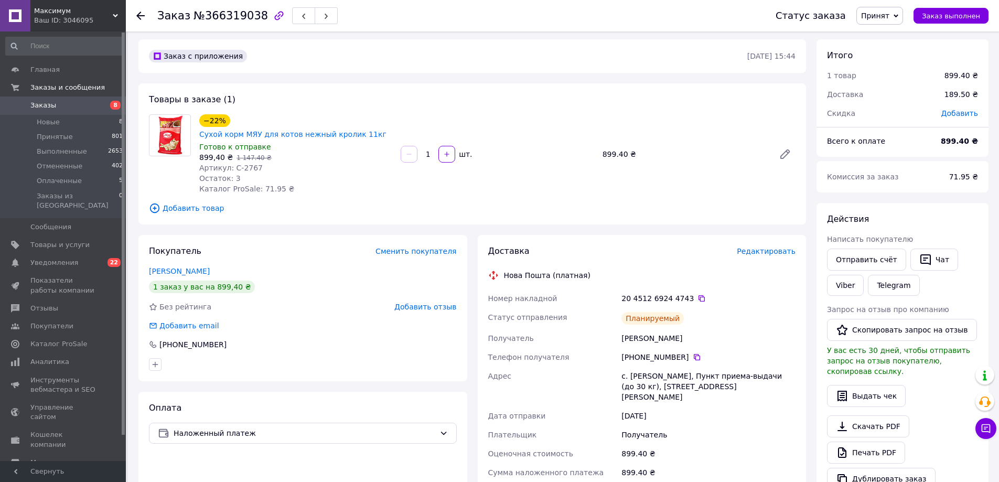
scroll to position [0, 0]
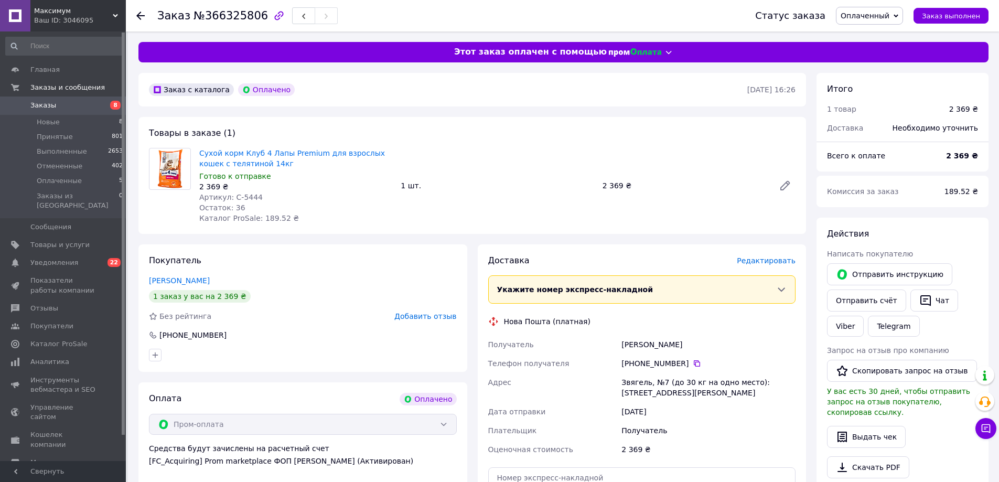
click at [869, 14] on span "Оплаченный" at bounding box center [865, 16] width 49 height 8
click at [870, 31] on li "Принят" at bounding box center [869, 37] width 66 height 16
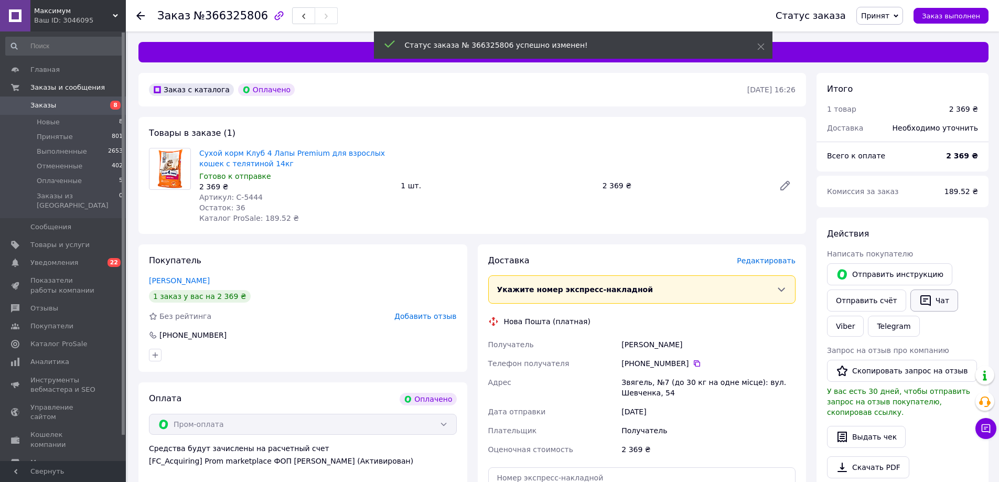
click at [926, 305] on button "Чат" at bounding box center [934, 300] width 48 height 22
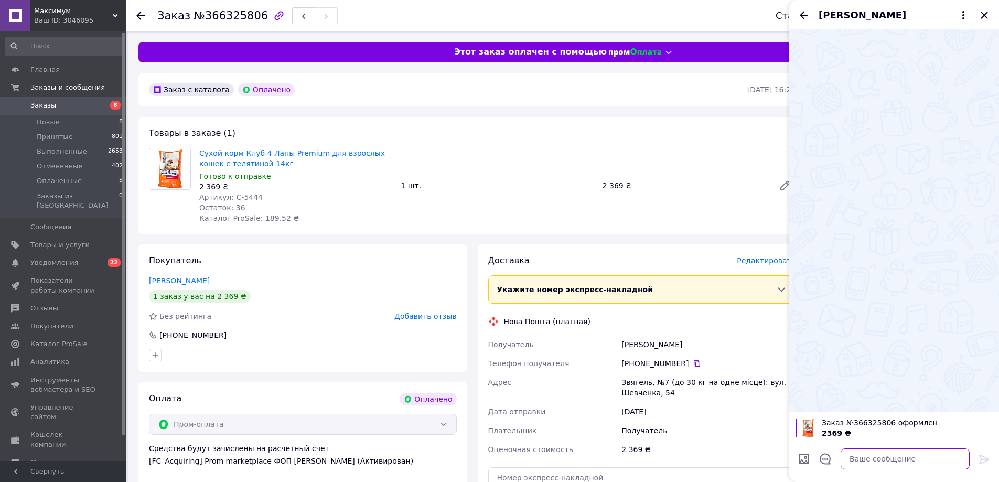
click at [916, 459] on textarea at bounding box center [905, 458] width 129 height 21
paste textarea "Доброго дня! Ваше замовлення прийнято. Відправлення відбудеться у вівторок. Дяк…"
type textarea "Доброго дня! Ваше замовлення прийнято. Відправлення відбудеться у вівторок. Дяк…"
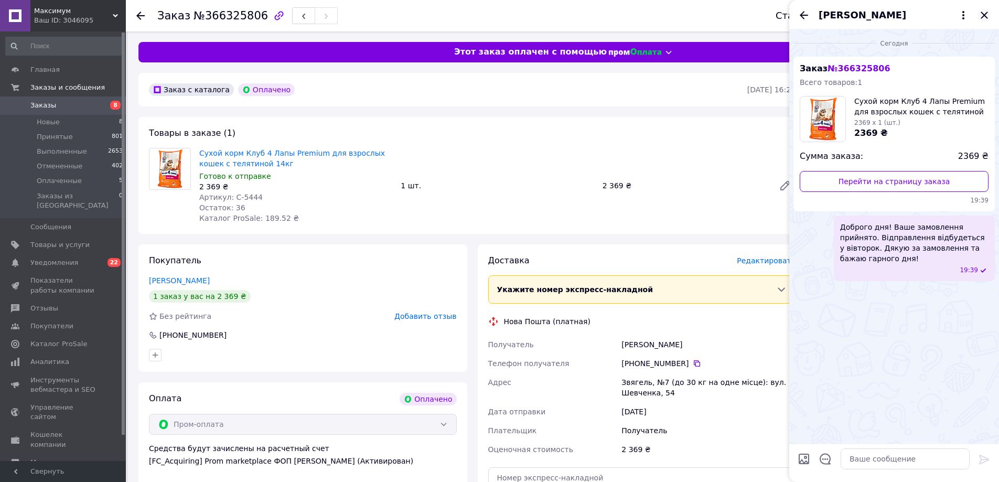
click at [988, 20] on icon "Закрыть" at bounding box center [984, 15] width 13 height 13
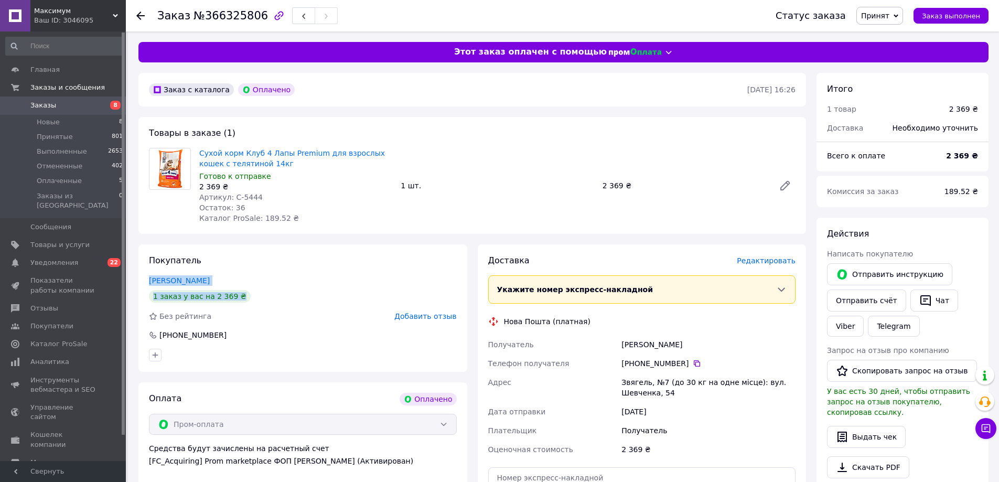
drag, startPoint x: 144, startPoint y: 278, endPoint x: 341, endPoint y: 286, distance: 196.8
click at [341, 286] on div "Покупатель Ігнатюк Любов 1 заказ у вас на 2 369 ₴ Без рейтинга Добавить отзыв +…" at bounding box center [302, 307] width 329 height 127
click at [205, 270] on div "Покупатель Ігнатюк Любов 1 заказ у вас на 2 369 ₴ Без рейтинга Добавить отзыв +…" at bounding box center [302, 307] width 329 height 127
drag, startPoint x: 147, startPoint y: 278, endPoint x: 203, endPoint y: 276, distance: 56.2
click at [203, 276] on div "Покупатель Ігнатюк Любов 1 заказ у вас на 2 369 ₴ Без рейтинга Добавить отзыв +…" at bounding box center [302, 307] width 329 height 127
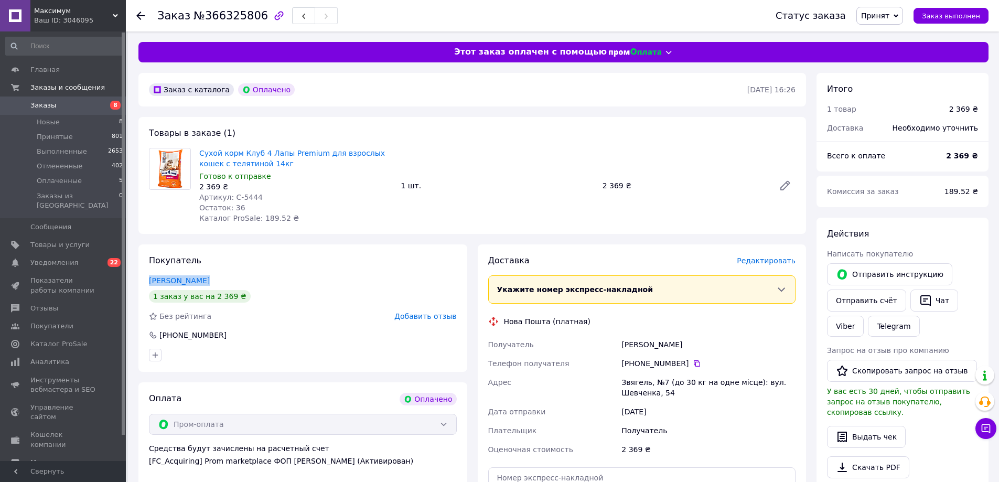
copy link "Ігнатюк Любов"
click at [741, 384] on div "Звягель, №7 (до 30 кг на одне місце): вул. Шевченка, 54" at bounding box center [708, 387] width 178 height 29
copy div "Звягель, №7 (до 30 кг на одне місце): вул. Шевченка, 54"
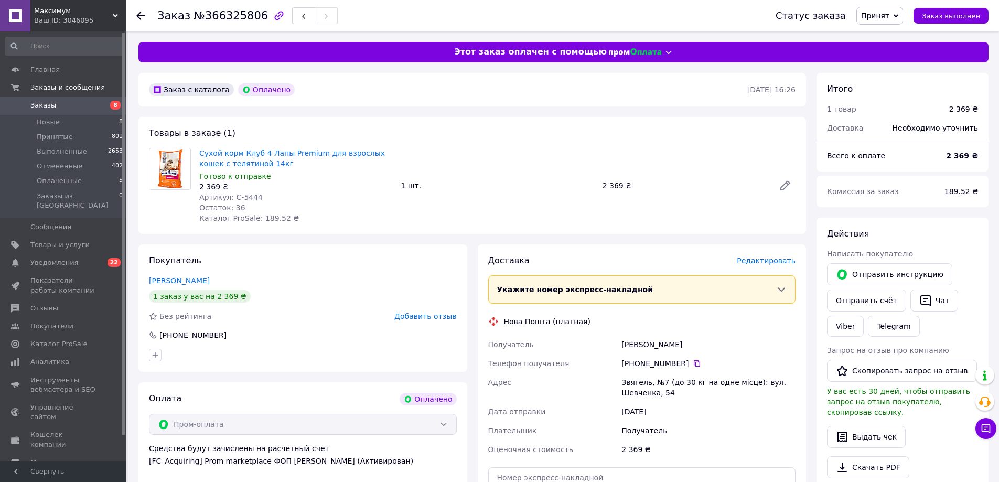
drag, startPoint x: 687, startPoint y: 366, endPoint x: 701, endPoint y: 352, distance: 19.3
click at [693, 366] on icon at bounding box center [697, 363] width 8 height 8
drag, startPoint x: 231, startPoint y: 199, endPoint x: 261, endPoint y: 197, distance: 29.9
click at [261, 198] on div "Артикул: С-5444" at bounding box center [295, 197] width 193 height 10
copy span "С-5444"
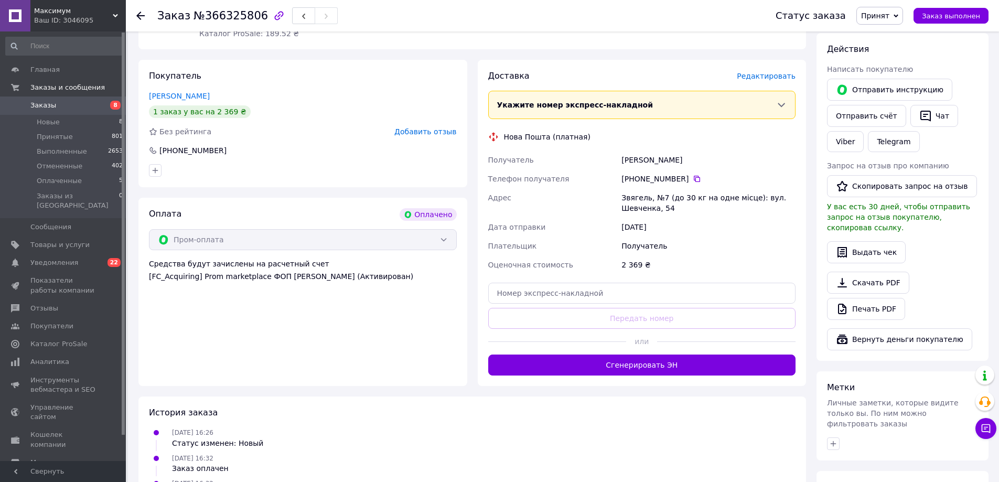
scroll to position [210, 0]
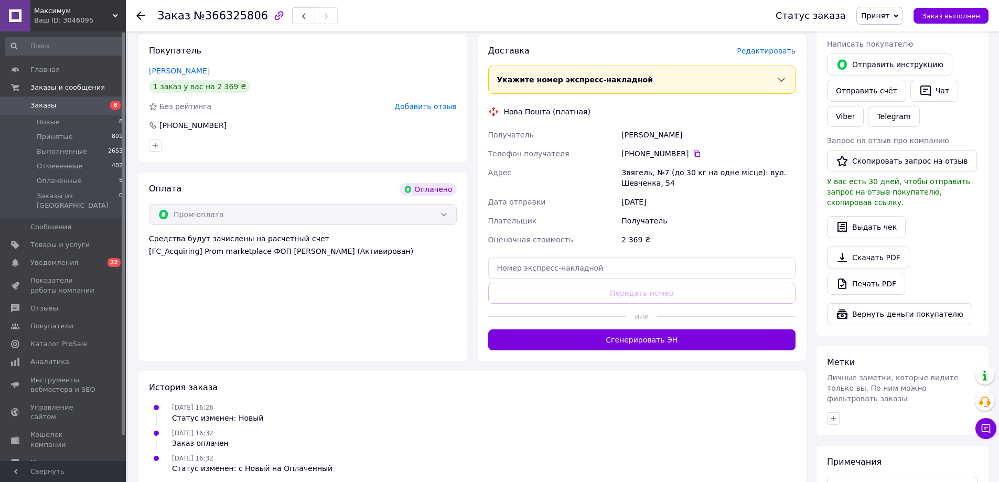
drag, startPoint x: 724, startPoint y: 345, endPoint x: 721, endPoint y: 336, distance: 9.2
click at [724, 345] on button "Сгенерировать ЭН" at bounding box center [642, 339] width 308 height 21
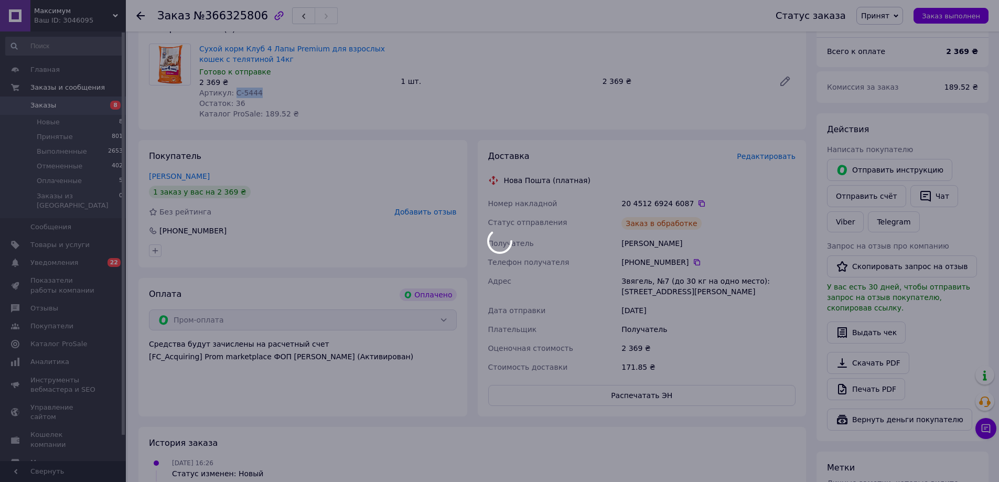
scroll to position [105, 0]
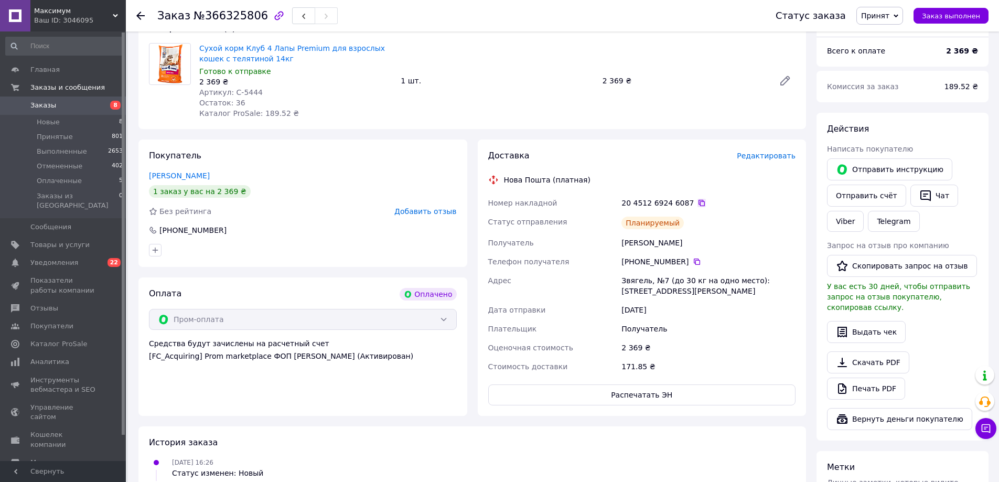
click at [697, 203] on icon at bounding box center [701, 203] width 8 height 8
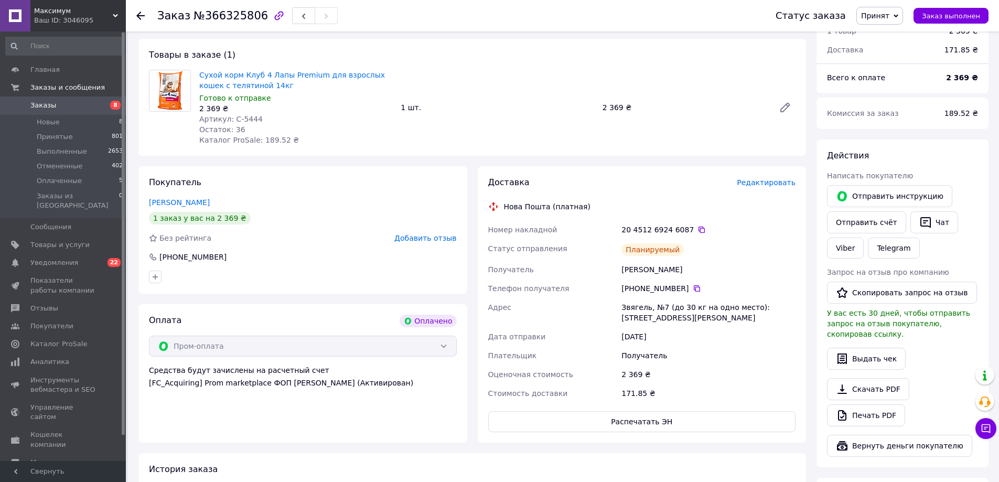
scroll to position [0, 0]
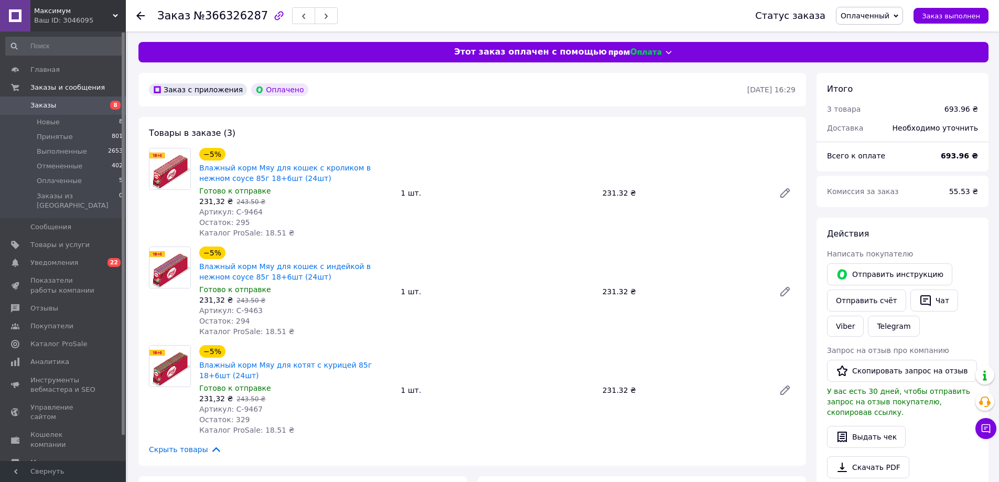
click at [886, 18] on span "Оплаченный" at bounding box center [865, 16] width 49 height 8
click at [875, 37] on li "Принят" at bounding box center [869, 37] width 66 height 16
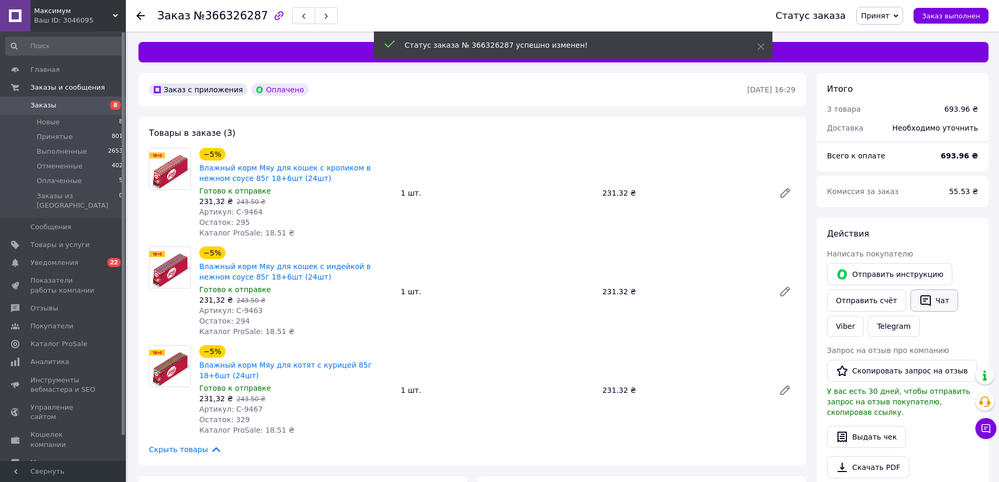
click at [929, 304] on button "Чат" at bounding box center [934, 300] width 48 height 22
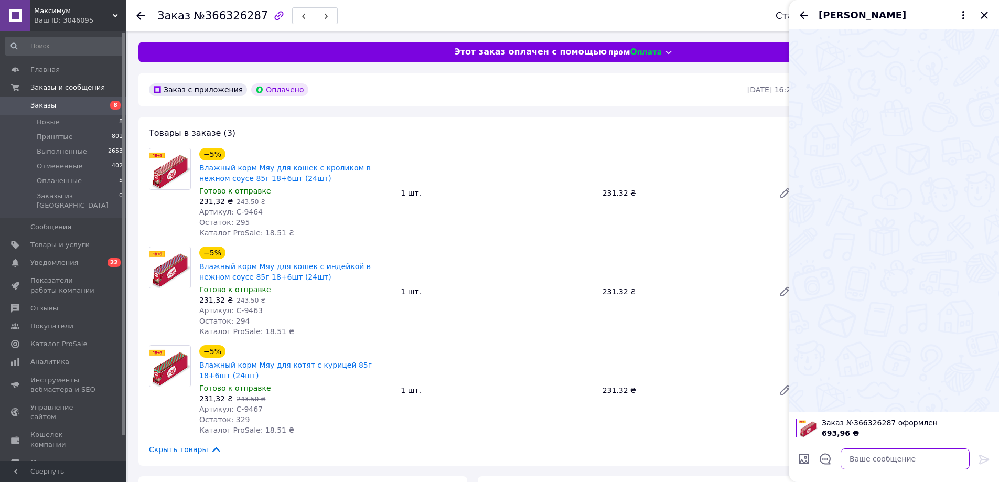
click at [903, 468] on textarea at bounding box center [905, 458] width 129 height 21
paste textarea "Доброго дня! Ваше замовлення прийнято. Відправлення відбудеться у вівторок. Дяк…"
type textarea "Доброго дня! Ваше замовлення прийнято. Відправлення відбудеться у вівторок. Дяк…"
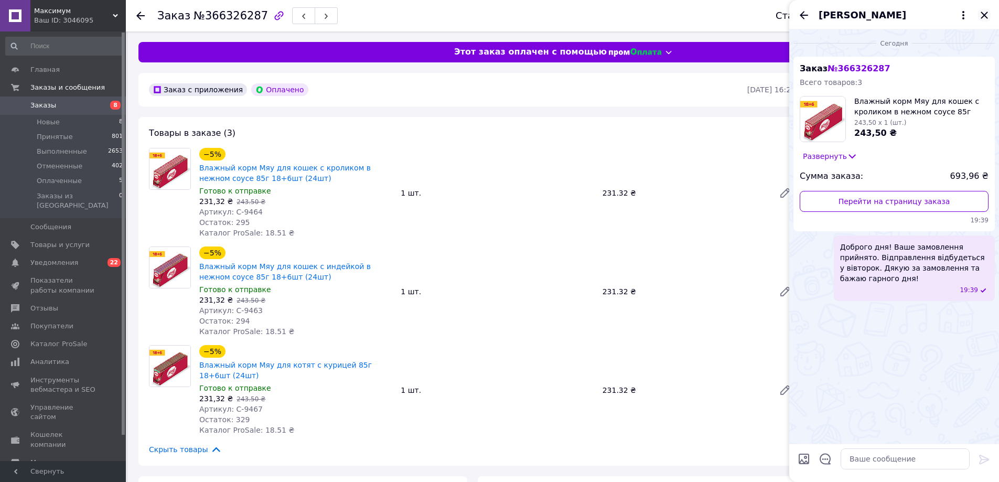
click at [982, 13] on icon "Закрыть" at bounding box center [984, 15] width 7 height 7
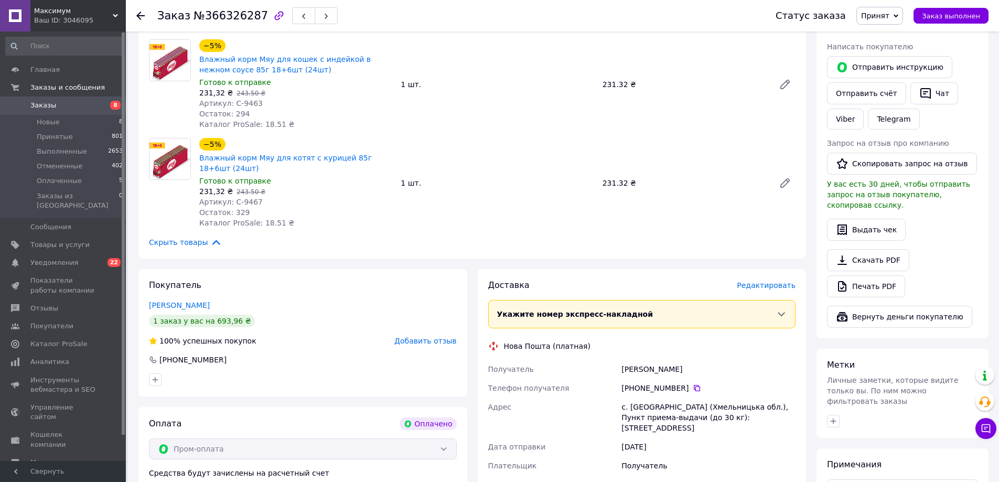
scroll to position [210, 0]
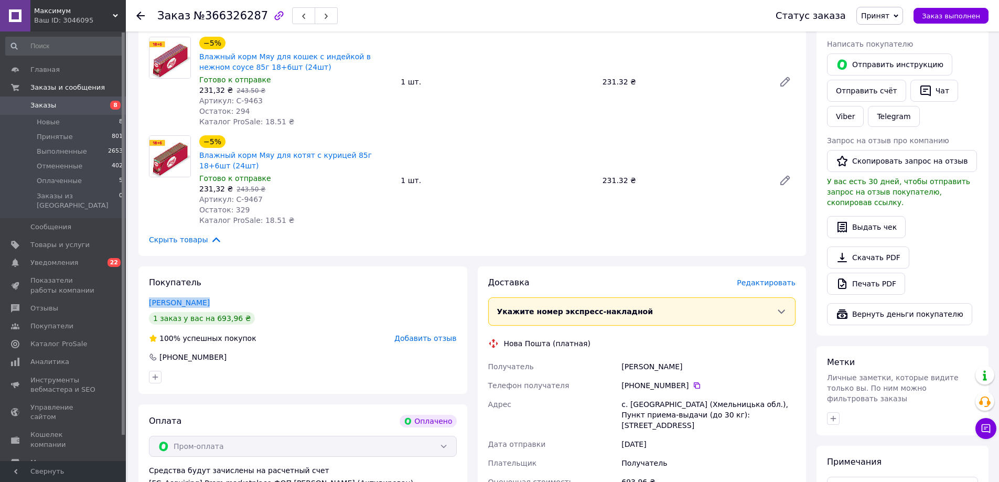
drag, startPoint x: 146, startPoint y: 303, endPoint x: 221, endPoint y: 296, distance: 75.3
click at [208, 300] on div "Покупатель Паранюк Олена 1 заказ у вас на 693,96 ₴ 100% успешных покупок Добави…" at bounding box center [302, 329] width 329 height 127
copy link "Паранюк Олена"
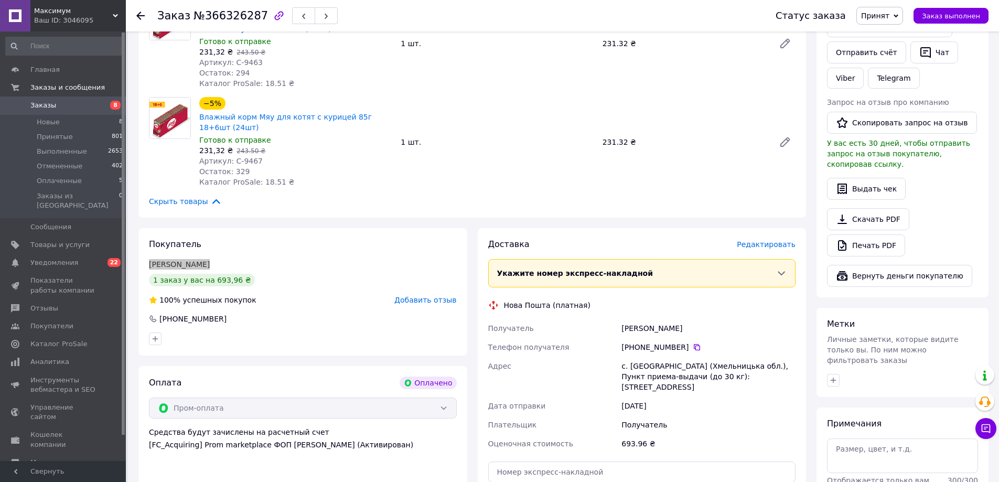
scroll to position [367, 0]
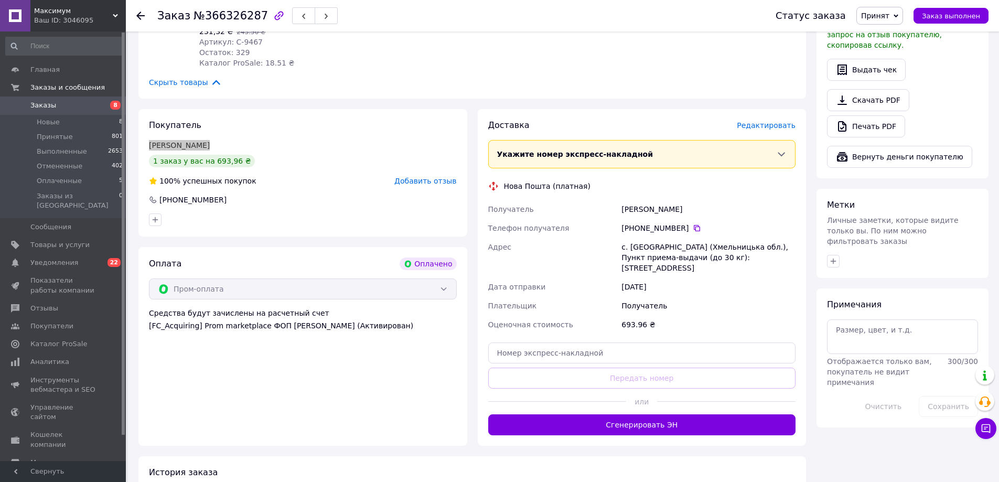
click at [648, 262] on div "с. Воронівці (Хмельницька обл.), Пункт приема-выдачи (до 30 кг): ул. Центральна…" at bounding box center [708, 258] width 178 height 40
copy div "с. Воронівці (Хмельницька обл.), Пункт приема-выдачи (до 30 кг): ул. Центральна…"
drag, startPoint x: 691, startPoint y: 229, endPoint x: 782, endPoint y: 209, distance: 93.5
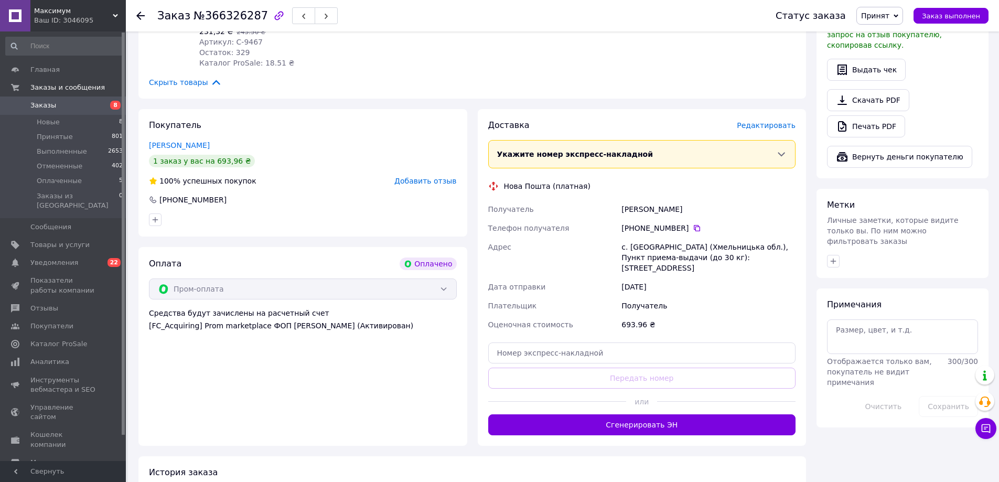
click at [693, 229] on icon at bounding box center [697, 228] width 8 height 8
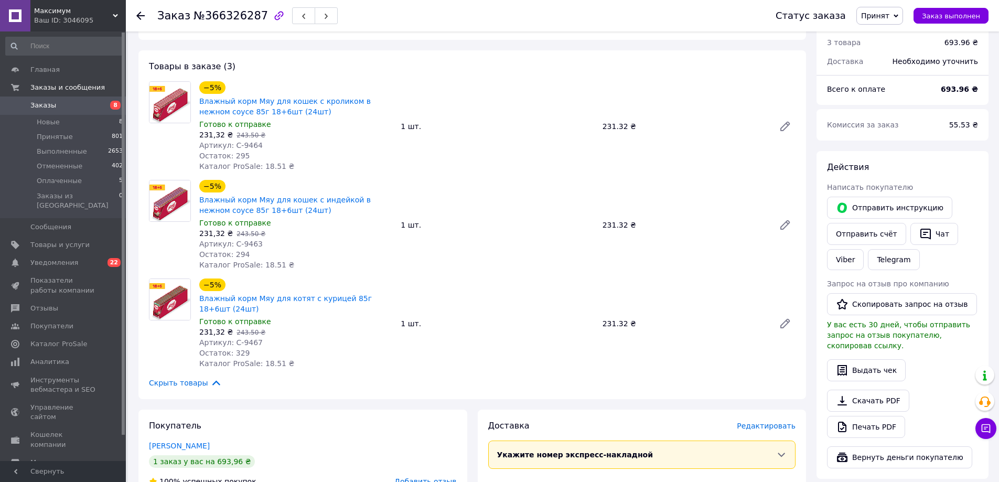
scroll to position [0, 0]
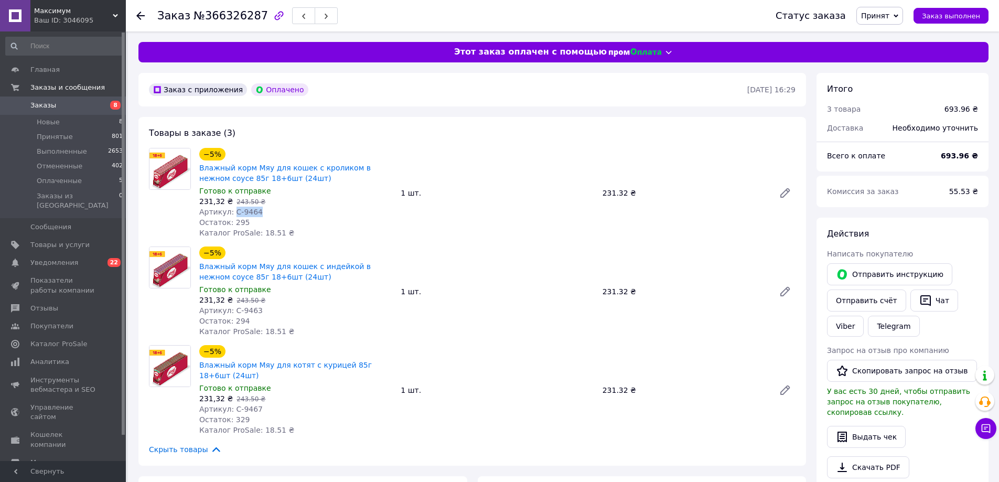
drag, startPoint x: 232, startPoint y: 214, endPoint x: 259, endPoint y: 211, distance: 27.0
click at [259, 211] on div "Артикул: С-9464" at bounding box center [295, 212] width 193 height 10
copy span "С-9464"
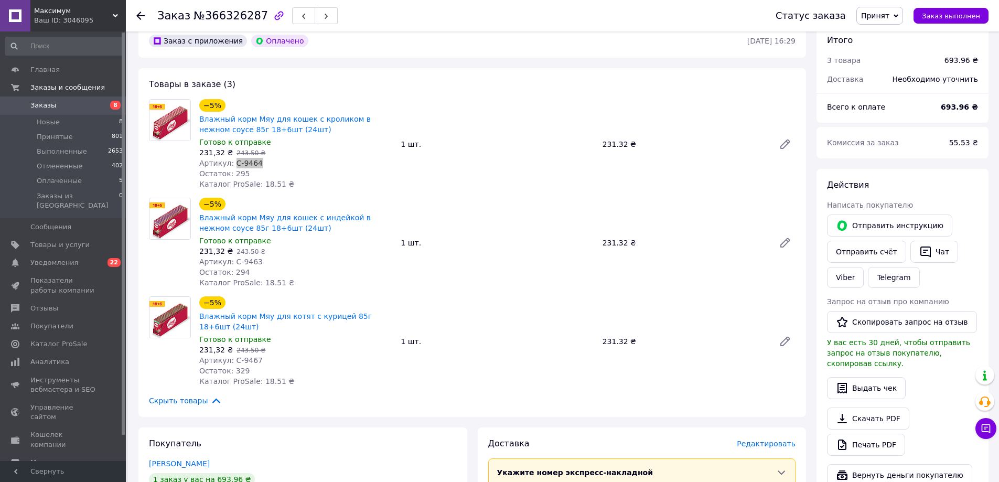
scroll to position [52, 0]
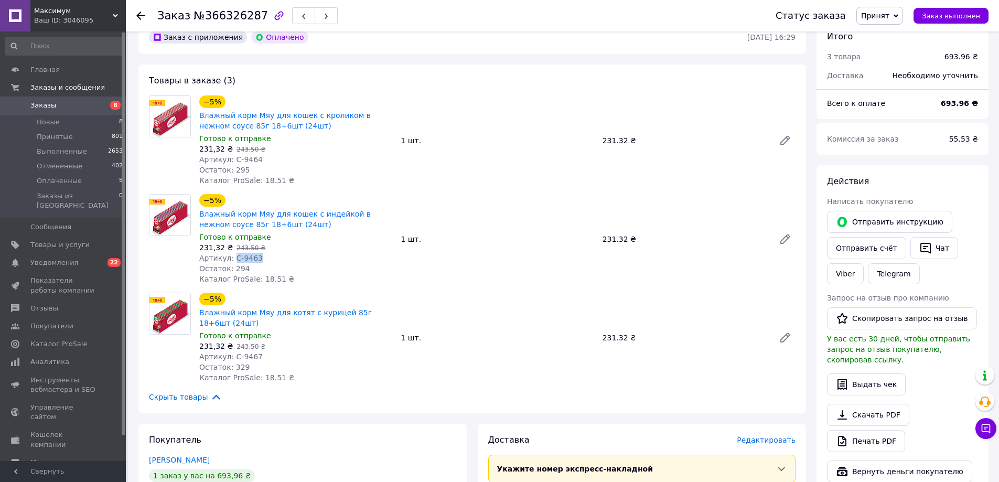
drag, startPoint x: 232, startPoint y: 255, endPoint x: 307, endPoint y: 236, distance: 77.5
click at [257, 255] on div "Артикул: С-9463" at bounding box center [295, 258] width 193 height 10
copy span "С-9463"
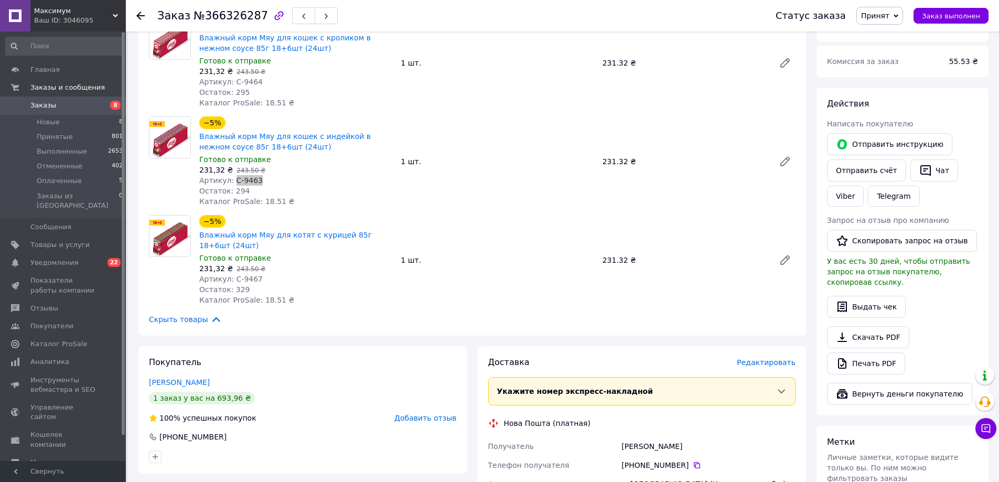
scroll to position [157, 0]
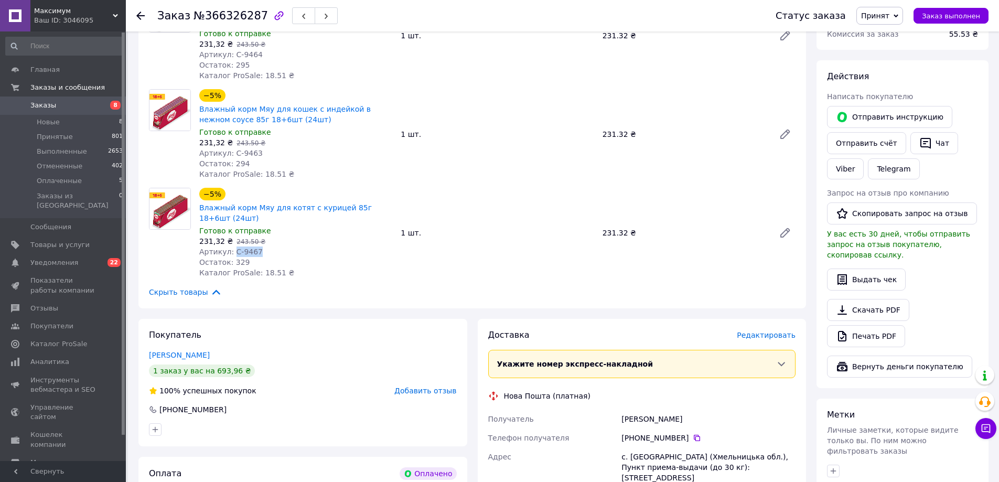
drag, startPoint x: 231, startPoint y: 250, endPoint x: 261, endPoint y: 251, distance: 29.9
click at [260, 251] on div "Артикул: С-9467" at bounding box center [295, 251] width 193 height 10
copy span "С-9467"
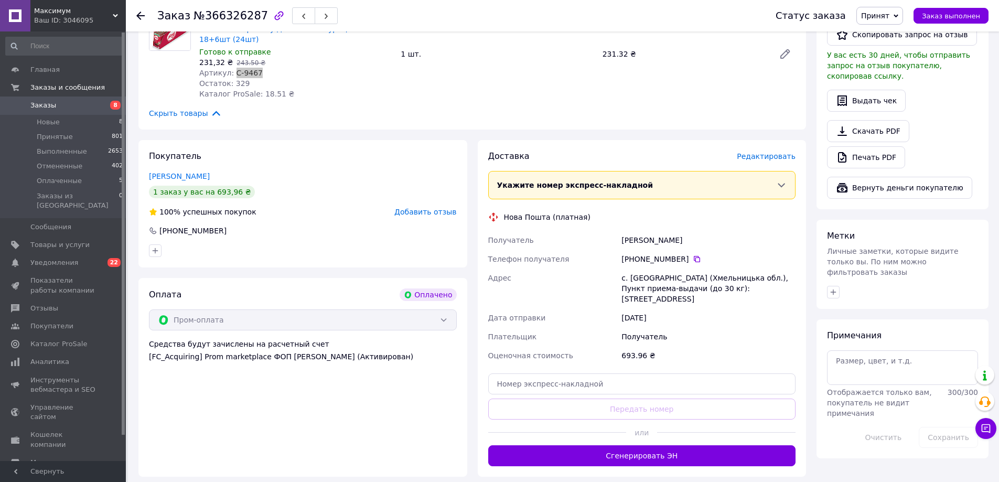
scroll to position [420, 0]
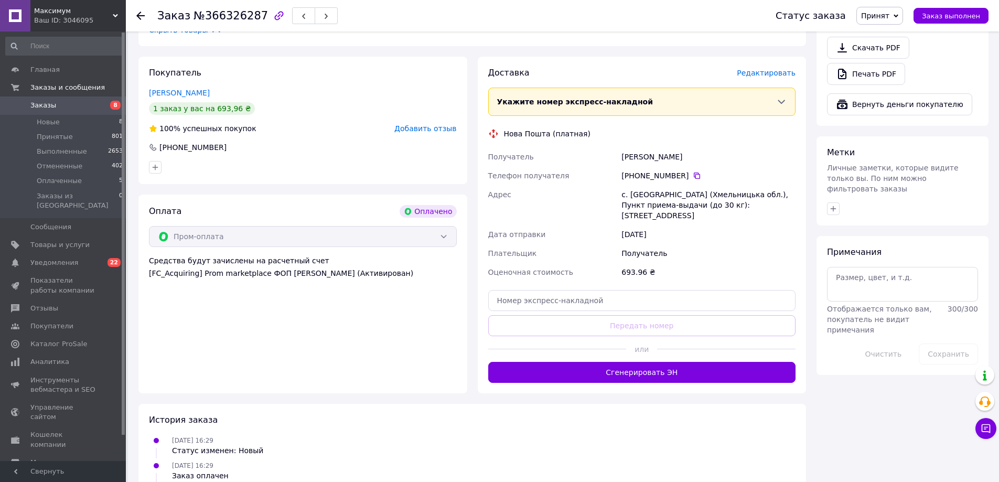
click at [657, 363] on button "Сгенерировать ЭН" at bounding box center [642, 372] width 308 height 21
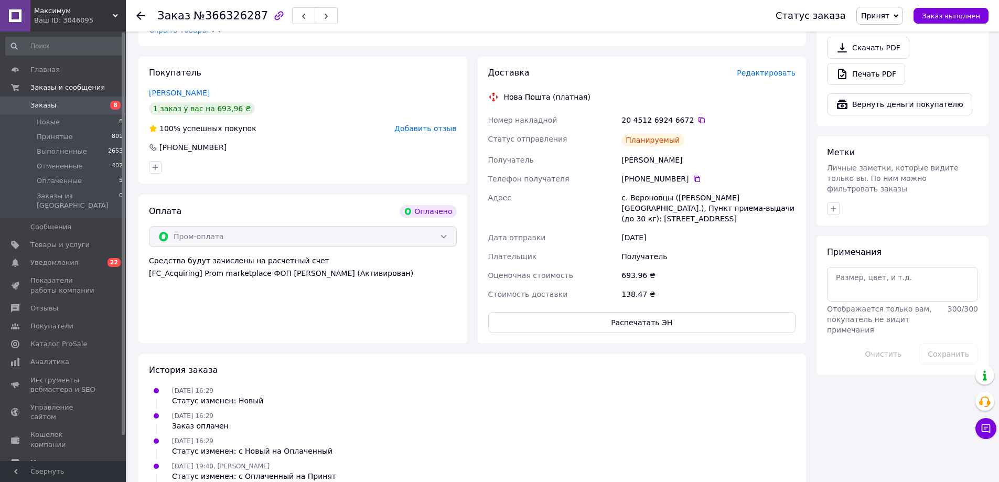
click at [697, 120] on icon at bounding box center [701, 120] width 8 height 8
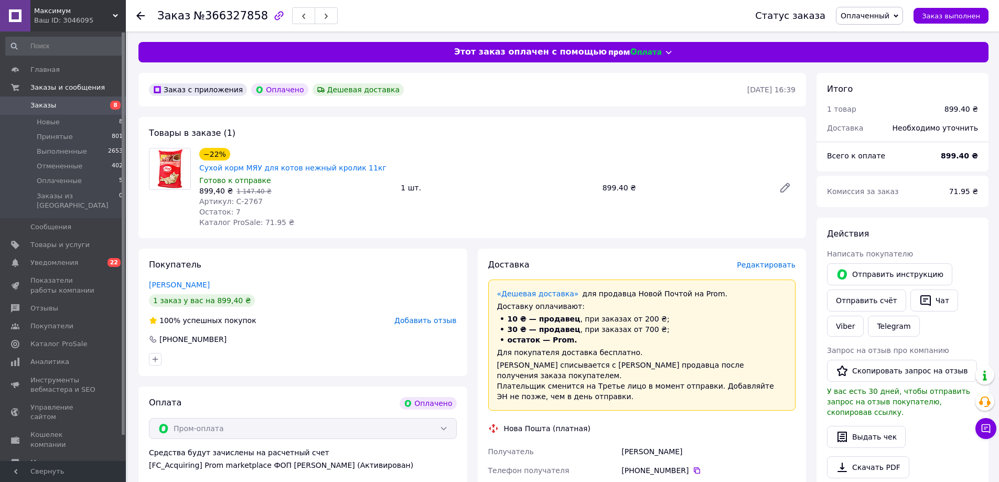
click at [889, 17] on span "Оплаченный" at bounding box center [865, 16] width 49 height 8
click at [884, 35] on li "Принят" at bounding box center [869, 37] width 66 height 16
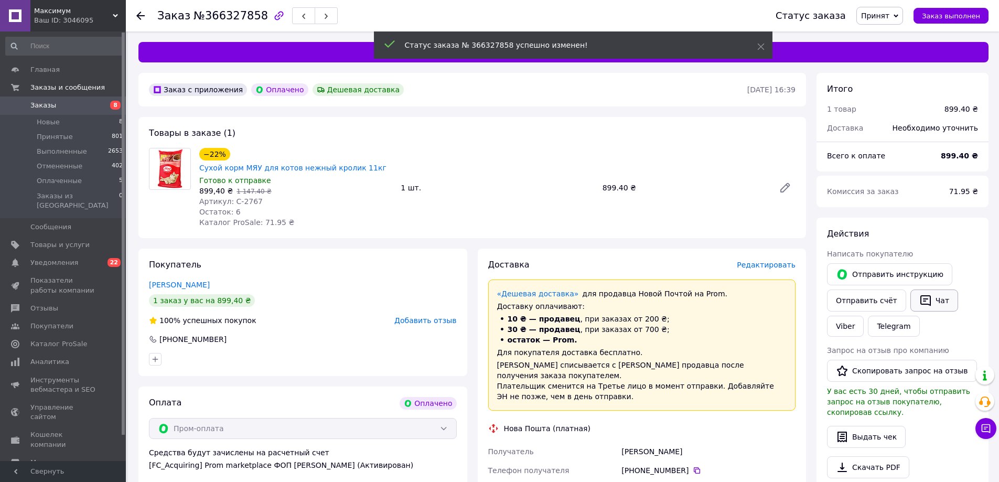
click at [929, 301] on button "Чат" at bounding box center [934, 300] width 48 height 22
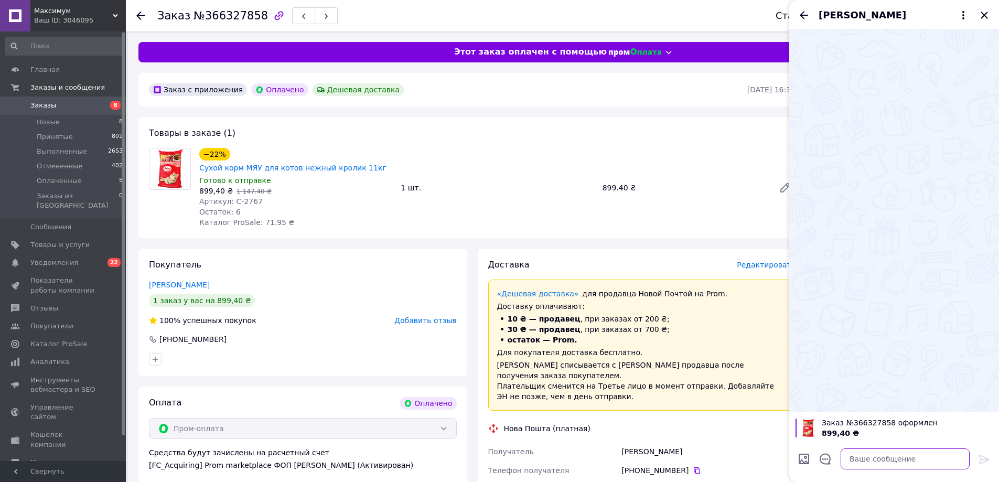
click at [910, 463] on textarea at bounding box center [905, 458] width 129 height 21
paste textarea "Доброго дня! Ваше замовлення прийнято. Відправлення відбудеться у вівторок. Дяк…"
type textarea "Доброго дня! Ваше замовлення прийнято. Відправлення відбудеться у вівторок. Дяк…"
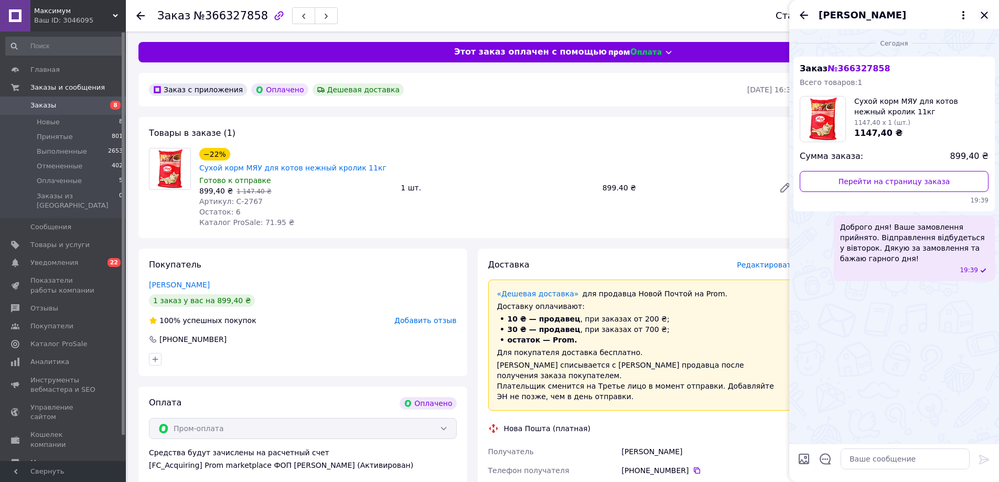
click at [981, 20] on icon "Закрыть" at bounding box center [984, 15] width 13 height 13
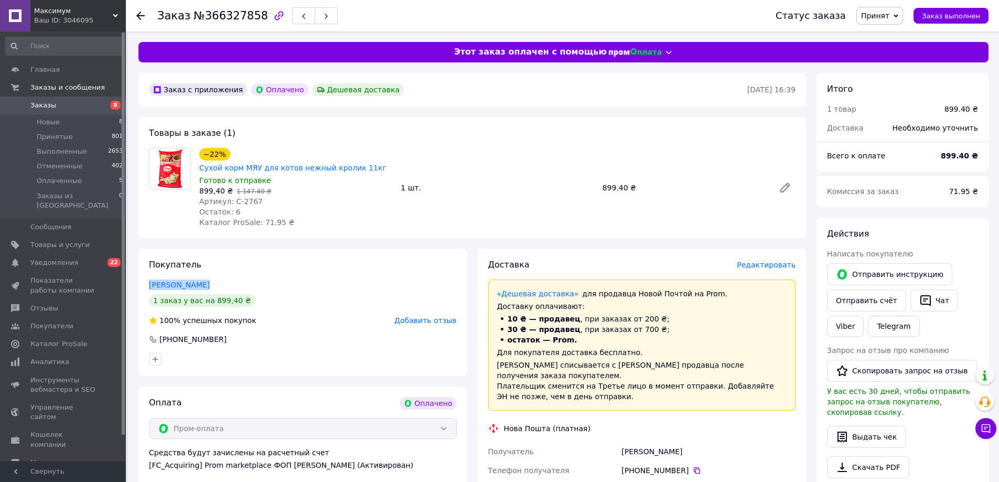
drag, startPoint x: 191, startPoint y: 271, endPoint x: 148, endPoint y: 266, distance: 43.3
click at [148, 266] on div "Покупатель [PERSON_NAME] 1 заказ у вас на 899,40 ₴ 100% успешных покупок Добави…" at bounding box center [302, 312] width 329 height 127
copy link "[PERSON_NAME]"
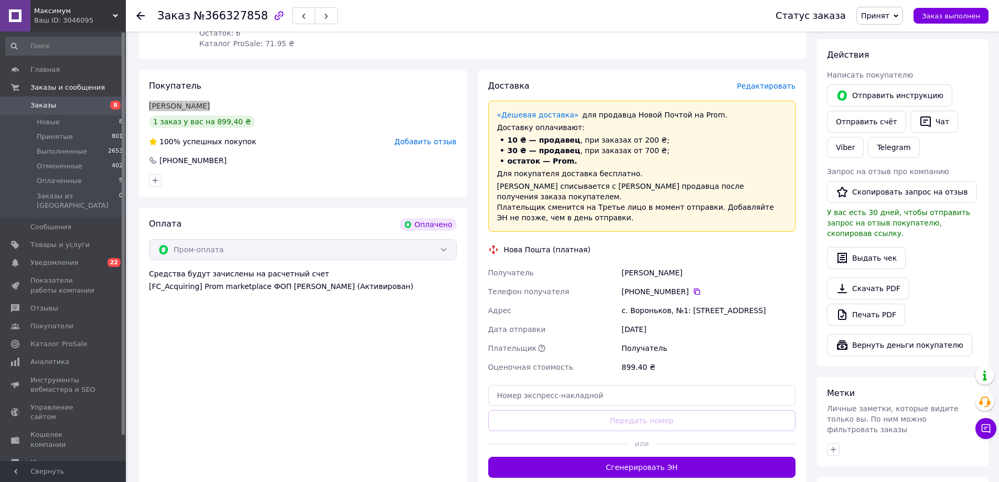
scroll to position [210, 0]
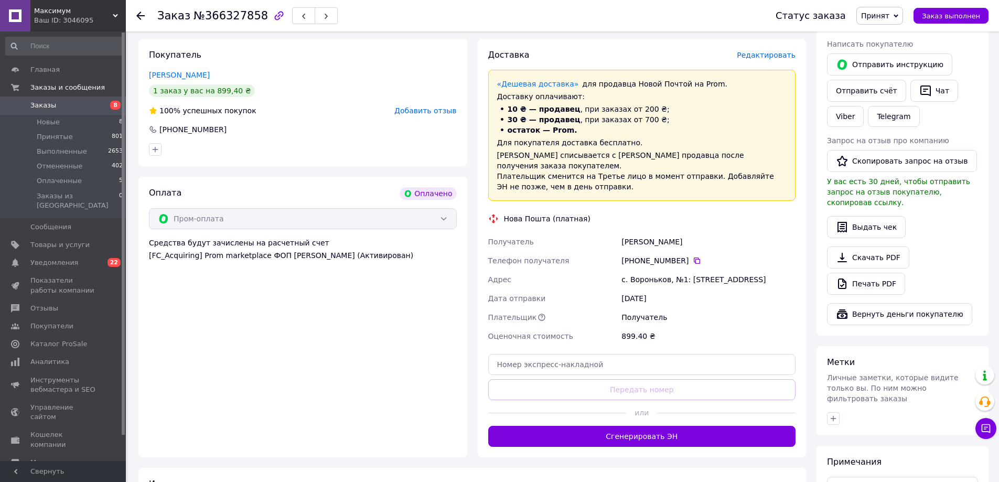
click at [663, 270] on div "с. Вороньков, №1: [STREET_ADDRESS]" at bounding box center [708, 279] width 178 height 19
copy div "с. Вороньков, №1: [STREET_ADDRESS]"
drag, startPoint x: 688, startPoint y: 234, endPoint x: 713, endPoint y: 222, distance: 27.7
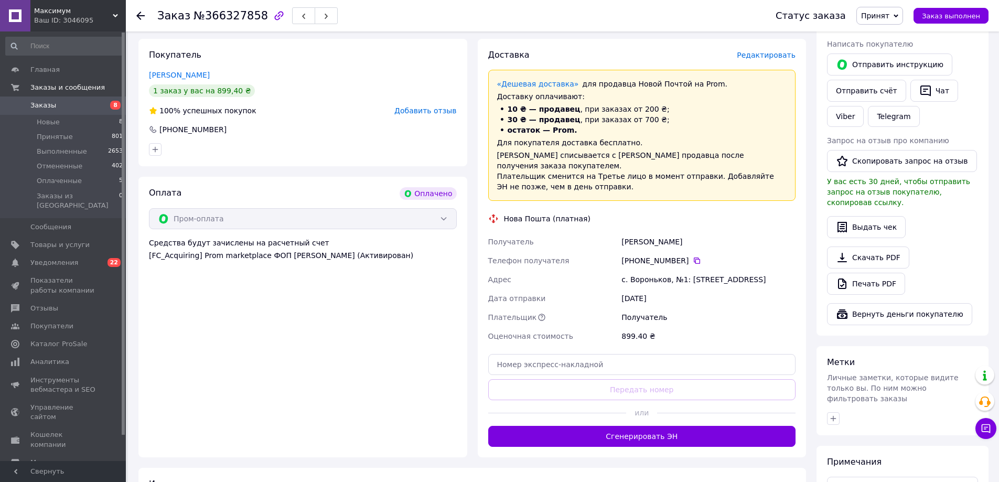
click at [694, 257] on icon at bounding box center [697, 260] width 6 height 6
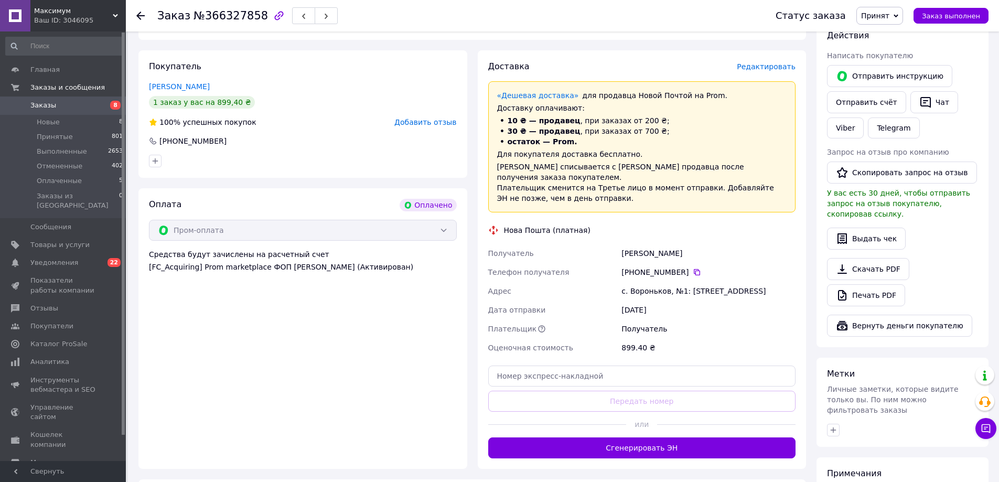
scroll to position [302, 0]
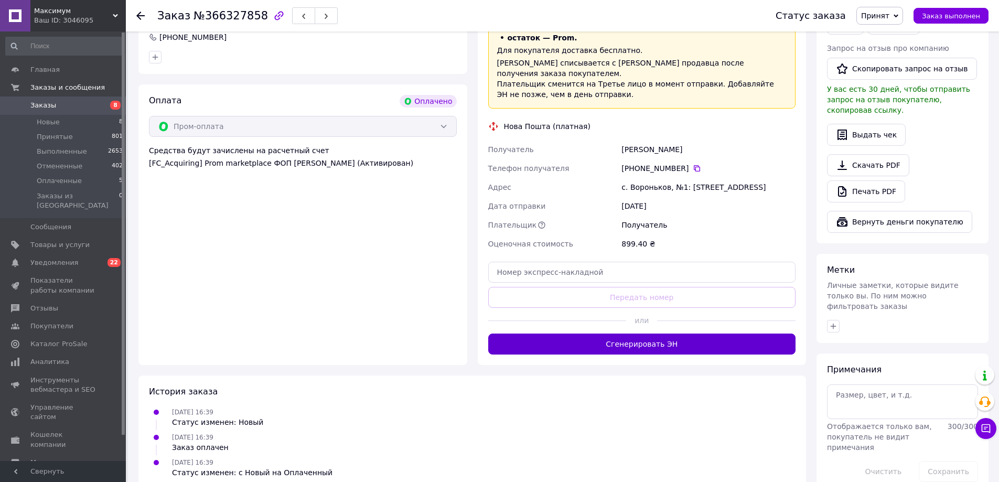
click at [638, 334] on button "Сгенерировать ЭН" at bounding box center [642, 344] width 308 height 21
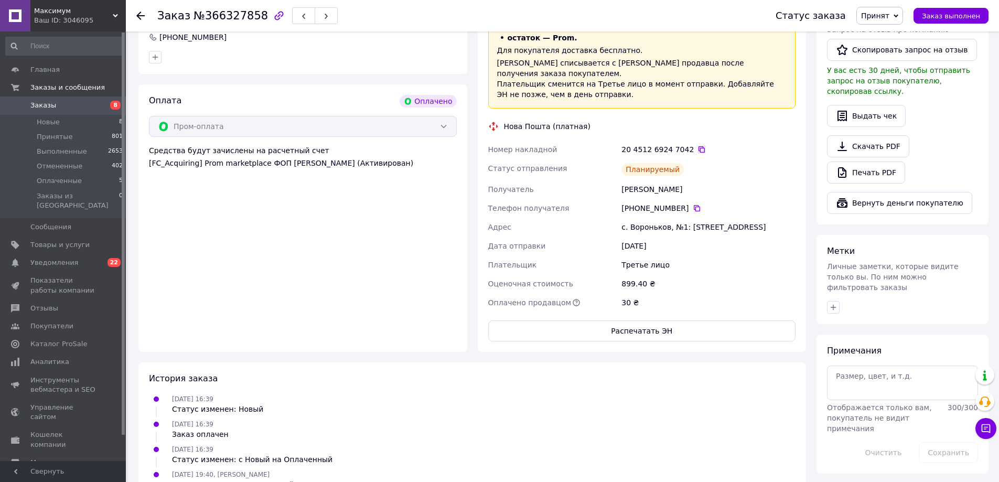
click at [697, 145] on icon at bounding box center [701, 149] width 8 height 8
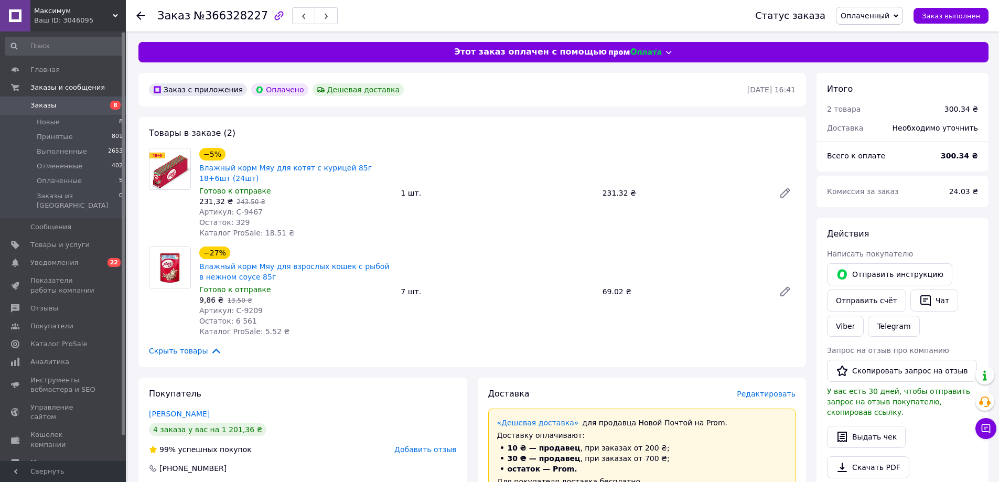
click at [886, 9] on span "Оплаченный" at bounding box center [869, 16] width 67 height 18
click at [873, 31] on li "Принят" at bounding box center [869, 37] width 66 height 16
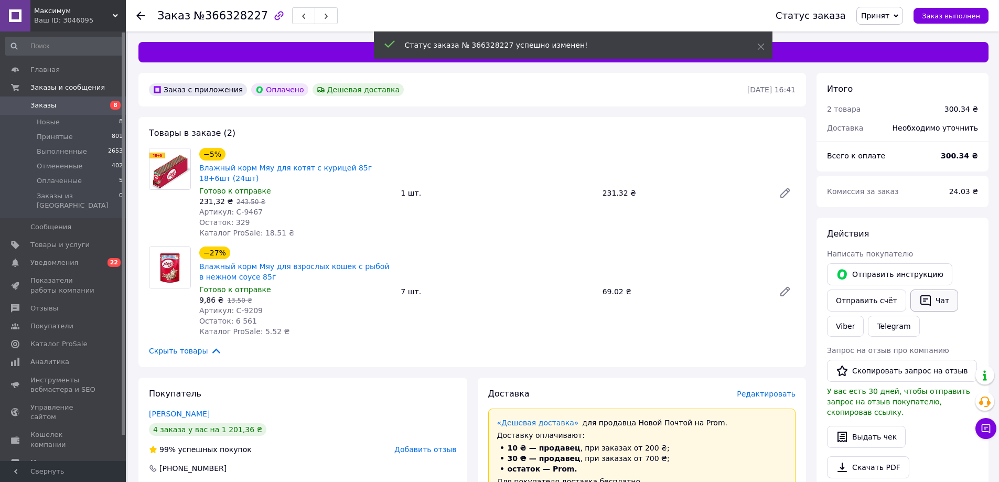
click at [927, 305] on button "Чат" at bounding box center [934, 300] width 48 height 22
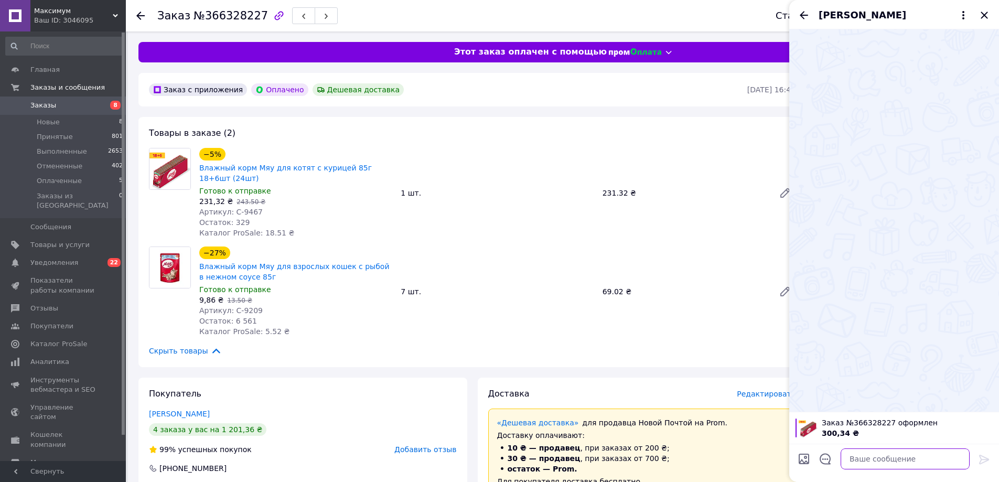
click at [896, 468] on textarea at bounding box center [905, 458] width 129 height 21
paste textarea "Доброго дня! Ваше замовлення прийнято. Відправлення відбудеться у вівторок. Дяк…"
type textarea "Доброго дня! Ваше замовлення прийнято. Відправлення відбудеться у вівторок. Дяк…"
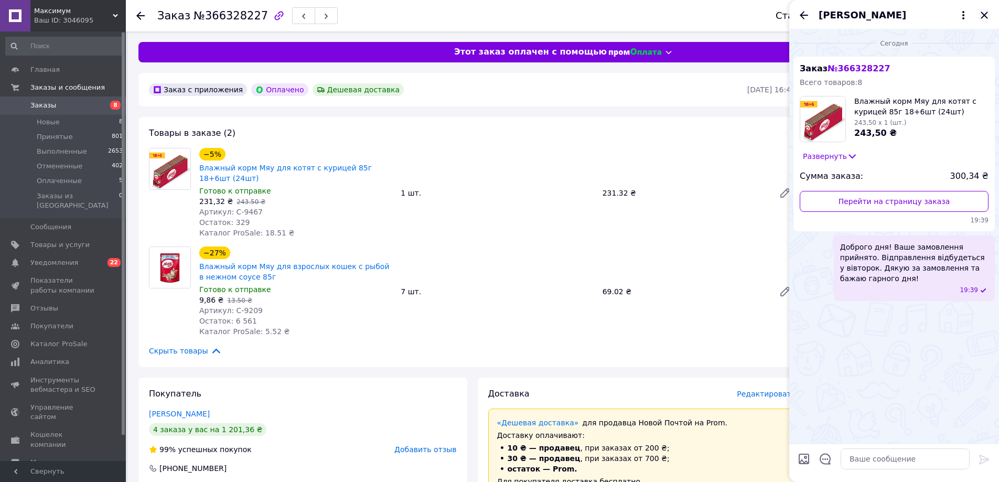
click at [981, 15] on icon "Закрыть" at bounding box center [984, 15] width 13 height 13
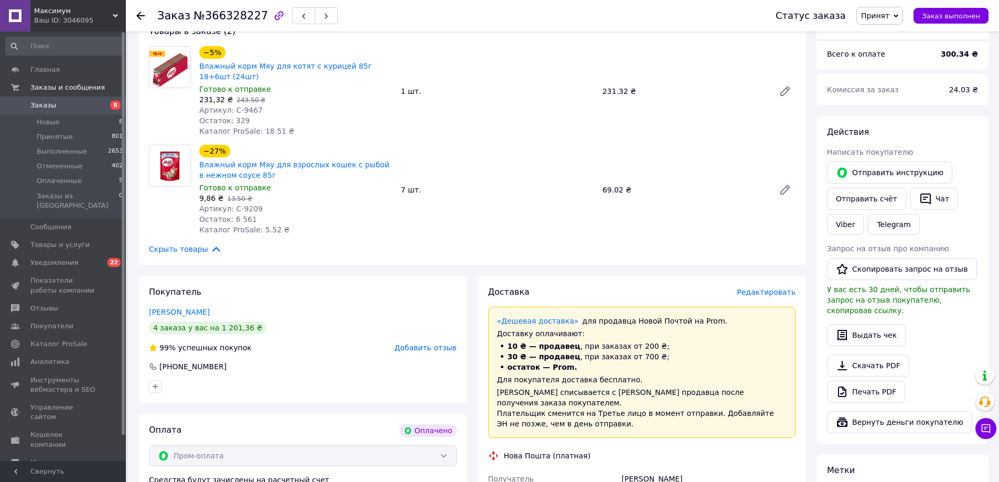
scroll to position [105, 0]
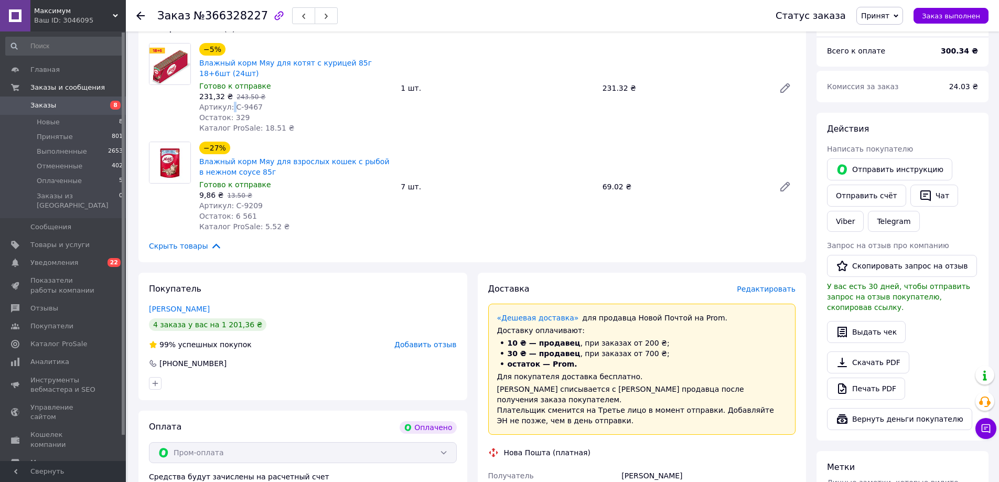
click at [232, 106] on span "Артикул: С-9467" at bounding box center [230, 107] width 63 height 8
drag, startPoint x: 231, startPoint y: 106, endPoint x: 291, endPoint y: 112, distance: 60.5
click at [254, 106] on div "Артикул: С-9467" at bounding box center [295, 107] width 193 height 10
drag, startPoint x: 230, startPoint y: 205, endPoint x: 320, endPoint y: 206, distance: 90.2
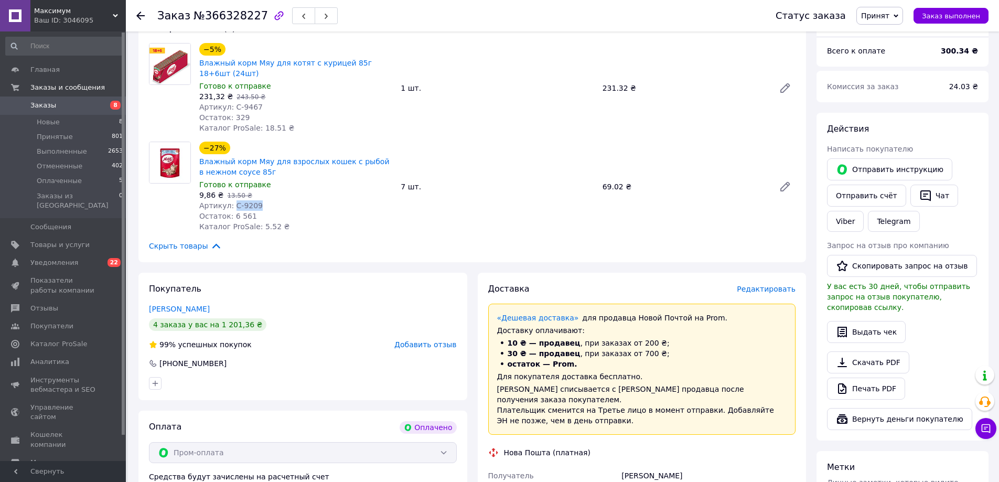
click at [259, 206] on div "Артикул: С-9209" at bounding box center [295, 205] width 193 height 10
copy span "С-9209"
drag, startPoint x: 147, startPoint y: 305, endPoint x: 225, endPoint y: 306, distance: 78.1
click at [225, 306] on div "Покупатель [PERSON_NAME] 4 заказа у вас на 1 201,36 ₴ 99% успешных покупок Доба…" at bounding box center [302, 336] width 329 height 127
copy link "[PERSON_NAME]"
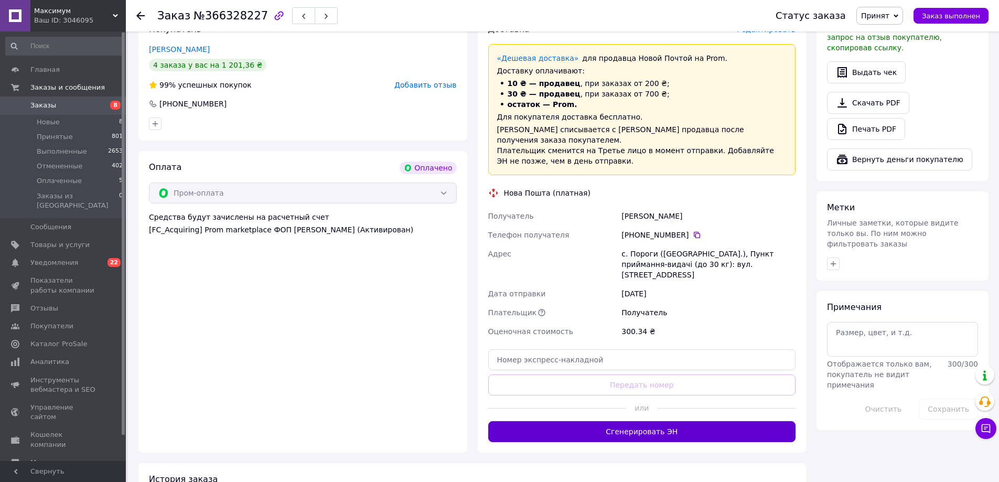
scroll to position [367, 0]
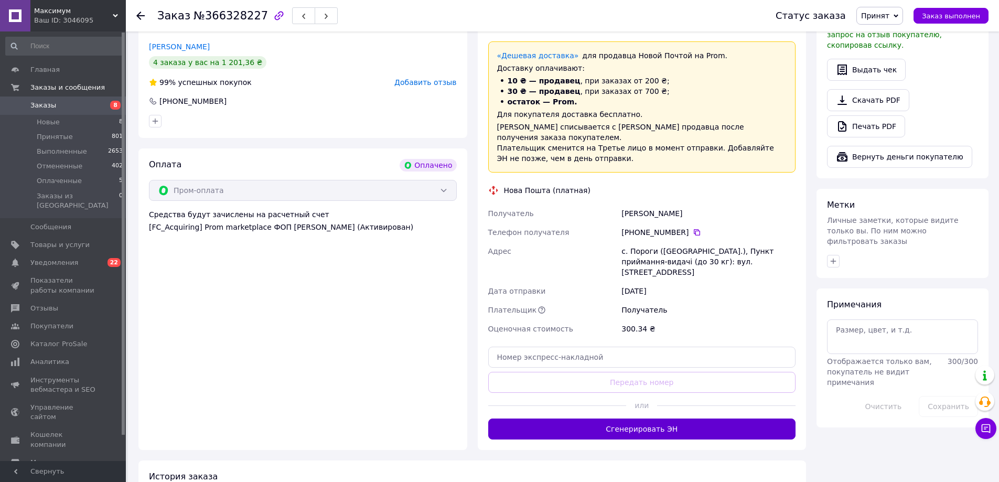
click at [648, 421] on button "Сгенерировать ЭН" at bounding box center [642, 428] width 308 height 21
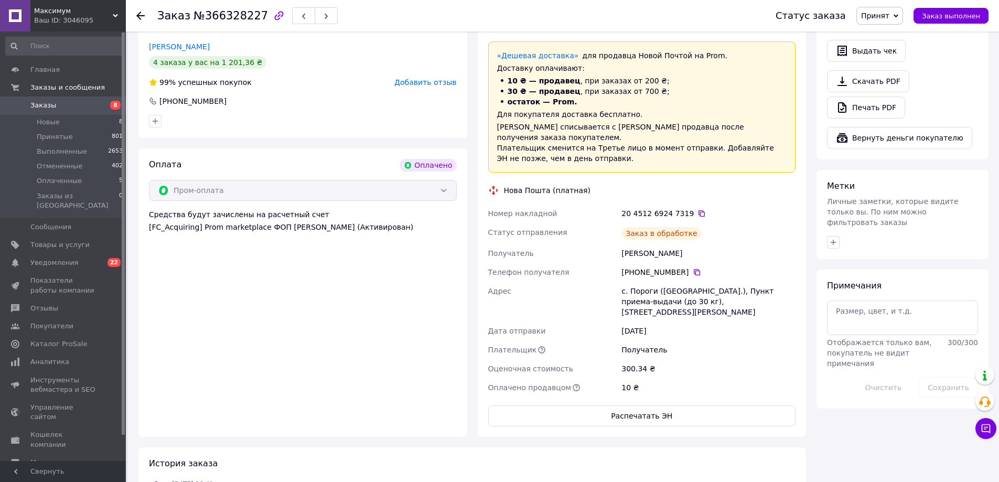
click at [699, 210] on icon at bounding box center [702, 213] width 6 height 6
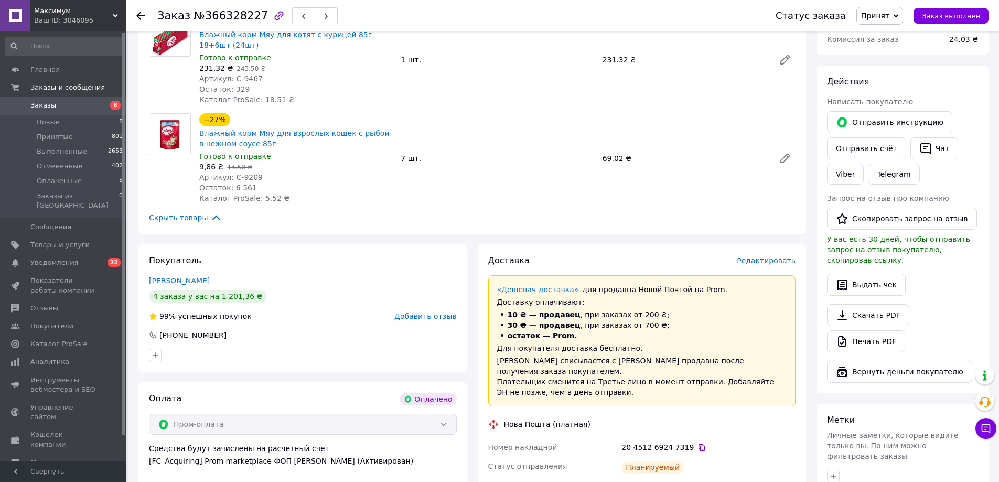
scroll to position [52, 0]
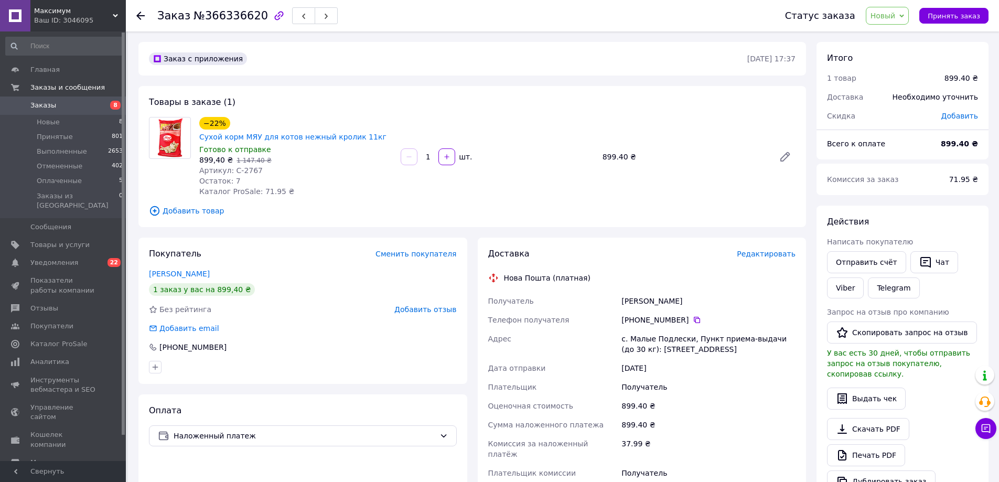
click at [906, 17] on span "Новый" at bounding box center [888, 16] width 44 height 18
click at [883, 32] on li "Принят" at bounding box center [894, 37] width 56 height 16
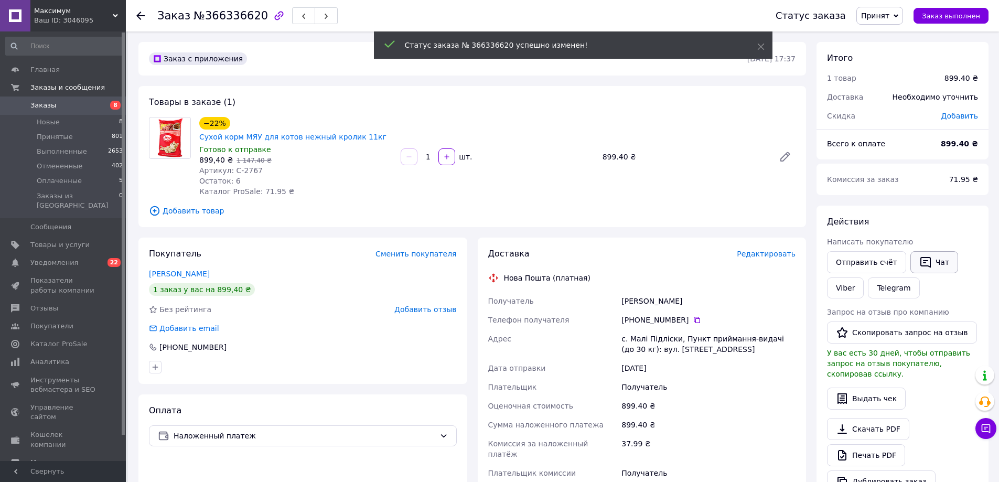
click at [926, 263] on button "Чат" at bounding box center [934, 262] width 48 height 22
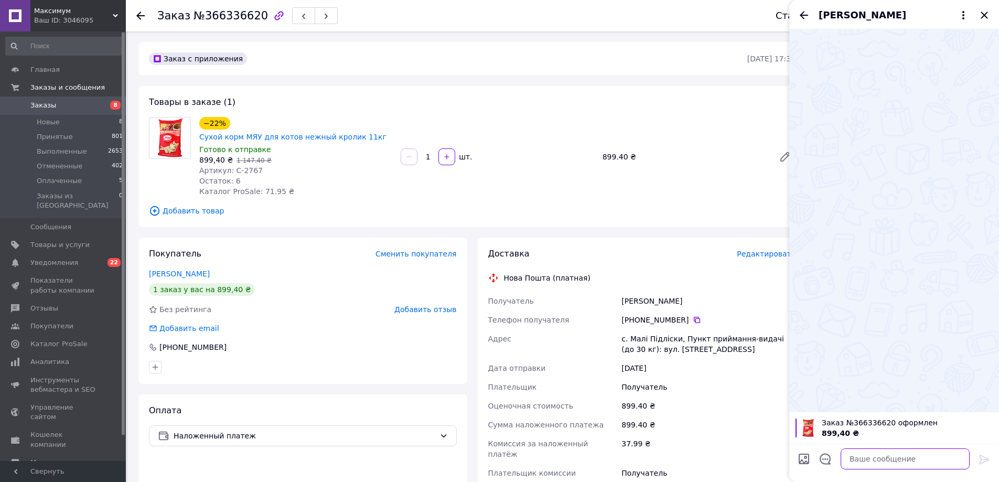
click at [882, 466] on textarea at bounding box center [905, 458] width 129 height 21
paste textarea "Доброго дня! Ваше замовлення прийнято. Відправлення відбудеться у вівторок. Дяк…"
type textarea "Доброго дня! Ваше замовлення прийнято. Відправлення відбудеться у вівторок. Дяк…"
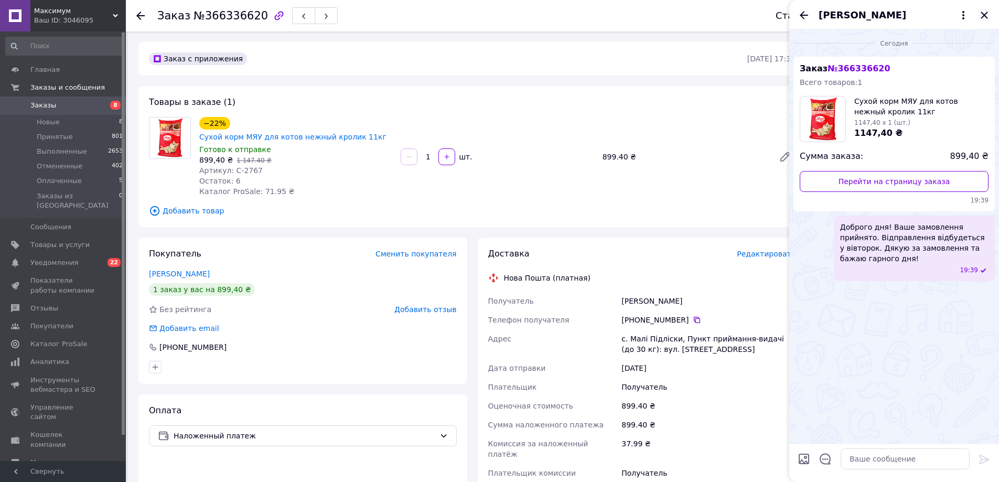
click at [985, 17] on icon "Закрыть" at bounding box center [984, 15] width 13 height 13
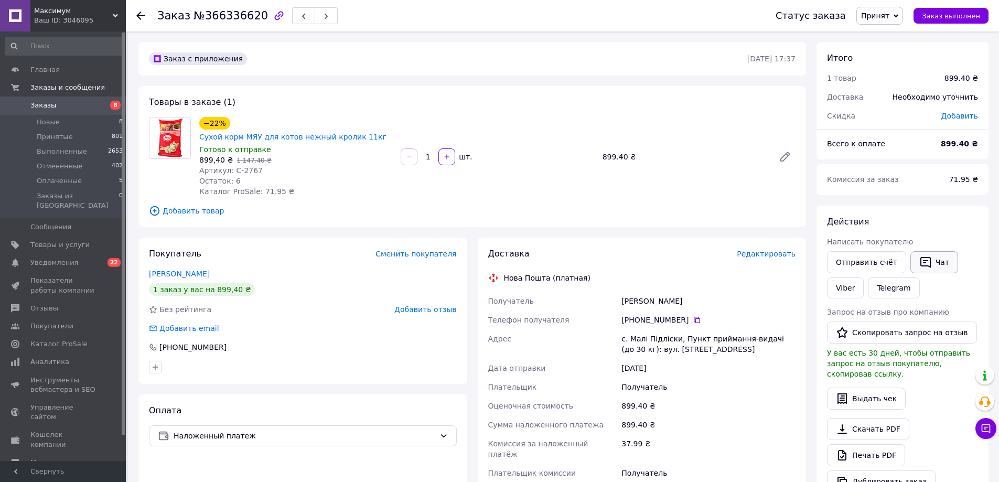
click at [928, 253] on button "Чат" at bounding box center [934, 262] width 48 height 22
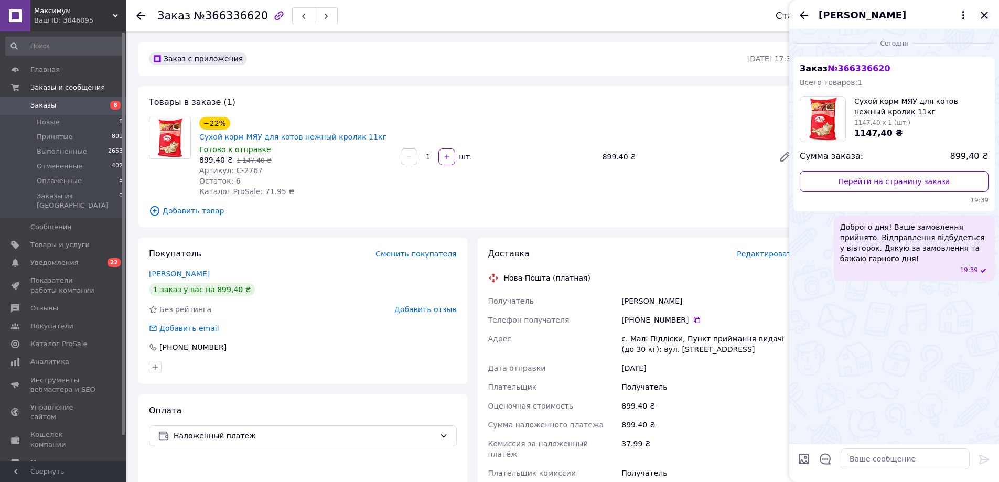
click at [985, 17] on icon "Закрыть" at bounding box center [984, 15] width 13 height 13
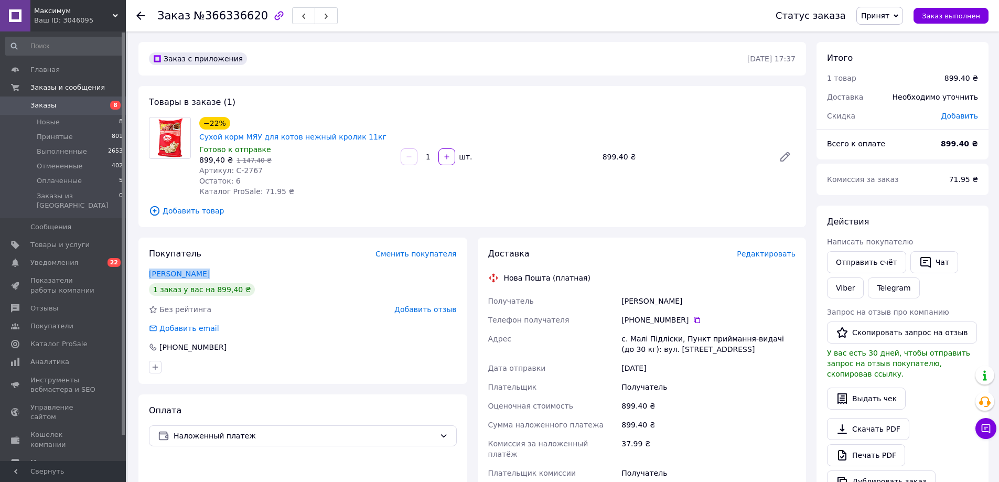
drag, startPoint x: 142, startPoint y: 262, endPoint x: 242, endPoint y: 263, distance: 99.6
click at [242, 263] on div "Покупатель Сменить покупателя [PERSON_NAME] 1 заказ у вас на 899,40 ₴ Без рейти…" at bounding box center [302, 311] width 329 height 146
copy link "[PERSON_NAME]"
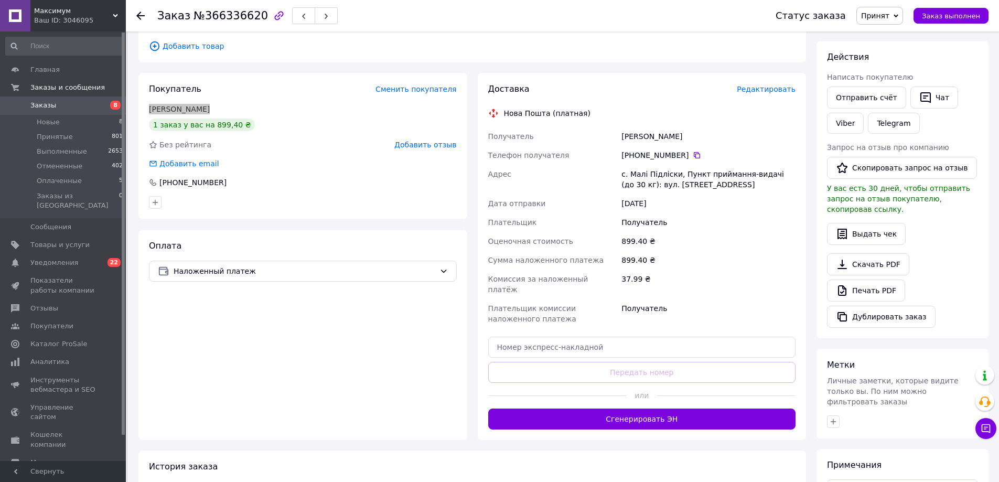
scroll to position [210, 0]
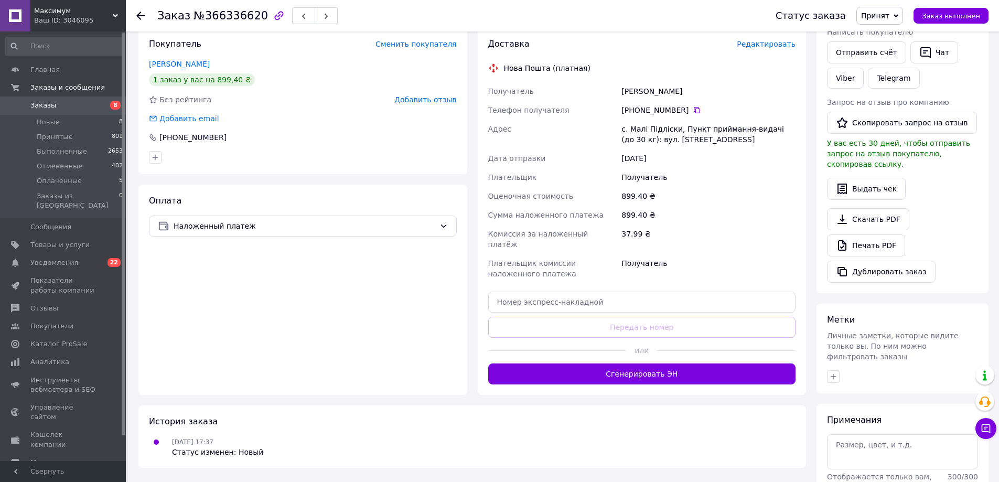
click at [668, 122] on div "с. Малі Підліски, Пункт приймання-видачі (до 30 кг): вул. Чорновола, 1" at bounding box center [708, 134] width 178 height 29
drag, startPoint x: 668, startPoint y: 122, endPoint x: 817, endPoint y: 130, distance: 149.2
click at [668, 122] on div "с. Малі Підліски, Пункт приймання-видачі (до 30 кг): вул. Чорновола, 1" at bounding box center [708, 134] width 178 height 29
copy div "с. Малі Підліски, Пункт приймання-видачі (до 30 кг): вул. Чорновола, 1"
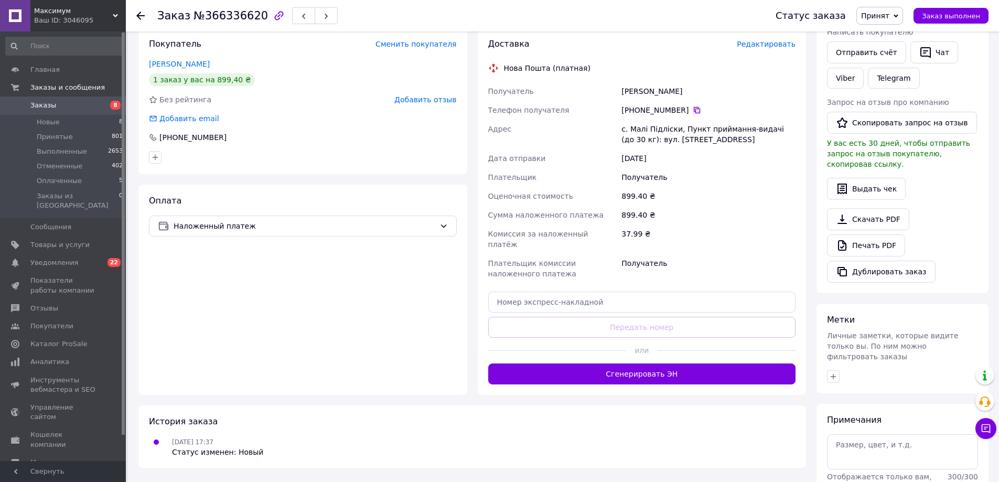
click at [693, 106] on icon at bounding box center [697, 110] width 8 height 8
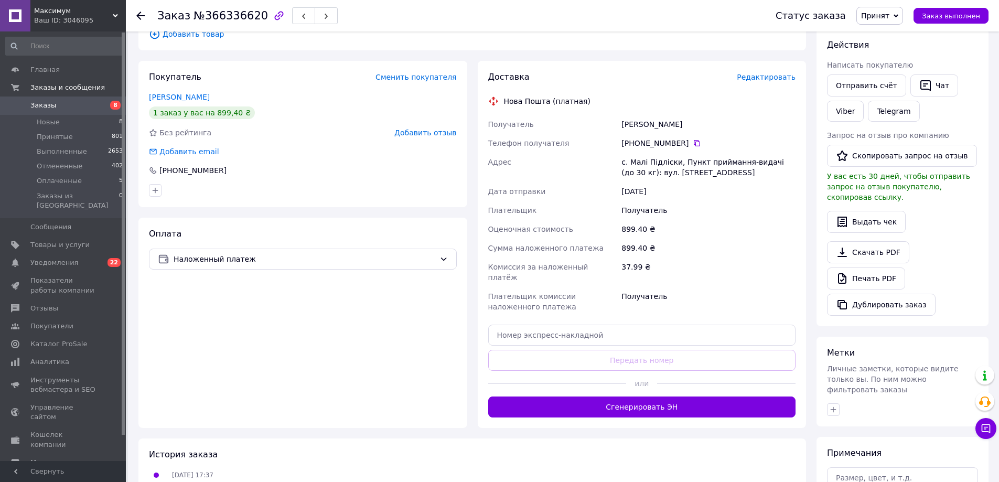
scroll to position [260, 0]
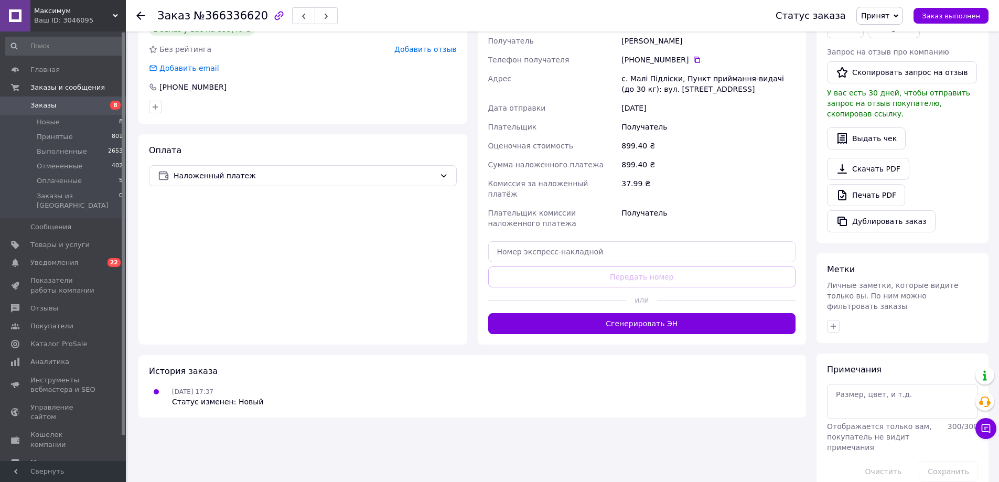
drag, startPoint x: 748, startPoint y: 301, endPoint x: 695, endPoint y: 265, distance: 63.4
click at [748, 313] on button "Сгенерировать ЭН" at bounding box center [642, 323] width 308 height 21
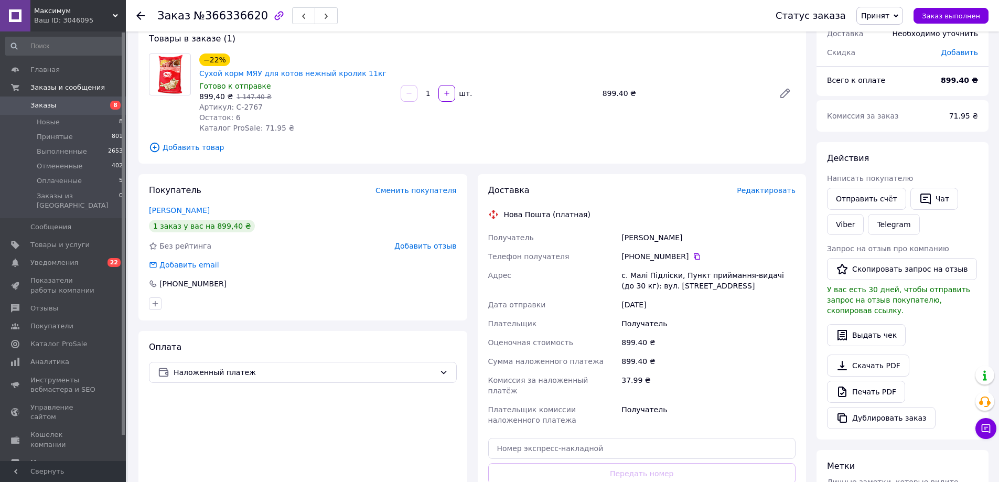
scroll to position [50, 0]
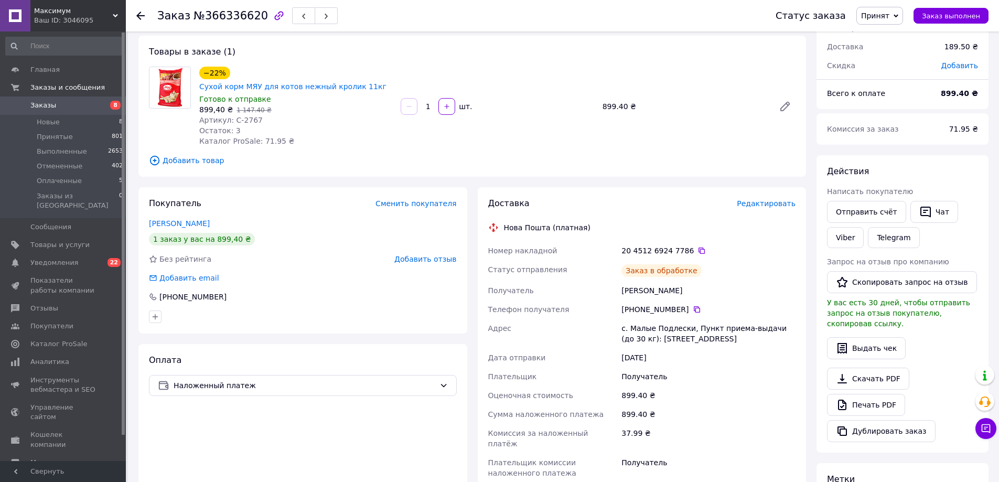
click at [697, 246] on icon at bounding box center [701, 250] width 8 height 8
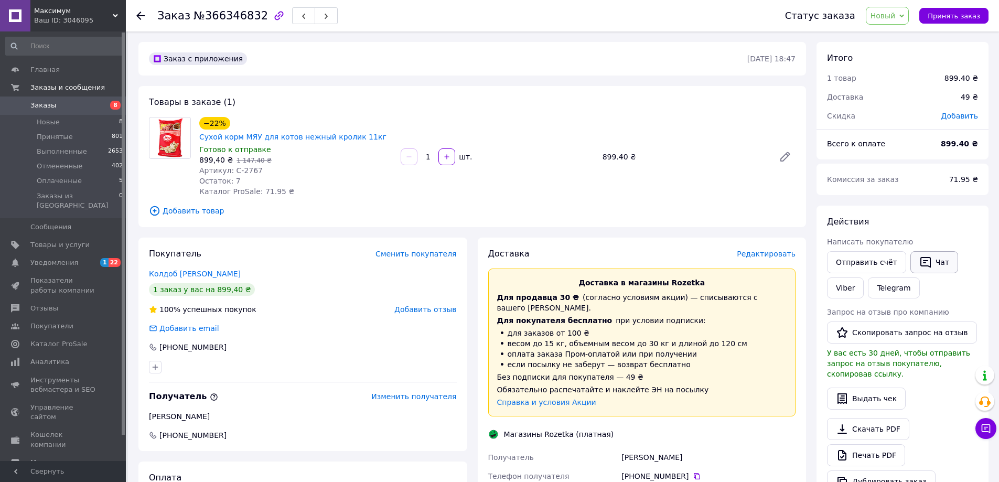
click at [919, 262] on icon "button" at bounding box center [925, 262] width 13 height 13
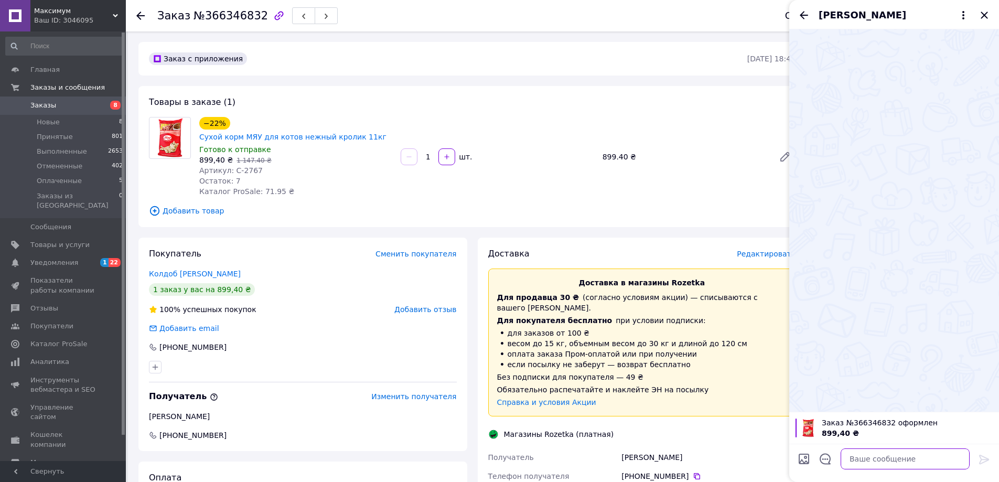
click at [909, 459] on textarea at bounding box center [905, 458] width 129 height 21
paste textarea "Доброго дня! Ваше замовлення прийнято. Відправлення відбудеться у вівторок. Дяк…"
type textarea "Доброго дня! Ваше замовлення прийнято. Відправлення відбудеться у вівторок. Дяк…"
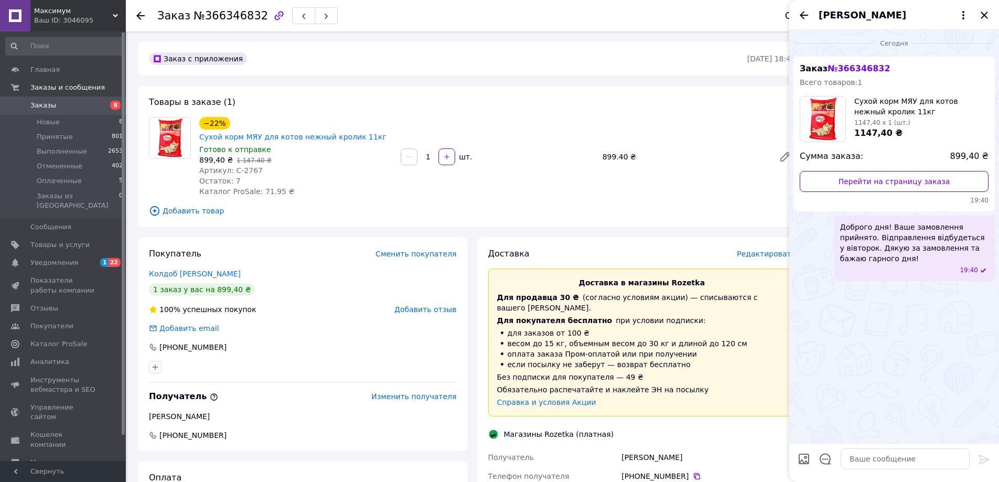
click at [981, 13] on icon "Закрыть" at bounding box center [984, 15] width 13 height 13
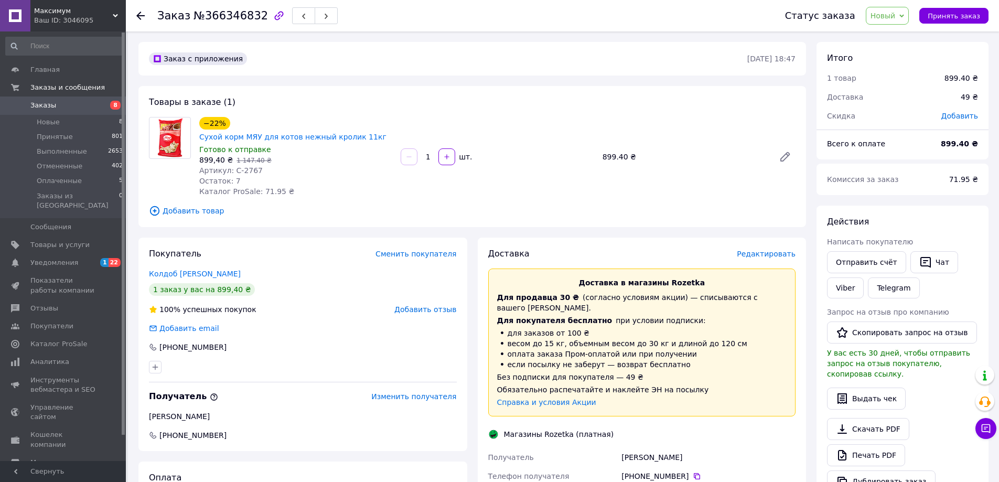
click at [892, 8] on span "Новый" at bounding box center [888, 16] width 44 height 18
click at [902, 36] on li "Принят" at bounding box center [894, 37] width 56 height 16
drag, startPoint x: 145, startPoint y: 256, endPoint x: 214, endPoint y: 259, distance: 68.8
click at [213, 259] on div "Покупатель Сменить покупателя Колдоб [PERSON_NAME] 1 заказ у вас на 899,40 ₴ 10…" at bounding box center [302, 344] width 329 height 213
copy link "Колдоб [PERSON_NAME]"
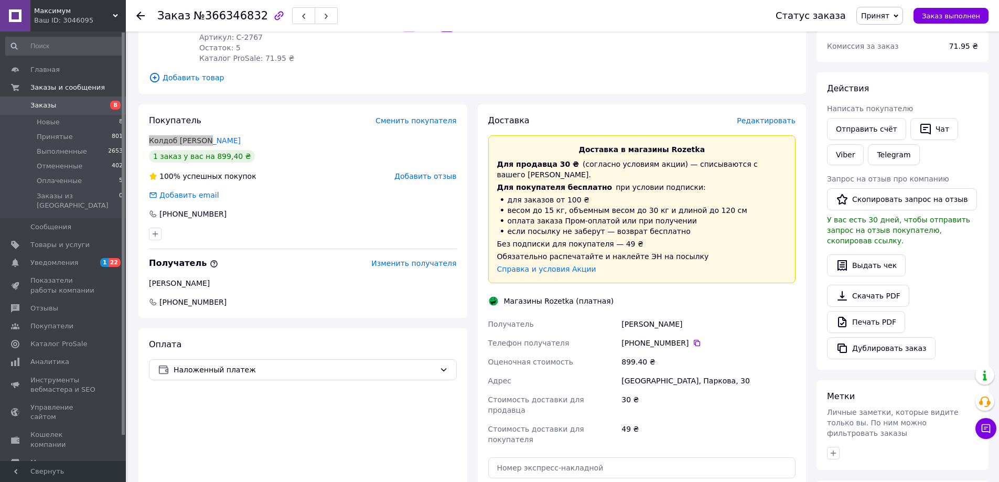
scroll to position [157, 0]
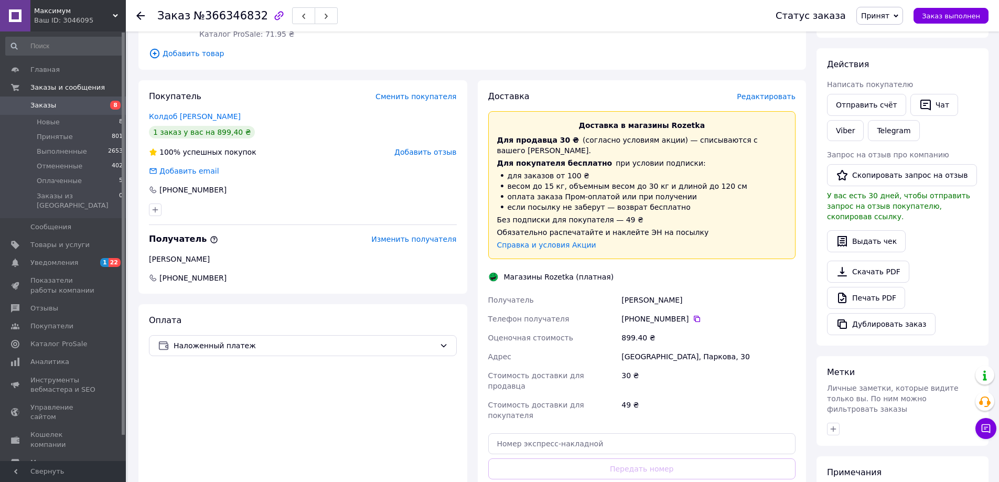
click at [676, 347] on div "[GEOGRAPHIC_DATA], Паркова, 30" at bounding box center [708, 356] width 178 height 19
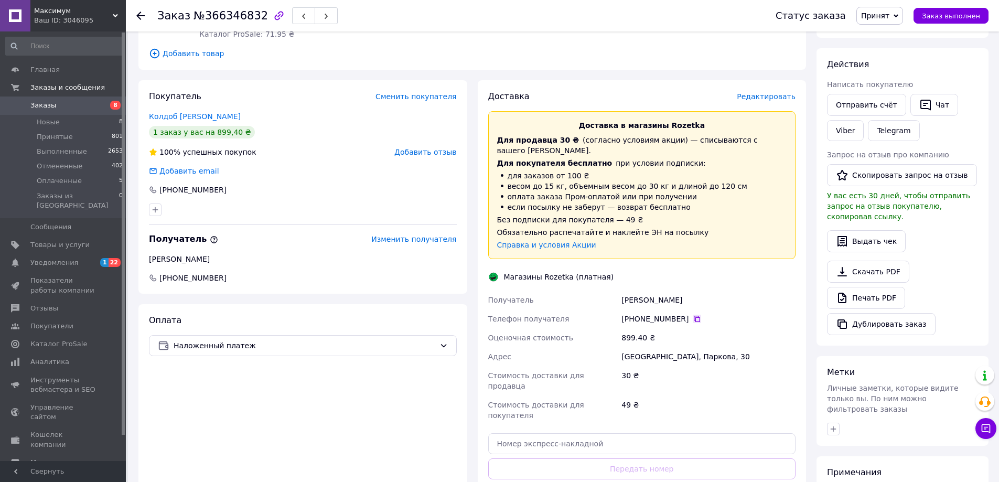
click at [693, 315] on icon at bounding box center [697, 319] width 8 height 8
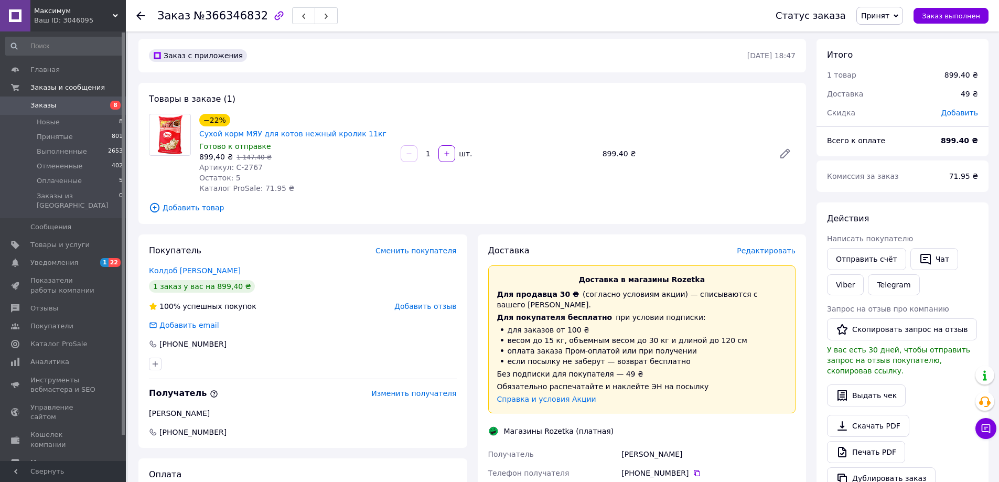
scroll to position [0, 0]
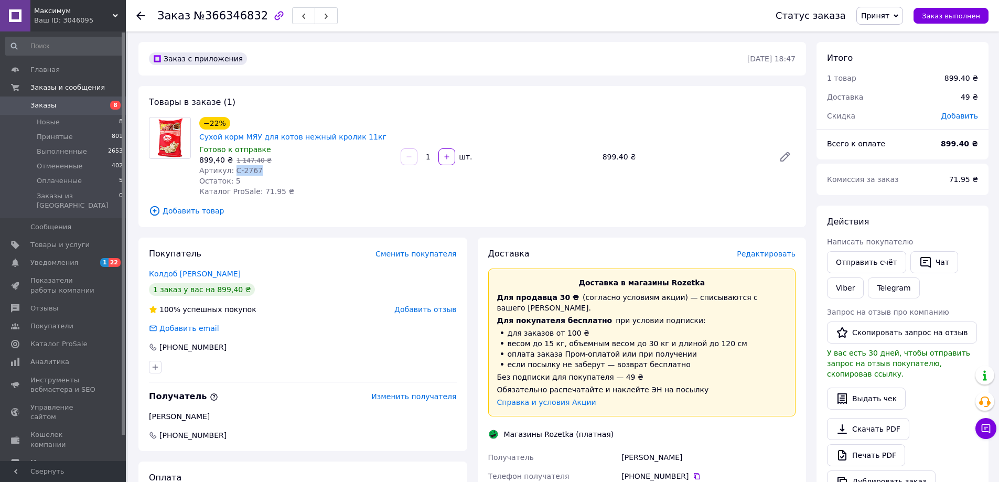
drag, startPoint x: 231, startPoint y: 156, endPoint x: 257, endPoint y: 158, distance: 26.3
click at [257, 165] on div "Артикул: С-2767" at bounding box center [295, 170] width 193 height 10
copy span "С-2767"
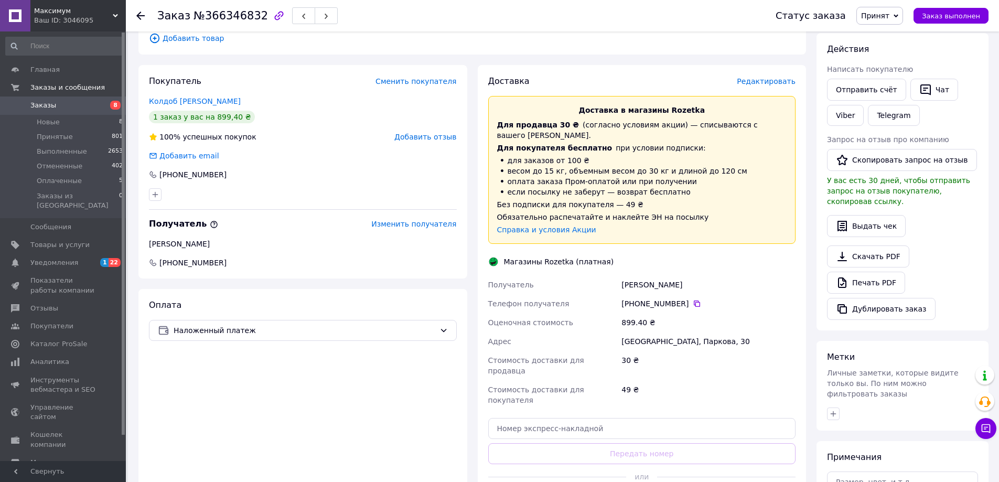
scroll to position [210, 0]
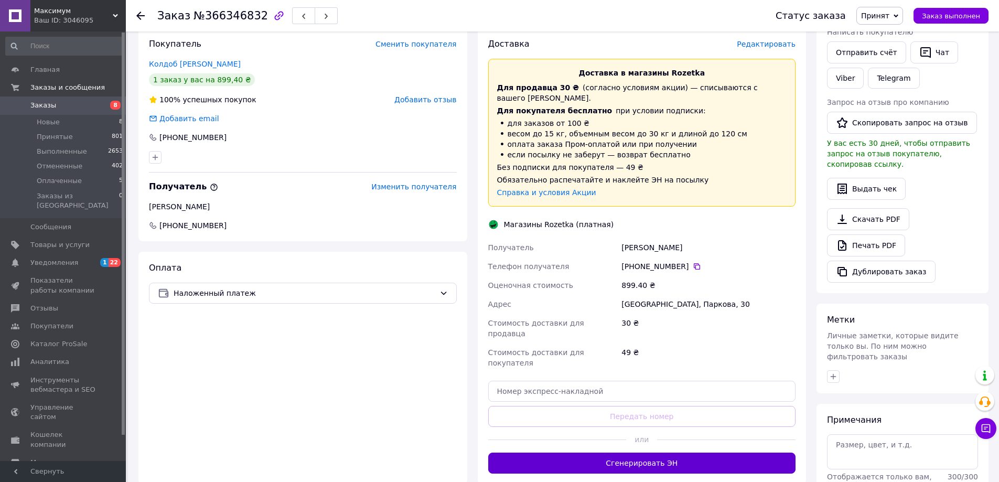
drag, startPoint x: 680, startPoint y: 424, endPoint x: 703, endPoint y: 411, distance: 27.0
click at [680, 453] on button "Сгенерировать ЭН" at bounding box center [642, 463] width 308 height 21
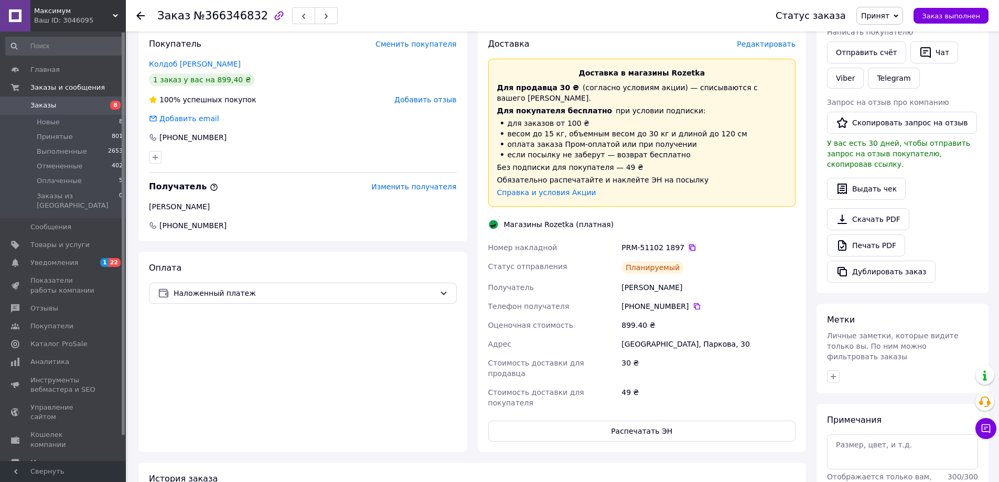
click at [688, 243] on icon at bounding box center [692, 247] width 8 height 8
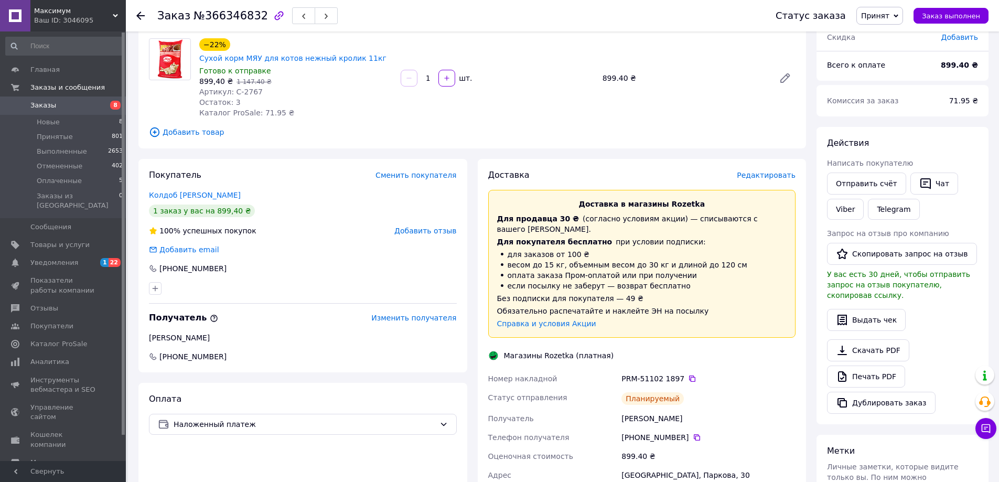
scroll to position [52, 0]
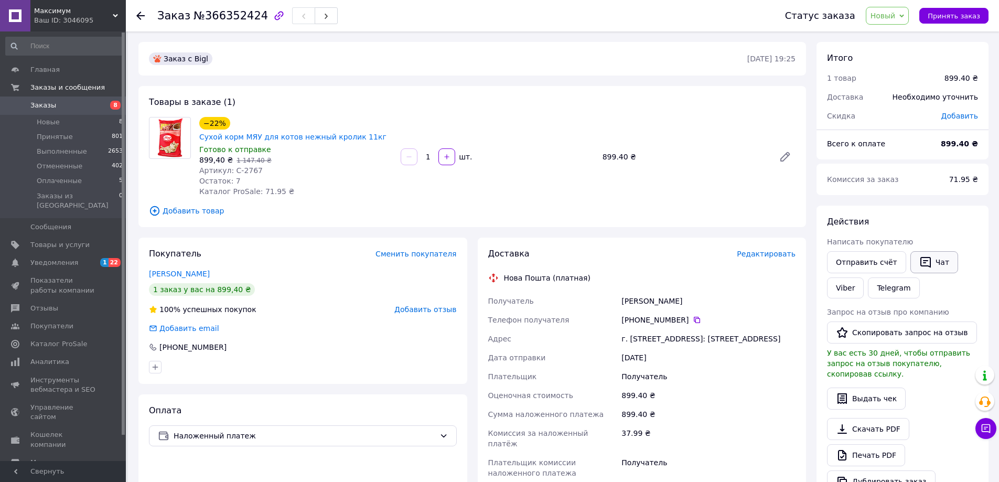
click at [933, 260] on button "Чат" at bounding box center [934, 262] width 48 height 22
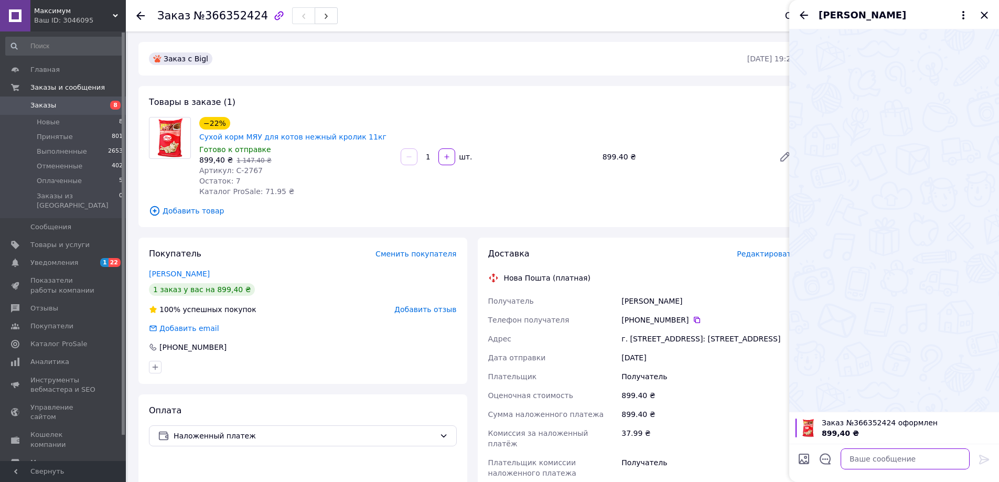
click at [911, 464] on textarea at bounding box center [905, 458] width 129 height 21
paste textarea "Доброго дня! Ваше замовлення прийнято. Відправлення відбудеться у вівторок. Дяк…"
type textarea "Доброго дня! Ваше замовлення прийнято. Відправлення відбудеться у вівторок. Дяк…"
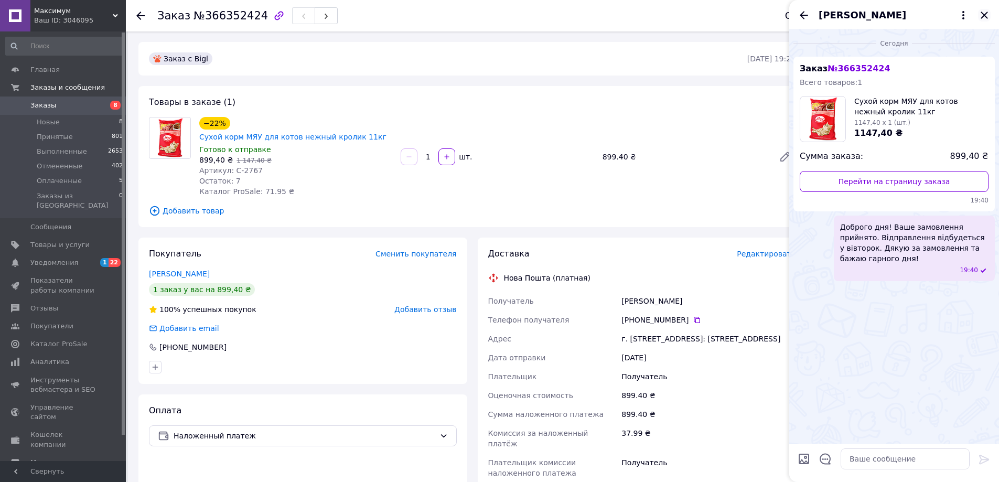
click at [984, 14] on icon "Закрыть" at bounding box center [984, 15] width 7 height 7
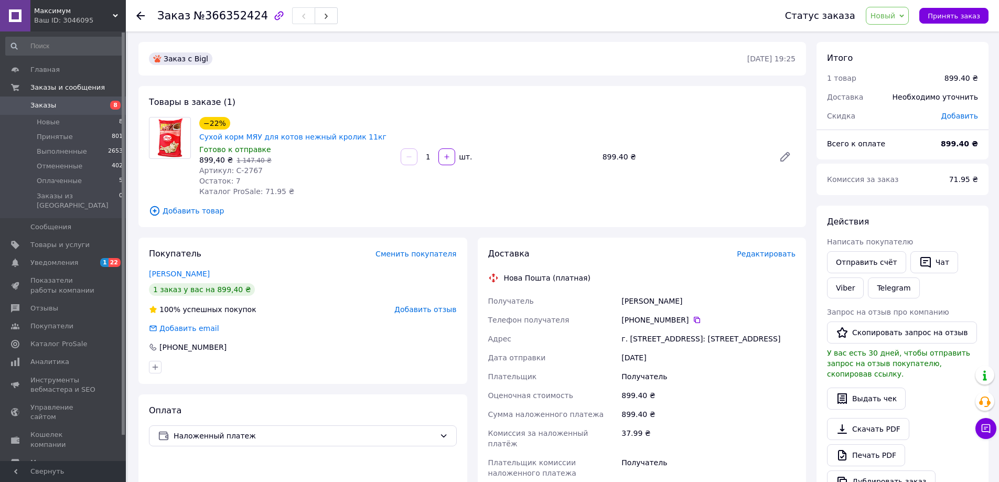
click at [896, 14] on span "Новый" at bounding box center [883, 16] width 25 height 8
click at [892, 37] on li "Принят" at bounding box center [894, 37] width 56 height 16
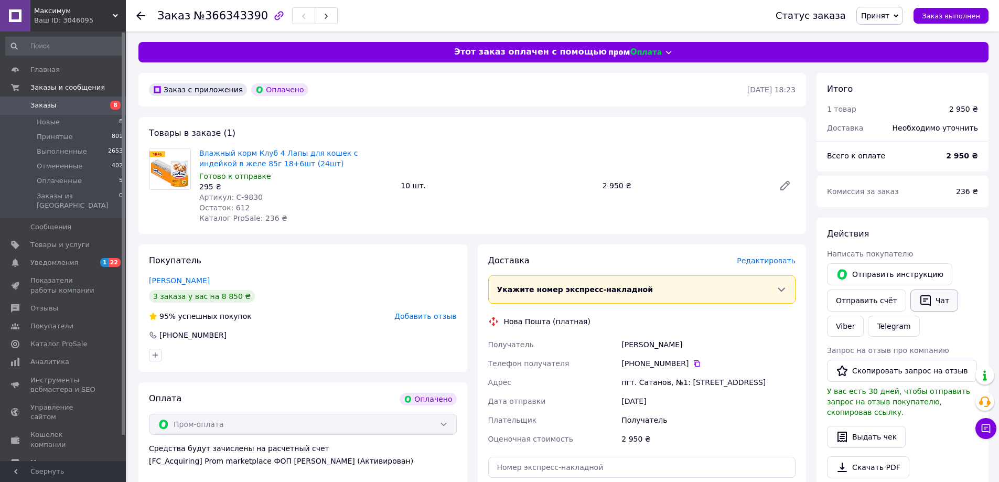
click at [931, 299] on button "Чат" at bounding box center [934, 300] width 48 height 22
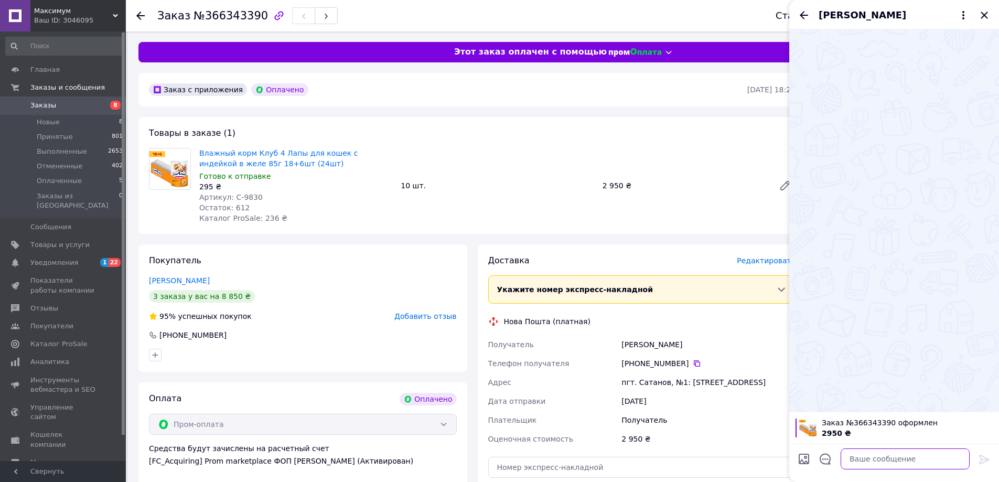
click at [870, 453] on textarea at bounding box center [905, 458] width 129 height 21
paste textarea "Доброго дня! Ваше замовлення прийнято. Відправлення відбудеться у вівторок. Дяк…"
type textarea "Доброго дня! Ваше замовлення прийнято. Відправлення відбудеться у вівторок. Дяк…"
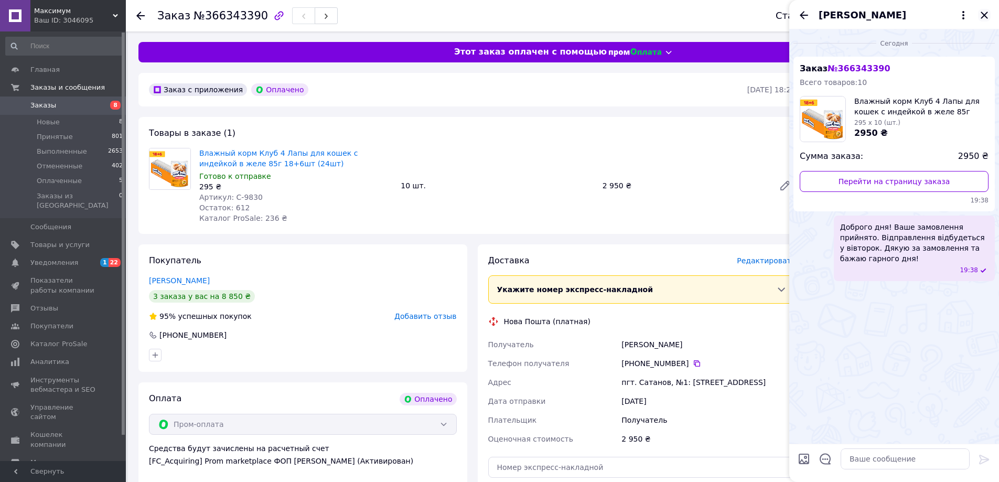
click at [983, 13] on icon "Закрыть" at bounding box center [984, 15] width 13 height 13
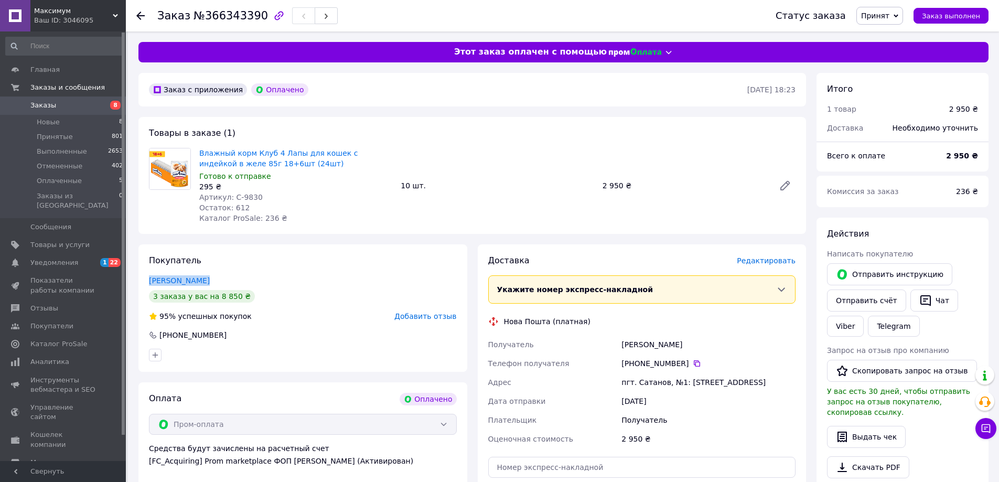
drag, startPoint x: 144, startPoint y: 277, endPoint x: 203, endPoint y: 275, distance: 58.8
click at [200, 277] on div "Покупатель [PERSON_NAME] 3 заказа у вас на 8 850 ₴ 95% успешных покупок Добавит…" at bounding box center [302, 307] width 329 height 127
copy link "[PERSON_NAME]"
click at [693, 383] on div "пгт. Сатанов, №1: [STREET_ADDRESS]" at bounding box center [708, 382] width 178 height 19
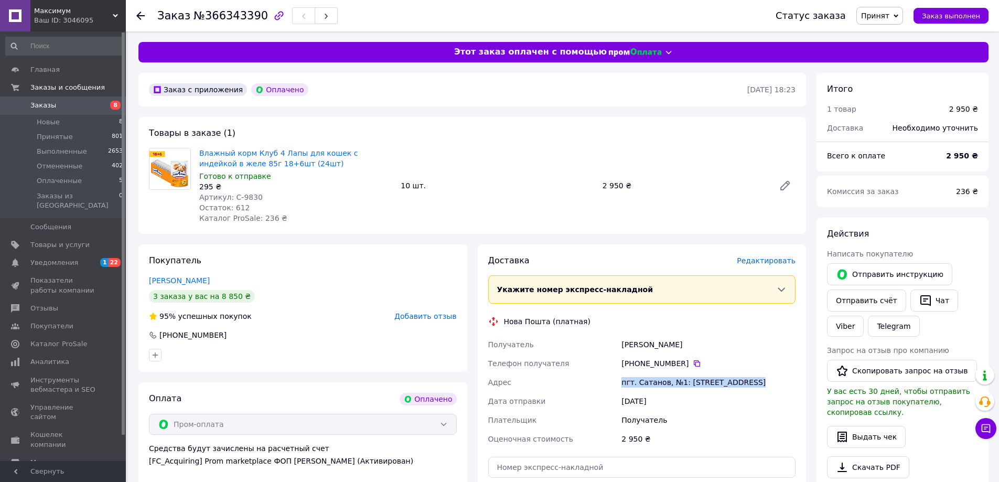
click at [693, 383] on div "пгт. Сатанов, №1: [STREET_ADDRESS]" at bounding box center [708, 382] width 178 height 19
copy div "пгт. Сатанов, №1: [STREET_ADDRESS]"
click at [694, 364] on div "[PHONE_NUMBER]" at bounding box center [708, 363] width 174 height 10
click at [694, 361] on icon at bounding box center [697, 363] width 6 height 6
drag, startPoint x: 230, startPoint y: 198, endPoint x: 598, endPoint y: 115, distance: 377.0
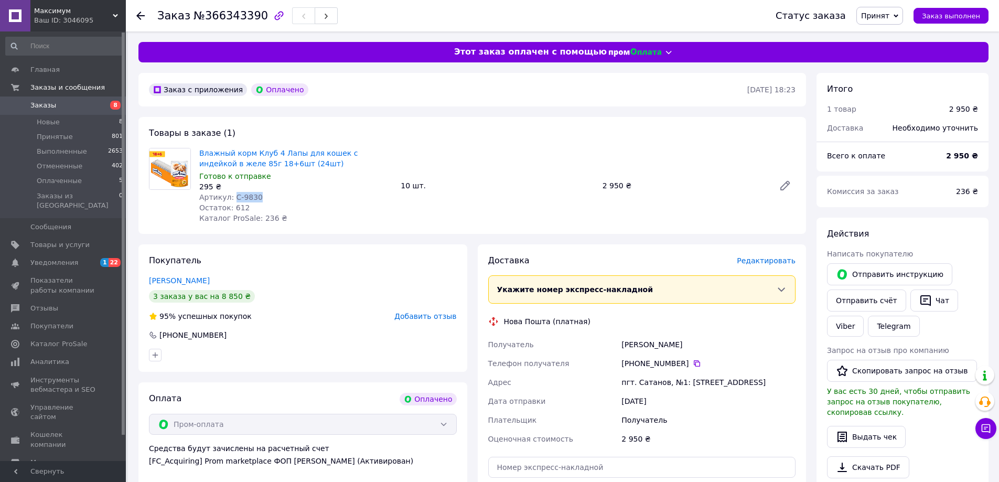
click at [264, 195] on div "Артикул: С-9830" at bounding box center [295, 197] width 193 height 10
copy span "С-9830"
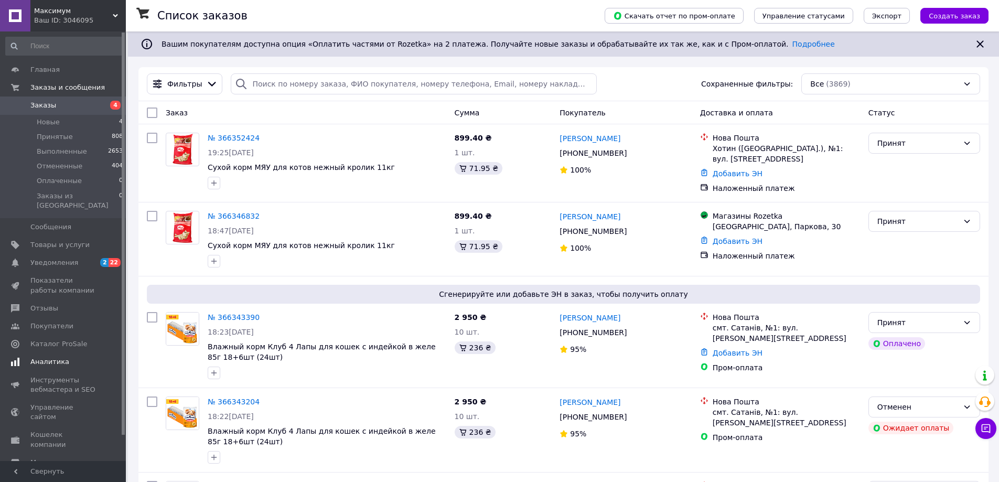
click at [50, 357] on span "Аналитика" at bounding box center [49, 361] width 39 height 9
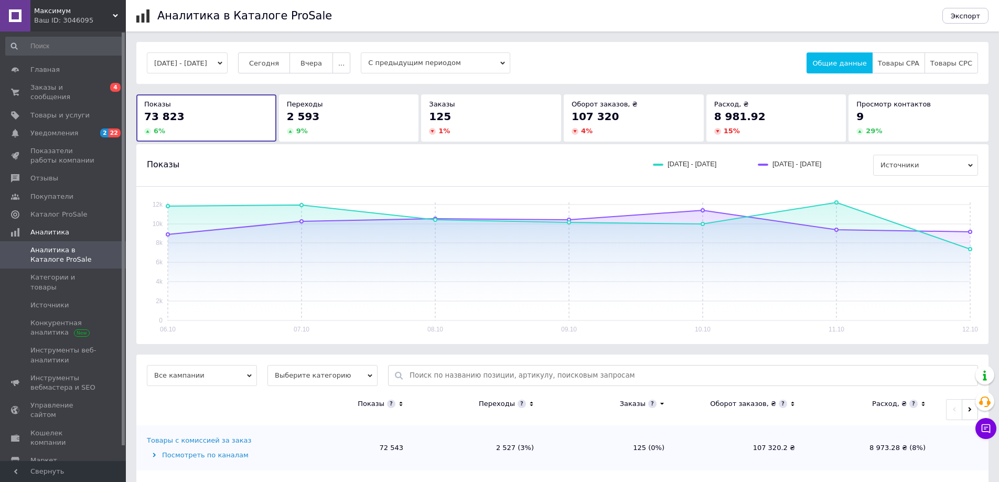
click at [190, 61] on button "[DATE] - [DATE]" at bounding box center [187, 62] width 81 height 21
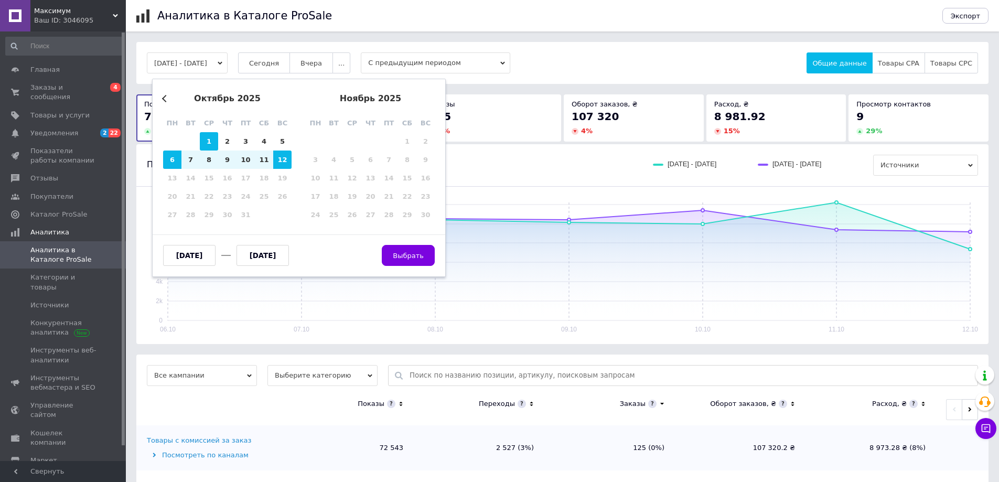
click at [201, 134] on div "1" at bounding box center [209, 141] width 18 height 18
type input "[DATE]"
click at [619, 60] on div "[DATE] - [DATE] Previous Month октябрь 2025 пн вт ср чт пт сб вс 29 30 1 2 3 4 …" at bounding box center [562, 62] width 831 height 21
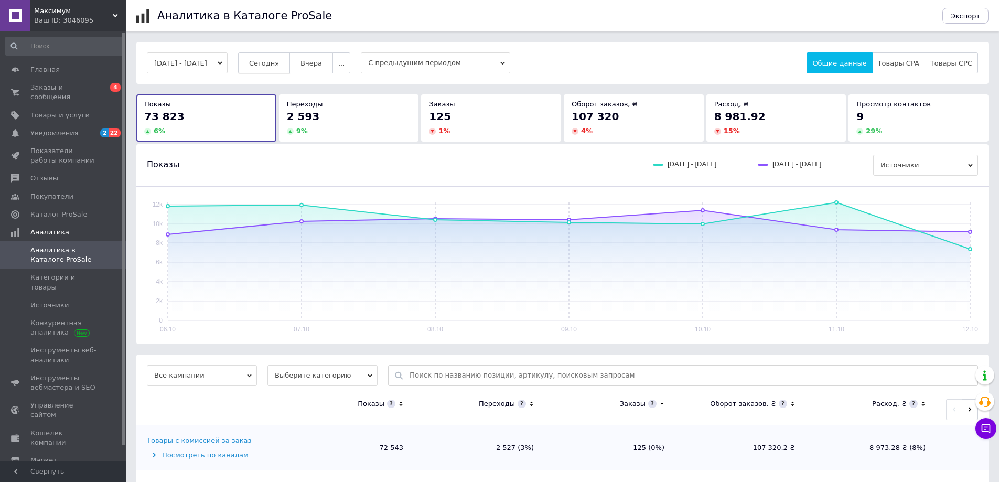
click at [271, 61] on span "Сегодня" at bounding box center [264, 63] width 30 height 8
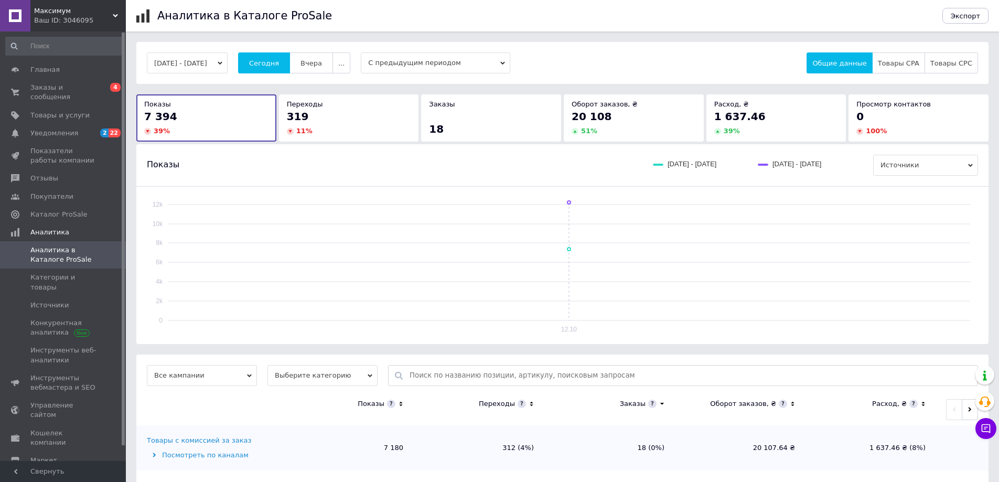
click at [202, 65] on button "12.10.2025 - 12.10.2025" at bounding box center [187, 62] width 81 height 21
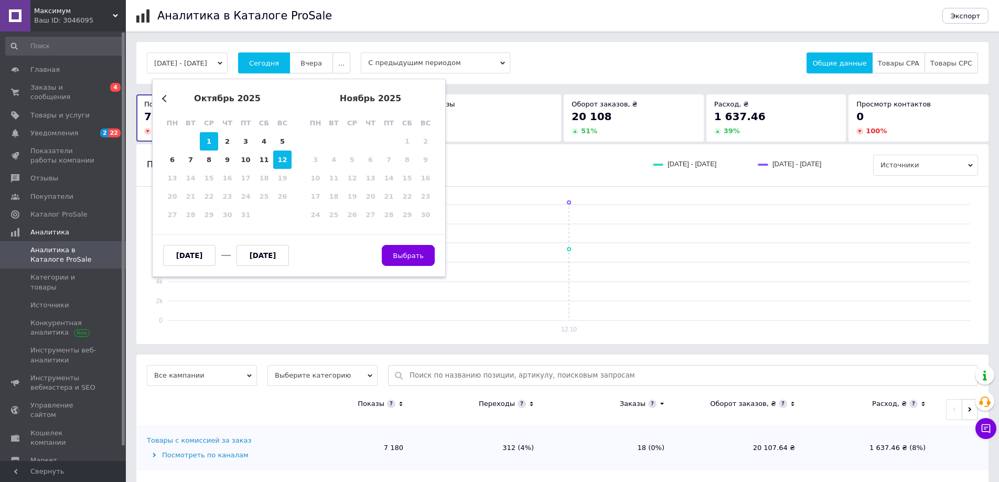
click at [200, 134] on div "1" at bounding box center [209, 141] width 18 height 18
type input "01.10.2025"
click at [283, 154] on div "12" at bounding box center [282, 160] width 18 height 18
type input "[DATE]"
click at [400, 249] on button "Выбрать" at bounding box center [408, 255] width 53 height 21
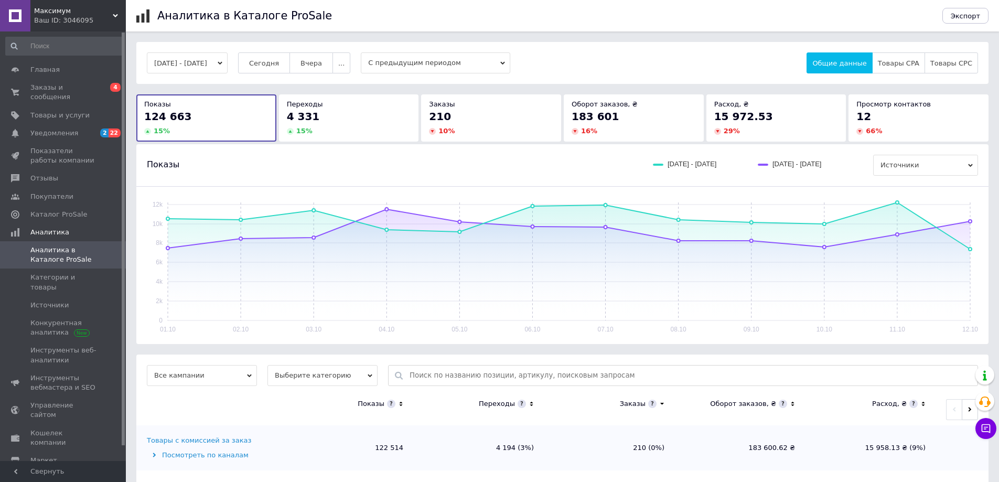
click at [161, 64] on button "01.10.2025 - 12.10.2025" at bounding box center [187, 62] width 81 height 21
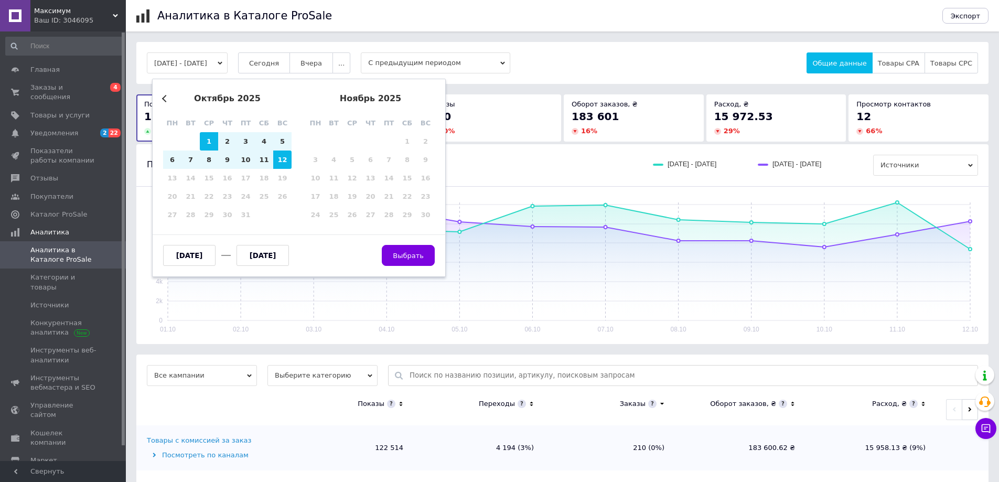
click at [164, 99] on button "Previous Month" at bounding box center [165, 98] width 7 height 7
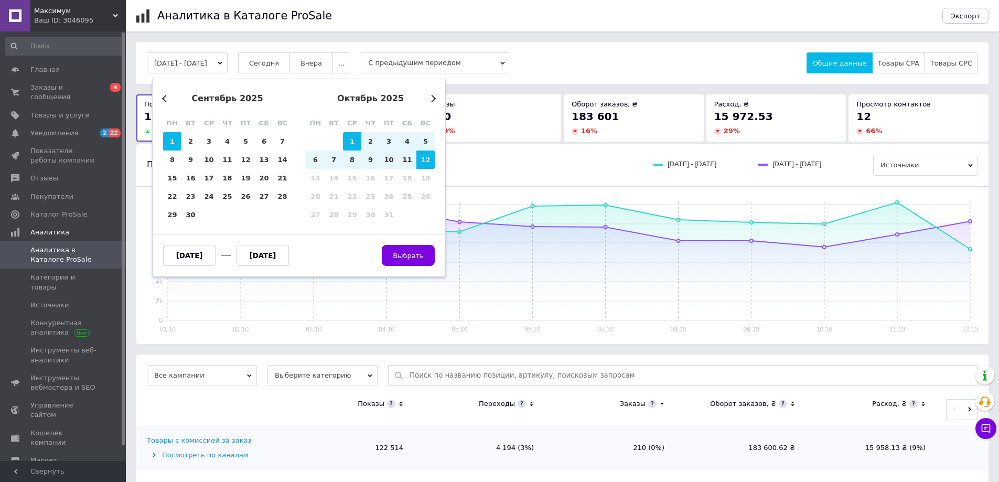
click at [173, 136] on div "1" at bounding box center [172, 141] width 18 height 18
type input "01.09.2025"
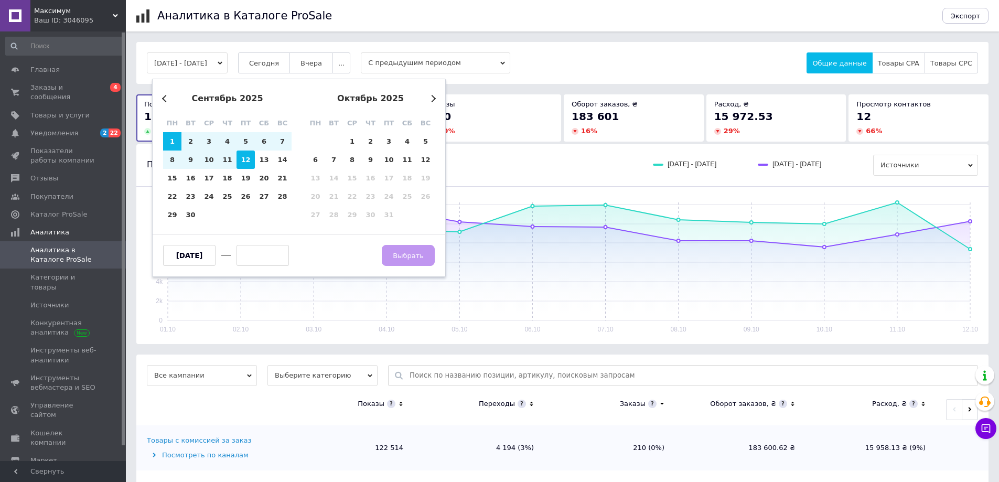
click at [242, 166] on div "12" at bounding box center [246, 160] width 18 height 18
type input "12.09.2025"
click at [411, 258] on span "Выбрать" at bounding box center [408, 256] width 31 height 8
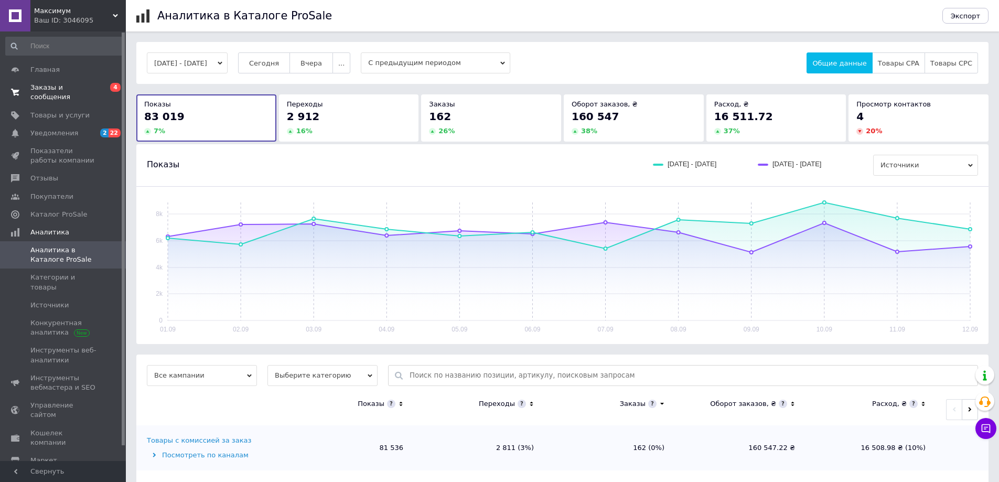
click at [68, 93] on link "Заказы и сообщения 0 4" at bounding box center [64, 92] width 129 height 27
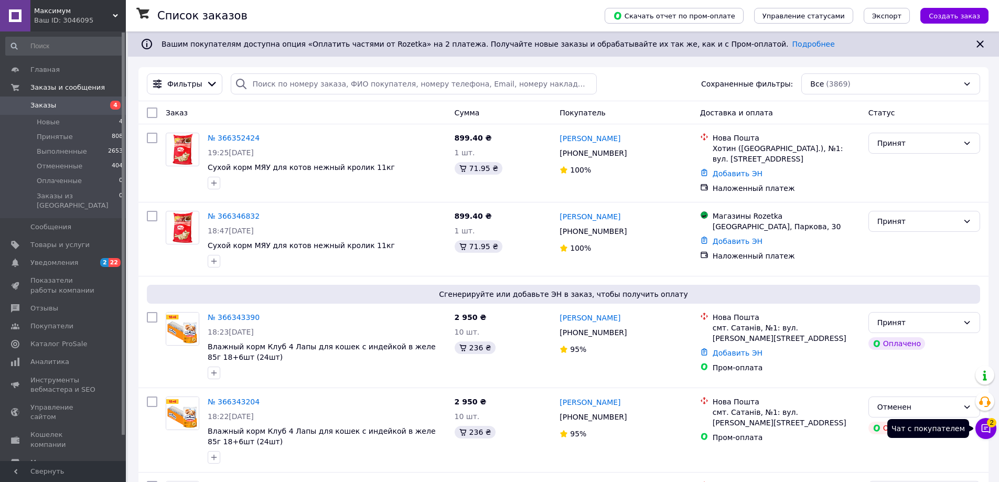
click at [982, 425] on icon at bounding box center [986, 428] width 9 height 9
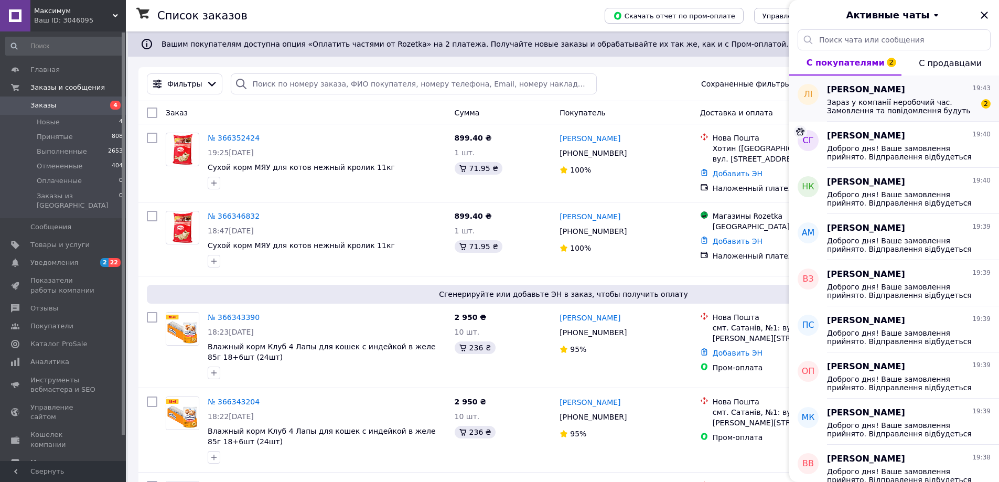
click at [906, 108] on span "Зараз у компанії неробочий час. Замовлення та повідомлення будуть оброблені з 1…" at bounding box center [901, 106] width 149 height 17
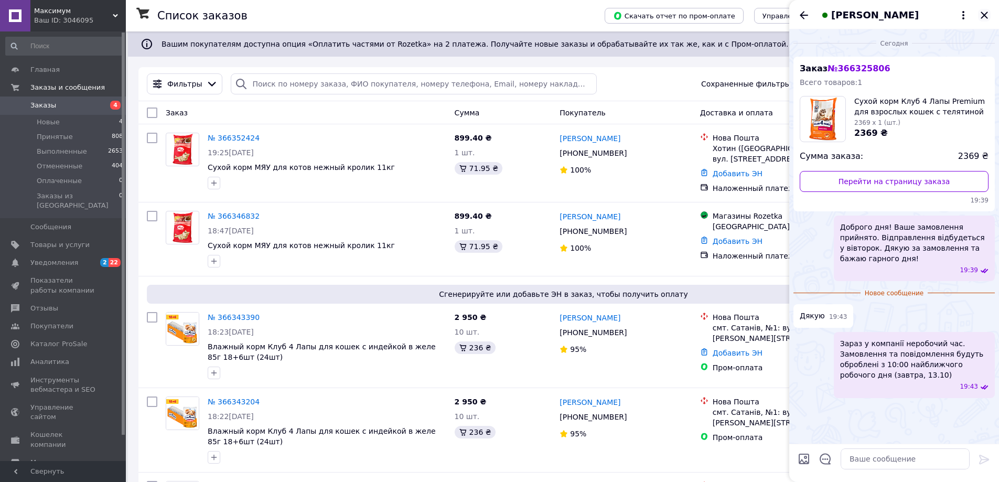
click at [989, 15] on icon "Закрыть" at bounding box center [984, 15] width 13 height 13
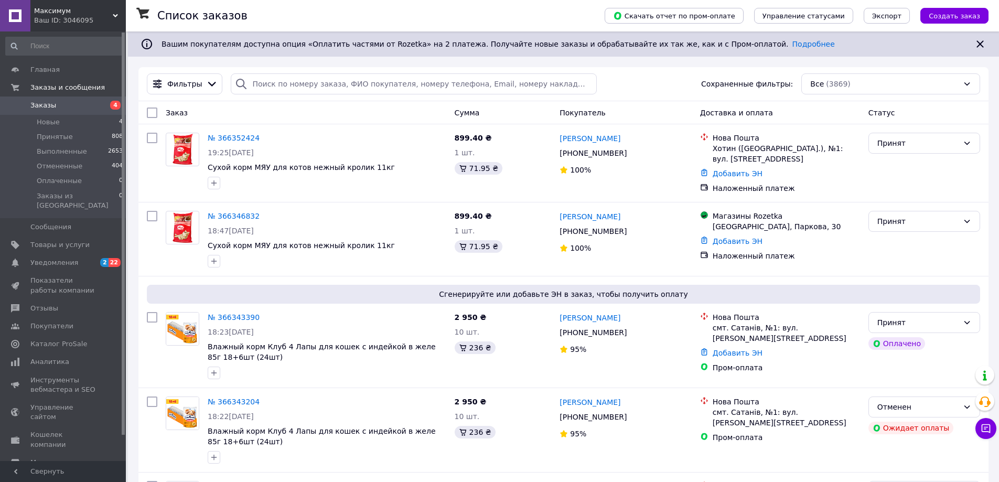
click at [63, 109] on span "Заказы" at bounding box center [63, 105] width 67 height 9
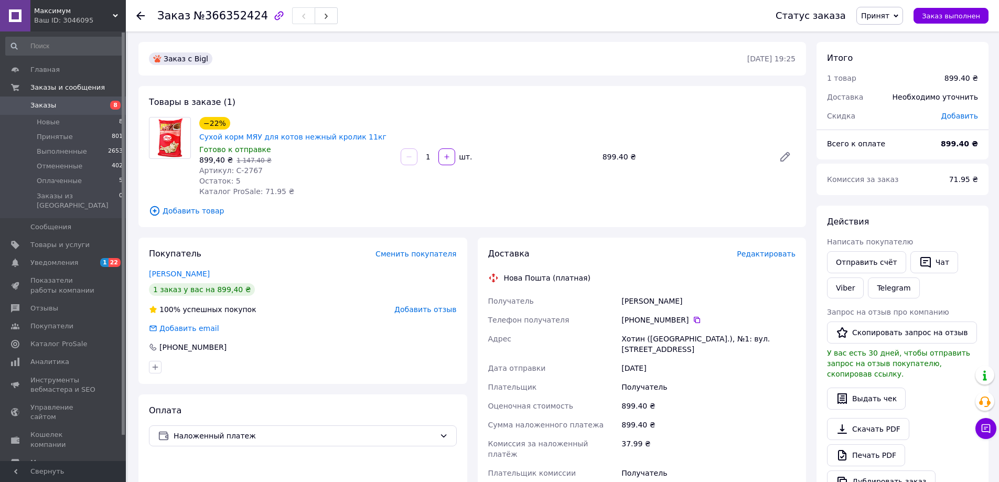
drag, startPoint x: 142, startPoint y: 256, endPoint x: 292, endPoint y: 238, distance: 151.1
click at [219, 250] on div "Покупатель Сменить покупателя [PERSON_NAME] 1 заказ у вас на 899,40 ₴ 100% успе…" at bounding box center [302, 311] width 329 height 146
copy link "[PERSON_NAME]"
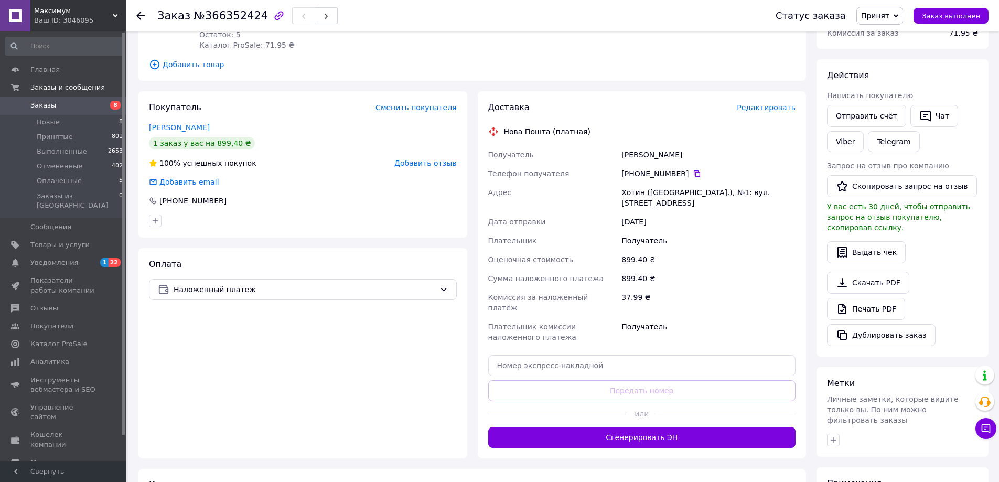
scroll to position [157, 0]
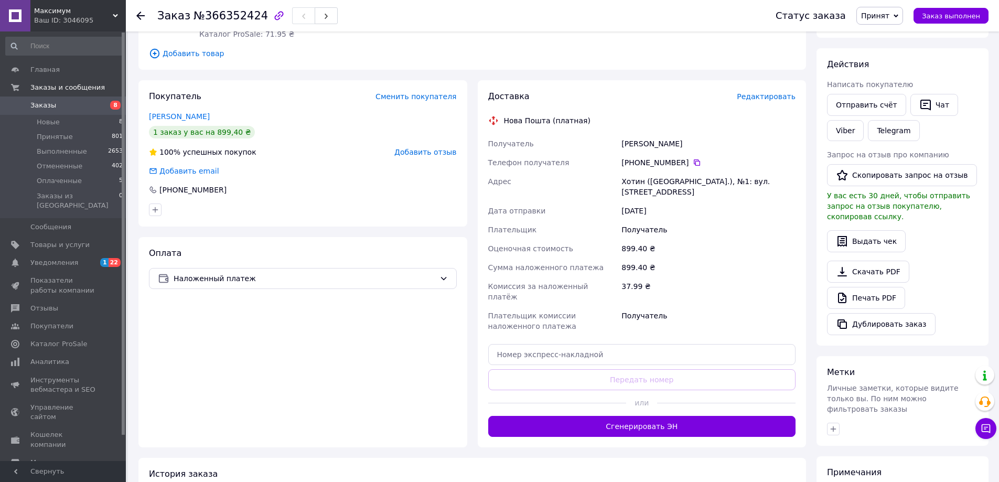
click at [680, 172] on div "Хотин ([GEOGRAPHIC_DATA].), №1: вул. [STREET_ADDRESS]" at bounding box center [708, 186] width 178 height 29
click at [769, 172] on div "Хотин ([GEOGRAPHIC_DATA].), №1: вул. [STREET_ADDRESS]" at bounding box center [708, 186] width 178 height 29
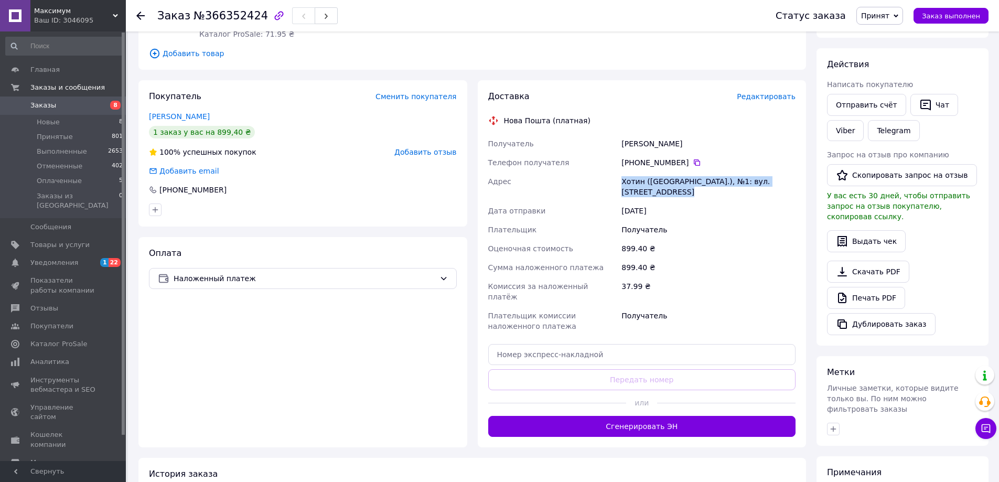
copy div "Хотин ([GEOGRAPHIC_DATA].), №1: вул. [STREET_ADDRESS]"
click at [694, 157] on div "[PHONE_NUMBER]" at bounding box center [708, 162] width 174 height 10
click at [694, 159] on icon at bounding box center [697, 162] width 6 height 6
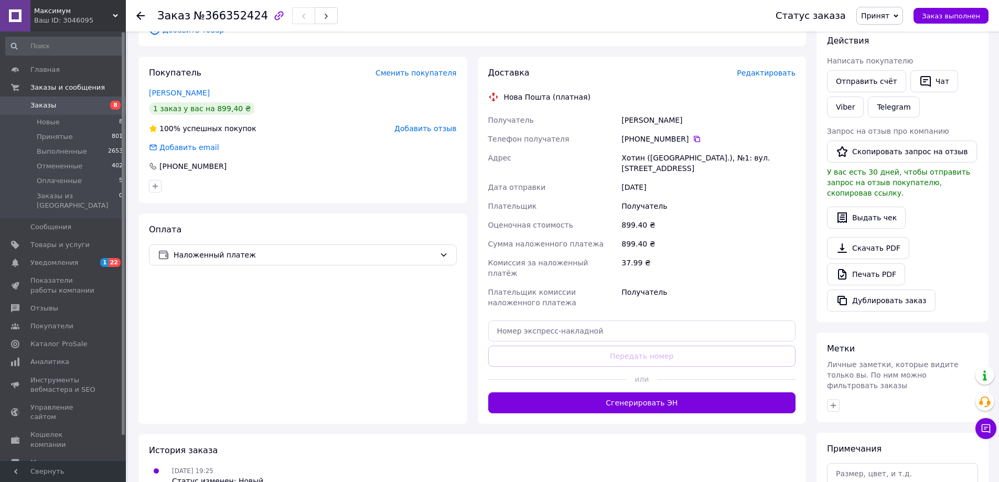
scroll to position [210, 0]
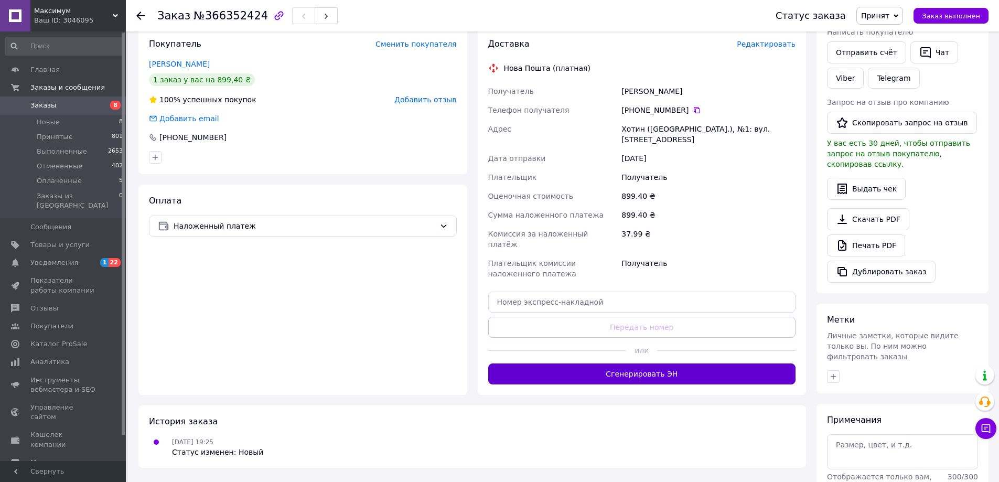
click at [678, 363] on button "Сгенерировать ЭН" at bounding box center [642, 373] width 308 height 21
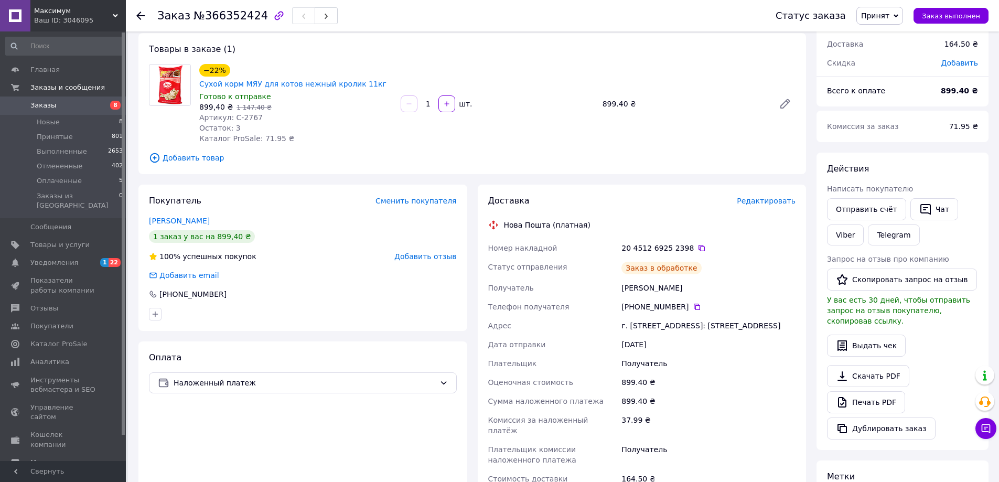
scroll to position [52, 0]
click at [697, 244] on icon at bounding box center [701, 248] width 8 height 8
